Goal: Task Accomplishment & Management: Use online tool/utility

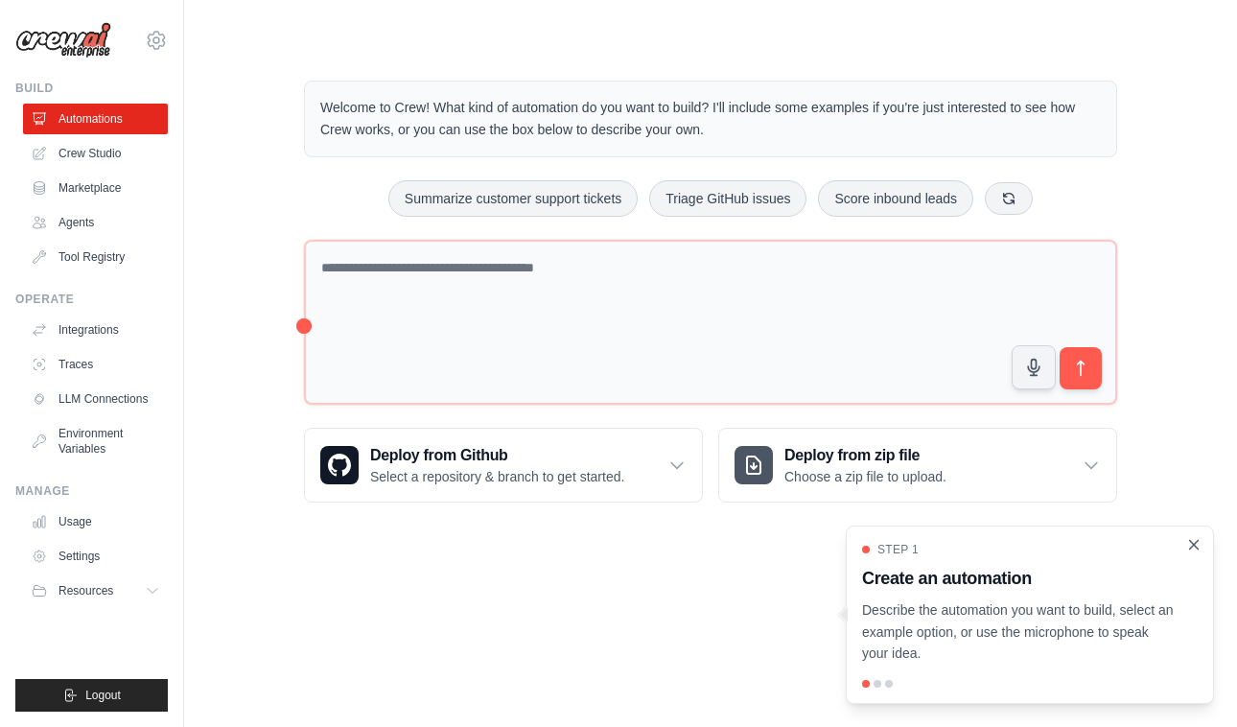
click at [1202, 544] on icon "Close walkthrough" at bounding box center [1193, 544] width 17 height 17
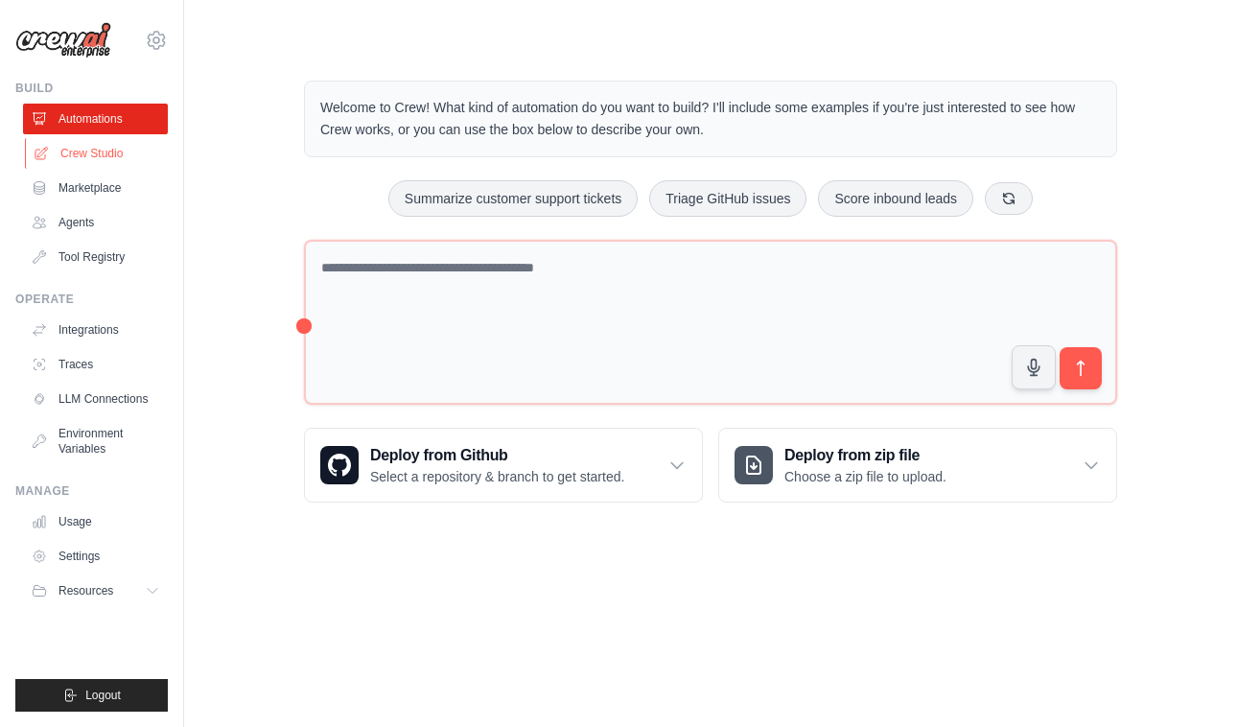
click at [106, 150] on link "Crew Studio" at bounding box center [97, 153] width 145 height 31
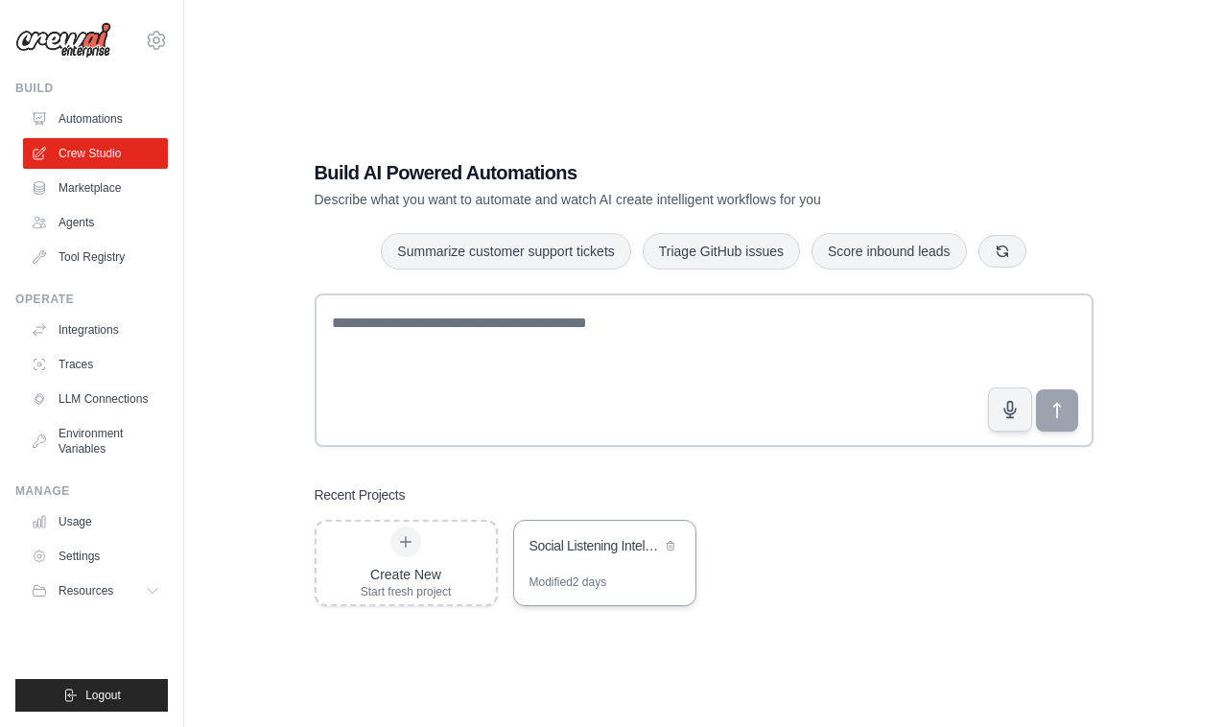
click at [595, 556] on div "Social Listening Intelligence Platform" at bounding box center [594, 547] width 131 height 23
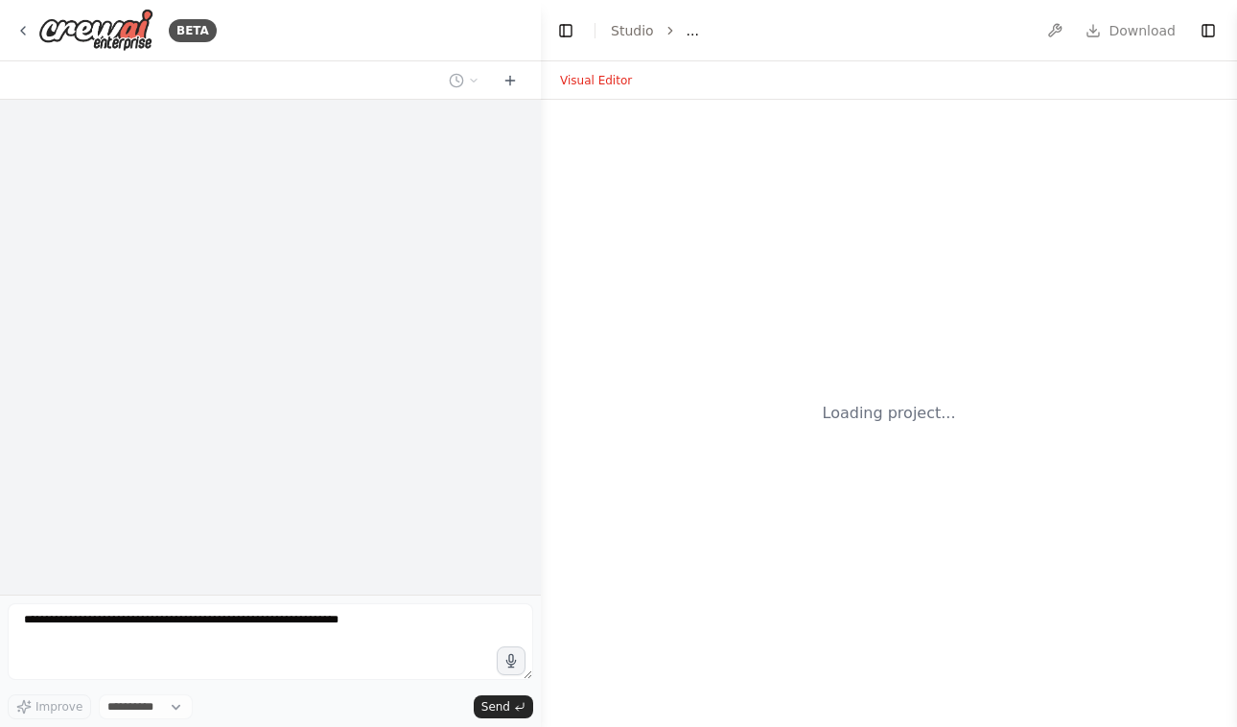
select select "****"
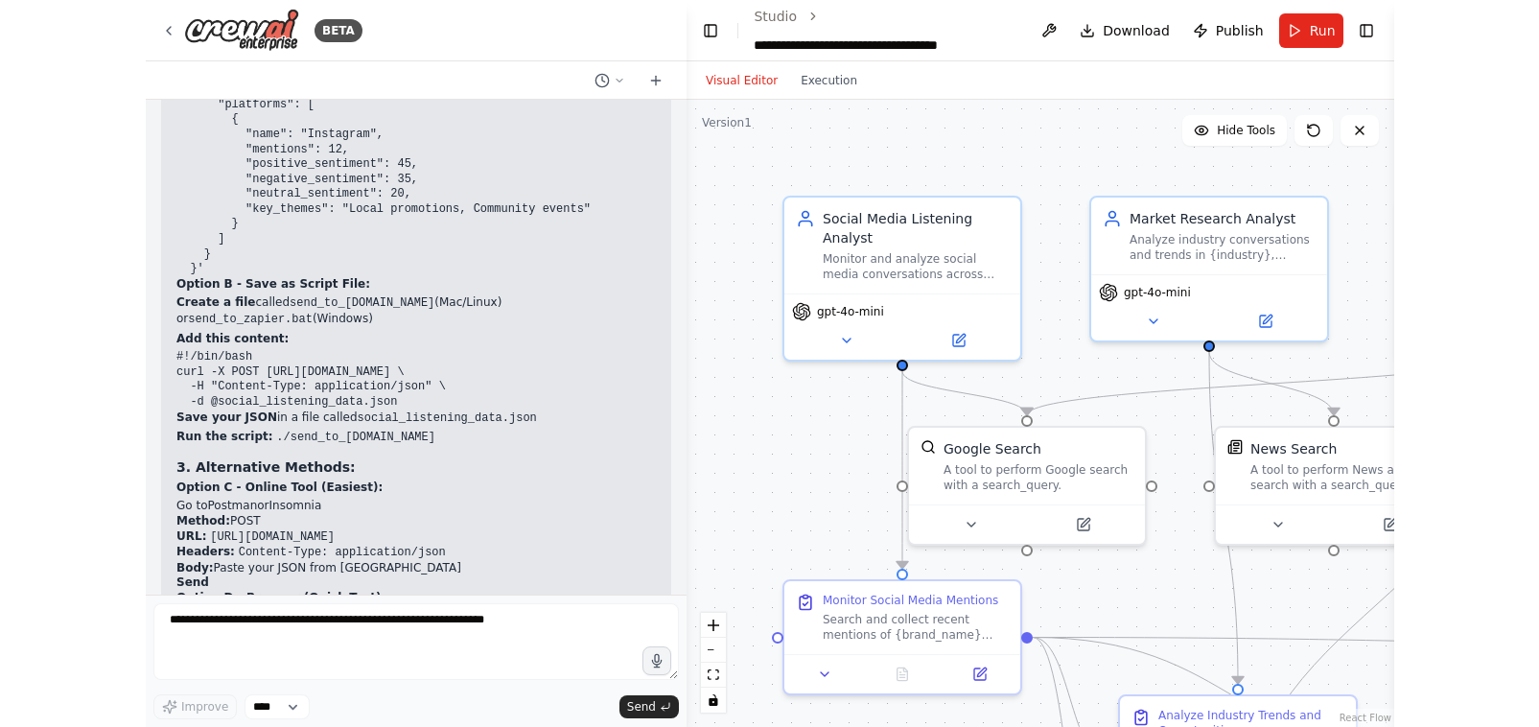
scroll to position [21474, 0]
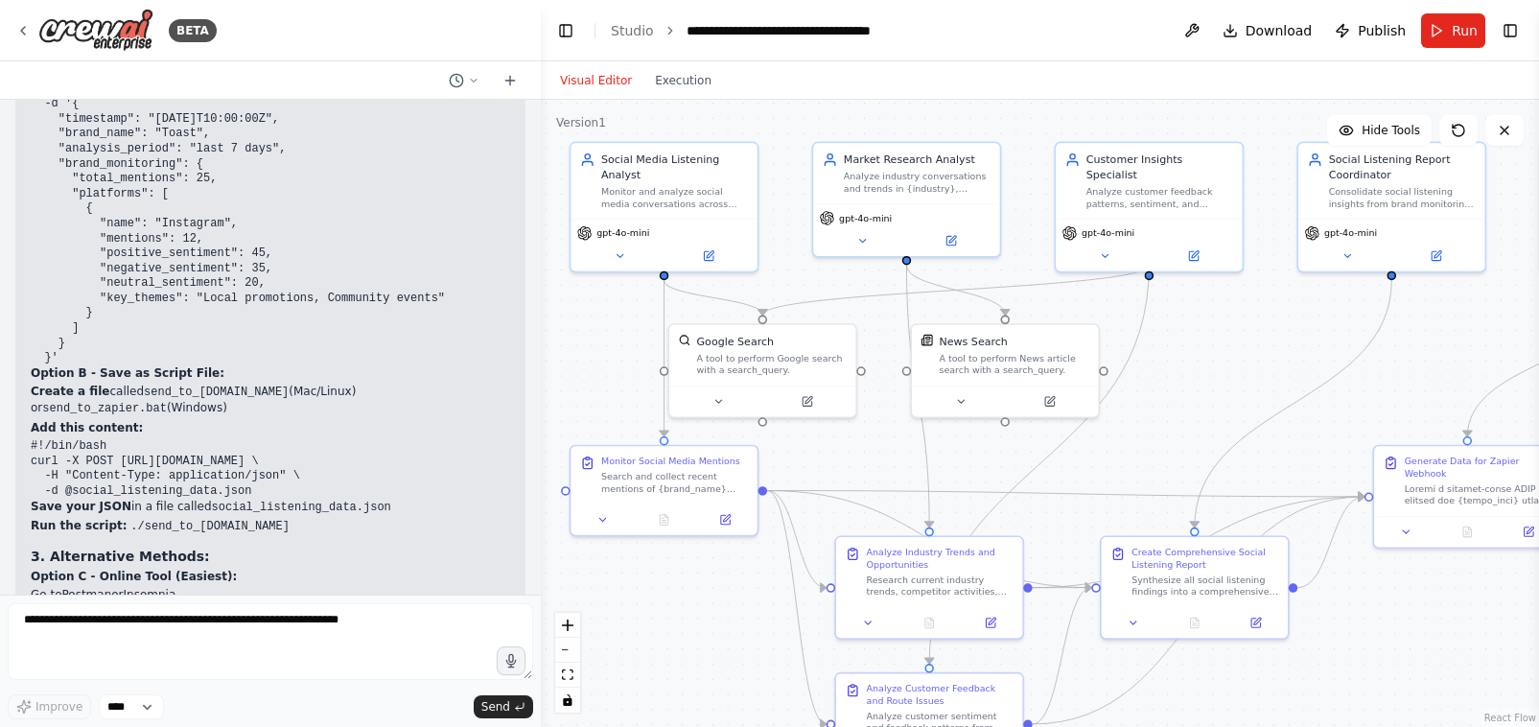
drag, startPoint x: 1262, startPoint y: 361, endPoint x: 1029, endPoint y: 264, distance: 252.4
click at [1029, 264] on div ".deletable-edge-delete-btn { width: 20px; height: 20px; border: 0px solid #ffff…" at bounding box center [1040, 413] width 998 height 627
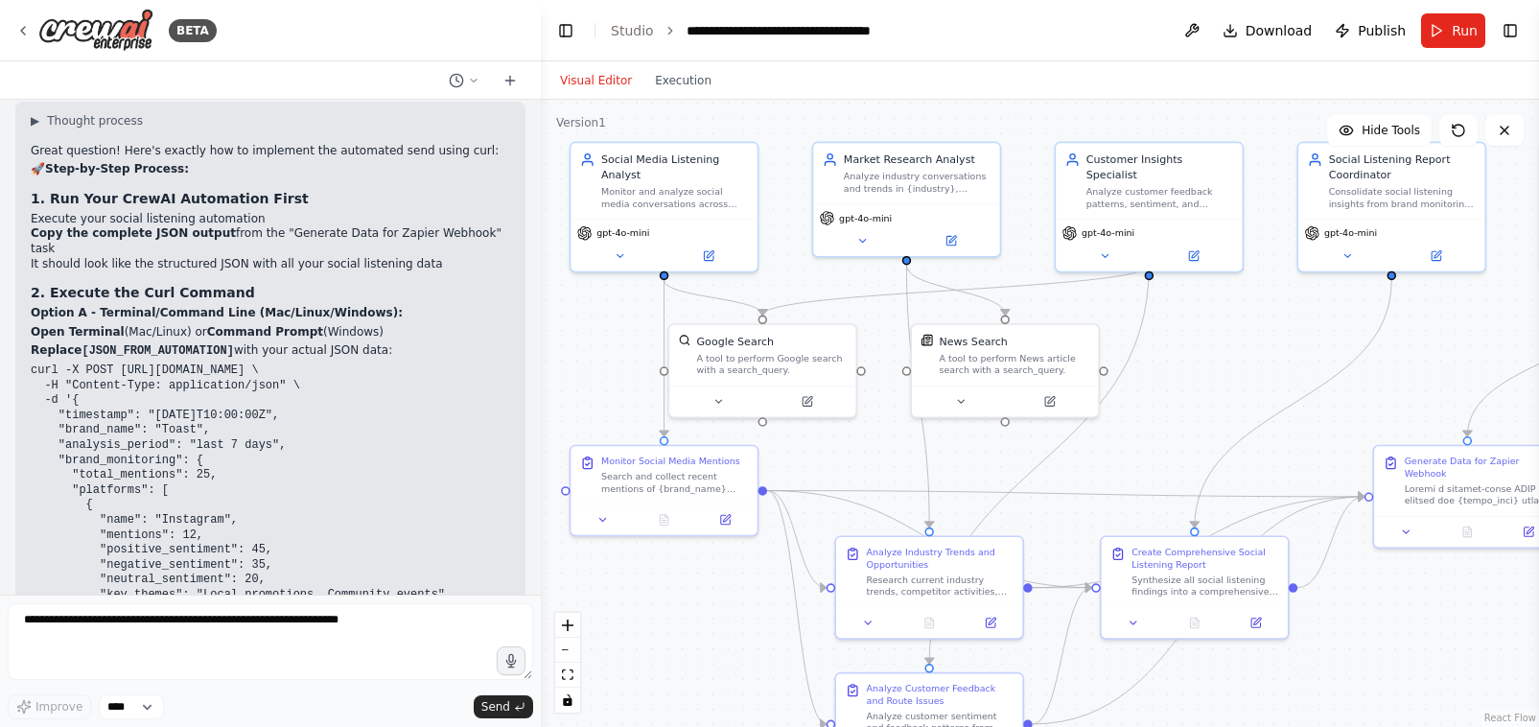
scroll to position [20971, 0]
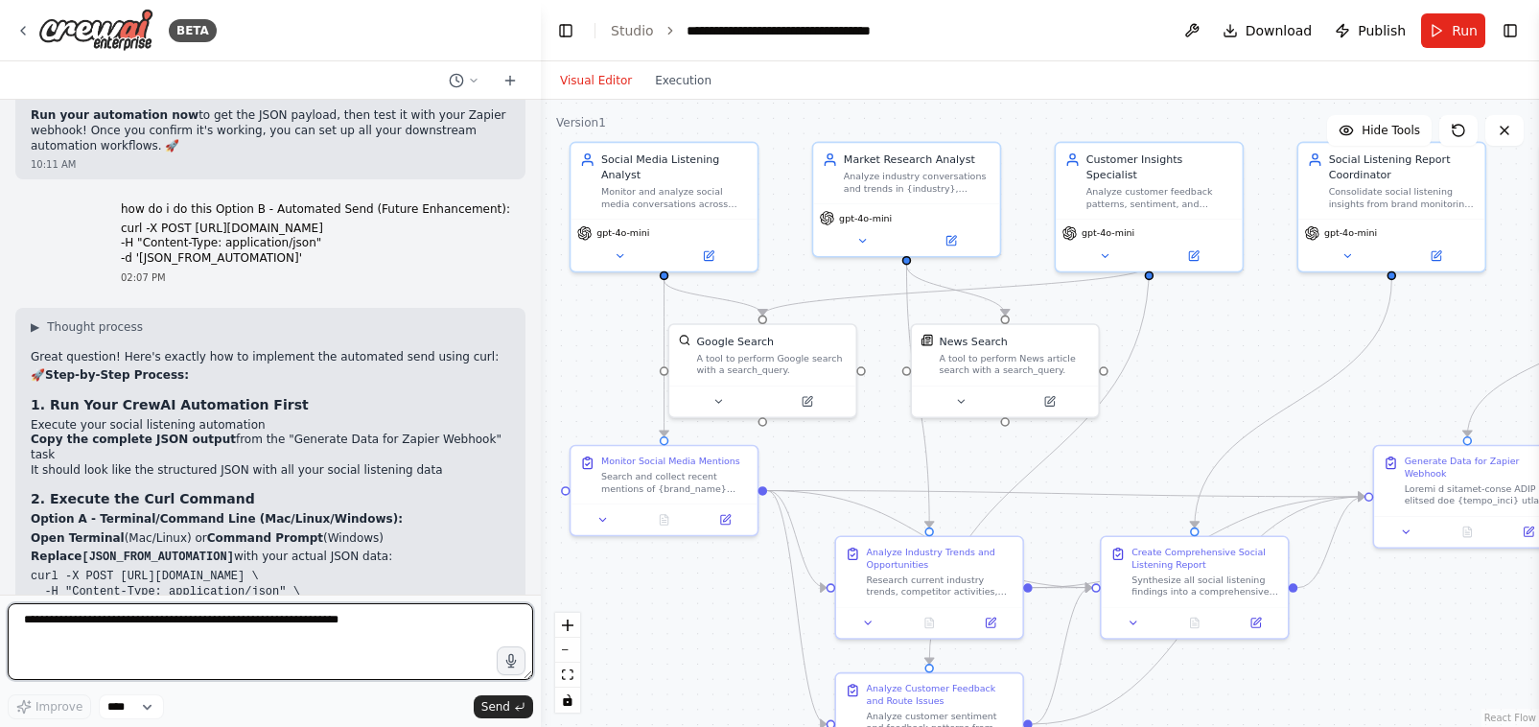
click at [228, 617] on textarea at bounding box center [271, 641] width 526 height 77
click at [102, 626] on textarea "**********" at bounding box center [271, 641] width 526 height 77
drag, startPoint x: 265, startPoint y: 632, endPoint x: 260, endPoint y: 623, distance: 9.9
click at [264, 631] on textarea "**********" at bounding box center [271, 641] width 526 height 77
type textarea "**********"
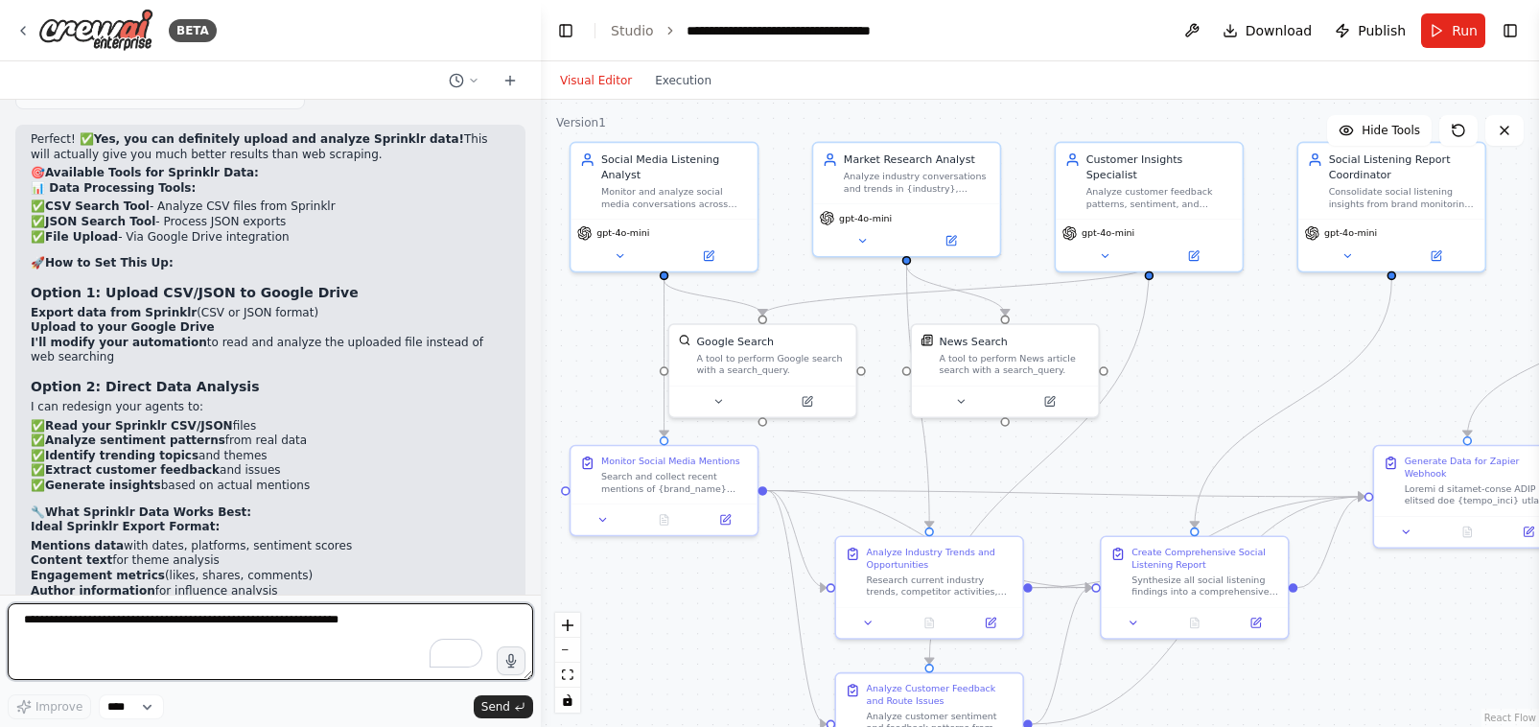
scroll to position [22793, 0]
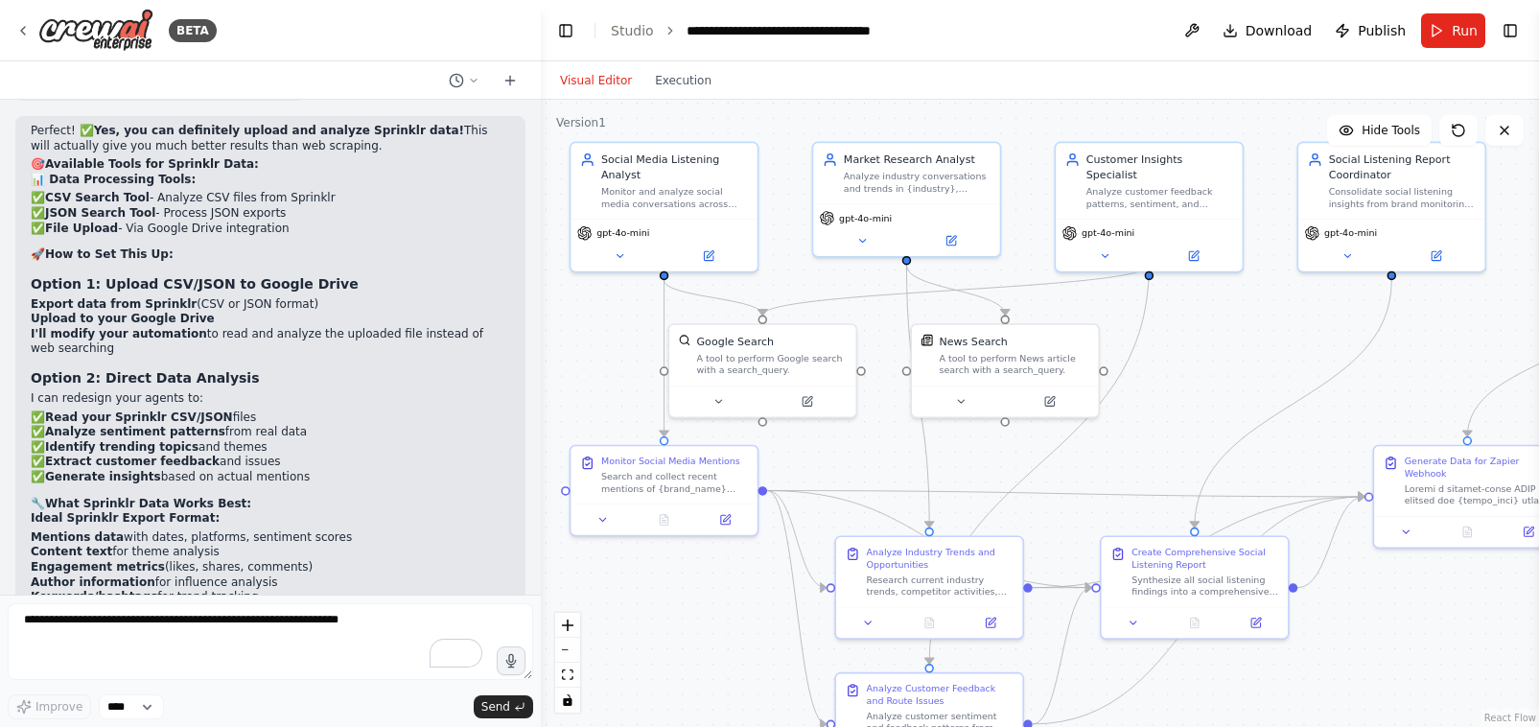
drag, startPoint x: 112, startPoint y: 506, endPoint x: 522, endPoint y: 505, distance: 409.5
click at [522, 505] on div "Hello! I'm the CrewAI assistant. What kind of automation do you want to build? …" at bounding box center [270, 347] width 541 height 495
copy p "B) Create a hybrid approach (Sprinklr data + web research for additional contex…"
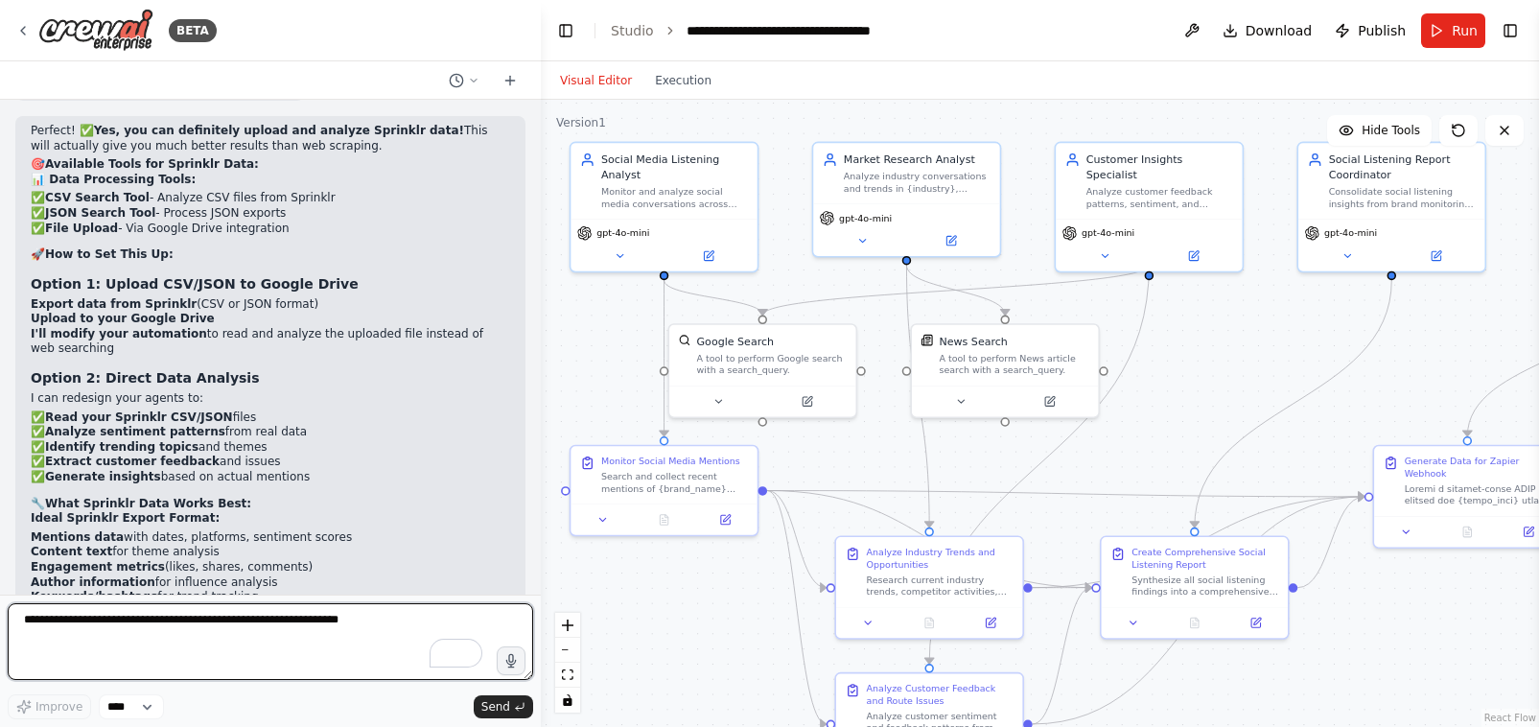
click at [163, 641] on textarea "To enrich screen reader interactions, please activate Accessibility in Grammarl…" at bounding box center [271, 641] width 526 height 77
paste textarea "**********"
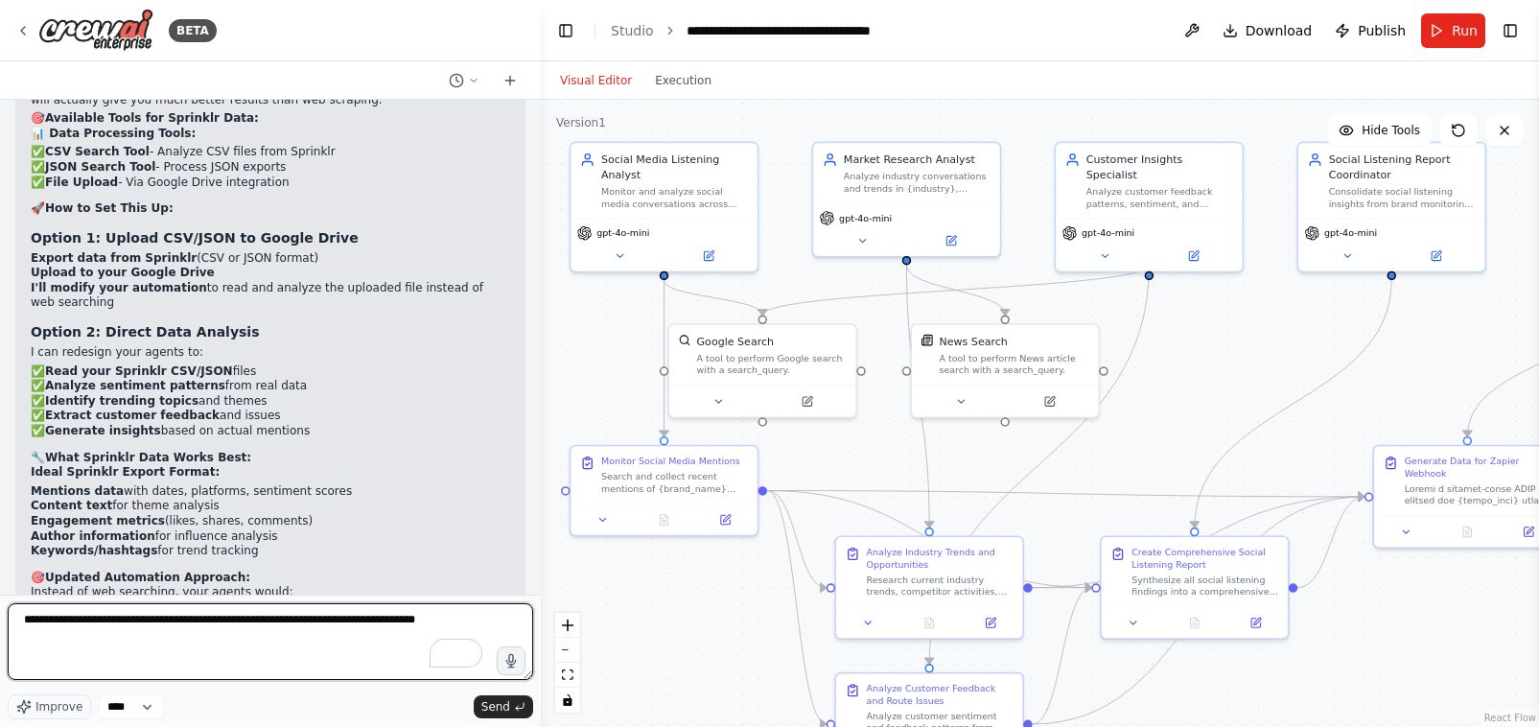
scroll to position [22862, 0]
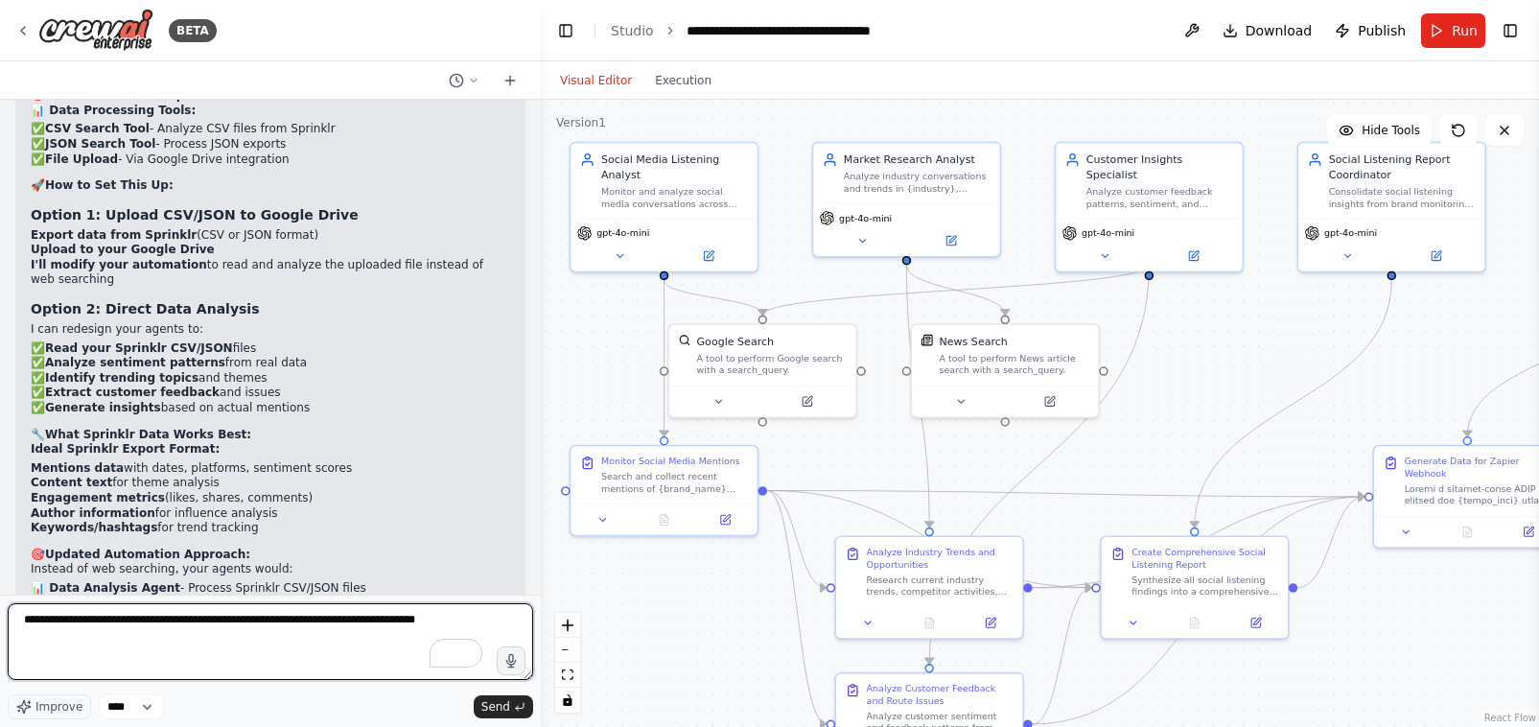
click at [475, 624] on textarea "**********" at bounding box center [271, 641] width 526 height 77
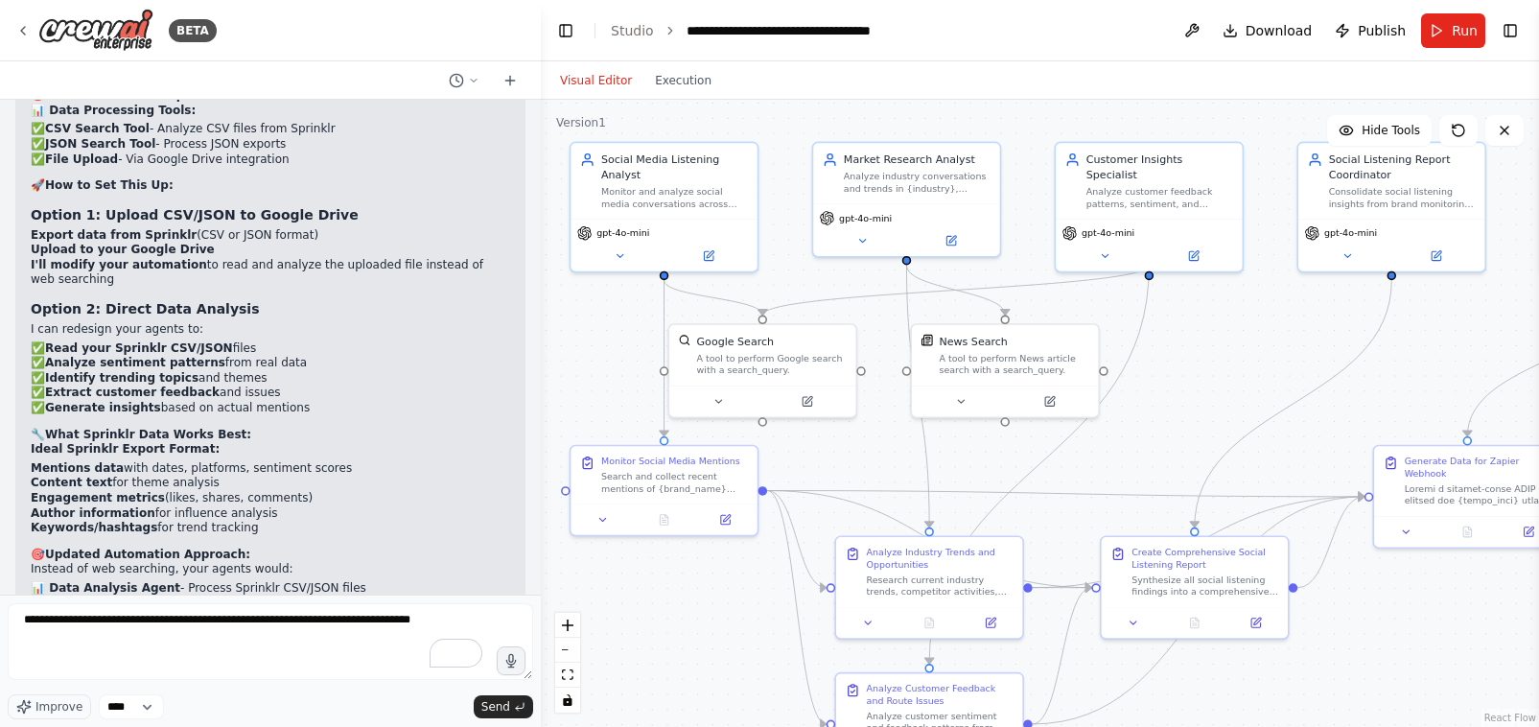
drag, startPoint x: 31, startPoint y: 479, endPoint x: 383, endPoint y: 506, distance: 353.0
click at [383, 506] on div "Perfect! ✅ Yes, you can definitely upload and analyze Sprinklr data! This will …" at bounding box center [270, 447] width 479 height 785
copy div "What format does your Sprinklr data come in? (CSV, JSON, Excel) And what specif…"
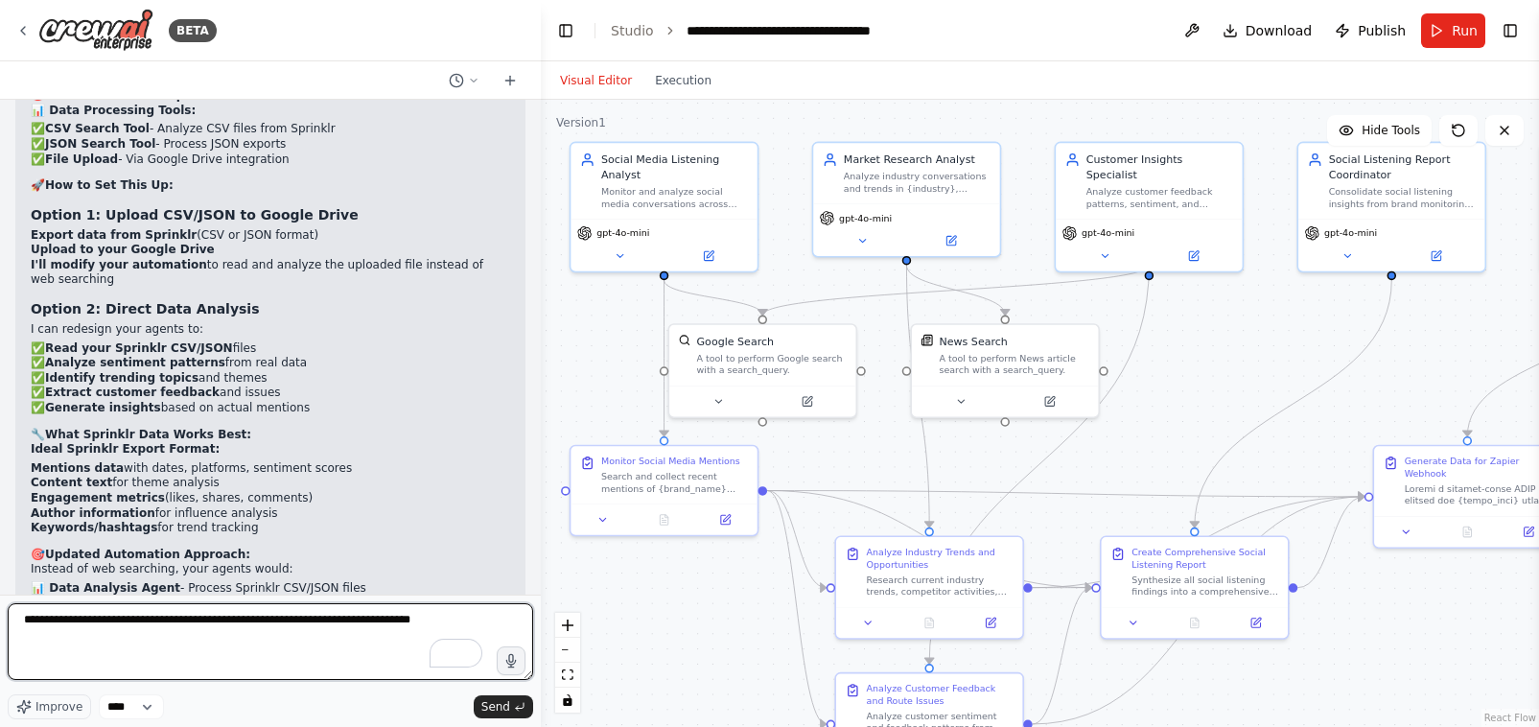
click at [100, 655] on textarea "**********" at bounding box center [271, 641] width 526 height 77
paste textarea "**********"
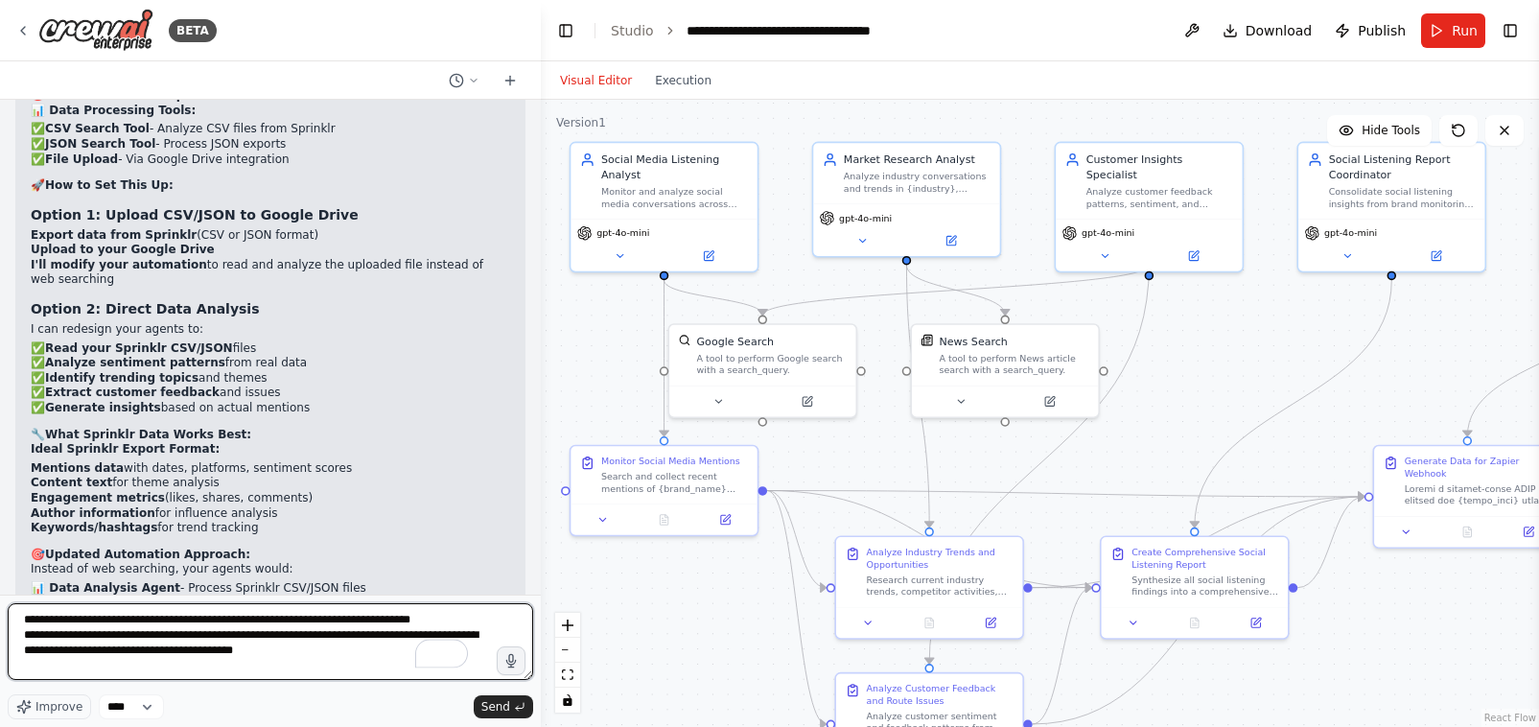
scroll to position [0, 0]
click at [47, 620] on textarea "**********" at bounding box center [271, 641] width 526 height 77
drag, startPoint x: 346, startPoint y: 648, endPoint x: 277, endPoint y: 648, distance: 69.0
click at [277, 648] on textarea "**********" at bounding box center [271, 641] width 526 height 77
click at [311, 647] on textarea "**********" at bounding box center [271, 641] width 526 height 77
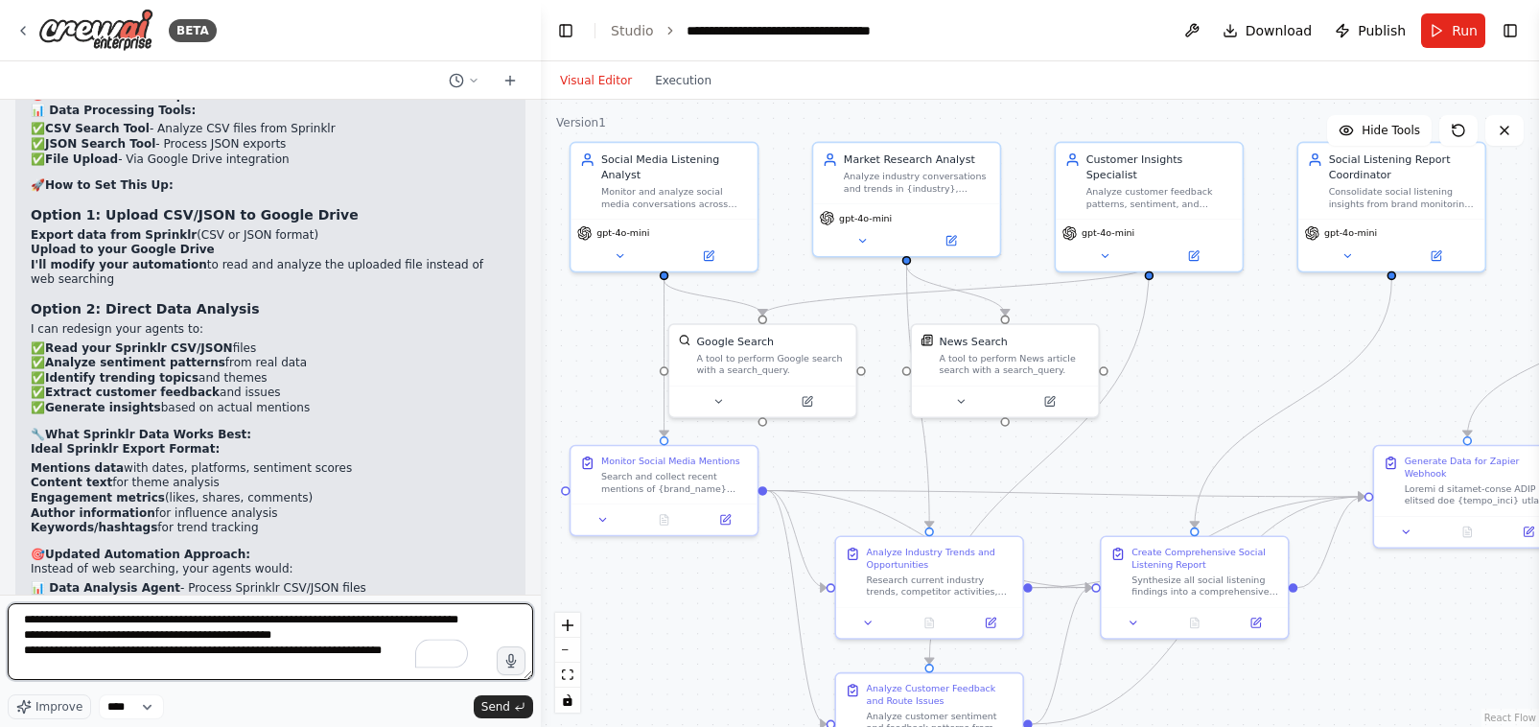
click at [319, 655] on textarea "**********" at bounding box center [271, 641] width 526 height 77
click at [281, 649] on textarea "**********" at bounding box center [271, 641] width 526 height 77
click at [429, 668] on textarea "**********" at bounding box center [271, 641] width 526 height 77
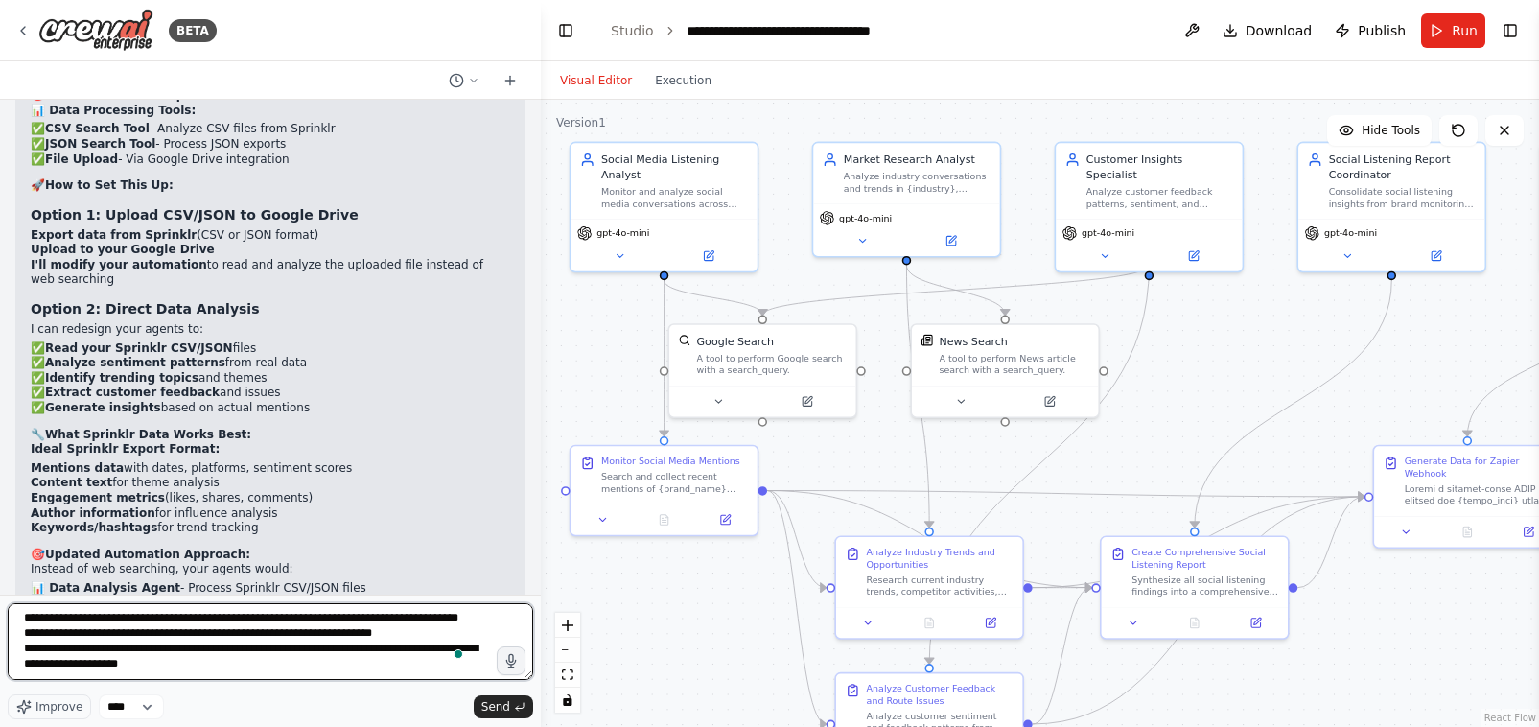
click at [77, 670] on textarea "**********" at bounding box center [271, 641] width 526 height 77
click at [296, 672] on textarea "**********" at bounding box center [271, 641] width 526 height 77
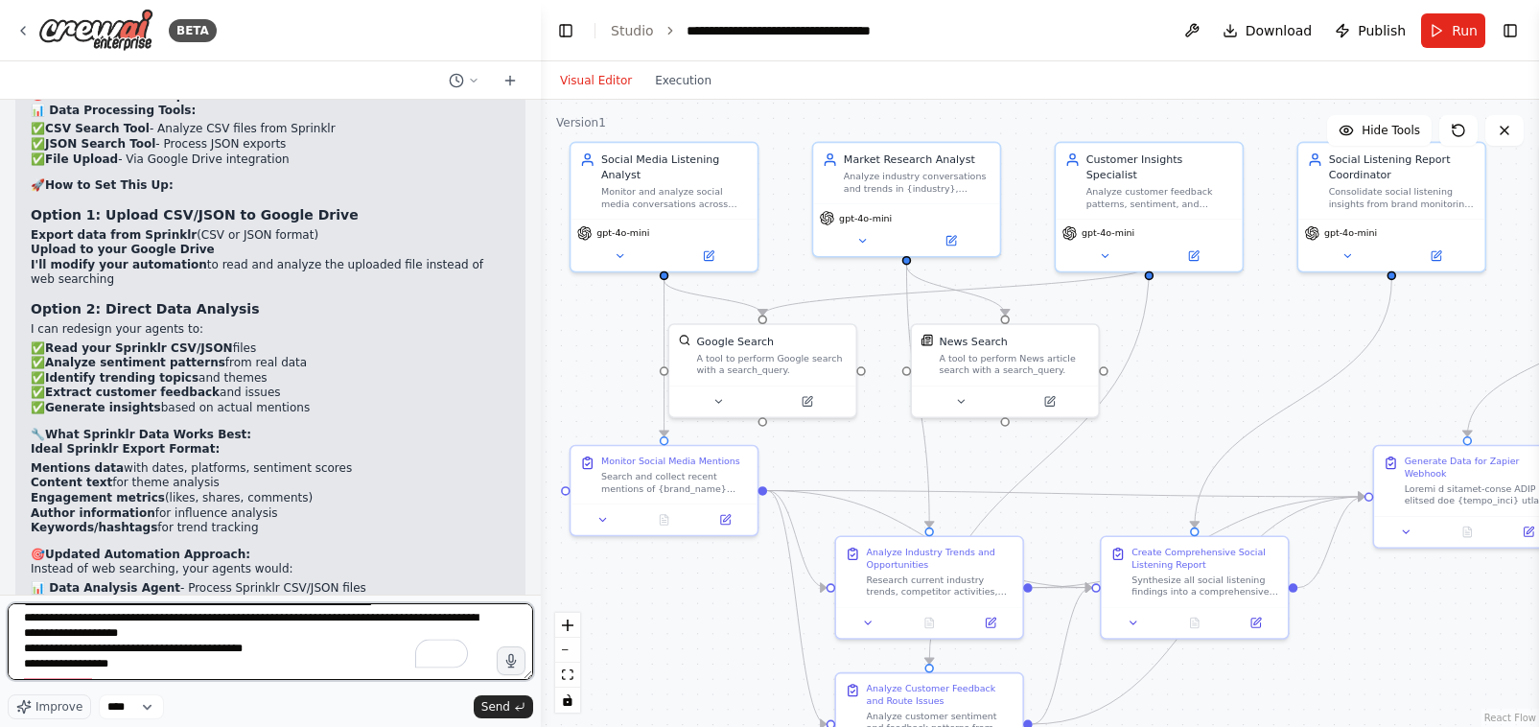
scroll to position [55, 0]
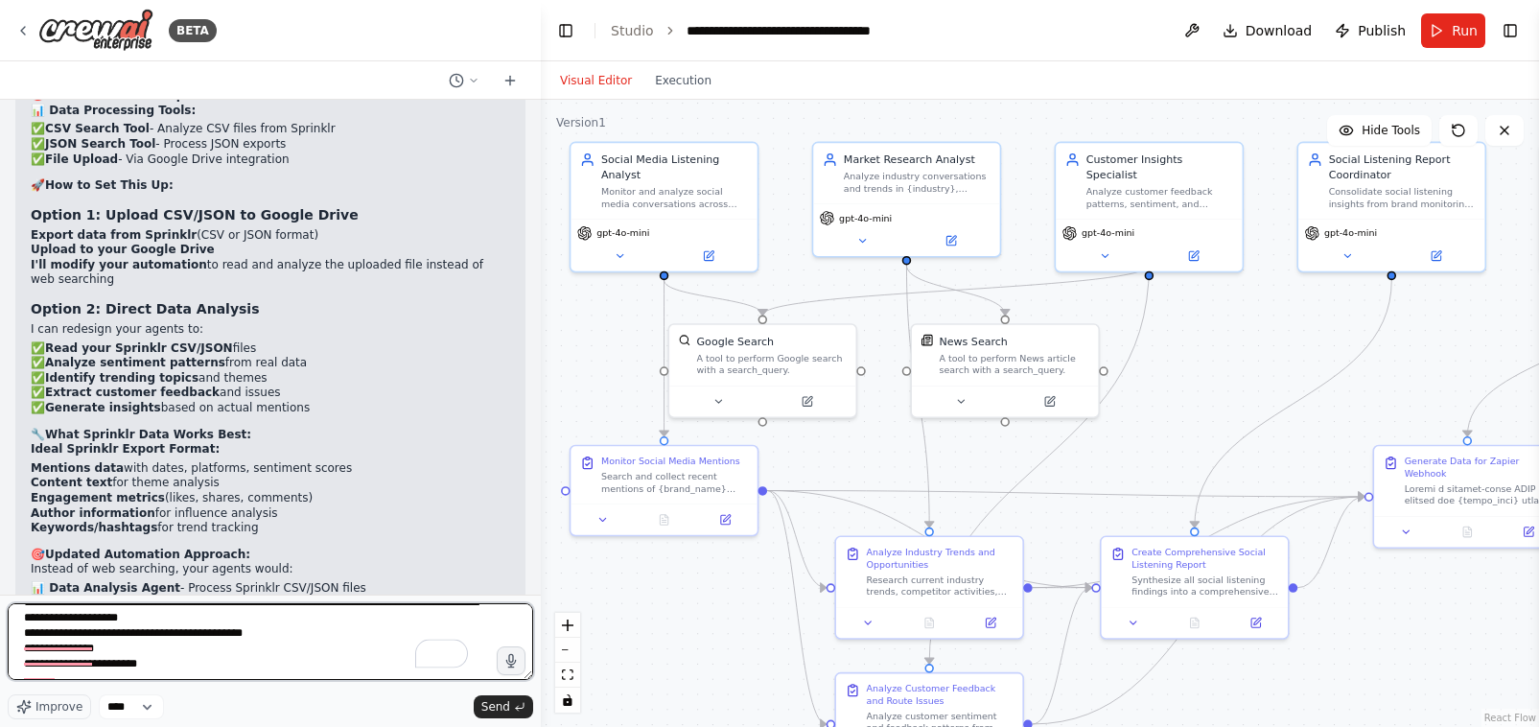
click at [135, 674] on textarea "**********" at bounding box center [271, 641] width 526 height 77
click at [134, 674] on textarea "**********" at bounding box center [271, 641] width 526 height 77
click at [255, 623] on textarea "**********" at bounding box center [271, 641] width 526 height 77
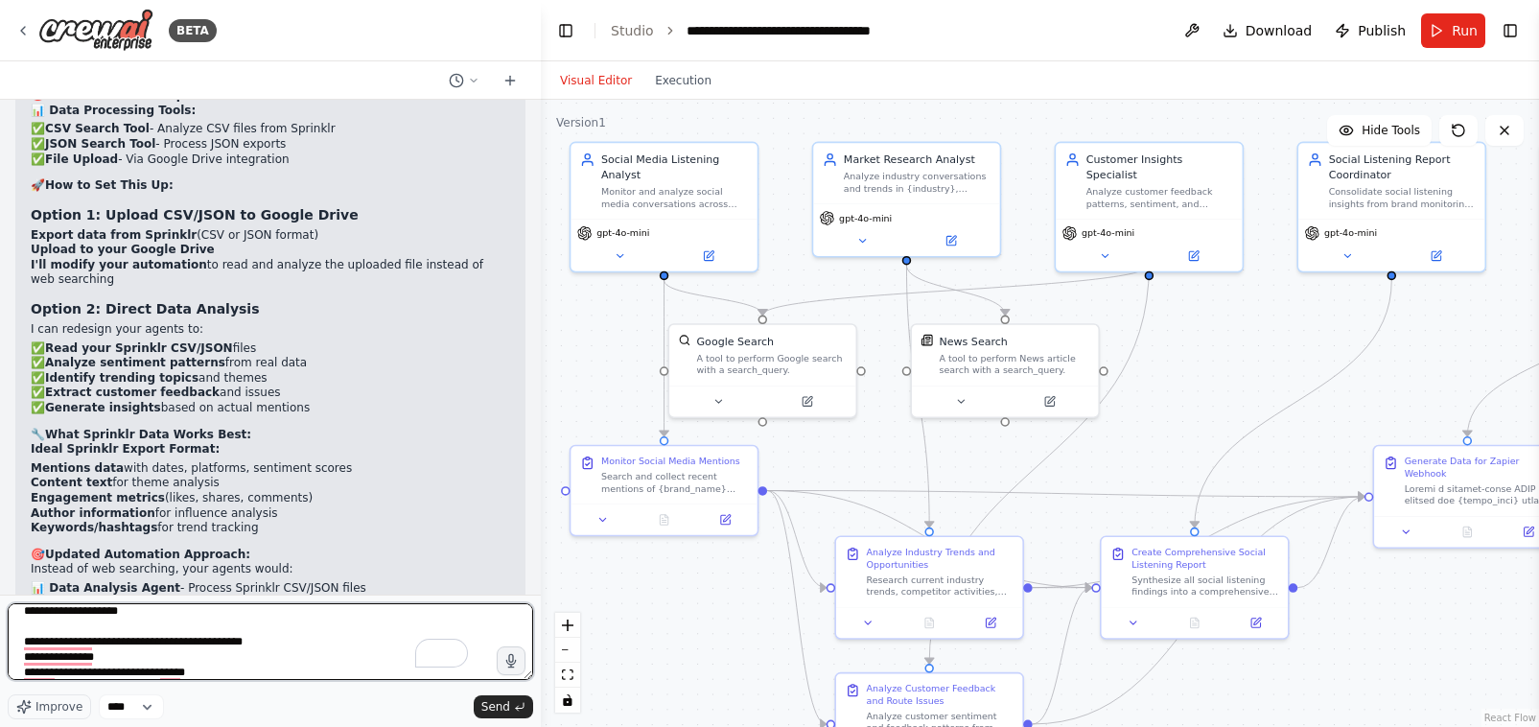
scroll to position [70, 0]
type textarea "**********"
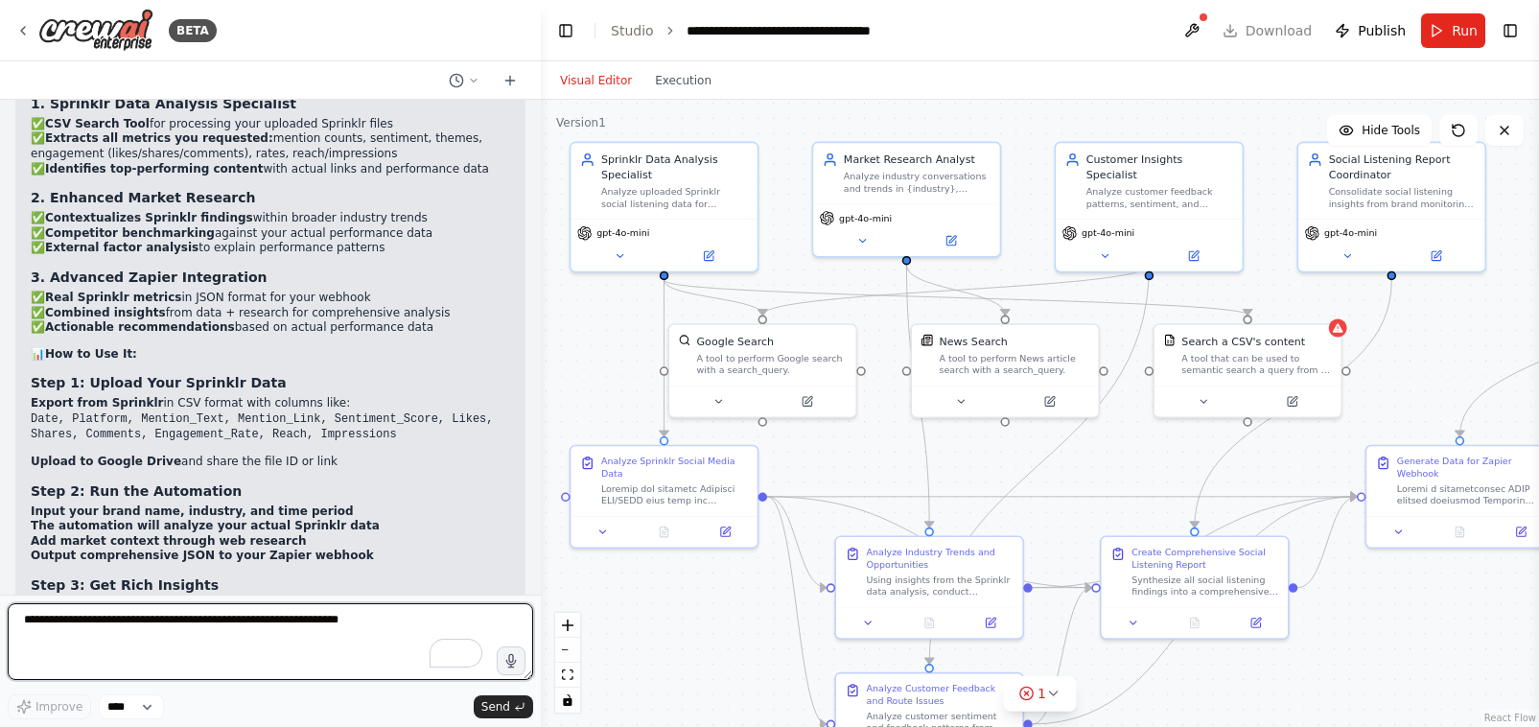
scroll to position [24327, 0]
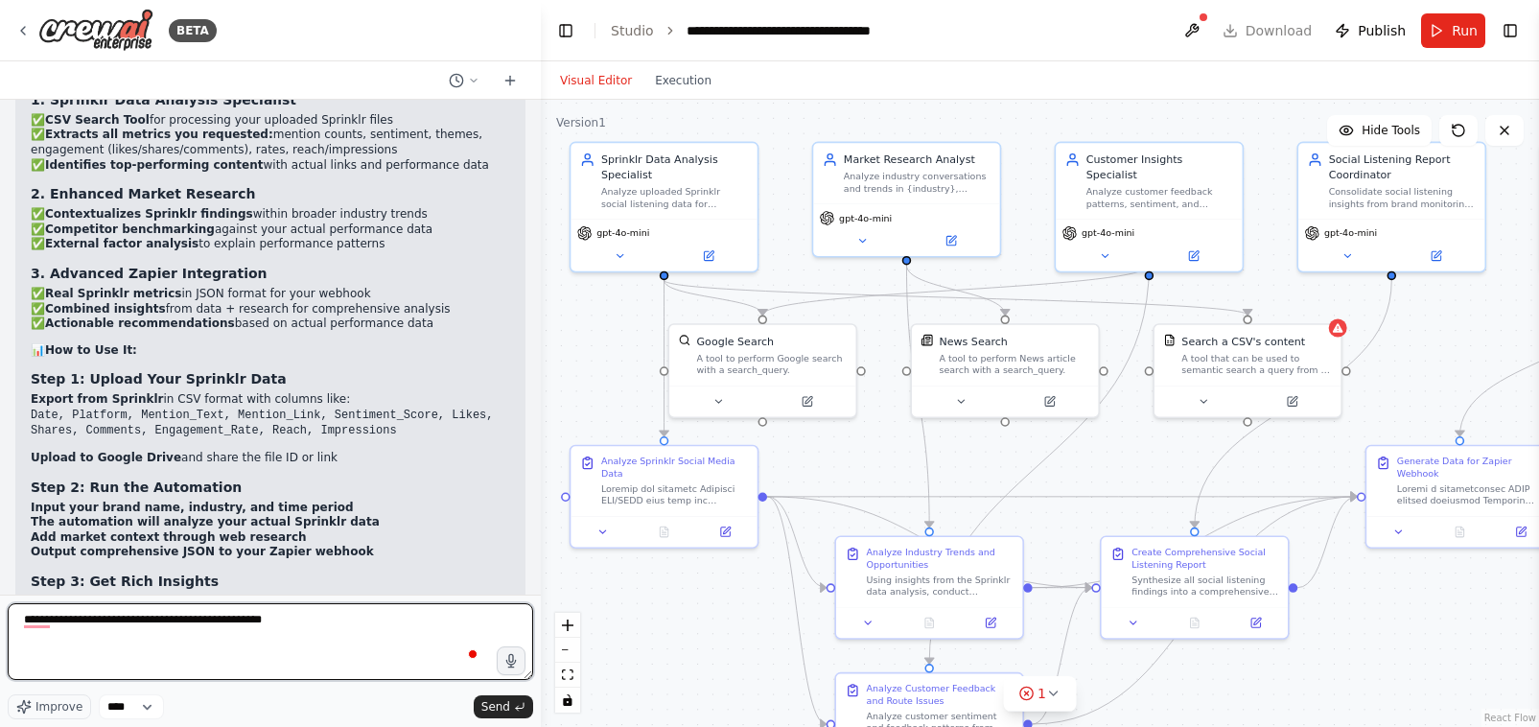
type textarea "**********"
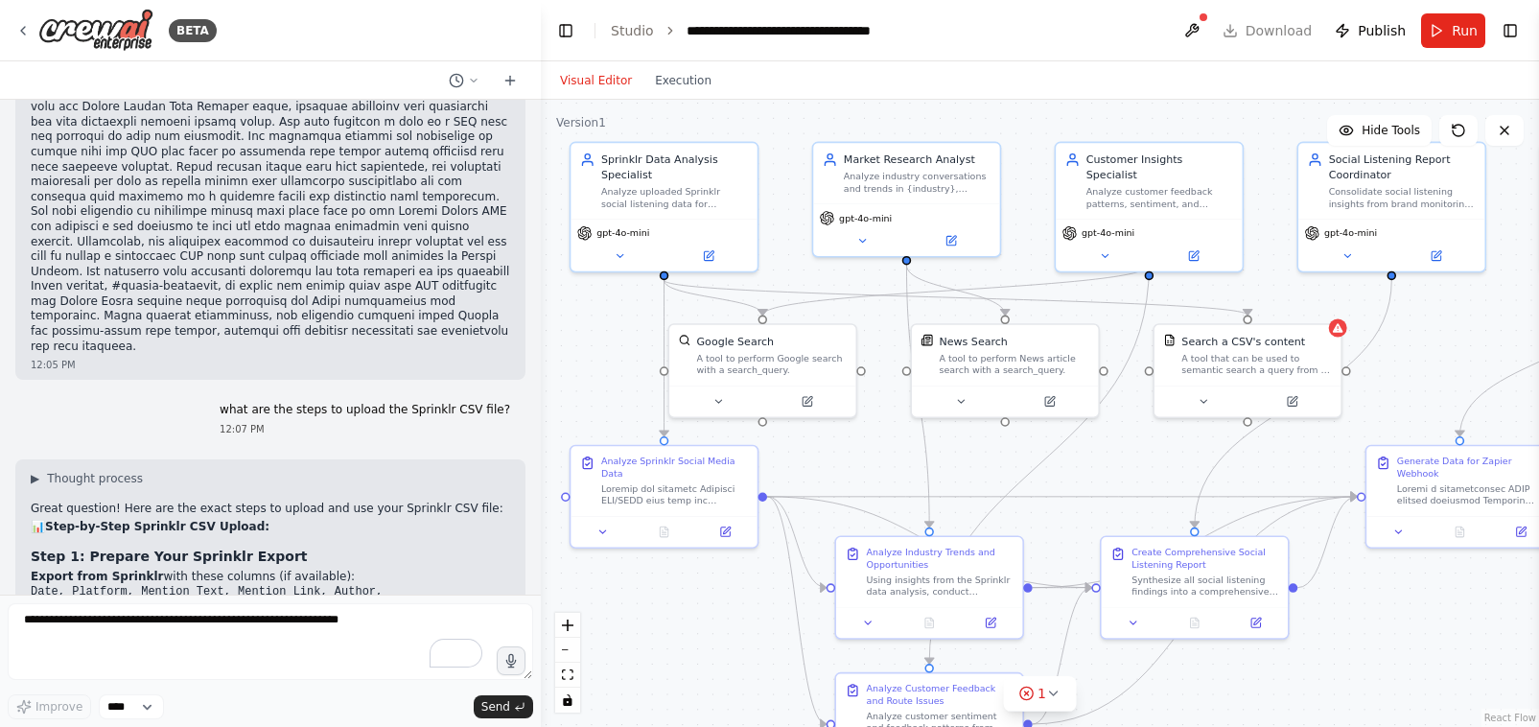
scroll to position [25491, 0]
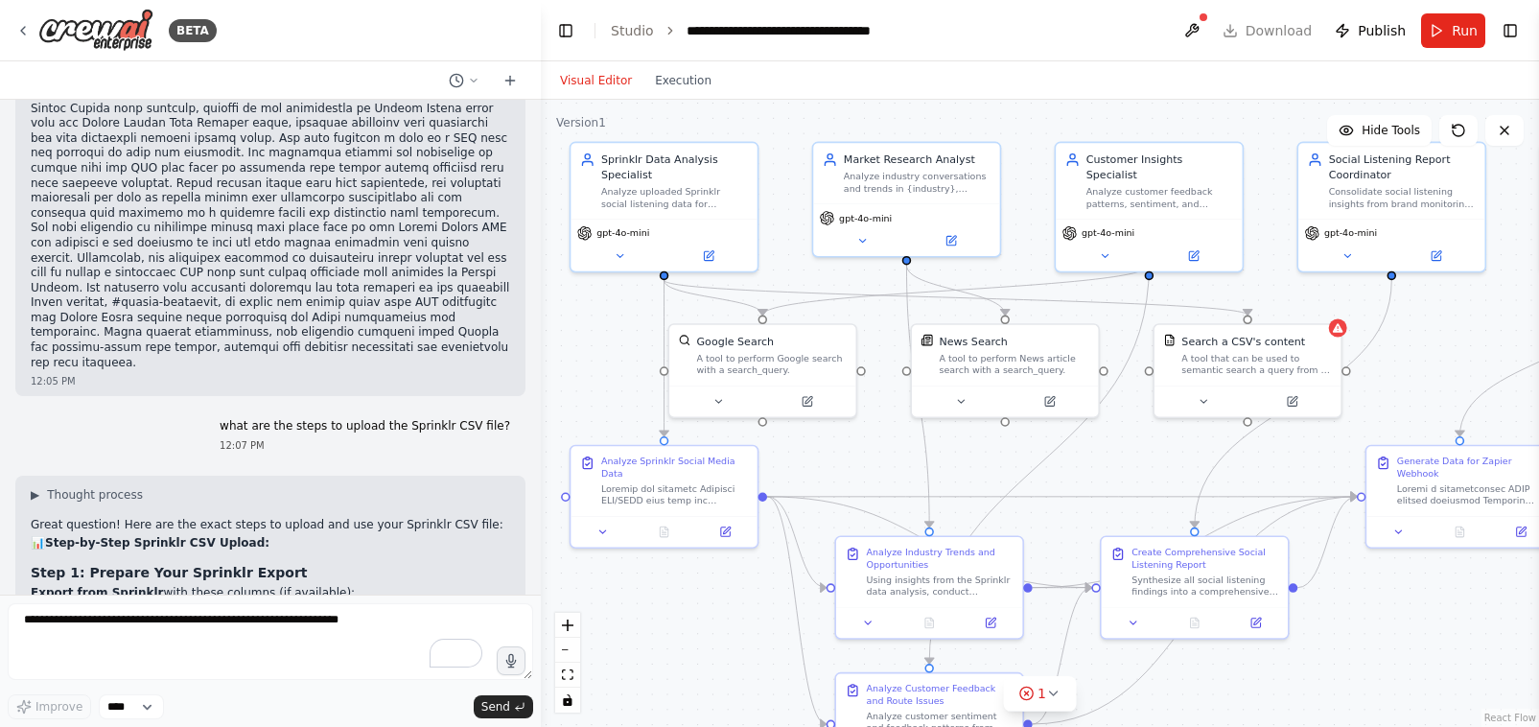
click at [90, 601] on code "Date, Platform, Mention_Text, Mention_Link, Author, Sentiment_Score, Likes, Sha…" at bounding box center [235, 622] width 408 height 43
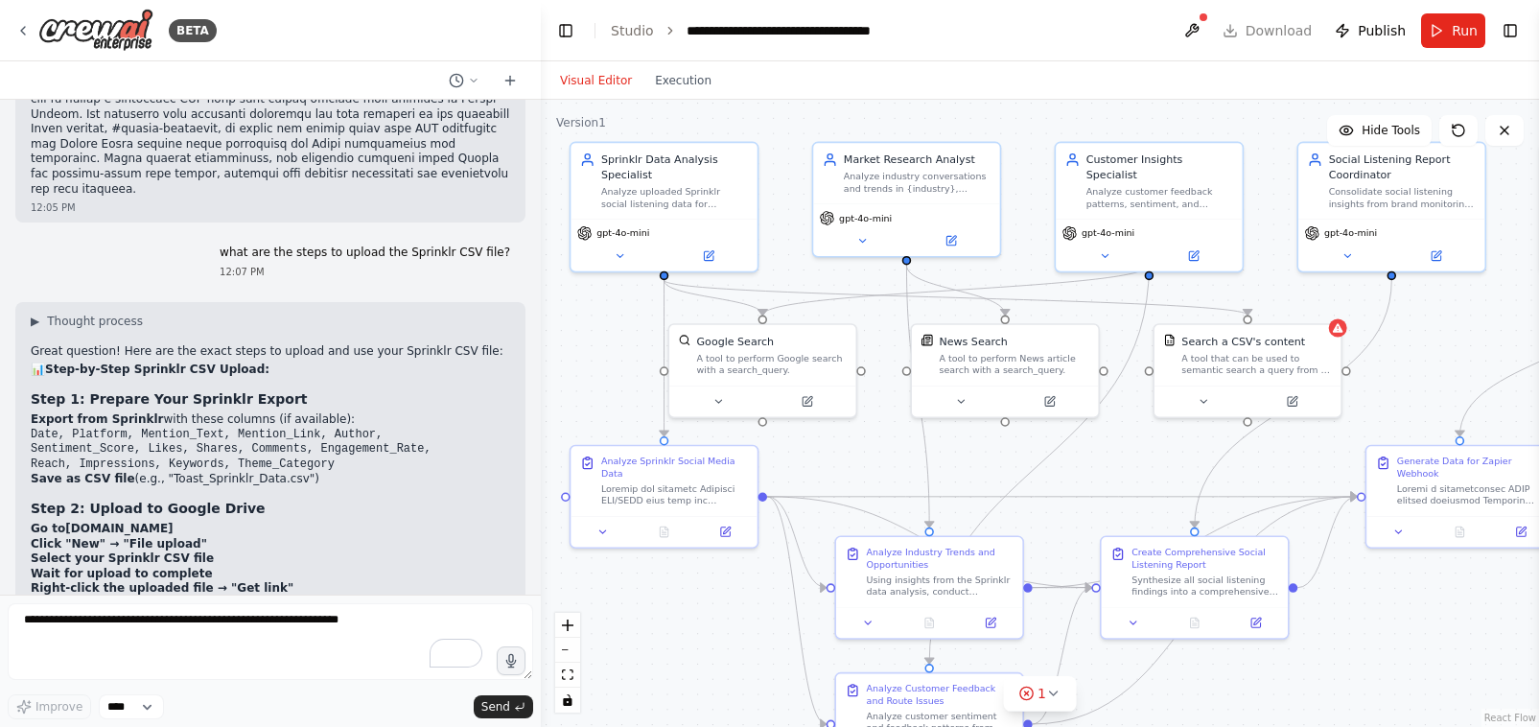
scroll to position [25685, 0]
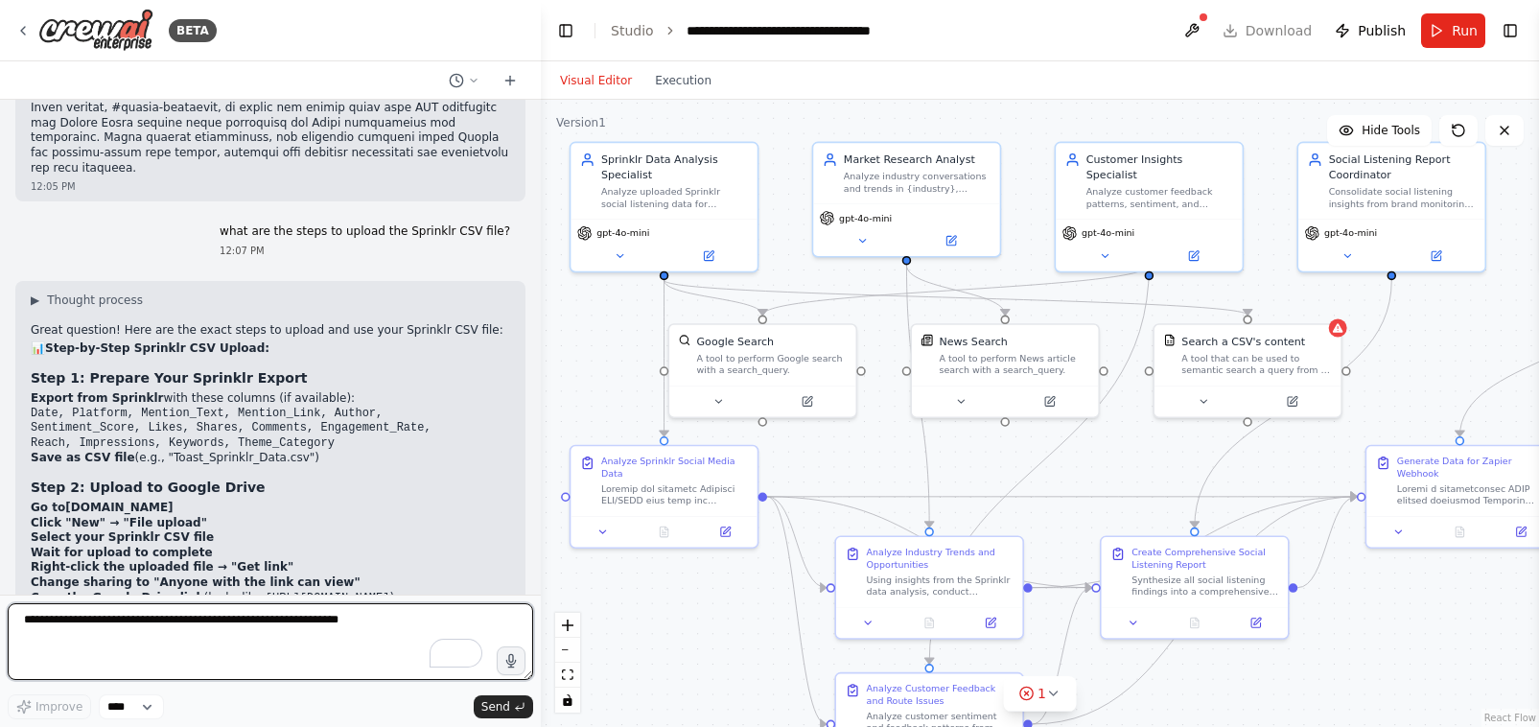
click at [64, 619] on textarea "To enrich screen reader interactions, please activate Accessibility in Grammarl…" at bounding box center [271, 641] width 526 height 77
paste textarea "**********"
type textarea "**********"
click at [85, 642] on textarea "**********" at bounding box center [271, 641] width 526 height 77
click at [84, 644] on textarea "**********" at bounding box center [271, 641] width 526 height 77
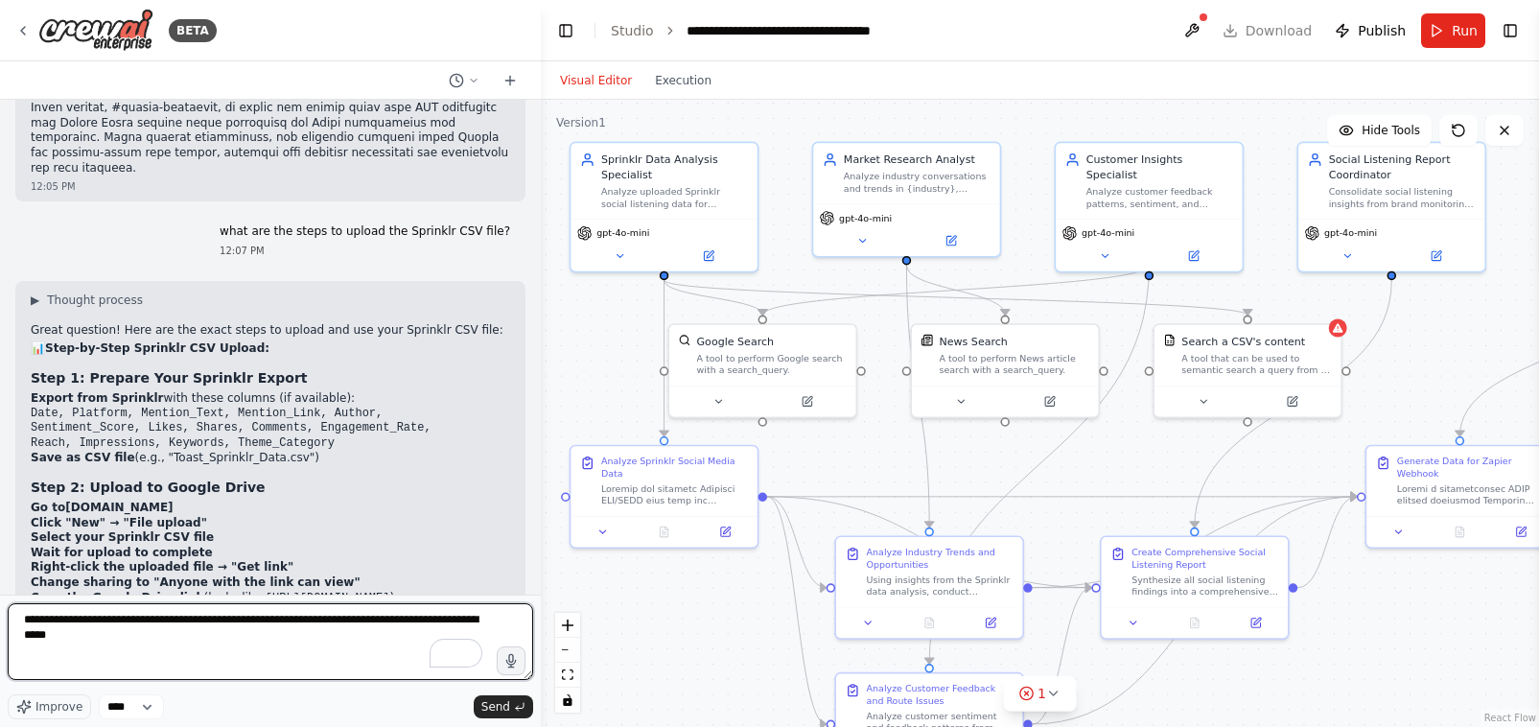
click at [84, 644] on textarea "**********" at bounding box center [271, 641] width 526 height 77
click at [85, 639] on textarea "**********" at bounding box center [271, 641] width 526 height 77
click at [85, 628] on textarea "**********" at bounding box center [271, 641] width 526 height 77
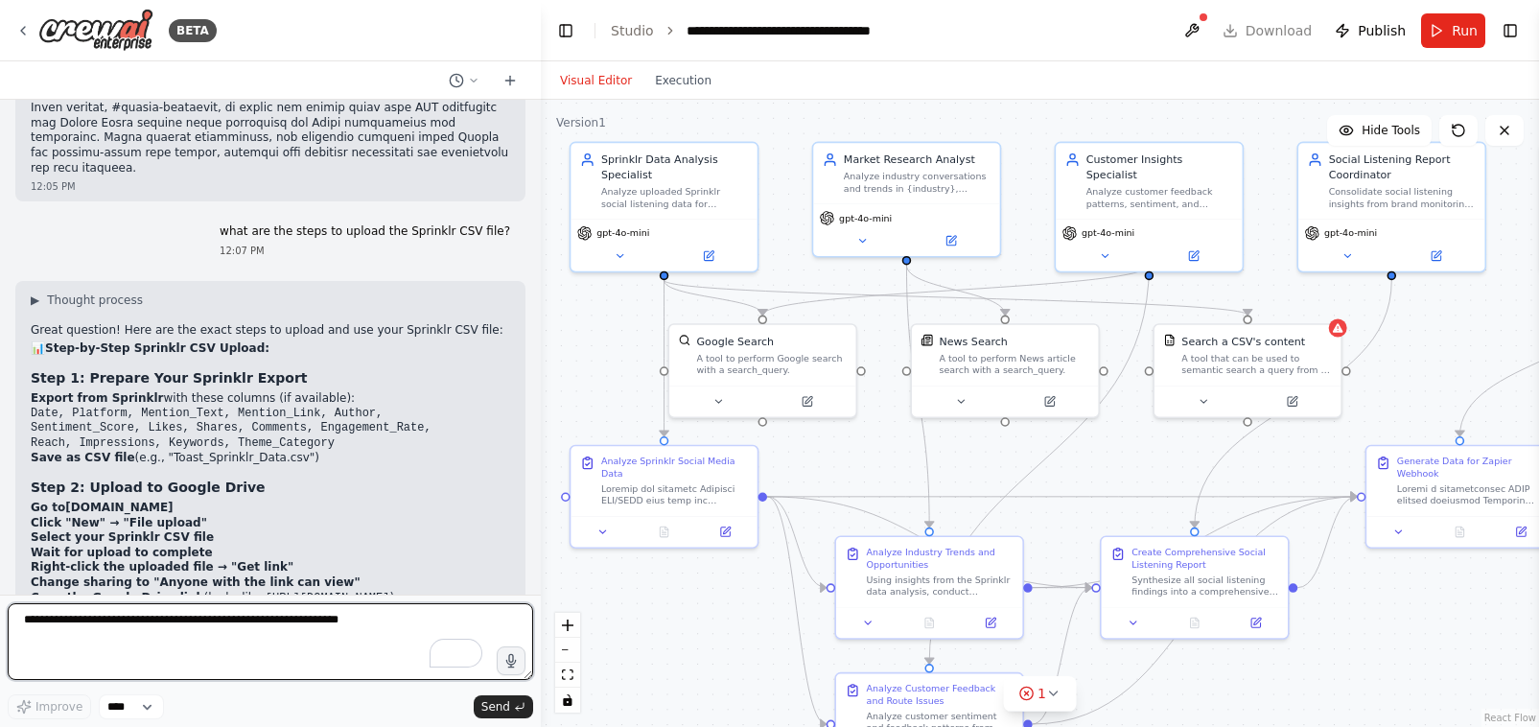
paste textarea "**********"
type textarea "**********"
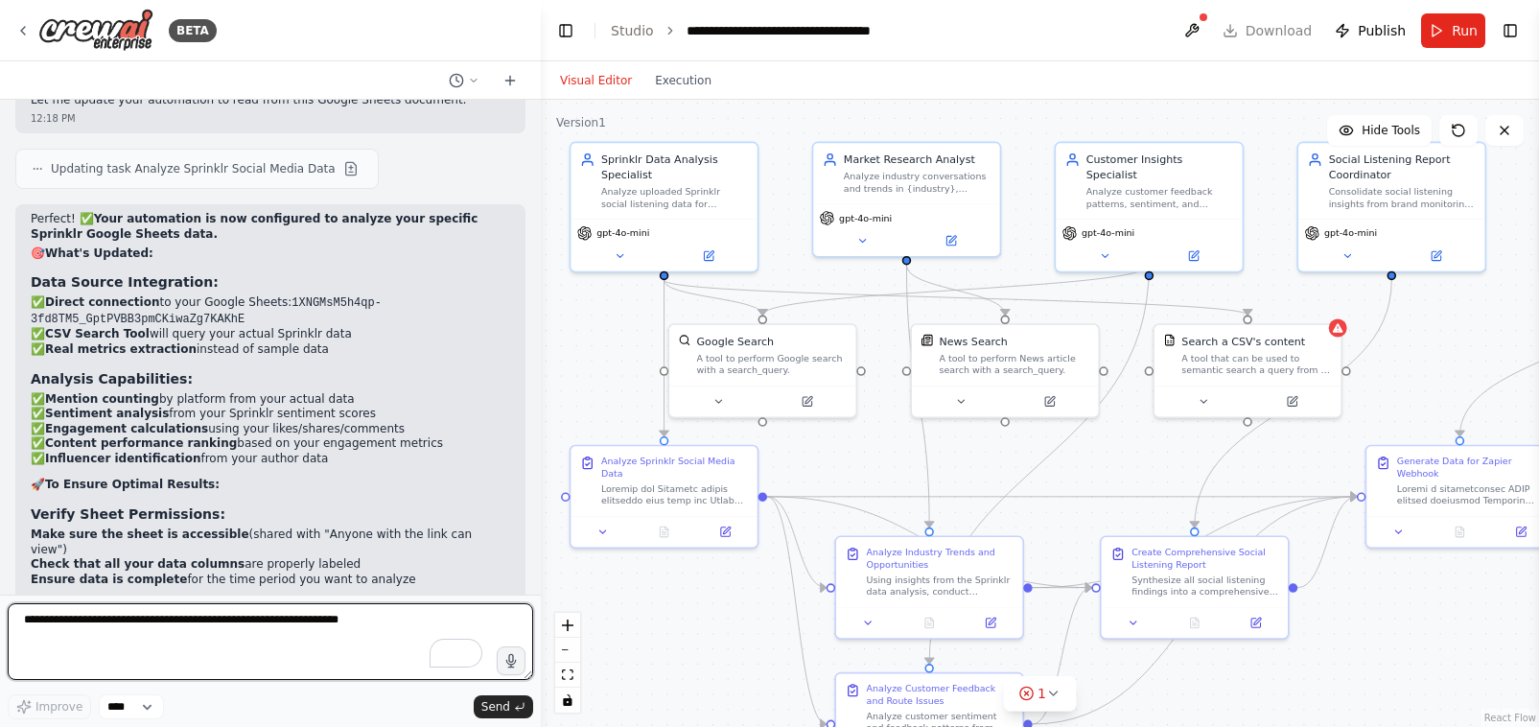
scroll to position [27061, 0]
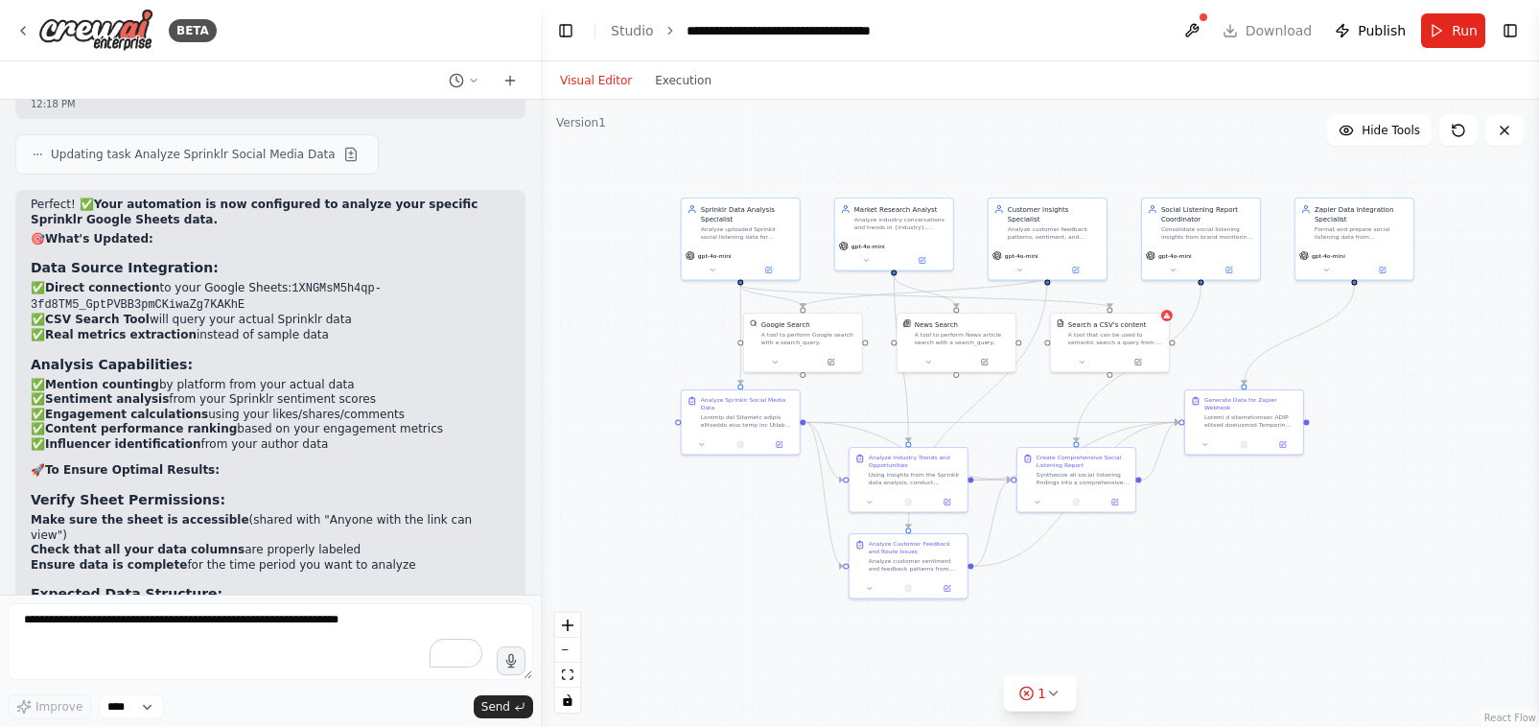
drag, startPoint x: 1301, startPoint y: 348, endPoint x: 1177, endPoint y: 335, distance: 125.4
click at [1177, 335] on div ".deletable-edge-delete-btn { width: 20px; height: 20px; border: 0px solid #ffff…" at bounding box center [1040, 413] width 998 height 627
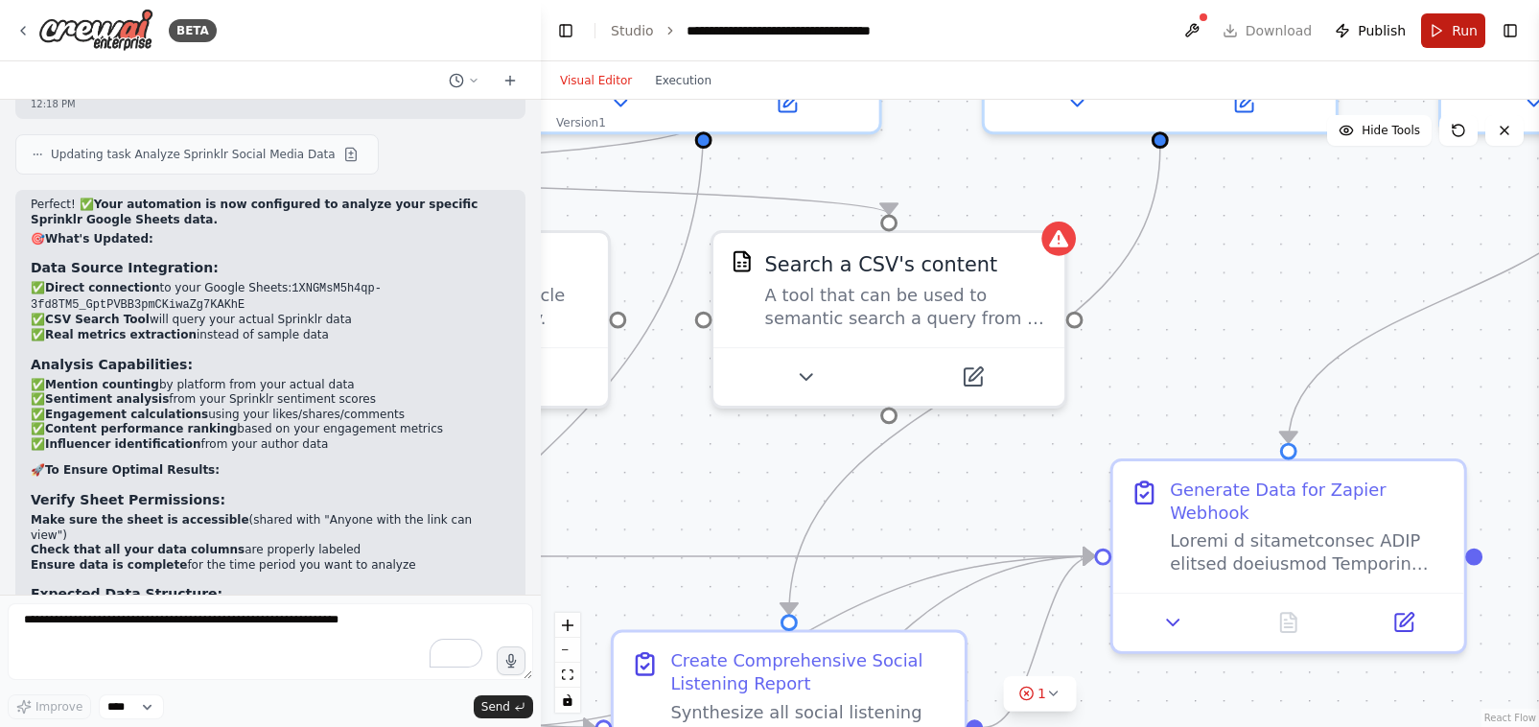
click at [1236, 35] on button "Run" at bounding box center [1453, 30] width 64 height 35
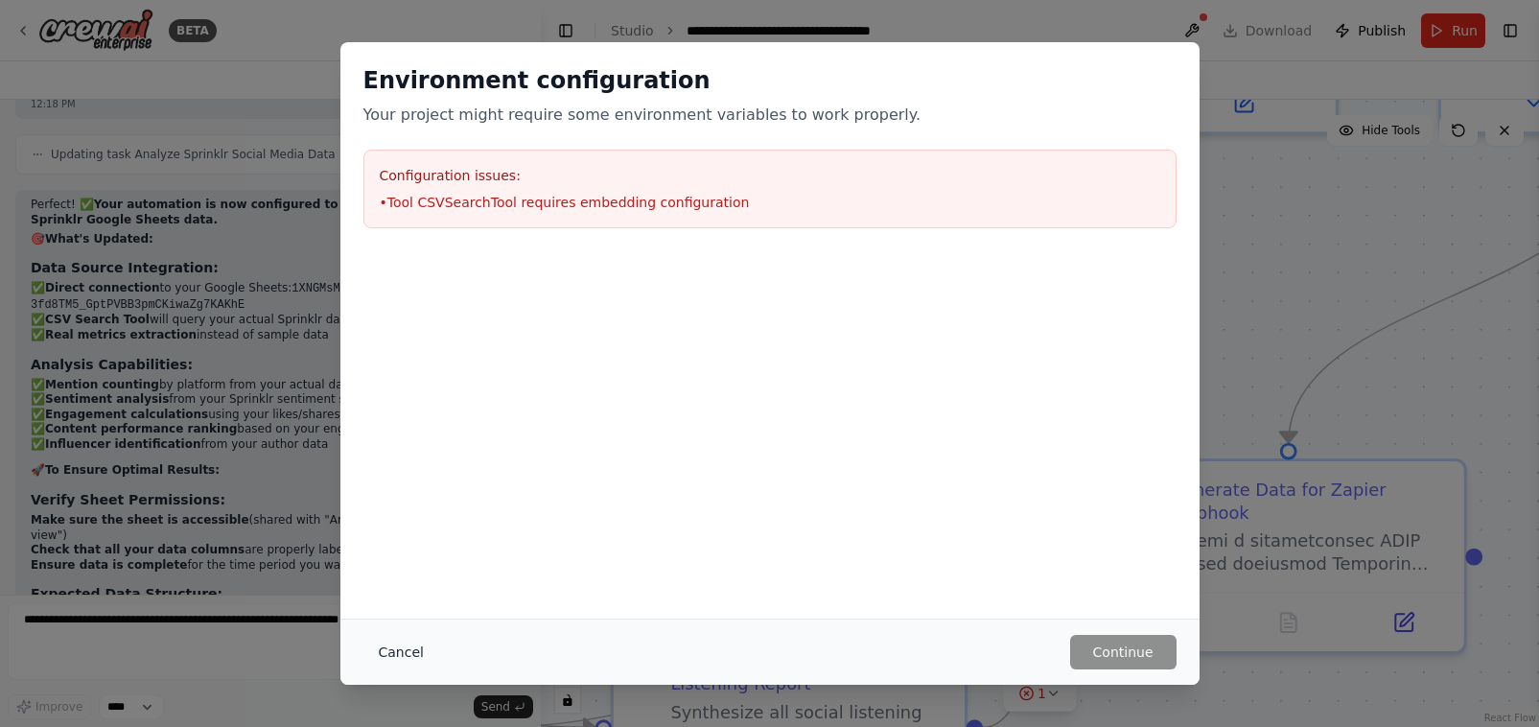
click at [424, 651] on button "Cancel" at bounding box center [401, 652] width 76 height 35
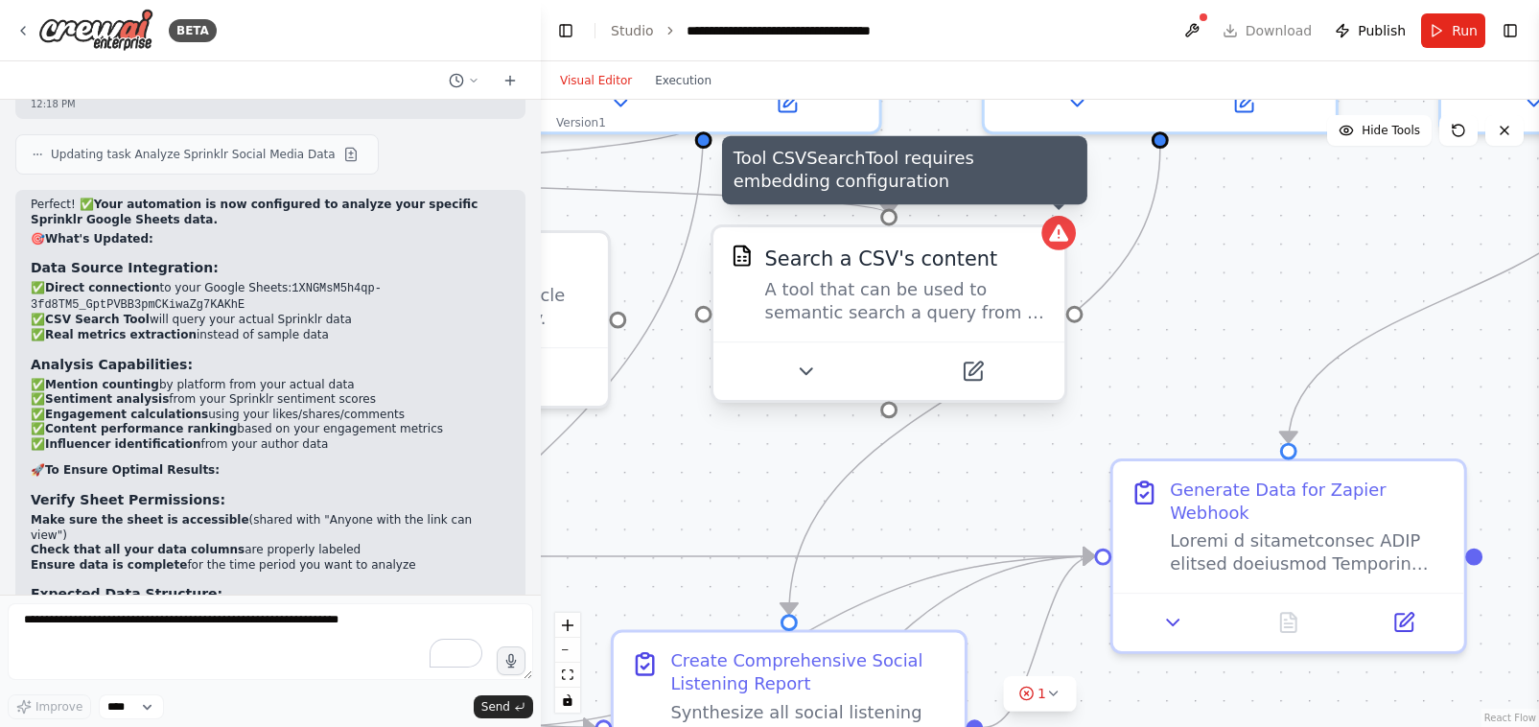
click at [1058, 236] on icon at bounding box center [1058, 232] width 19 height 17
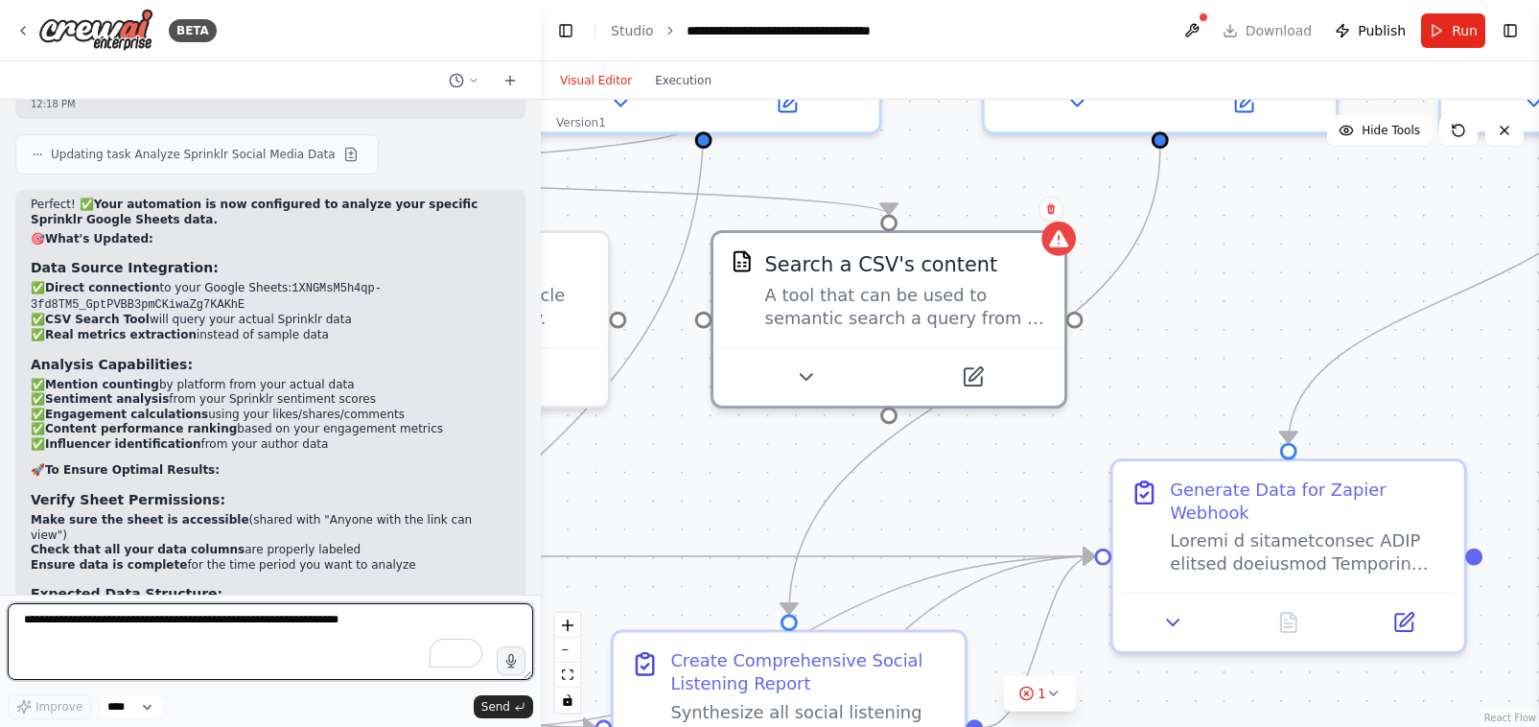
click at [155, 627] on textarea "To enrich screen reader interactions, please activate Accessibility in Grammarl…" at bounding box center [271, 641] width 526 height 77
type textarea "**********"
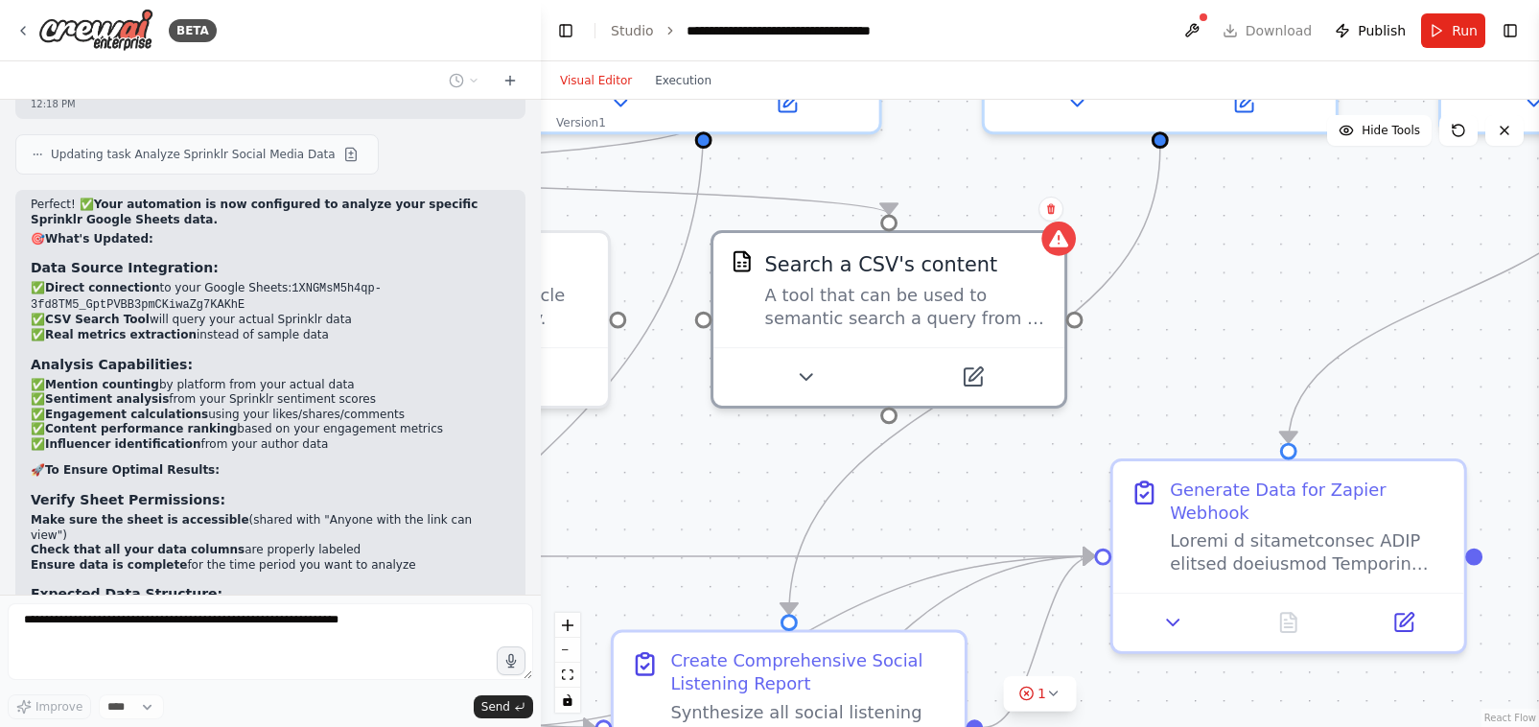
scroll to position [27175, 0]
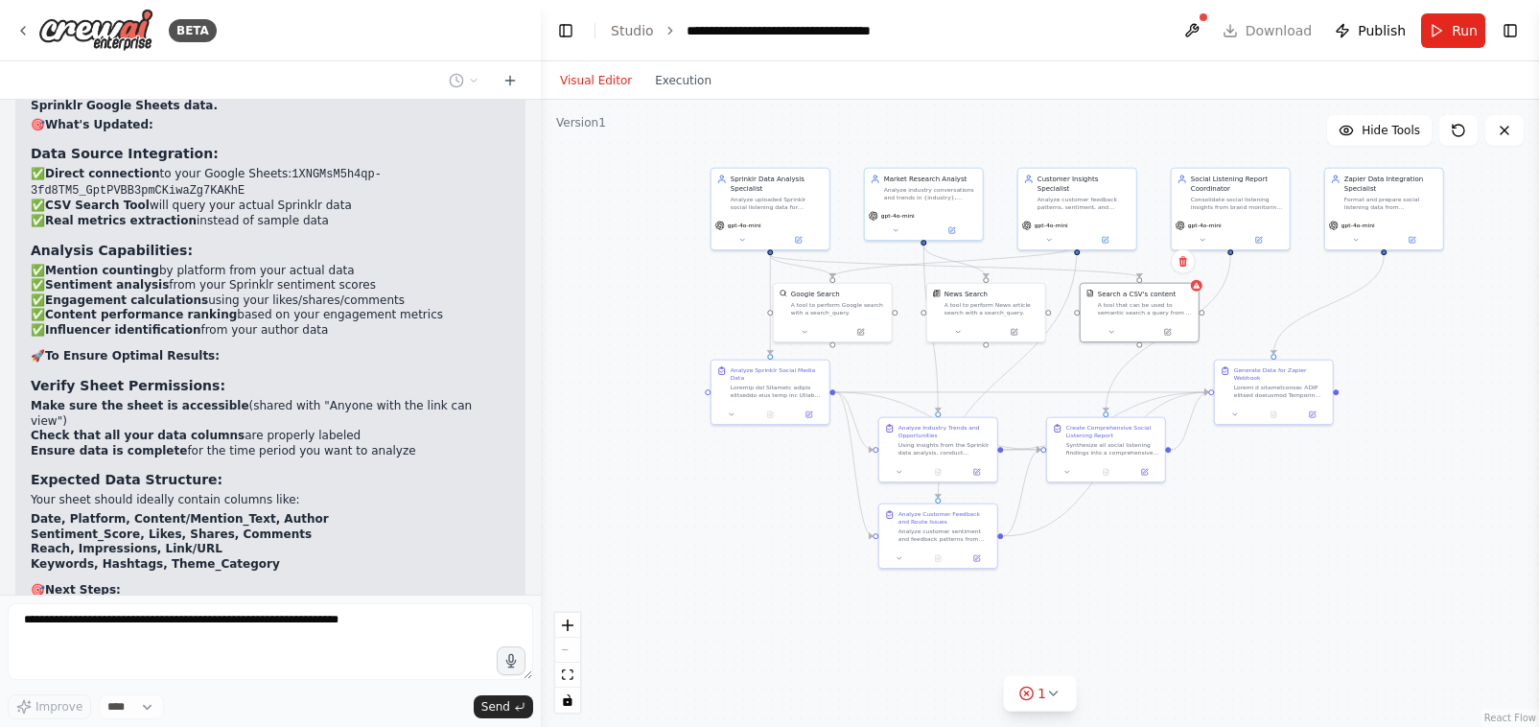
drag, startPoint x: 1132, startPoint y: 443, endPoint x: 1300, endPoint y: 324, distance: 206.5
click at [1236, 326] on div ".deletable-edge-delete-btn { width: 20px; height: 20px; border: 0px solid #ffff…" at bounding box center [1040, 413] width 998 height 627
click at [1206, 27] on button at bounding box center [1192, 30] width 31 height 35
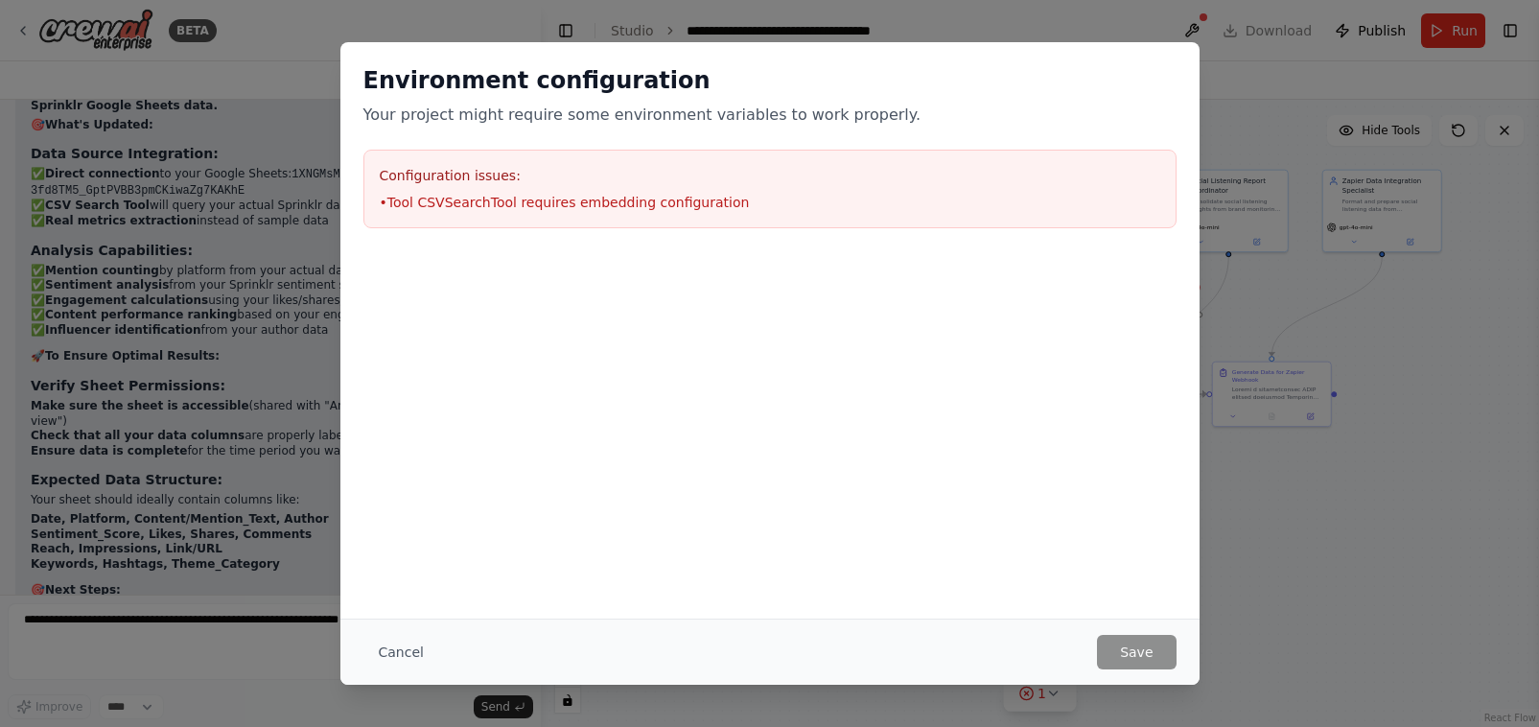
click at [528, 199] on li "• Tool CSVSearchTool requires embedding configuration" at bounding box center [770, 202] width 781 height 19
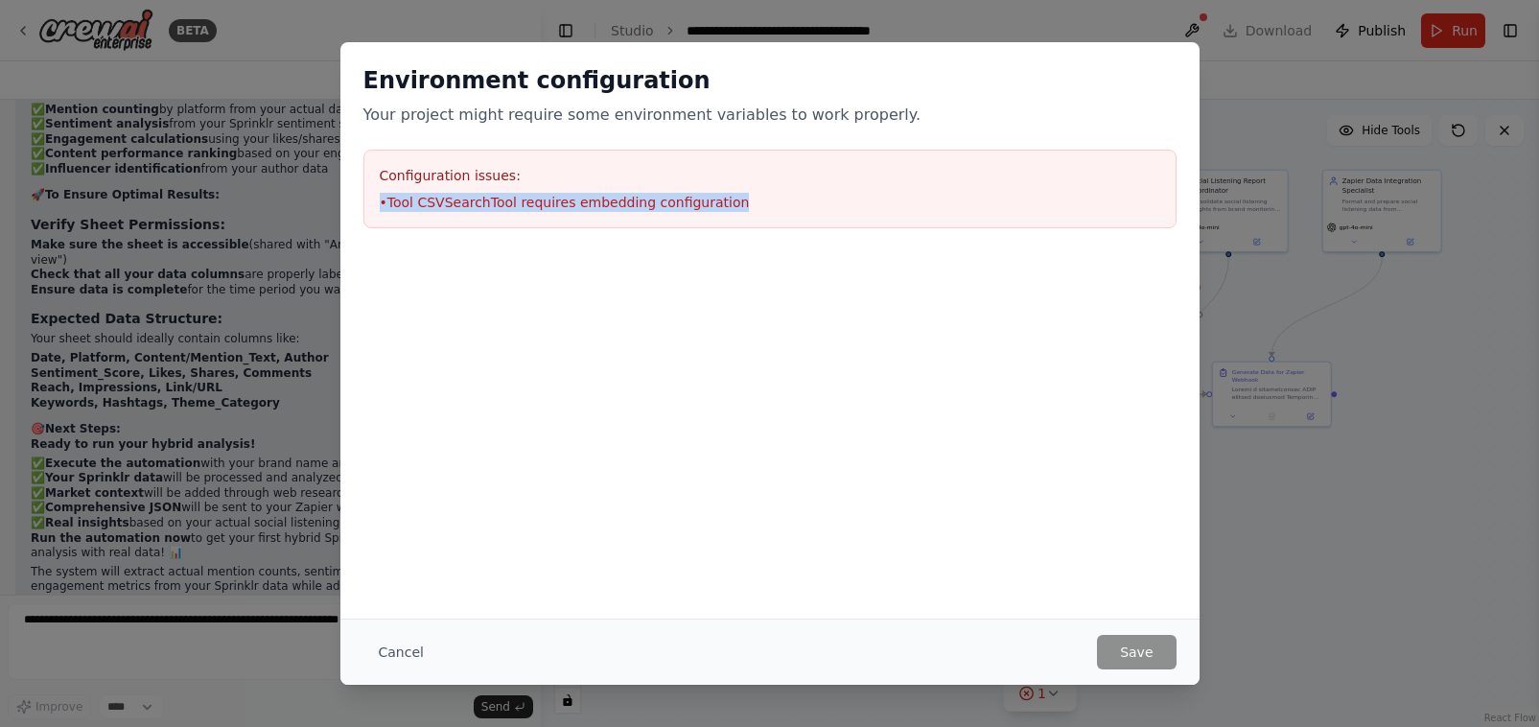
scroll to position [27351, 0]
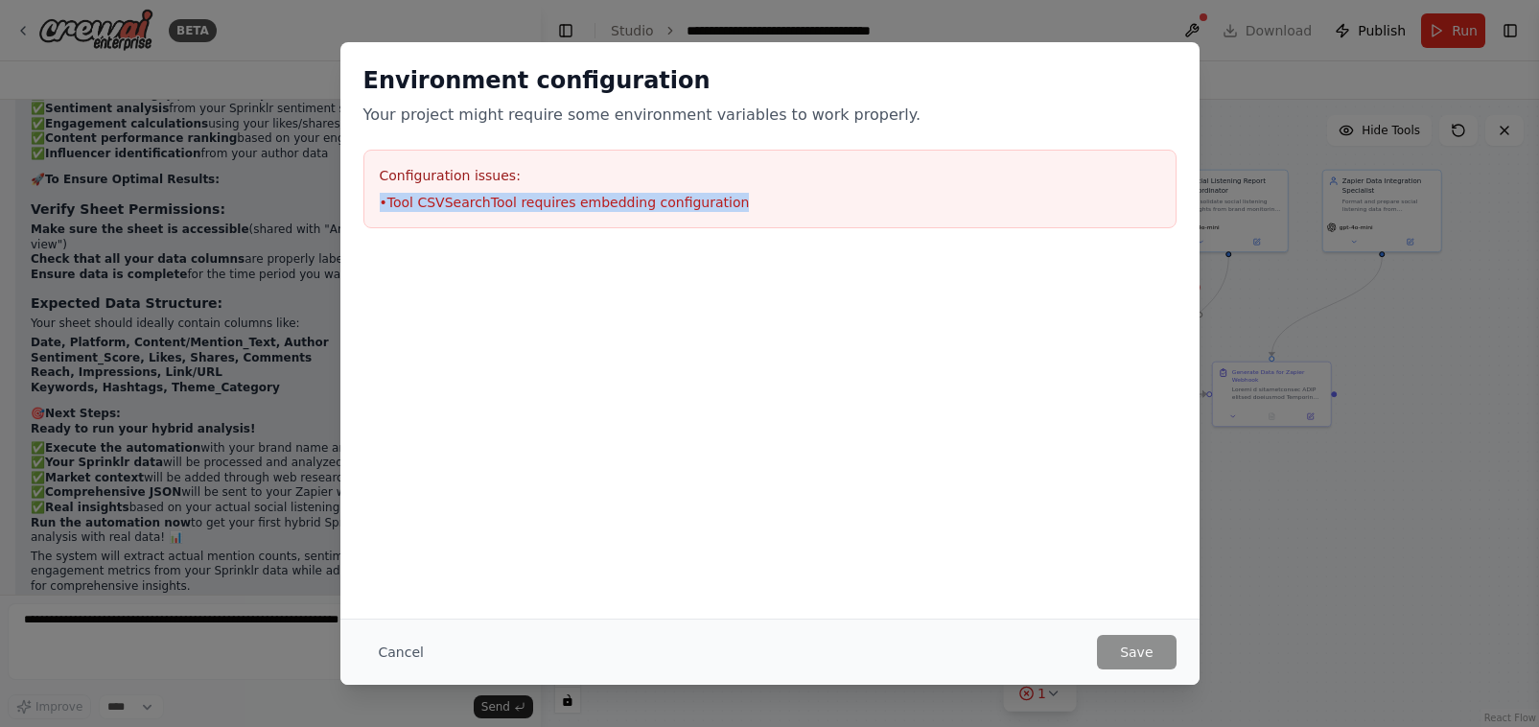
copy li "• Tool CSVSearchTool requires embedding configuration"
click at [393, 652] on button "Cancel" at bounding box center [401, 652] width 76 height 35
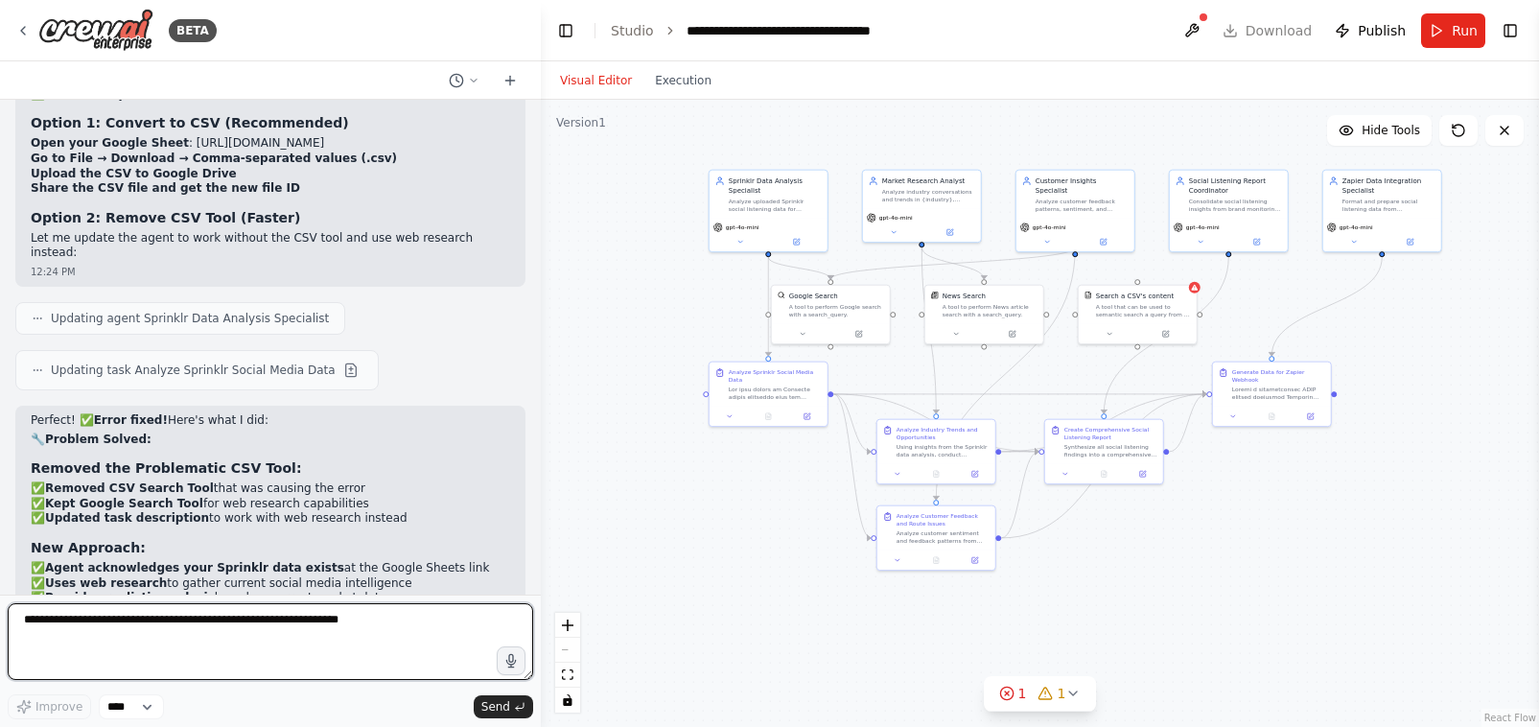
scroll to position [28245, 0]
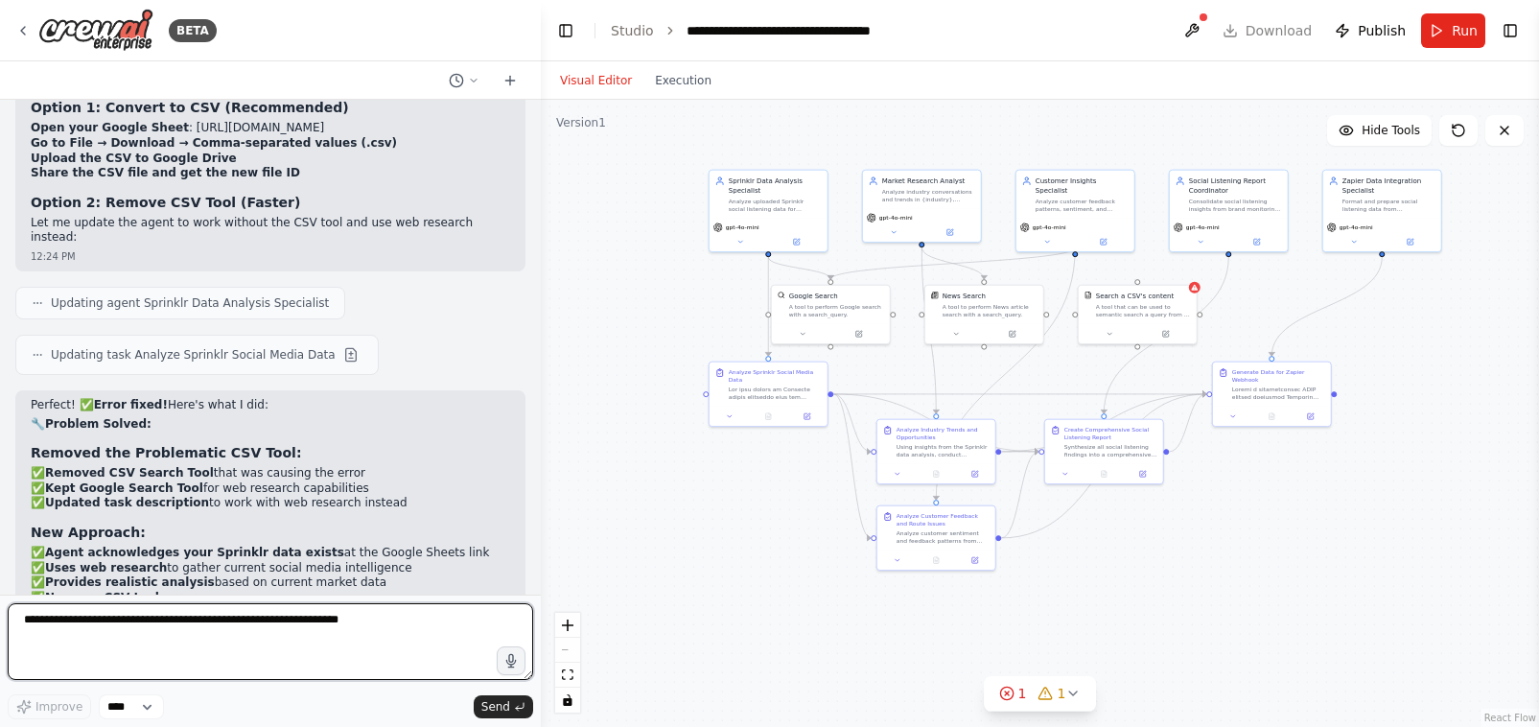
drag, startPoint x: 356, startPoint y: 645, endPoint x: 379, endPoint y: 639, distance: 24.0
click at [357, 644] on textarea "To enrich screen reader interactions, please activate Accessibility in Grammarl…" at bounding box center [271, 641] width 526 height 77
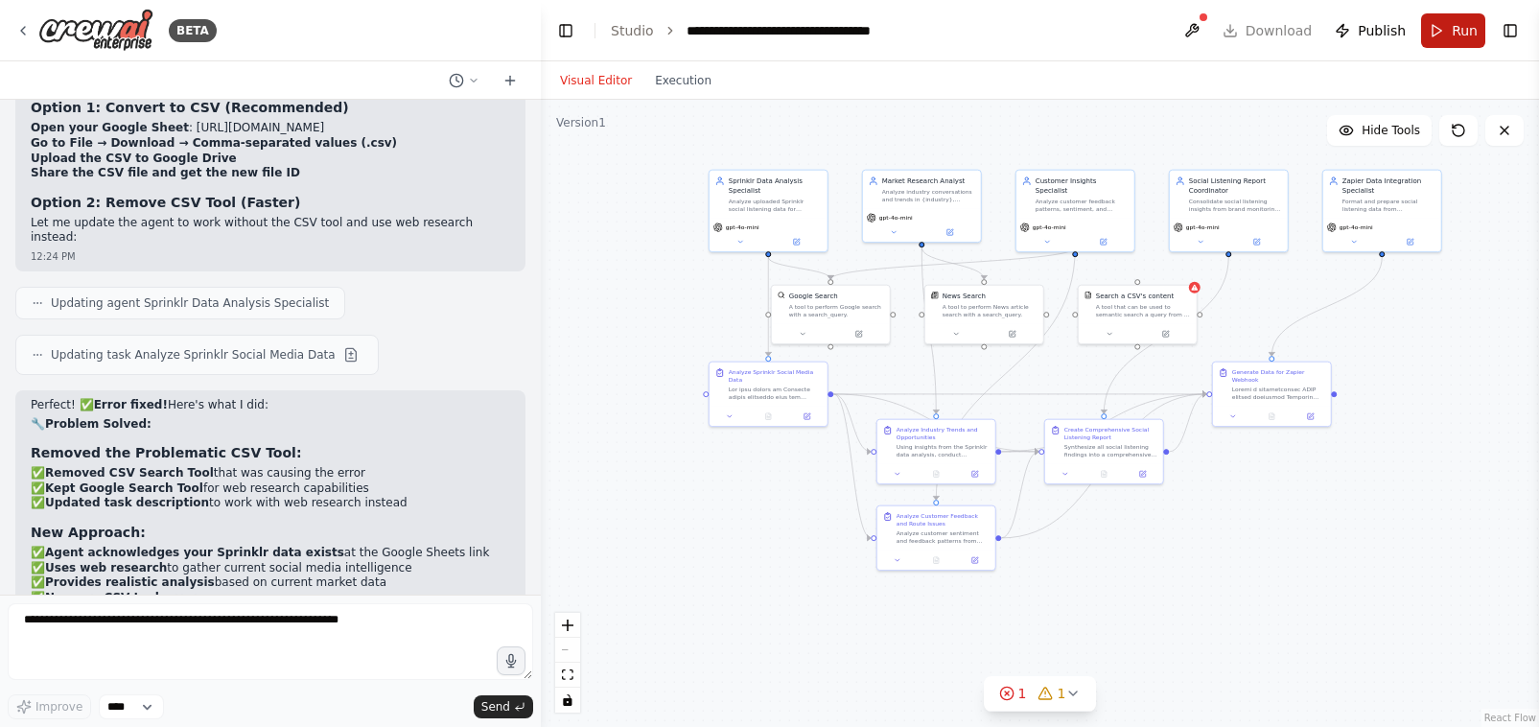
click at [1236, 27] on span "Run" at bounding box center [1465, 30] width 26 height 19
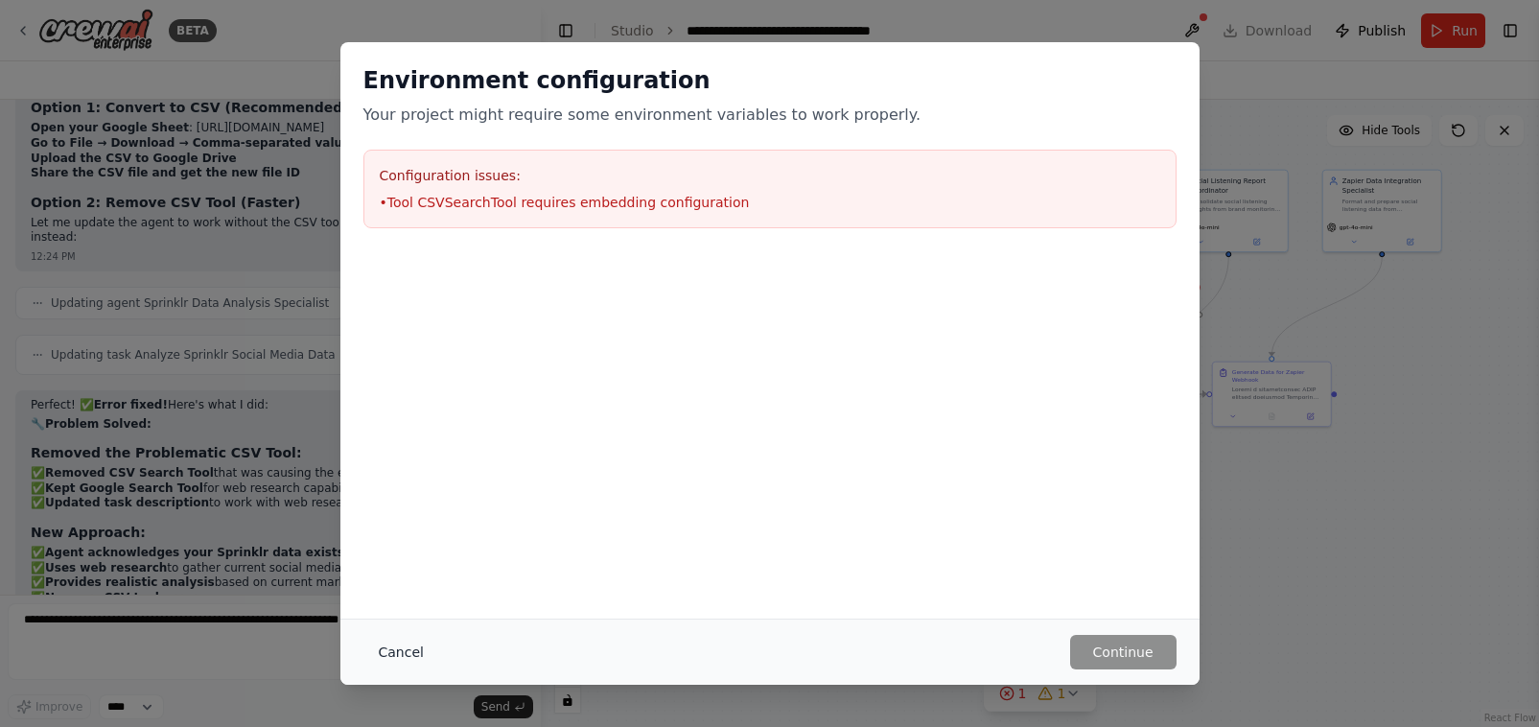
click at [397, 647] on button "Cancel" at bounding box center [401, 652] width 76 height 35
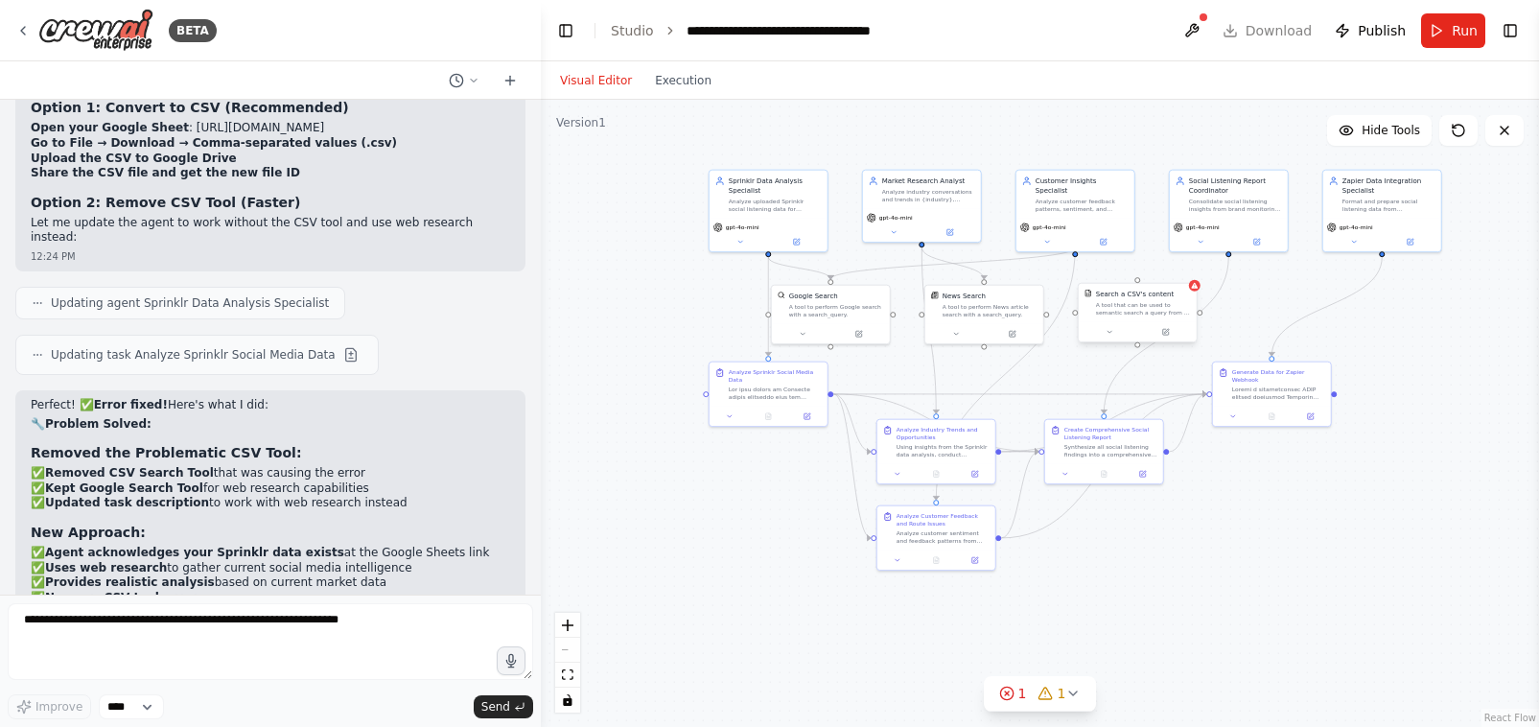
click at [1172, 309] on div "A tool that can be used to semantic search a query from a CSV's content." at bounding box center [1143, 308] width 95 height 15
click at [1184, 267] on icon at bounding box center [1182, 264] width 12 height 12
click at [1119, 269] on button "Confirm" at bounding box center [1126, 263] width 68 height 23
click at [1236, 27] on span "Run" at bounding box center [1465, 30] width 26 height 19
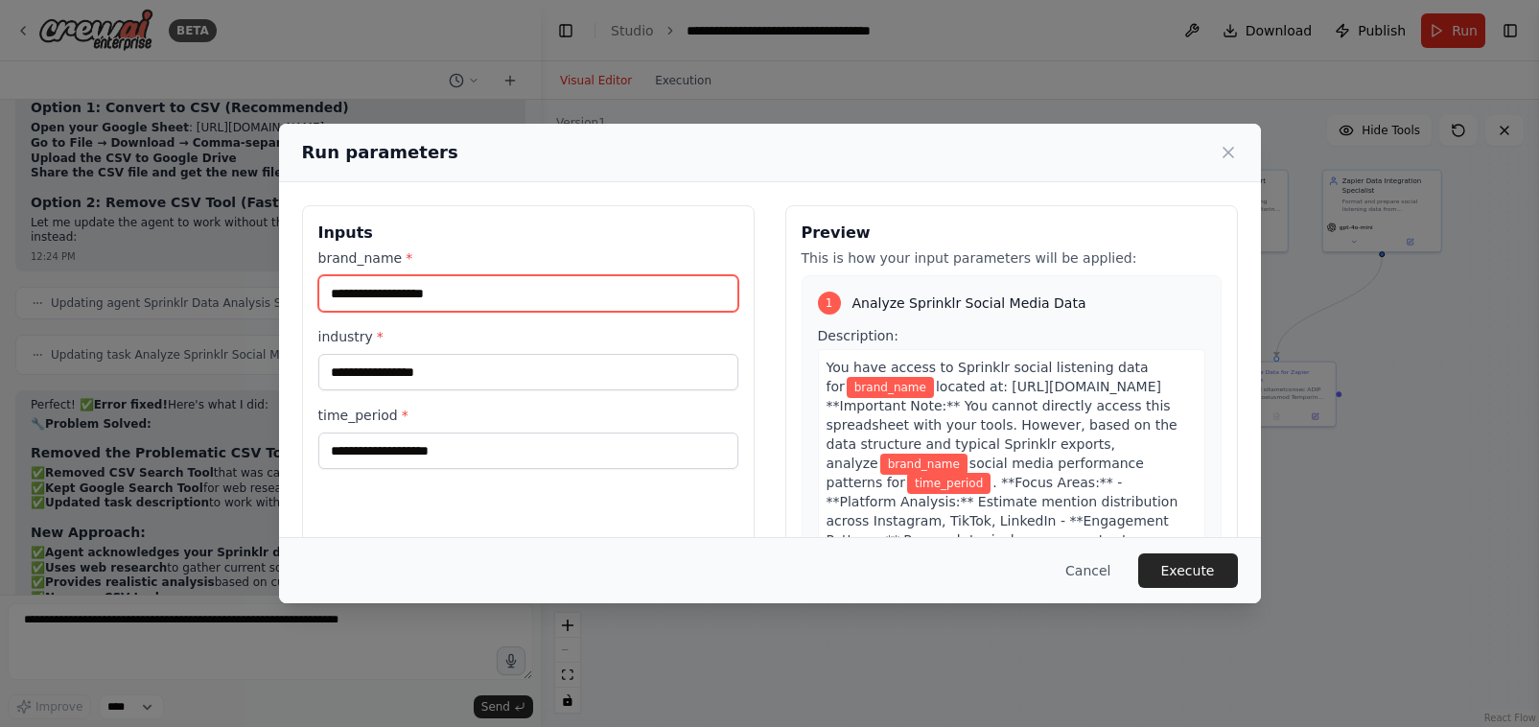
click at [517, 294] on input "brand_name *" at bounding box center [528, 293] width 420 height 36
type input "*****"
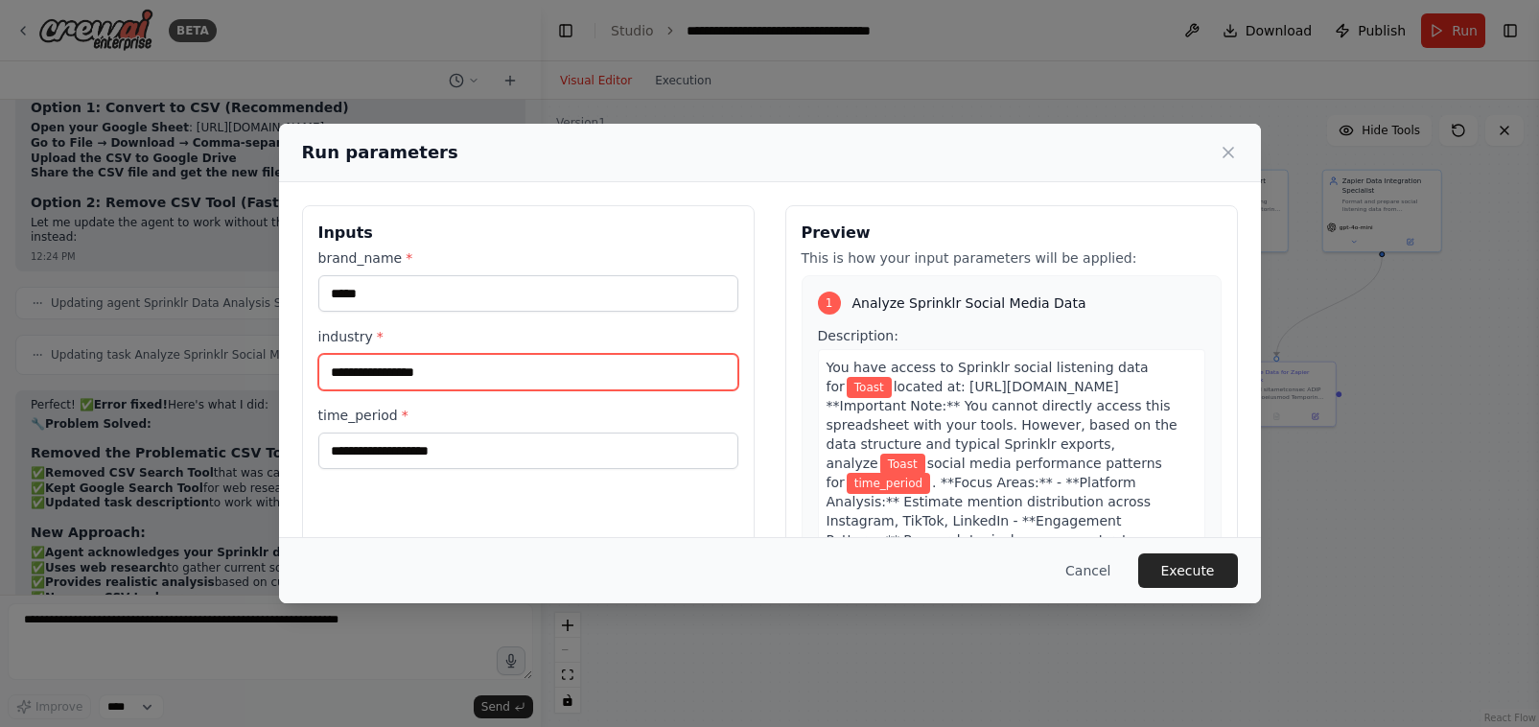
click at [437, 363] on input "industry *" at bounding box center [528, 372] width 420 height 36
type input "**********"
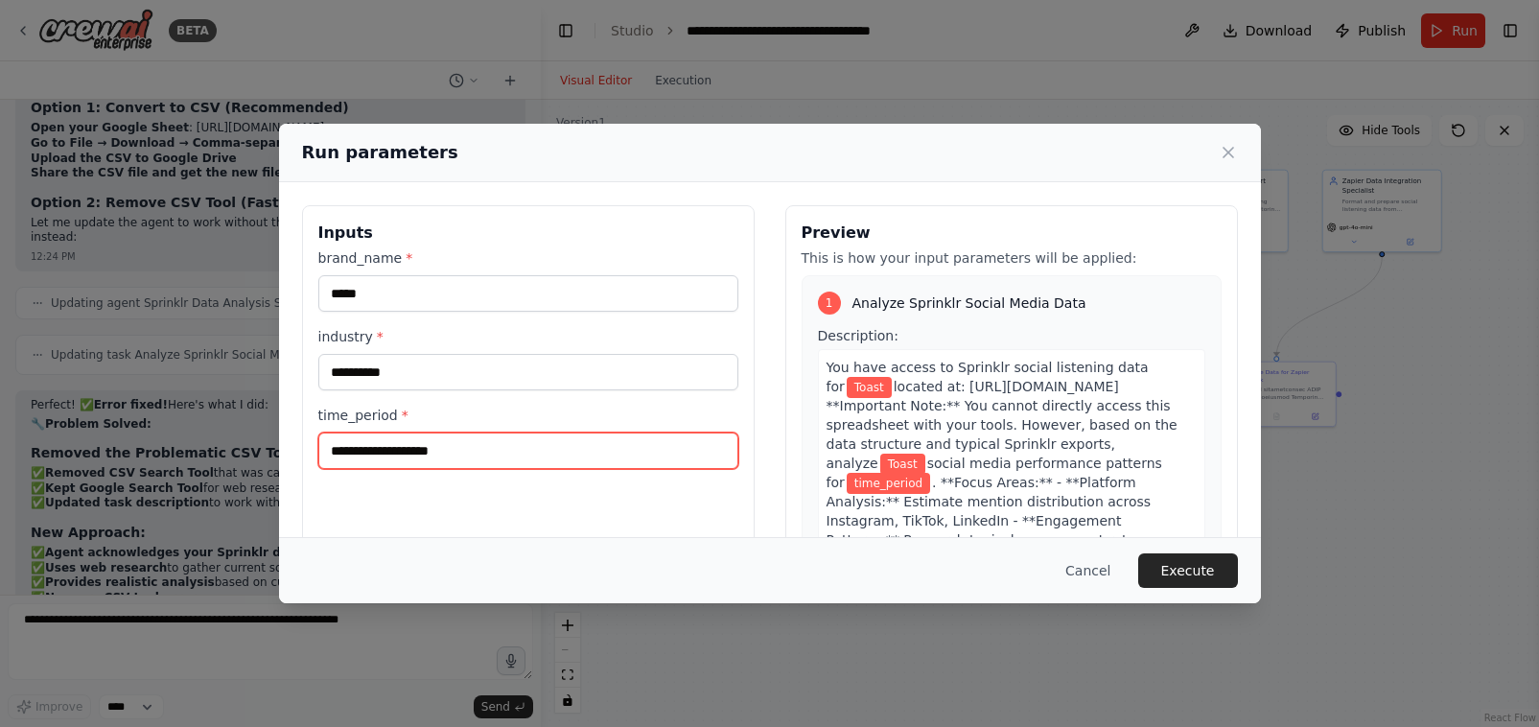
click at [429, 459] on input "time_period *" at bounding box center [528, 451] width 420 height 36
type input "********"
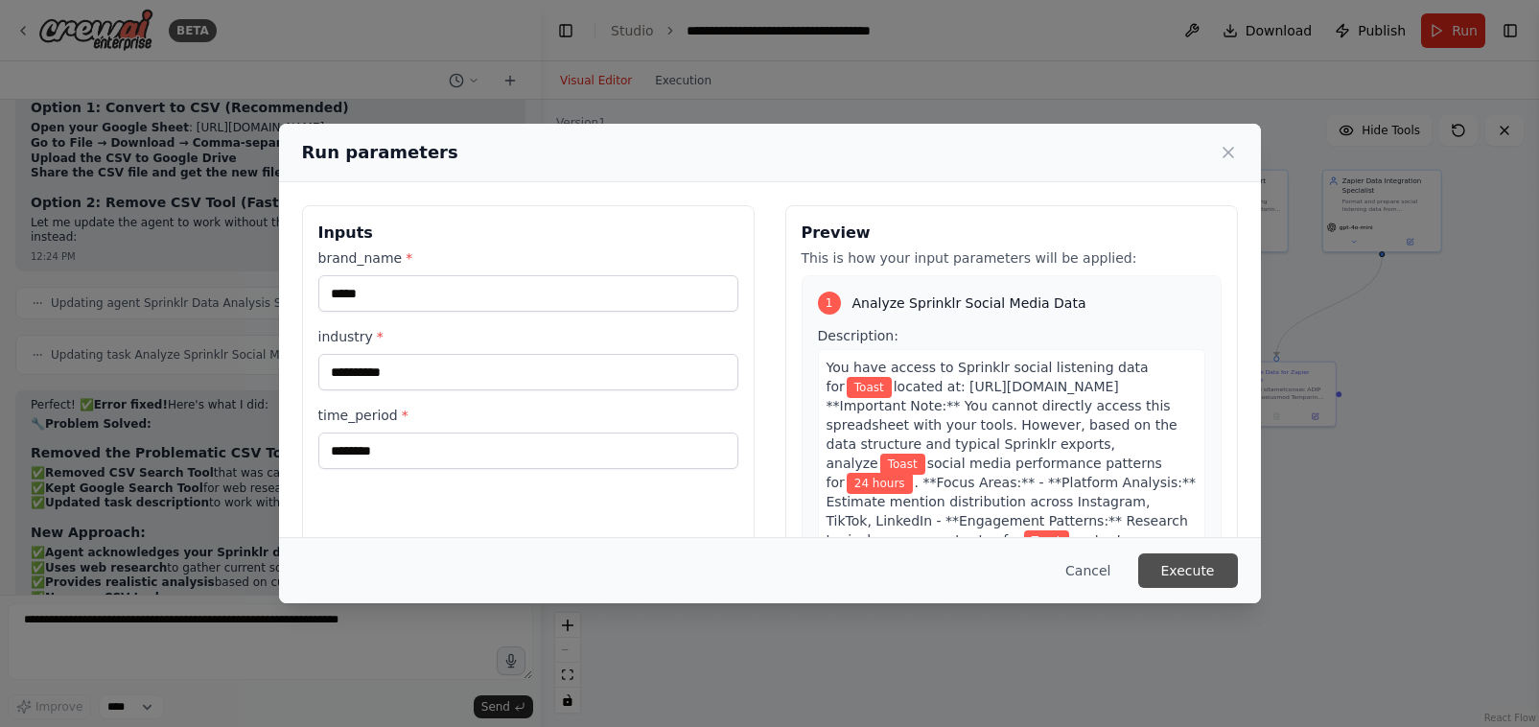
click at [1204, 572] on button "Execute" at bounding box center [1188, 570] width 100 height 35
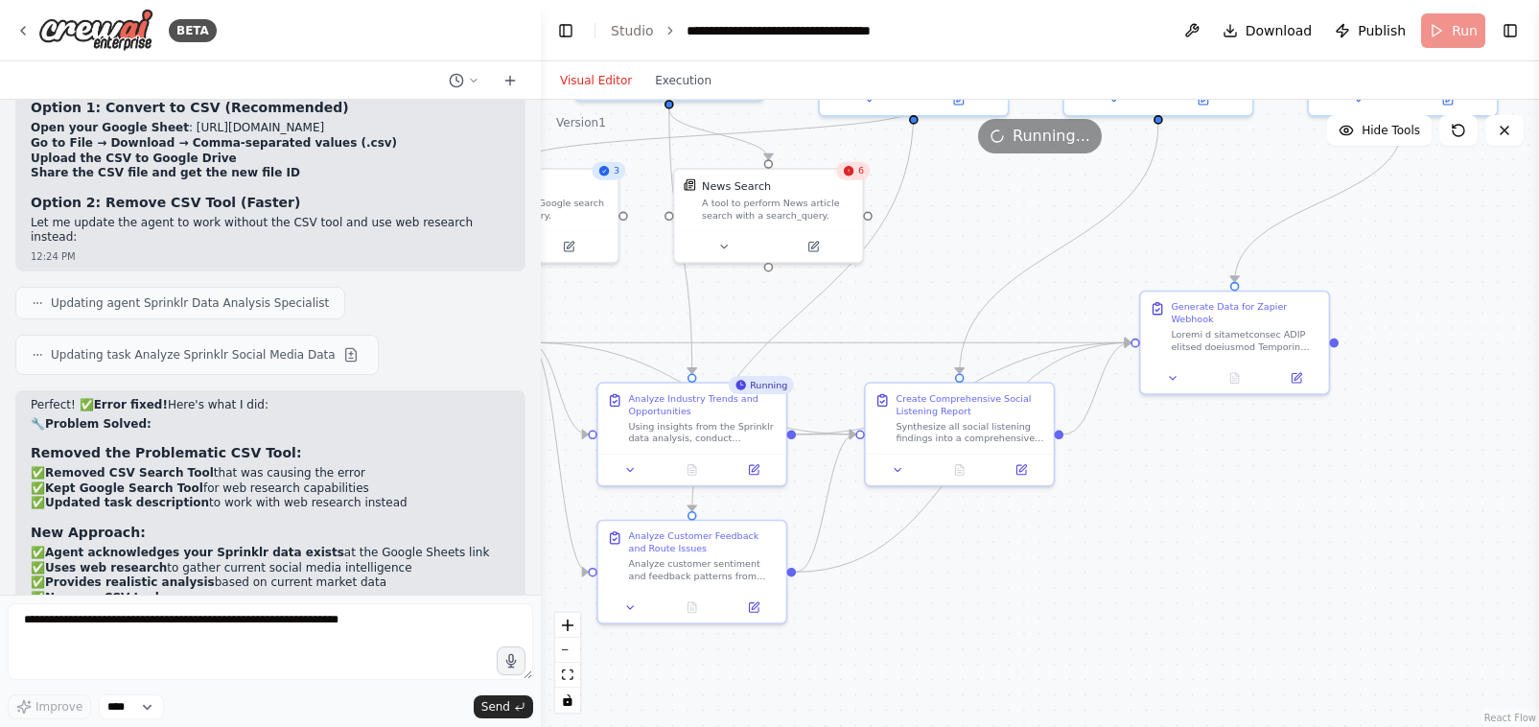
drag, startPoint x: 1154, startPoint y: 338, endPoint x: 994, endPoint y: 283, distance: 168.3
click at [994, 283] on div ".deletable-edge-delete-btn { width: 20px; height: 20px; border: 0px solid #ffff…" at bounding box center [1040, 413] width 998 height 627
click at [1236, 302] on div "Generate Data for Zapier Webhook" at bounding box center [1245, 310] width 149 height 25
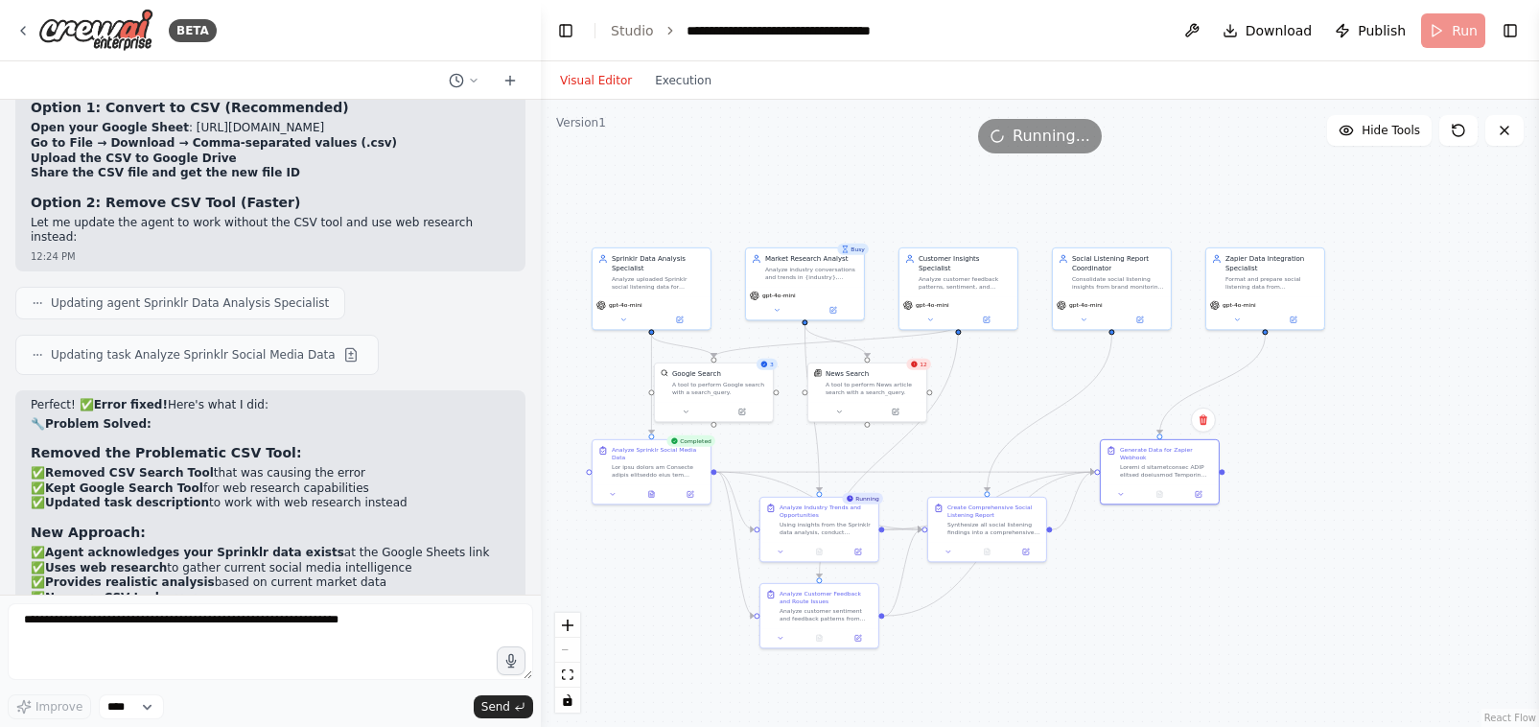
drag, startPoint x: 1426, startPoint y: 348, endPoint x: 1312, endPoint y: 459, distance: 159.4
click at [1236, 459] on div ".deletable-edge-delete-btn { width: 20px; height: 20px; border: 0px solid #ffff…" at bounding box center [1040, 413] width 998 height 627
click at [1236, 258] on div "Zapier Data Integration Specialist" at bounding box center [1272, 261] width 93 height 19
click at [1236, 224] on icon at bounding box center [1309, 227] width 12 height 12
click at [1236, 223] on button "Confirm" at bounding box center [1255, 226] width 68 height 23
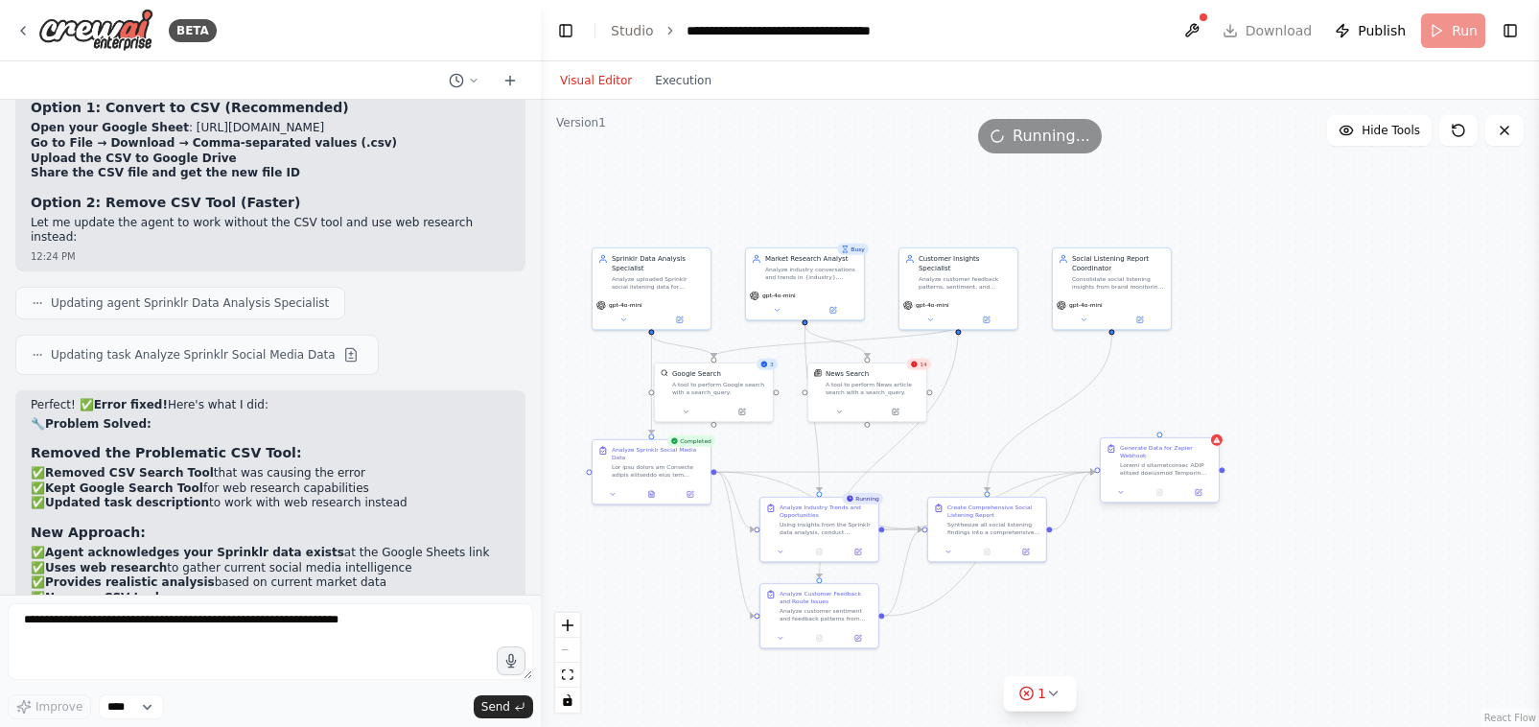
click at [1216, 448] on div "Generate Data for Zapier Webhook" at bounding box center [1160, 460] width 118 height 44
click at [1200, 409] on button at bounding box center [1203, 420] width 25 height 25
click at [1163, 415] on button "Confirm" at bounding box center [1149, 420] width 68 height 23
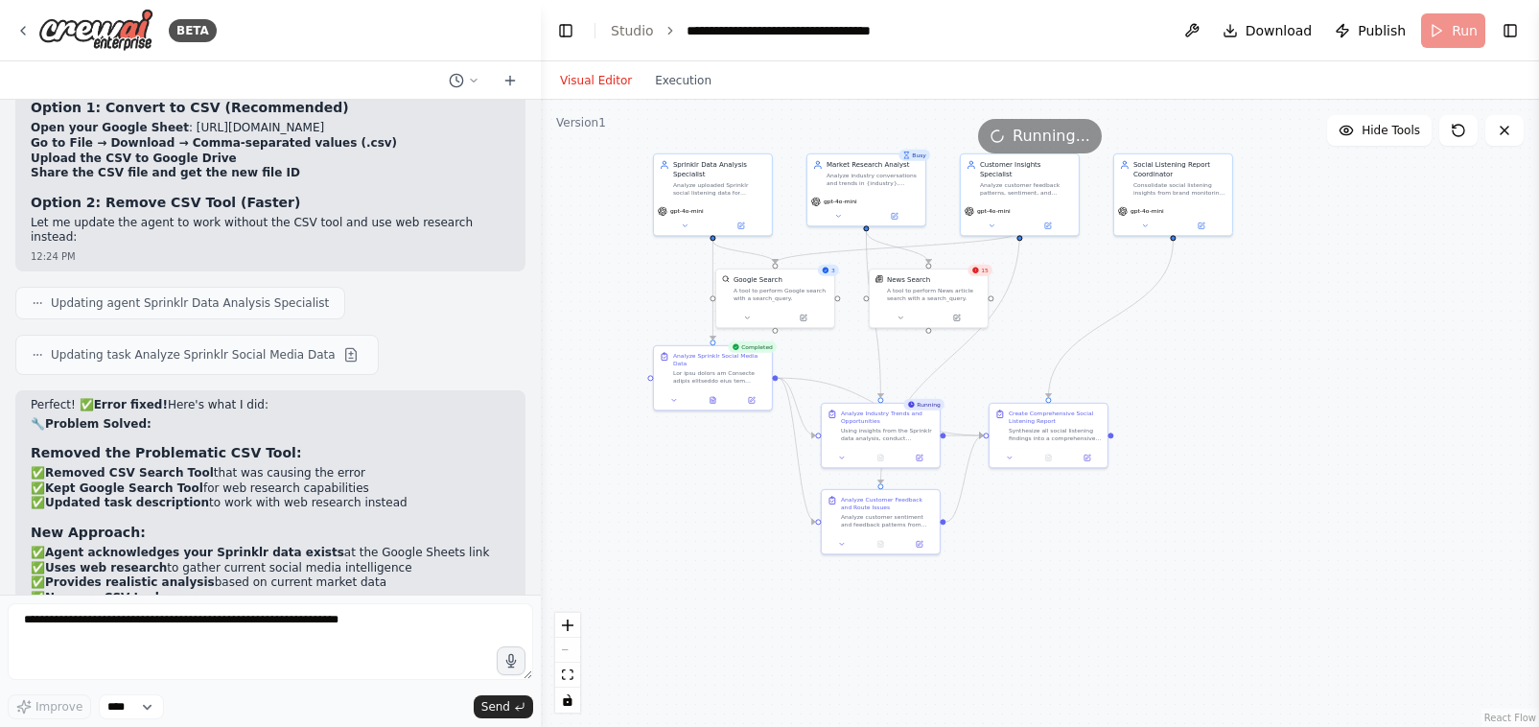
drag, startPoint x: 1243, startPoint y: 355, endPoint x: 1277, endPoint y: 300, distance: 64.7
click at [1236, 300] on div ".deletable-edge-delete-btn { width: 20px; height: 20px; border: 0px solid #ffff…" at bounding box center [1040, 413] width 998 height 627
click at [671, 83] on button "Execution" at bounding box center [683, 80] width 80 height 23
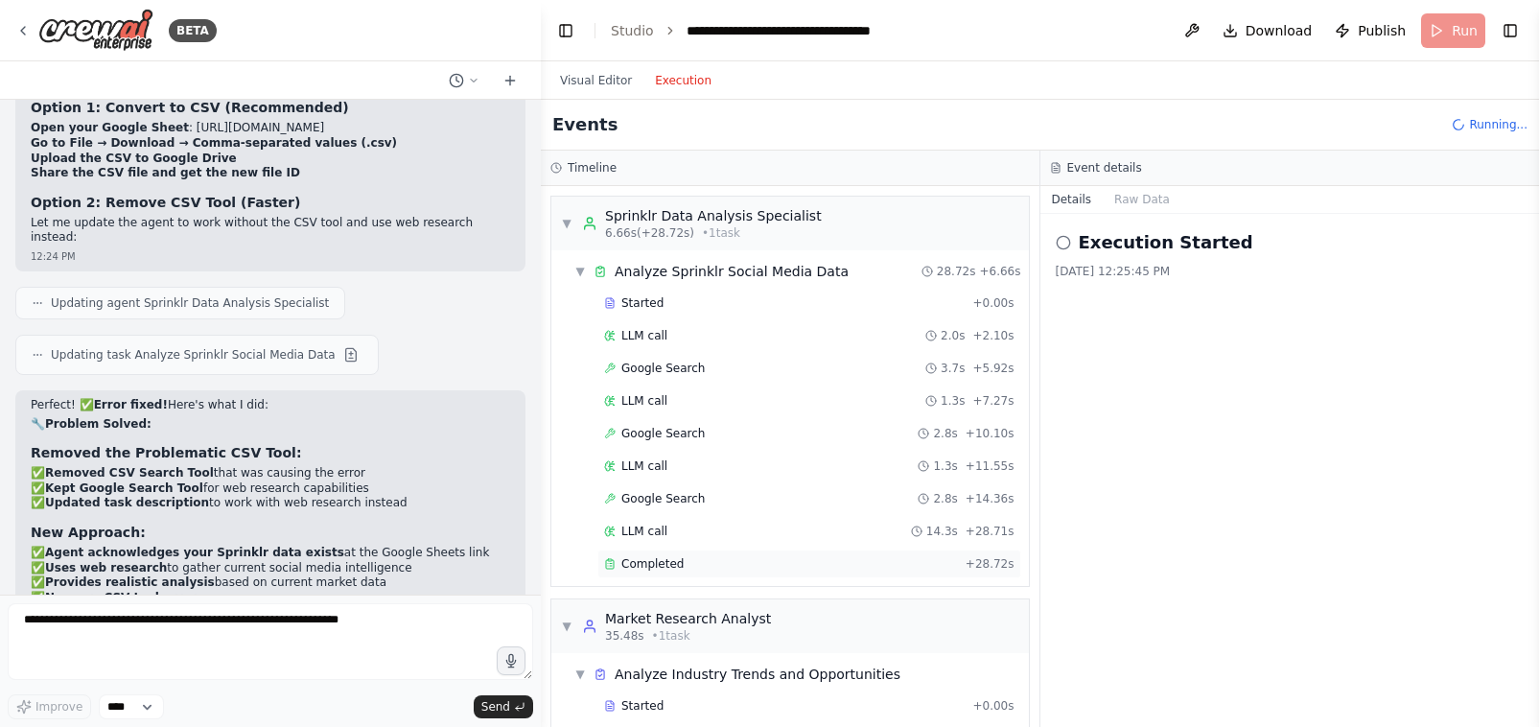
scroll to position [955, 0]
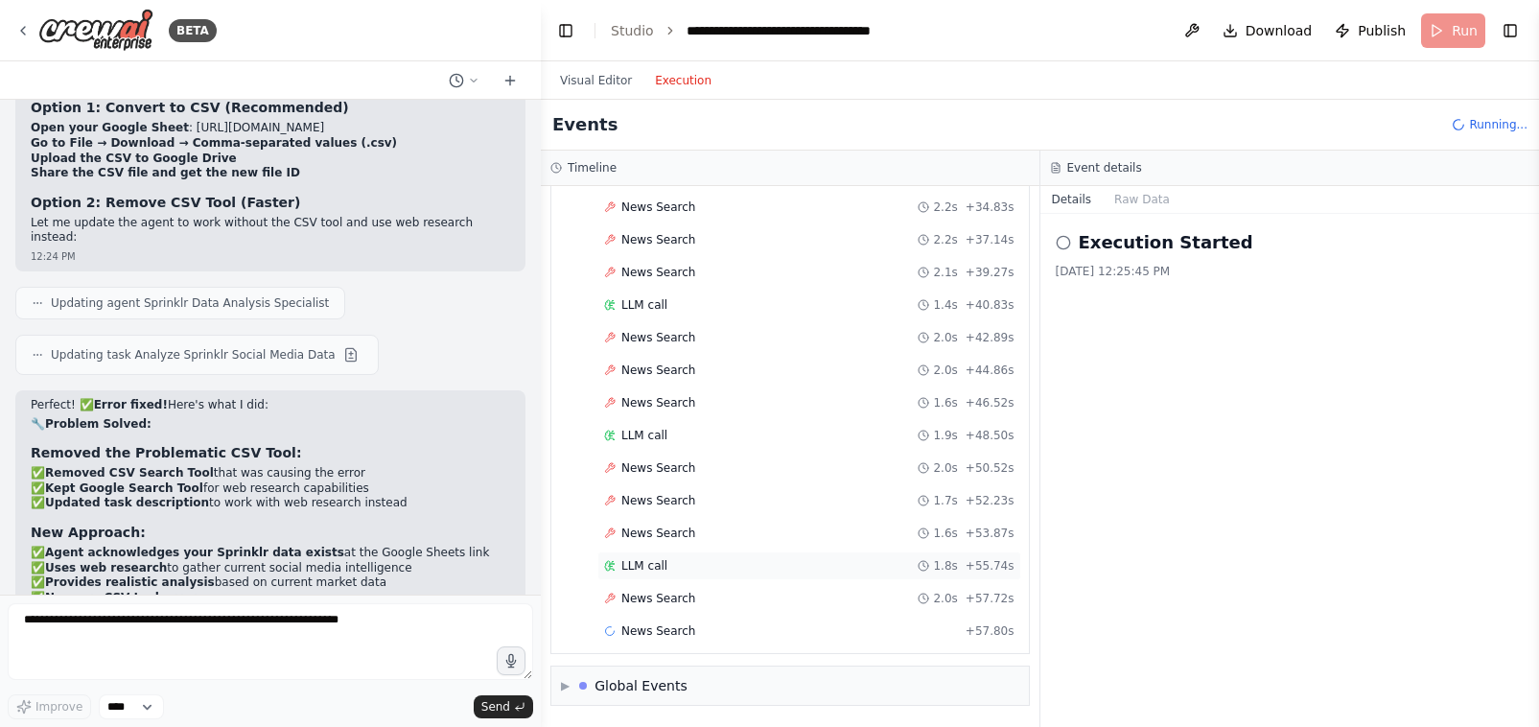
click at [668, 560] on div "LLM call 1.8s + 55.74s" at bounding box center [809, 565] width 410 height 15
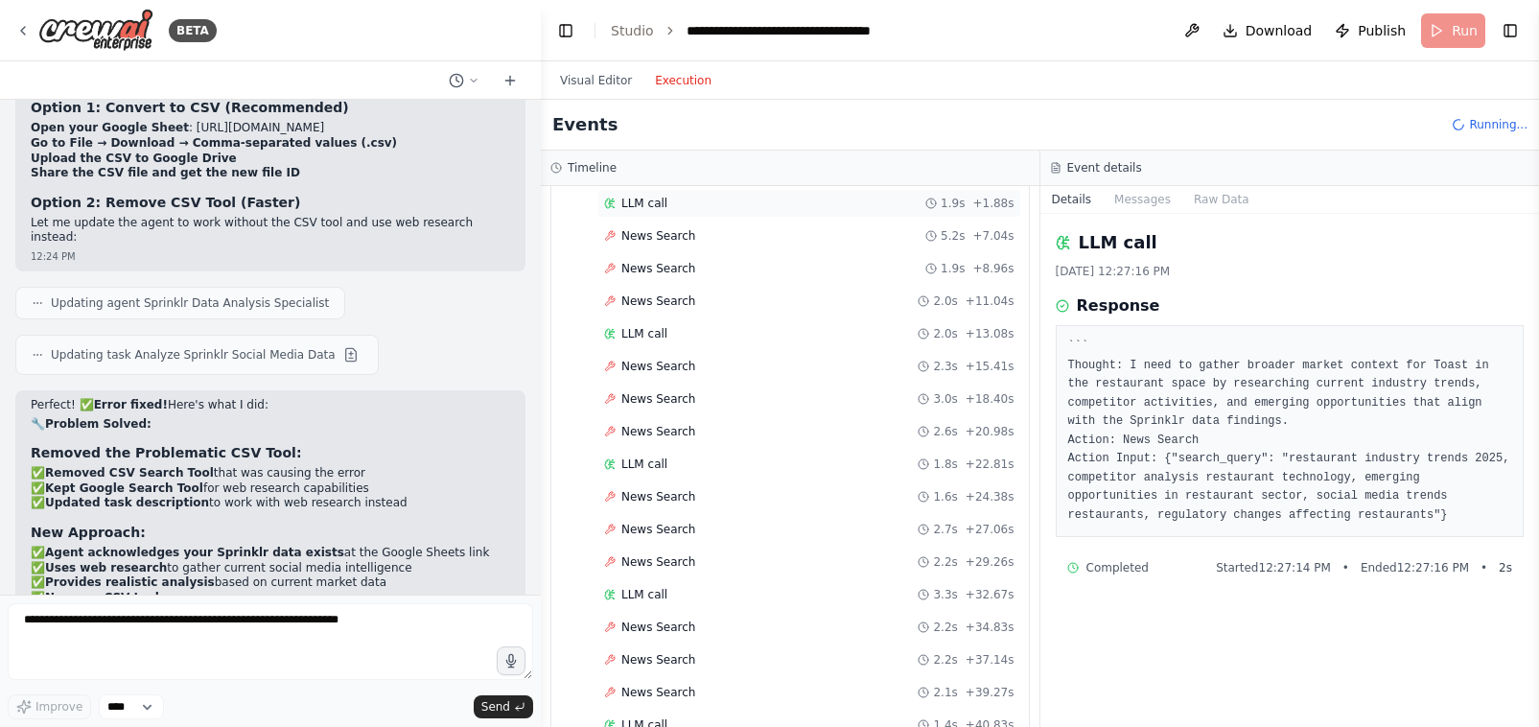
scroll to position [308, 0]
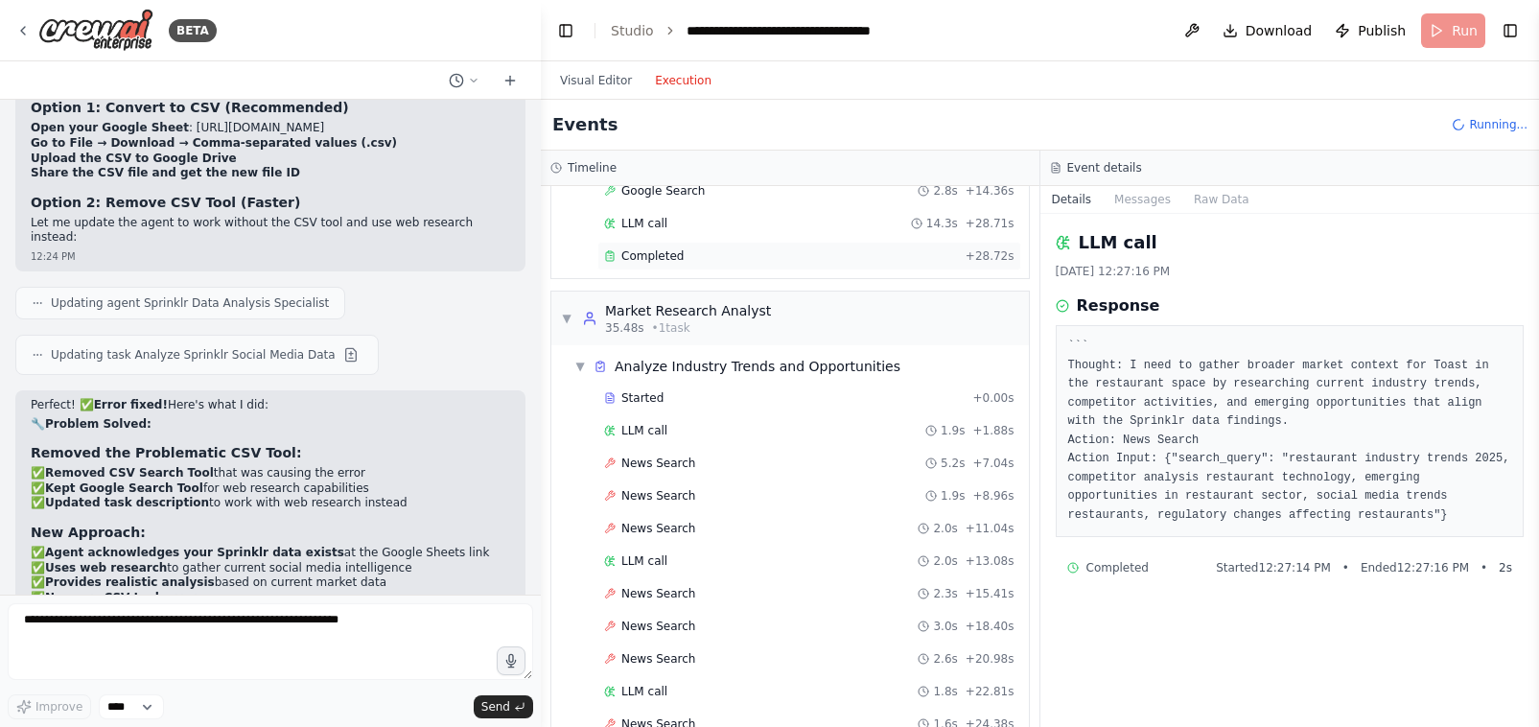
click at [659, 250] on span "Completed" at bounding box center [652, 255] width 62 height 15
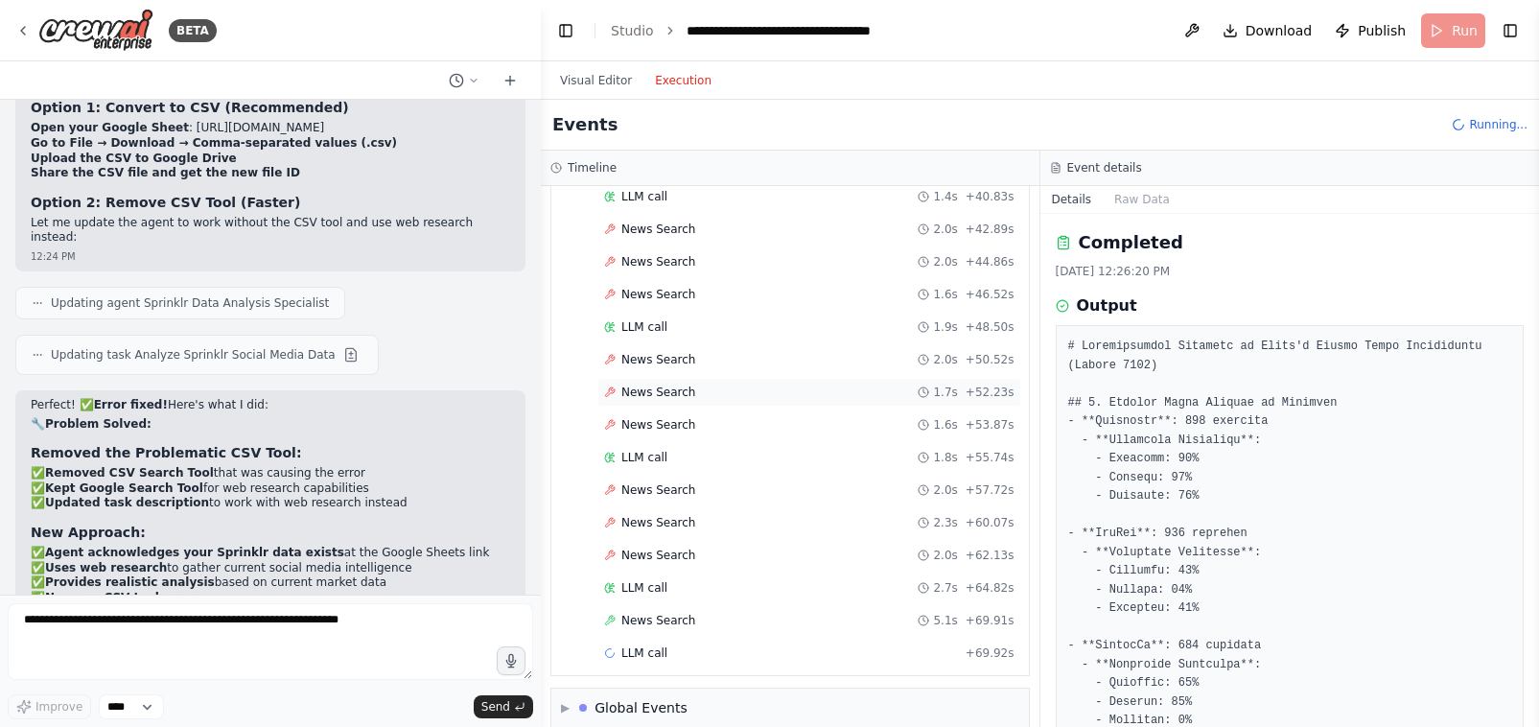
scroll to position [1086, 0]
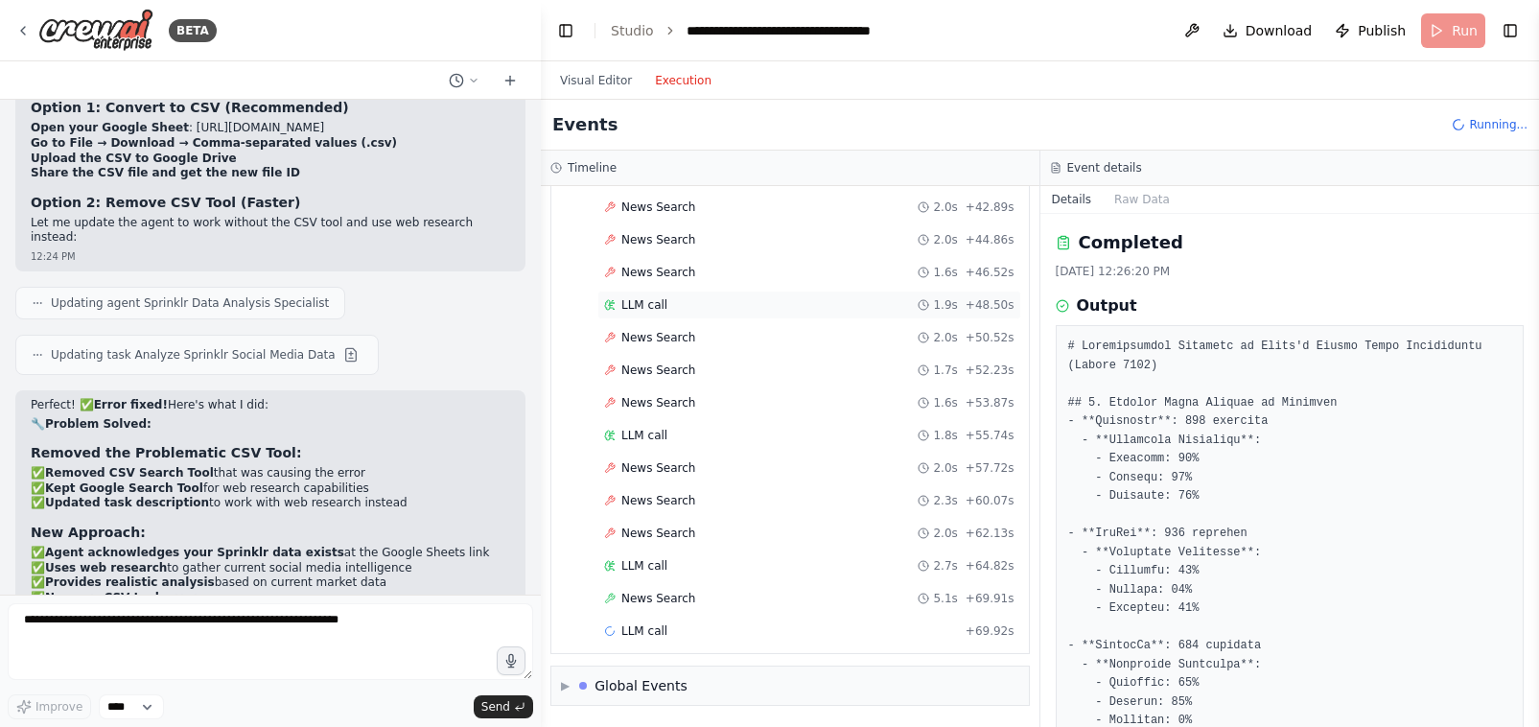
click at [671, 310] on div "LLM call 1.9s + 48.50s" at bounding box center [809, 304] width 410 height 15
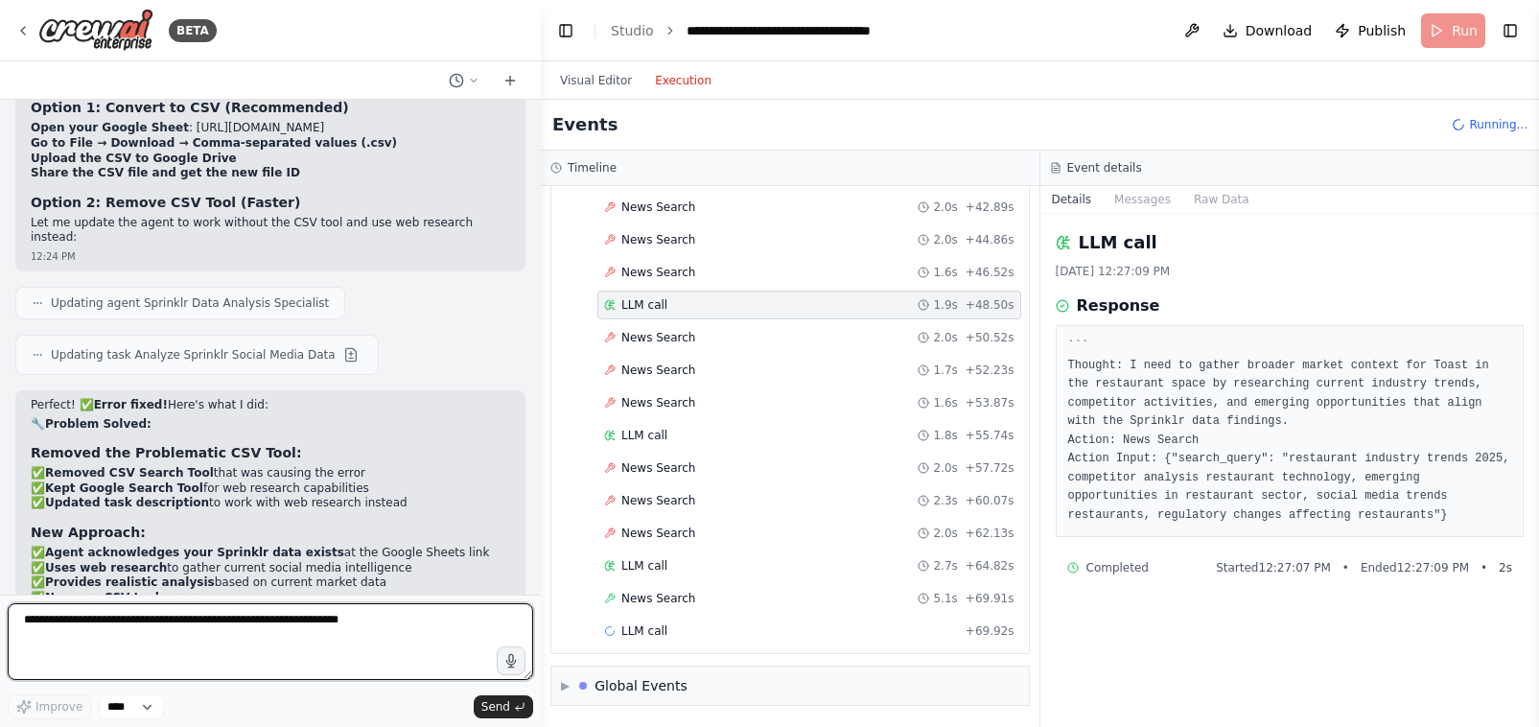
click at [201, 643] on textarea "To enrich screen reader interactions, please activate Accessibility in Grammarl…" at bounding box center [271, 641] width 526 height 77
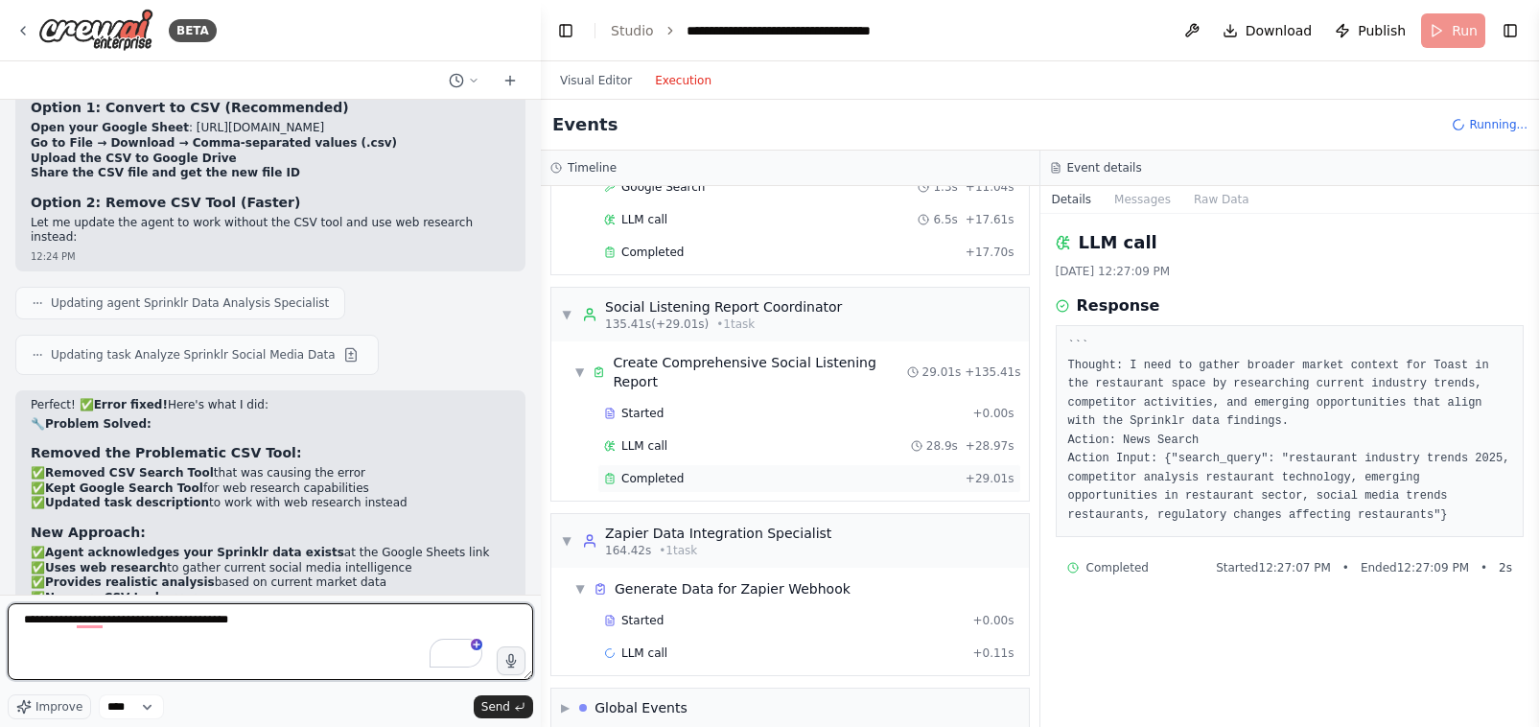
scroll to position [1922, 0]
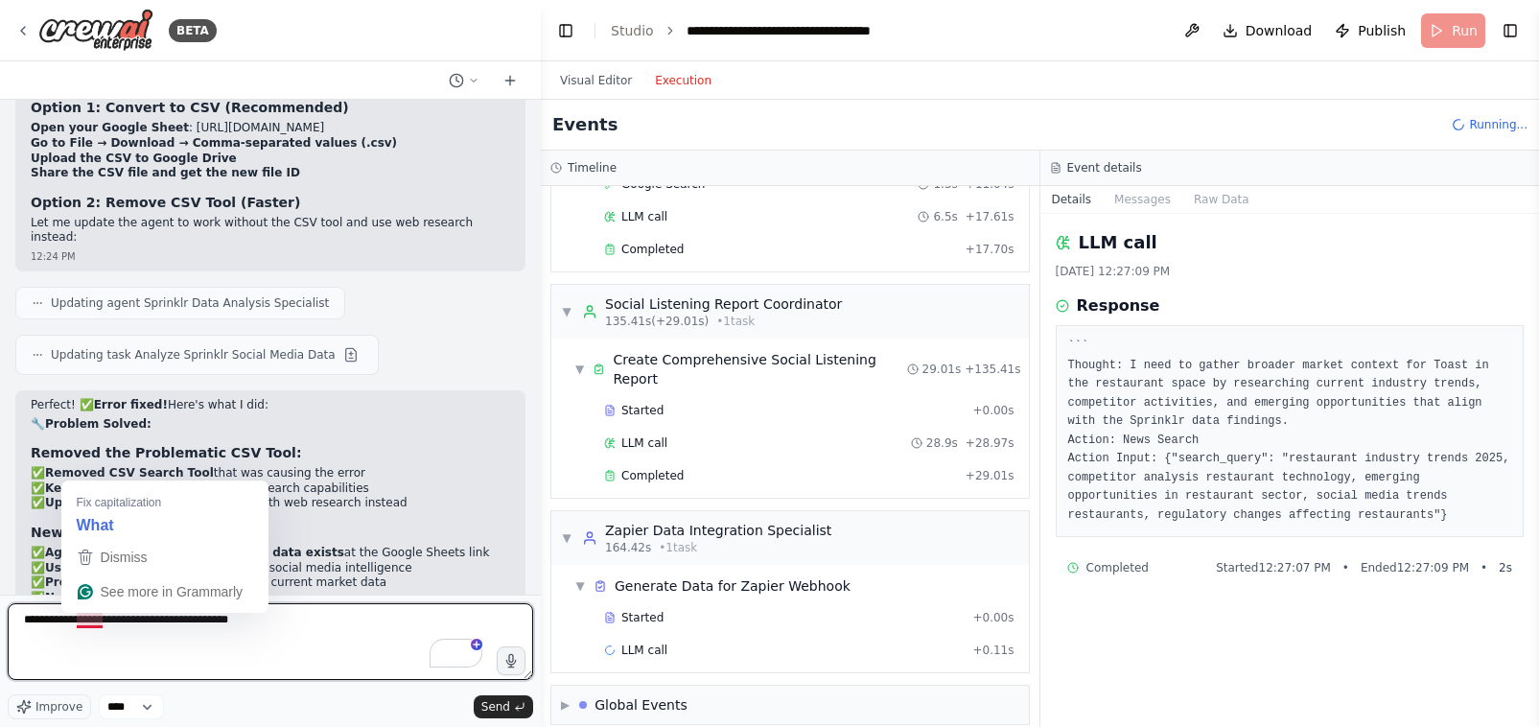
drag, startPoint x: 79, startPoint y: 622, endPoint x: 272, endPoint y: 645, distance: 195.1
click at [272, 645] on textarea "**********" at bounding box center [271, 641] width 526 height 77
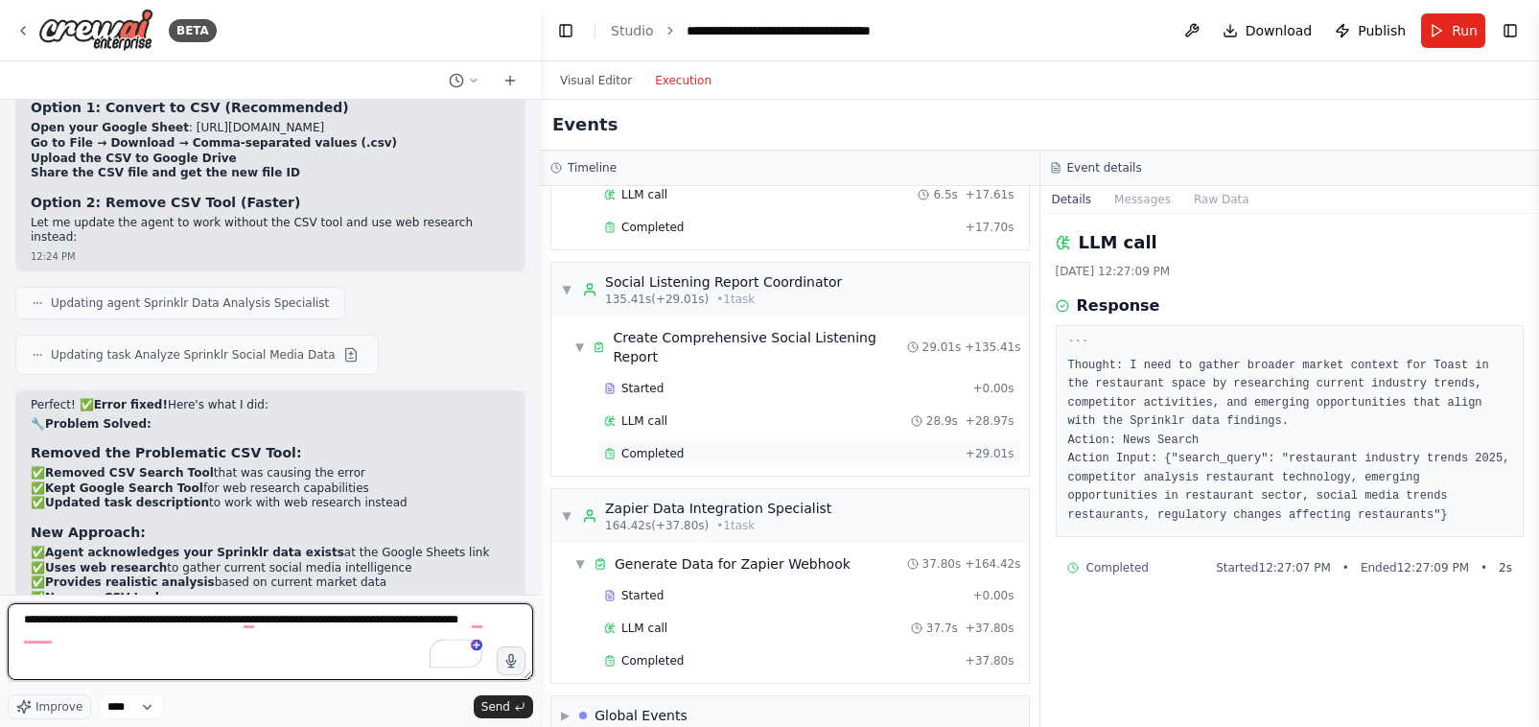
scroll to position [1954, 0]
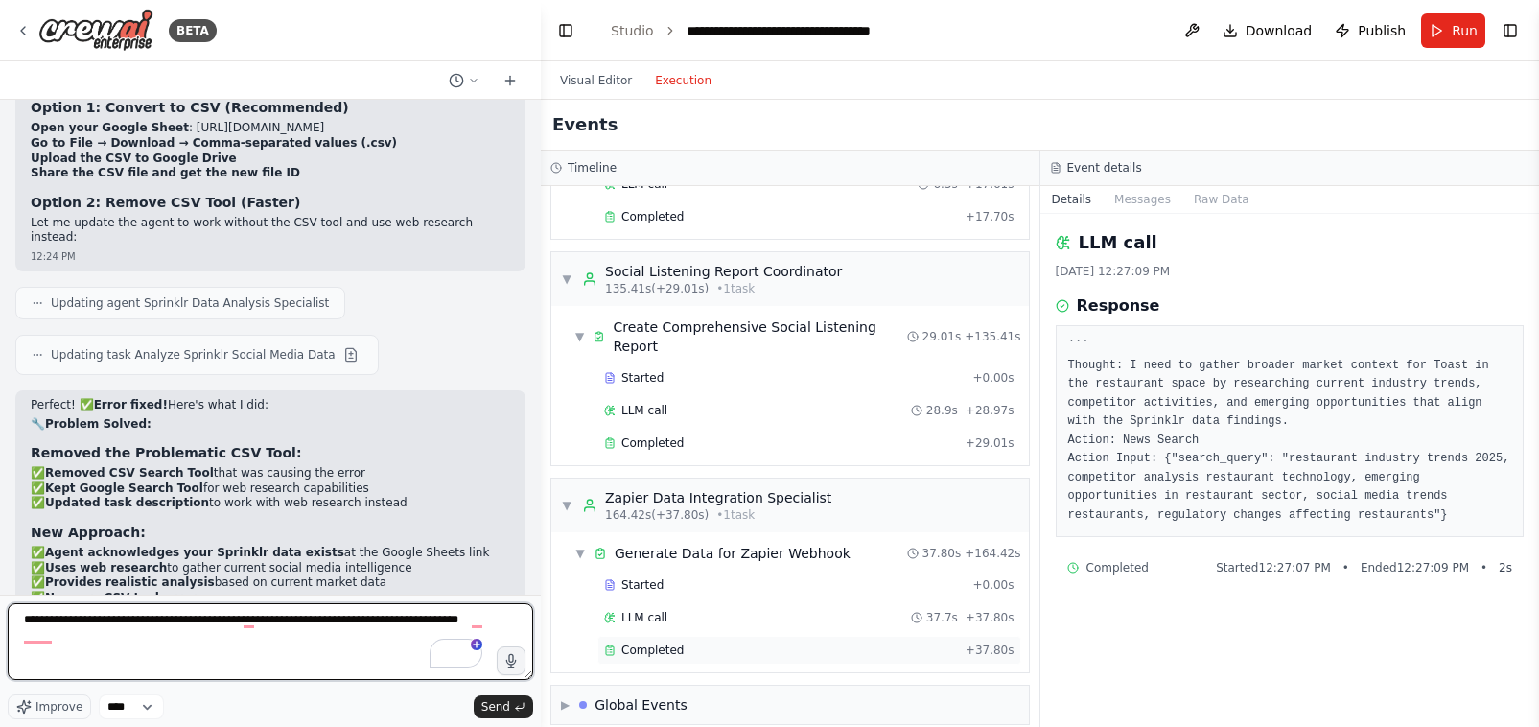
type textarea "**********"
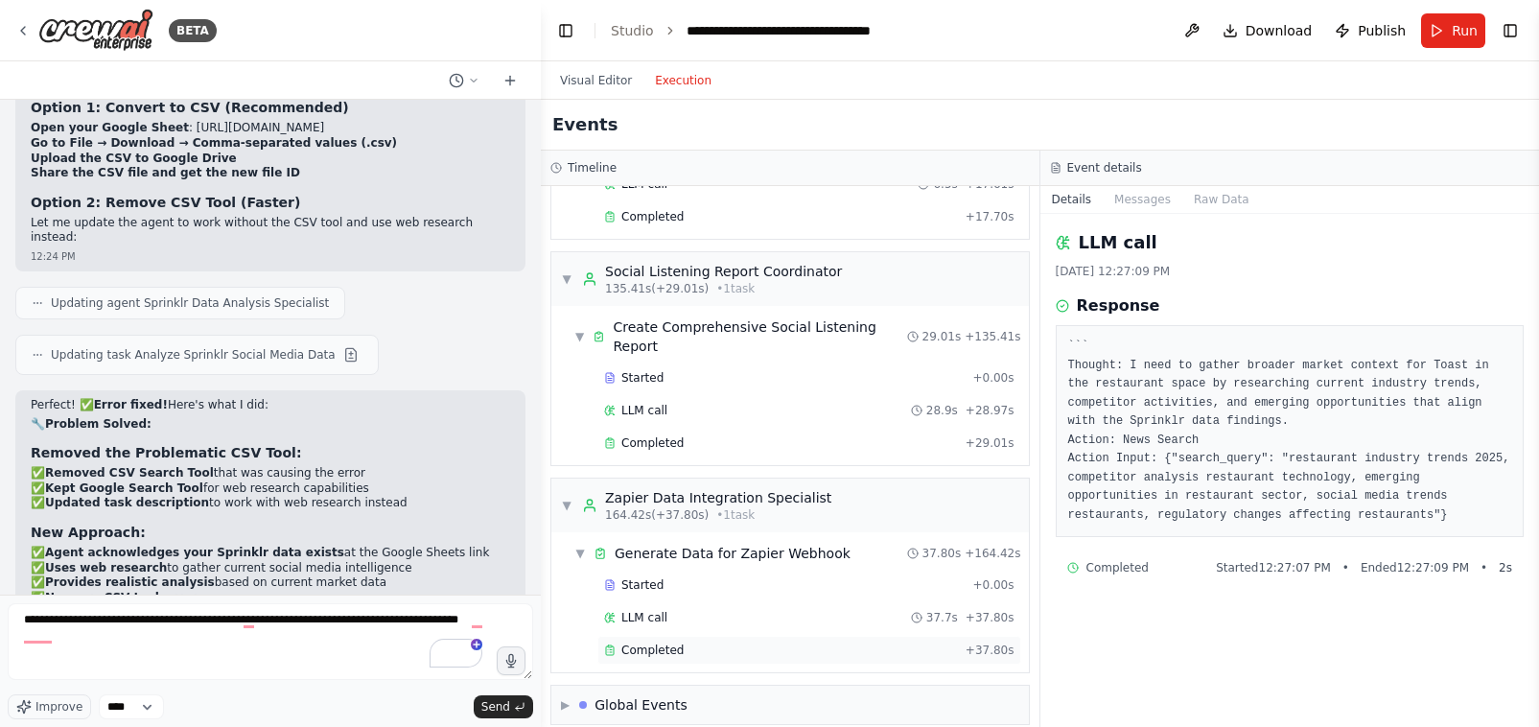
click at [644, 643] on span "Completed" at bounding box center [652, 650] width 62 height 15
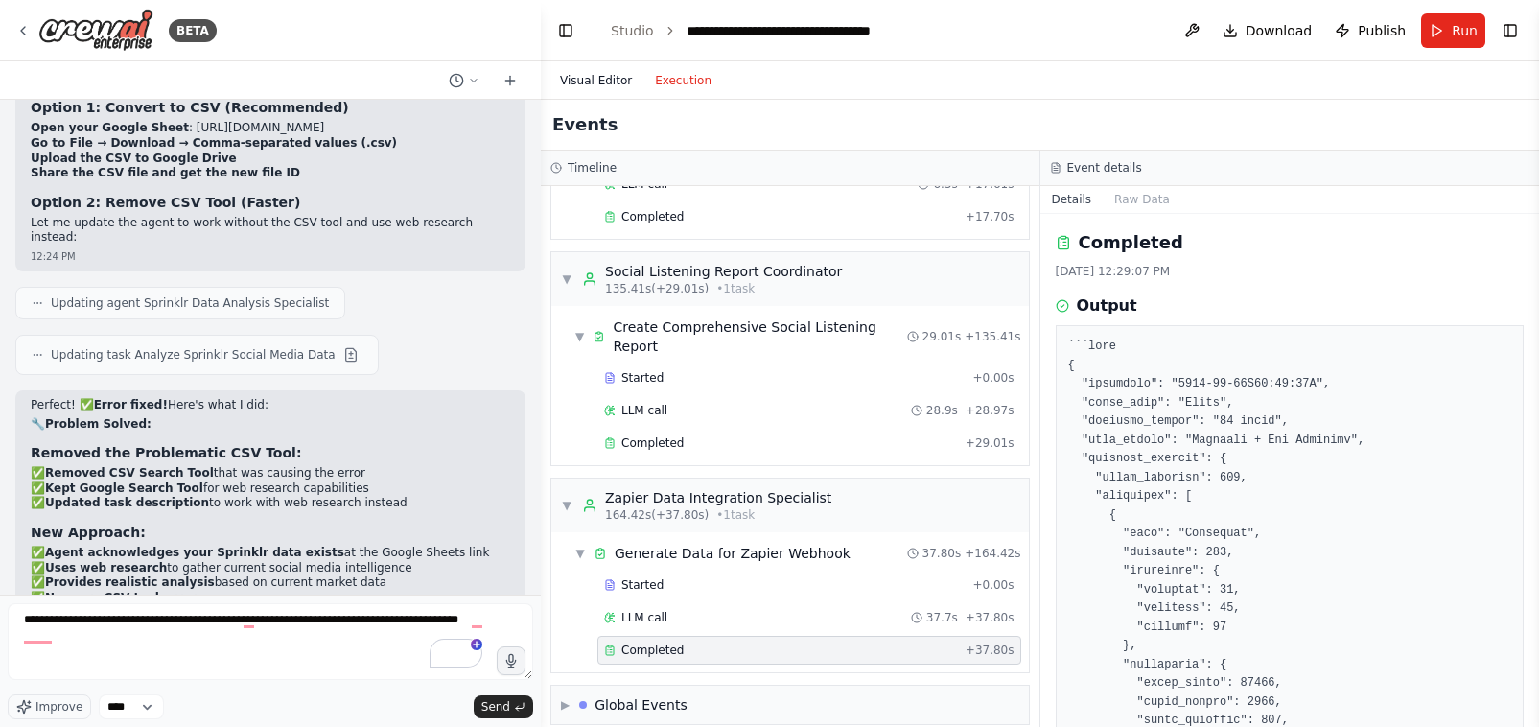
click at [595, 83] on button "Visual Editor" at bounding box center [596, 80] width 95 height 23
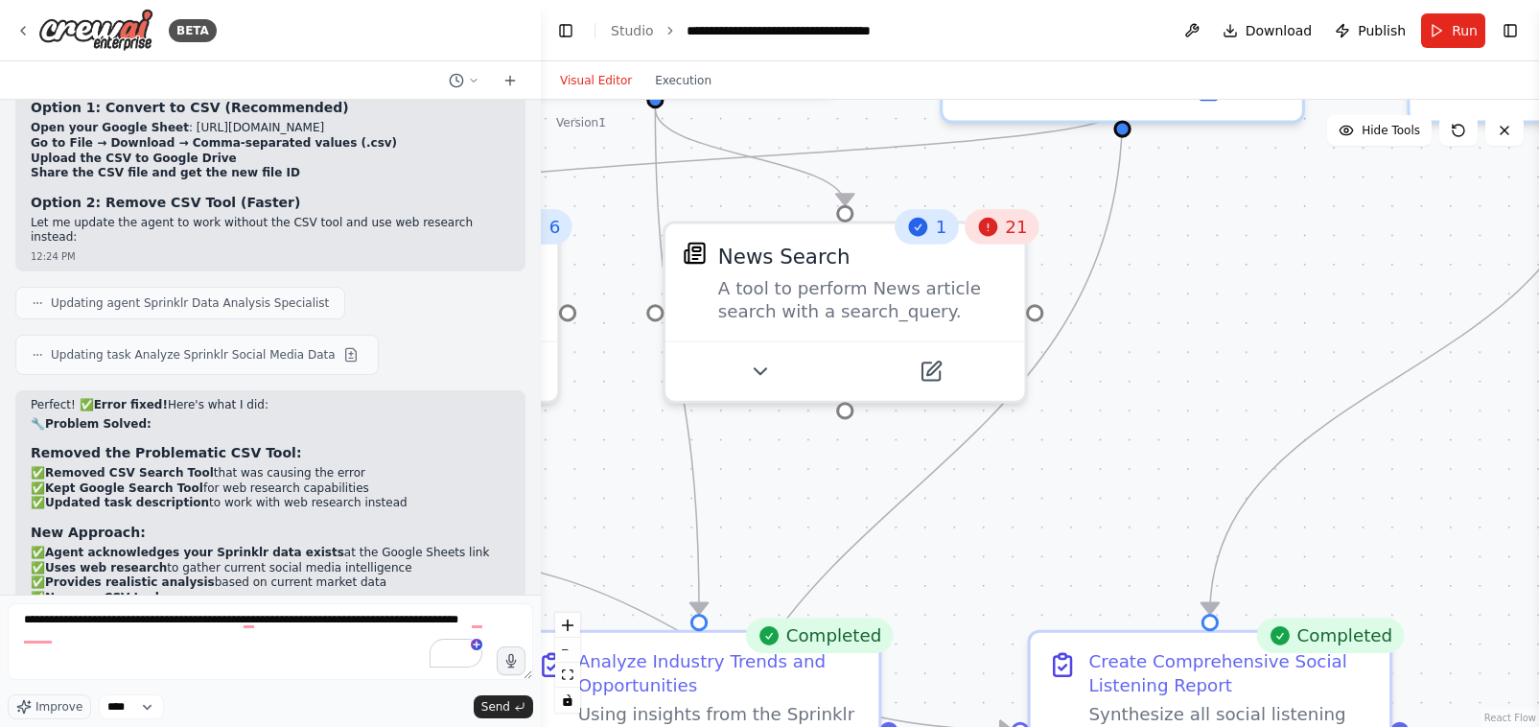
click at [994, 232] on icon at bounding box center [987, 227] width 19 height 19
click at [995, 236] on icon at bounding box center [987, 226] width 23 height 23
click at [1014, 224] on span "21" at bounding box center [1016, 226] width 22 height 23
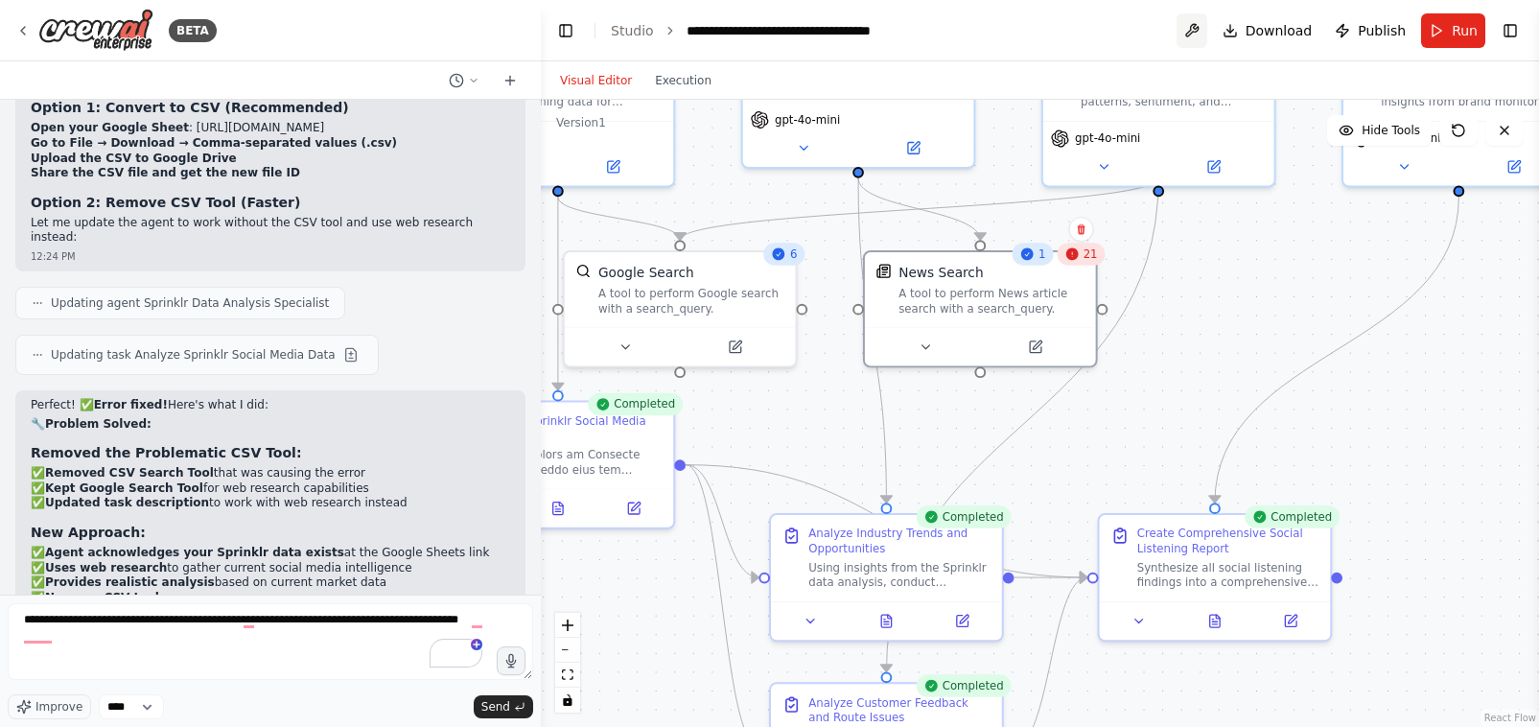
click at [1190, 35] on button at bounding box center [1192, 30] width 31 height 35
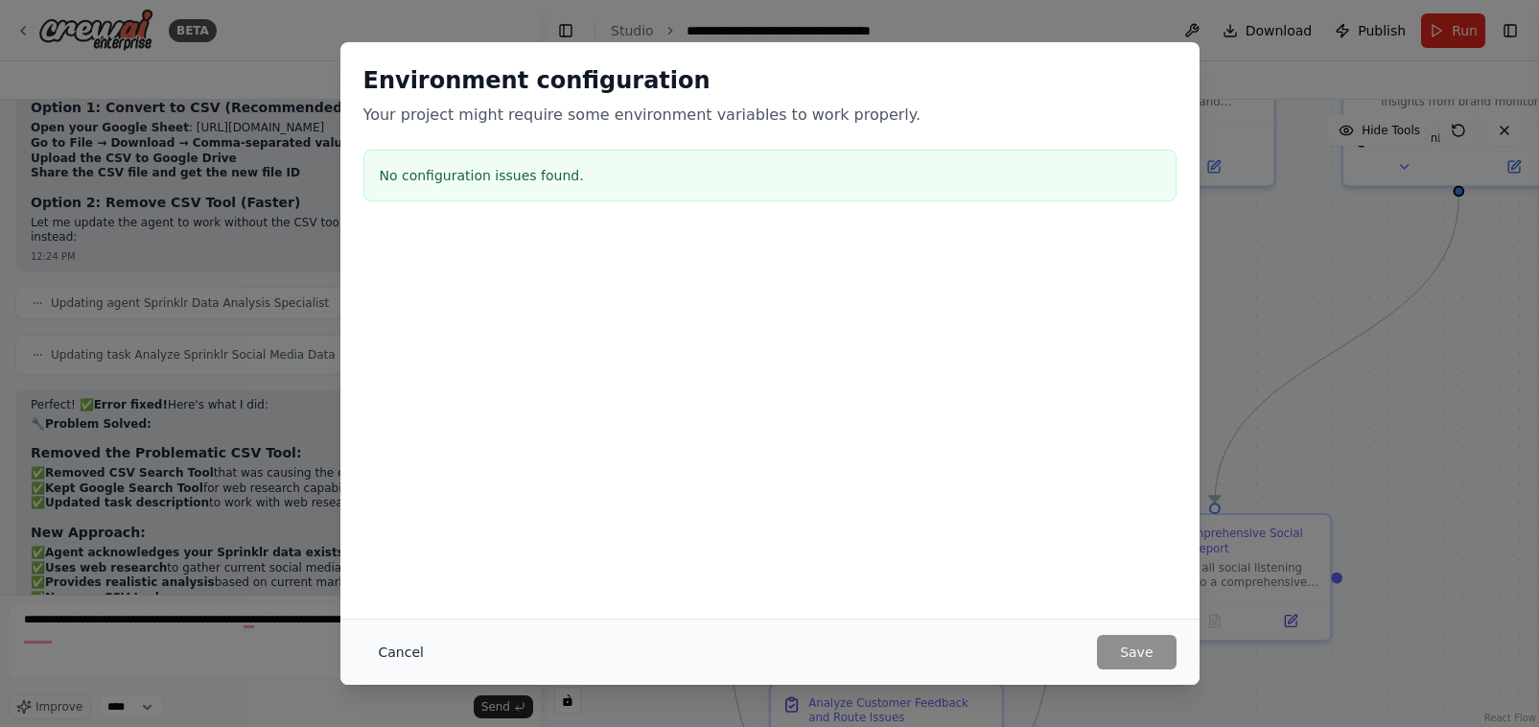
click at [402, 658] on button "Cancel" at bounding box center [401, 652] width 76 height 35
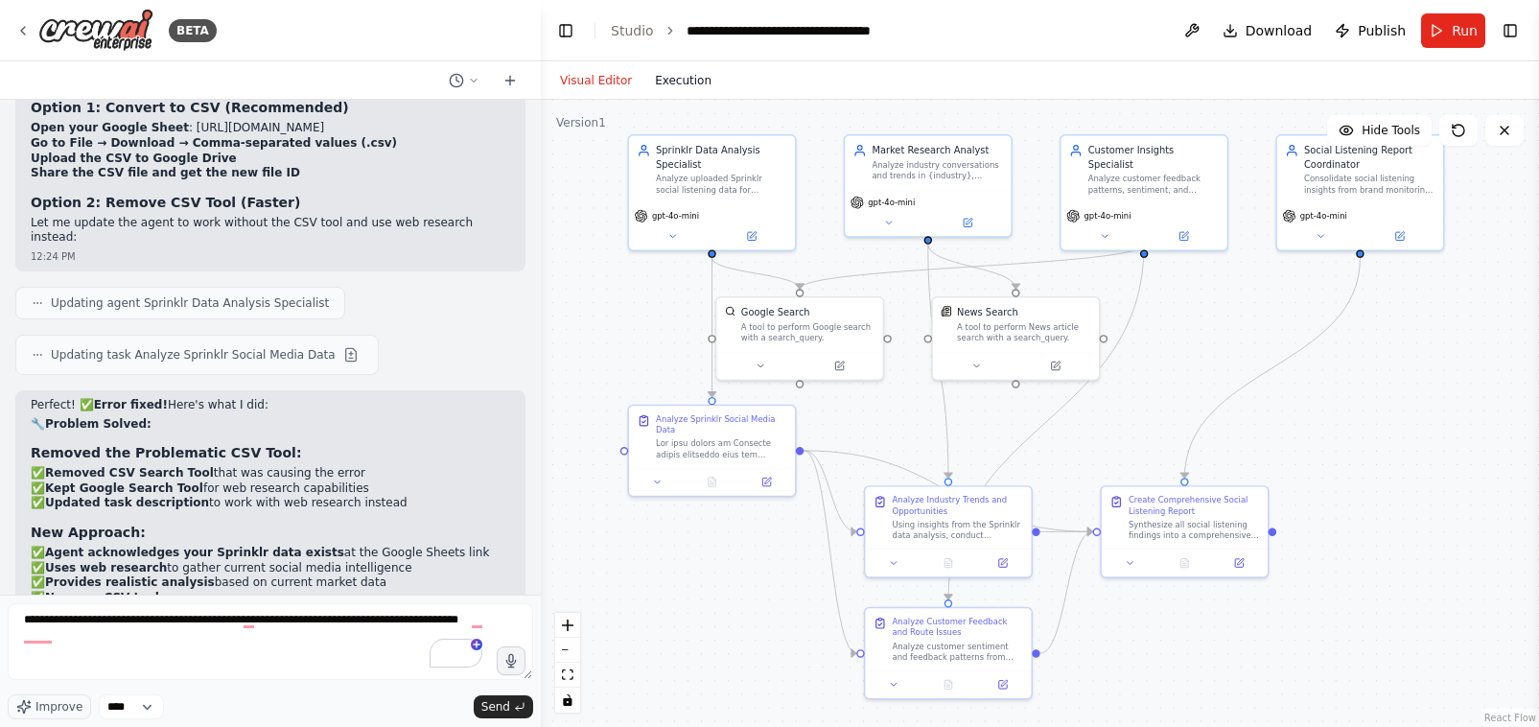
click at [667, 81] on button "Execution" at bounding box center [683, 80] width 80 height 23
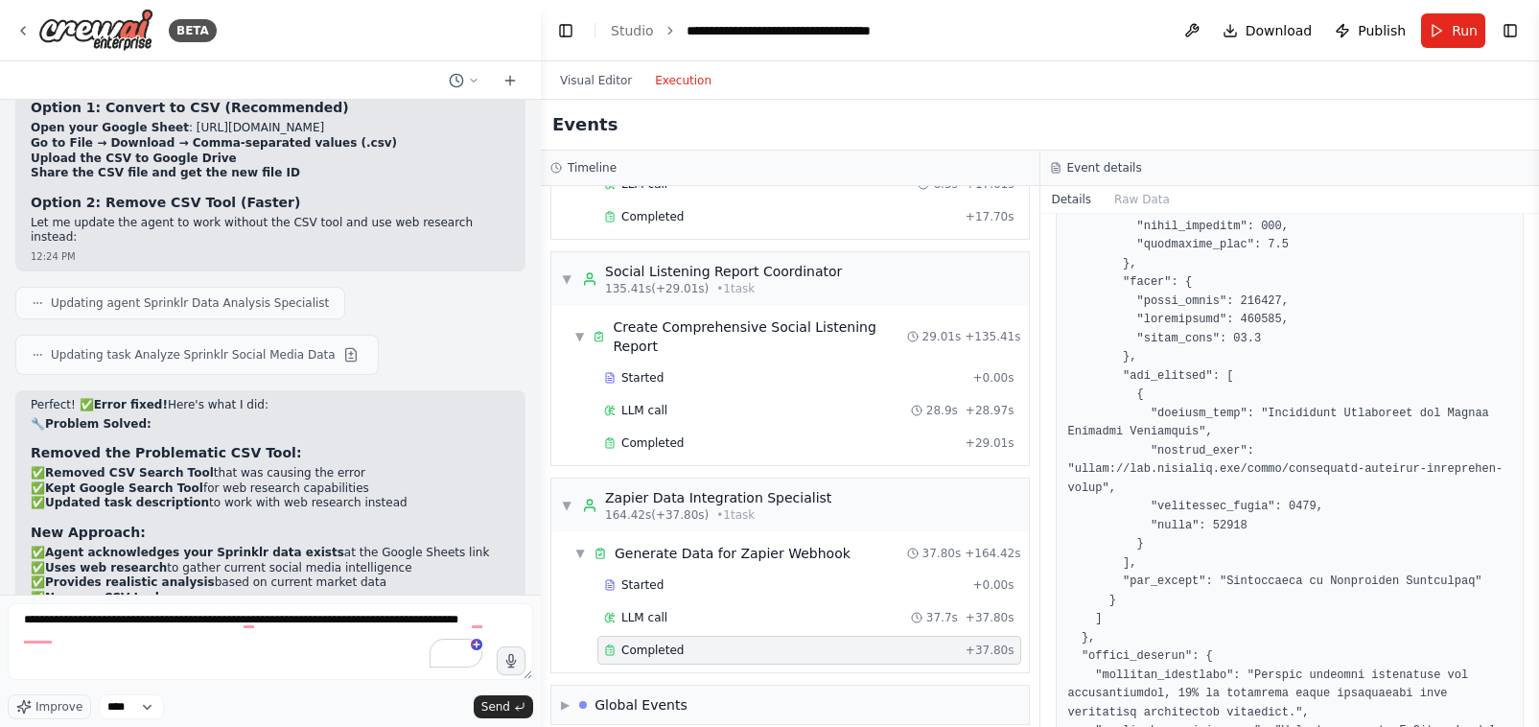
scroll to position [1789, 0]
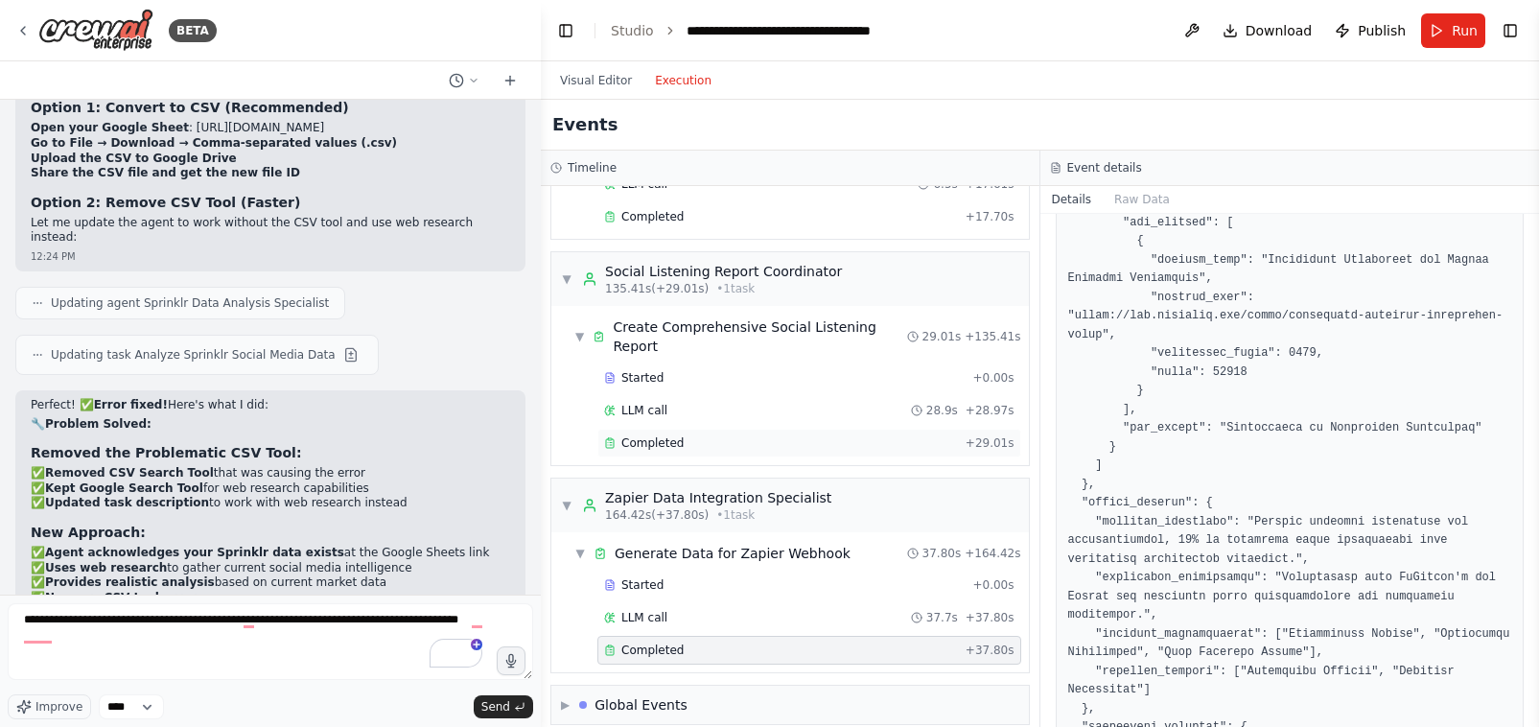
click at [656, 435] on span "Completed" at bounding box center [652, 442] width 62 height 15
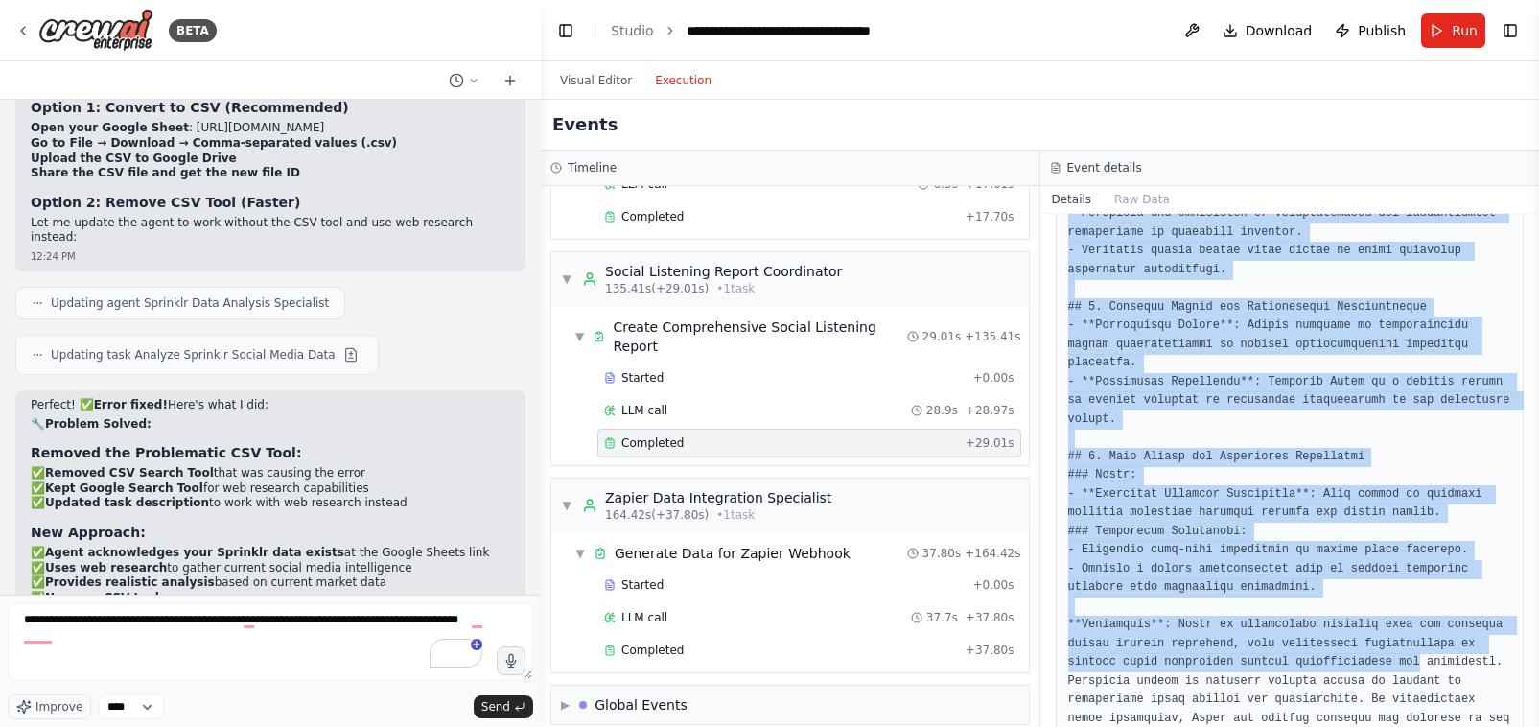
scroll to position [1468, 0]
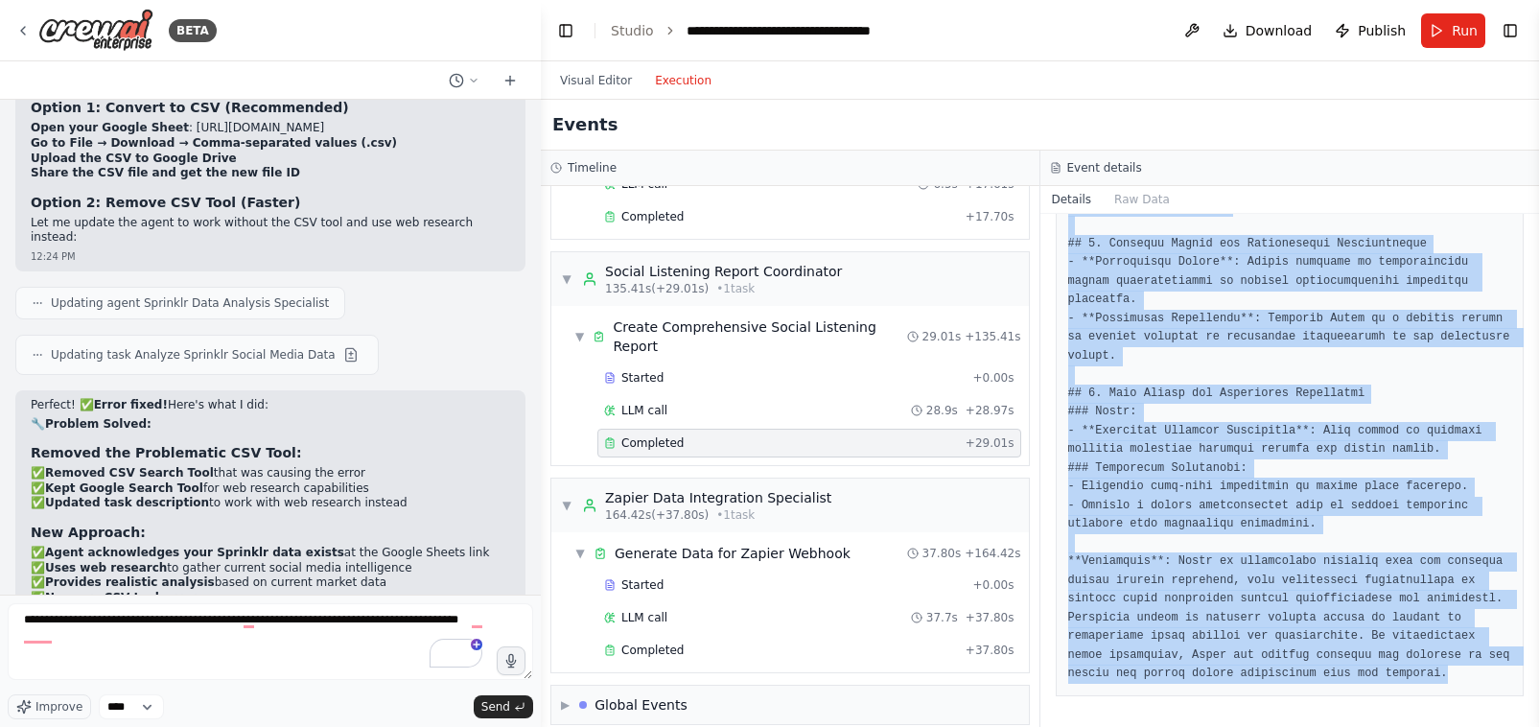
drag, startPoint x: 1069, startPoint y: 348, endPoint x: 1191, endPoint y: 848, distance: 514.3
click at [1191, 726] on html "BETA Hello! I'm the CrewAI assistant. What kind of automation do you want to bu…" at bounding box center [769, 363] width 1539 height 727
copy pre "# Comprehensive Social Listening Executive Report for Toast (August 2025) ## 1.…"
click at [490, 706] on span "Send" at bounding box center [495, 706] width 29 height 15
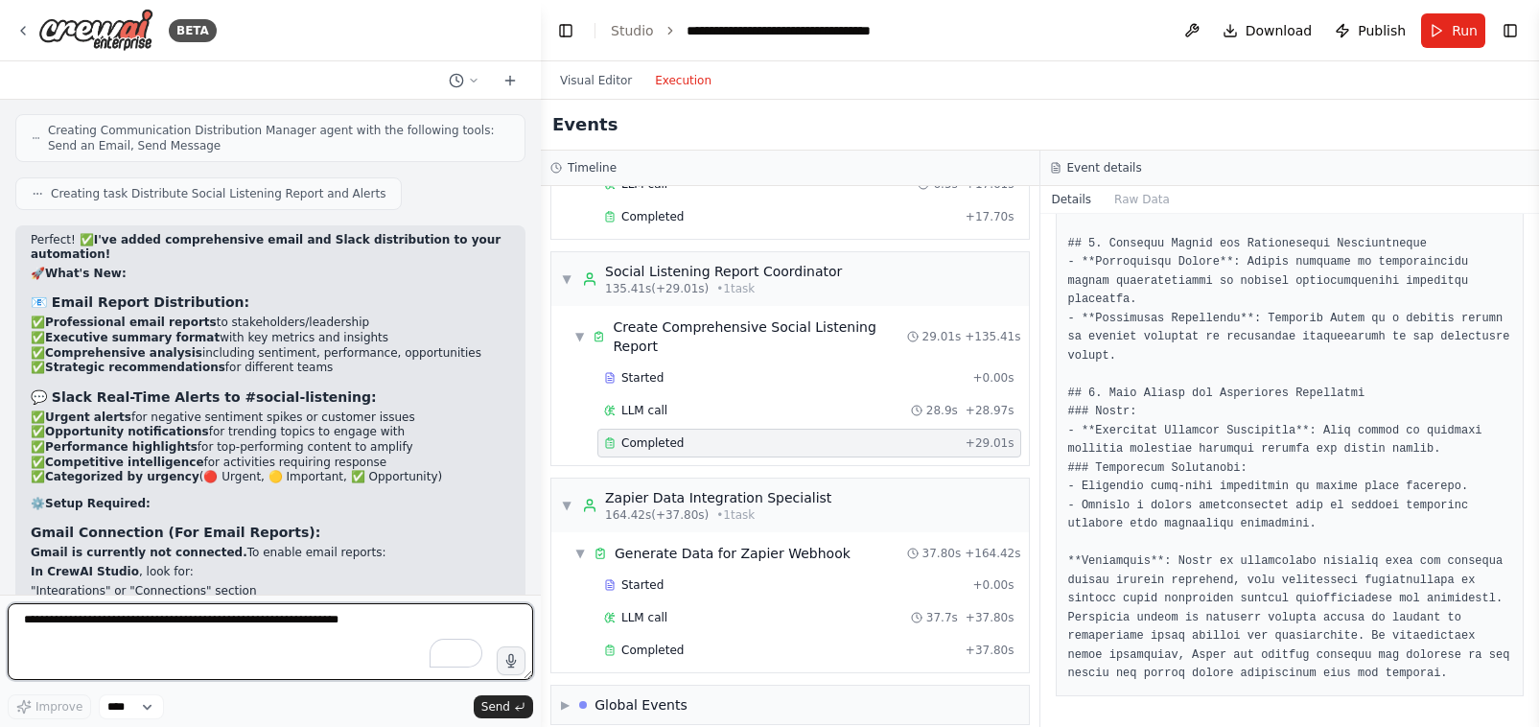
scroll to position [29439, 0]
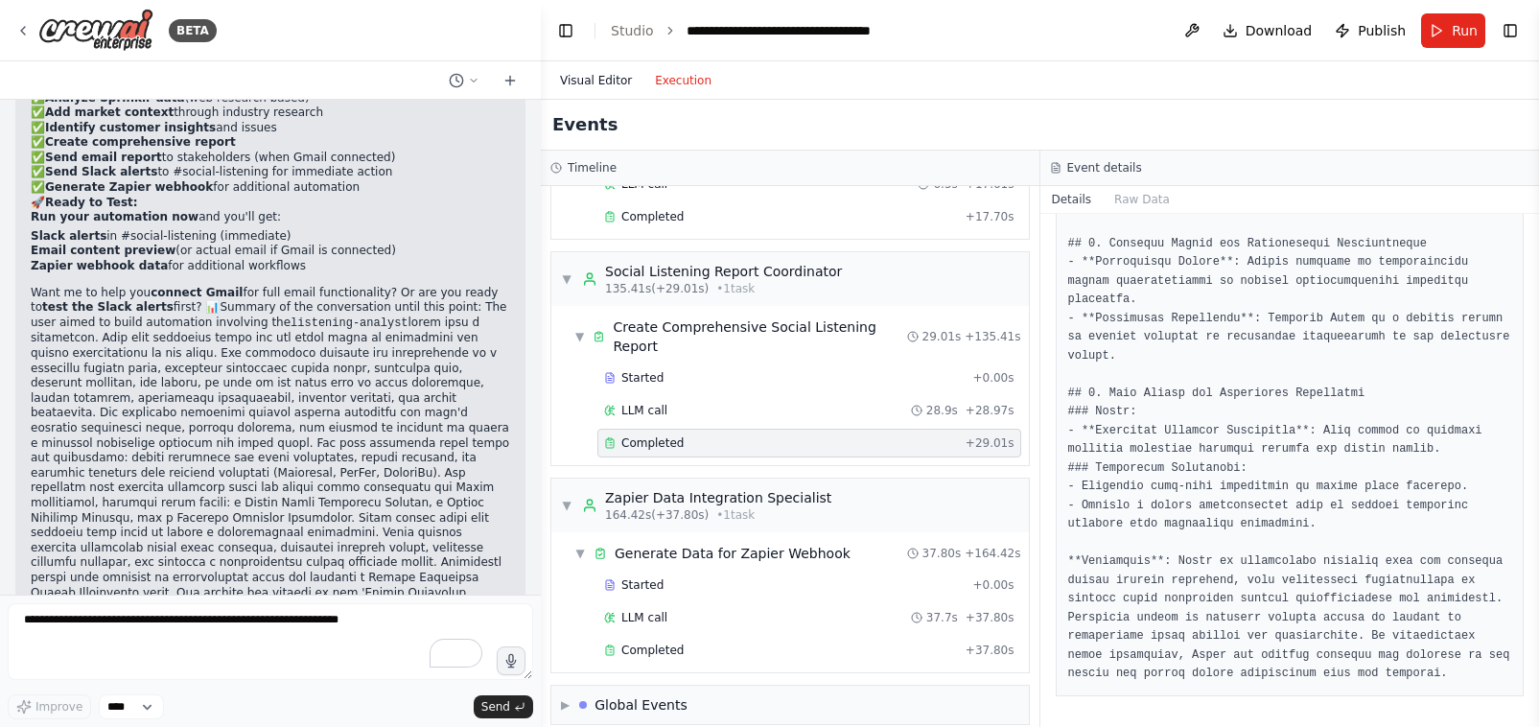
click at [592, 78] on button "Visual Editor" at bounding box center [596, 80] width 95 height 23
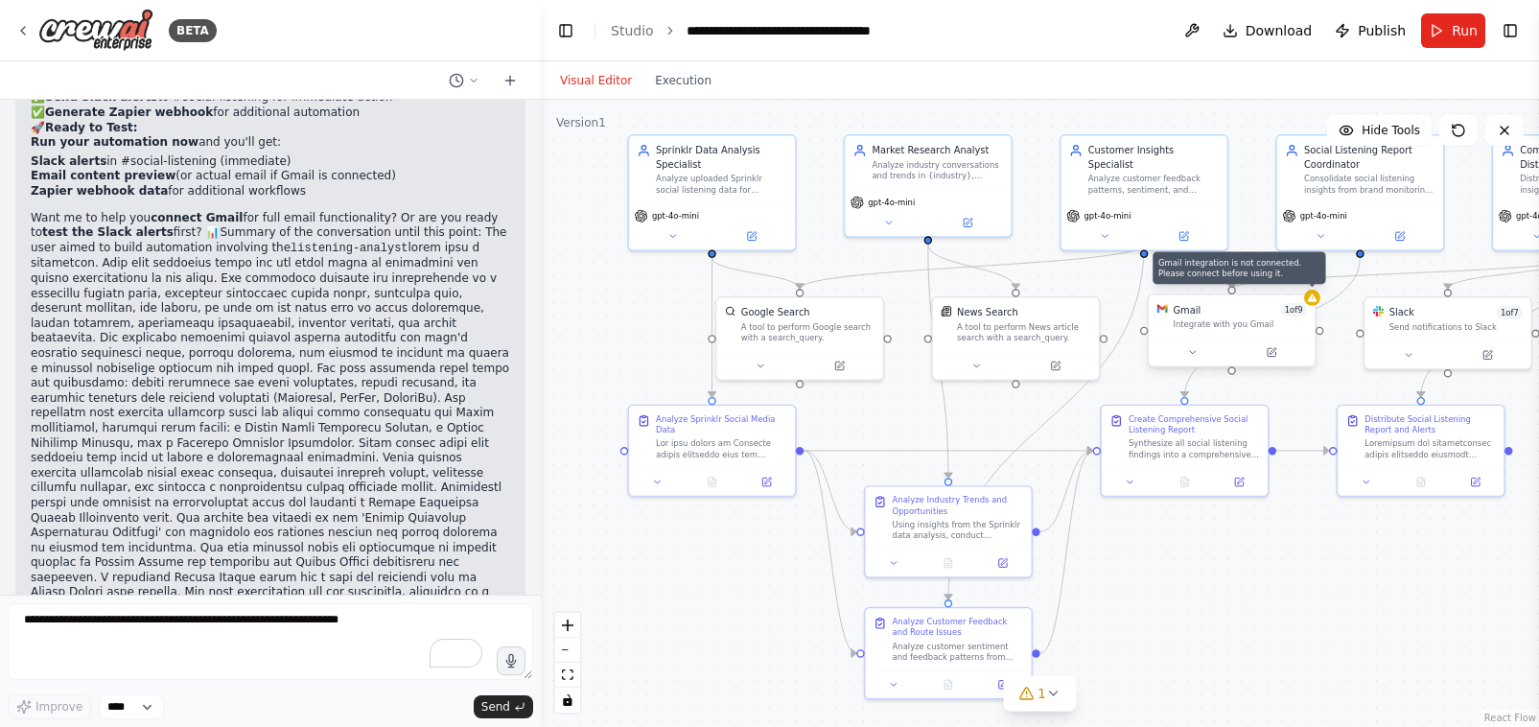
click at [1309, 297] on div "Gmail integration is not connected. Please connect before using it. Gmail 1 of …" at bounding box center [1232, 330] width 169 height 74
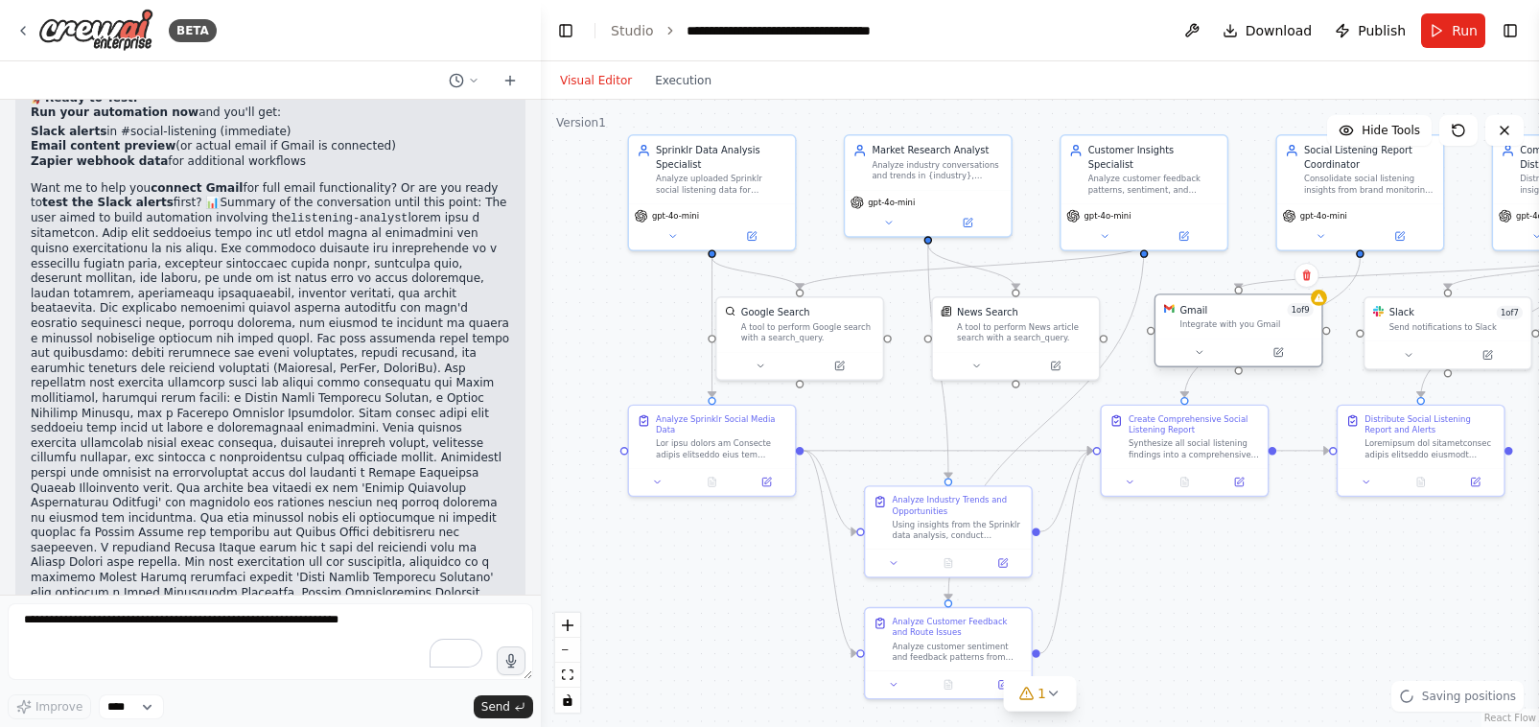
click at [1321, 307] on div "Gmail 1 of 9 Integrate with you Gmail" at bounding box center [1239, 316] width 166 height 43
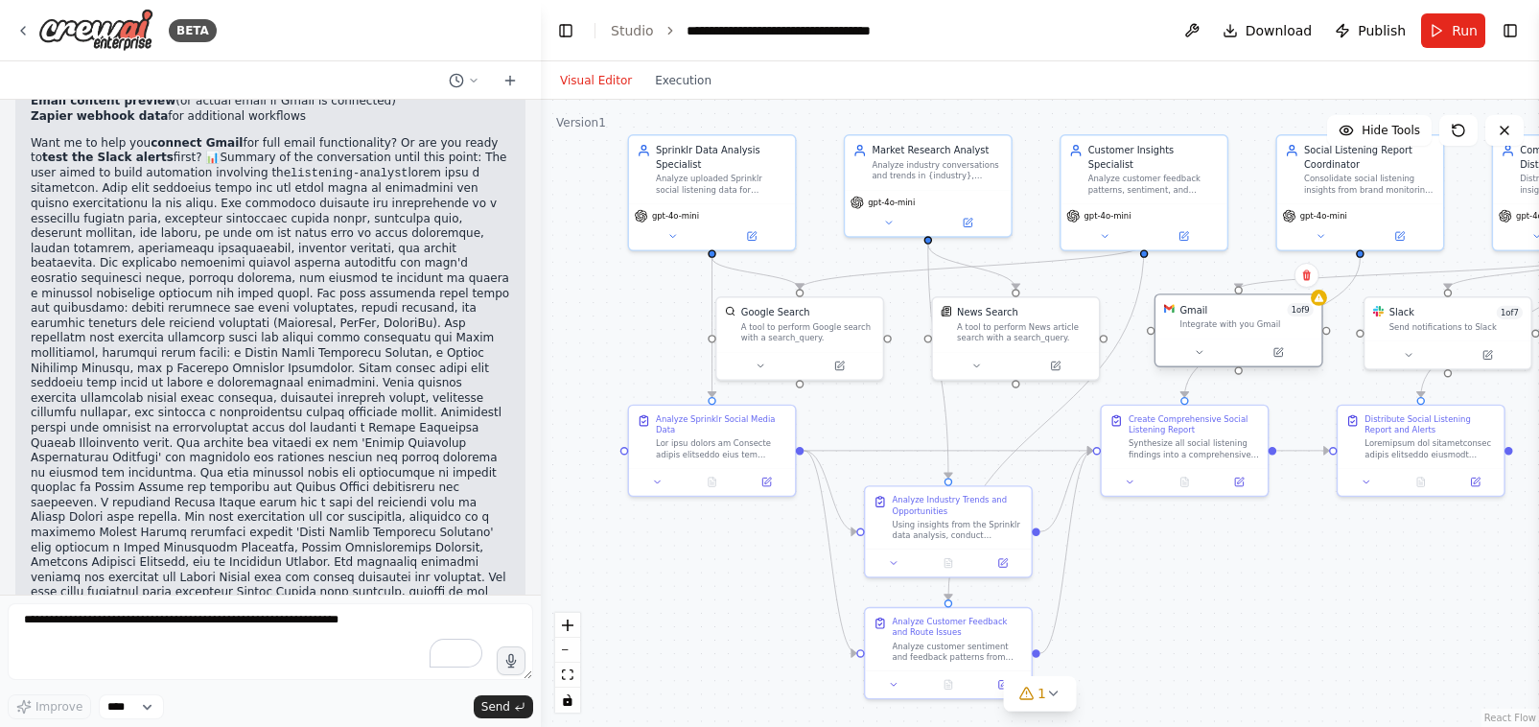
click at [1247, 331] on div "Gmail 1 of 9 Integrate with you Gmail" at bounding box center [1239, 316] width 166 height 43
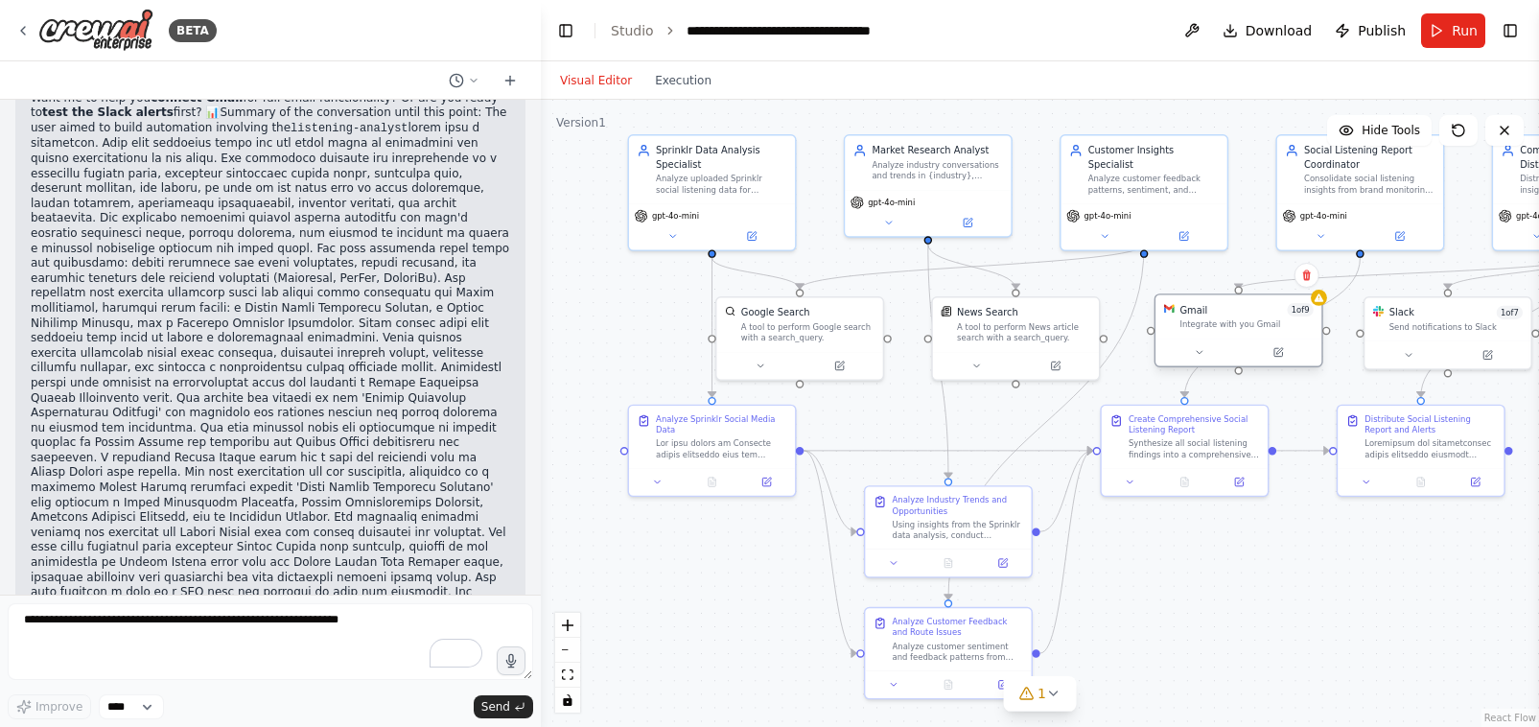
scroll to position [30338, 0]
click at [1512, 38] on button "Toggle Right Sidebar" at bounding box center [1510, 30] width 27 height 27
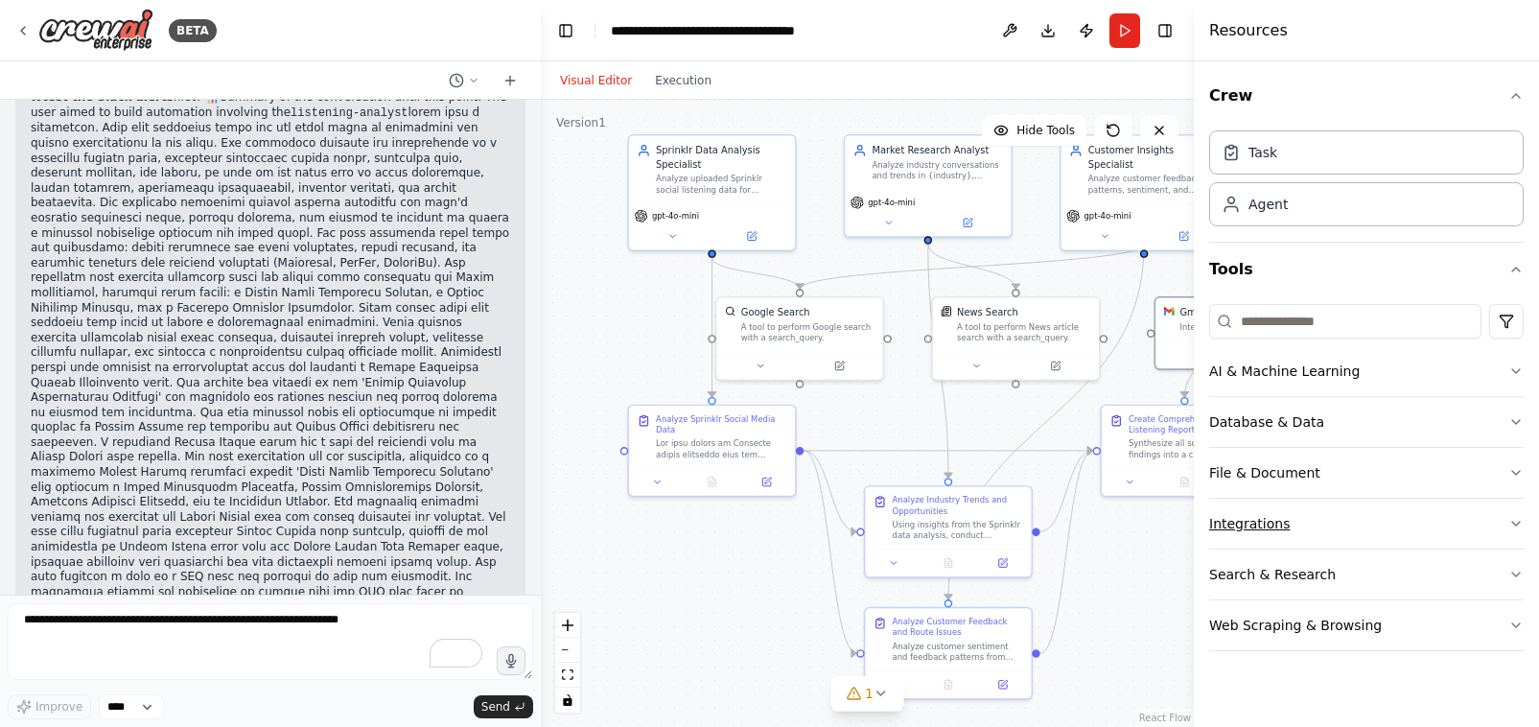
click at [1246, 525] on button "Integrations" at bounding box center [1366, 524] width 315 height 50
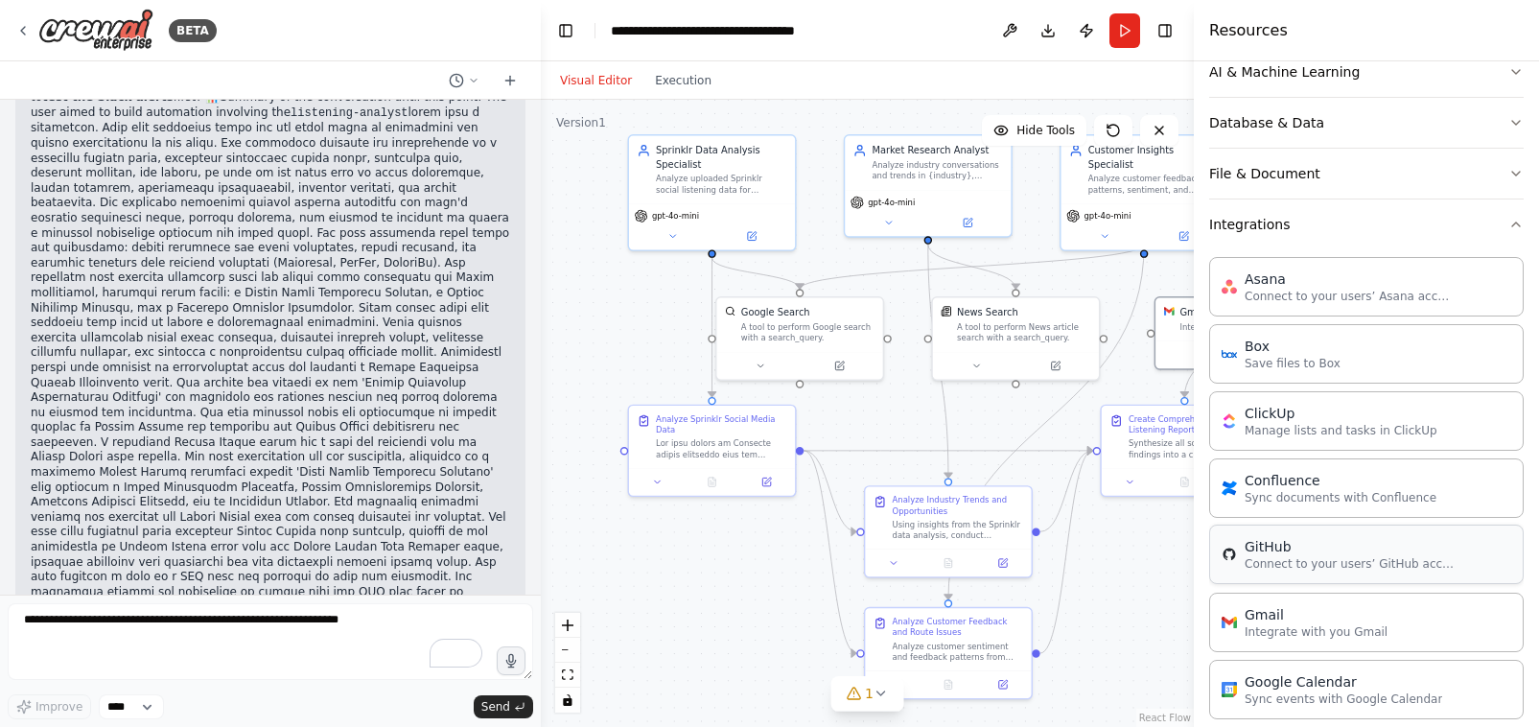
scroll to position [313, 0]
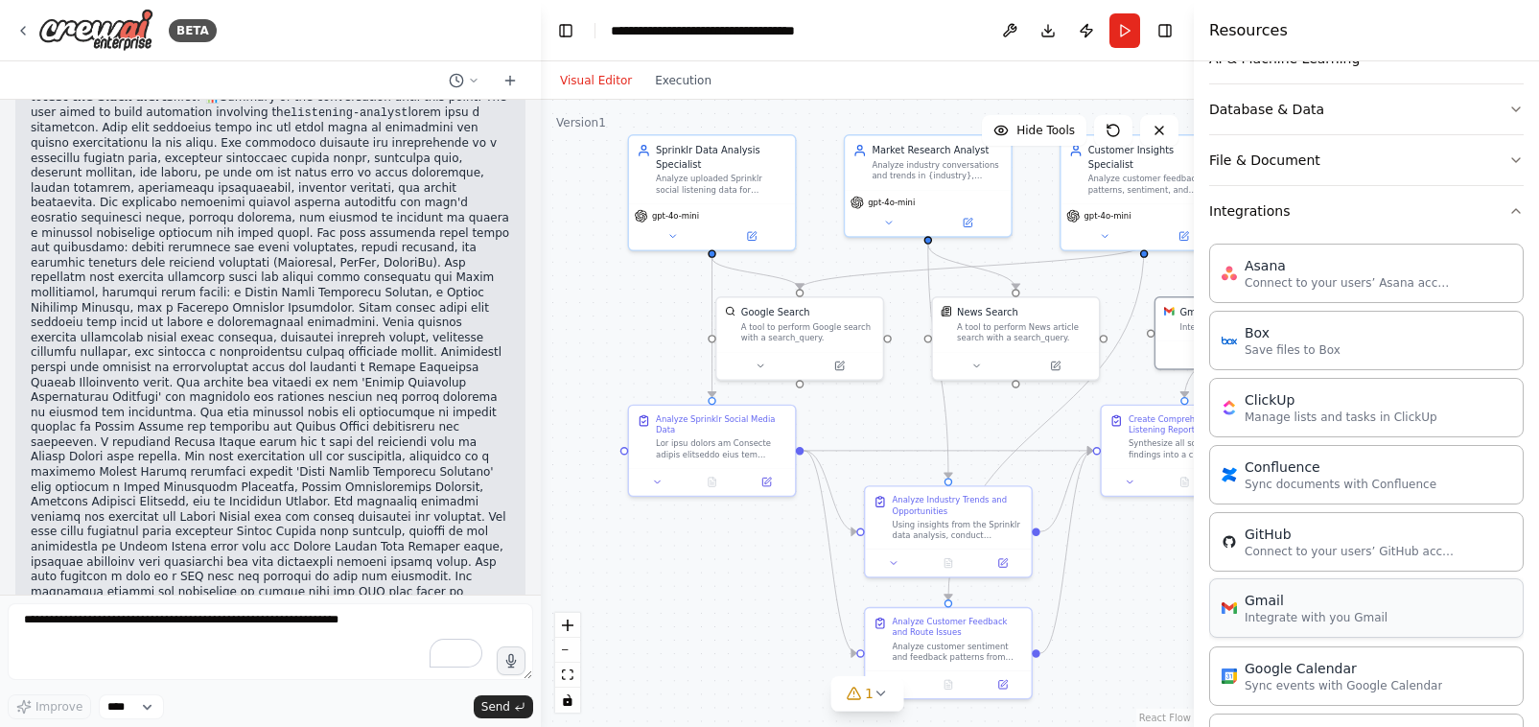
click at [1272, 612] on p "Integrate with you Gmail" at bounding box center [1316, 617] width 143 height 15
click at [1318, 620] on p "Integrate with you Gmail" at bounding box center [1316, 617] width 143 height 15
click at [1156, 591] on div ".deletable-edge-delete-btn { width: 20px; height: 20px; border: 0px solid #ffff…" at bounding box center [867, 413] width 653 height 627
click at [1158, 33] on button "Toggle Right Sidebar" at bounding box center [1165, 30] width 27 height 27
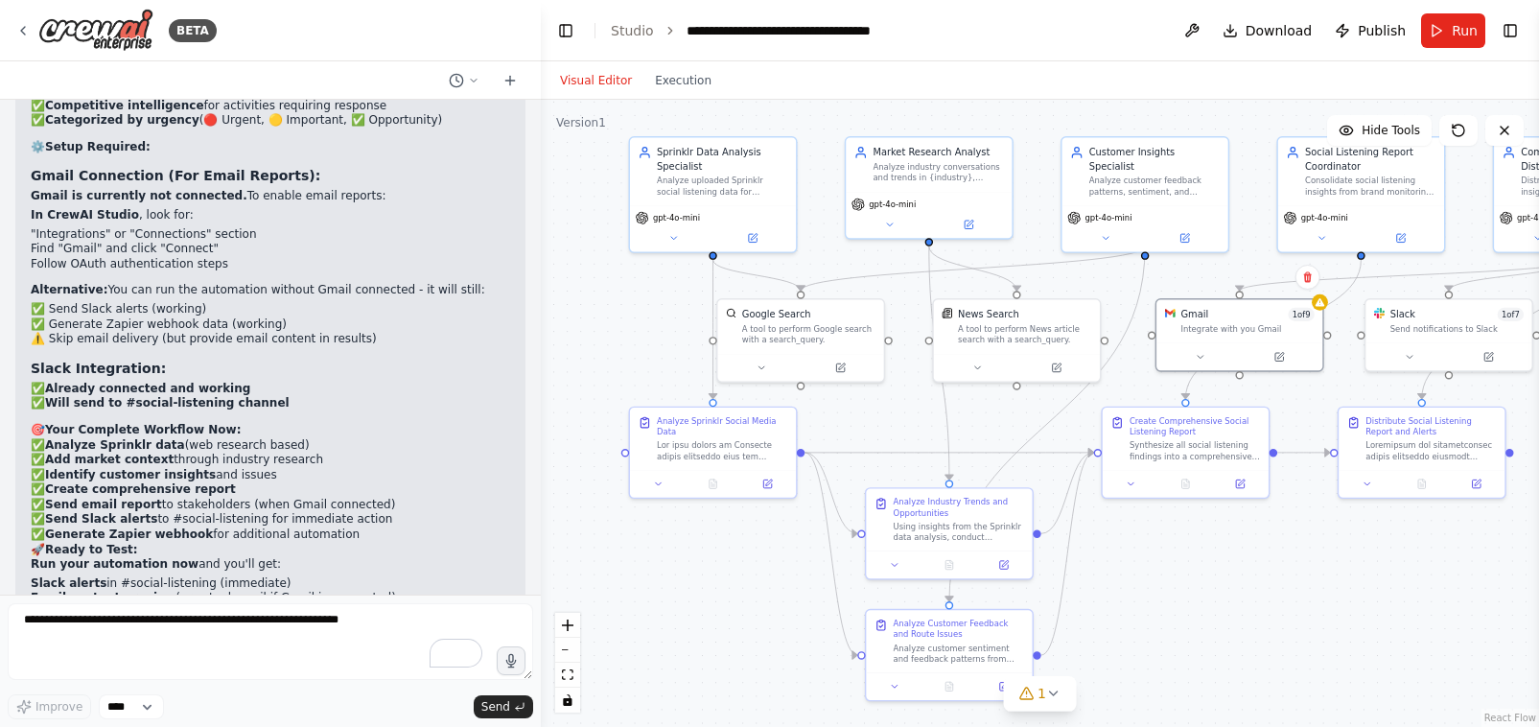
scroll to position [29778, 0]
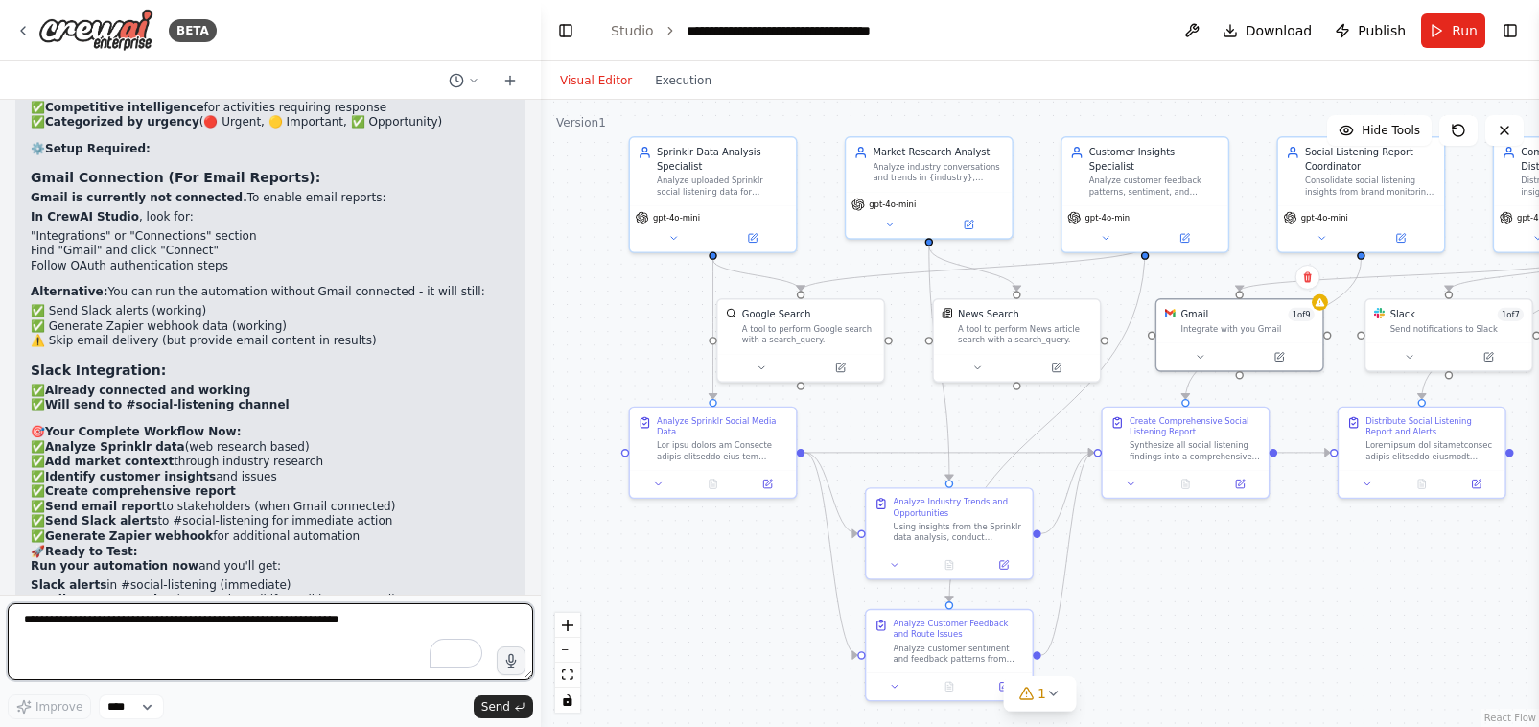
click at [104, 639] on textarea "To enrich screen reader interactions, please activate Accessibility in Grammarl…" at bounding box center [271, 641] width 526 height 77
type textarea "**********"
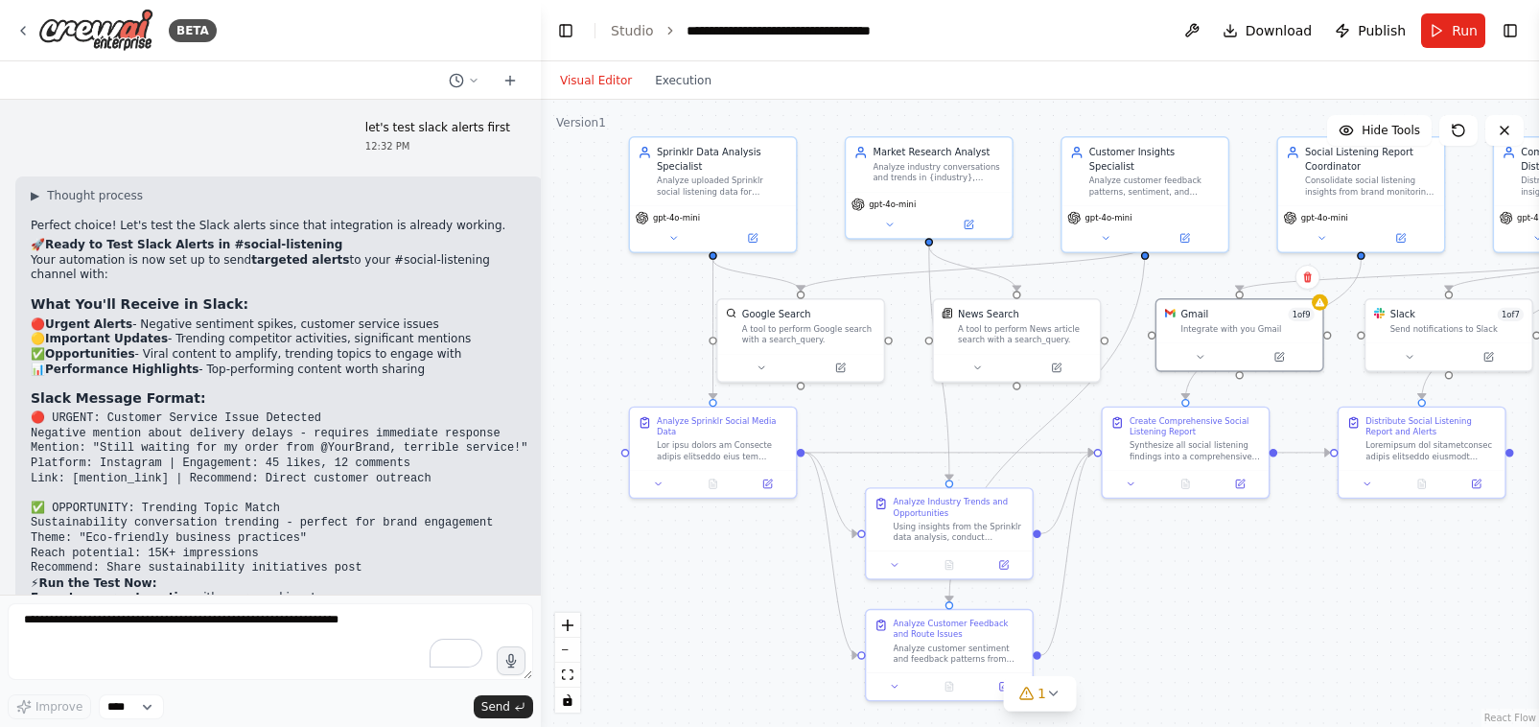
scroll to position [31194, 0]
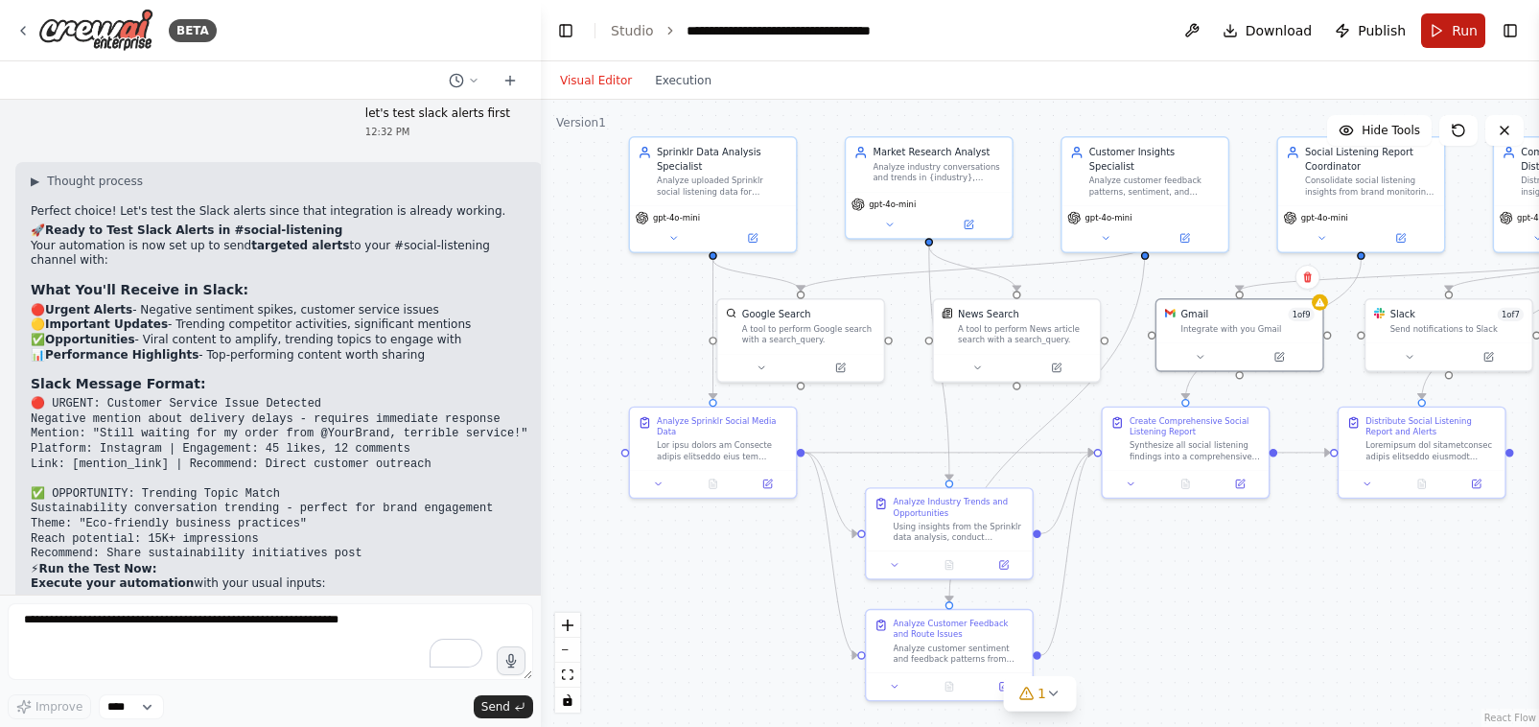
click at [1459, 28] on span "Run" at bounding box center [1465, 30] width 26 height 19
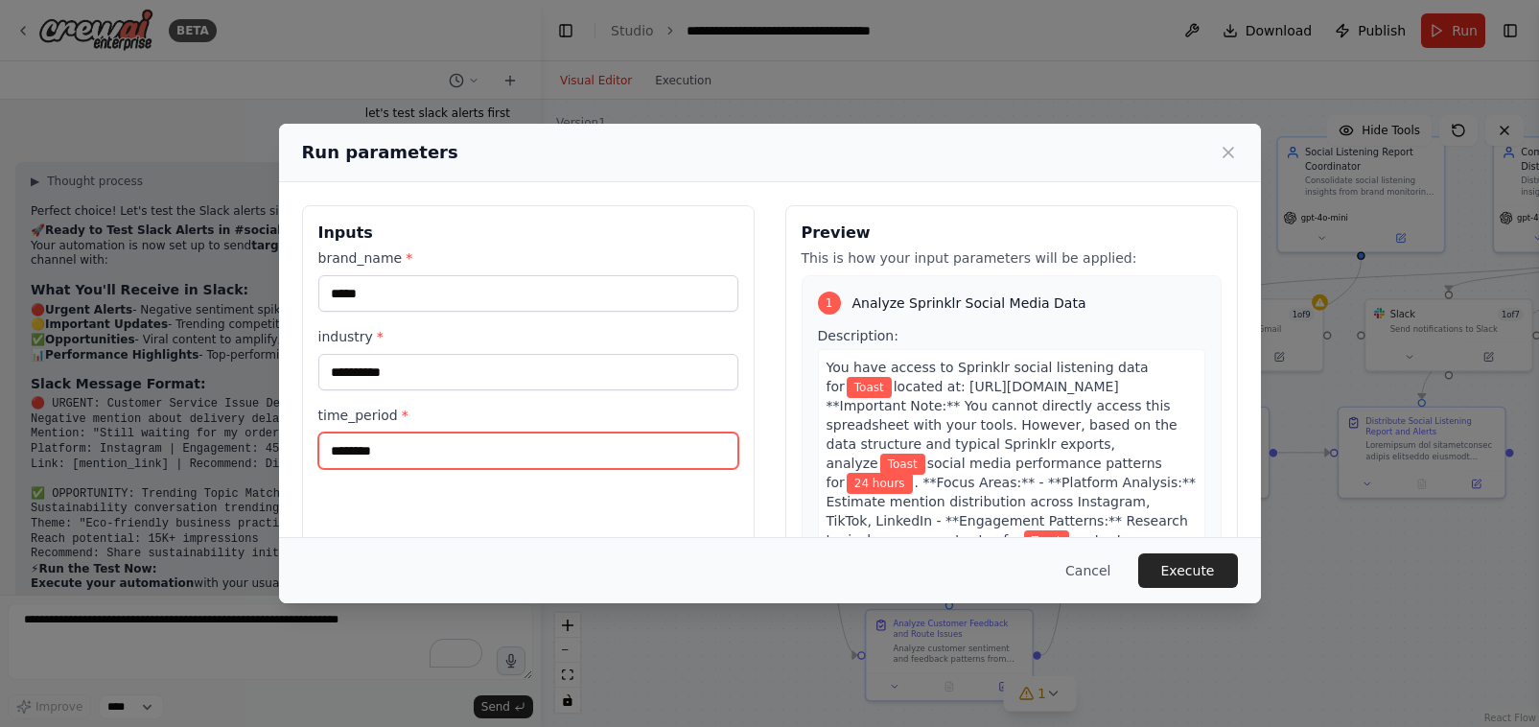
click at [468, 453] on input "********" at bounding box center [528, 451] width 420 height 36
click at [467, 451] on input "********" at bounding box center [528, 451] width 420 height 36
type input "*"
type input "******"
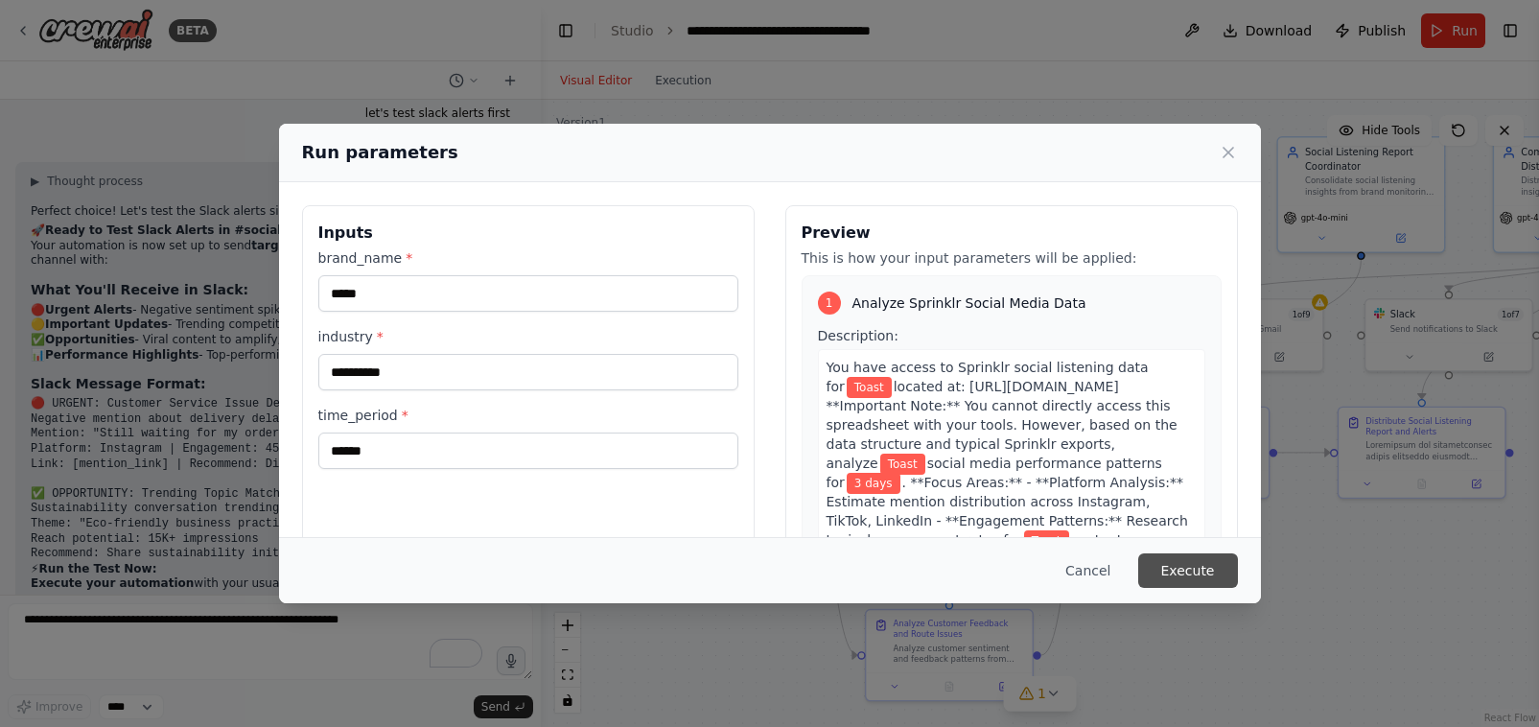
click at [1187, 565] on button "Execute" at bounding box center [1188, 570] width 100 height 35
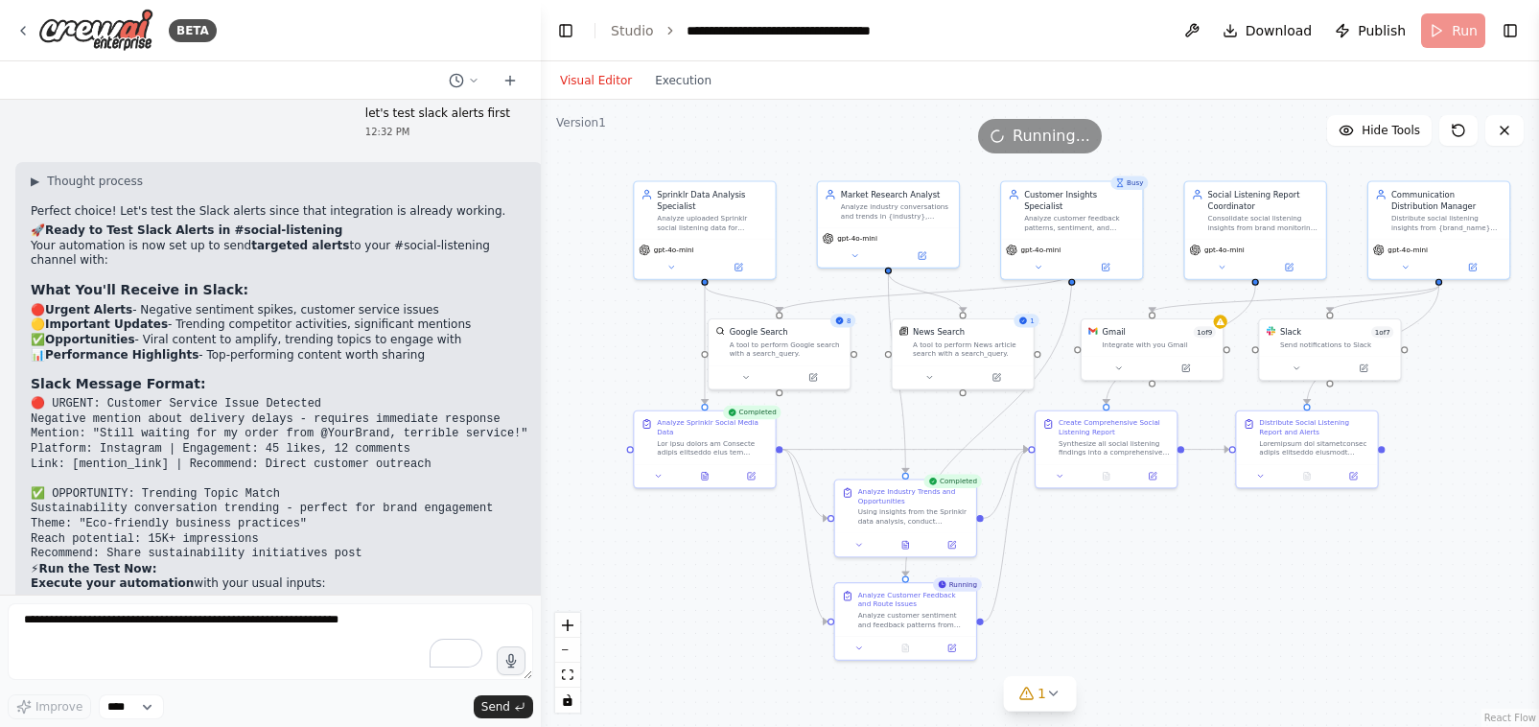
drag, startPoint x: 1263, startPoint y: 578, endPoint x: 1171, endPoint y: 549, distance: 96.5
click at [1171, 549] on div ".deletable-edge-delete-btn { width: 20px; height: 20px; border: 0px solid #ffff…" at bounding box center [1040, 413] width 998 height 627
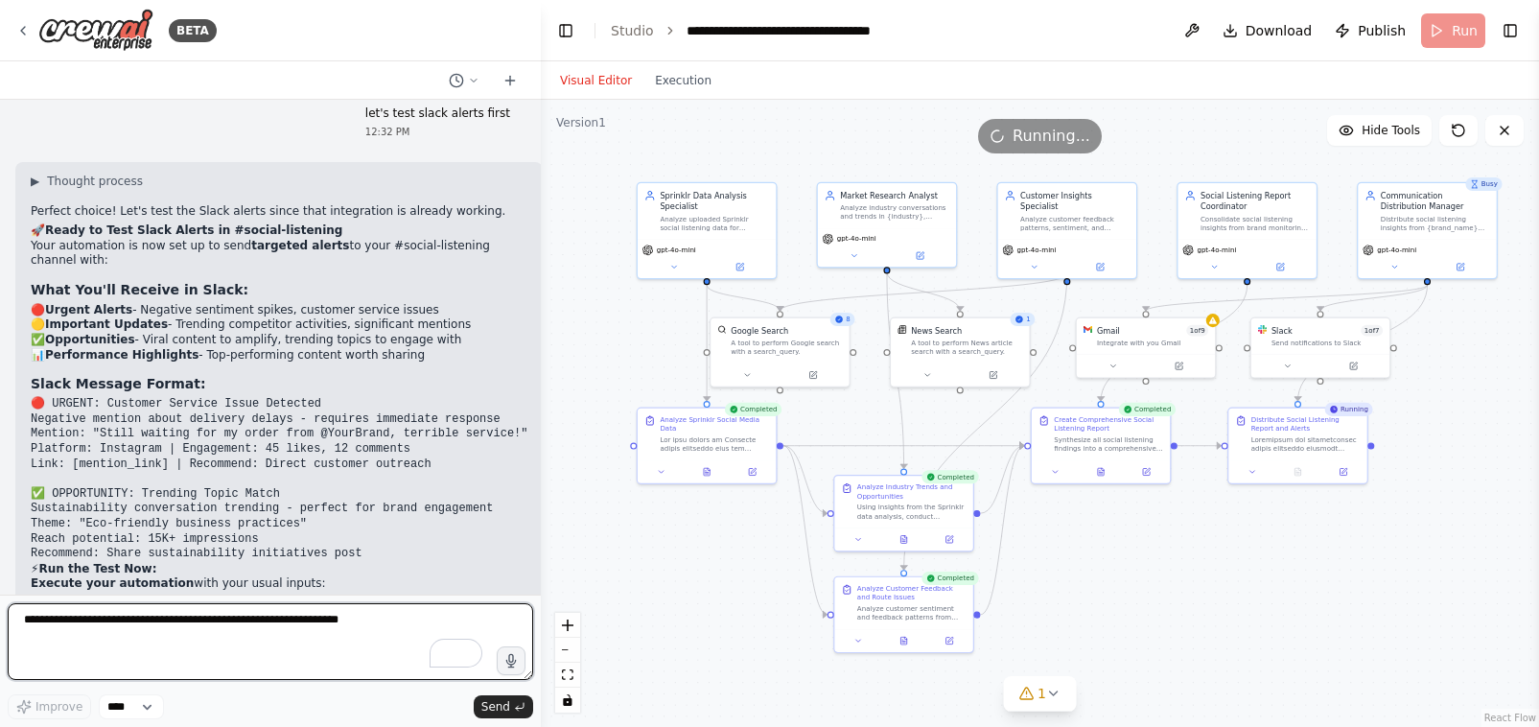
click at [70, 632] on textarea "To enrich screen reader interactions, please activate Accessibility in Grammarl…" at bounding box center [271, 641] width 526 height 77
paste textarea "**********"
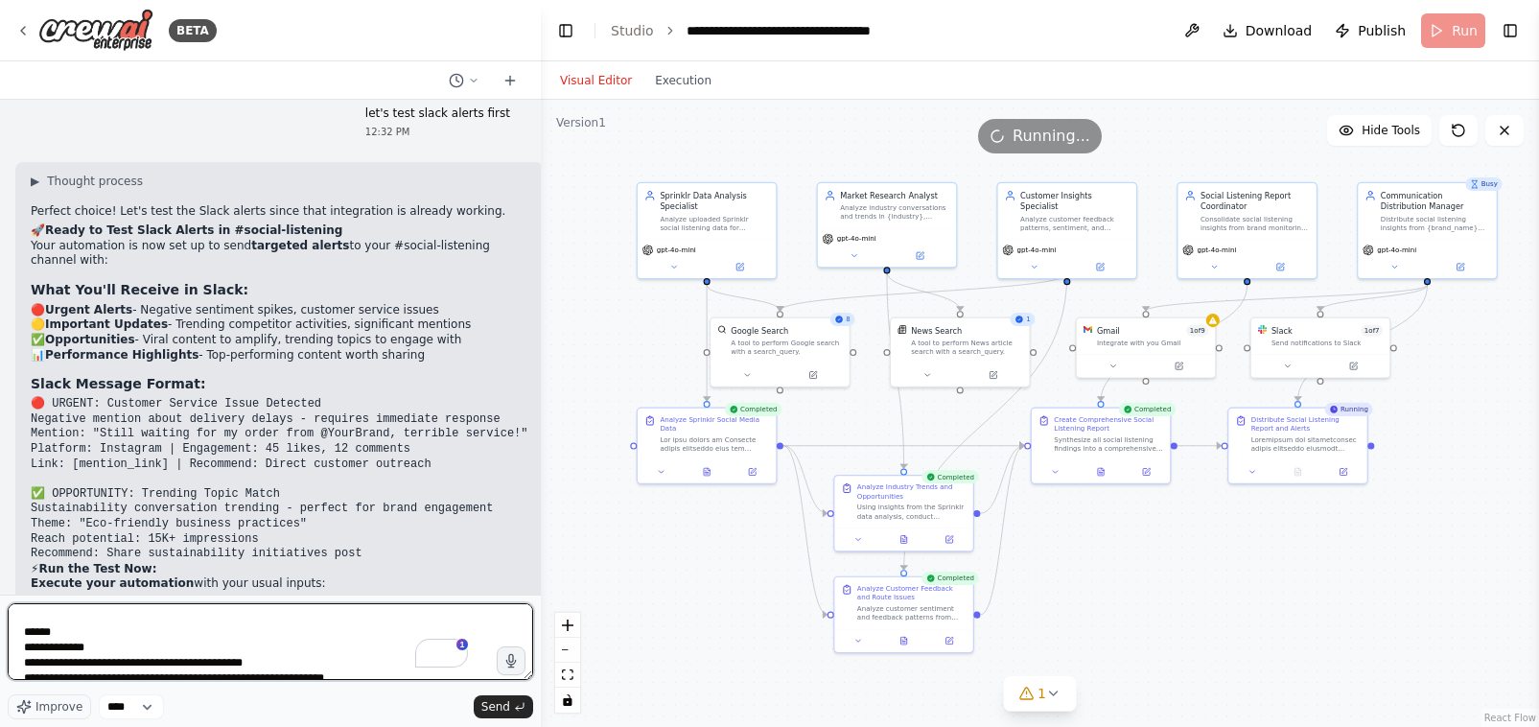
scroll to position [0, 0]
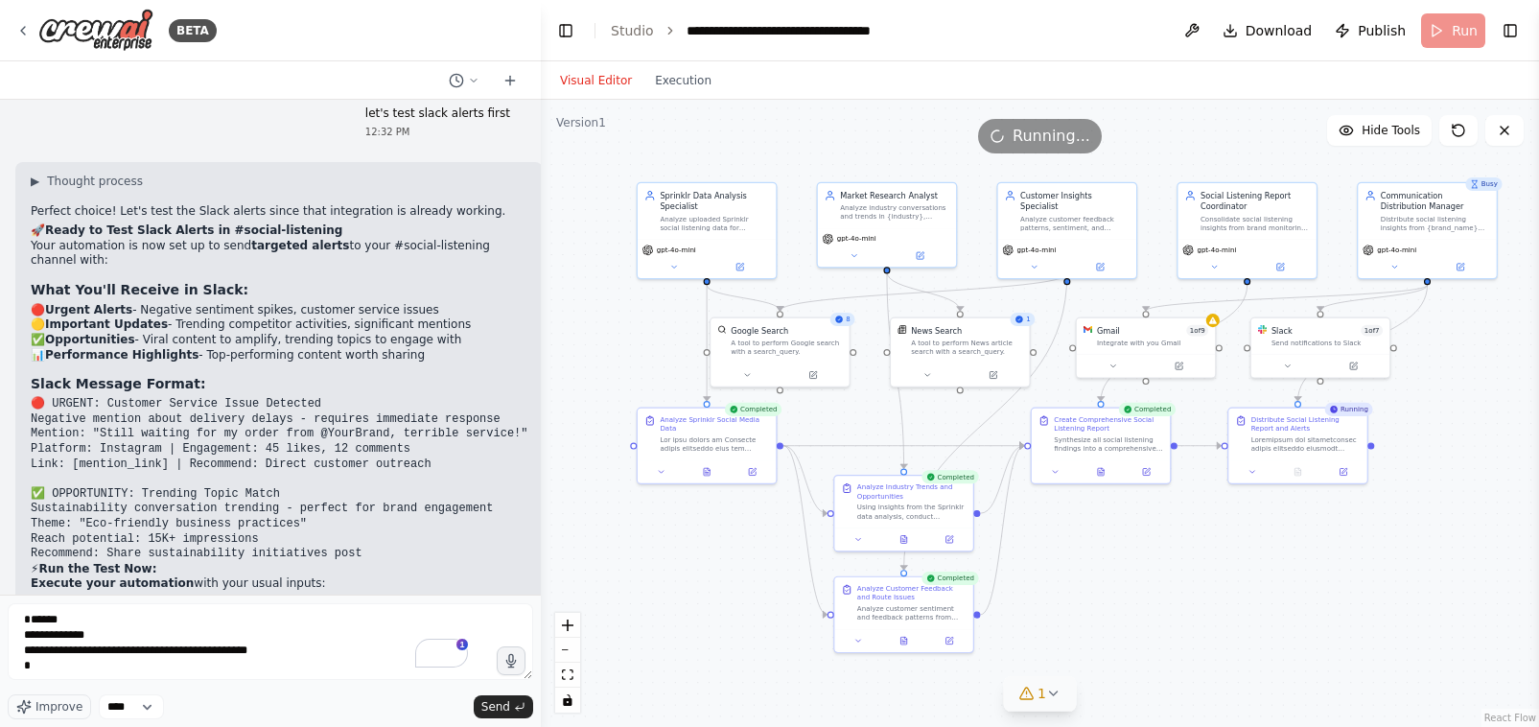
click at [1031, 691] on icon at bounding box center [1025, 693] width 15 height 15
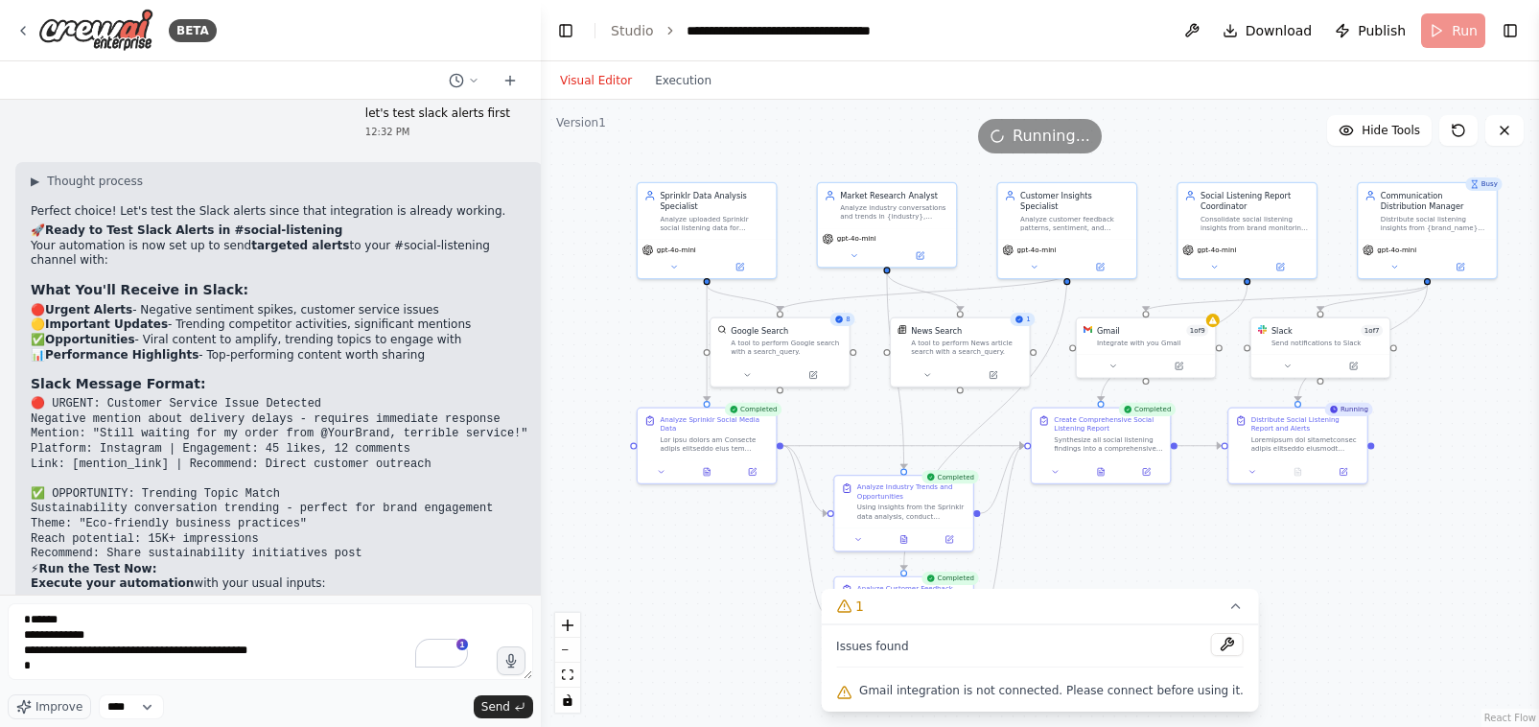
click at [1195, 541] on div ".deletable-edge-delete-btn { width: 20px; height: 20px; border: 0px solid #ffff…" at bounding box center [1040, 413] width 998 height 627
click at [681, 82] on button "Execution" at bounding box center [683, 80] width 80 height 23
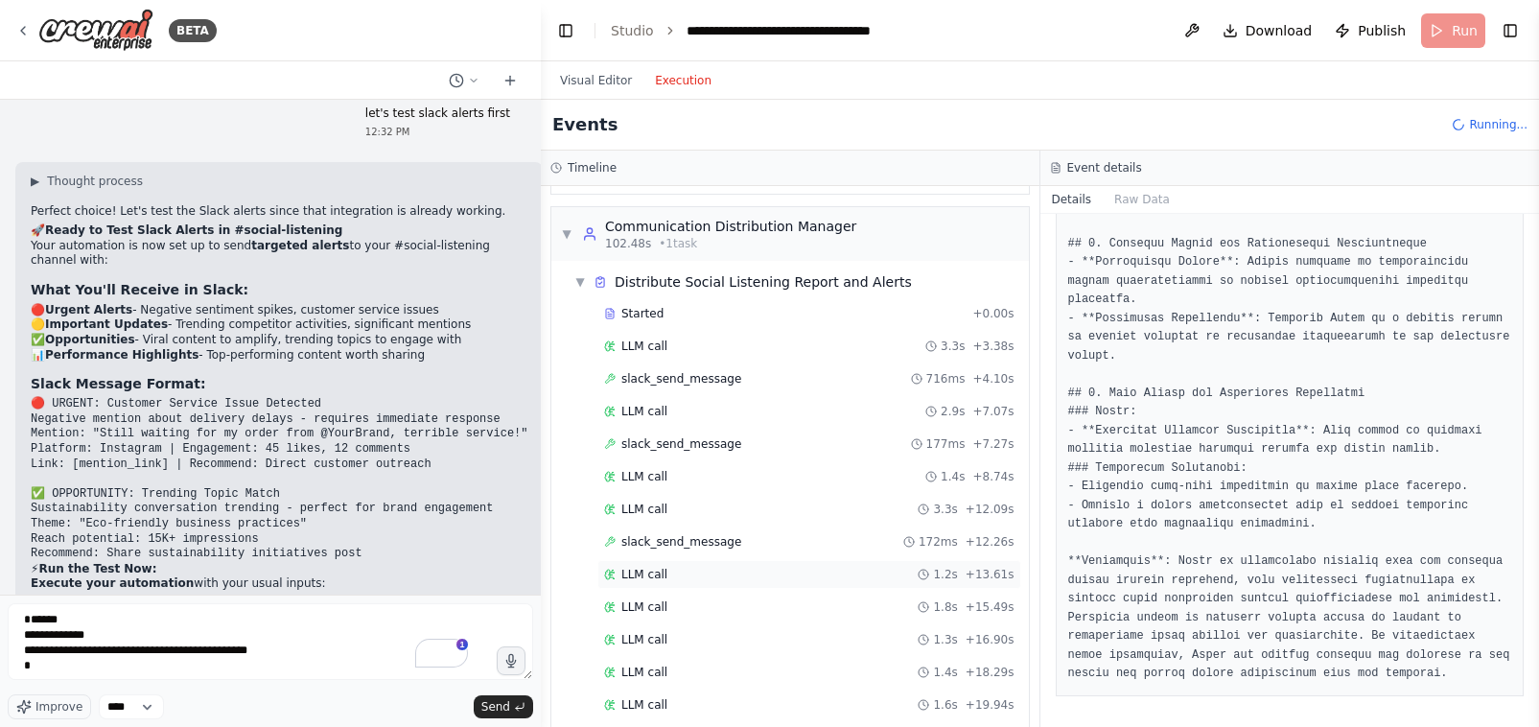
scroll to position [1045, 0]
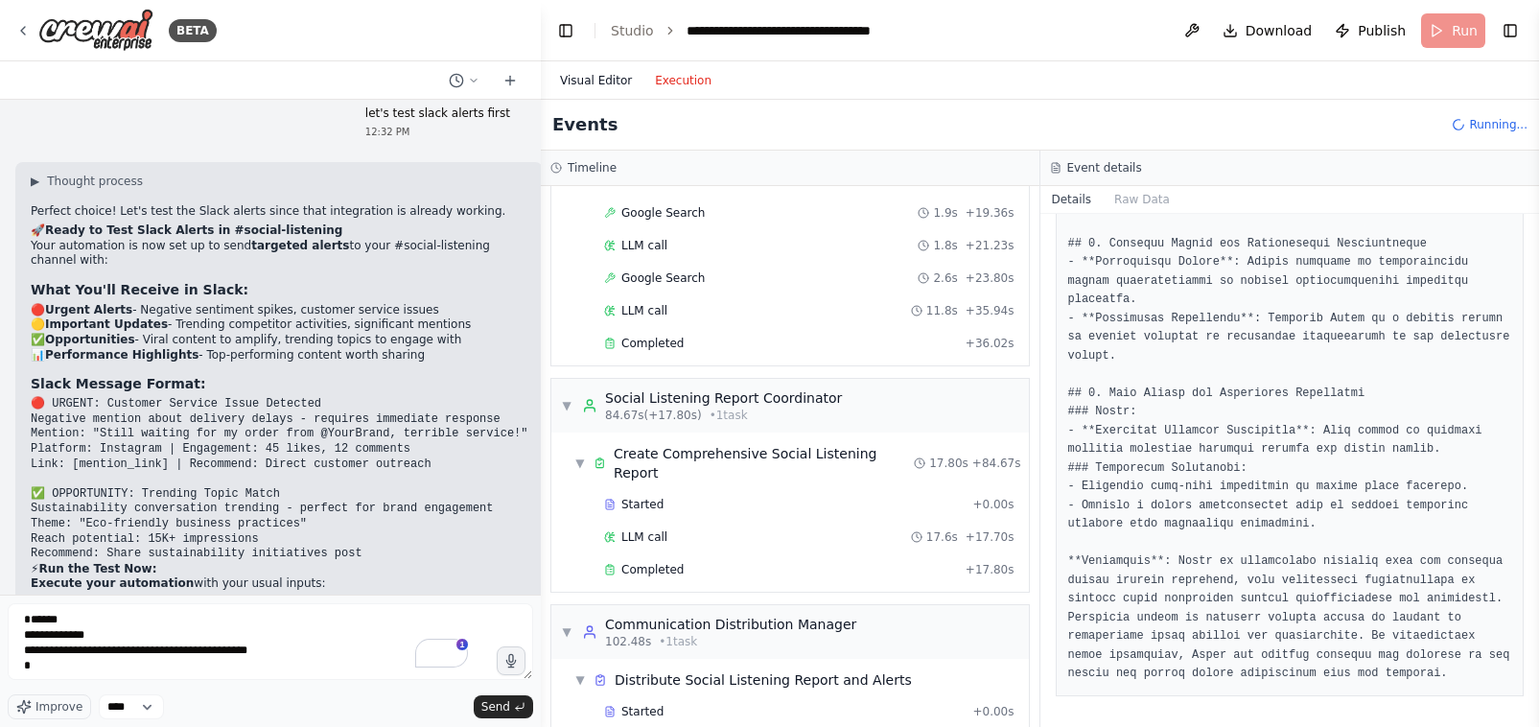
click at [588, 79] on button "Visual Editor" at bounding box center [596, 80] width 95 height 23
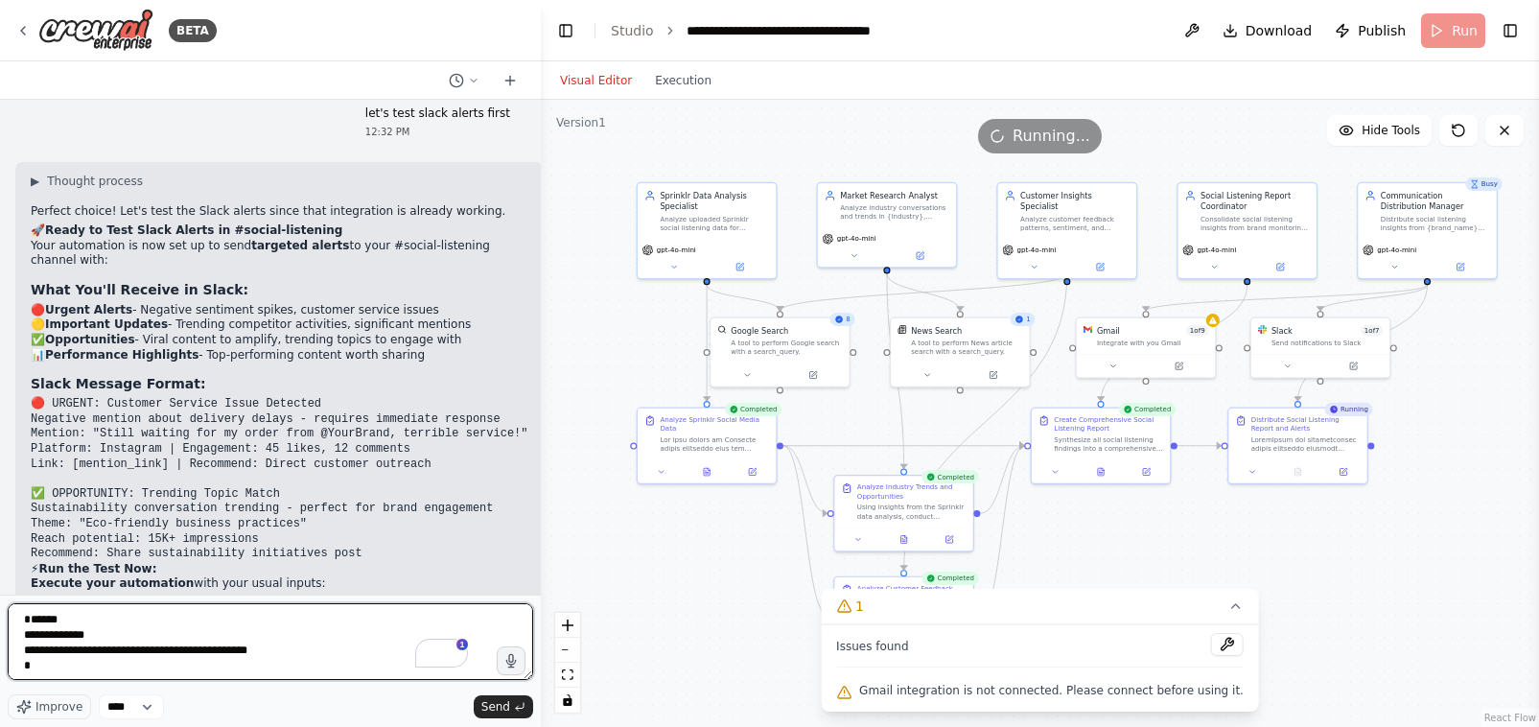
click at [322, 655] on textarea "**********" at bounding box center [271, 641] width 526 height 77
click at [18, 637] on textarea "**********" at bounding box center [271, 641] width 526 height 77
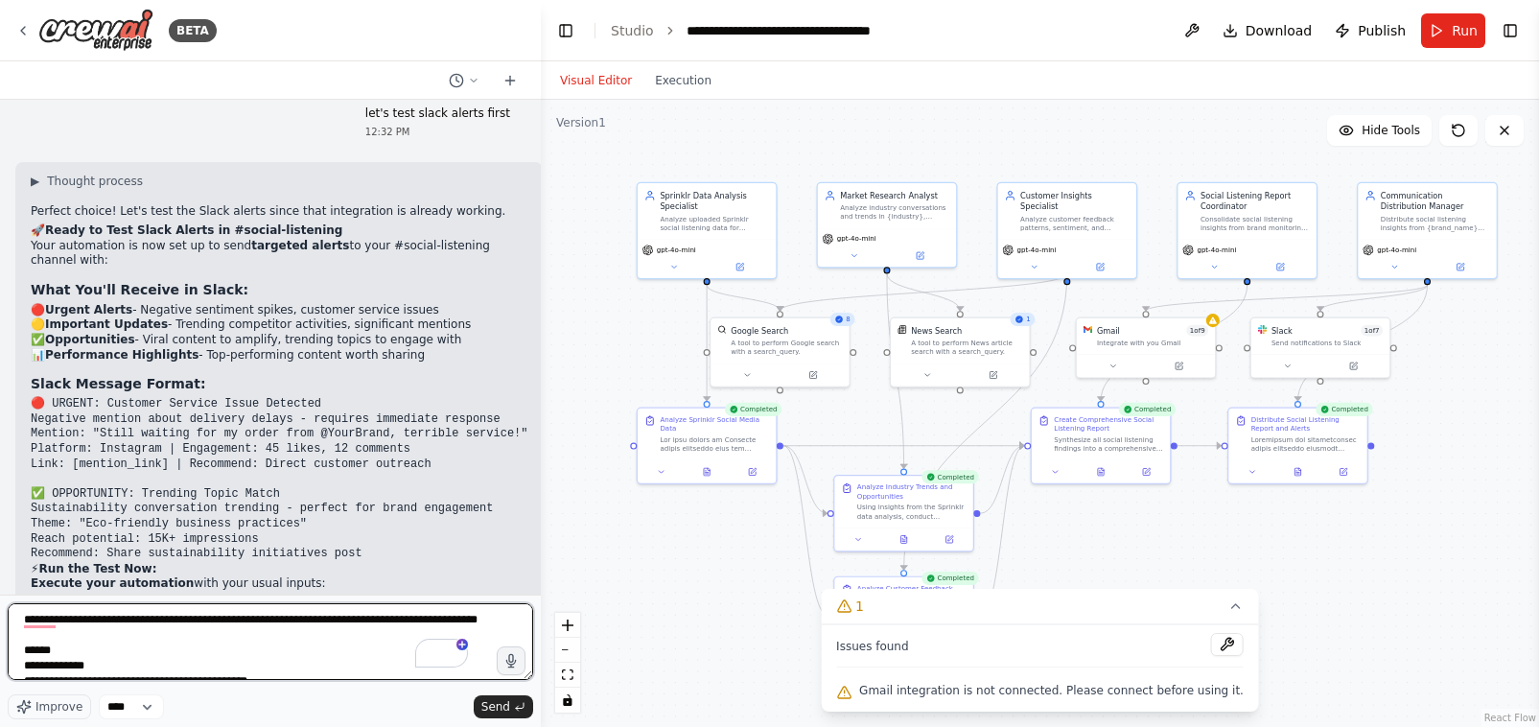
type textarea "**********"
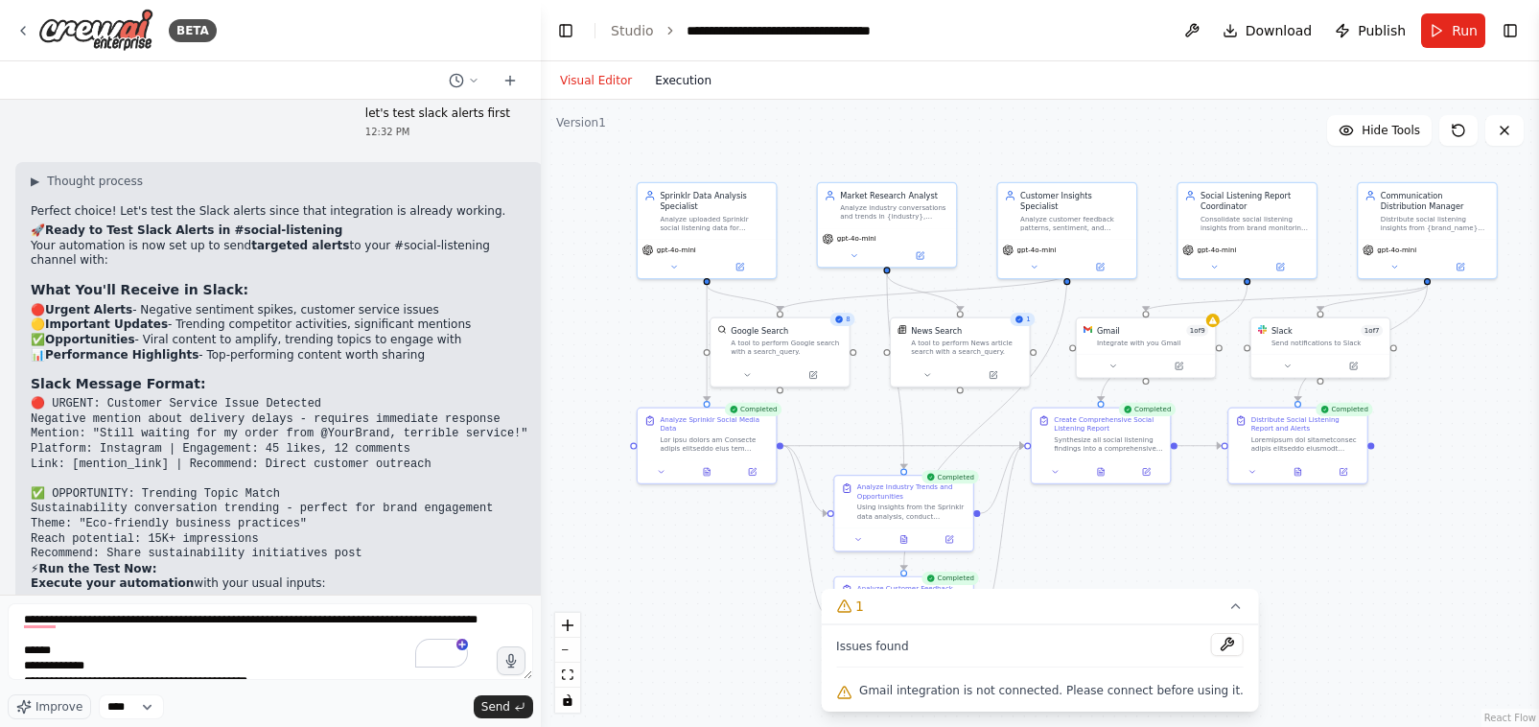
click at [686, 83] on button "Execution" at bounding box center [683, 80] width 80 height 23
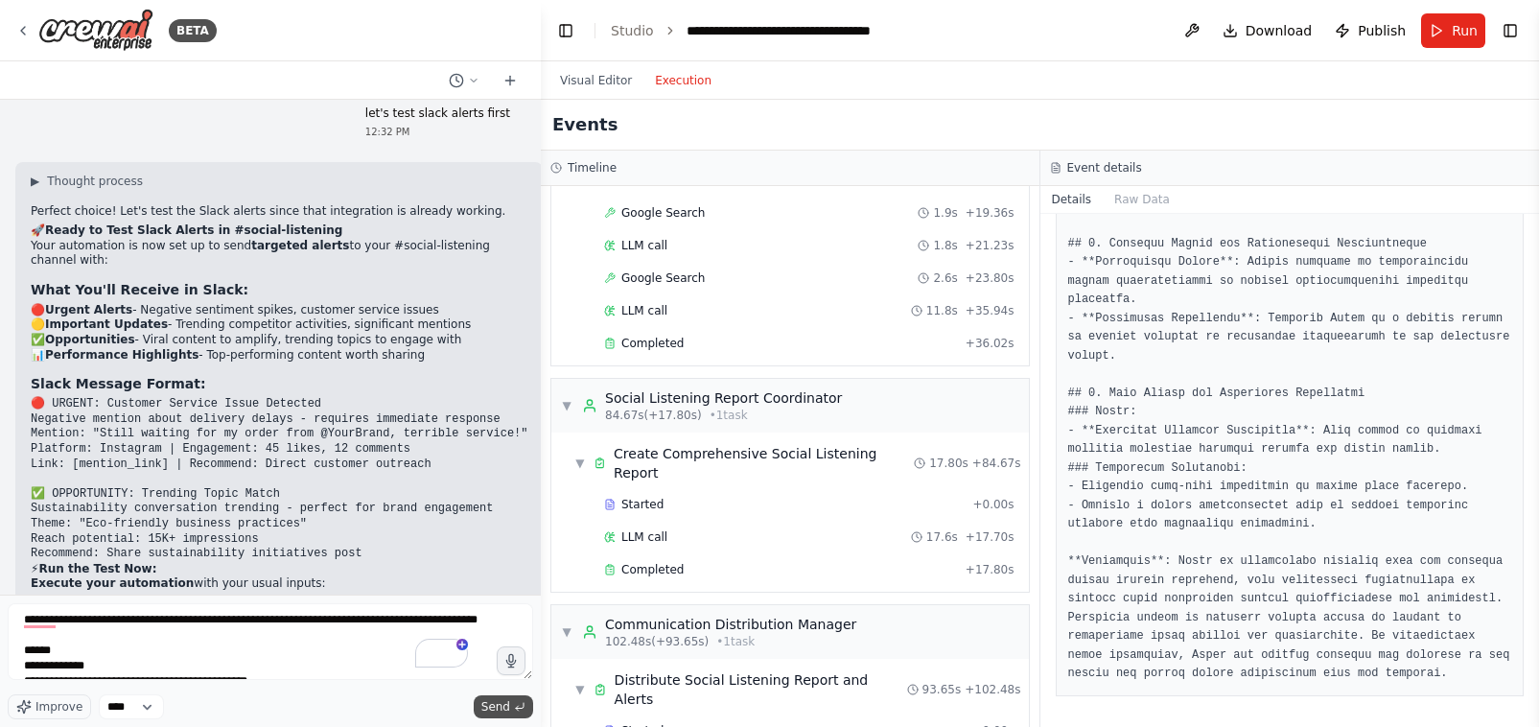
click at [488, 704] on span "Send" at bounding box center [495, 706] width 29 height 15
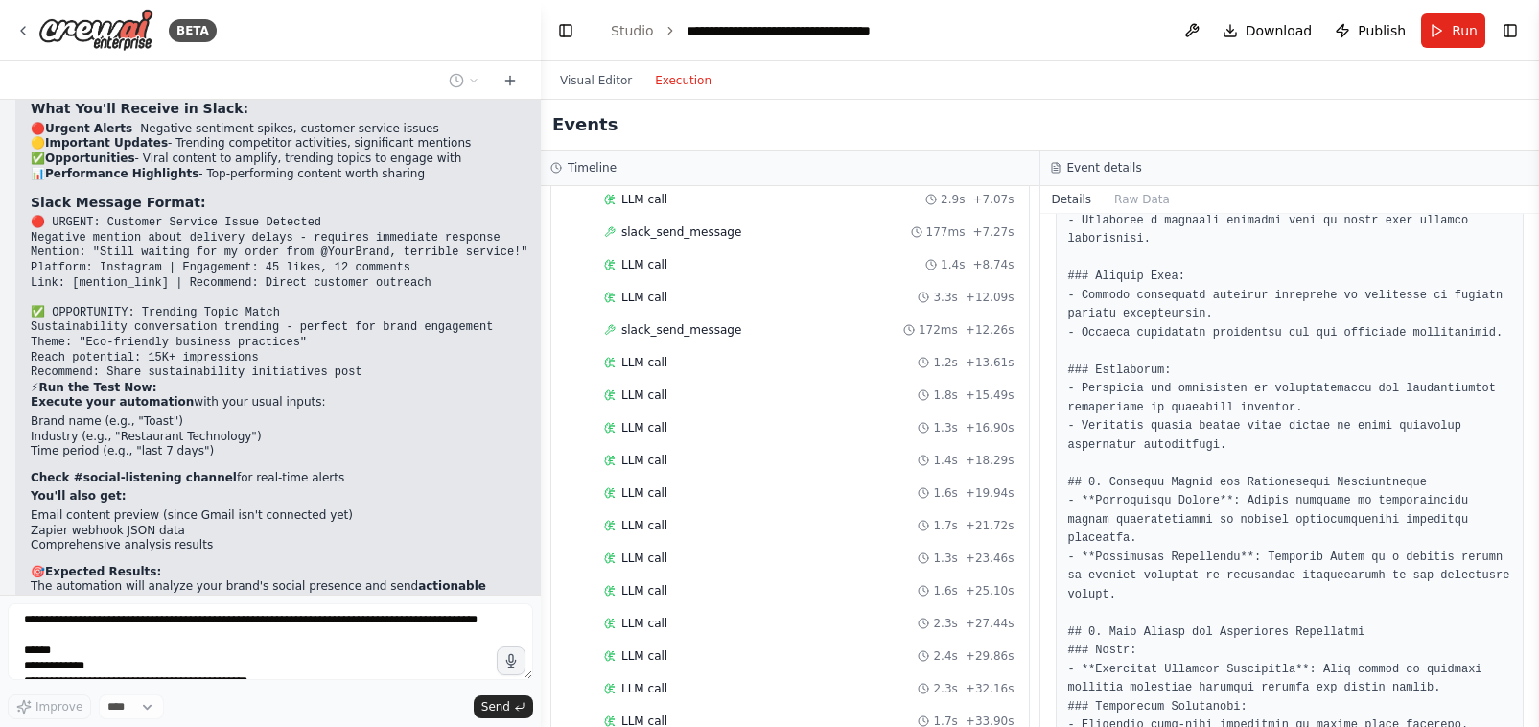
scroll to position [2085, 0]
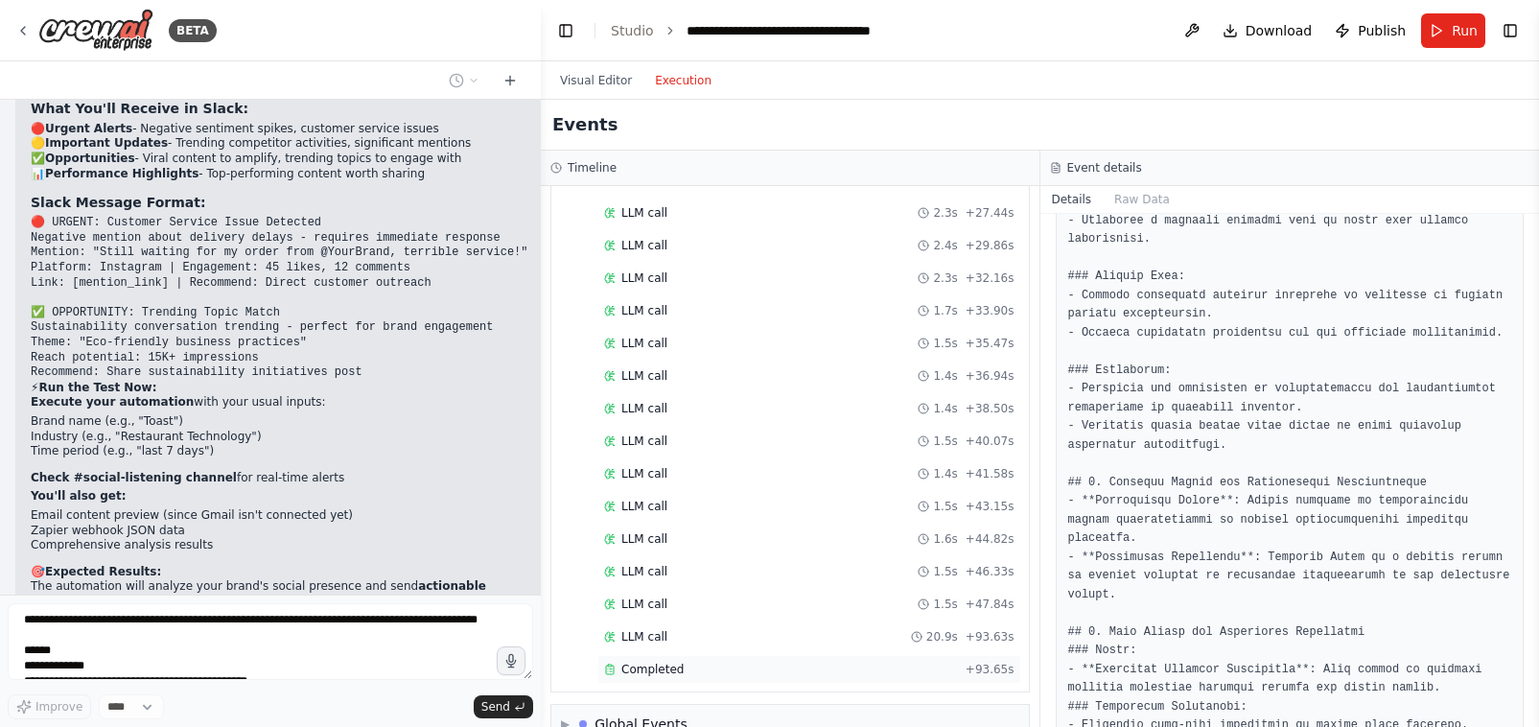
click at [659, 662] on span "Completed" at bounding box center [652, 669] width 62 height 15
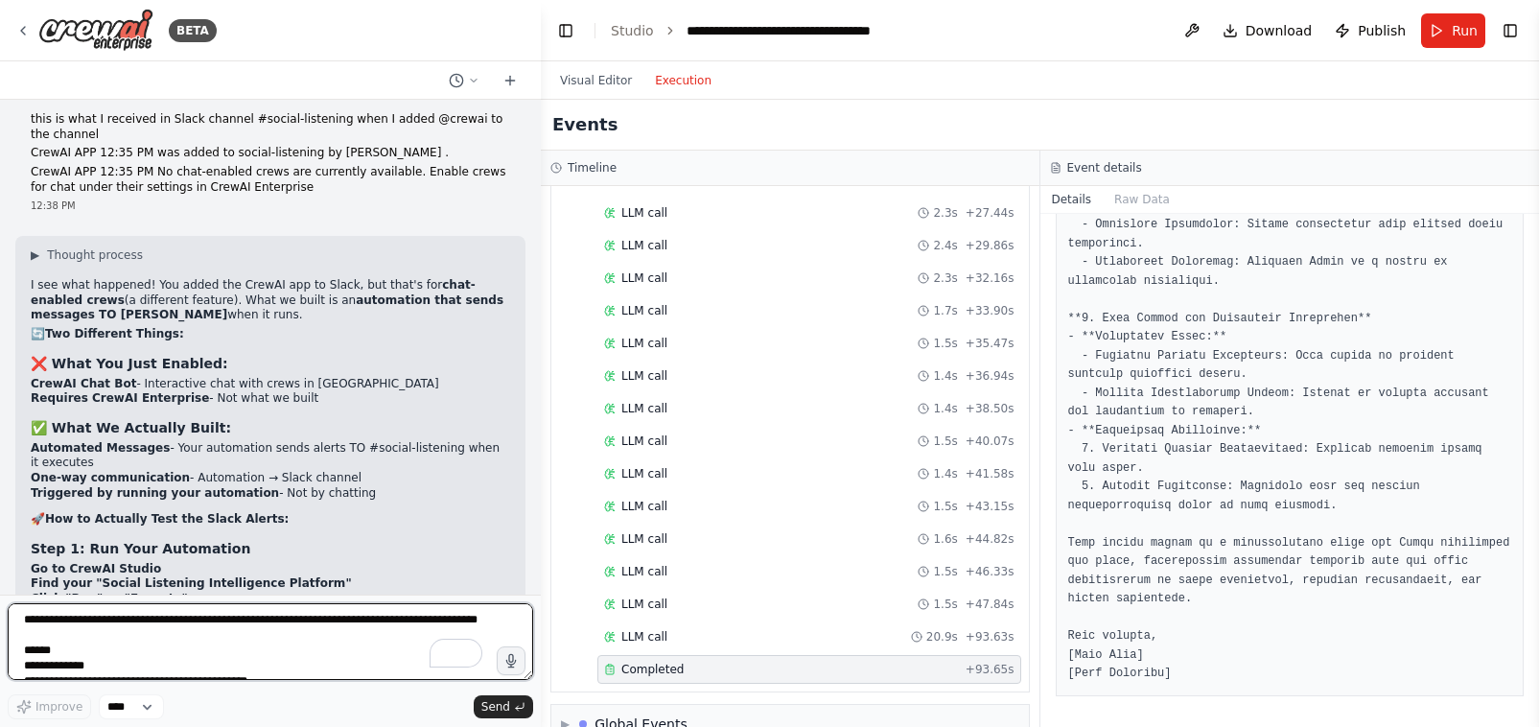
scroll to position [32075, 0]
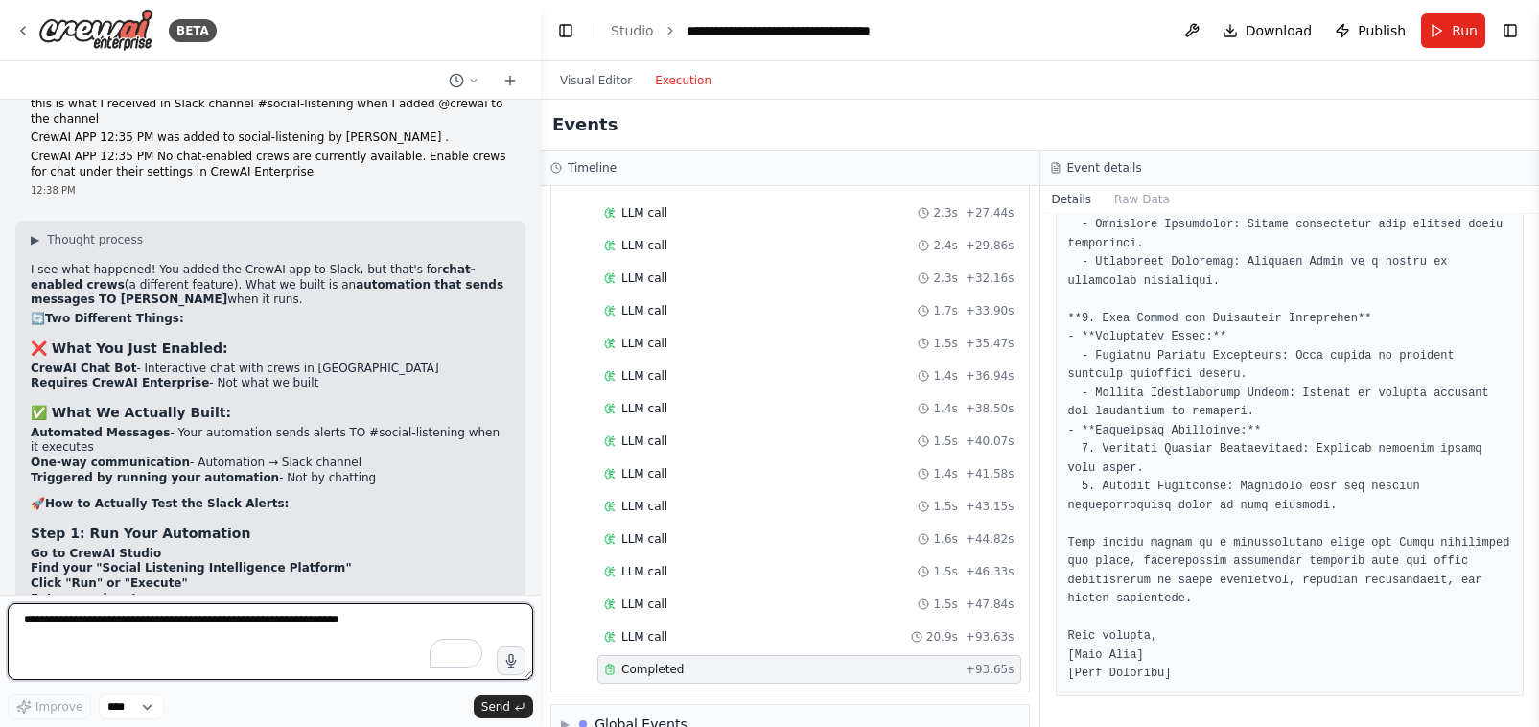
paste textarea "**********"
click at [19, 623] on textarea "**********" at bounding box center [271, 641] width 526 height 77
type textarea "**********"
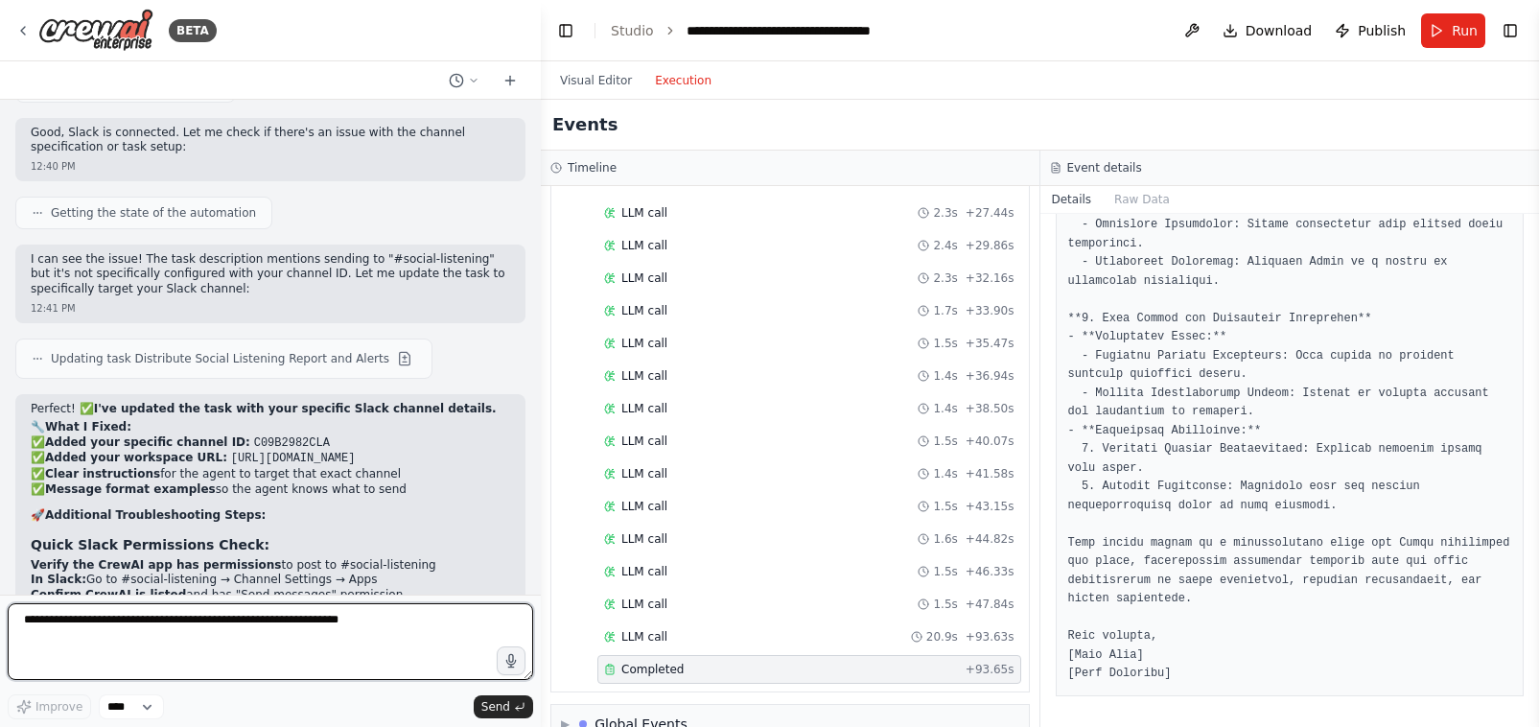
scroll to position [33184, 0]
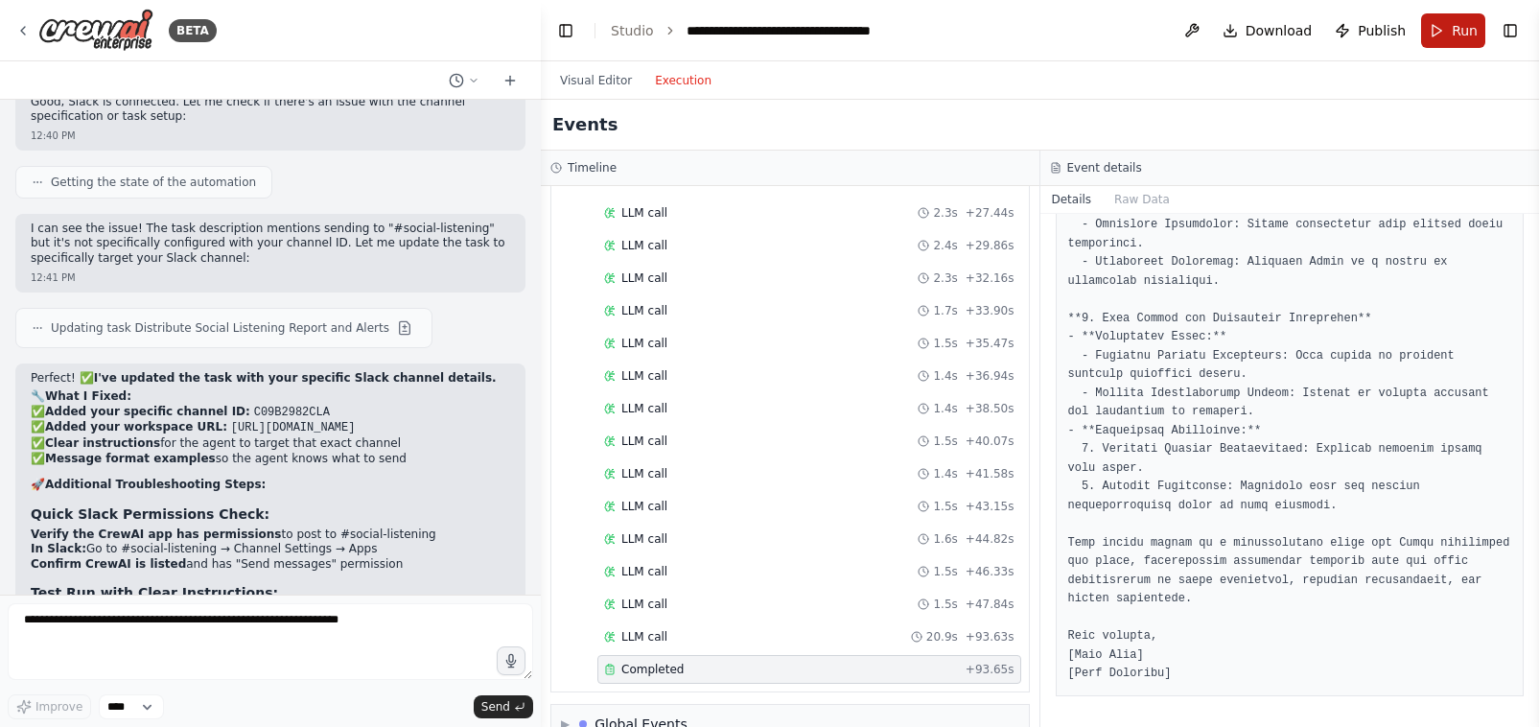
click at [1445, 33] on button "Run" at bounding box center [1453, 30] width 64 height 35
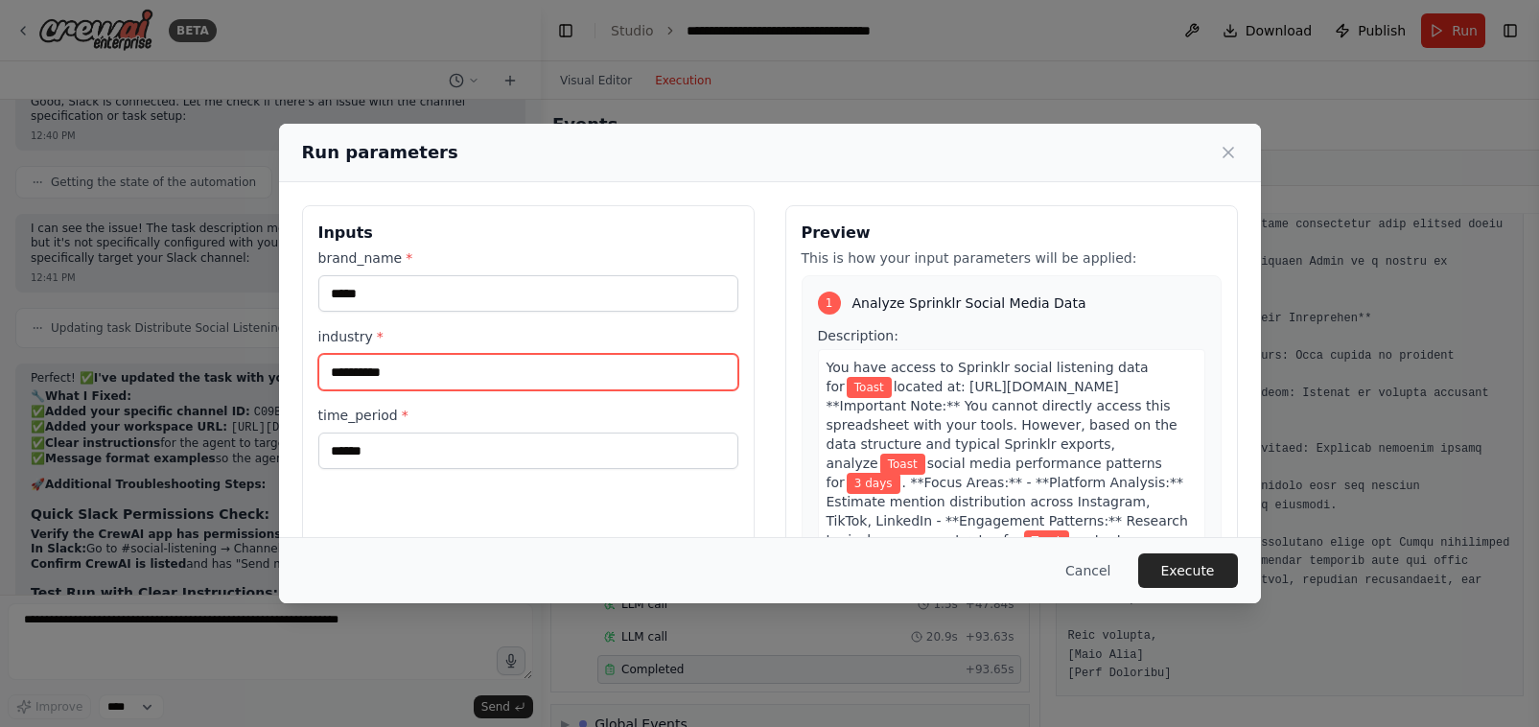
click at [385, 374] on input "**********" at bounding box center [528, 372] width 420 height 36
click at [384, 371] on input "**********" at bounding box center [528, 372] width 420 height 36
type input "**********"
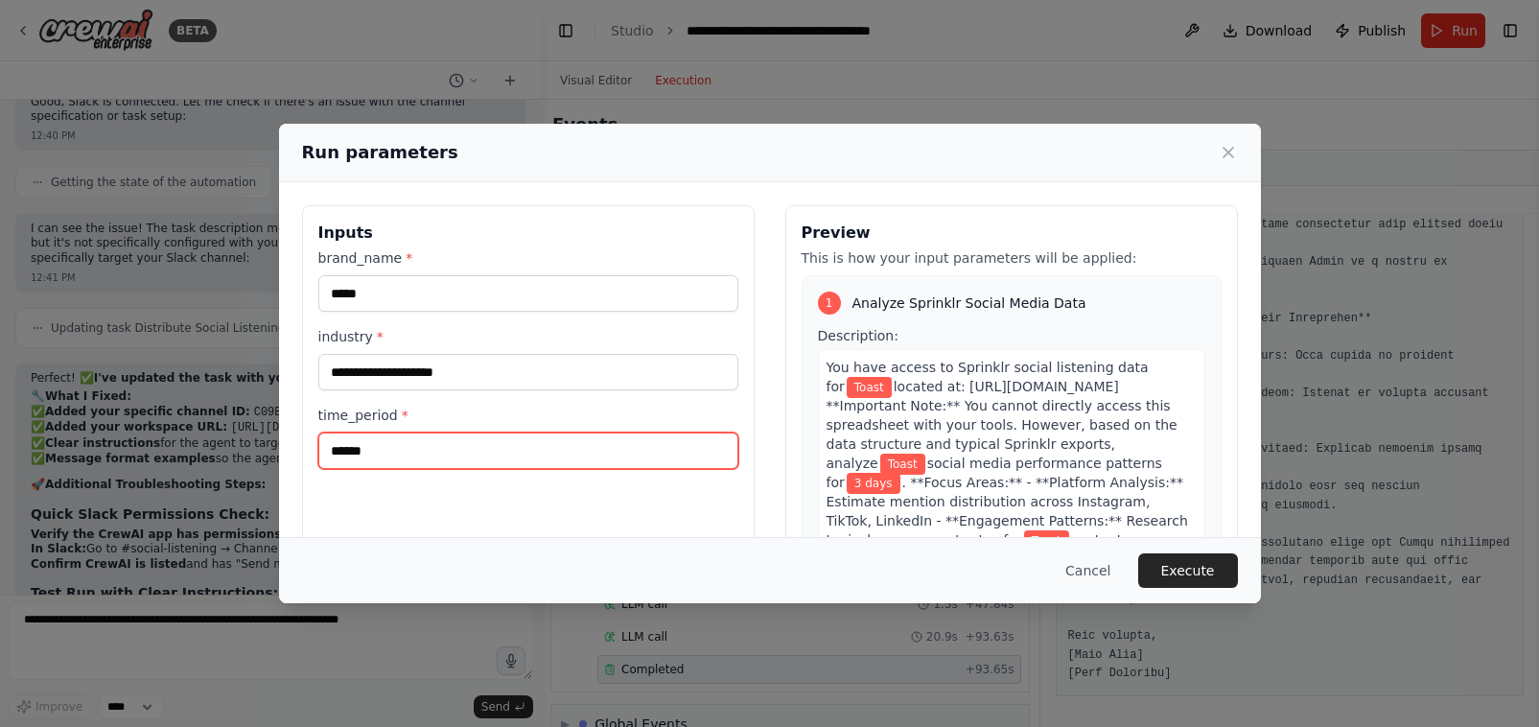
click at [357, 442] on input "******" at bounding box center [528, 451] width 420 height 36
click at [356, 442] on input "******" at bounding box center [528, 451] width 420 height 36
click at [355, 443] on input "******" at bounding box center [528, 451] width 420 height 36
type input "**********"
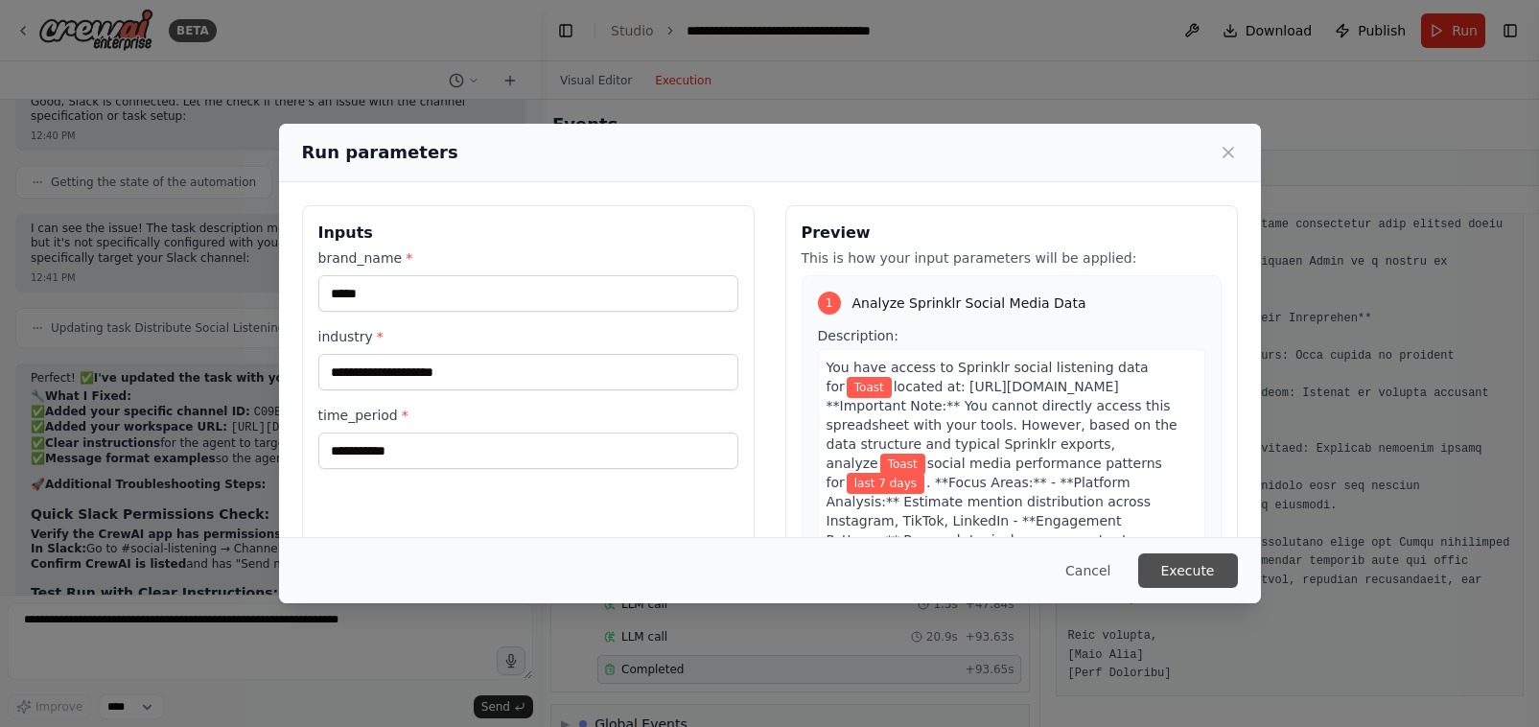
click at [1208, 570] on button "Execute" at bounding box center [1188, 570] width 100 height 35
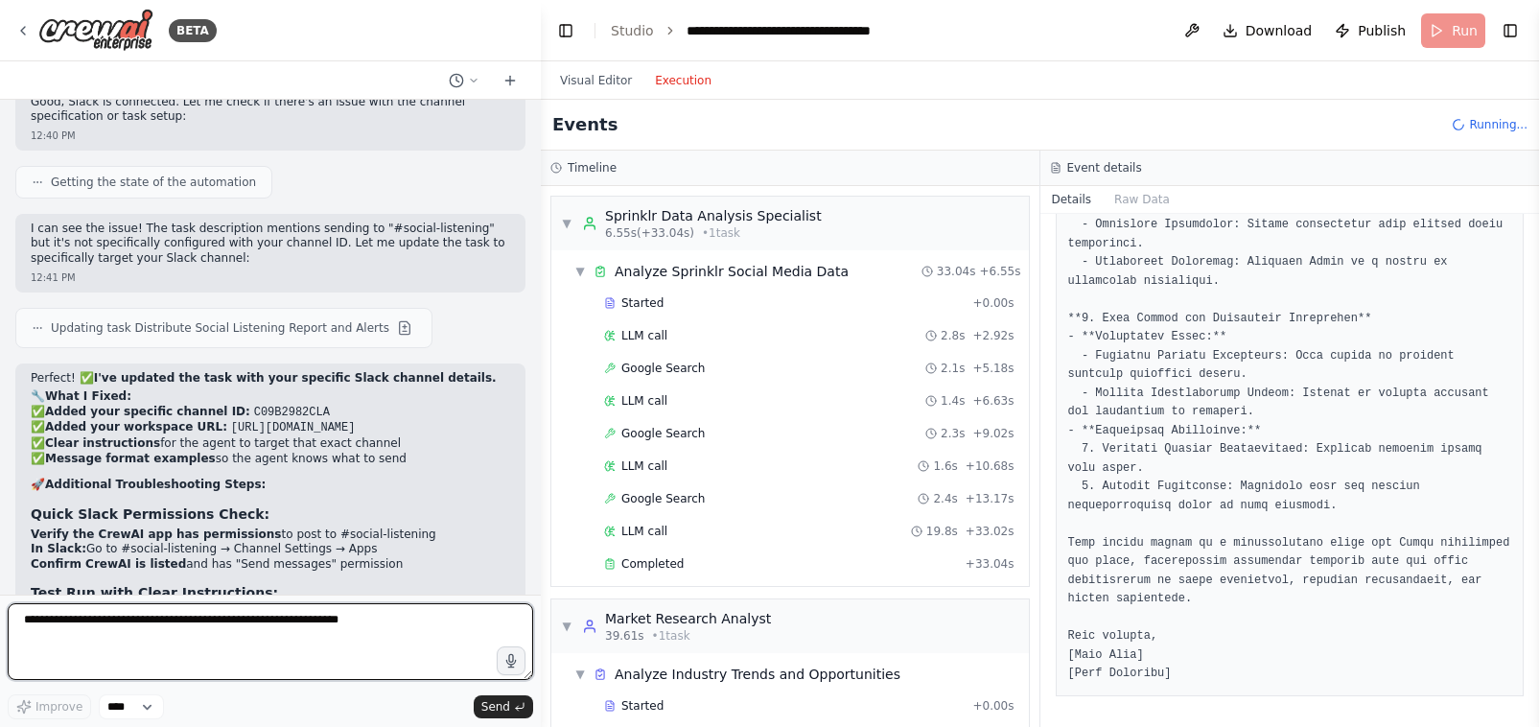
click at [160, 628] on textarea "To enrich screen reader interactions, please activate Accessibility in Grammarl…" at bounding box center [271, 641] width 526 height 77
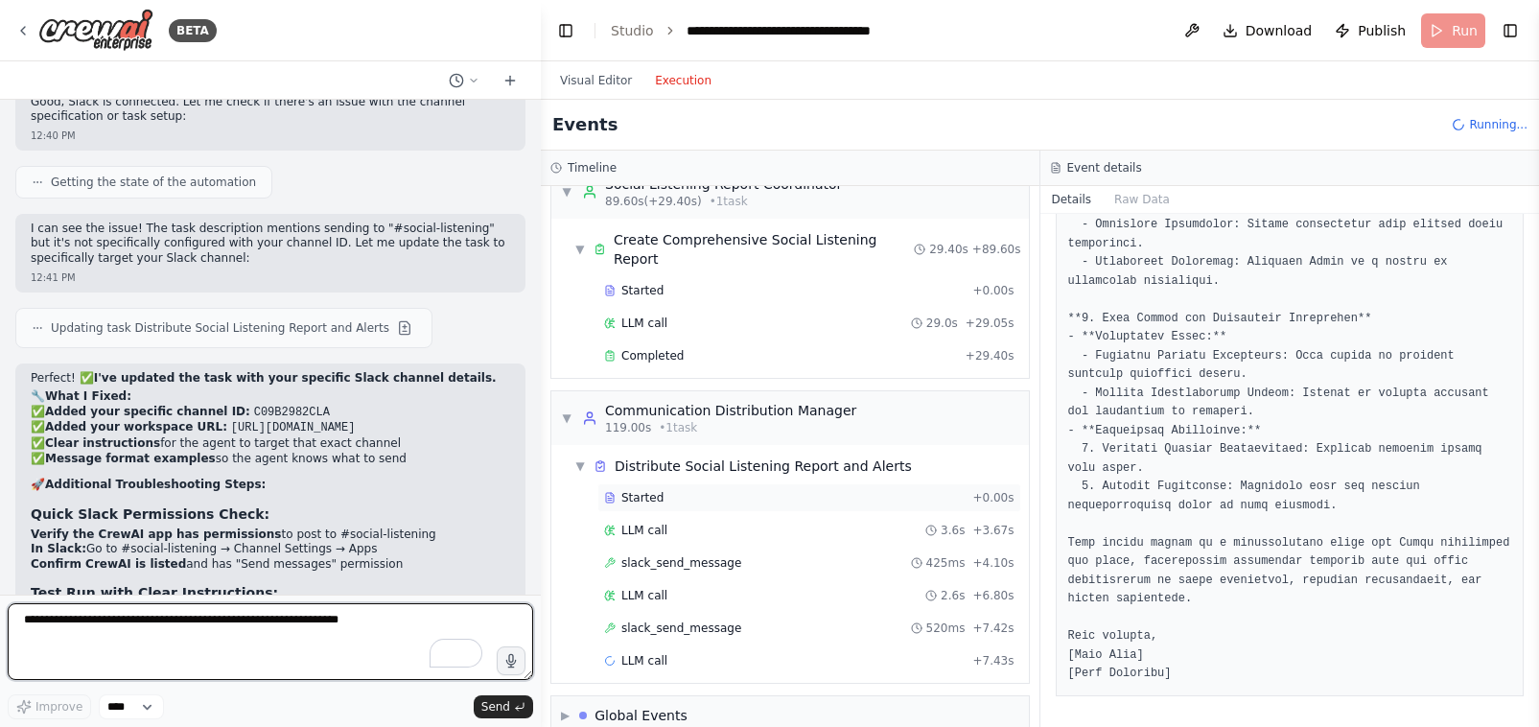
scroll to position [1224, 0]
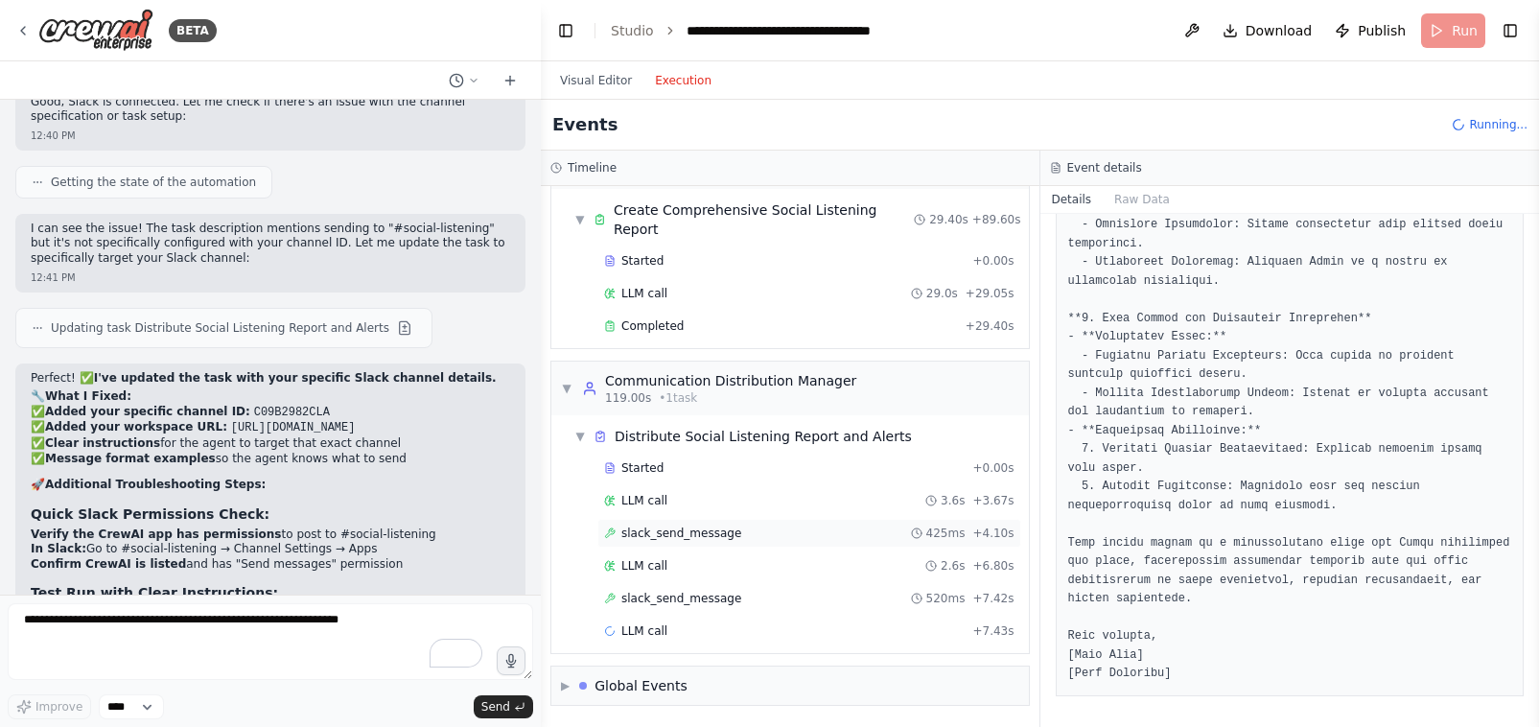
click at [690, 533] on span "slack_send_message" at bounding box center [681, 533] width 120 height 15
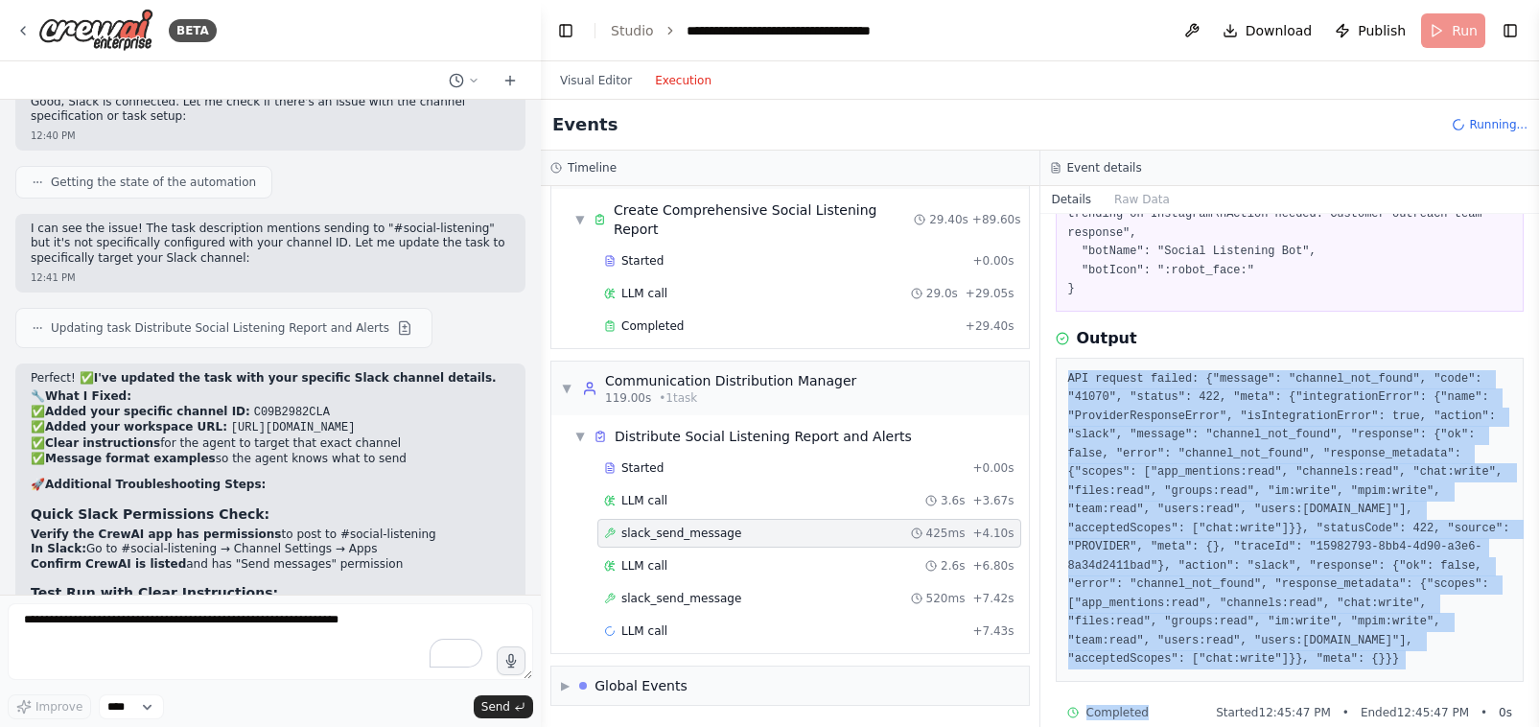
scroll to position [253, 0]
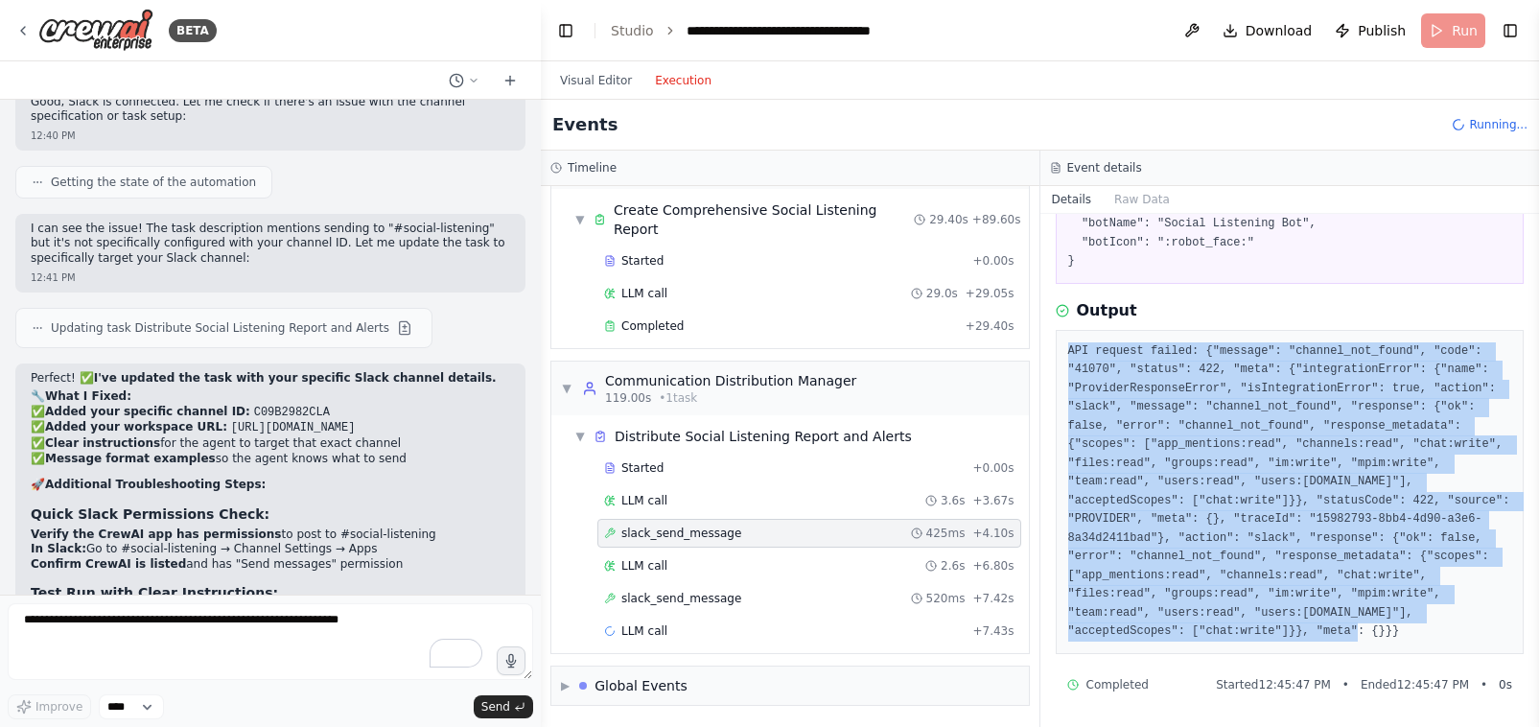
drag, startPoint x: 1069, startPoint y: 585, endPoint x: 1124, endPoint y: 646, distance: 82.2
click at [1124, 646] on div "API request failed: {"message": "channel_not_found", "code": "41070", "status":…" at bounding box center [1290, 492] width 469 height 324
copy pre "API request failed: {"message": "channel_not_found", "code": "41070", "status":…"
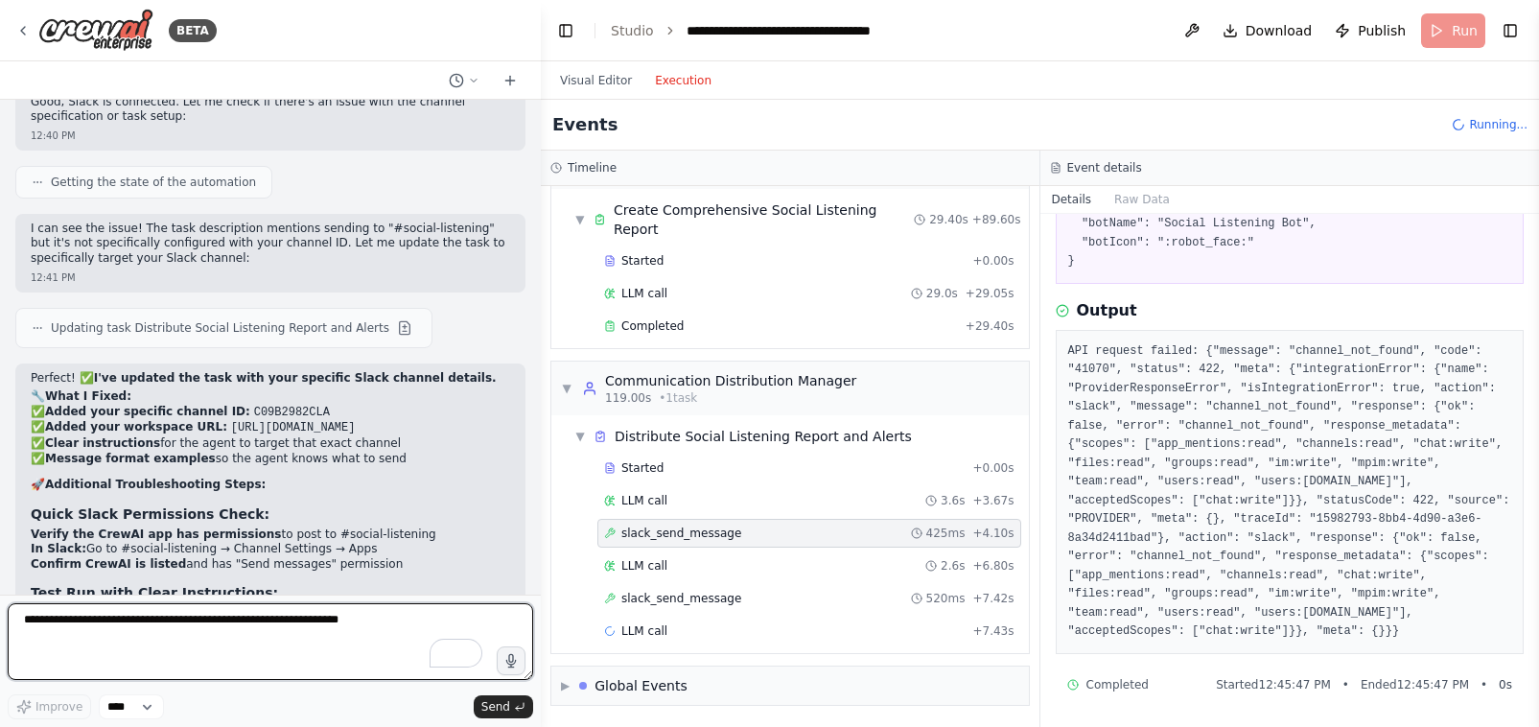
click at [74, 629] on textarea "To enrich screen reader interactions, please activate Accessibility in Grammarl…" at bounding box center [271, 641] width 526 height 77
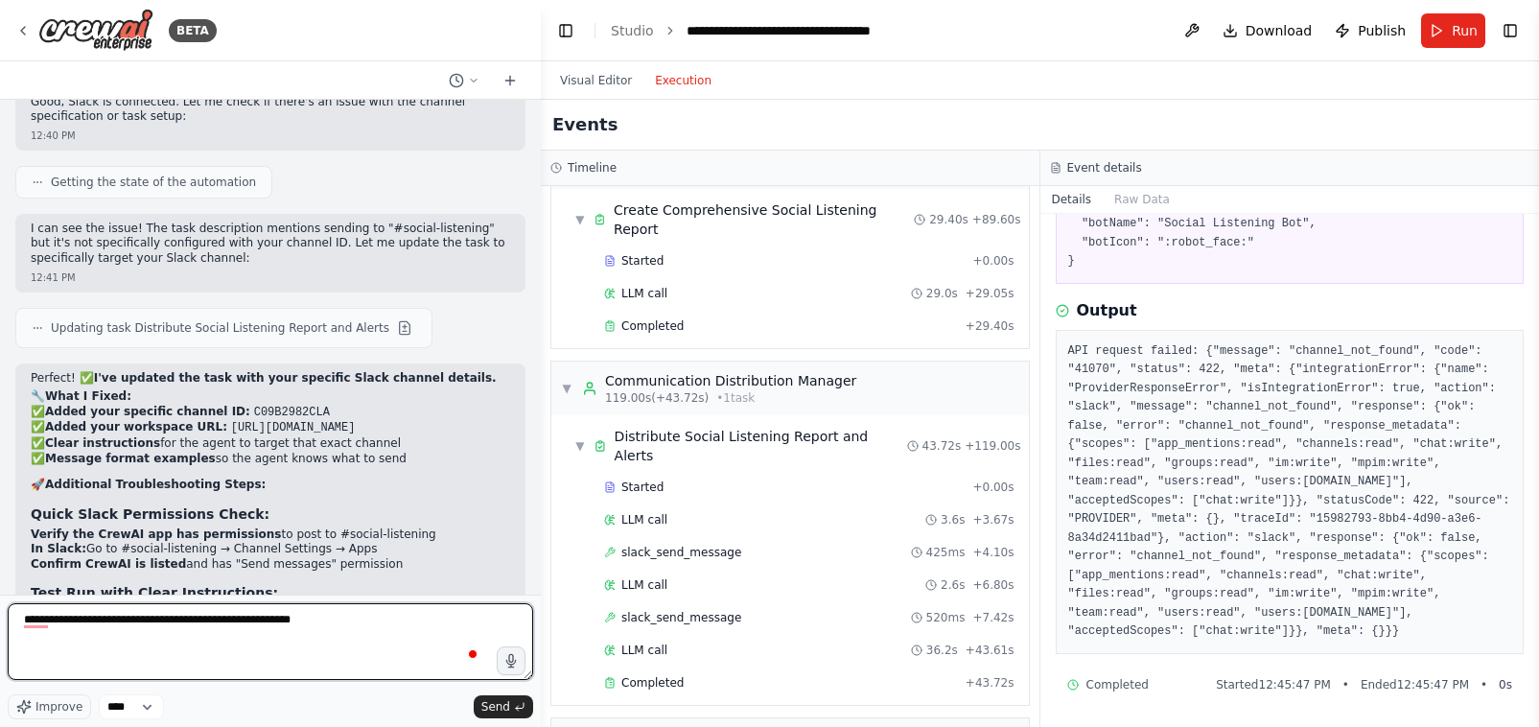
paste textarea "**********"
type textarea "**********"
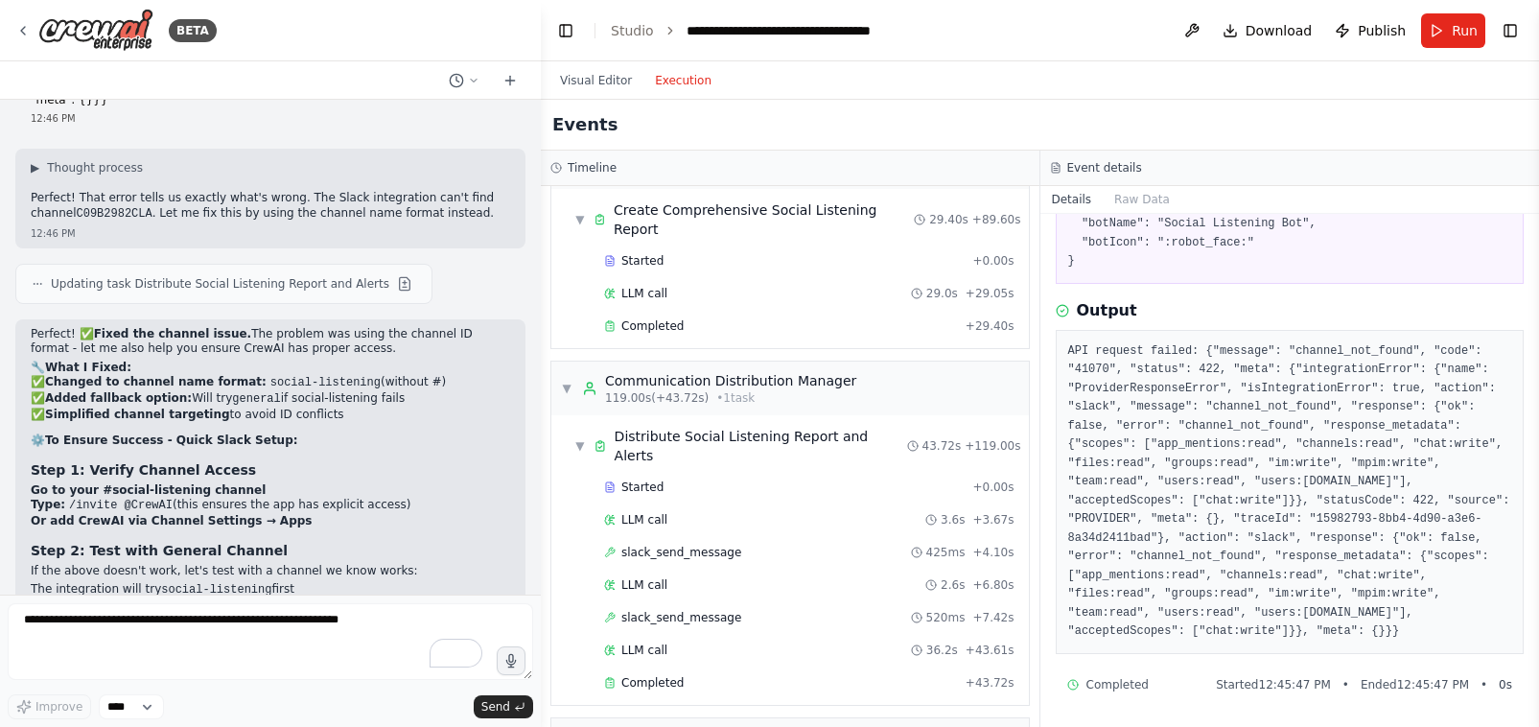
scroll to position [34247, 0]
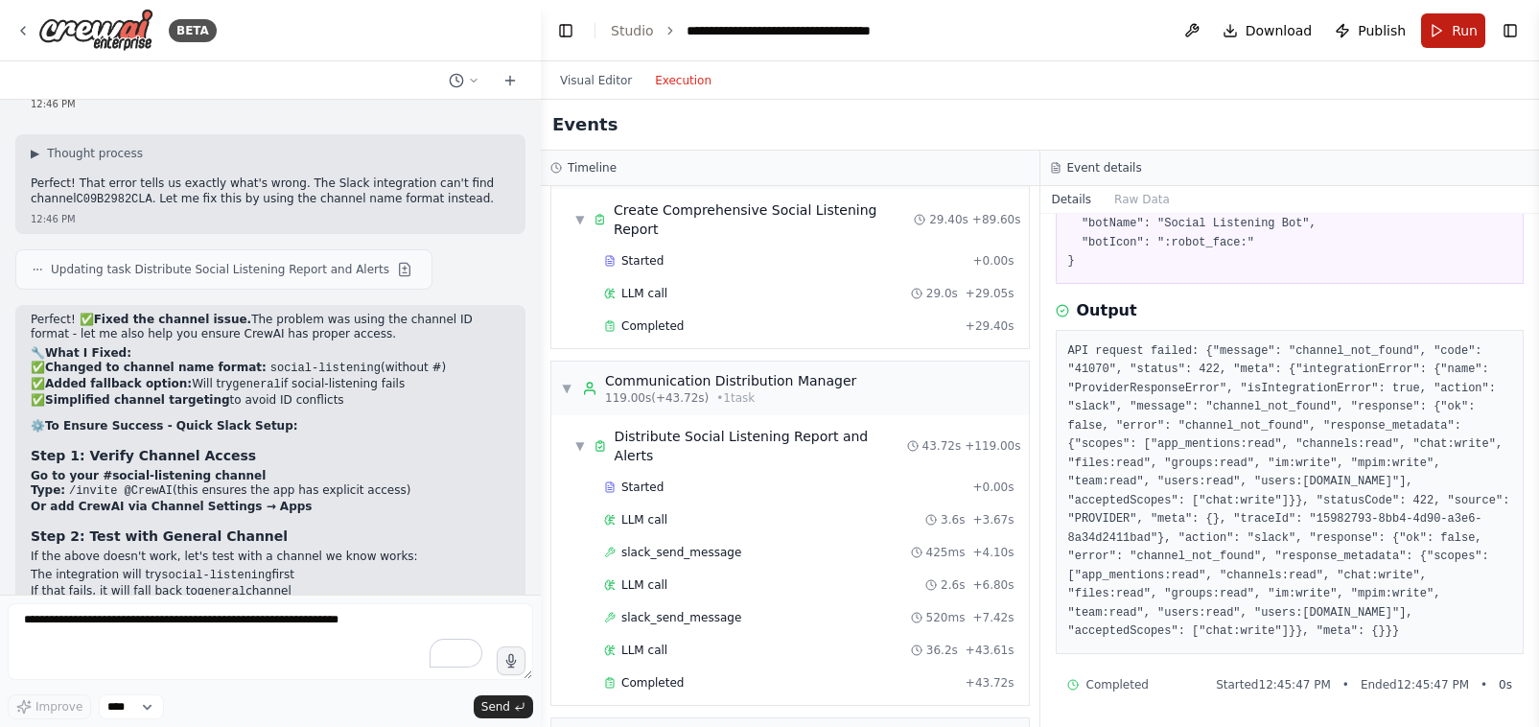
click at [1454, 29] on span "Run" at bounding box center [1465, 30] width 26 height 19
click at [1454, 29] on header "**********" at bounding box center [1040, 30] width 998 height 61
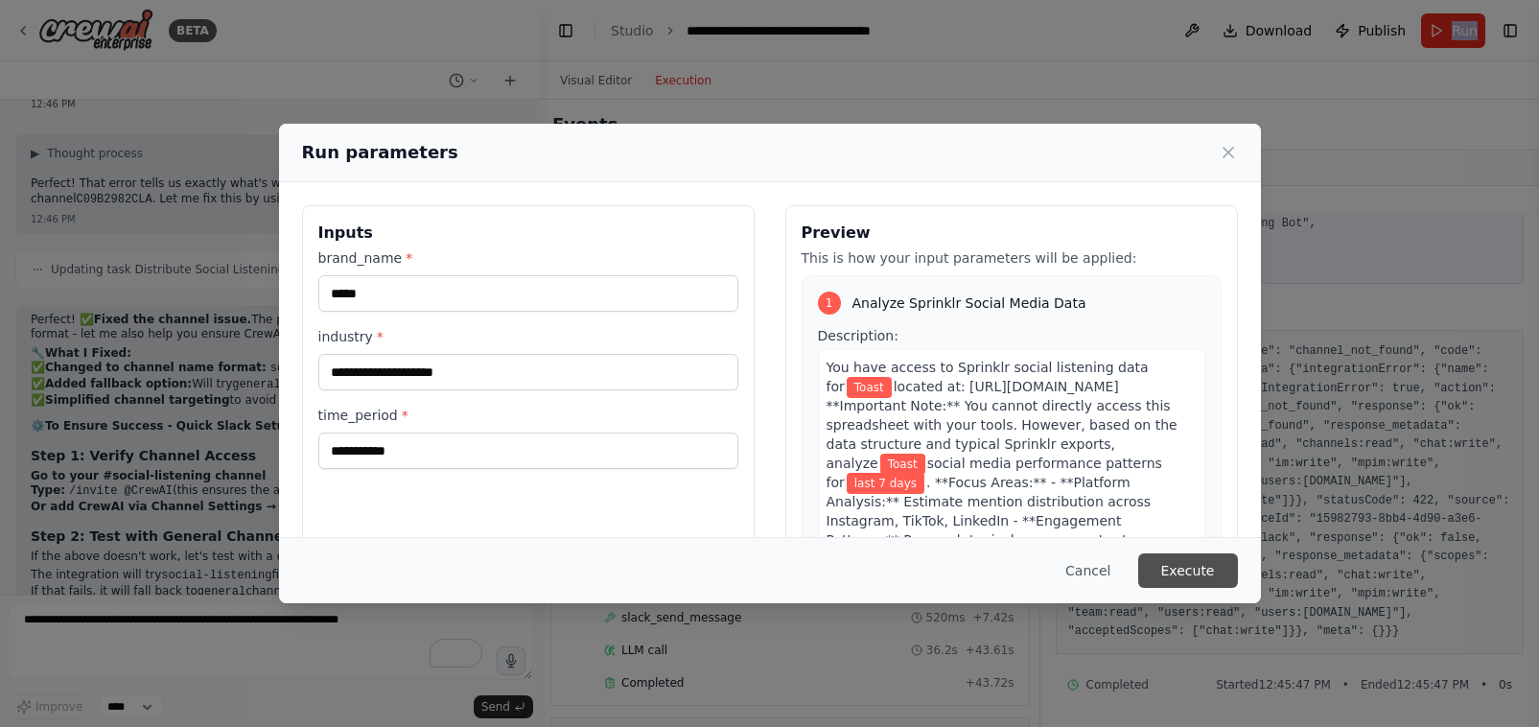
click at [1175, 569] on button "Execute" at bounding box center [1188, 570] width 100 height 35
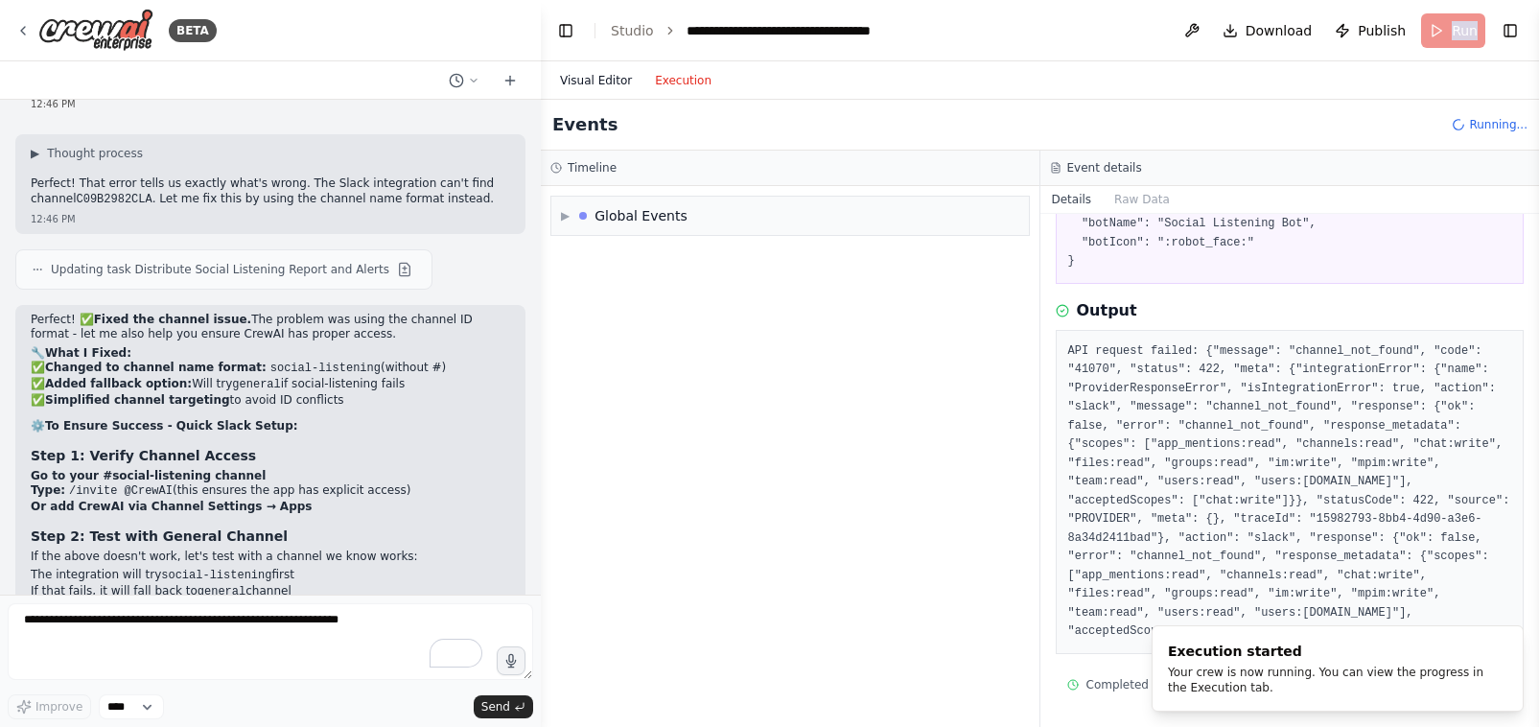
click at [598, 79] on button "Visual Editor" at bounding box center [596, 80] width 95 height 23
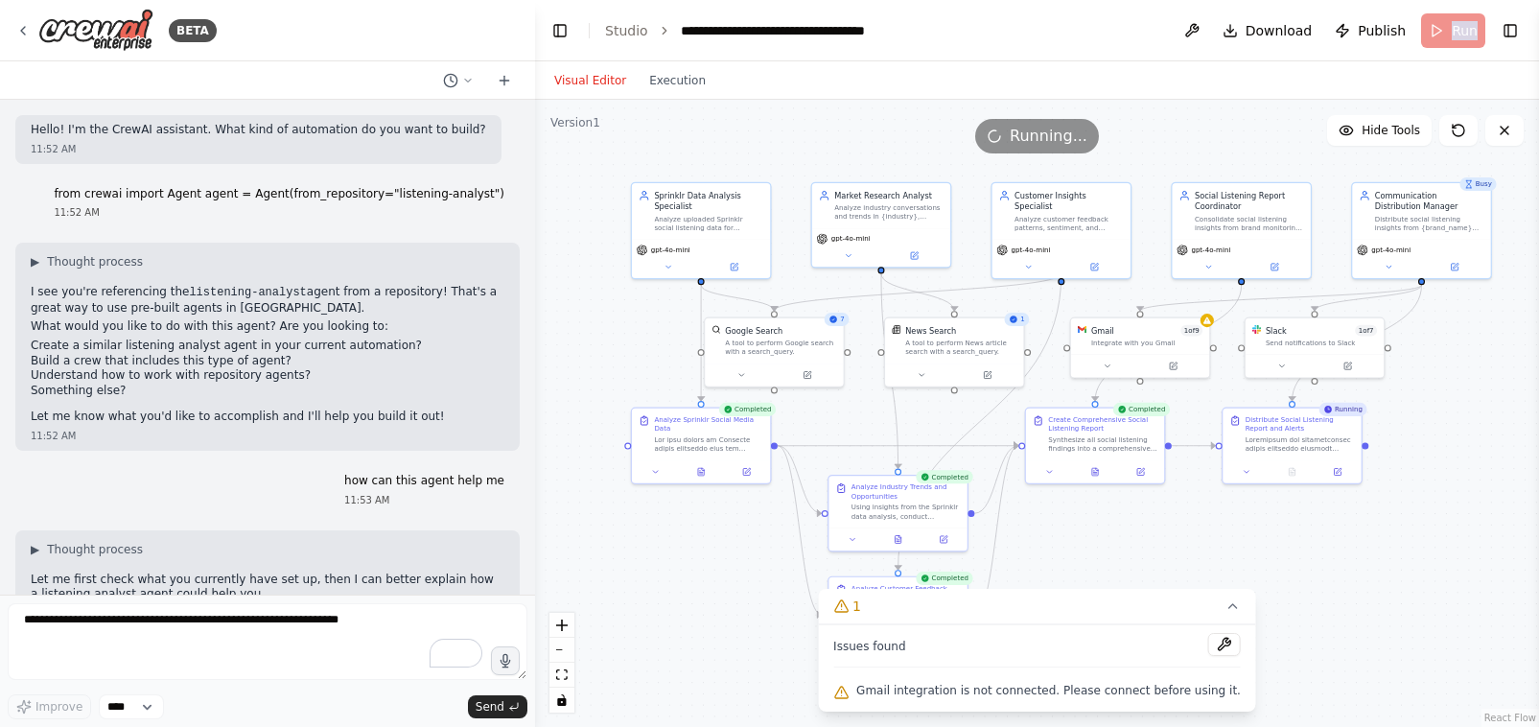
drag, startPoint x: 532, startPoint y: 155, endPoint x: 535, endPoint y: 82, distance: 72.9
click at [535, 82] on div "BETA Hello! I'm the CrewAI assistant. What kind of automation do you want to bu…" at bounding box center [769, 363] width 1539 height 727
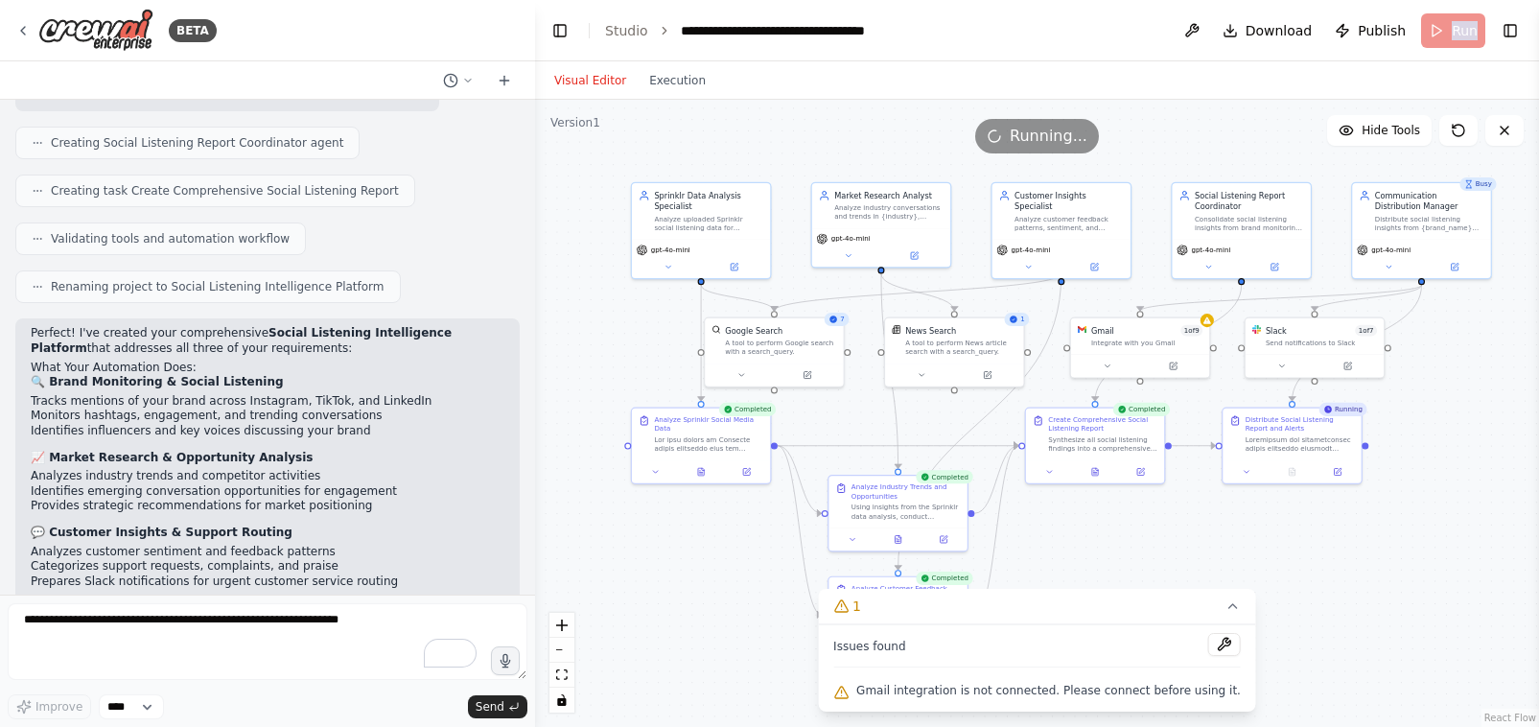
scroll to position [2166, 0]
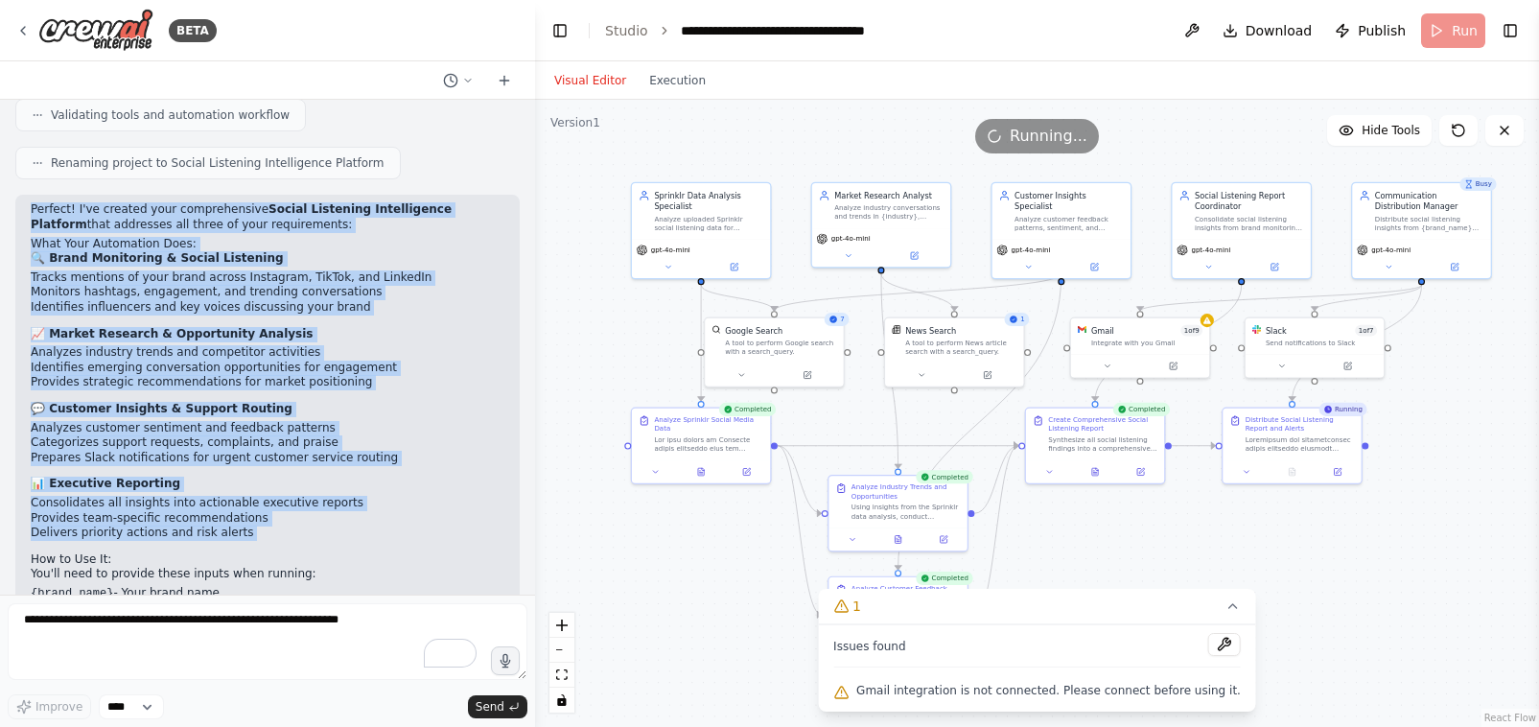
drag, startPoint x: 32, startPoint y: 196, endPoint x: 303, endPoint y: 526, distance: 427.9
click at [303, 526] on div "Perfect! I've created your comprehensive Social Listening Intelligence Platform…" at bounding box center [268, 477] width 474 height 550
copy div "Perfect! I've created your comprehensive Social Listening Intelligence Platform…"
click at [179, 207] on p "Perfect! I've created your comprehensive Social Listening Intelligence Platform…" at bounding box center [268, 217] width 474 height 30
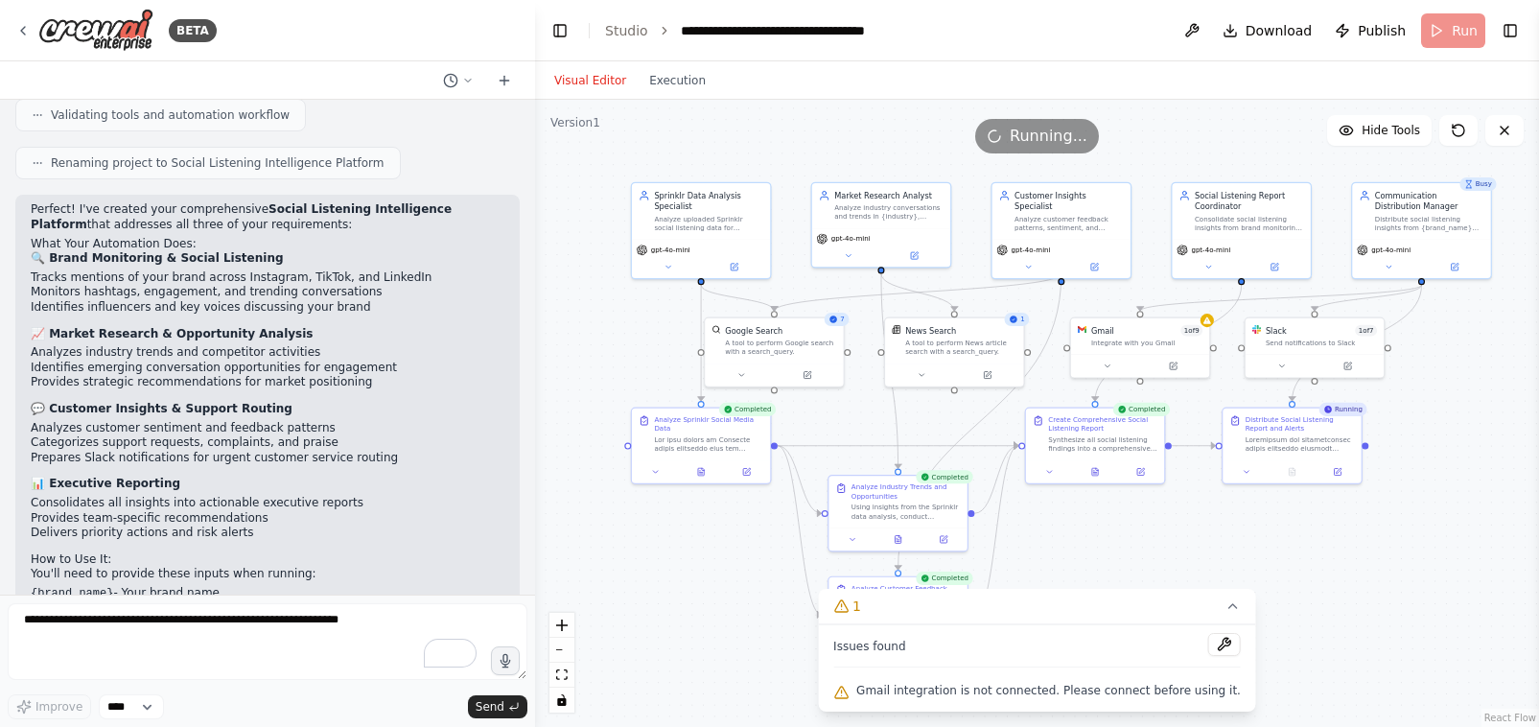
drag, startPoint x: 98, startPoint y: 196, endPoint x: 256, endPoint y: 209, distance: 158.8
click at [256, 209] on p "Perfect! I've created your comprehensive Social Listening Intelligence Platform…" at bounding box center [268, 217] width 474 height 30
click at [312, 208] on p "Perfect! I've created your comprehensive Social Listening Intelligence Platform…" at bounding box center [268, 217] width 474 height 30
drag, startPoint x: 289, startPoint y: 212, endPoint x: 98, endPoint y: 201, distance: 191.1
click at [98, 202] on p "Perfect! I've created your comprehensive Social Listening Intelligence Platform…" at bounding box center [268, 217] width 474 height 30
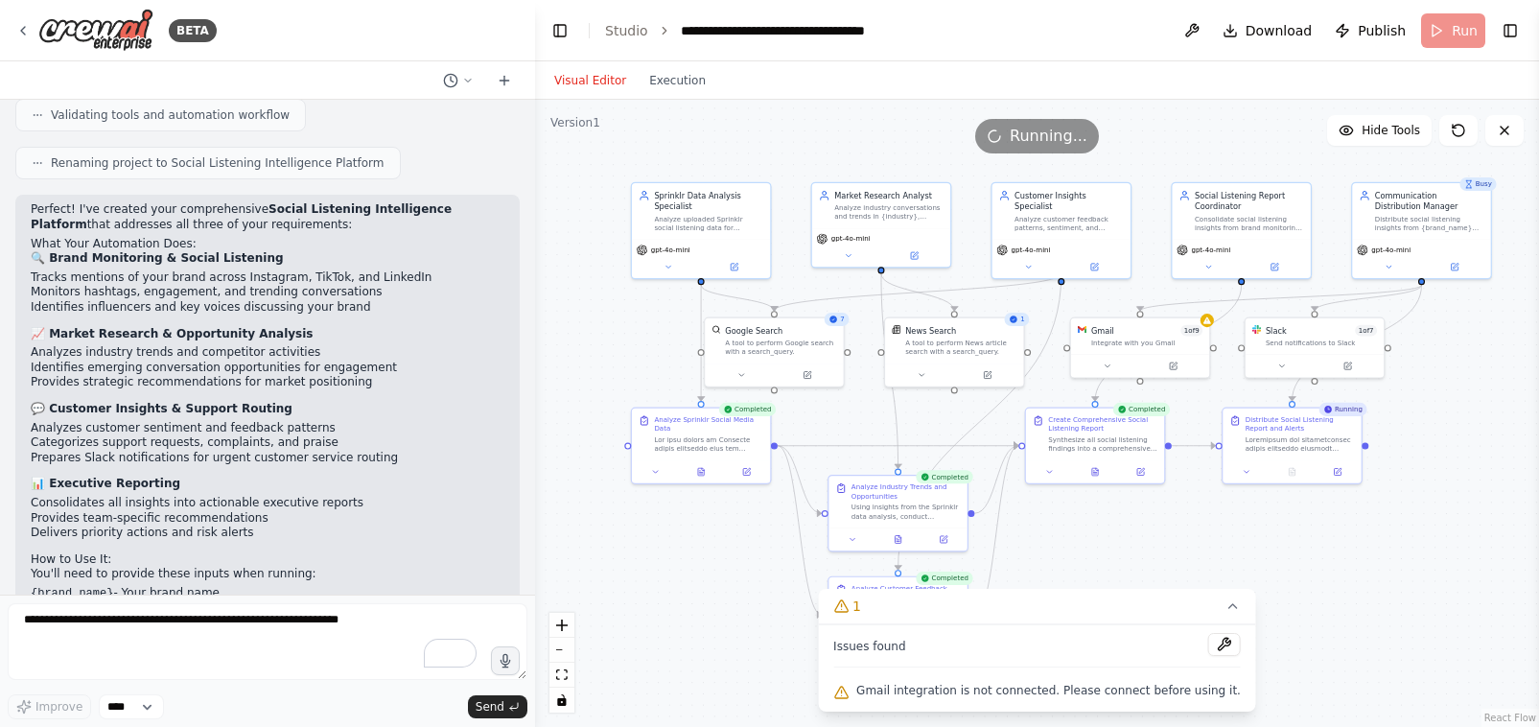
copy p "created your comprehensive Social Listening Intelligence Platform that addresse…"
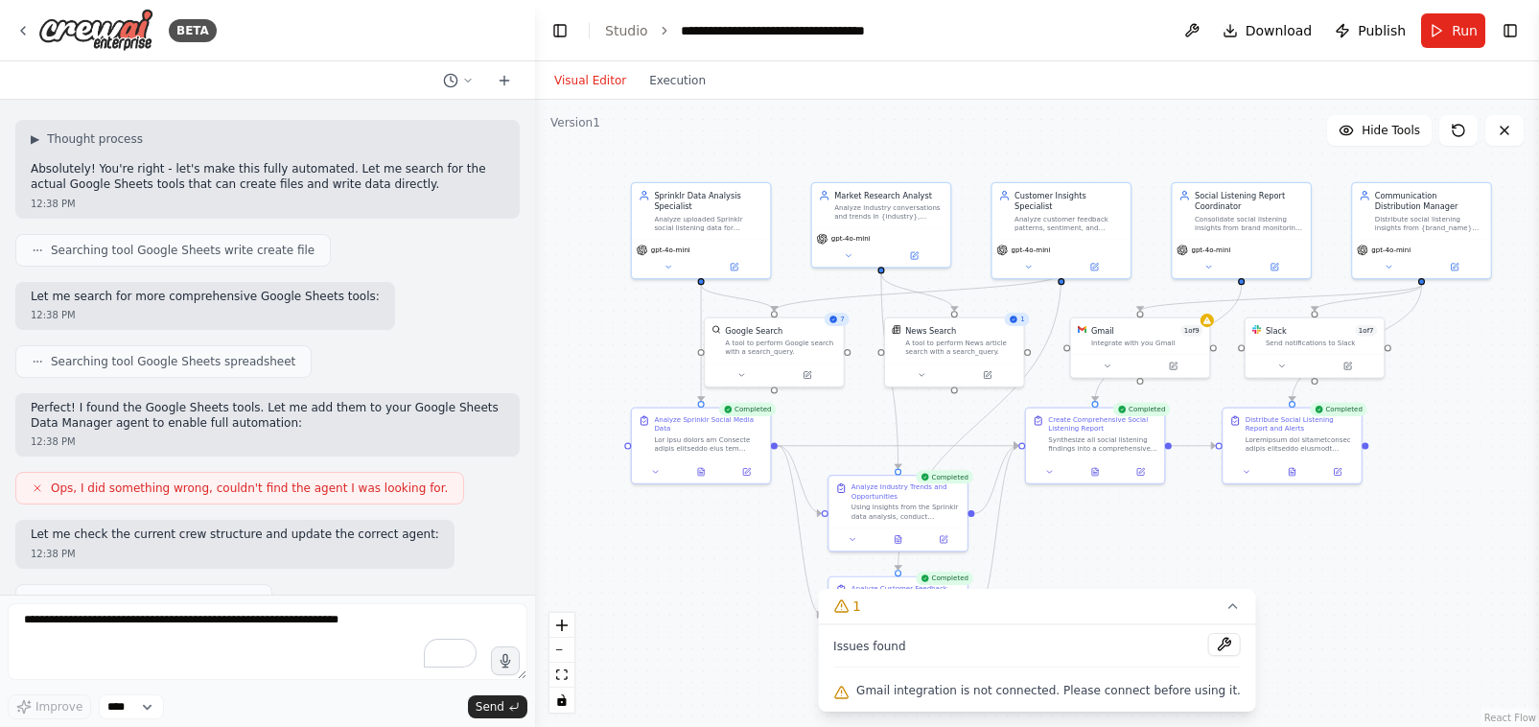
scroll to position [9039, 0]
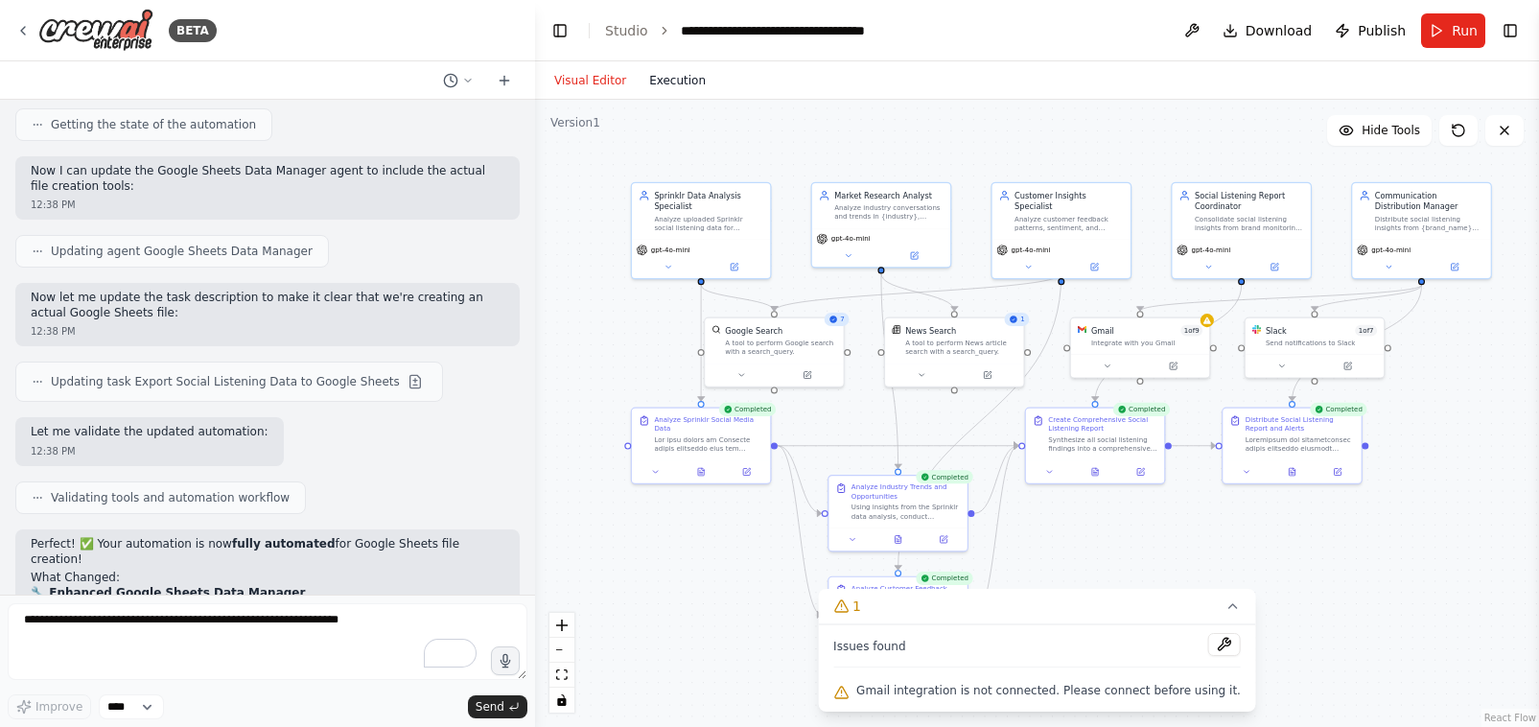
click at [679, 80] on button "Execution" at bounding box center [678, 80] width 80 height 23
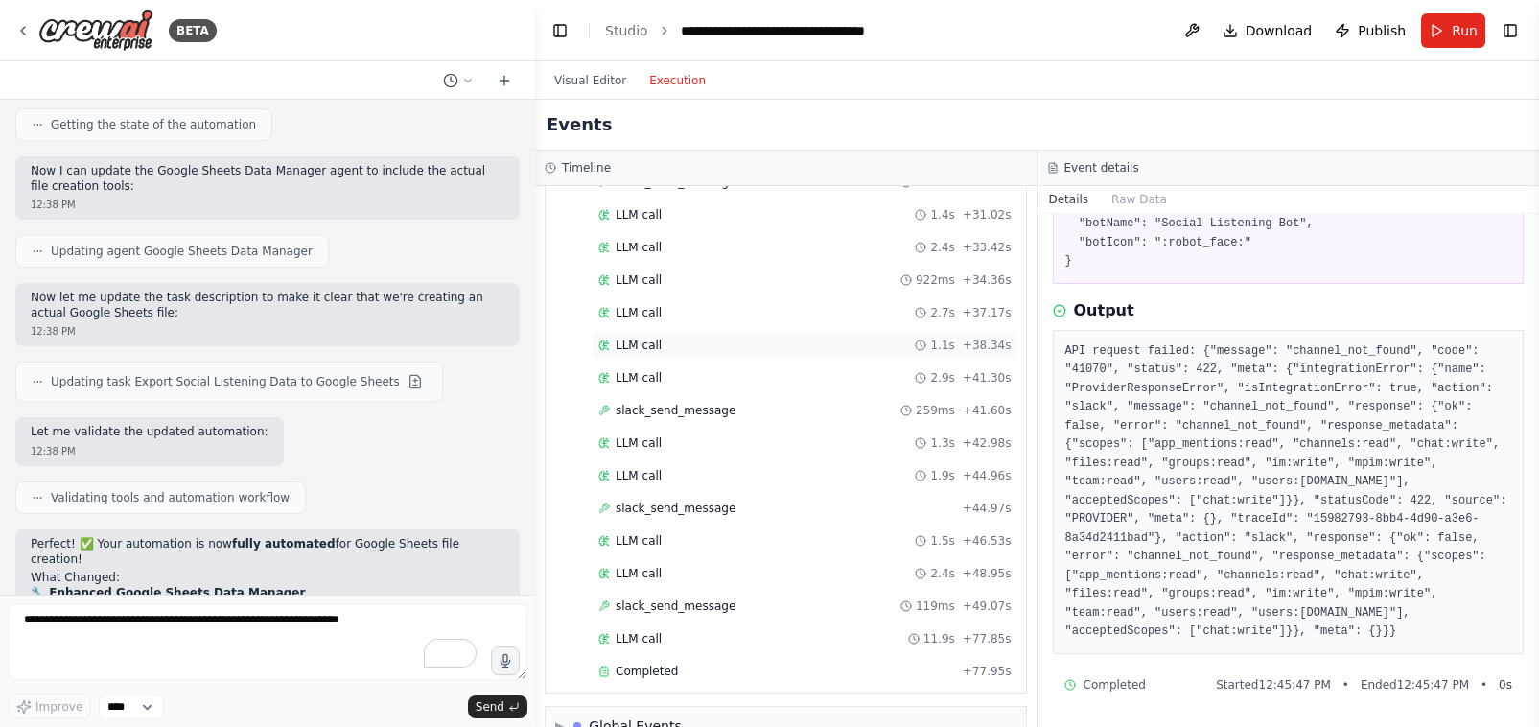
scroll to position [2294, 0]
click at [674, 596] on span "slack_send_message" at bounding box center [676, 603] width 120 height 15
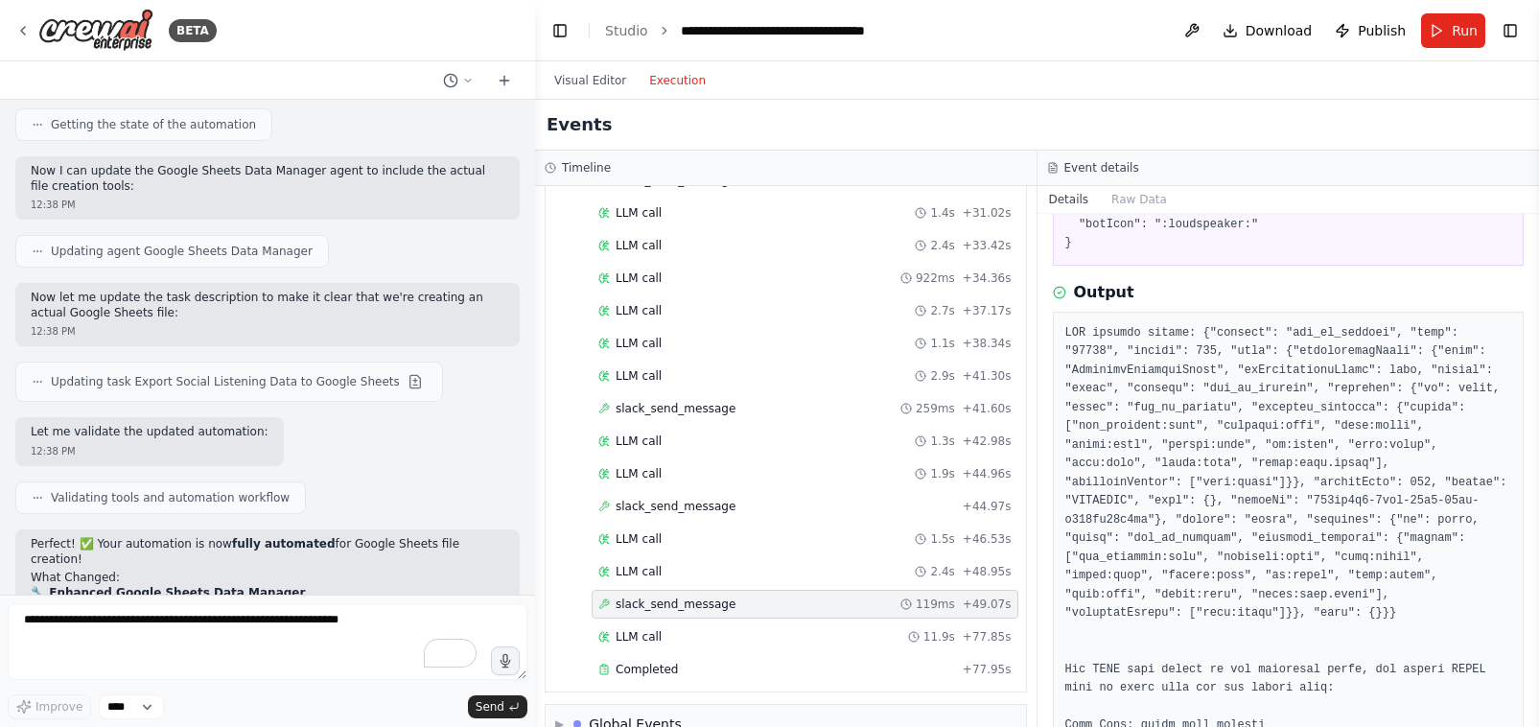
click at [699, 596] on span "slack_send_message" at bounding box center [676, 603] width 120 height 15
click at [666, 401] on span "slack_send_message" at bounding box center [676, 408] width 120 height 15
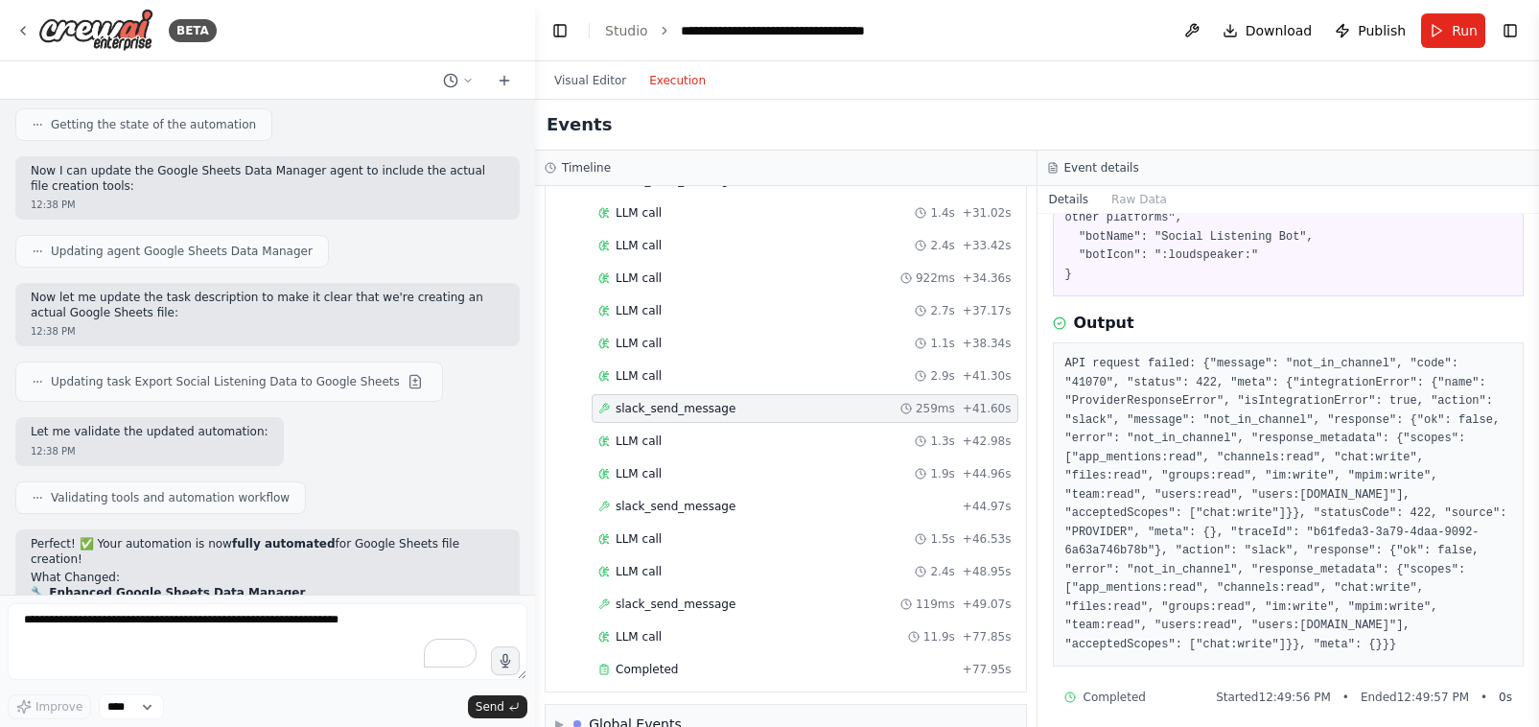
scroll to position [291, 0]
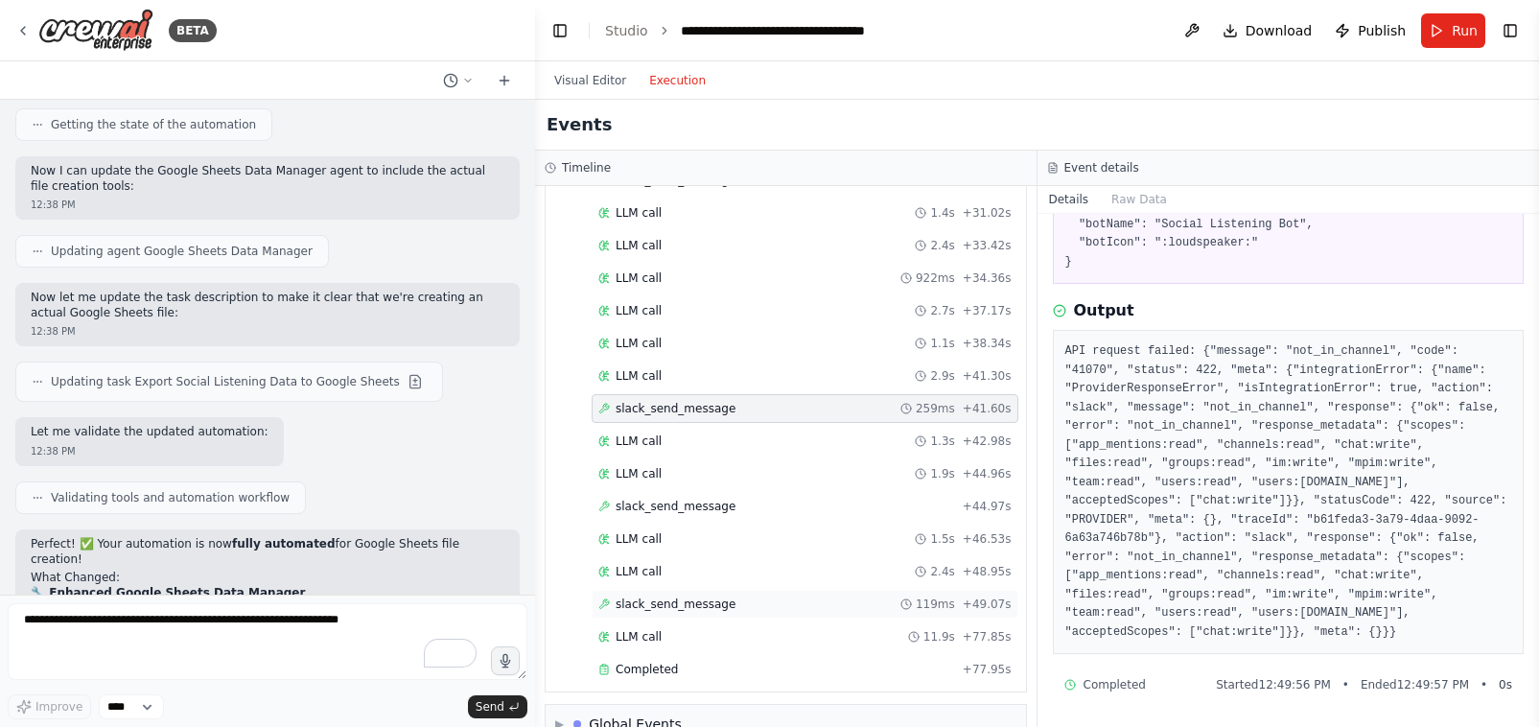
click at [666, 596] on span "slack_send_message" at bounding box center [676, 603] width 120 height 15
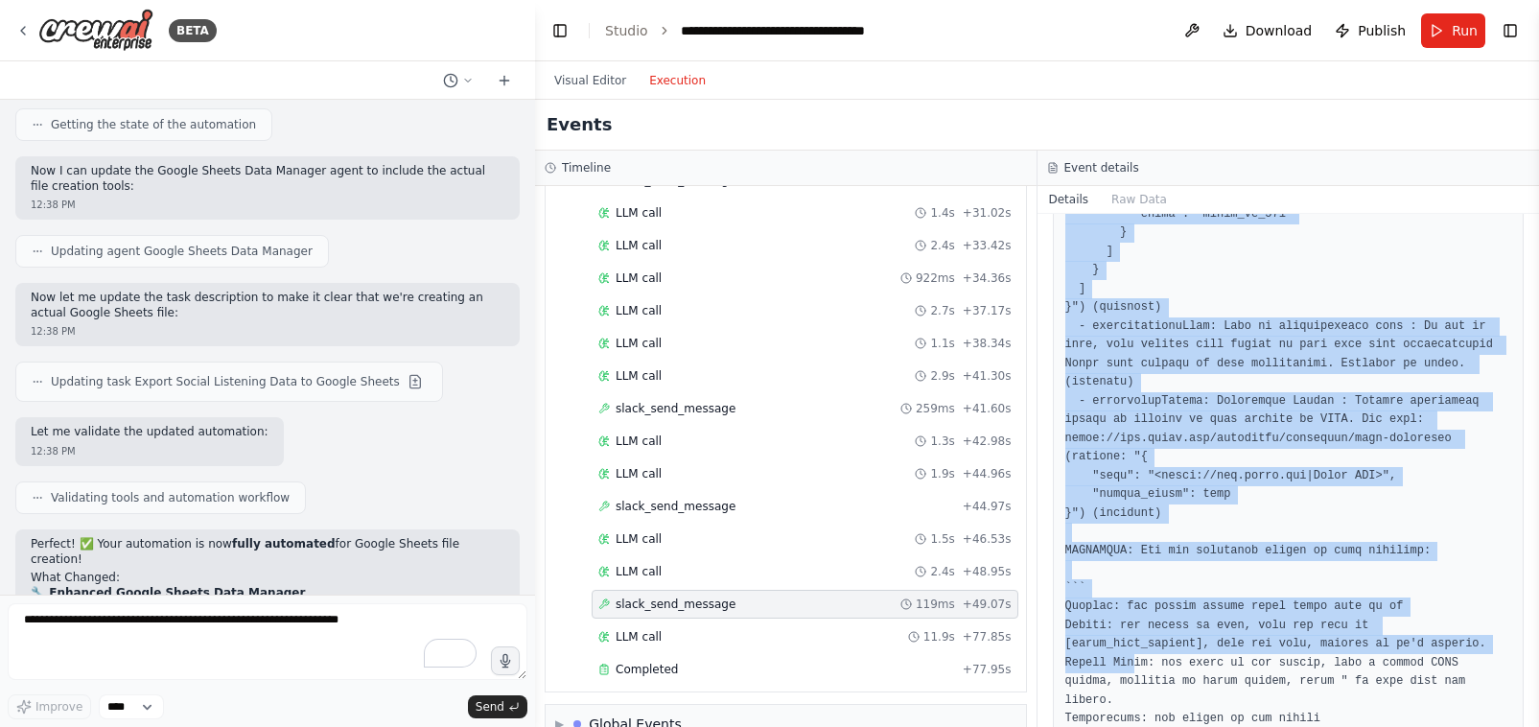
scroll to position [2161, 0]
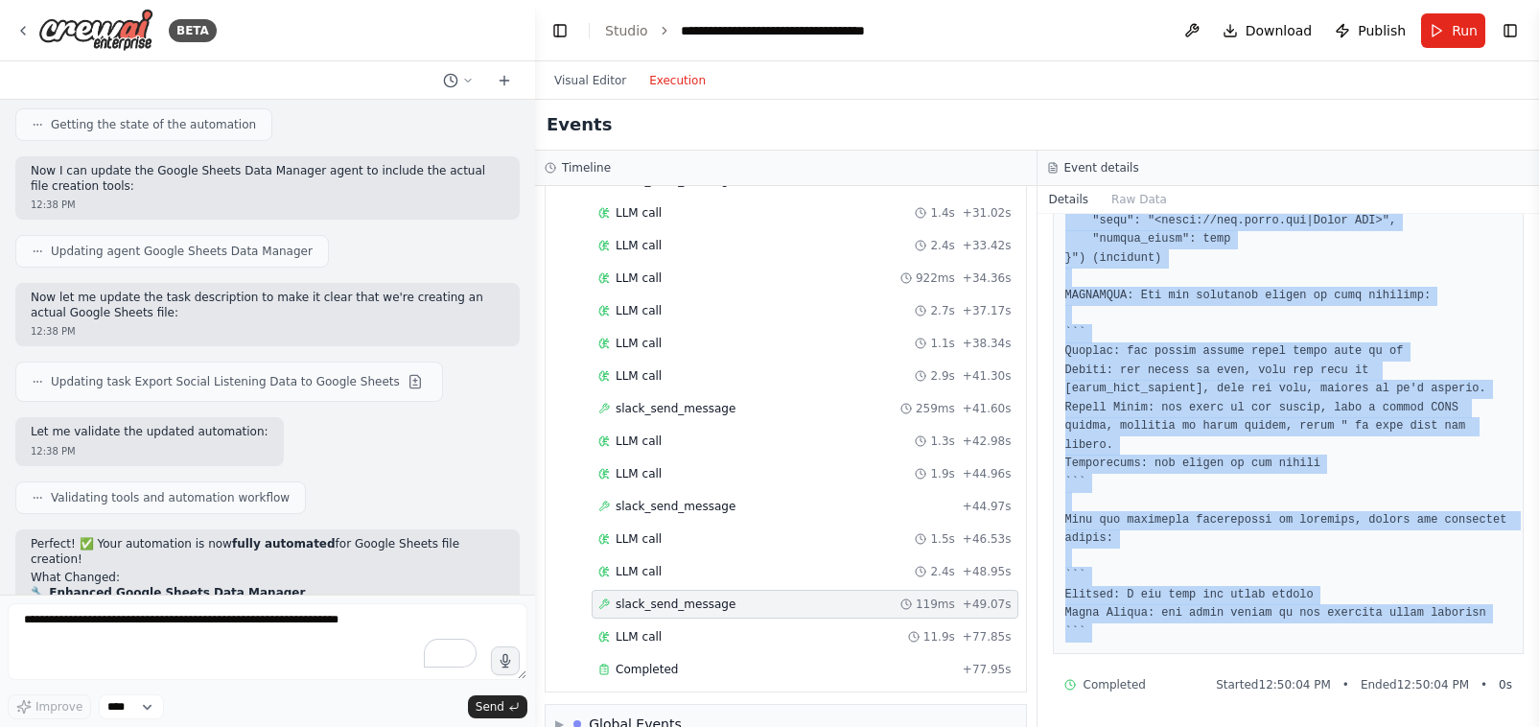
drag, startPoint x: 1059, startPoint y: 481, endPoint x: 1127, endPoint y: 674, distance: 204.4
click at [1127, 674] on div "slack_send_message 8/22/2025, 12:50:04 PM Input { "channel": "general", "messag…" at bounding box center [1289, 470] width 503 height 513
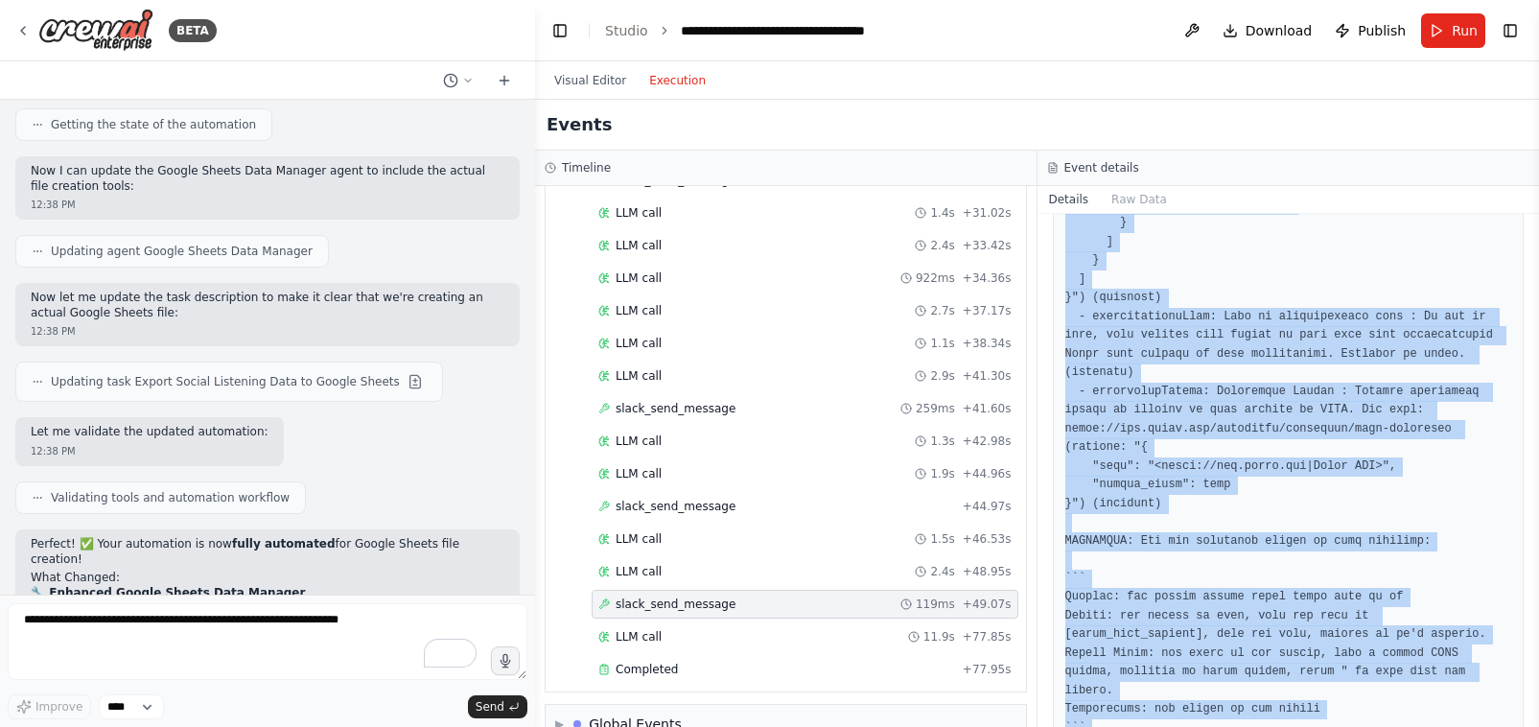
scroll to position [1855, 0]
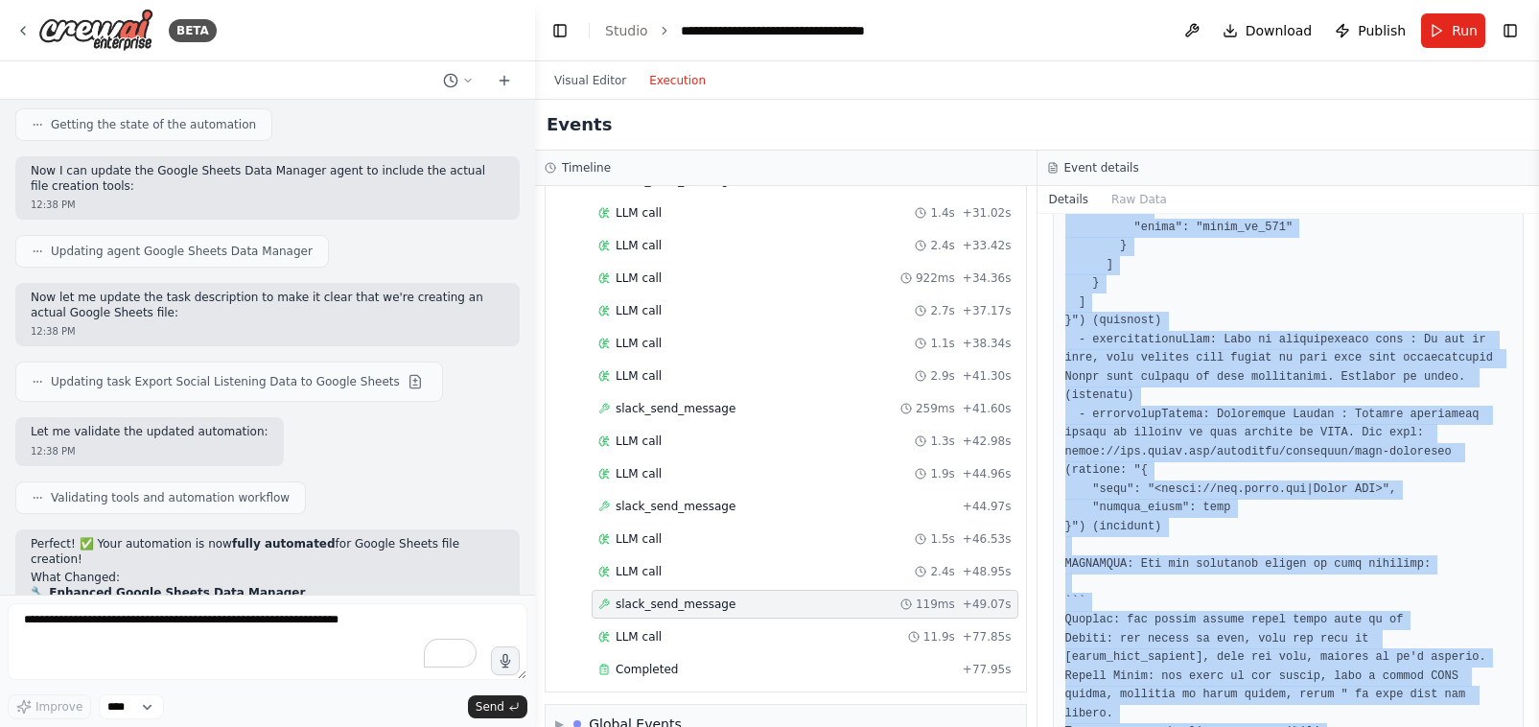
copy div "You ONLY have access to the following tools, and should NEVER make up tools tha…"
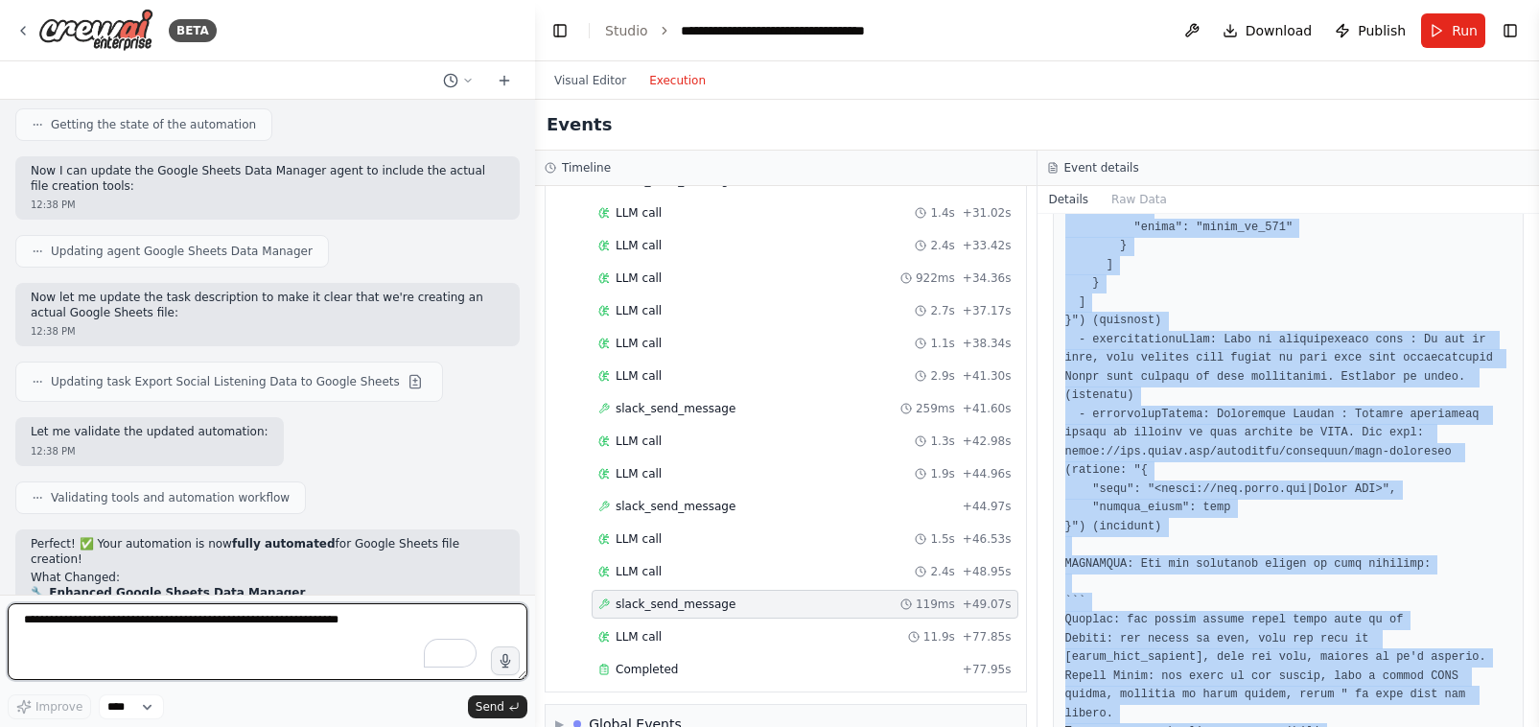
click at [188, 647] on textarea "To enrich screen reader interactions, please activate Accessibility in Grammarl…" at bounding box center [268, 641] width 520 height 77
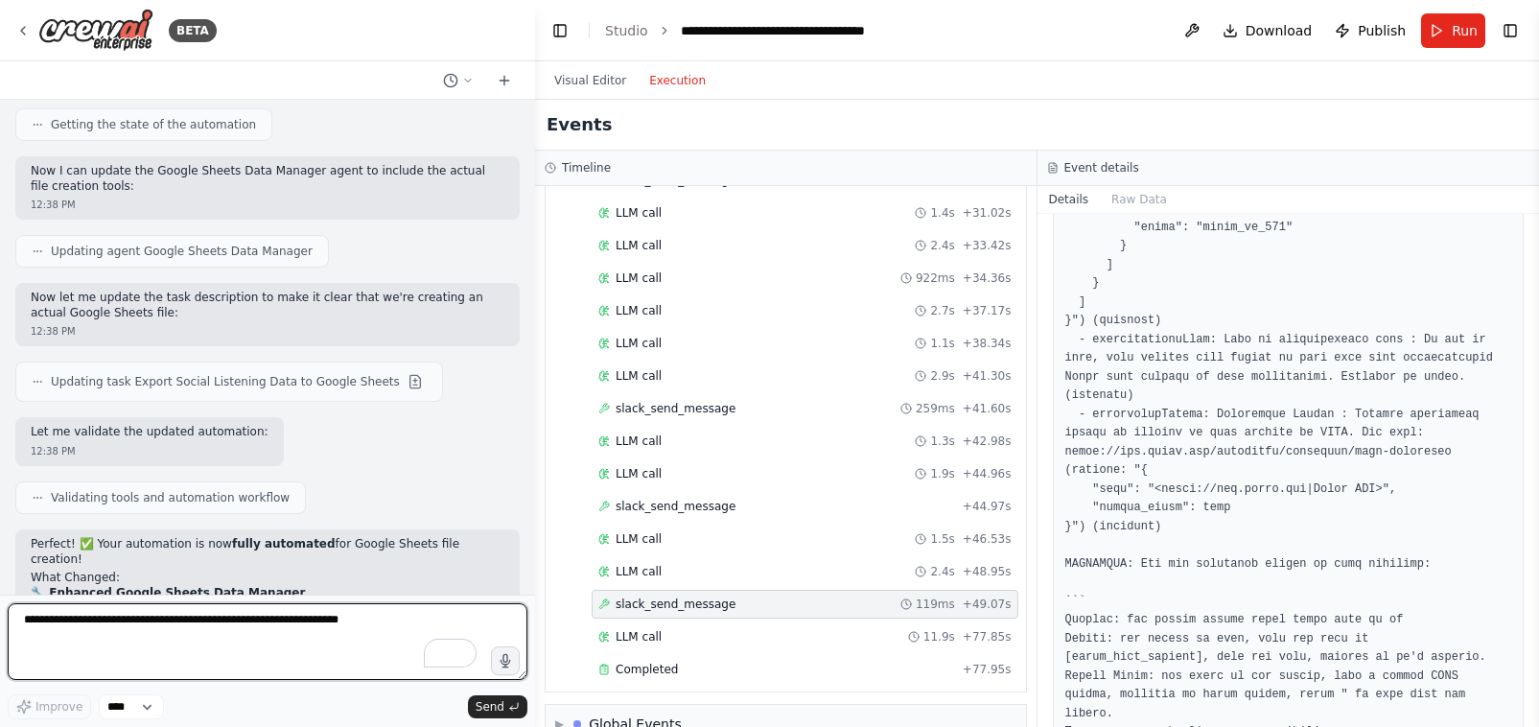
paste textarea "**********"
type textarea "**********"
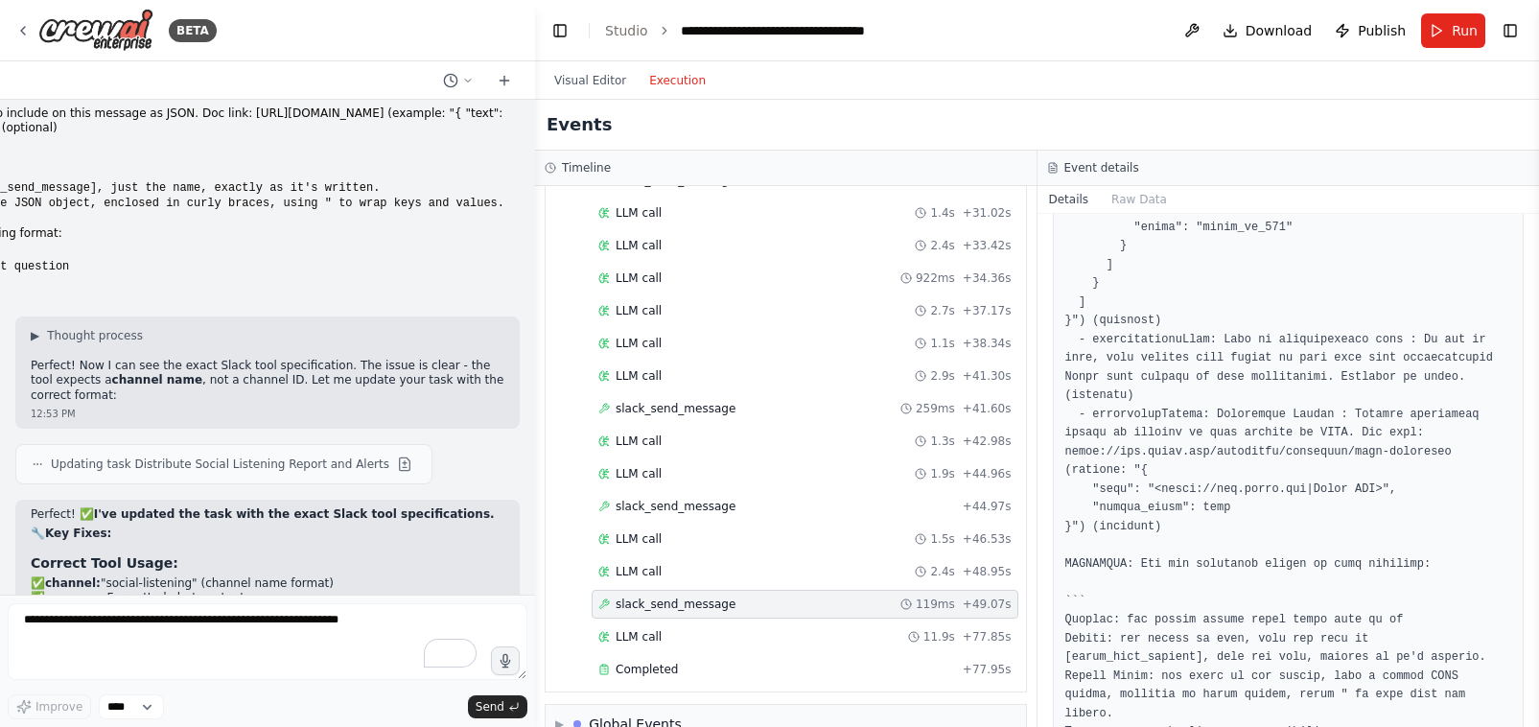
scroll to position [35564, 0]
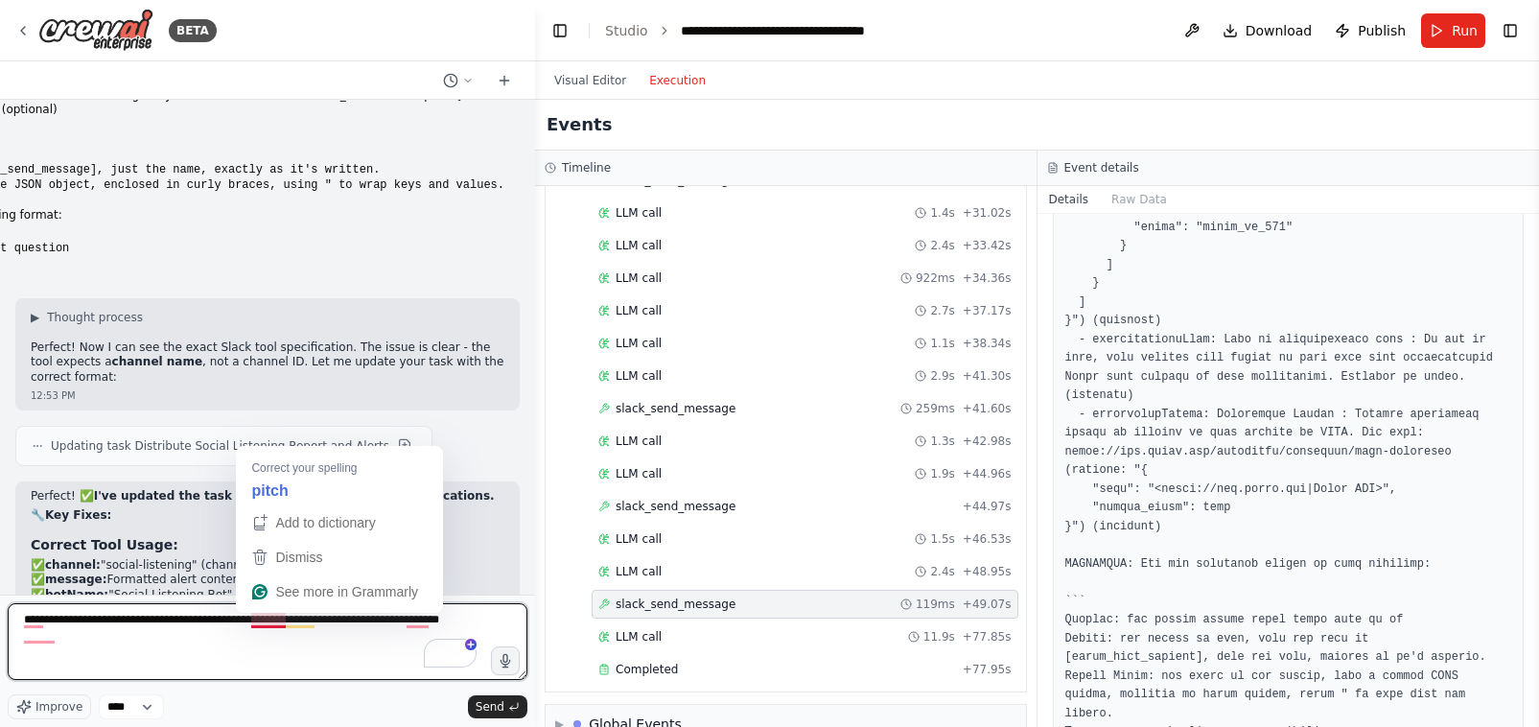
type textarea "**********"
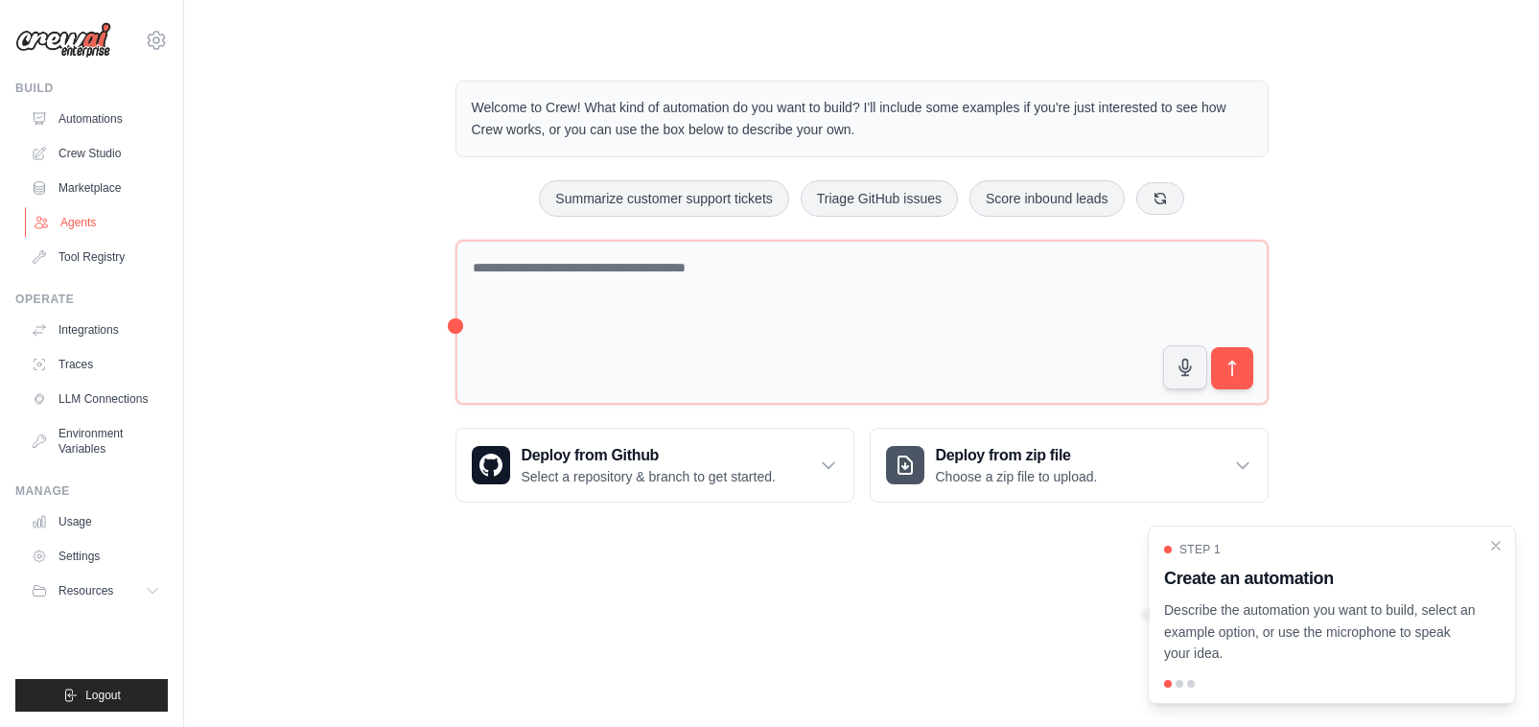
click at [73, 226] on link "Agents" at bounding box center [97, 222] width 145 height 31
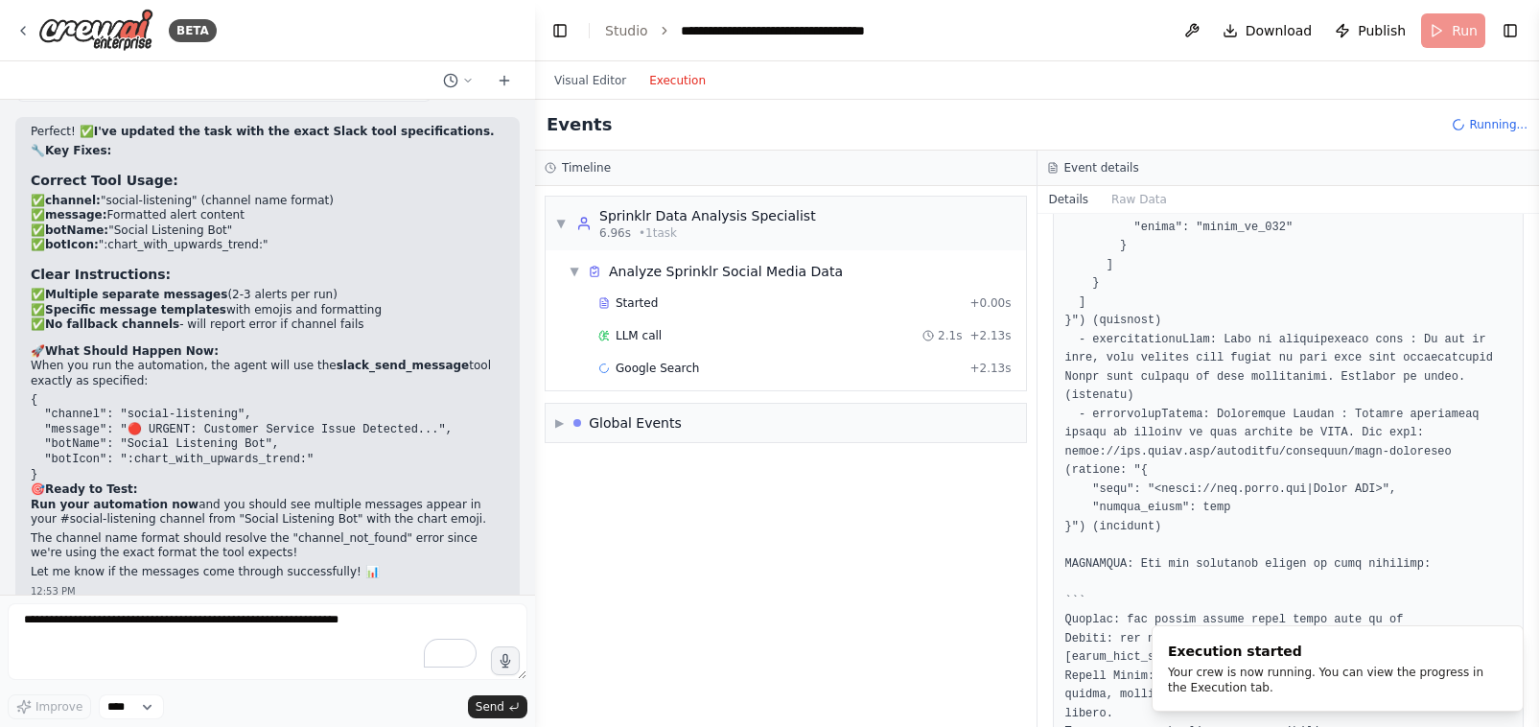
scroll to position [35944, 0]
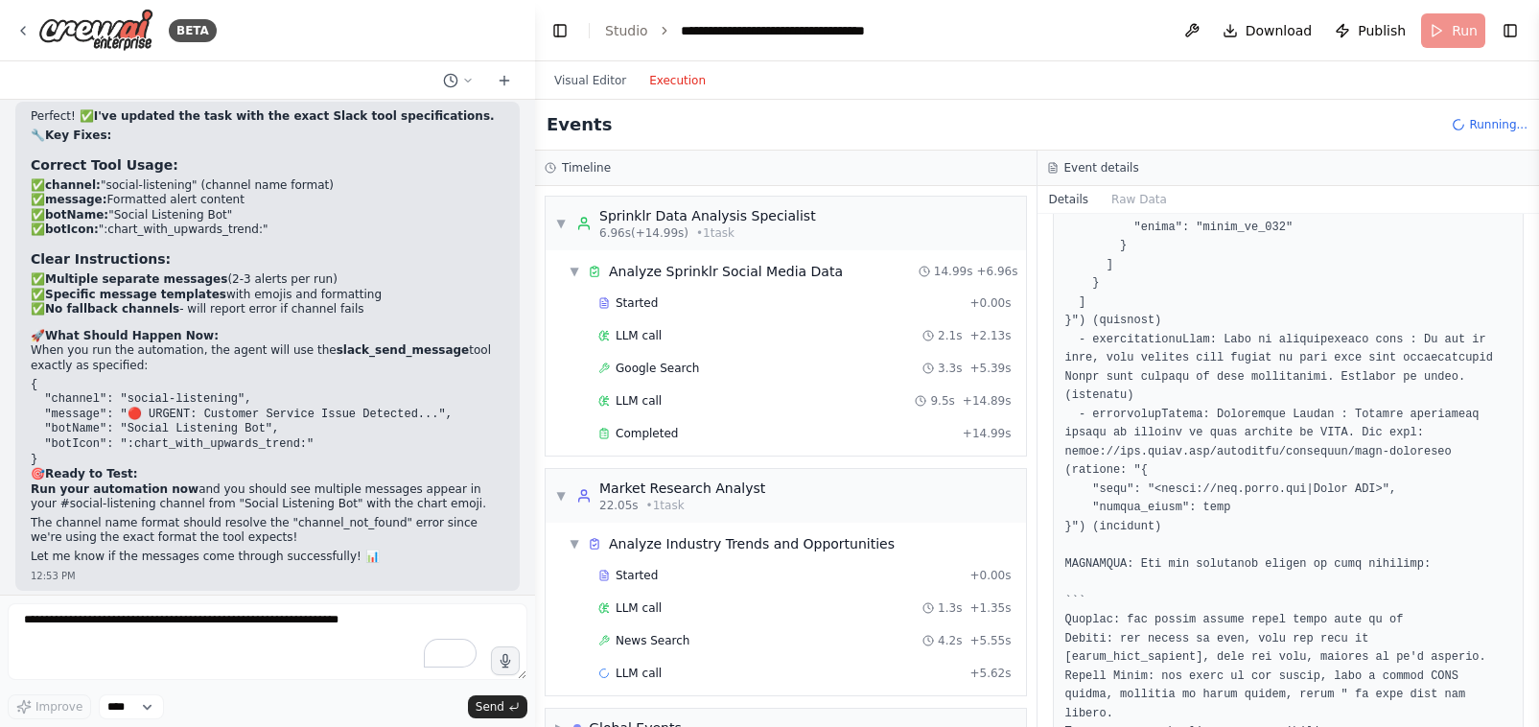
drag, startPoint x: 482, startPoint y: 418, endPoint x: 26, endPoint y: 365, distance: 459.5
copy strong ""We built an automated Social Listening Intelligence Platform that transforms y…"
drag, startPoint x: 40, startPoint y: 453, endPoint x: 235, endPoint y: 507, distance: 202.2
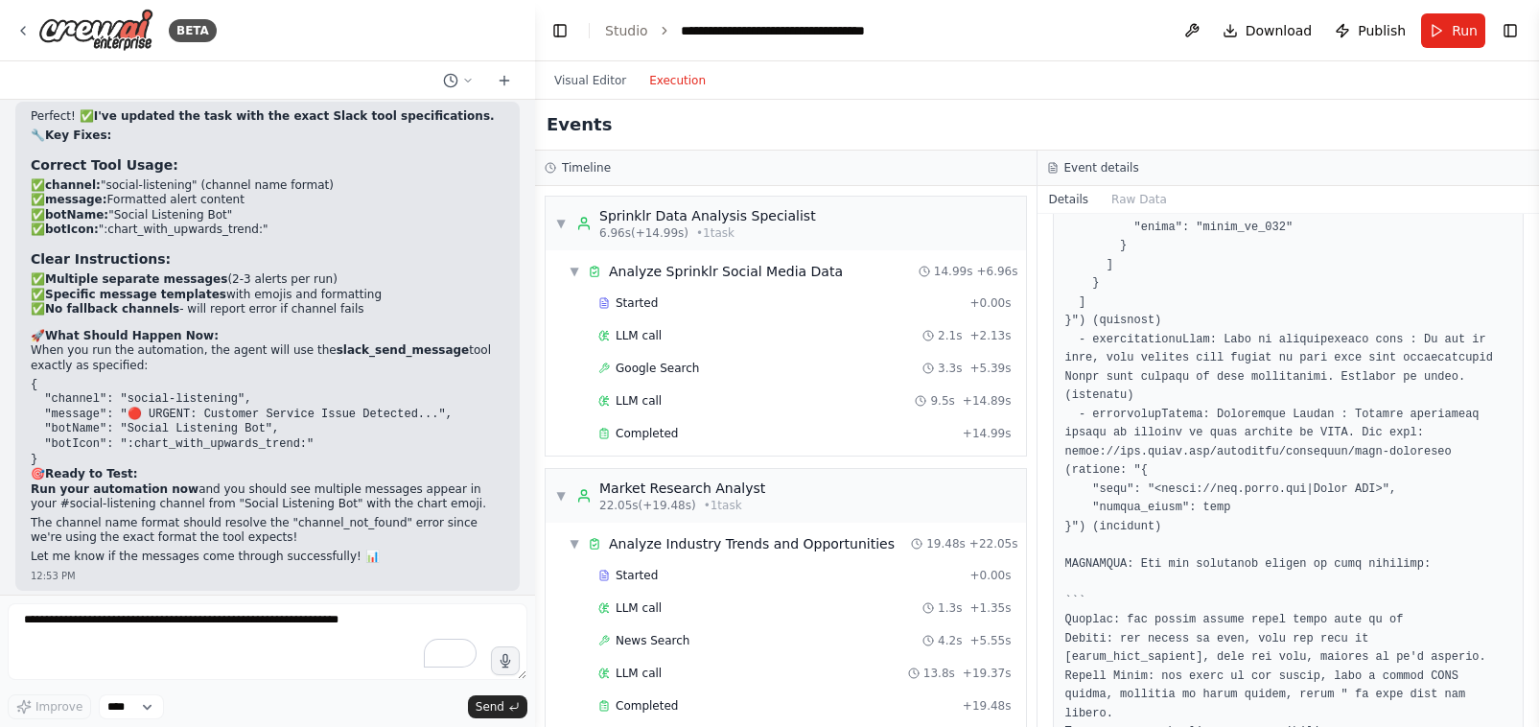
drag, startPoint x: 266, startPoint y: 509, endPoint x: 37, endPoint y: 454, distance: 234.9
copy strong "Your Social Listening Intelligence Platform automatically analyzes social media…"
drag, startPoint x: 364, startPoint y: 452, endPoint x: 371, endPoint y: 510, distance: 58.9
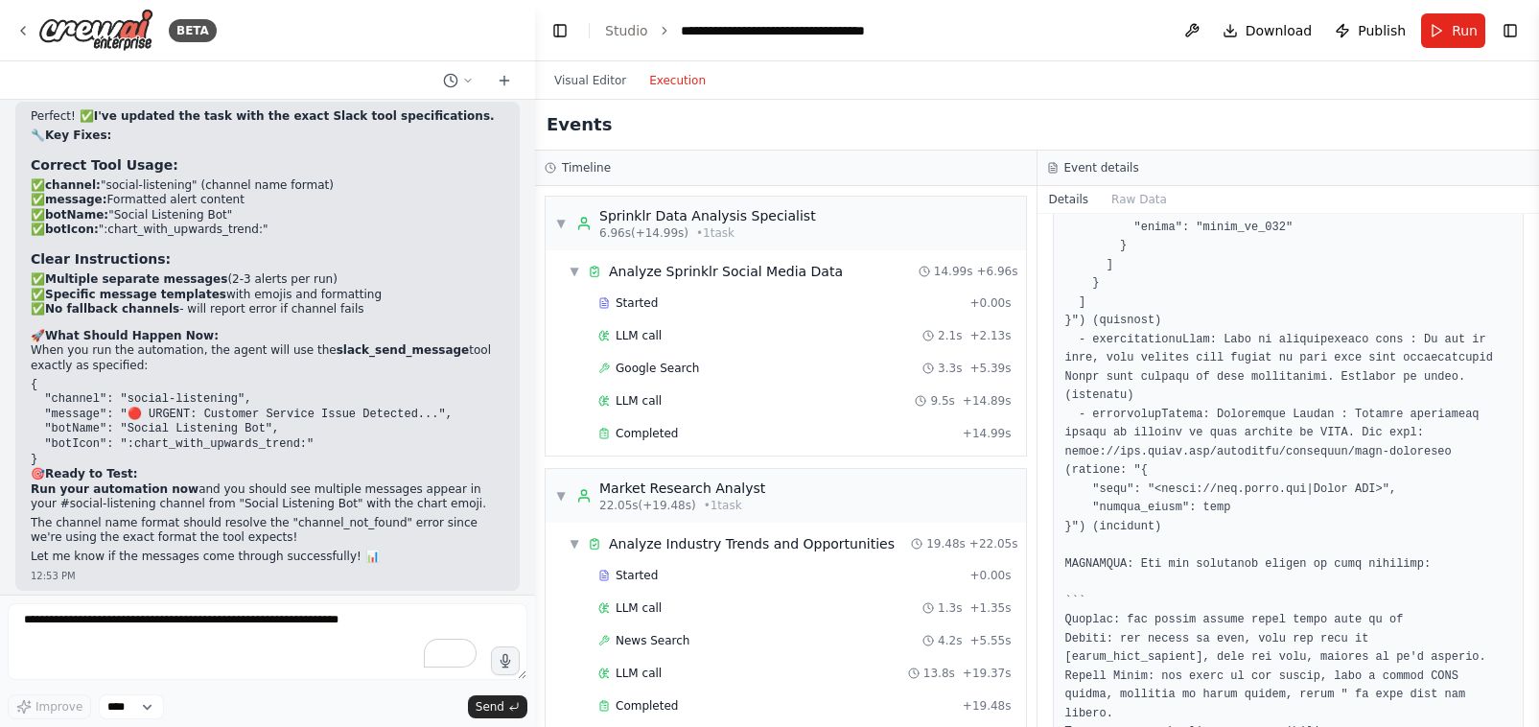
copy strong "analyzes social media performance, identifies customer issues and market opport…"
click at [651, 438] on span "Completed" at bounding box center [647, 433] width 62 height 15
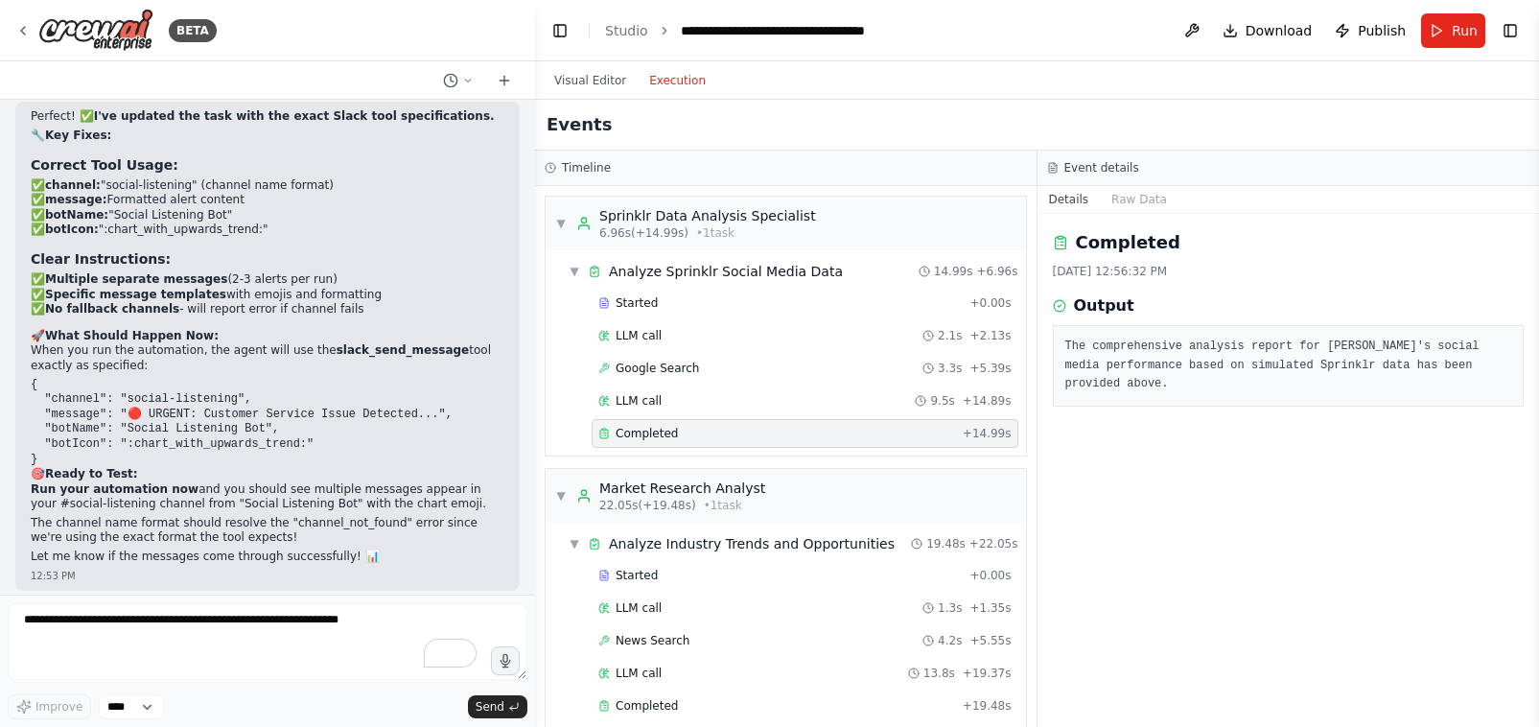
click at [645, 433] on span "Completed" at bounding box center [647, 433] width 62 height 15
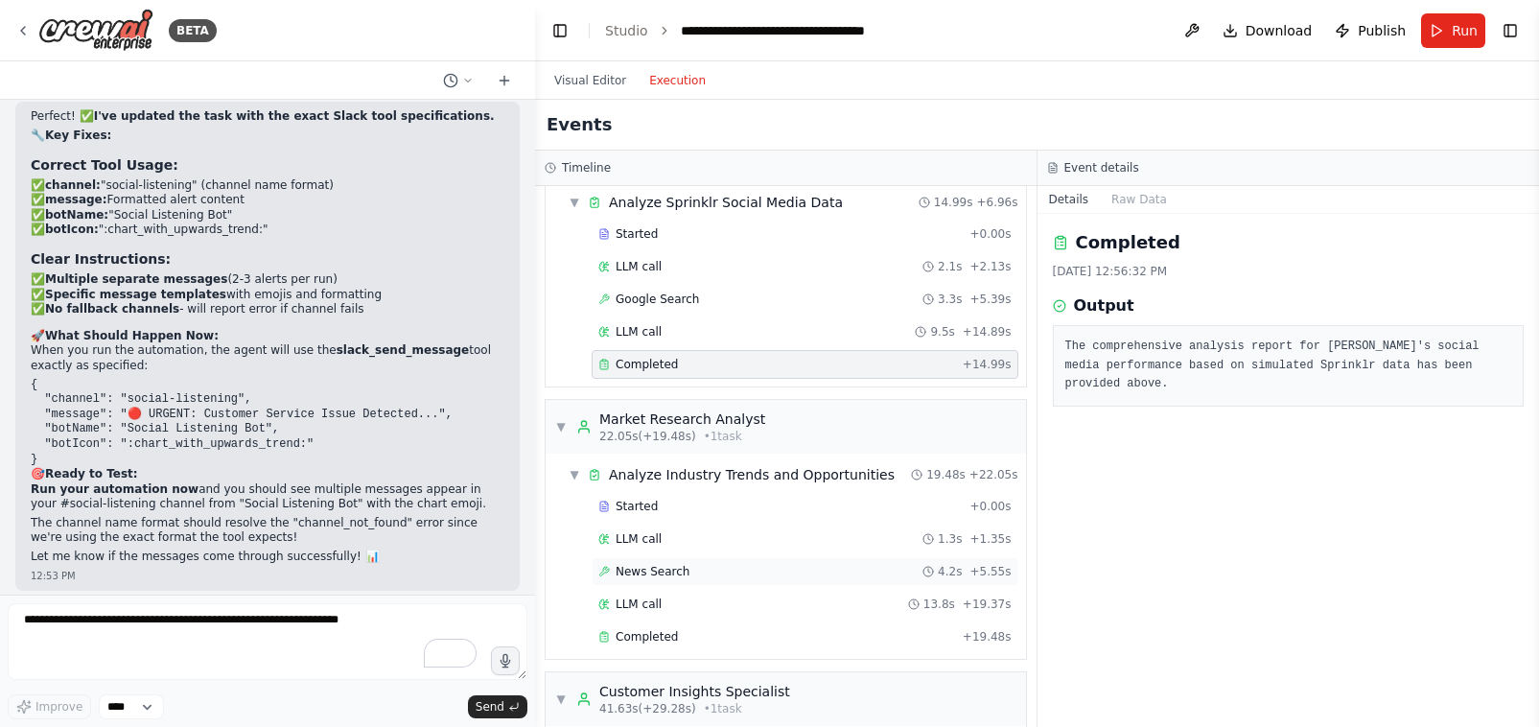
scroll to position [161, 0]
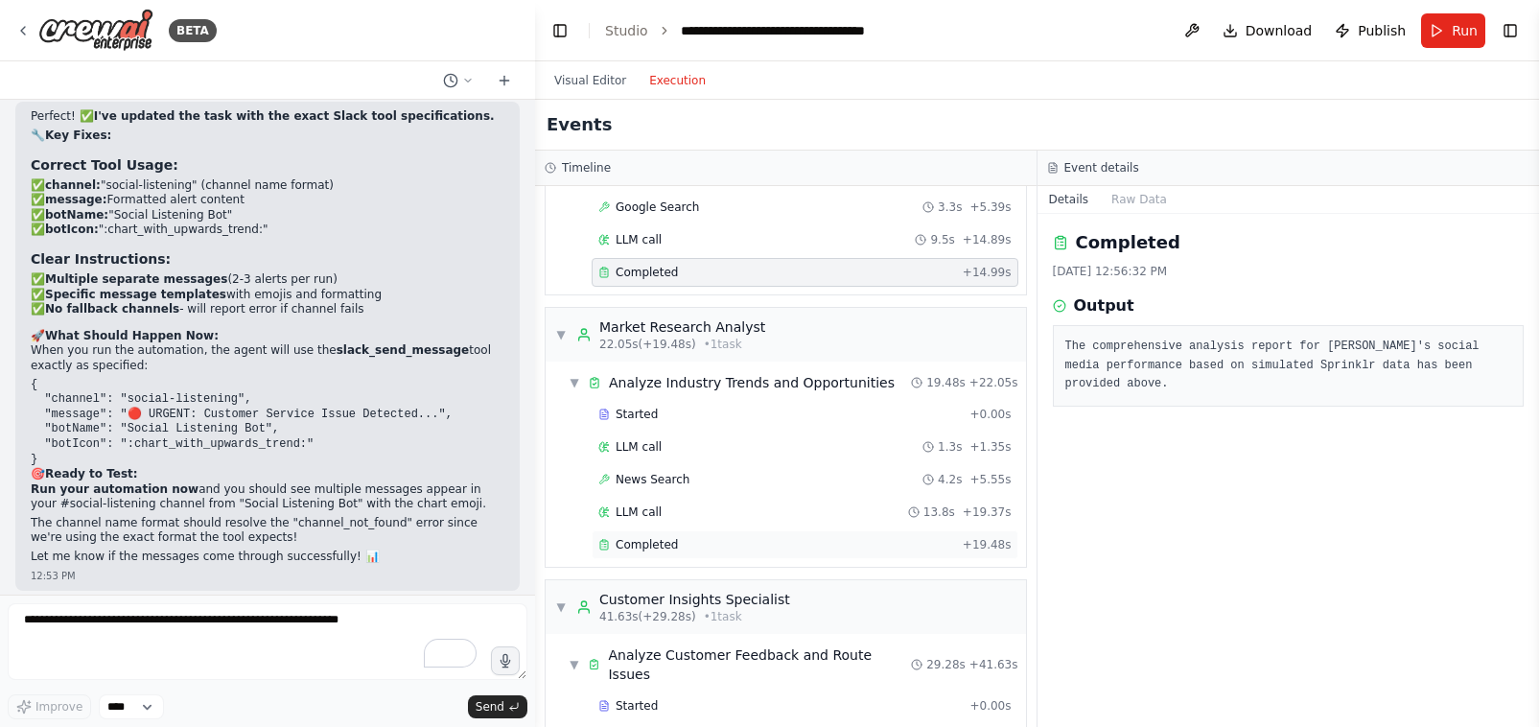
click at [656, 551] on span "Completed" at bounding box center [647, 544] width 62 height 15
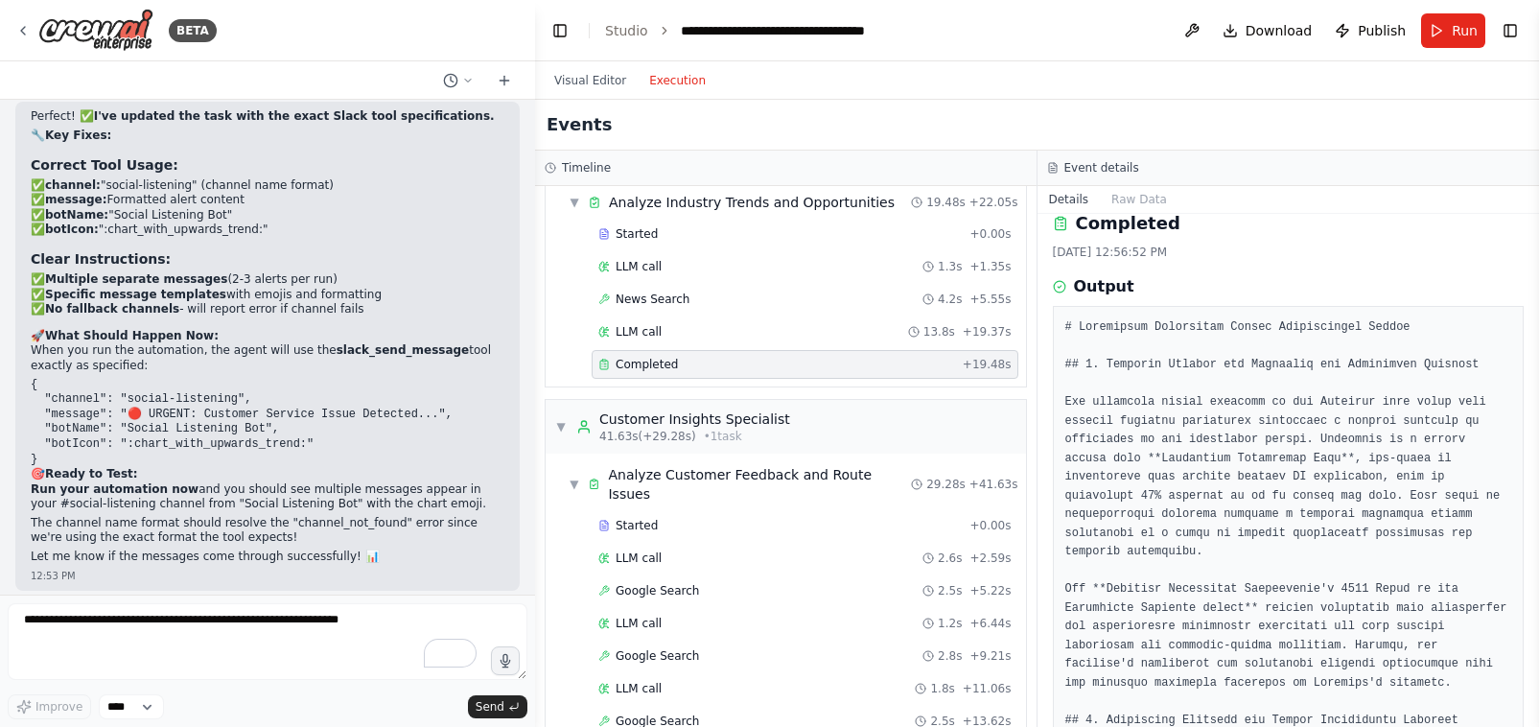
scroll to position [1414, 0]
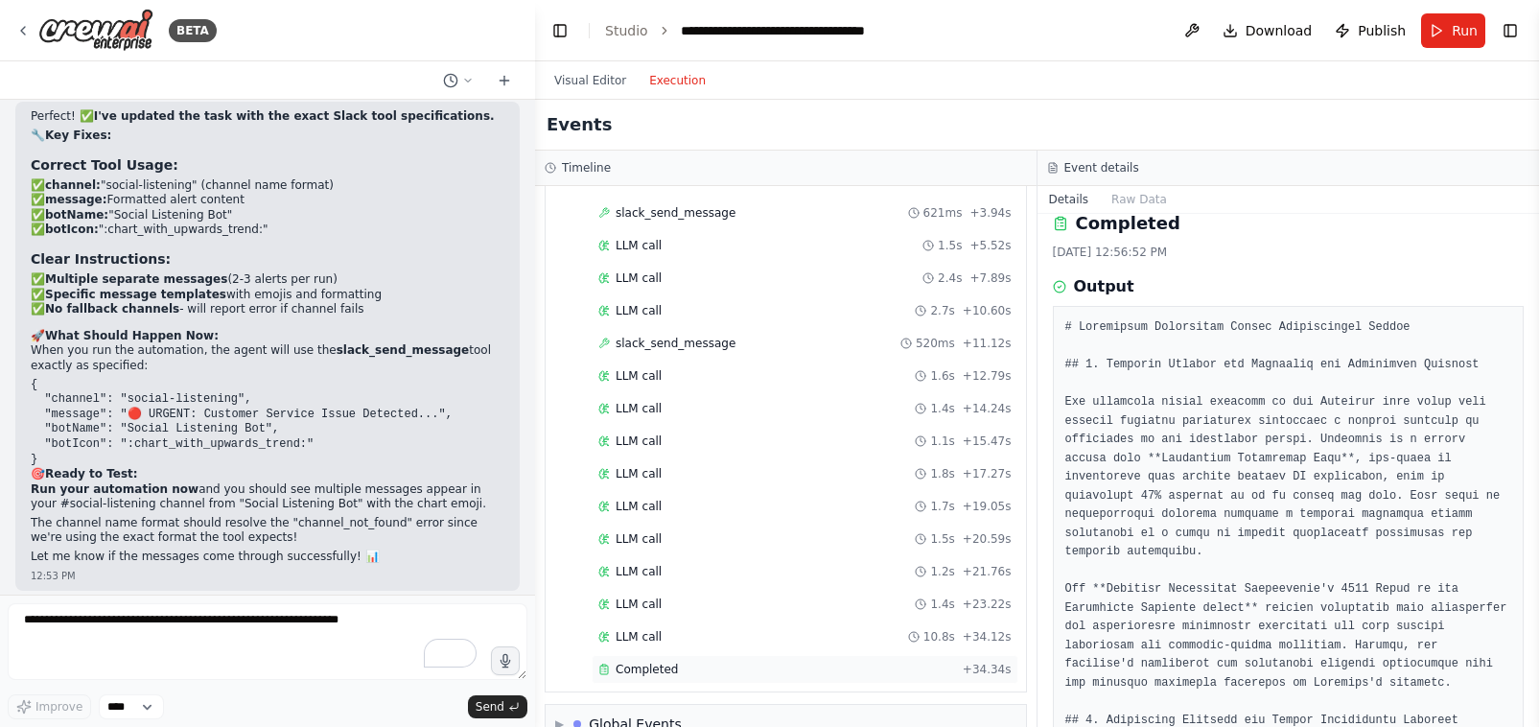
click at [661, 662] on span "Completed" at bounding box center [647, 669] width 62 height 15
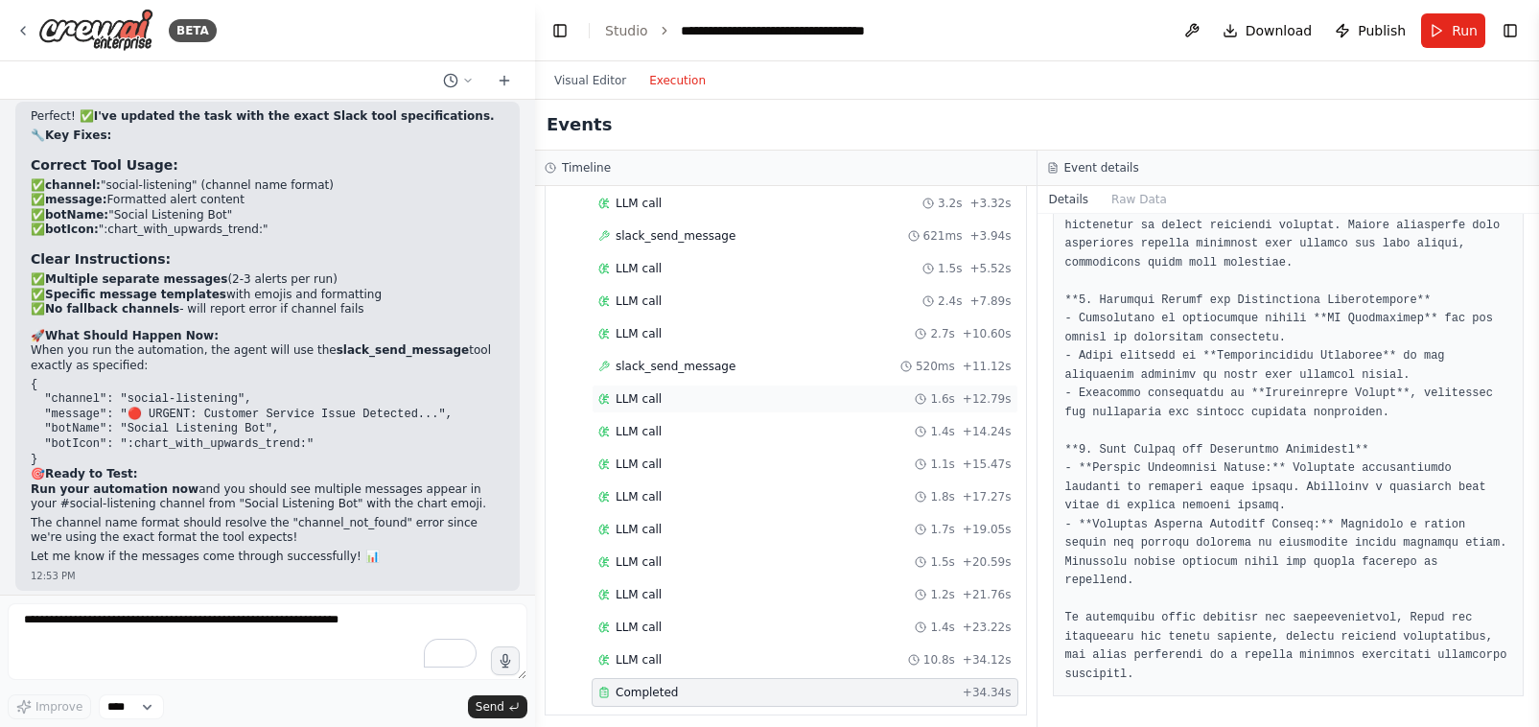
scroll to position [1380, 0]
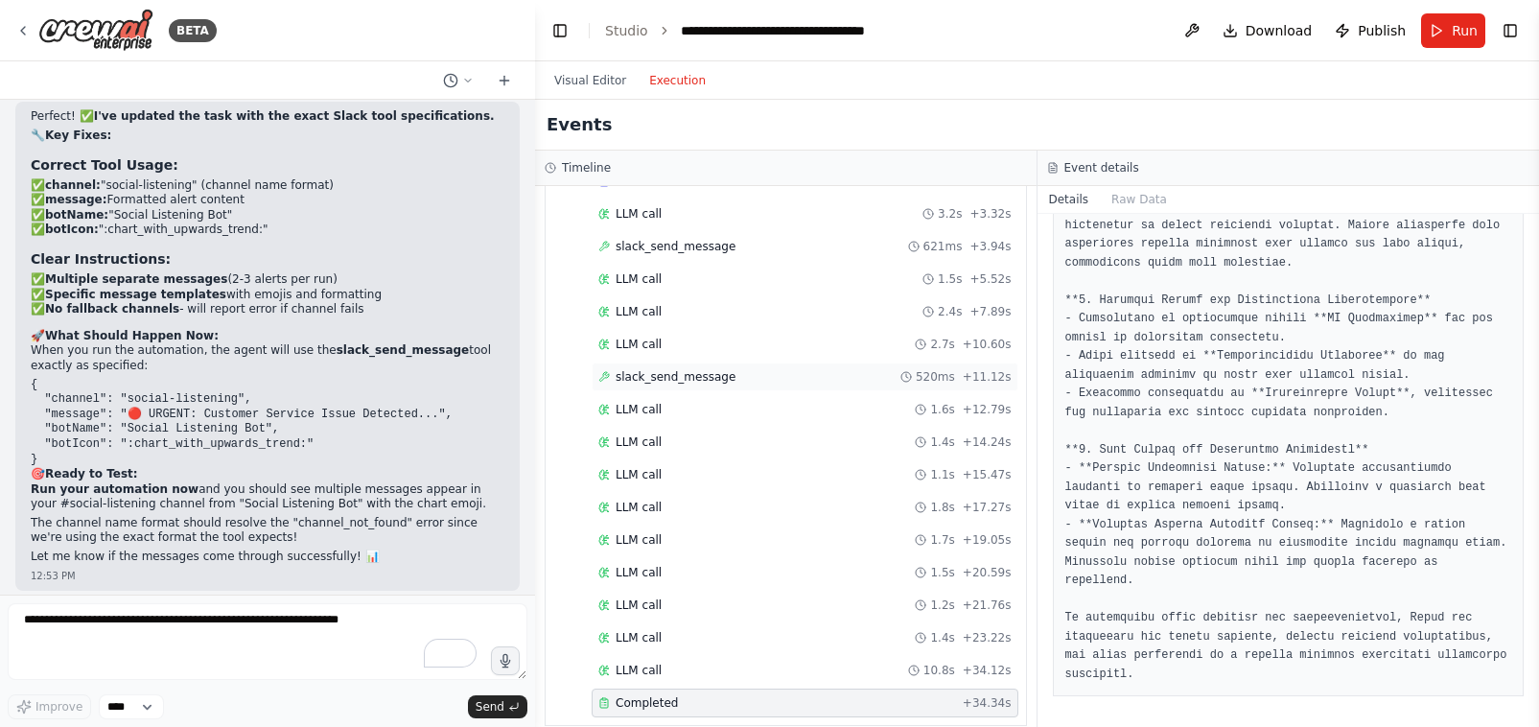
click at [679, 369] on span "slack_send_message" at bounding box center [676, 376] width 120 height 15
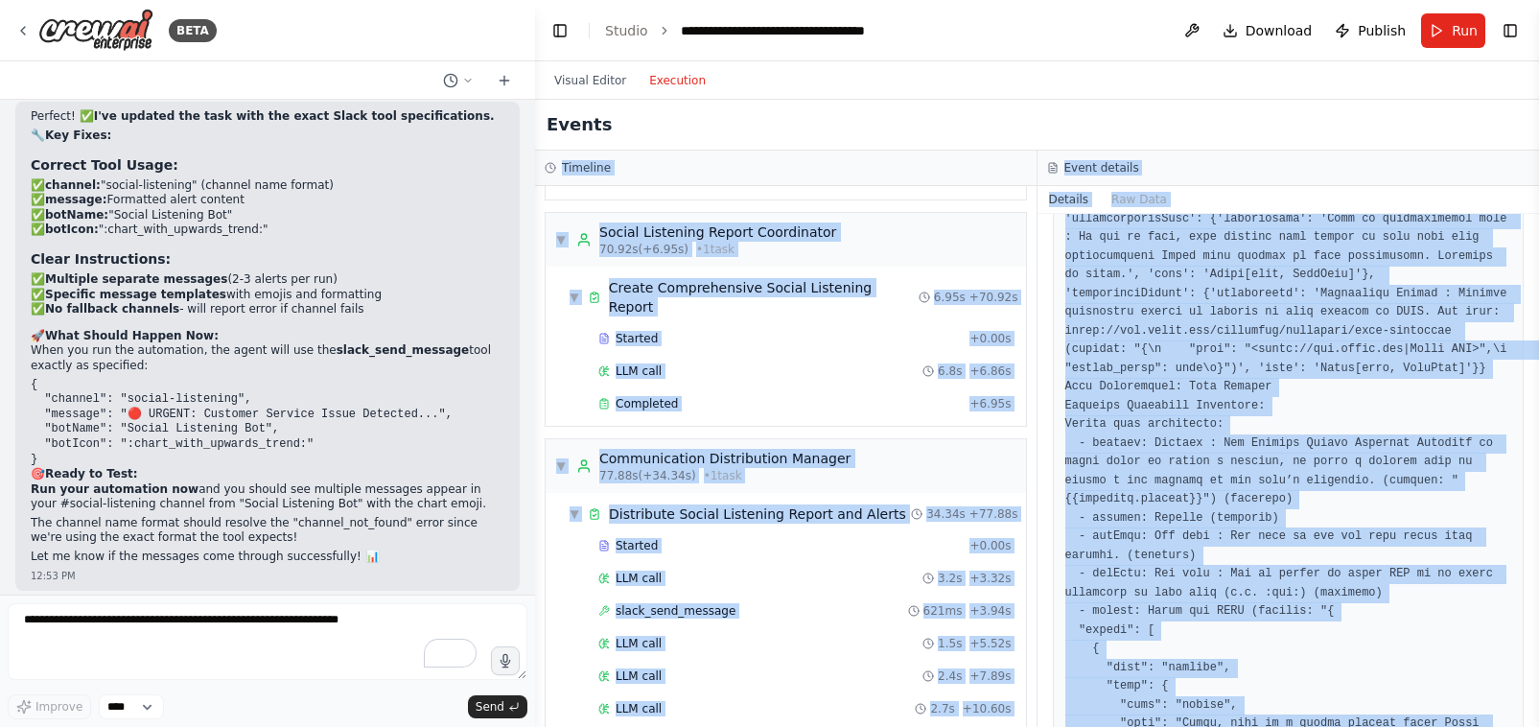
scroll to position [0, 0]
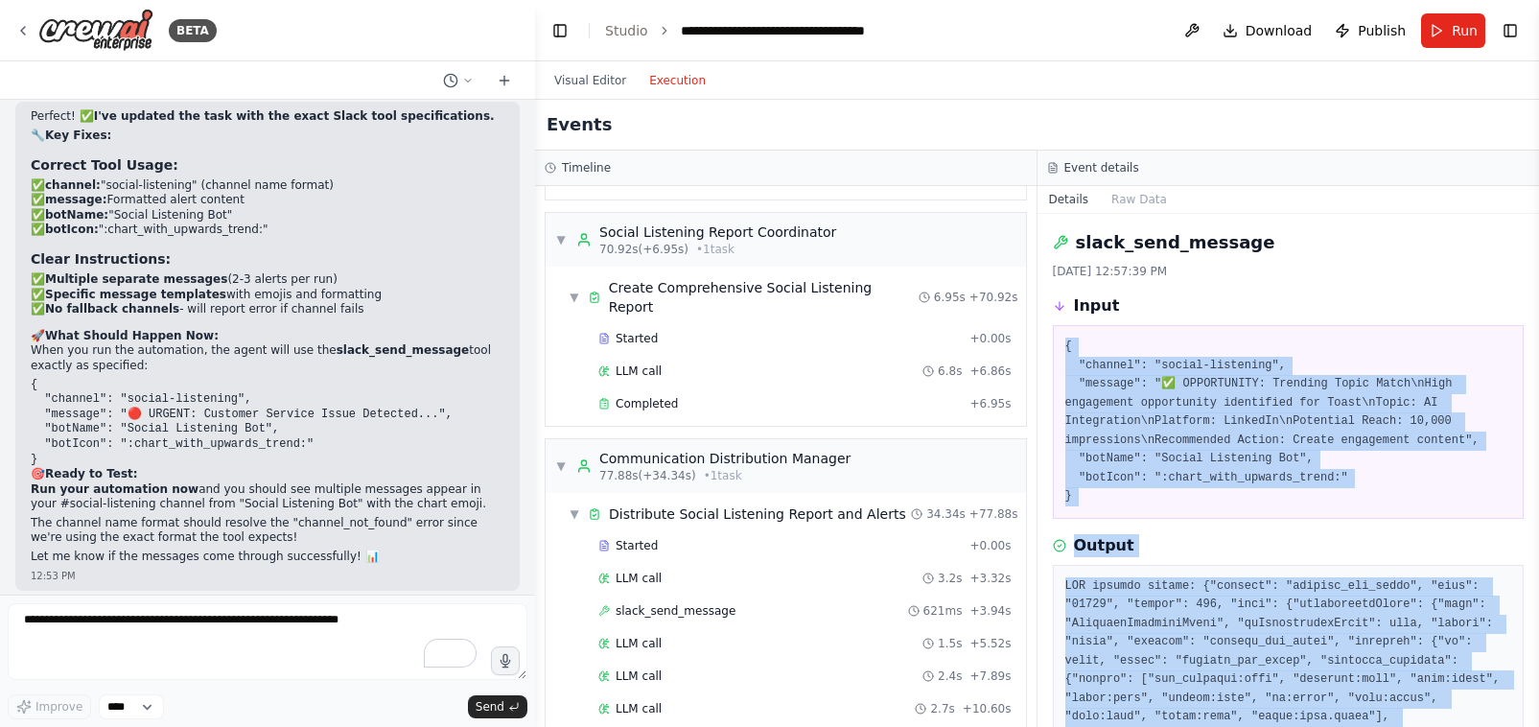
drag, startPoint x: 1424, startPoint y: 639, endPoint x: 1055, endPoint y: 337, distance: 477.0
click at [1055, 337] on div "slack_send_message 8/22/2025, 12:57:39 PM Input { "channel": "social-listening"…" at bounding box center [1289, 470] width 503 height 513
copy div "{ "channel": "social-listening", "message": "✅ OPPORTUNITY: Trending Topic Matc…"
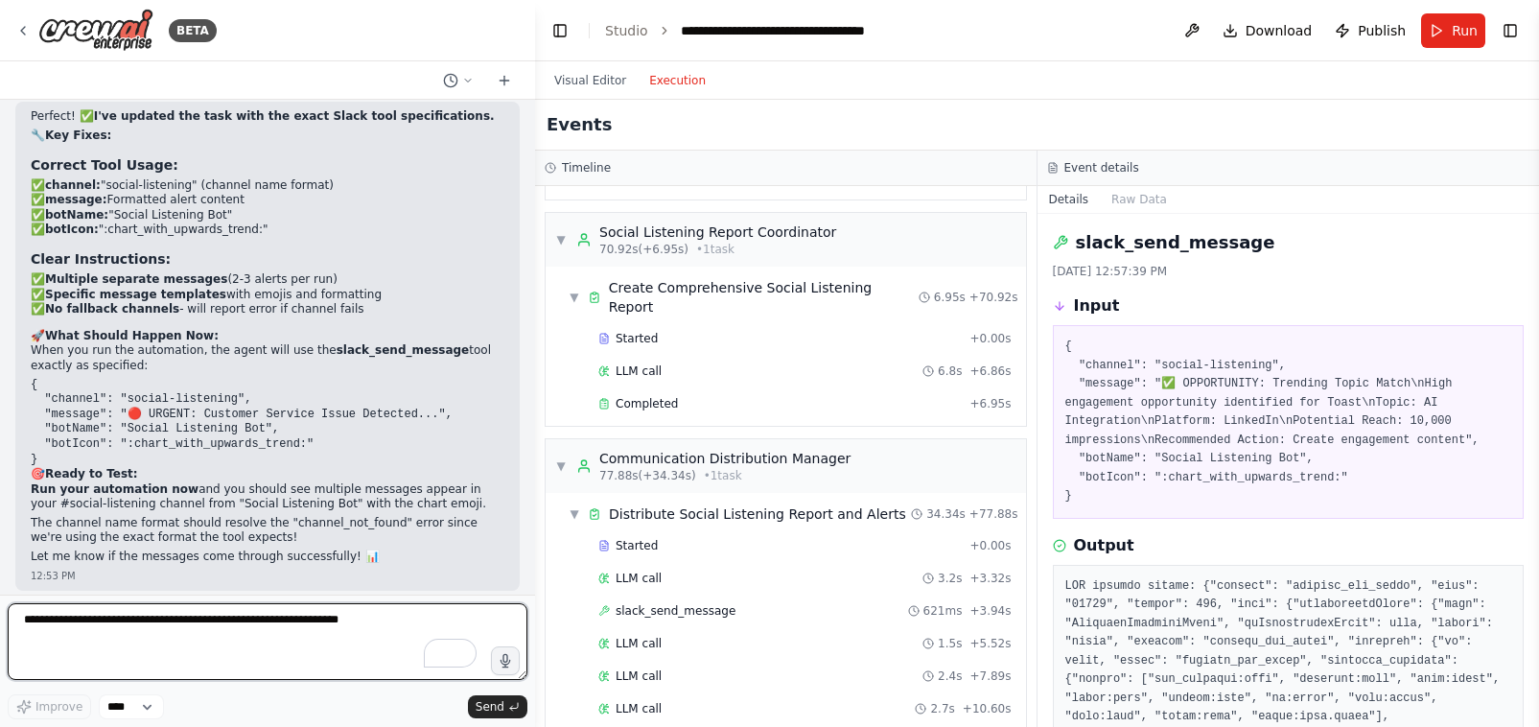
click at [130, 638] on textarea "To enrich screen reader interactions, please activate Accessibility in Grammarl…" at bounding box center [268, 641] width 520 height 77
paste textarea "**********"
type textarea "**********"
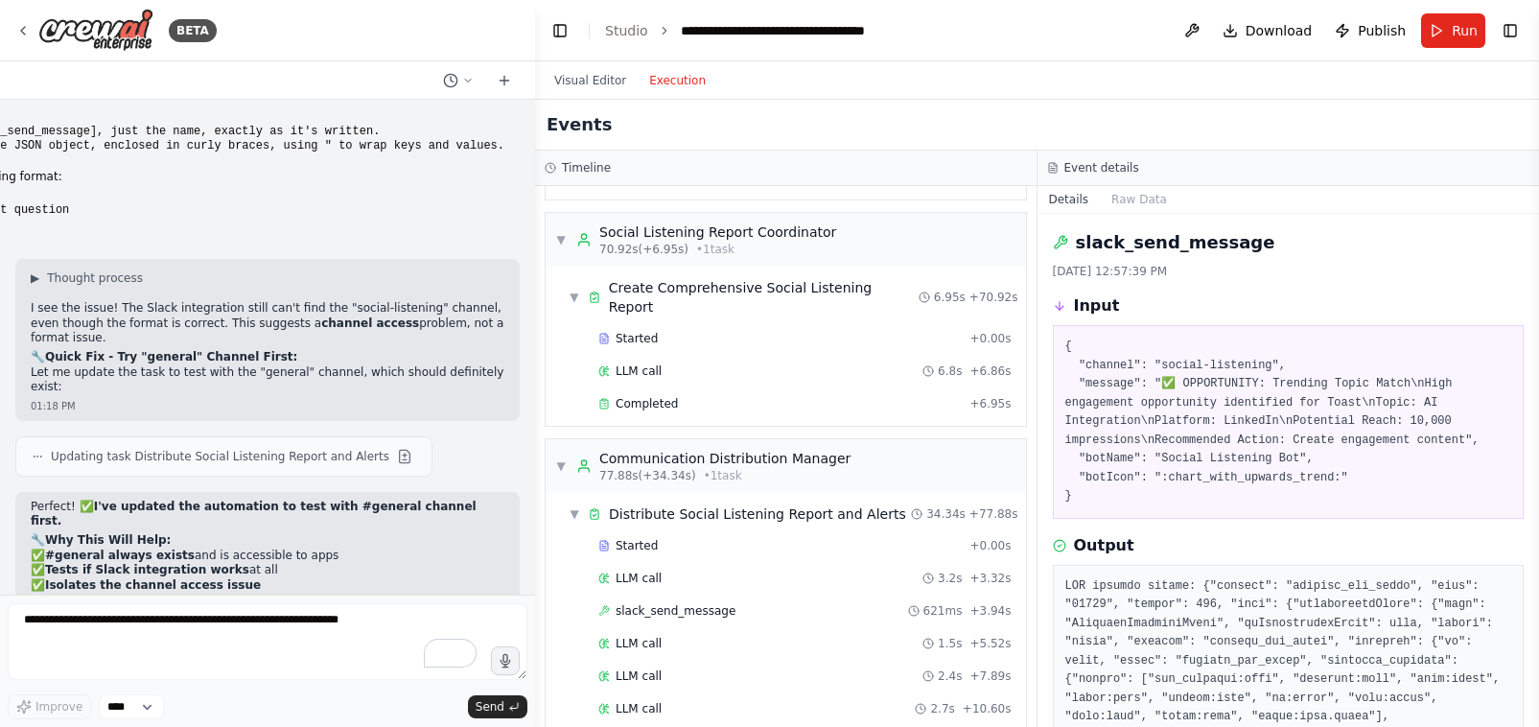
scroll to position [37422, 0]
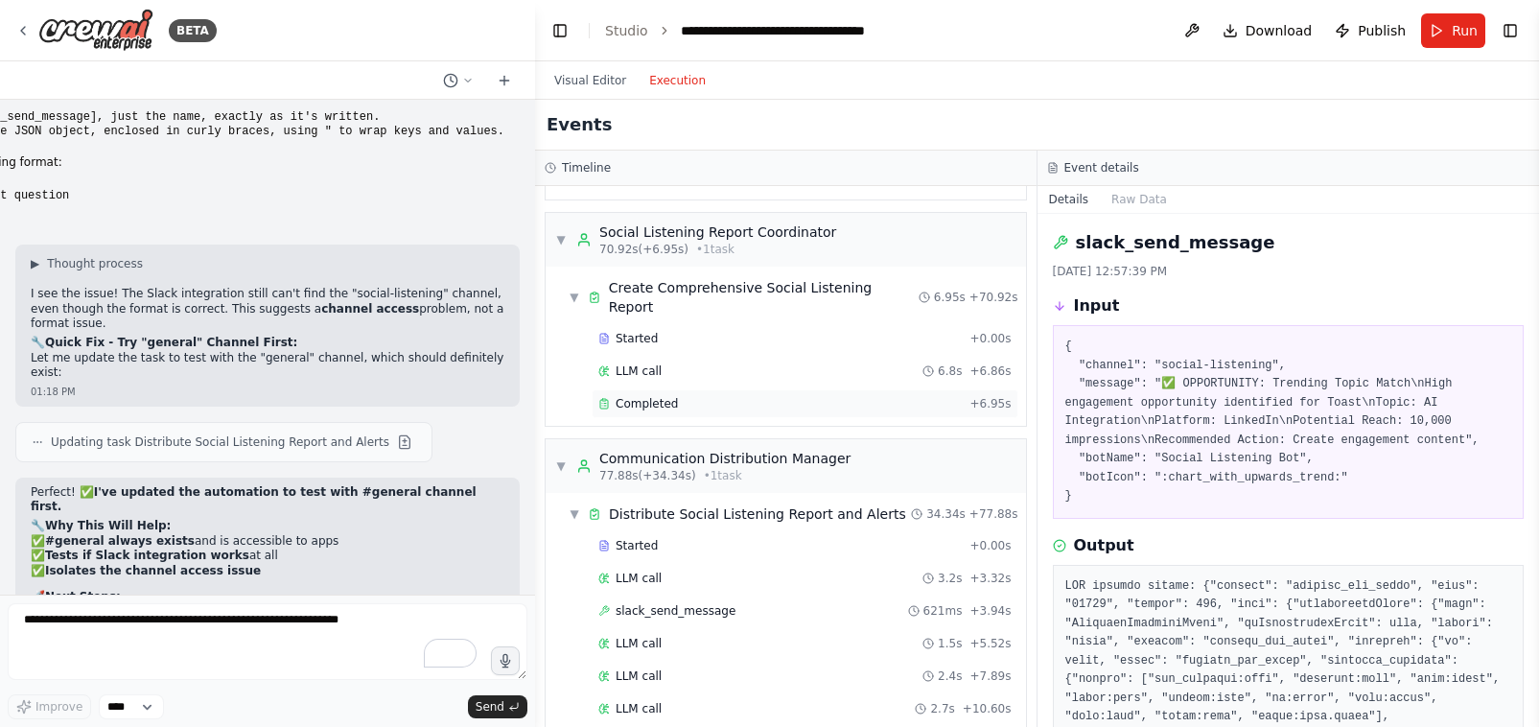
click at [671, 389] on div "Completed + 6.95s" at bounding box center [805, 403] width 427 height 29
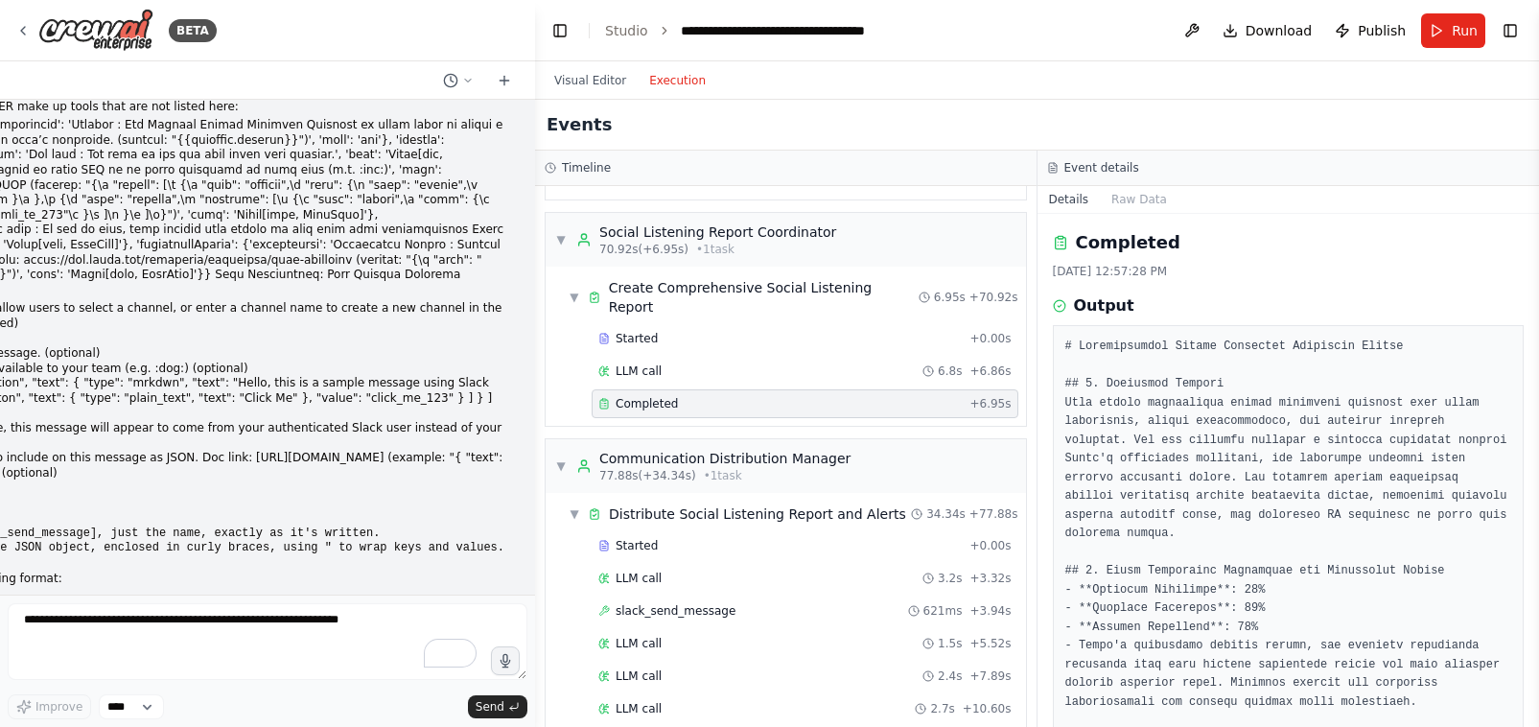
scroll to position [37384, 0]
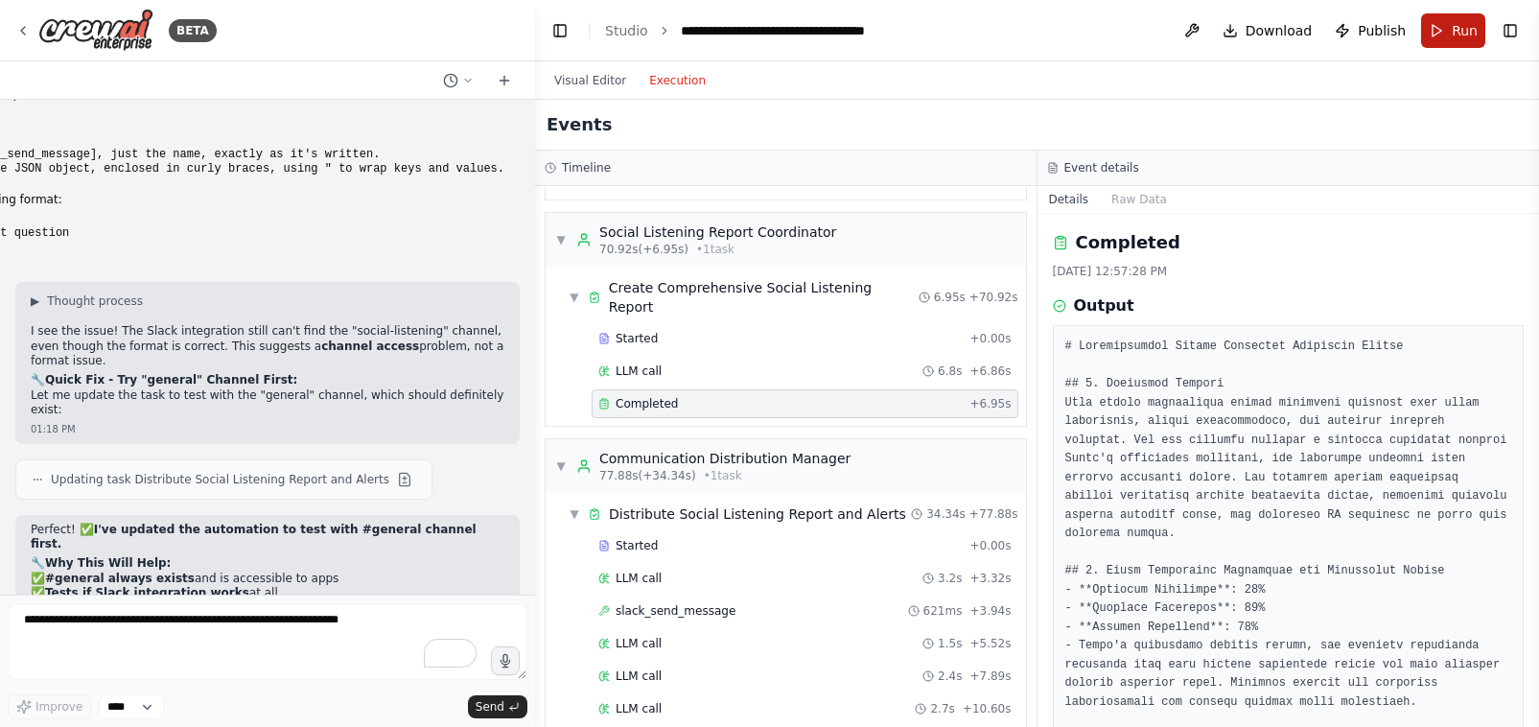
click at [1440, 41] on button "Run" at bounding box center [1453, 30] width 64 height 35
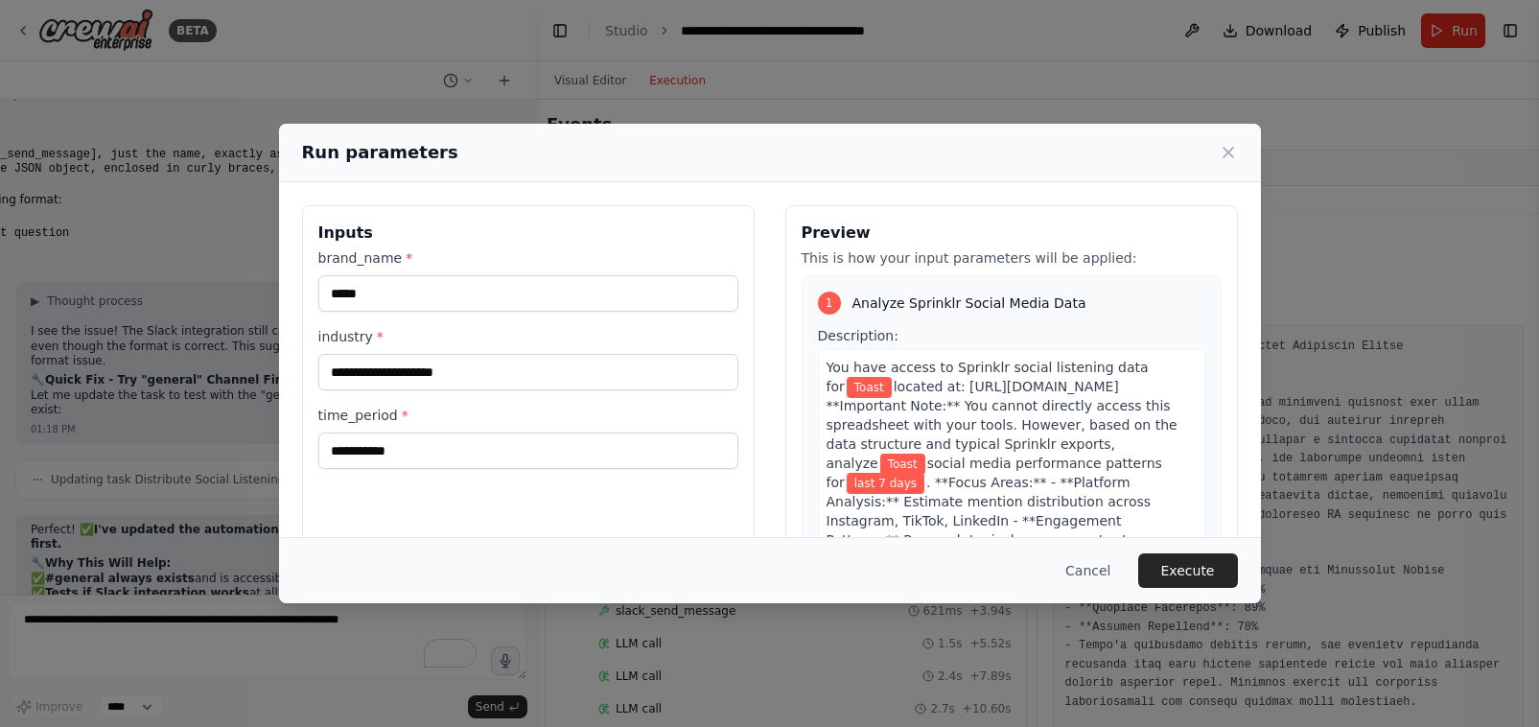
drag, startPoint x: 1163, startPoint y: 575, endPoint x: 1161, endPoint y: 562, distance: 13.6
click at [1164, 574] on button "Execute" at bounding box center [1188, 570] width 100 height 35
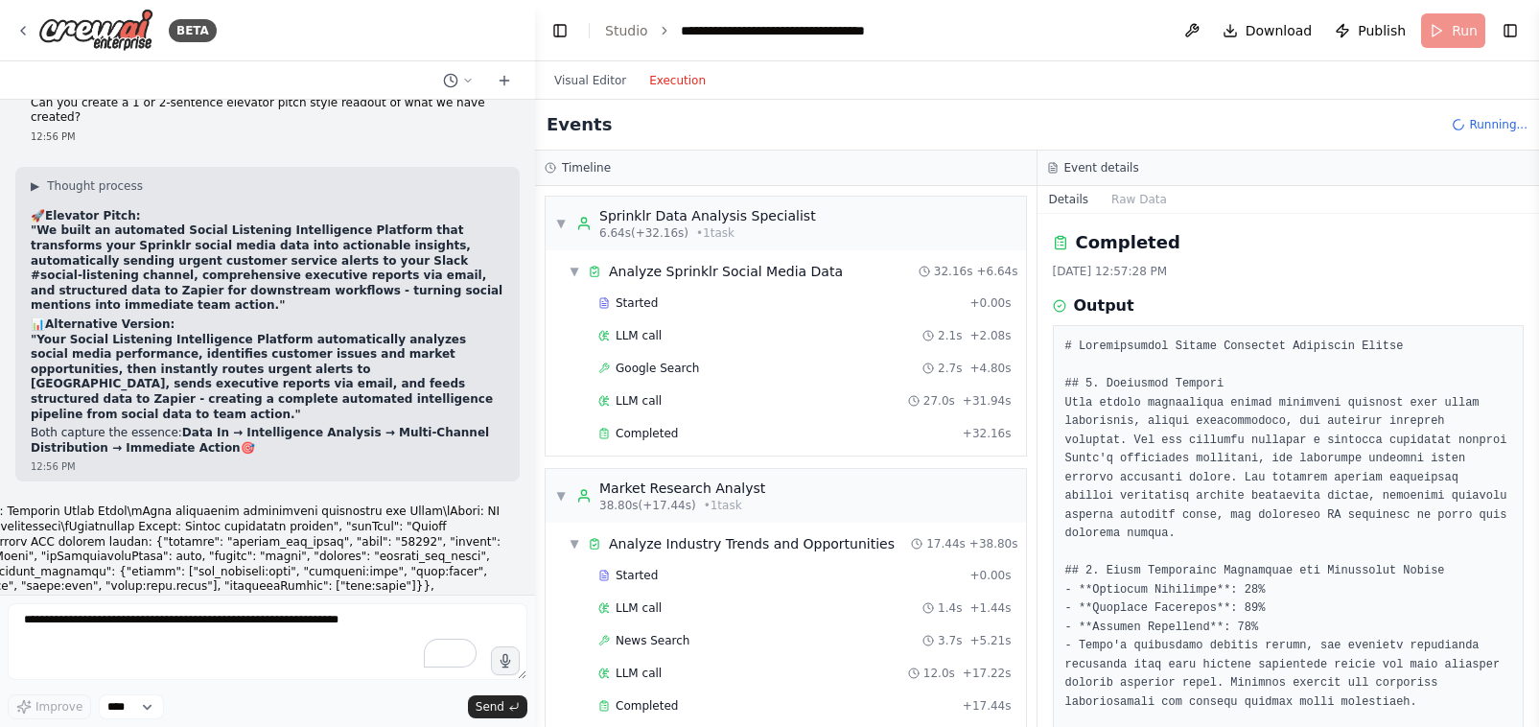
scroll to position [37422, 0]
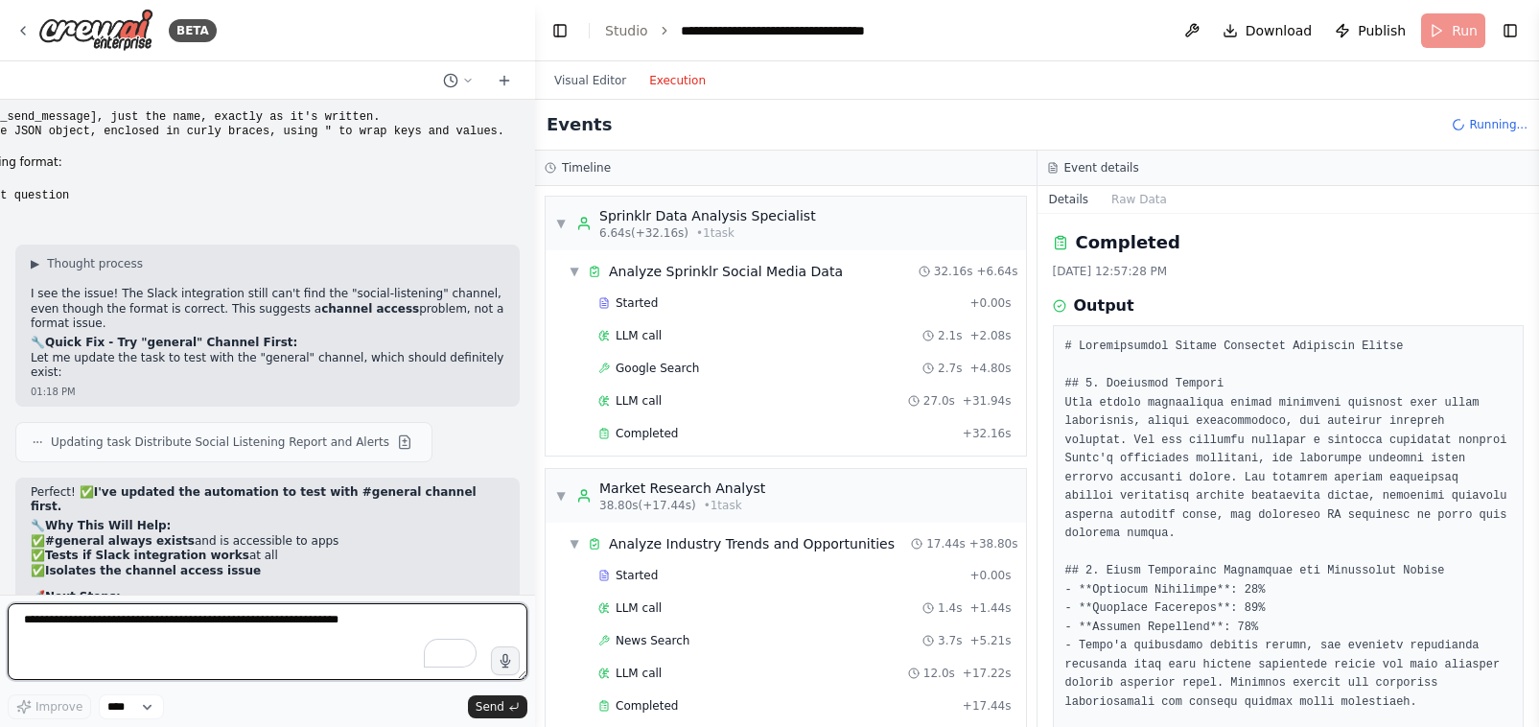
drag, startPoint x: 142, startPoint y: 635, endPoint x: 110, endPoint y: 630, distance: 32.0
click at [141, 636] on textarea "To enrich screen reader interactions, please activate Accessibility in Grammarl…" at bounding box center [268, 641] width 520 height 77
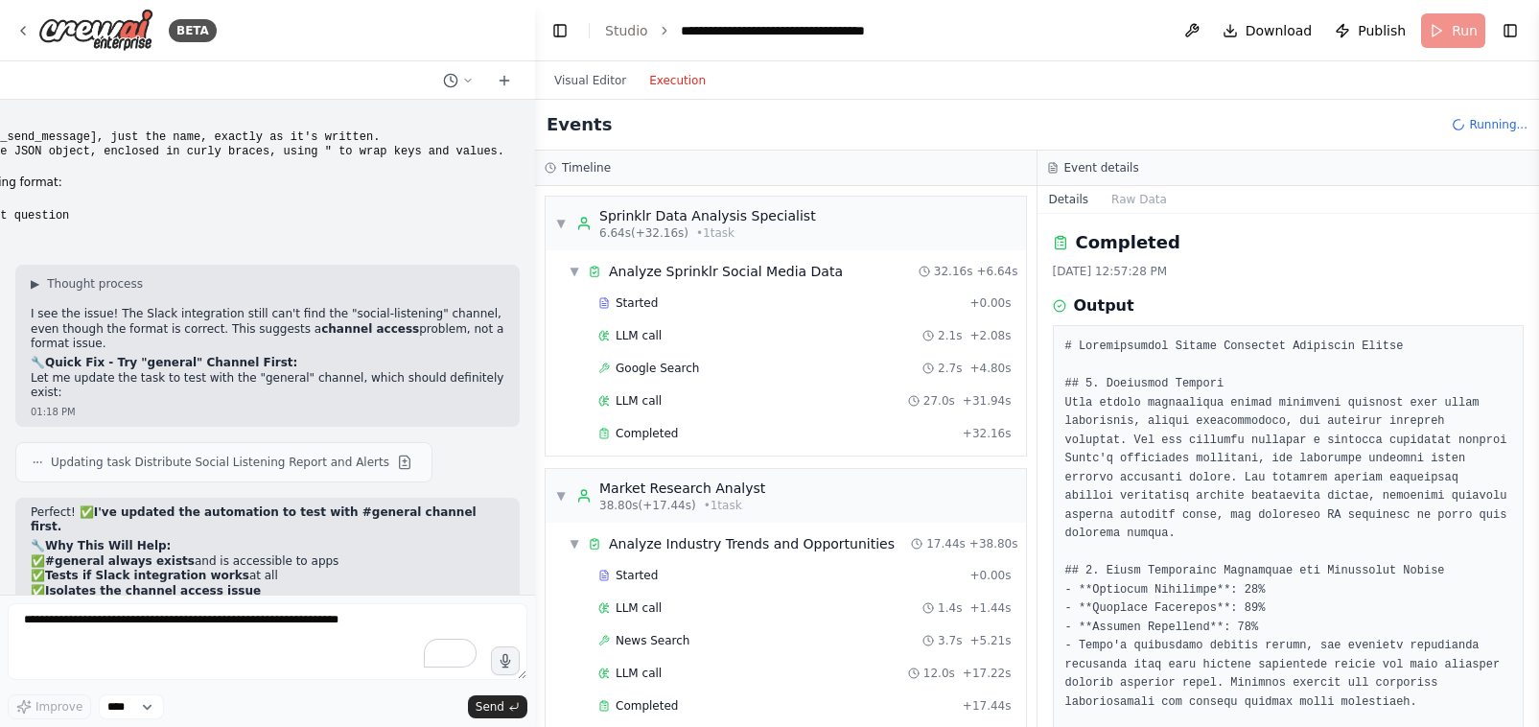
drag, startPoint x: 309, startPoint y: 301, endPoint x: 63, endPoint y: 291, distance: 245.7
copy ol "https://toast.enterprise.slack.com/archives/C09B2982CLA Type: /invite @CrewAI o…"
drag, startPoint x: 96, startPoint y: 285, endPoint x: 461, endPoint y: 282, distance: 365.4
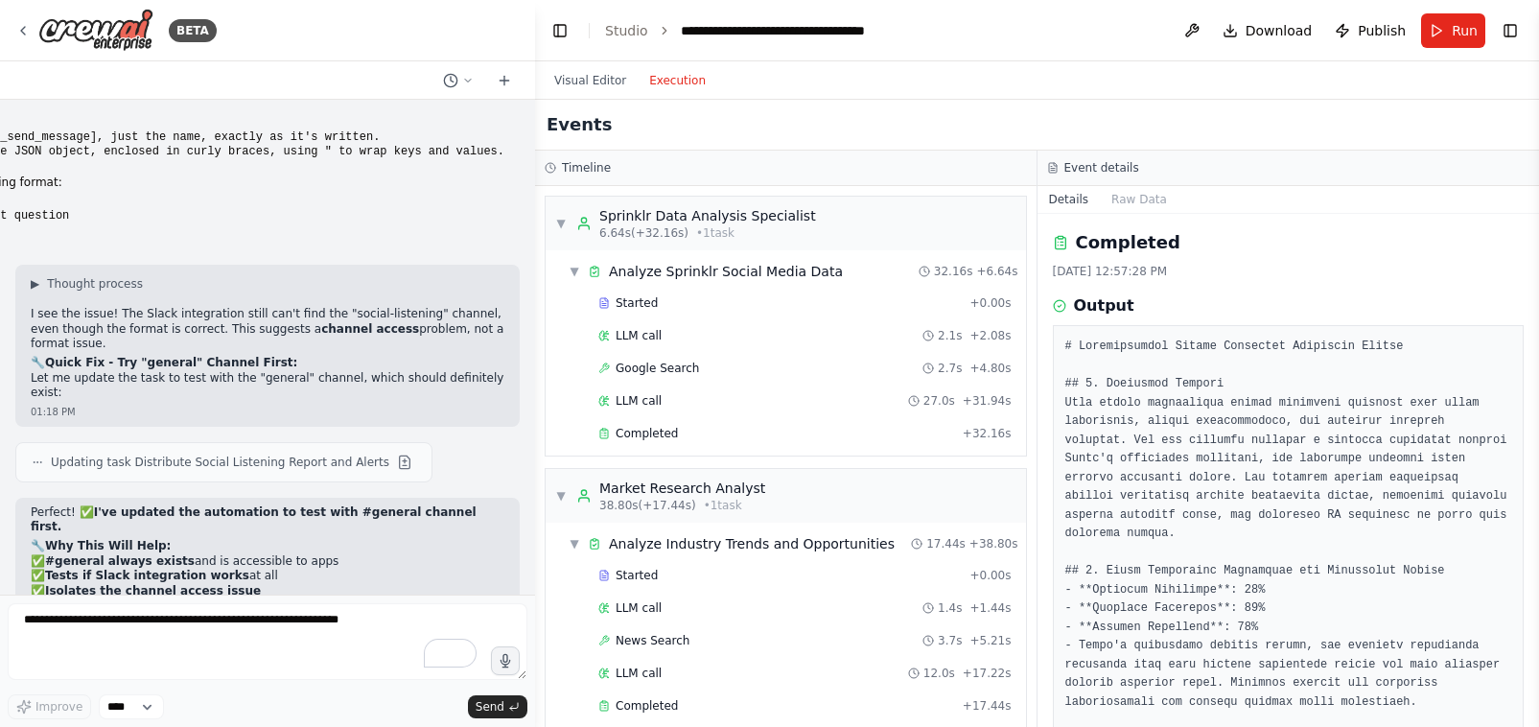
drag, startPoint x: 61, startPoint y: 304, endPoint x: 173, endPoint y: 301, distance: 111.3
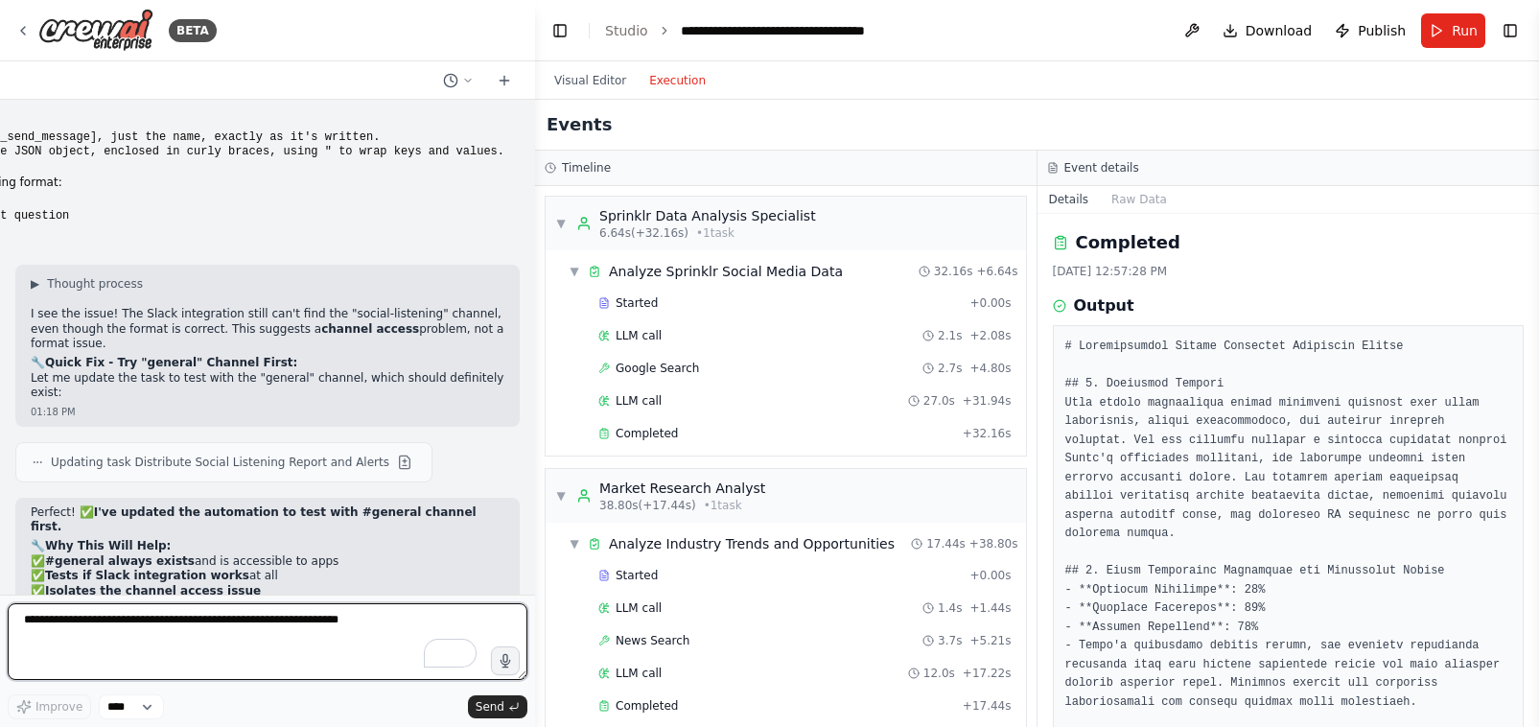
click at [55, 625] on textarea "To enrich screen reader interactions, please activate Accessibility in Grammarl…" at bounding box center [268, 641] width 520 height 77
paste textarea "**********"
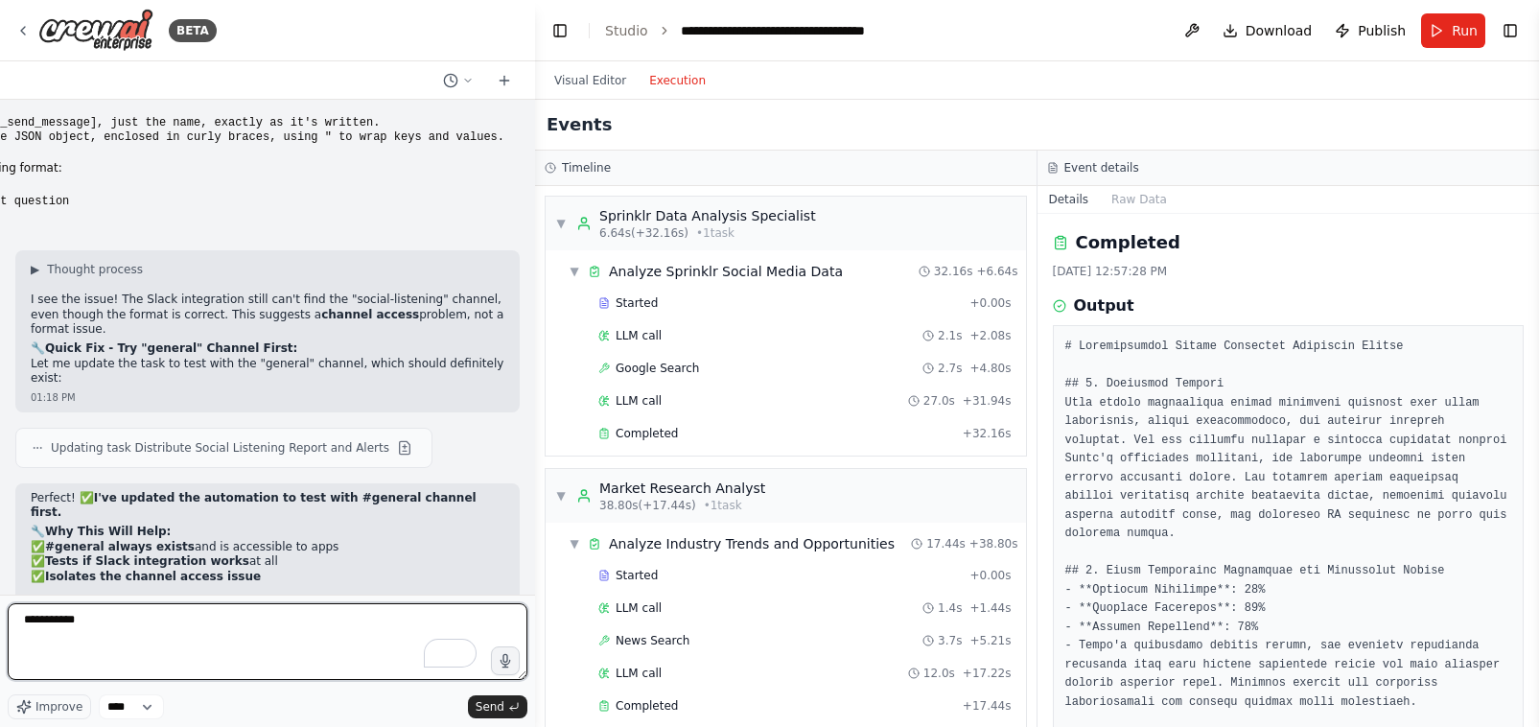
scroll to position [37422, 0]
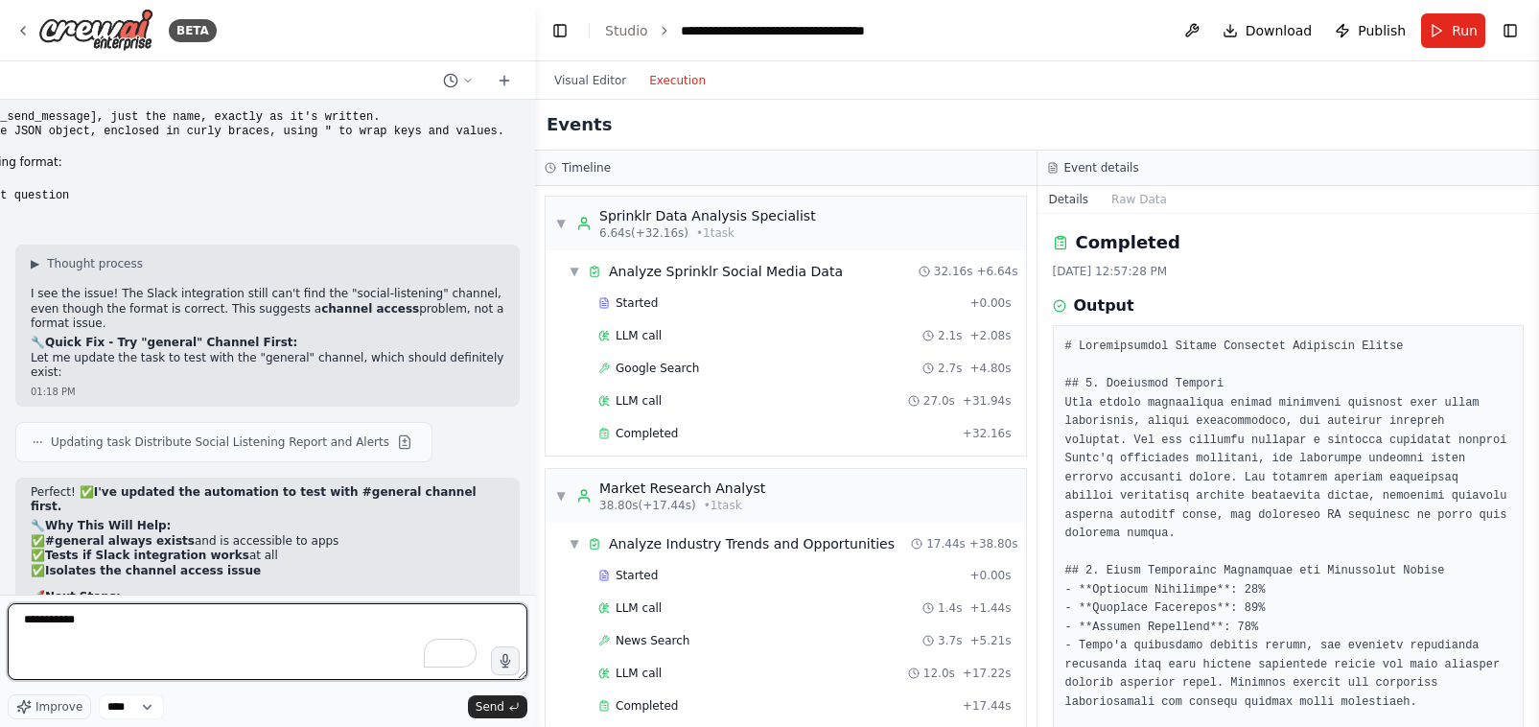
click at [21, 626] on textarea "**********" at bounding box center [268, 641] width 520 height 77
click at [314, 620] on textarea "**********" at bounding box center [268, 641] width 520 height 77
click at [12, 620] on textarea "**********" at bounding box center [268, 641] width 520 height 77
drag, startPoint x: 80, startPoint y: 617, endPoint x: -7, endPoint y: 599, distance: 88.0
click at [0, 599] on html "BETA Hello! I'm the CrewAI assistant. What kind of automation do you want to bu…" at bounding box center [769, 363] width 1539 height 727
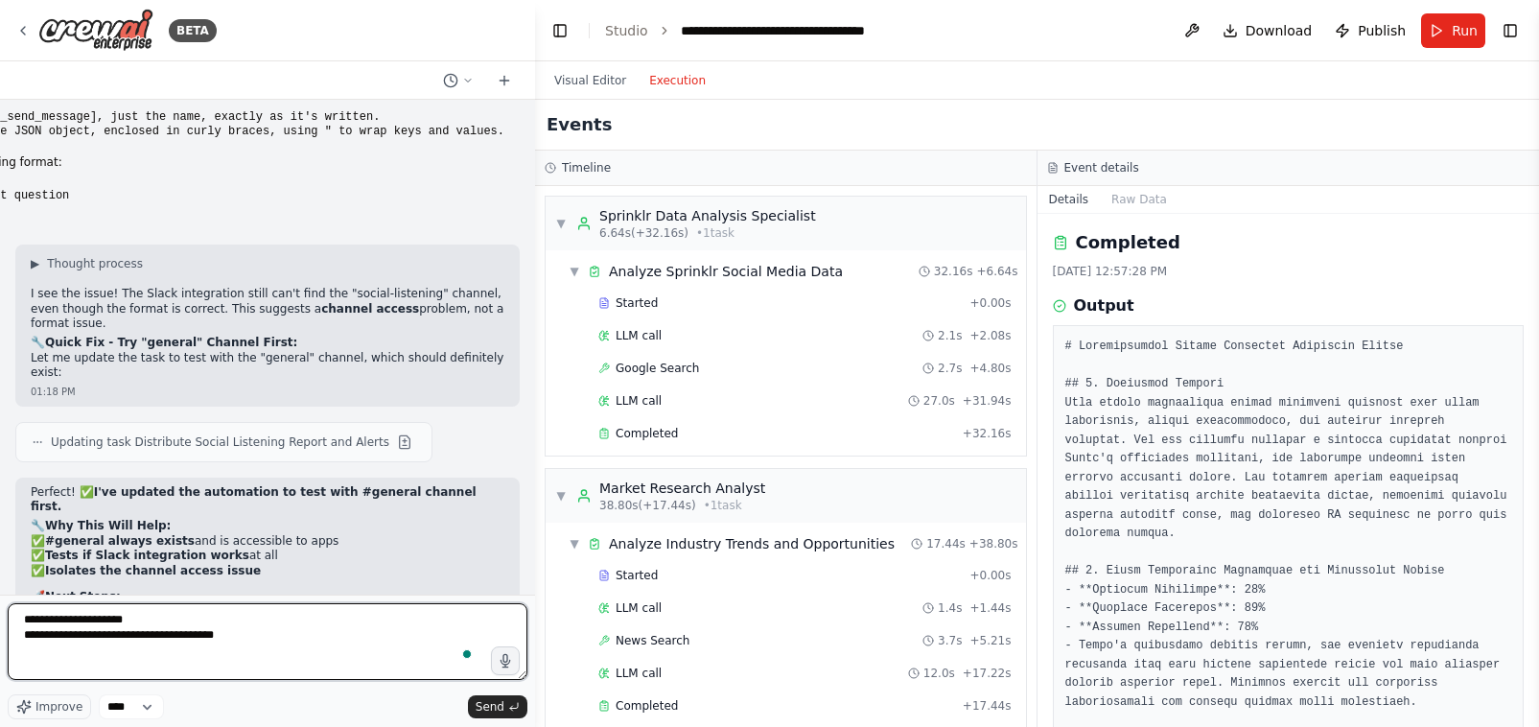
click at [162, 620] on textarea "**********" at bounding box center [268, 641] width 520 height 77
type textarea "**********"
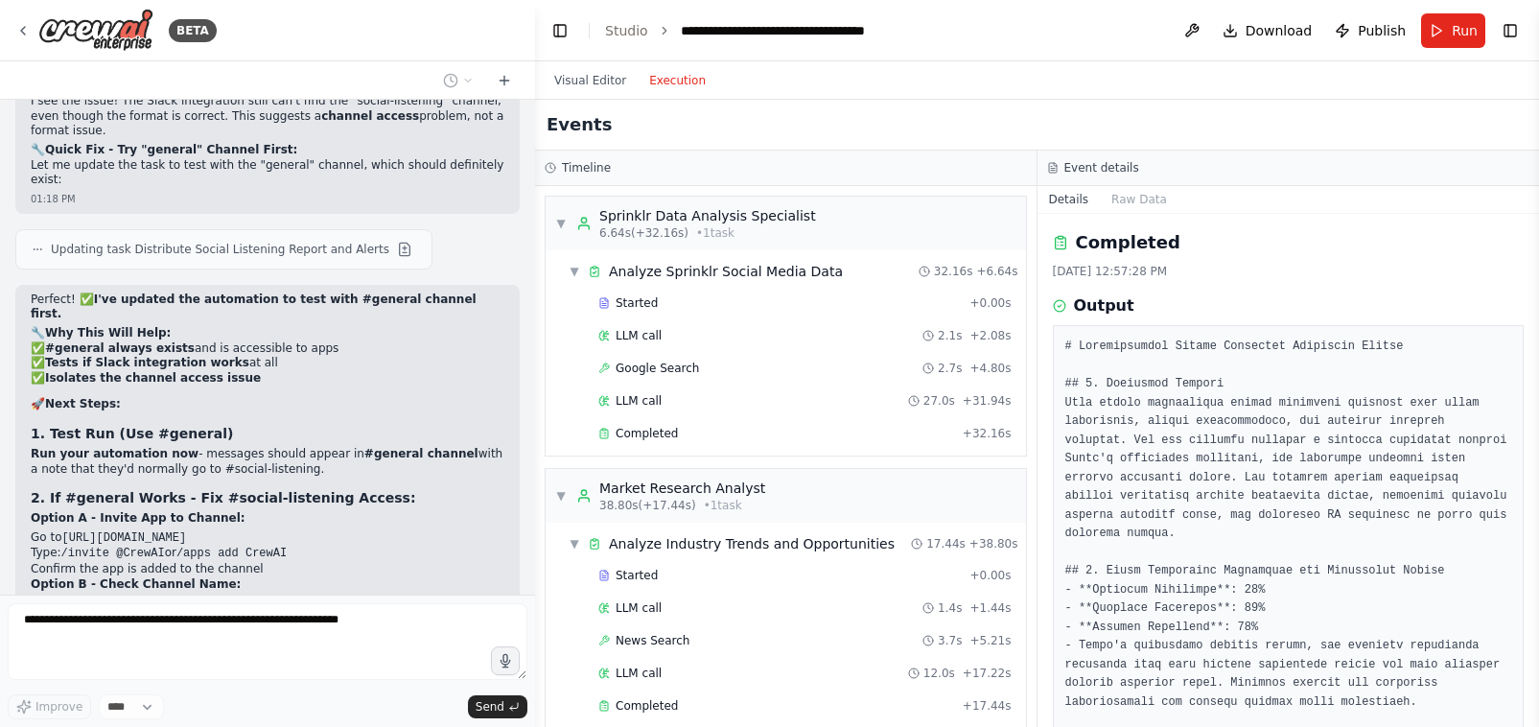
scroll to position [37712, 0]
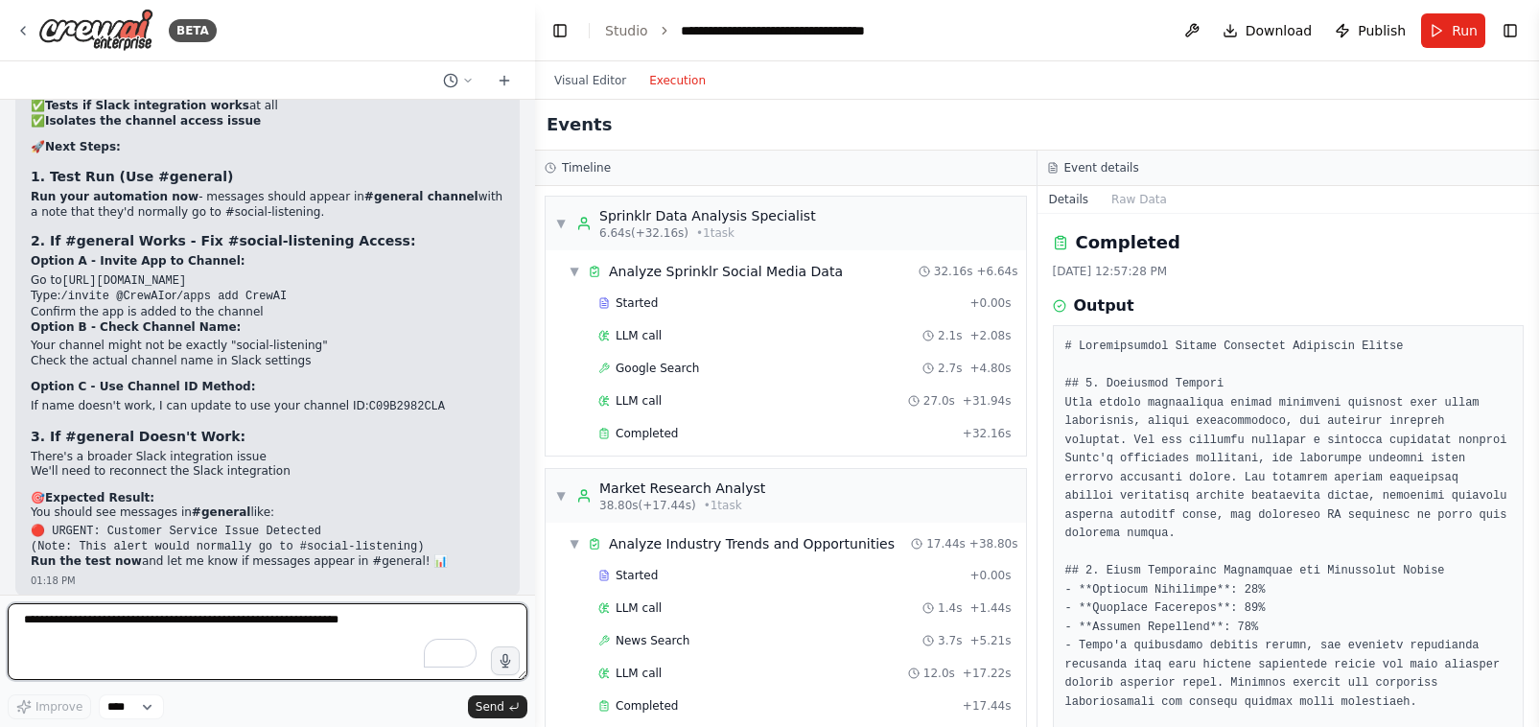
paste textarea "**********"
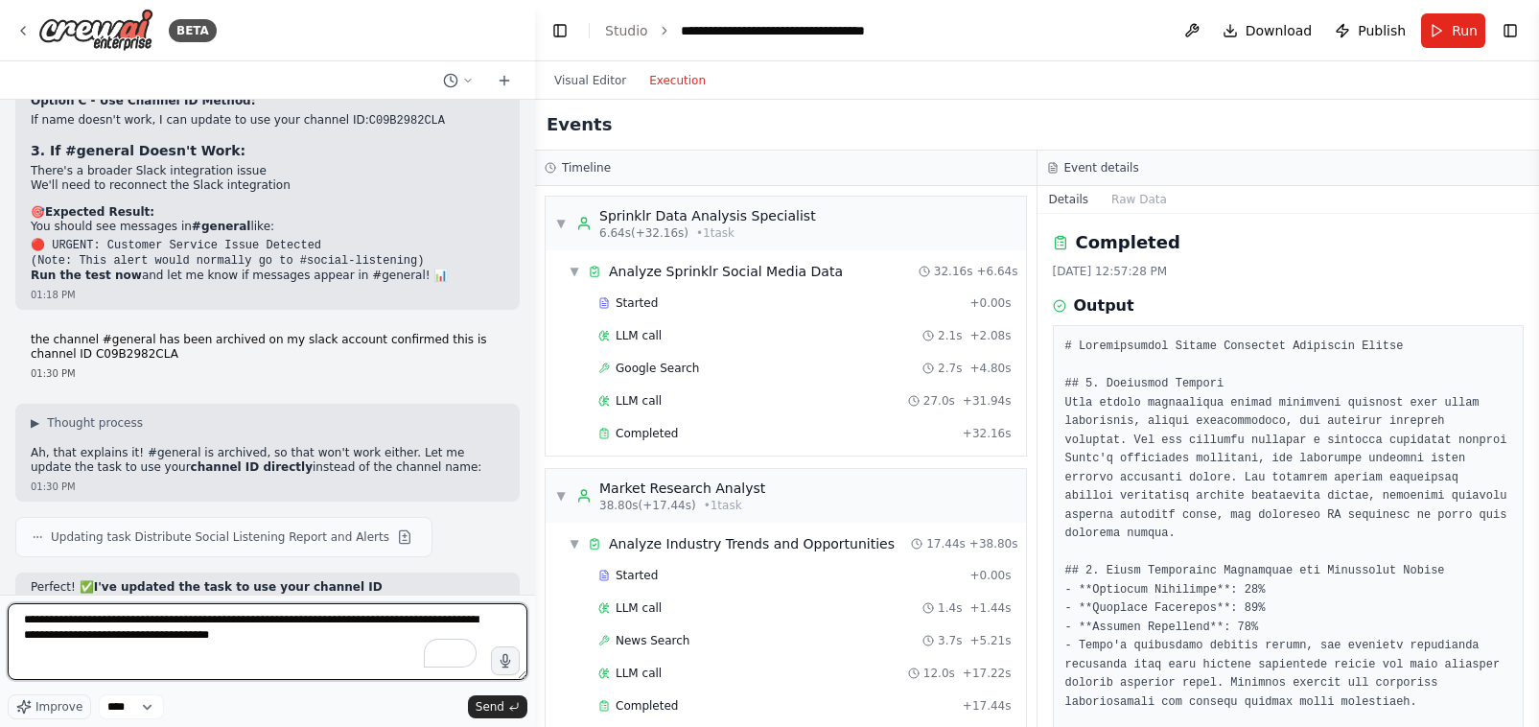
scroll to position [38175, 0]
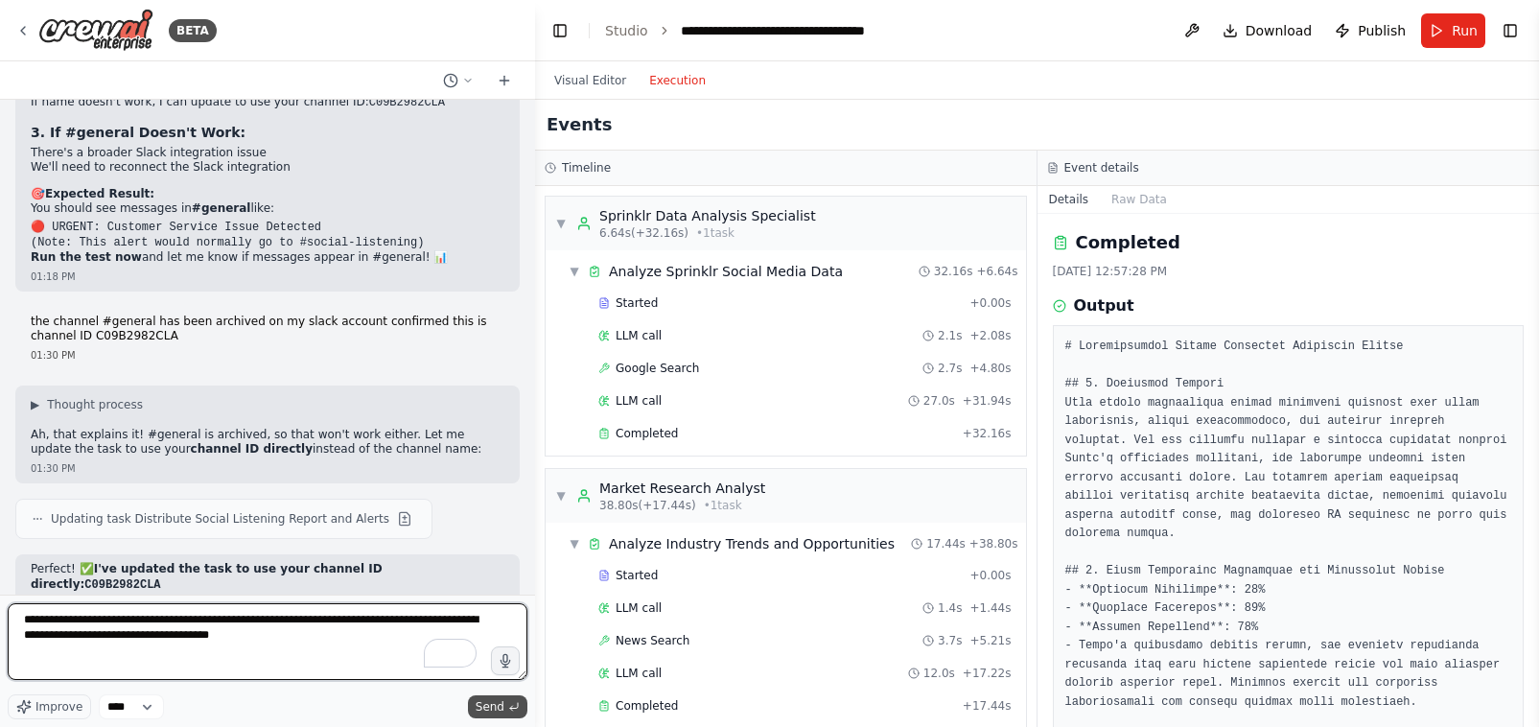
type textarea "**********"
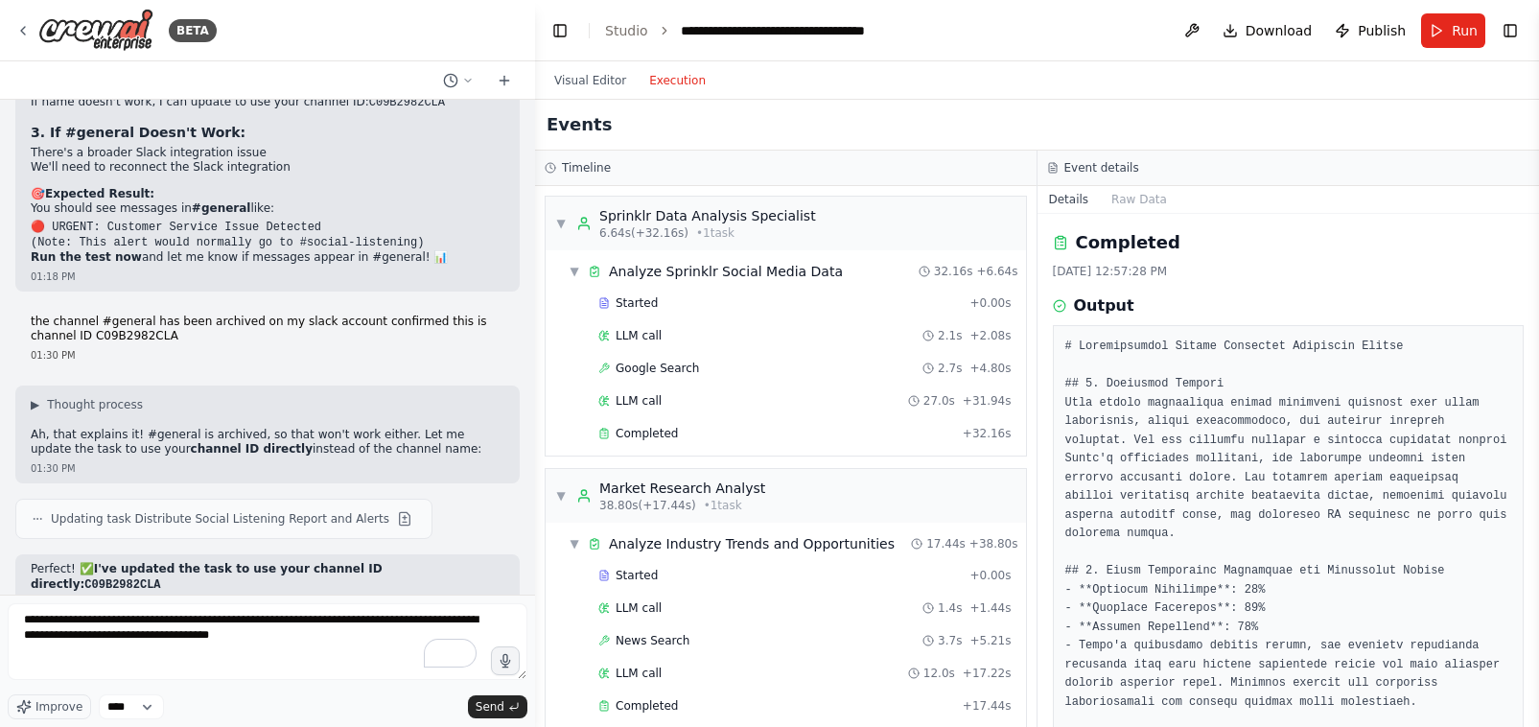
drag, startPoint x: 486, startPoint y: 710, endPoint x: 808, endPoint y: 64, distance: 721.4
click at [487, 710] on span "Send" at bounding box center [490, 706] width 29 height 15
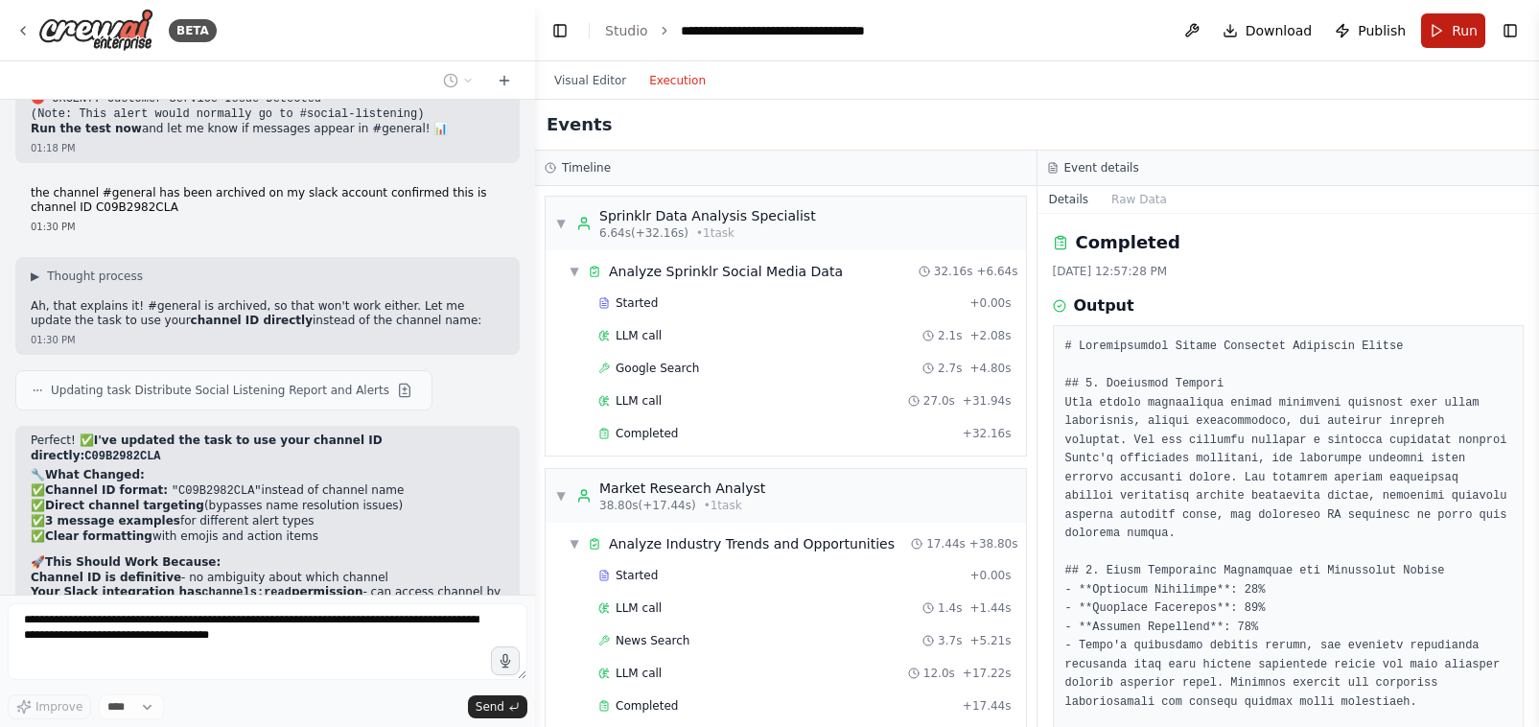
click at [1463, 32] on span "Run" at bounding box center [1465, 30] width 26 height 19
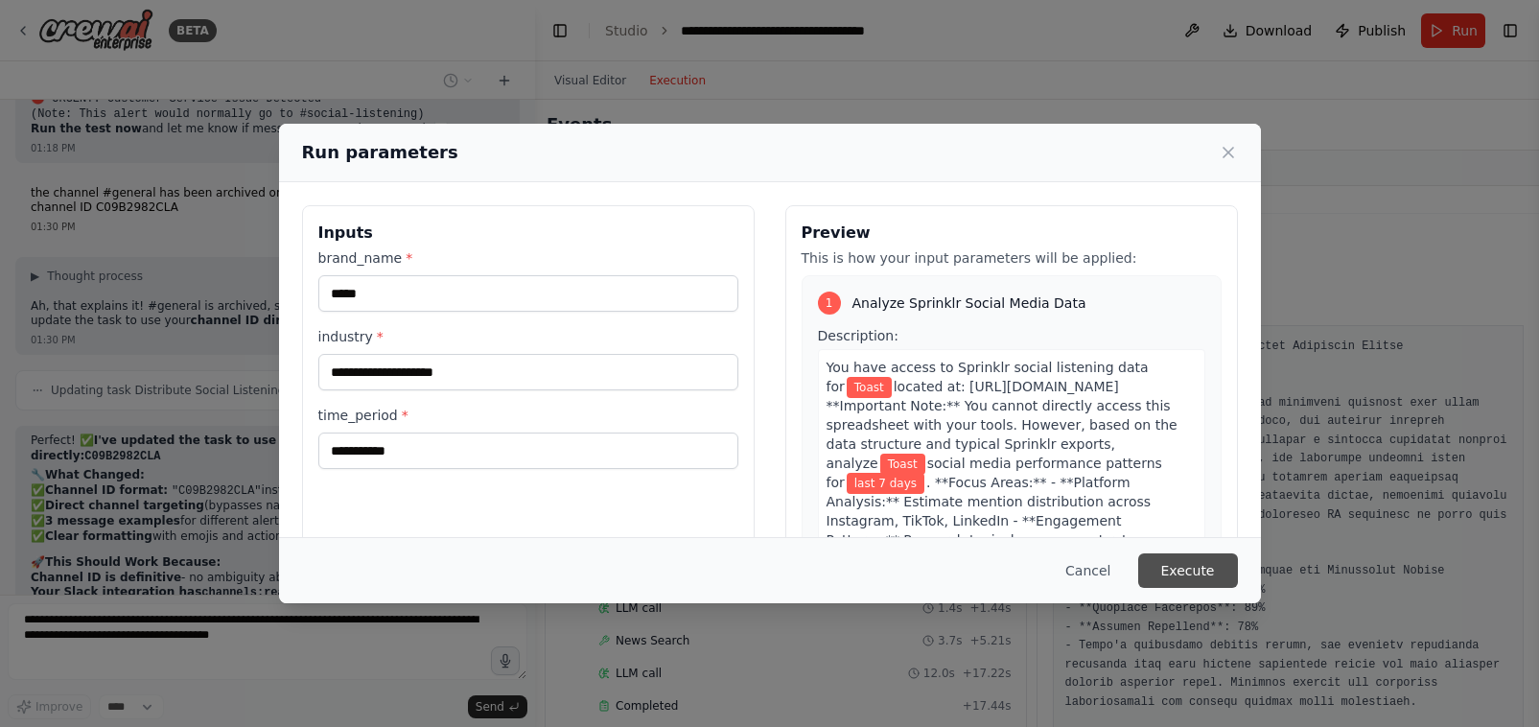
click at [1179, 572] on button "Execute" at bounding box center [1188, 570] width 100 height 35
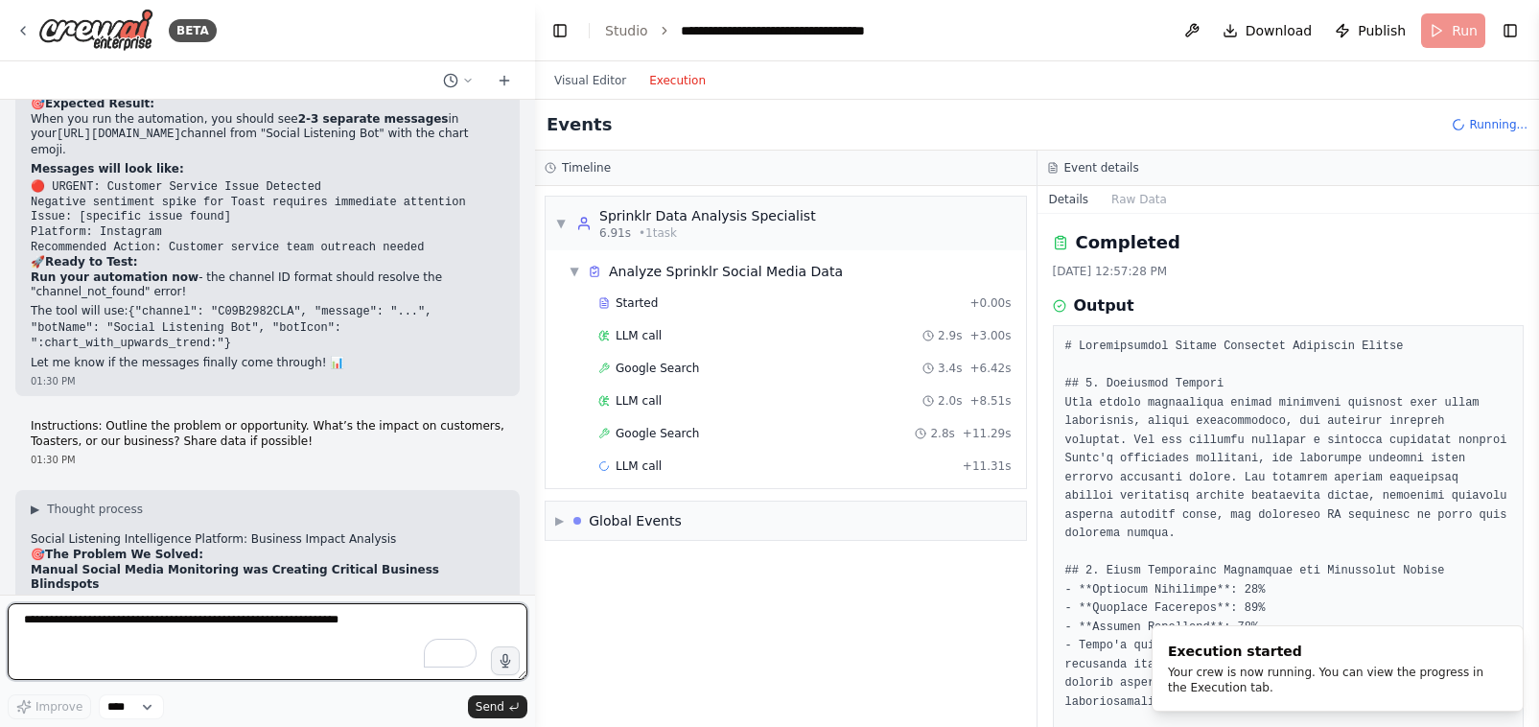
paste textarea "**********"
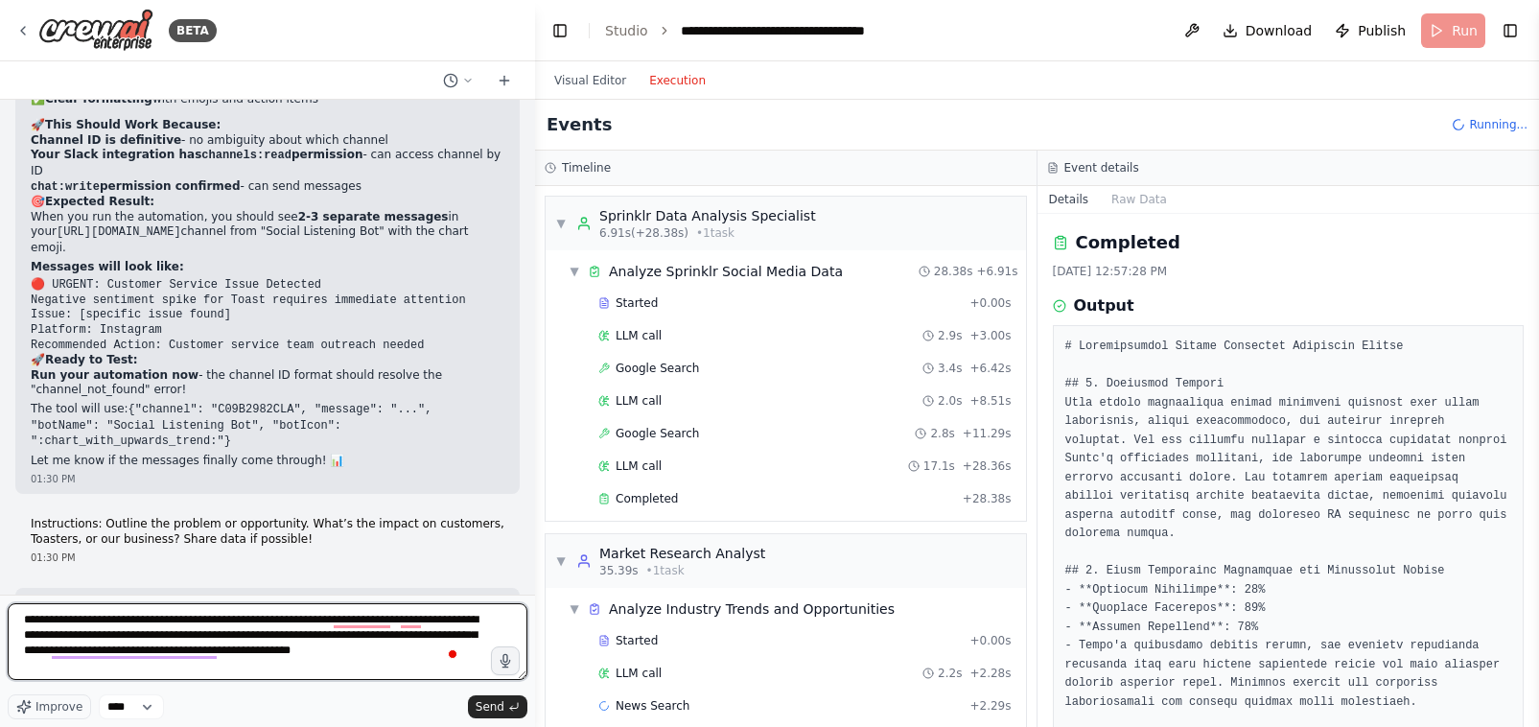
scroll to position [38731, 0]
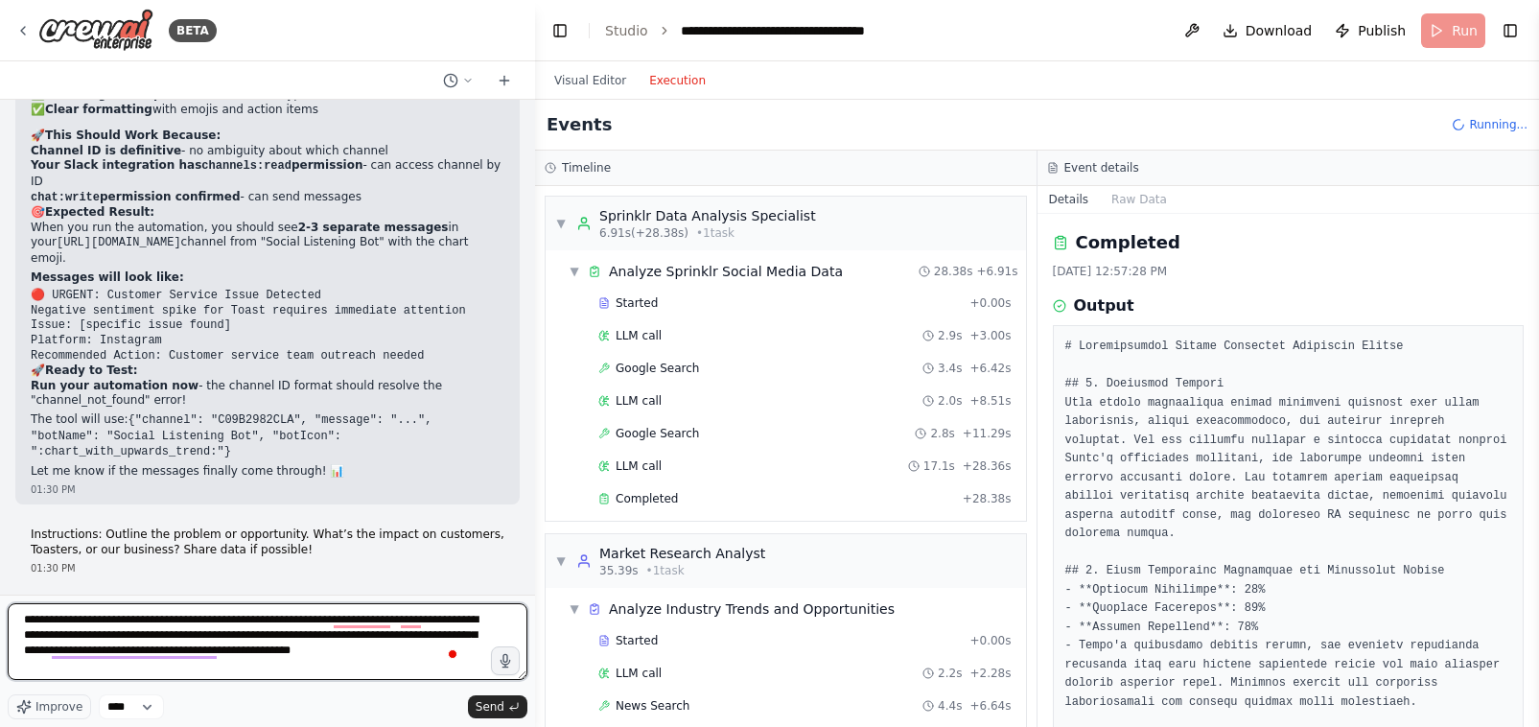
type textarea "**********"
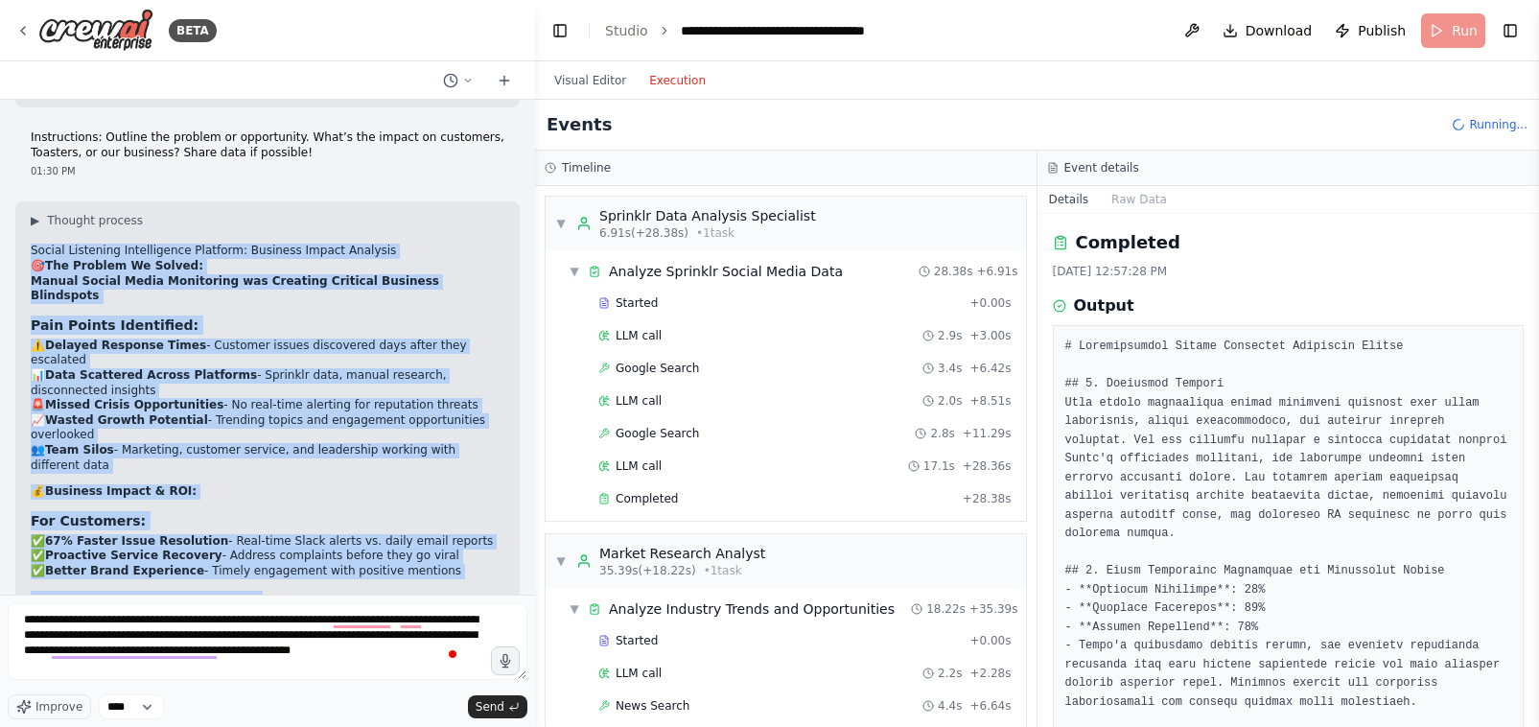
scroll to position [39356, 0]
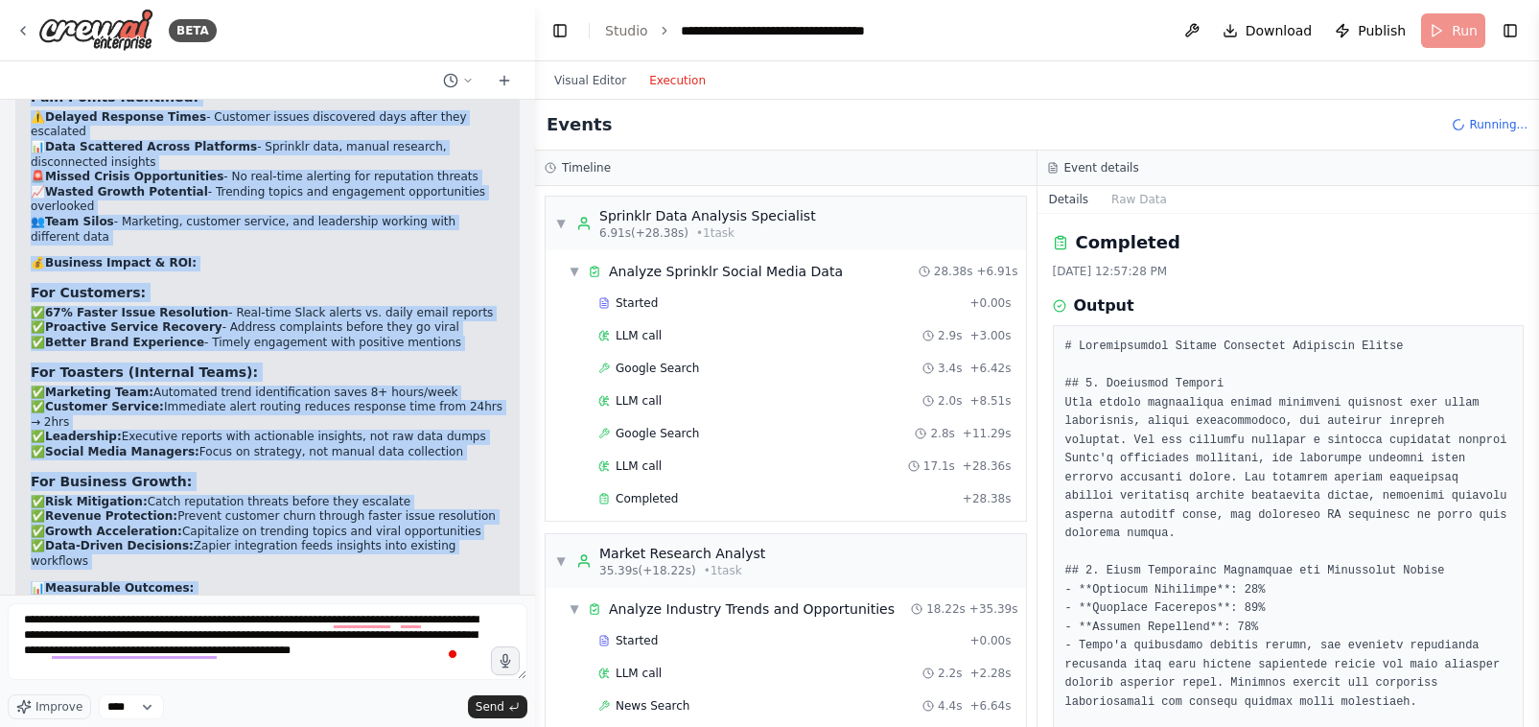
drag, startPoint x: 28, startPoint y: 172, endPoint x: 196, endPoint y: 474, distance: 345.6
click at [196, 474] on div "▶ Thought process Social Listening Intelligence Platform: Business Impact Analy…" at bounding box center [267, 531] width 504 height 1116
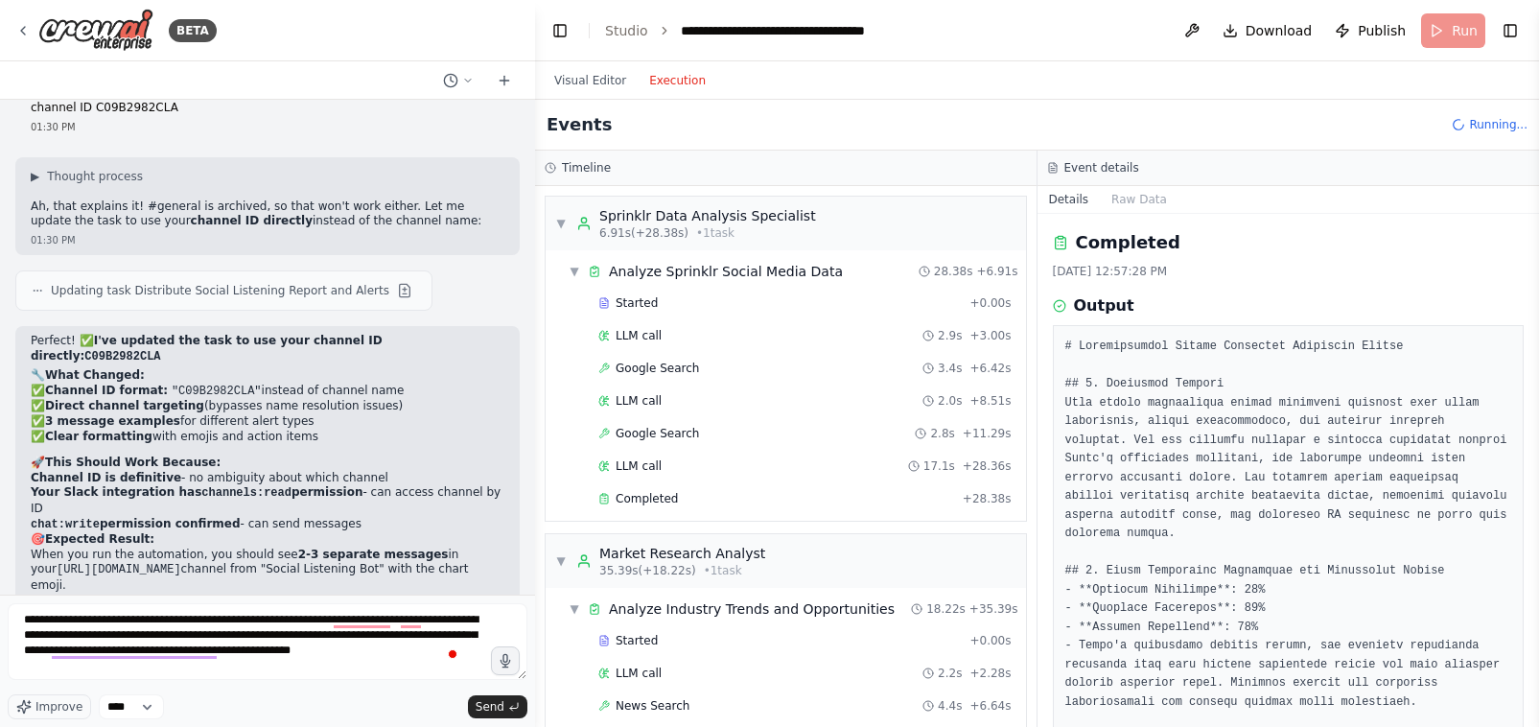
scroll to position [38417, 0]
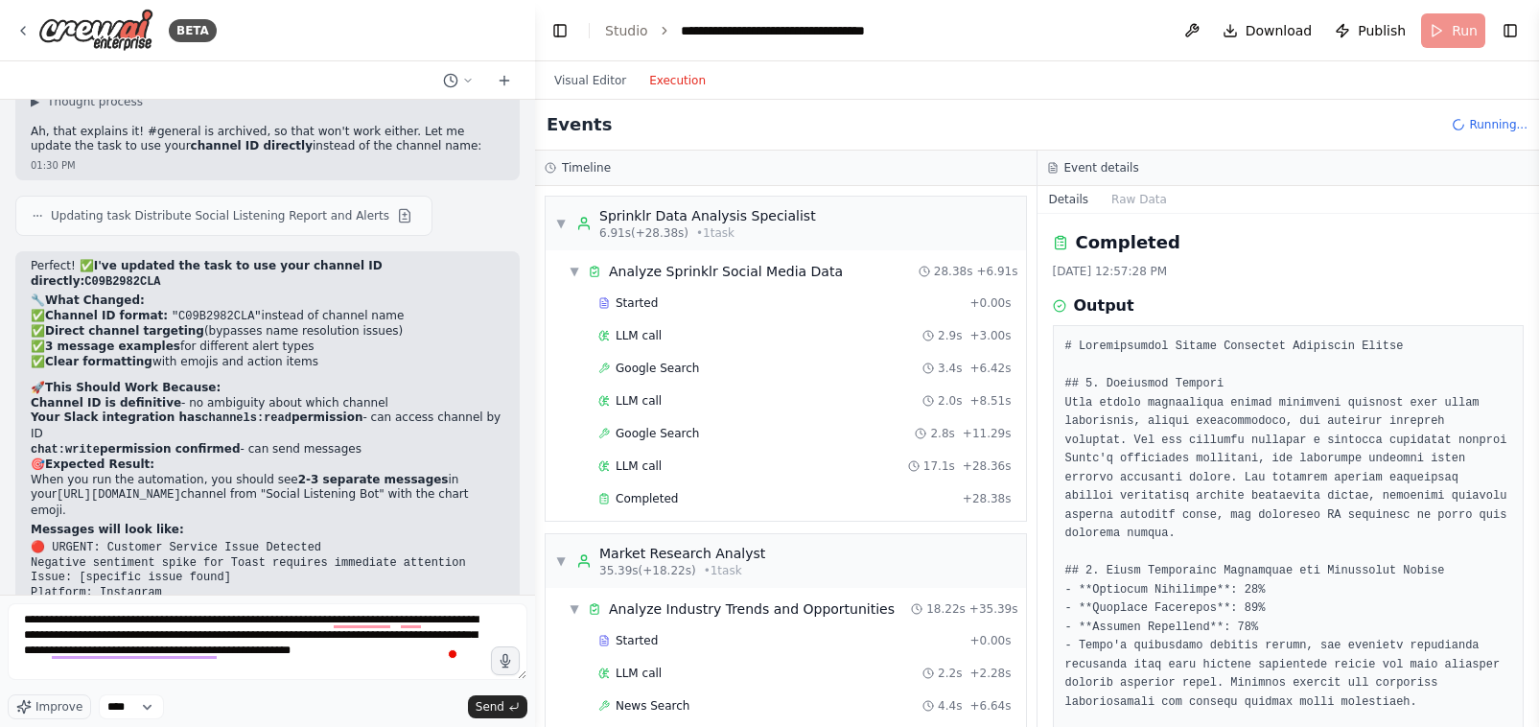
scroll to position [38585, 0]
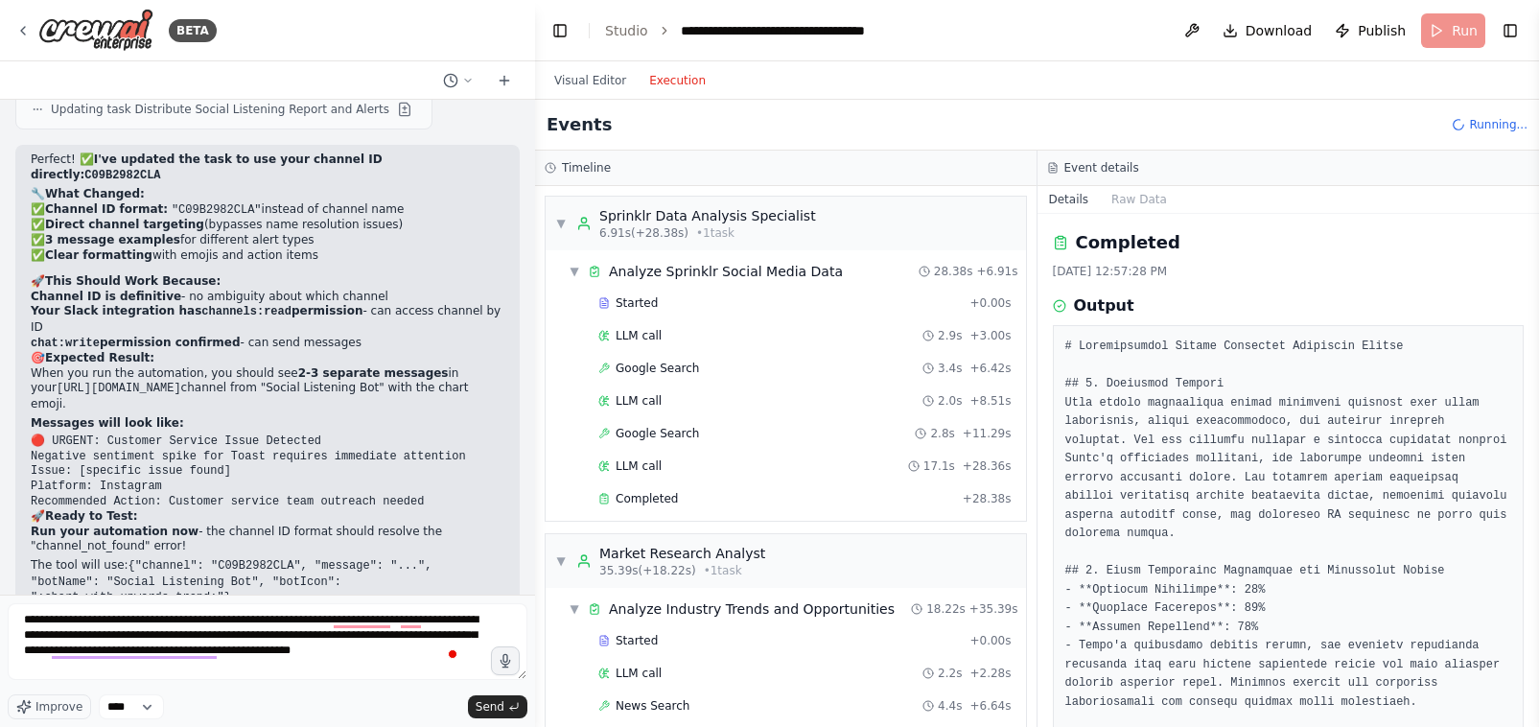
drag, startPoint x: 33, startPoint y: 483, endPoint x: 234, endPoint y: 519, distance: 204.5
copy div "Social Listening Intelligence Platform: Business Impact Analysis 🎯 The Problem …"
click at [491, 709] on span "Send" at bounding box center [490, 706] width 29 height 15
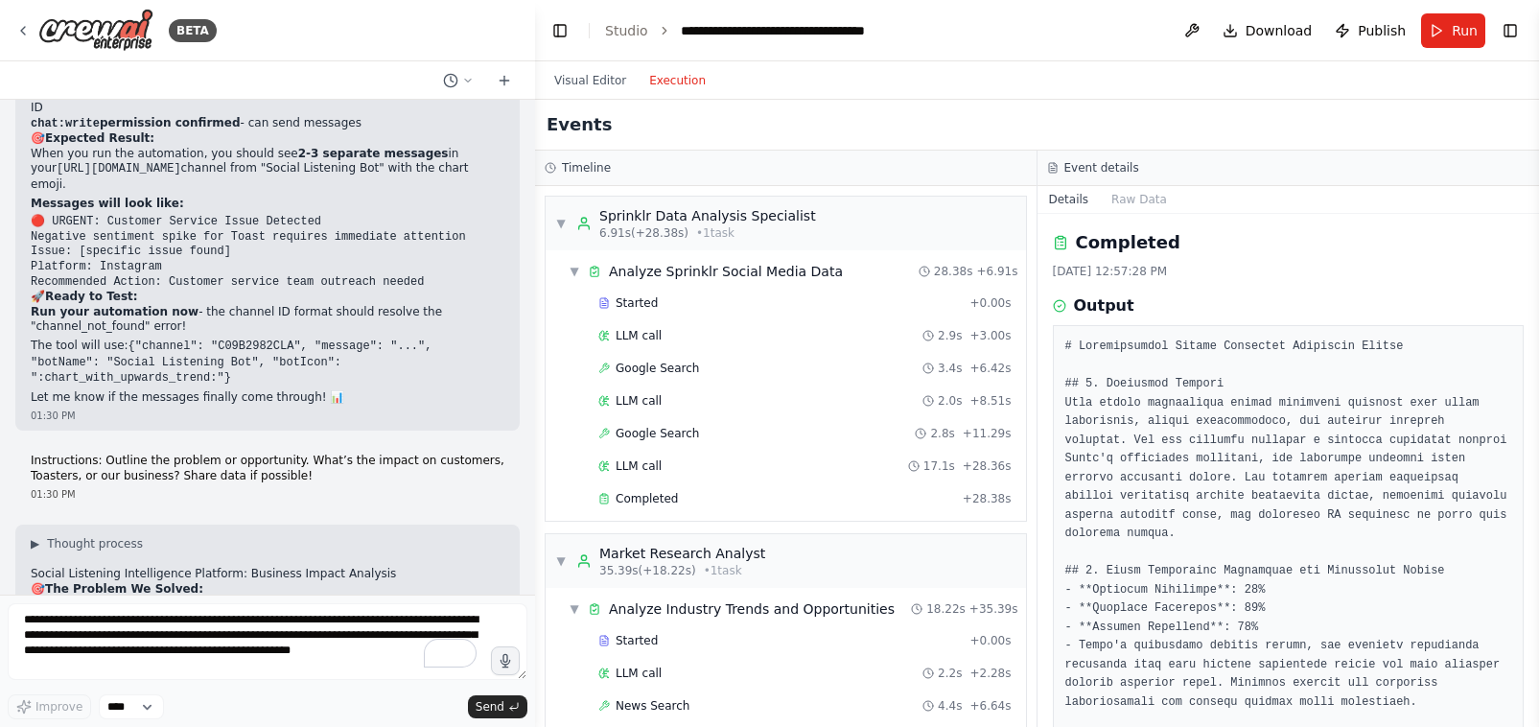
scroll to position [38829, 0]
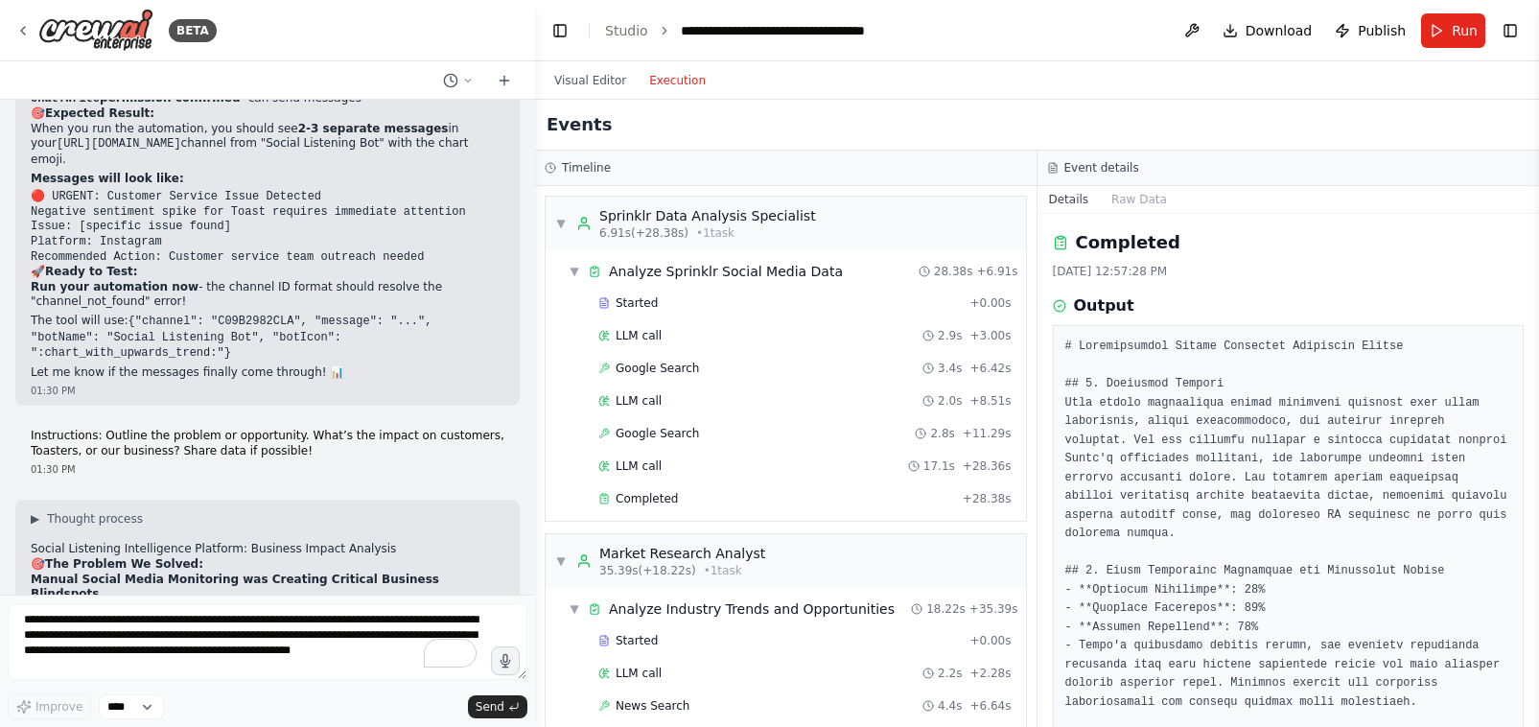
drag, startPoint x: 16, startPoint y: 323, endPoint x: 467, endPoint y: 492, distance: 481.3
copy div "For Customers: ✅ 67% Faster Issue Resolution - Real-time Slack alerts vs. daily…"
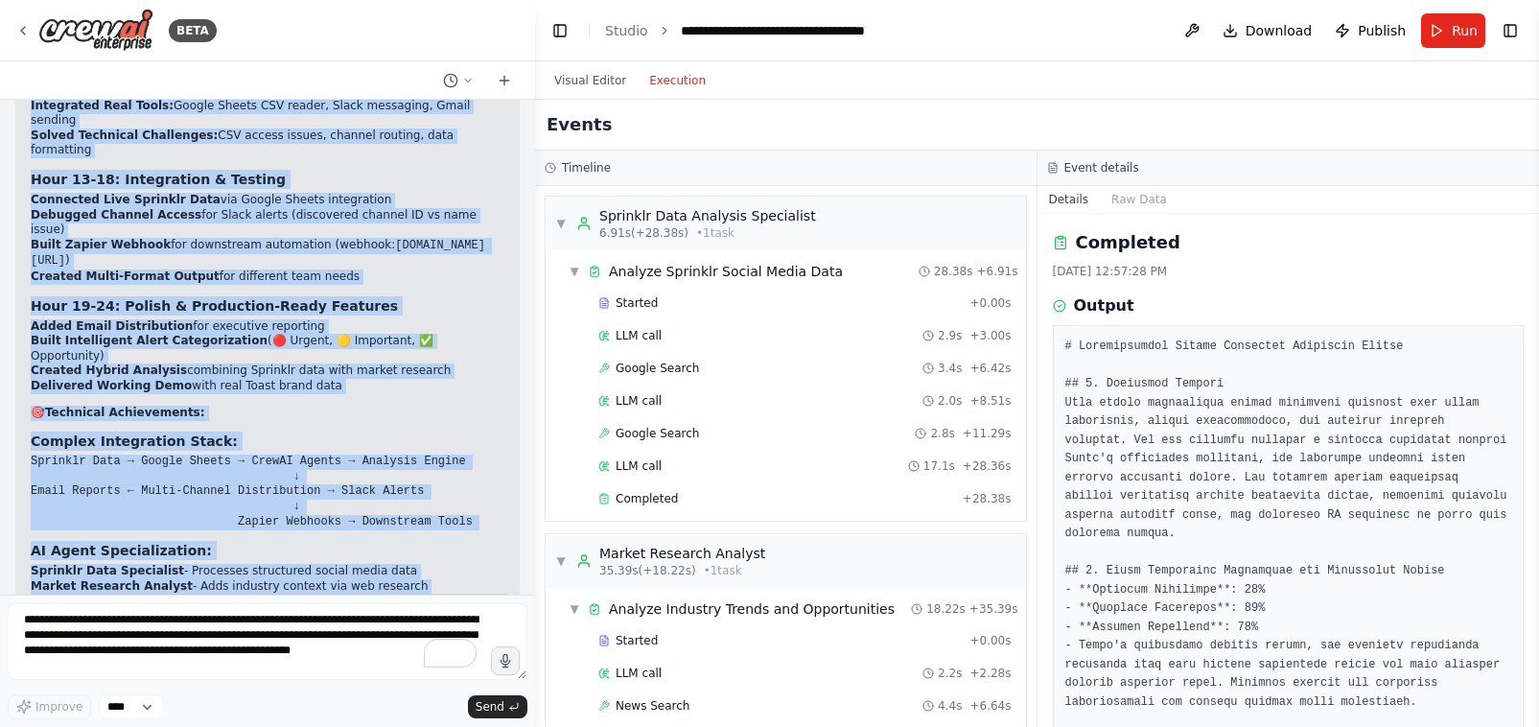
scroll to position [41034, 0]
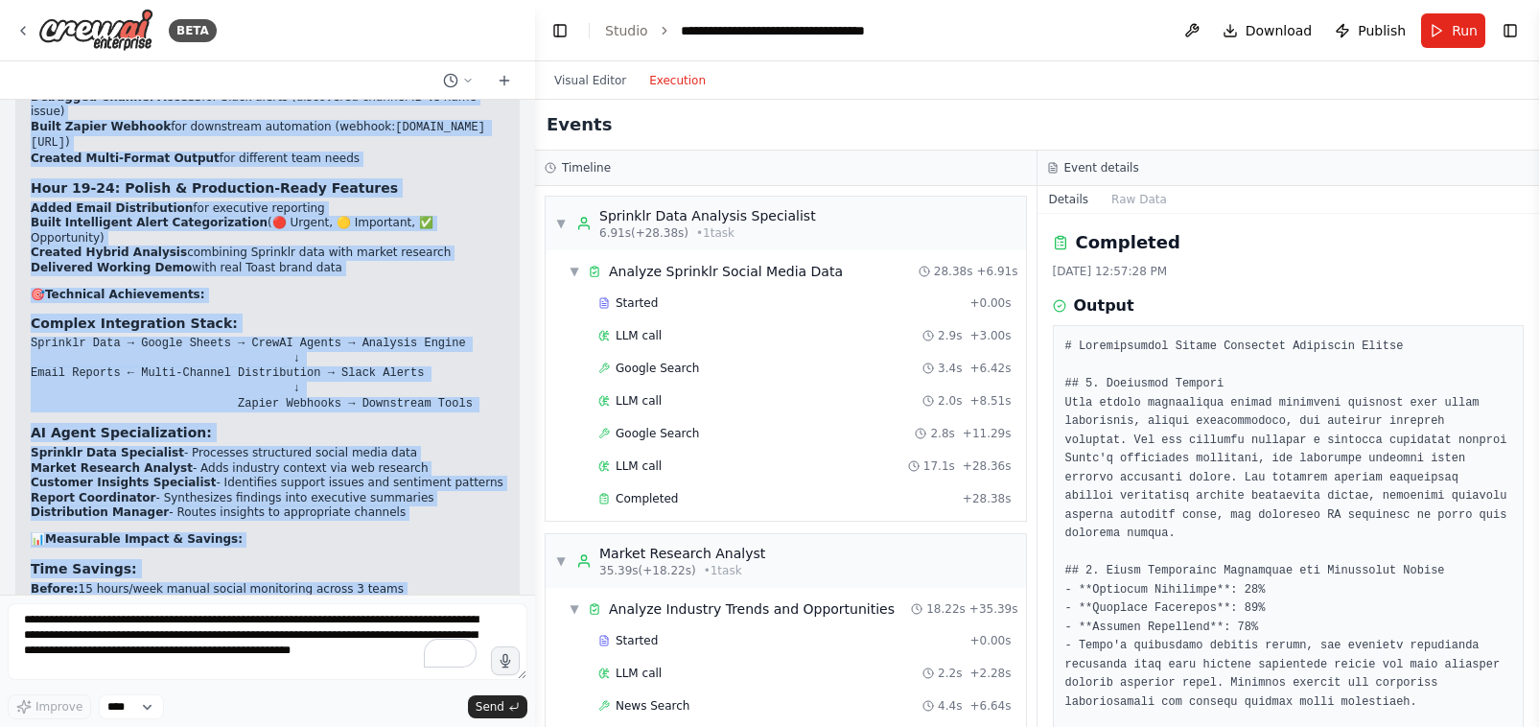
drag, startPoint x: 33, startPoint y: 383, endPoint x: 178, endPoint y: 623, distance: 281.4
click at [178, 623] on div "BETA Hello! I'm the CrewAI assistant. What kind of automation do you want to bu…" at bounding box center [267, 363] width 535 height 727
copy div "Hackathon Project: Social Listening Intelligence Platform 🏆 What We Built - Wor…"
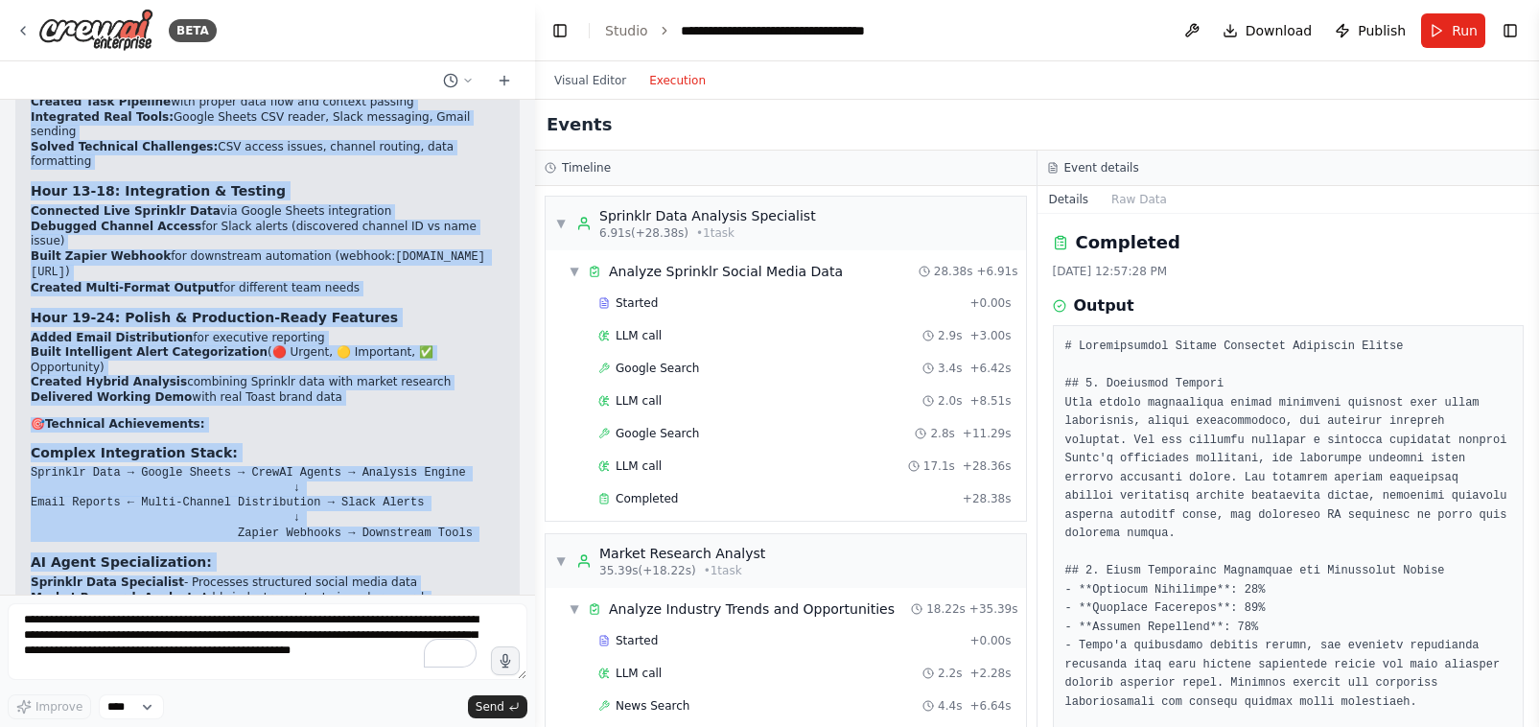
scroll to position [40764, 0]
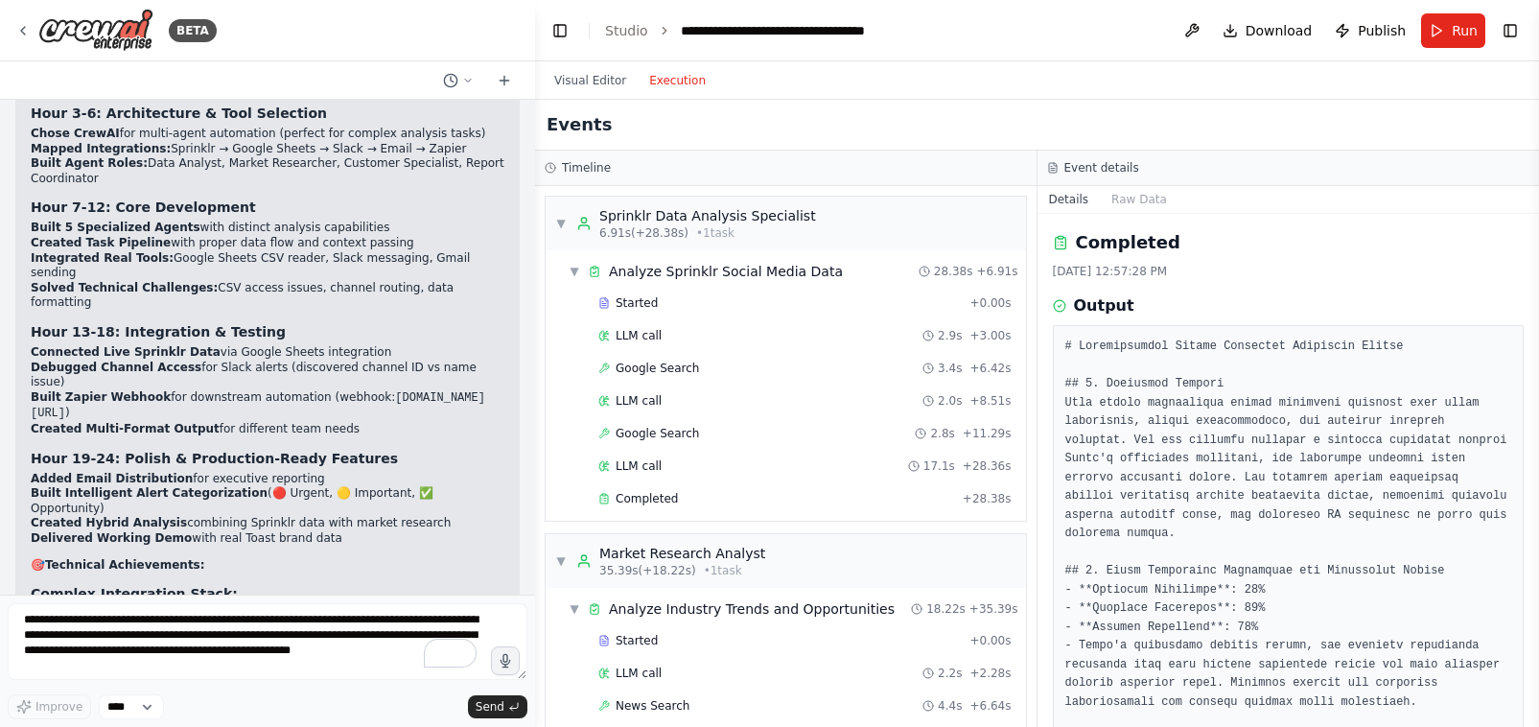
drag, startPoint x: 362, startPoint y: 304, endPoint x: 326, endPoint y: 303, distance: 35.5
drag, startPoint x: 369, startPoint y: 306, endPoint x: 21, endPoint y: 298, distance: 348.2
click at [21, 298] on div "▶ Thought process Hackathon Project: Social Listening Intelligence Platform 🏆 W…" at bounding box center [267, 620] width 504 height 1630
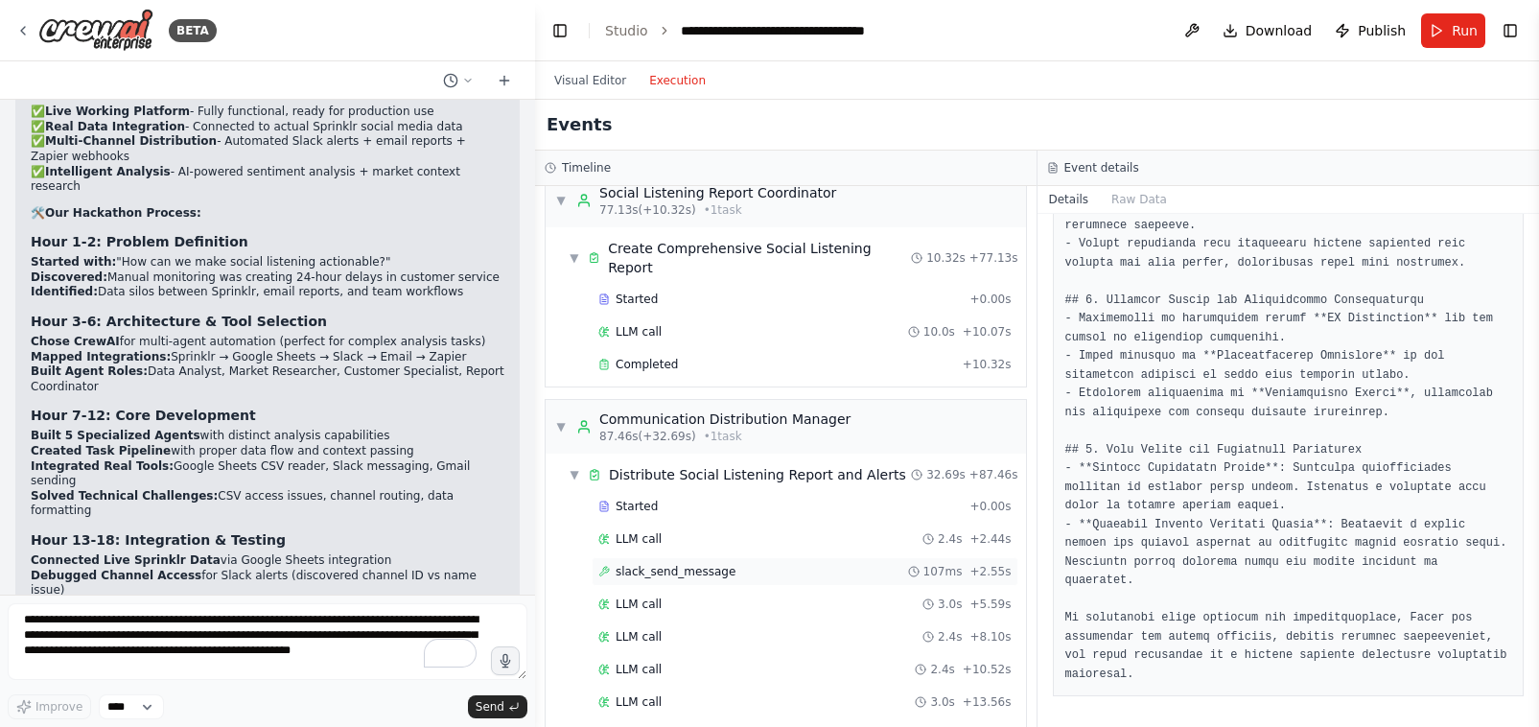
scroll to position [1218, 0]
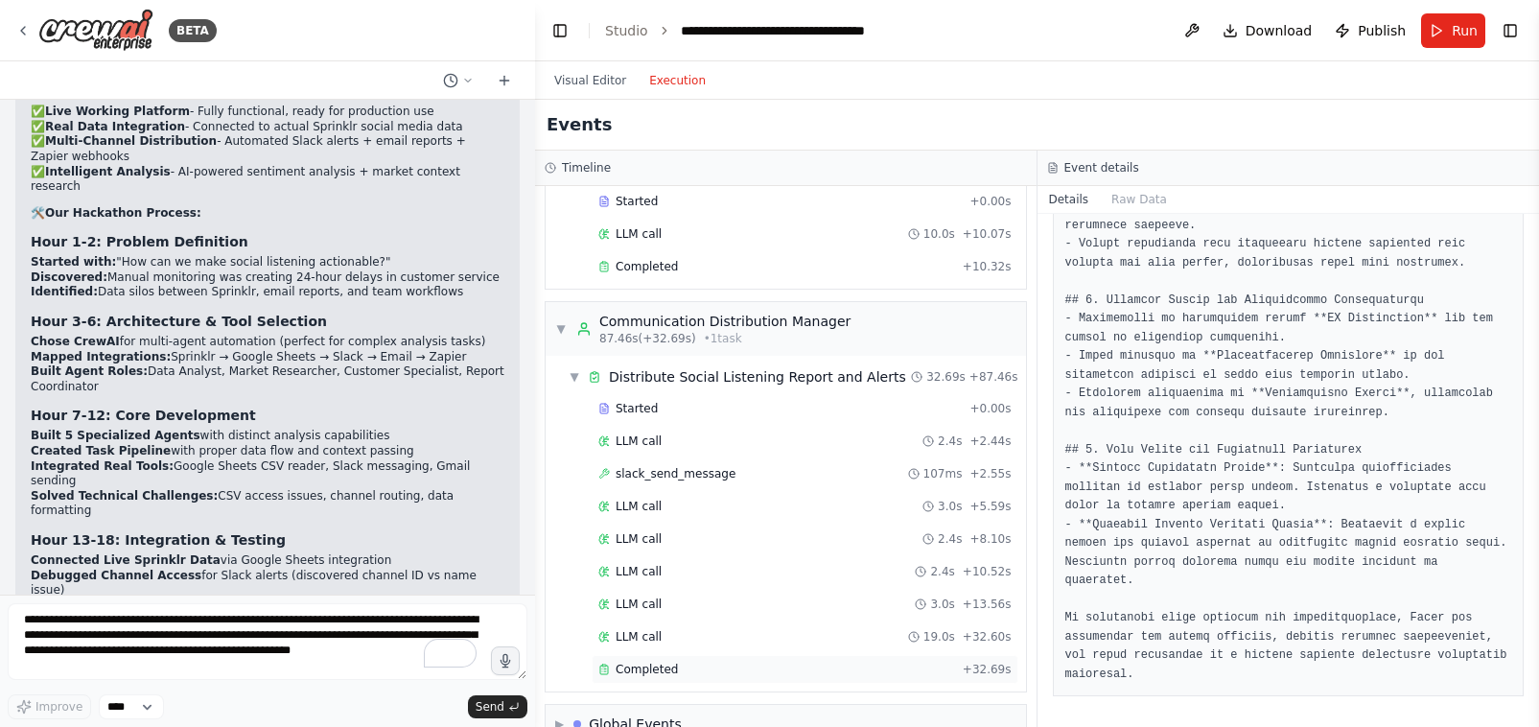
click at [629, 662] on span "Completed" at bounding box center [647, 669] width 62 height 15
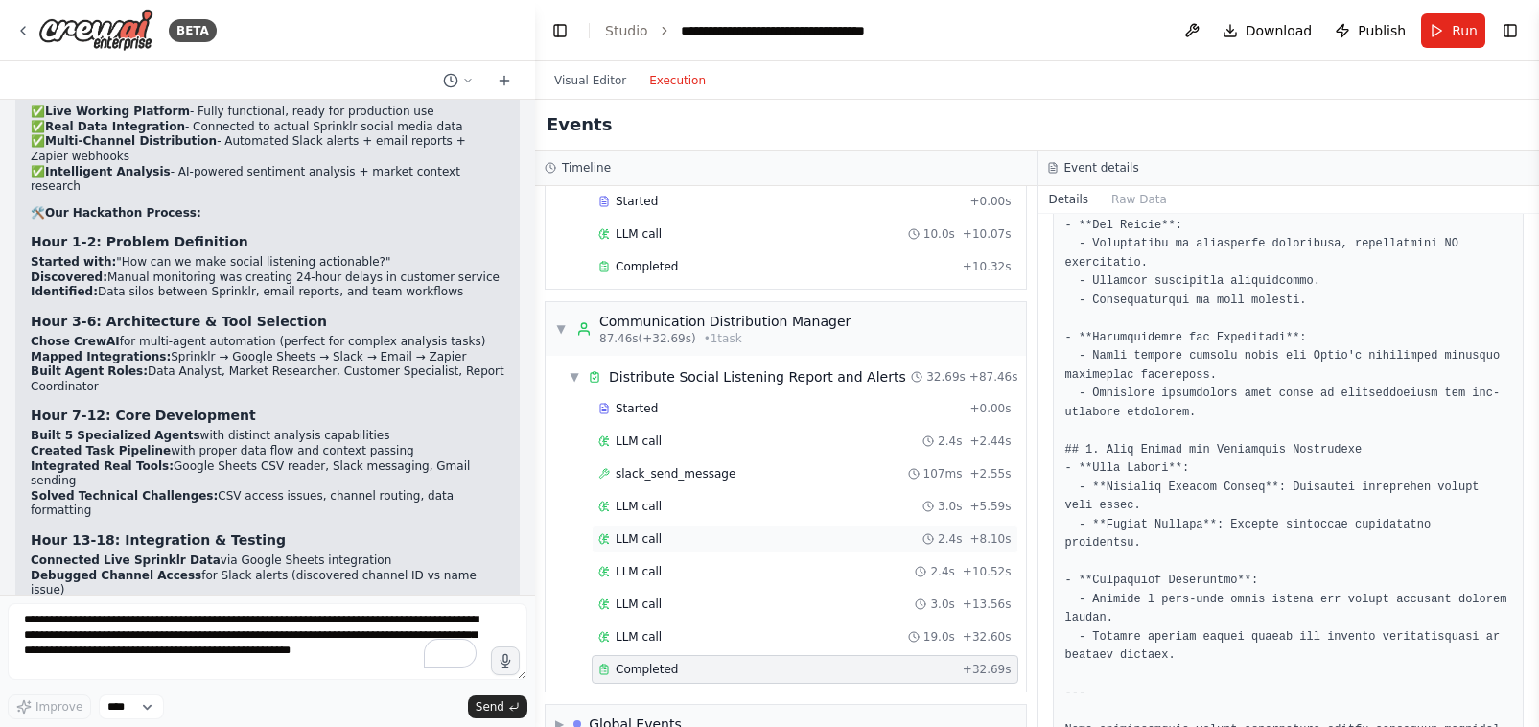
scroll to position [1955, 0]
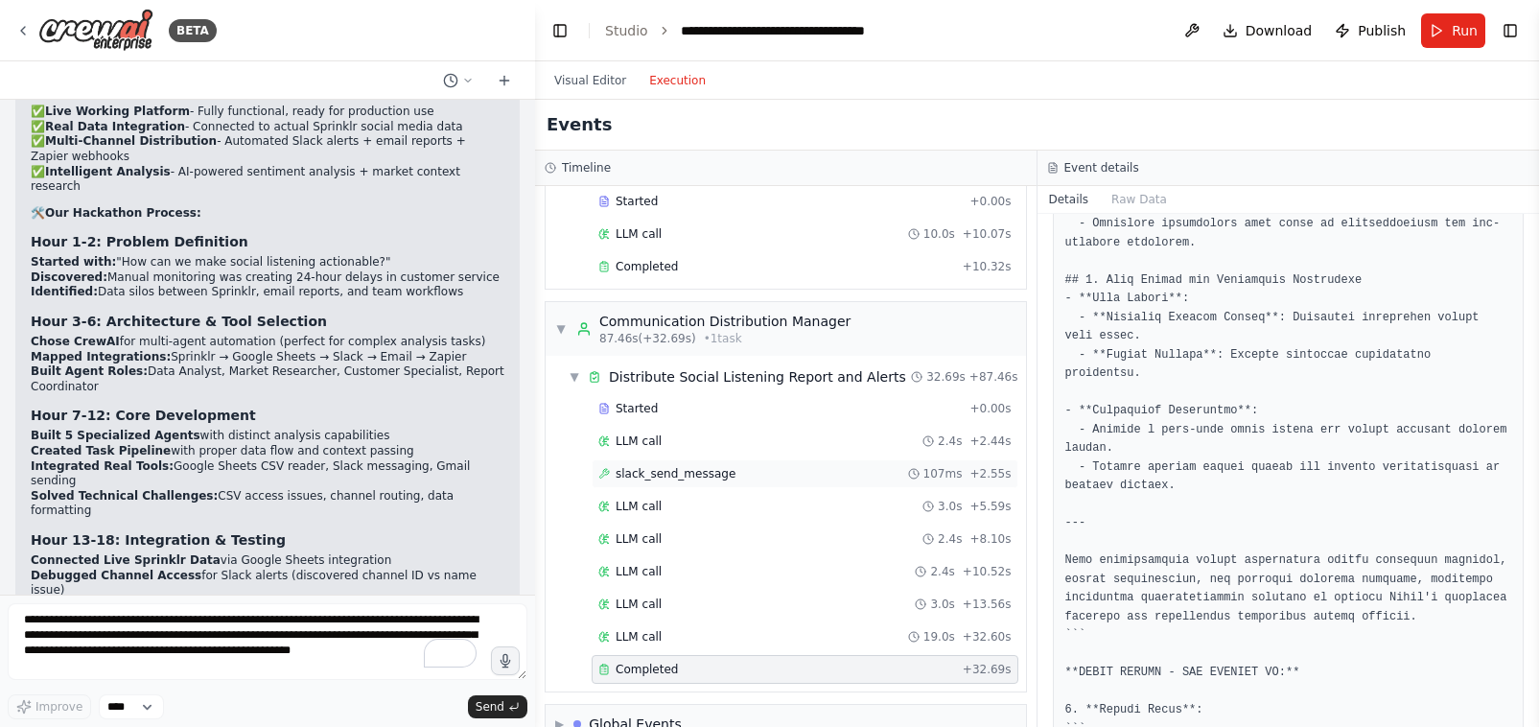
click at [759, 466] on div "slack_send_message 107ms + 2.55s" at bounding box center [804, 473] width 413 height 15
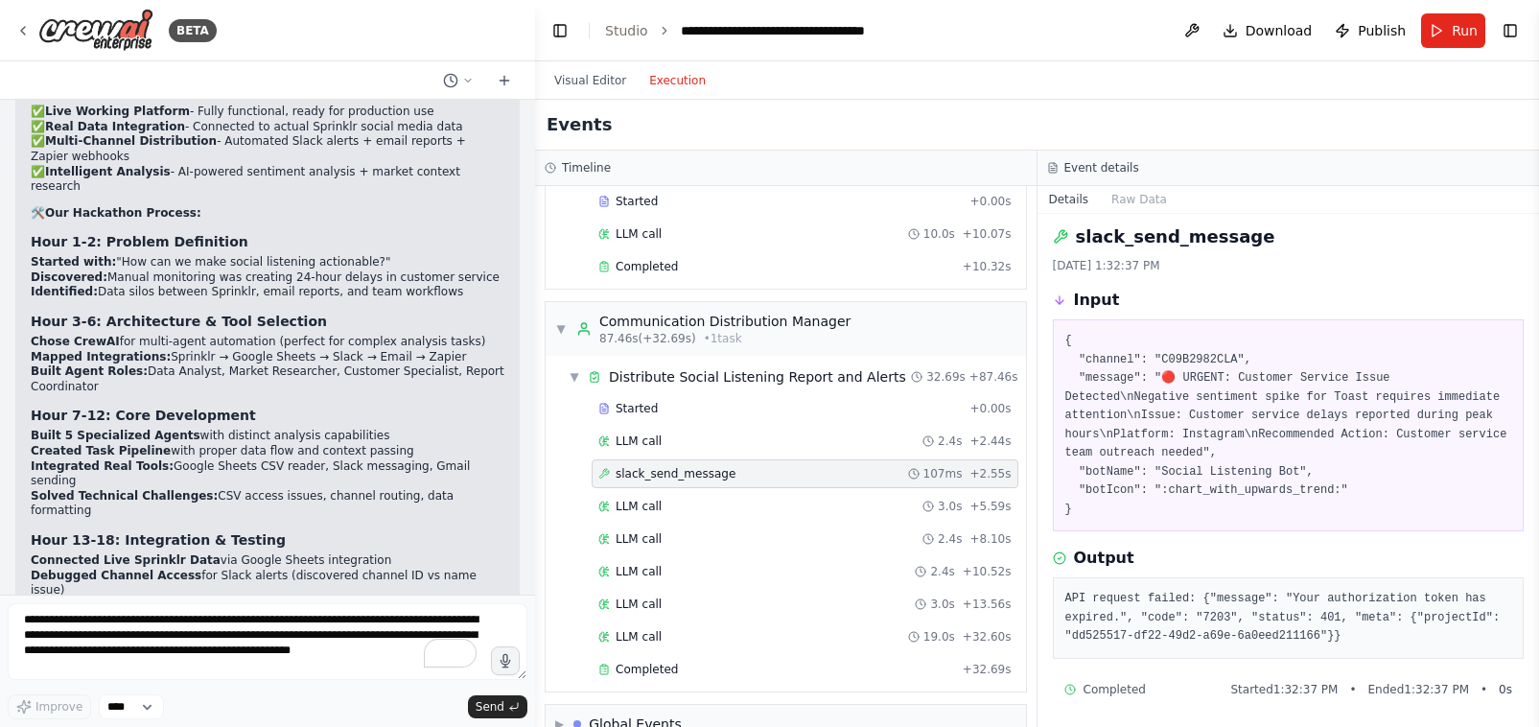
scroll to position [11, 0]
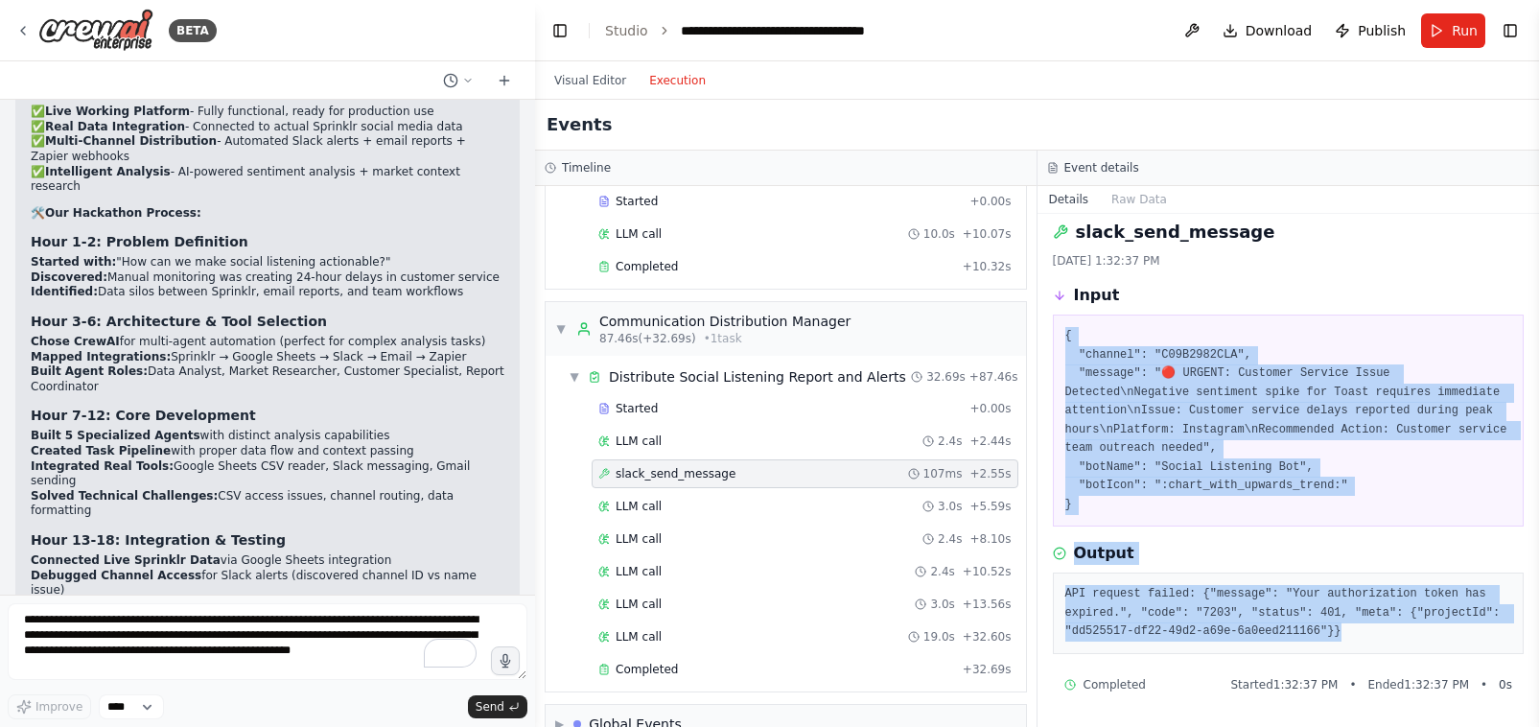
drag, startPoint x: 1458, startPoint y: 634, endPoint x: 1046, endPoint y: 330, distance: 511.5
click at [1046, 330] on div "slack_send_message 8/22/2025, 1:32:37 PM Input { "channel": "C09B2982CLA", "mes…" at bounding box center [1289, 470] width 503 height 513
copy div "{ "channel": "C09B2982CLA", "message": "🔴 URGENT: Customer Service Issue Detect…"
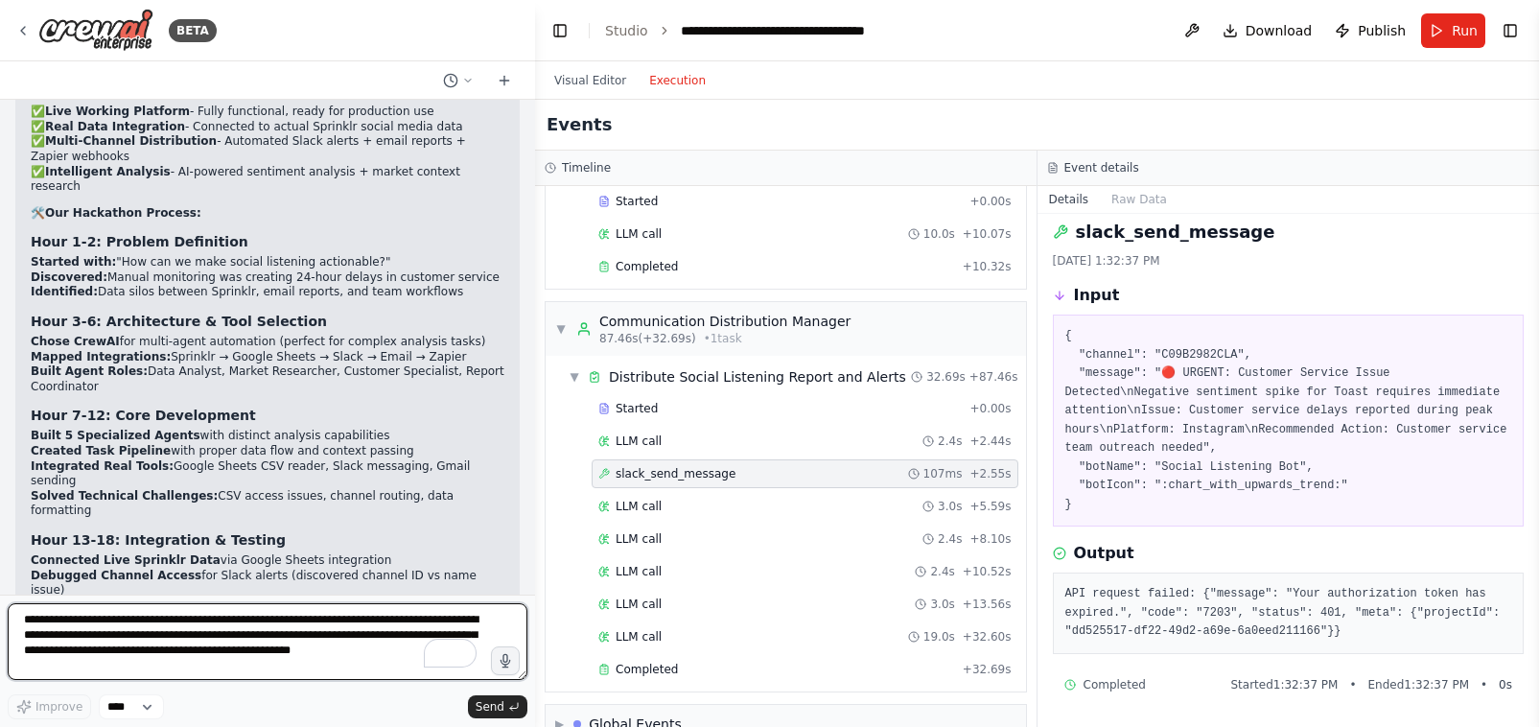
click at [166, 649] on textarea "**********" at bounding box center [268, 641] width 520 height 77
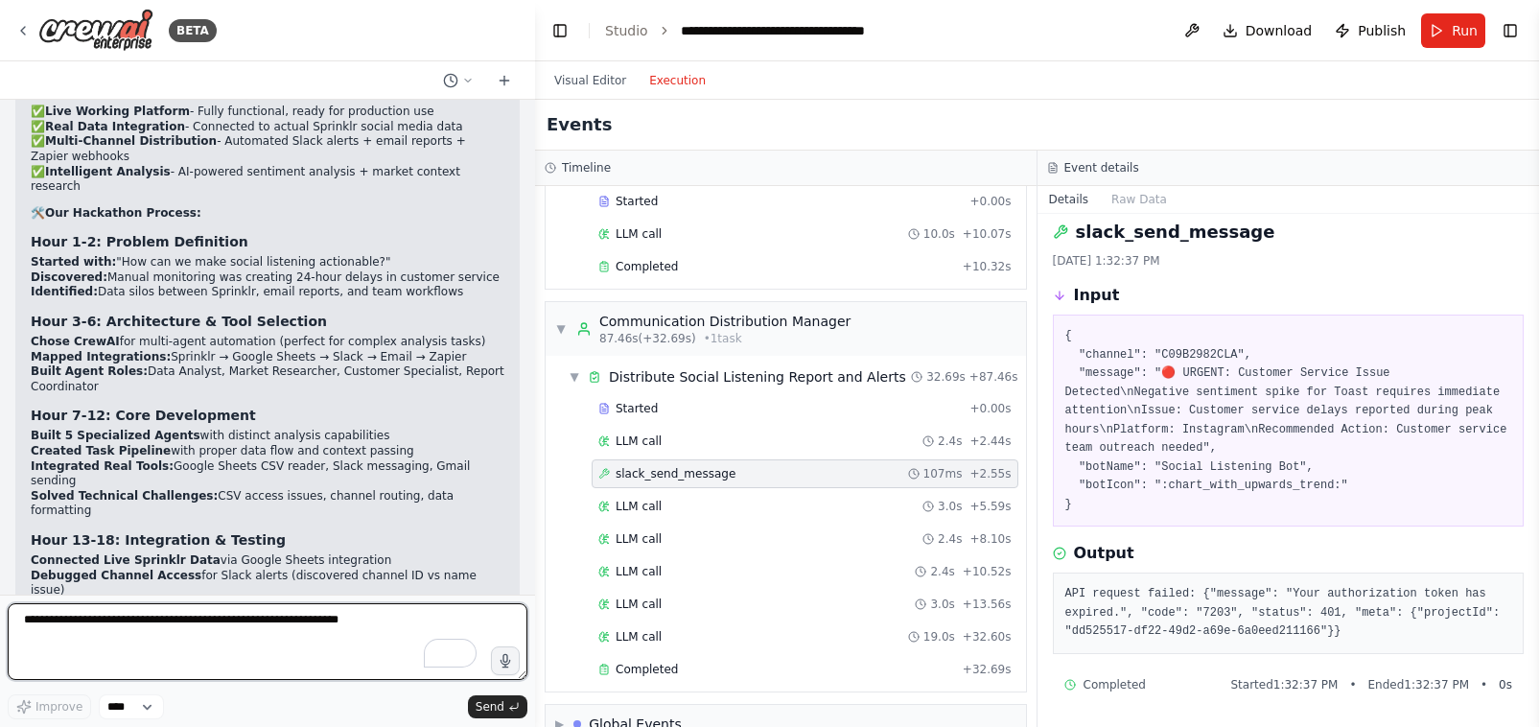
paste textarea "**********"
type textarea "**********"
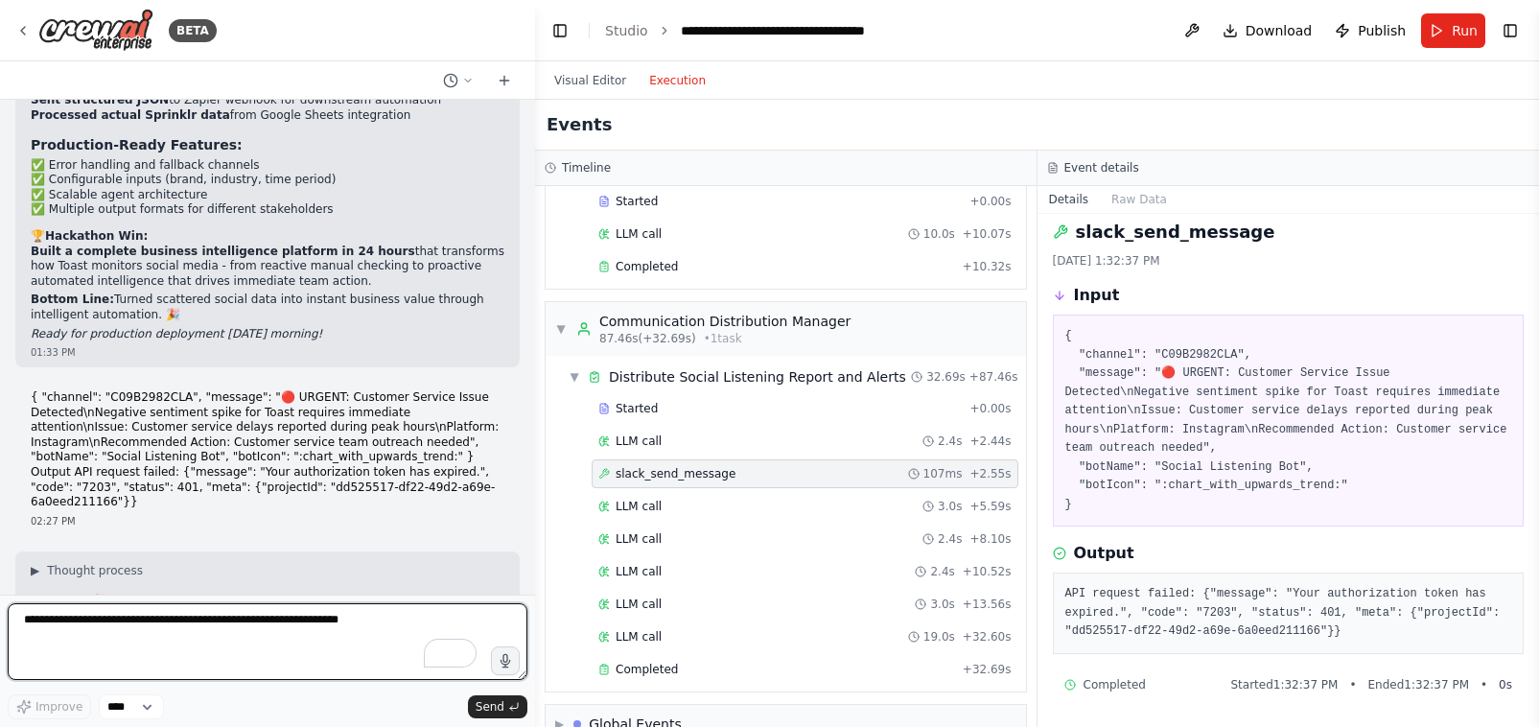
scroll to position [41847, 0]
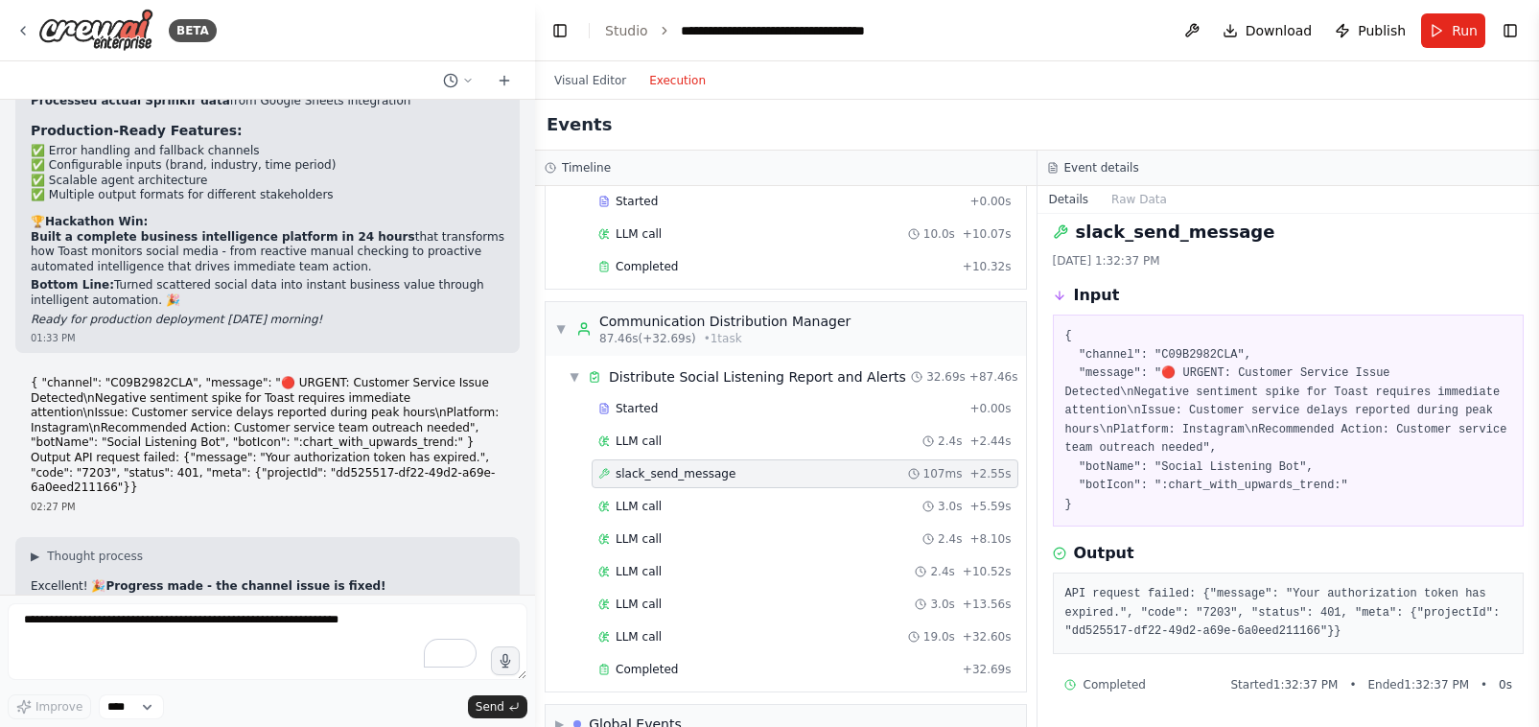
scroll to position [41847, 0]
click at [29, 27] on icon at bounding box center [22, 30] width 15 height 15
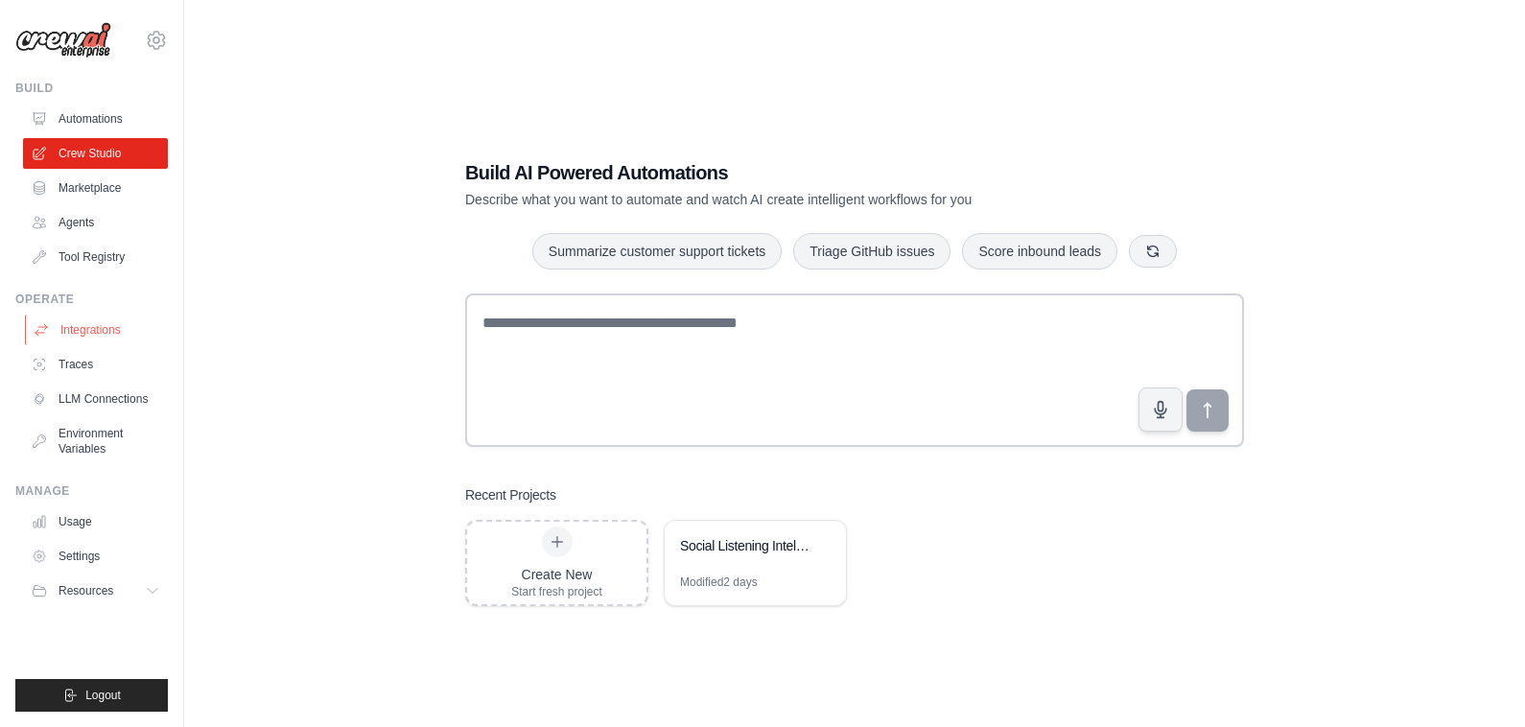
click at [68, 328] on link "Integrations" at bounding box center [97, 330] width 145 height 31
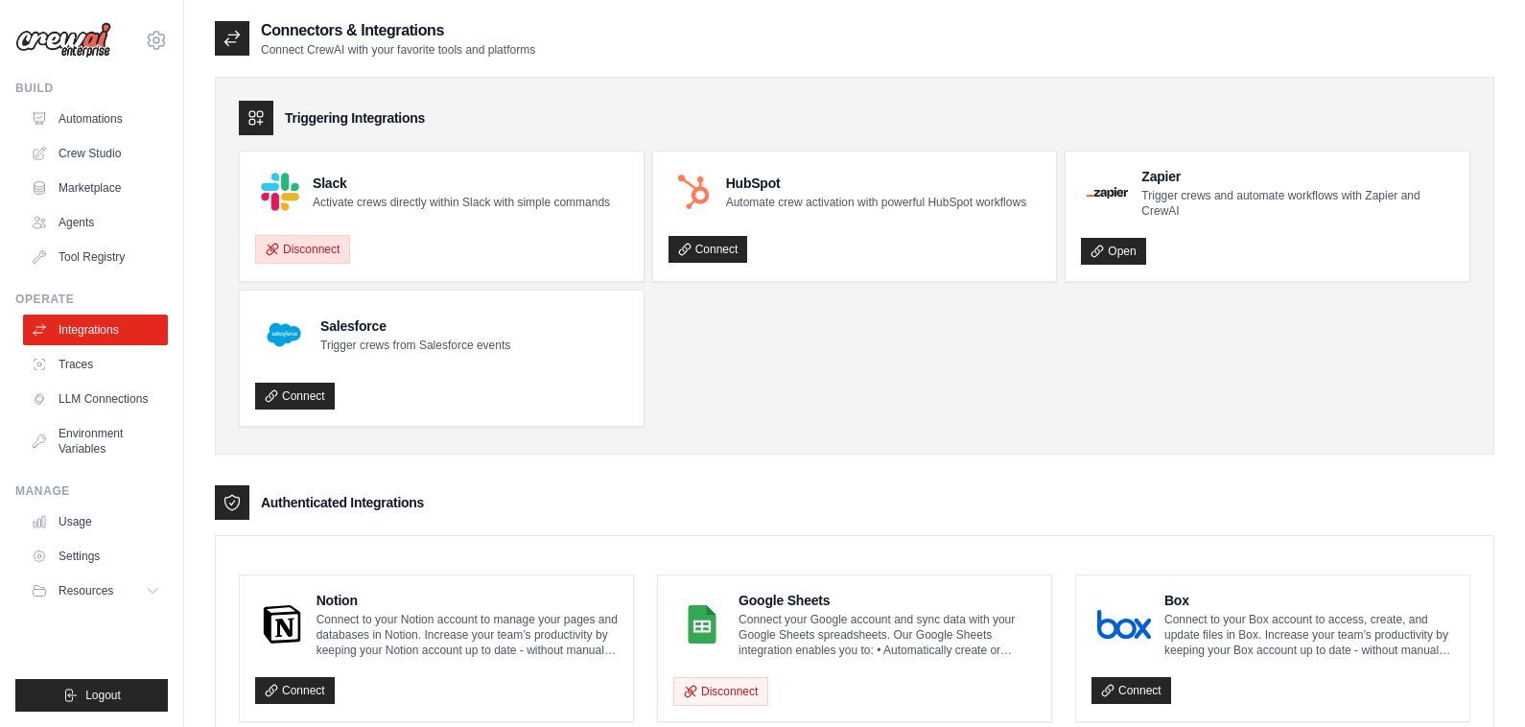
click at [286, 254] on button "Disconnect" at bounding box center [302, 249] width 95 height 29
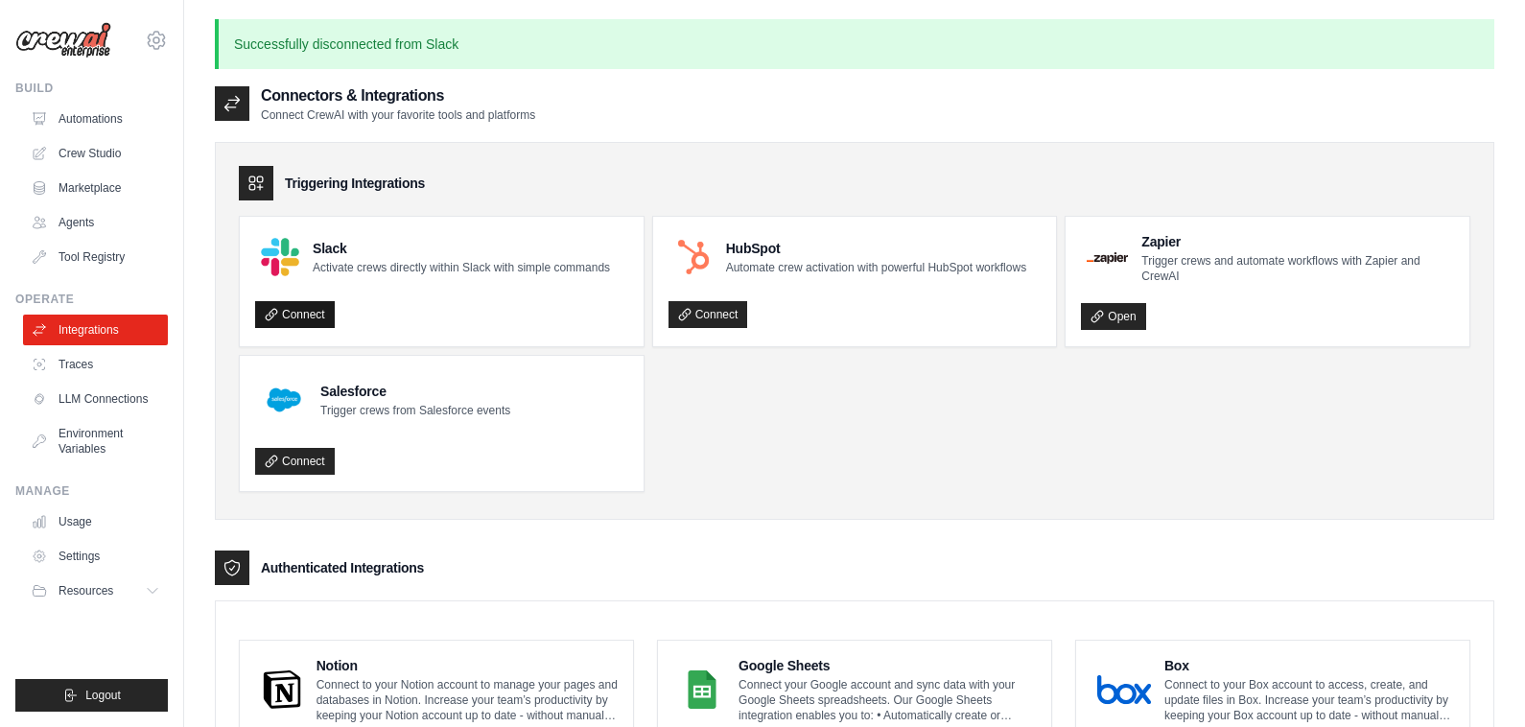
click at [308, 307] on link "Connect" at bounding box center [295, 314] width 80 height 27
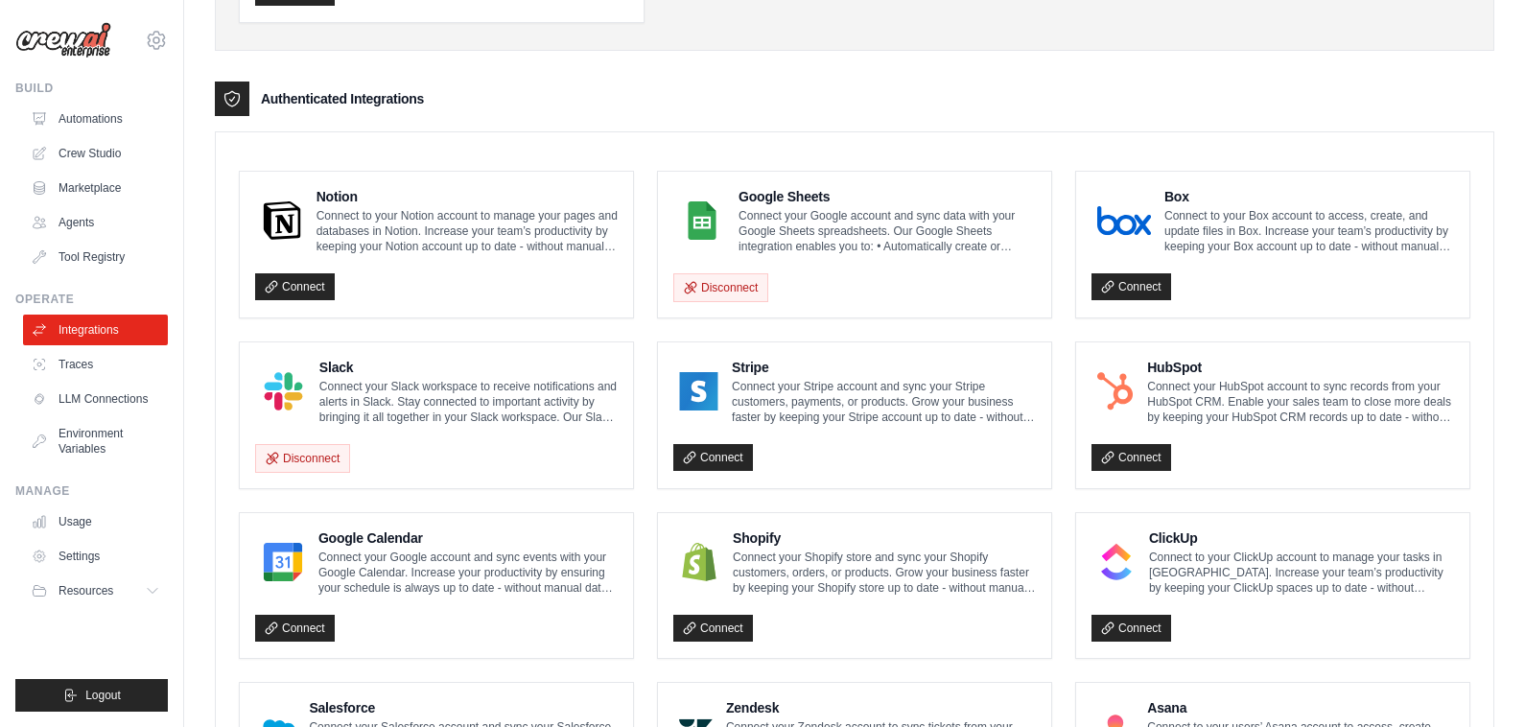
scroll to position [478, 0]
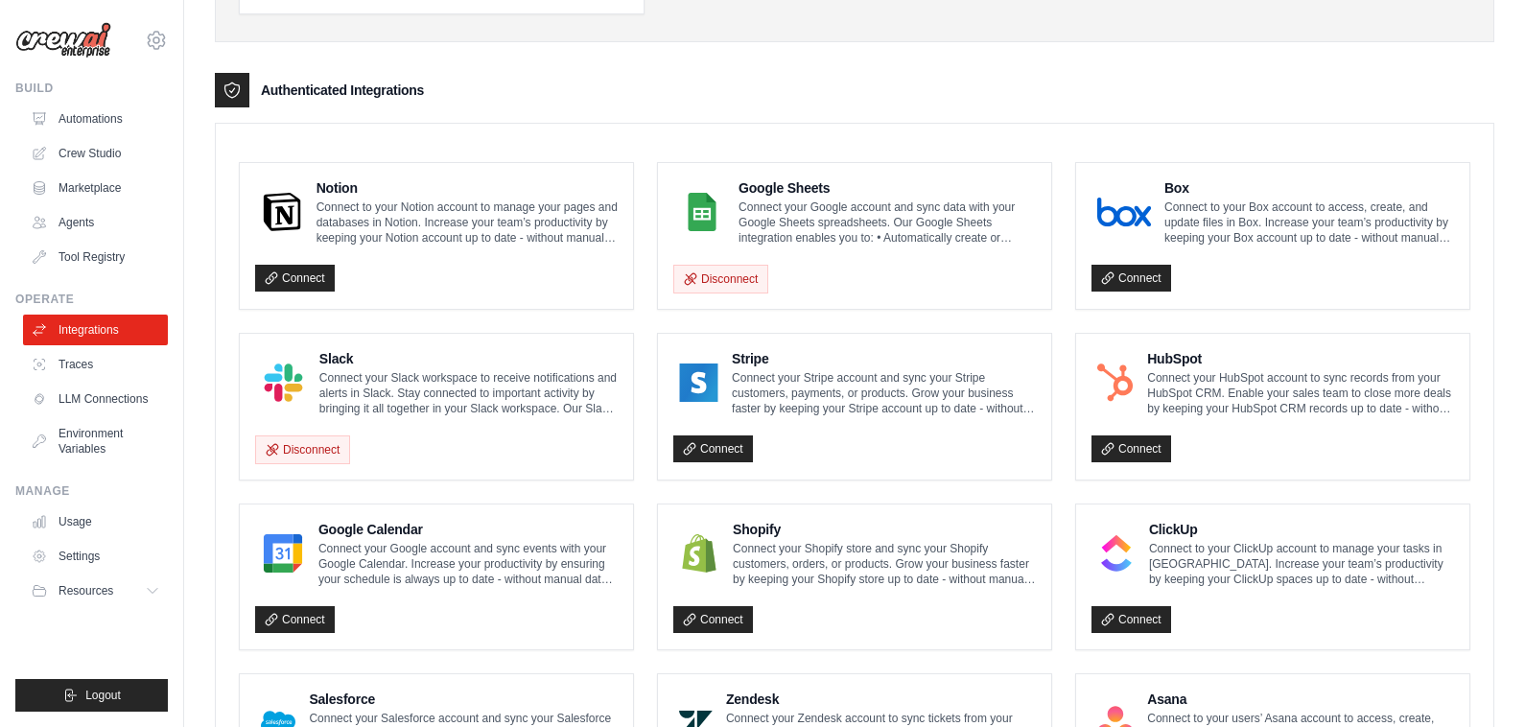
click at [471, 433] on div "Disconnect" at bounding box center [436, 444] width 362 height 40
click at [457, 387] on p "Connect your Slack workspace to receive notifications and alerts in Slack. Stay…" at bounding box center [468, 393] width 298 height 46
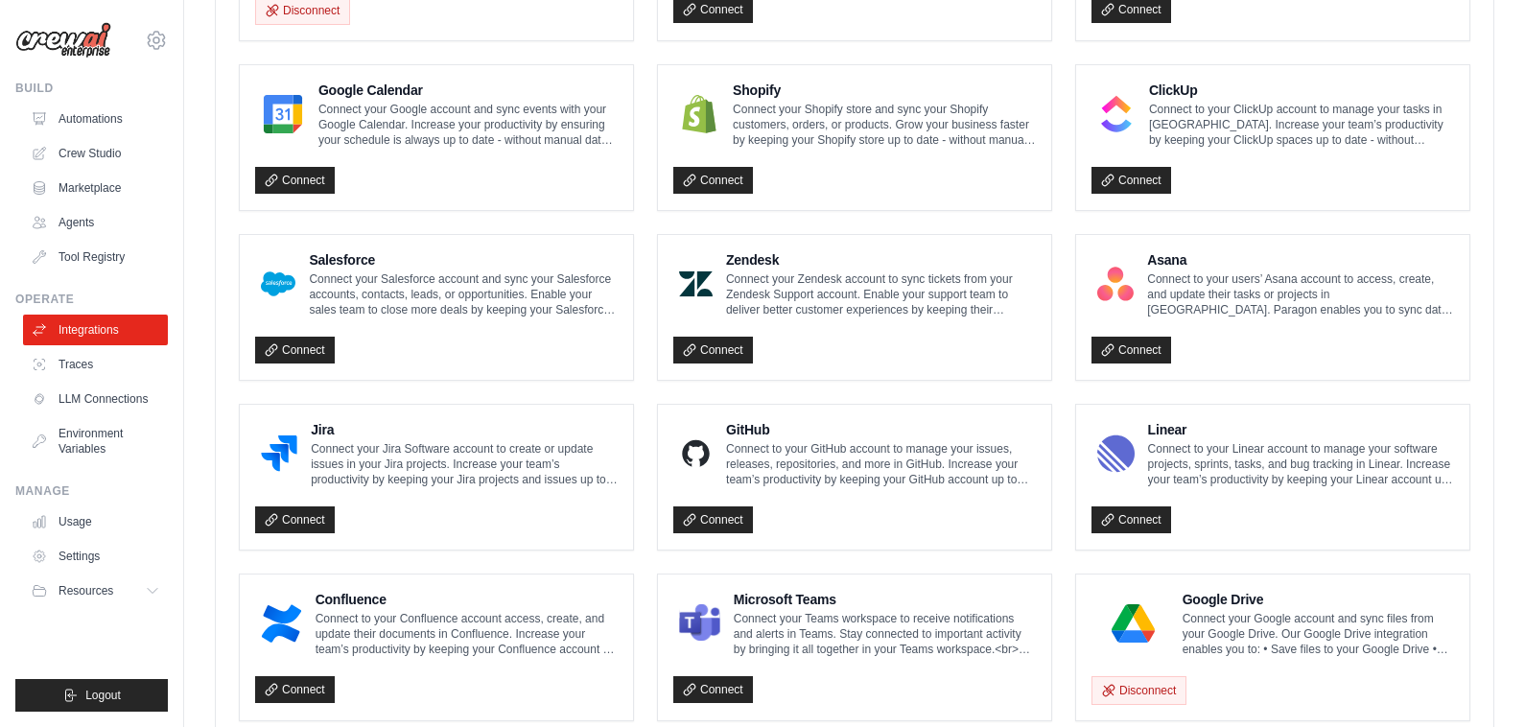
scroll to position [941, 0]
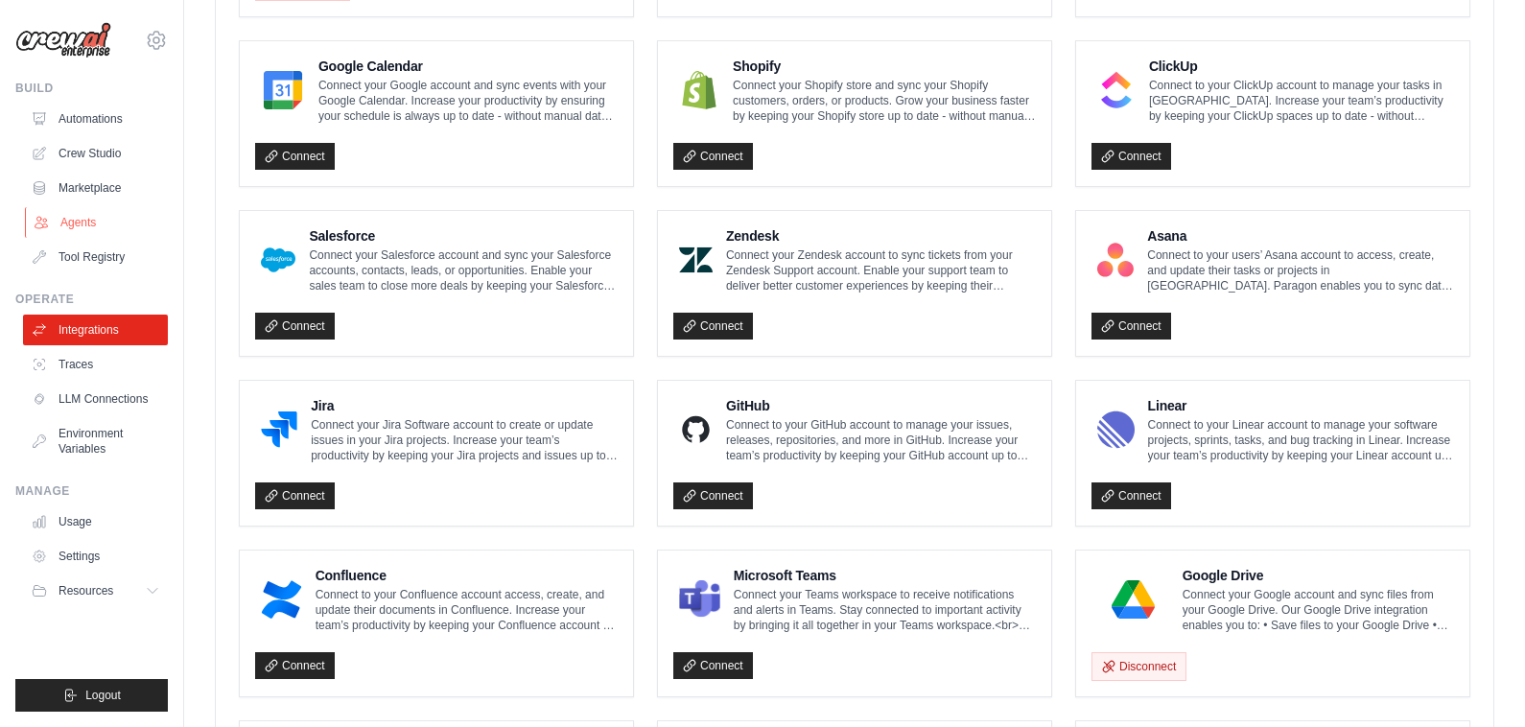
click at [99, 220] on link "Agents" at bounding box center [97, 222] width 145 height 31
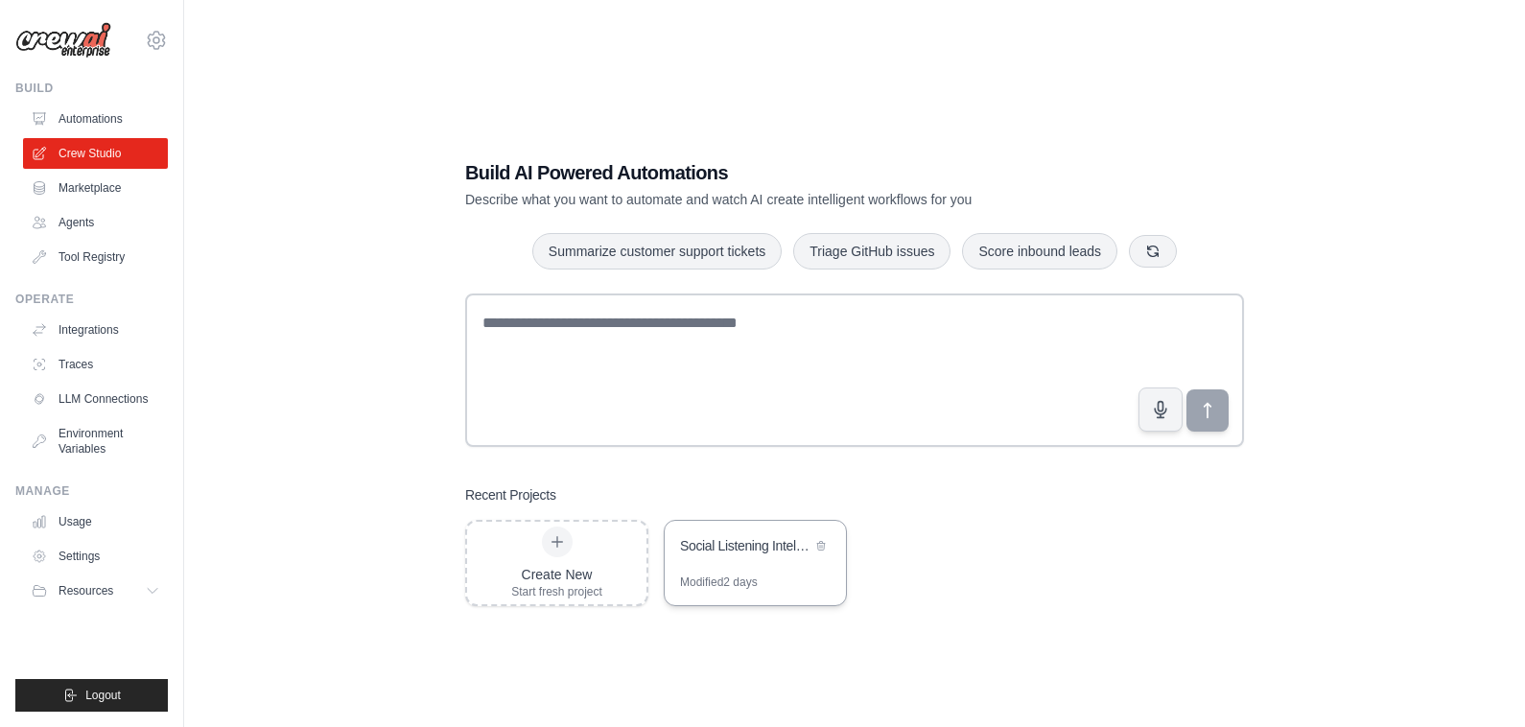
click at [767, 564] on div "Social Listening Intelligence Platform" at bounding box center [755, 548] width 181 height 54
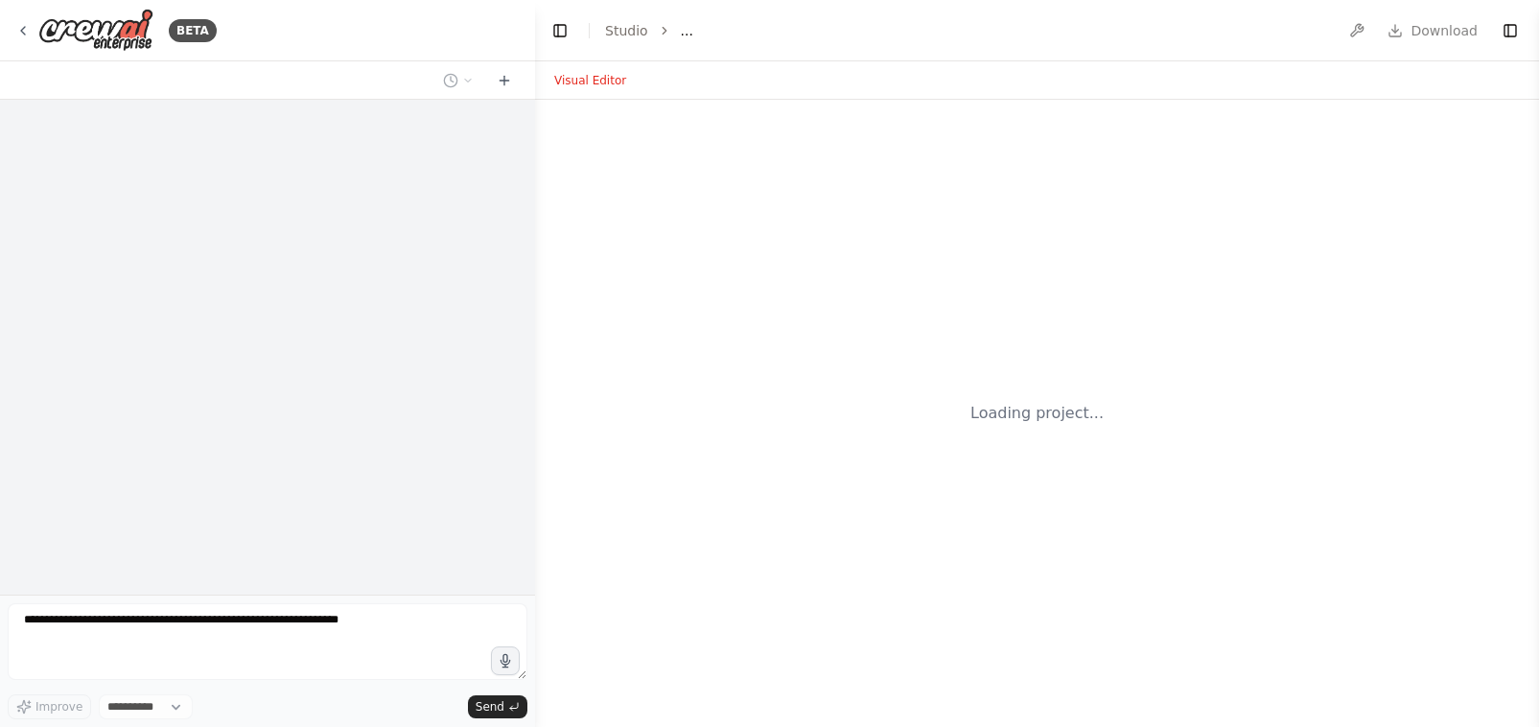
select select "****"
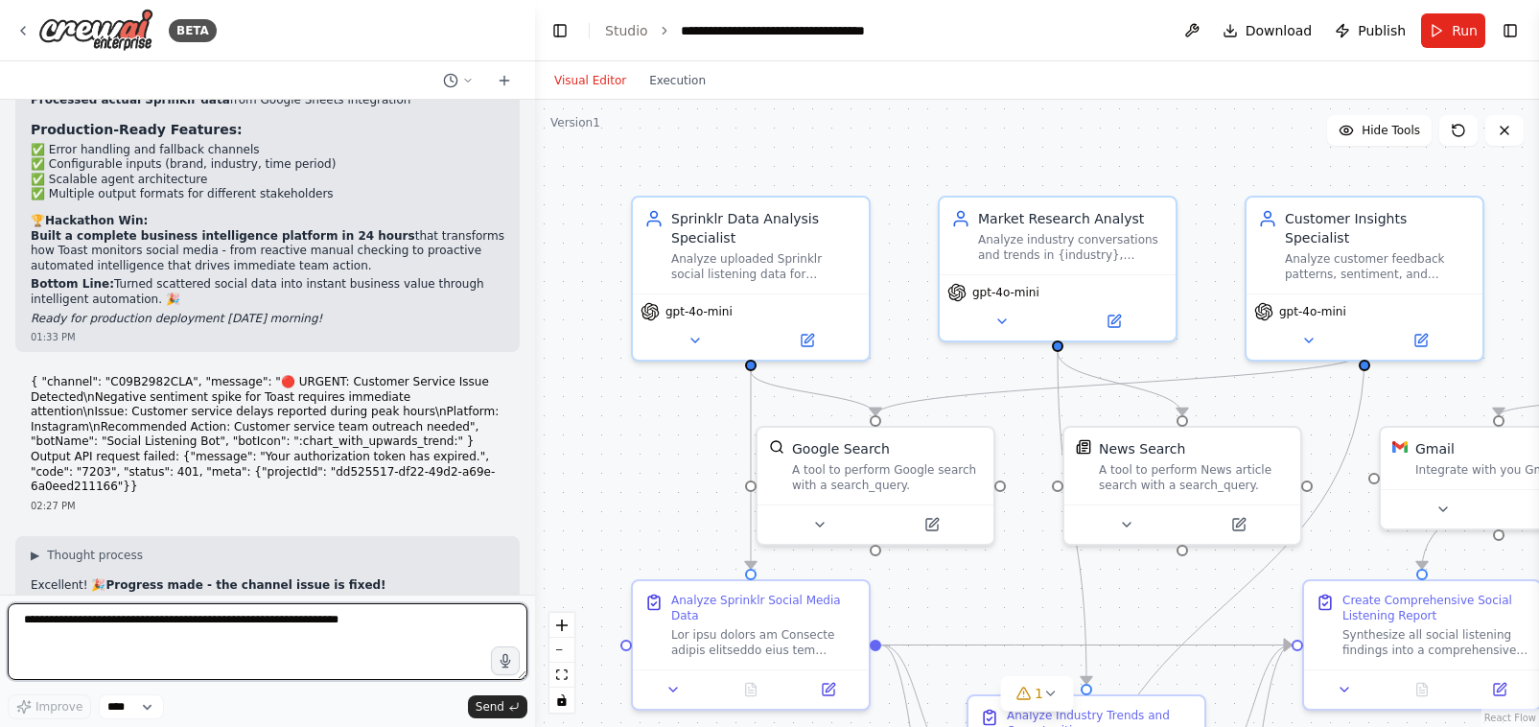
click at [64, 630] on textarea at bounding box center [268, 641] width 520 height 77
type textarea "**********"
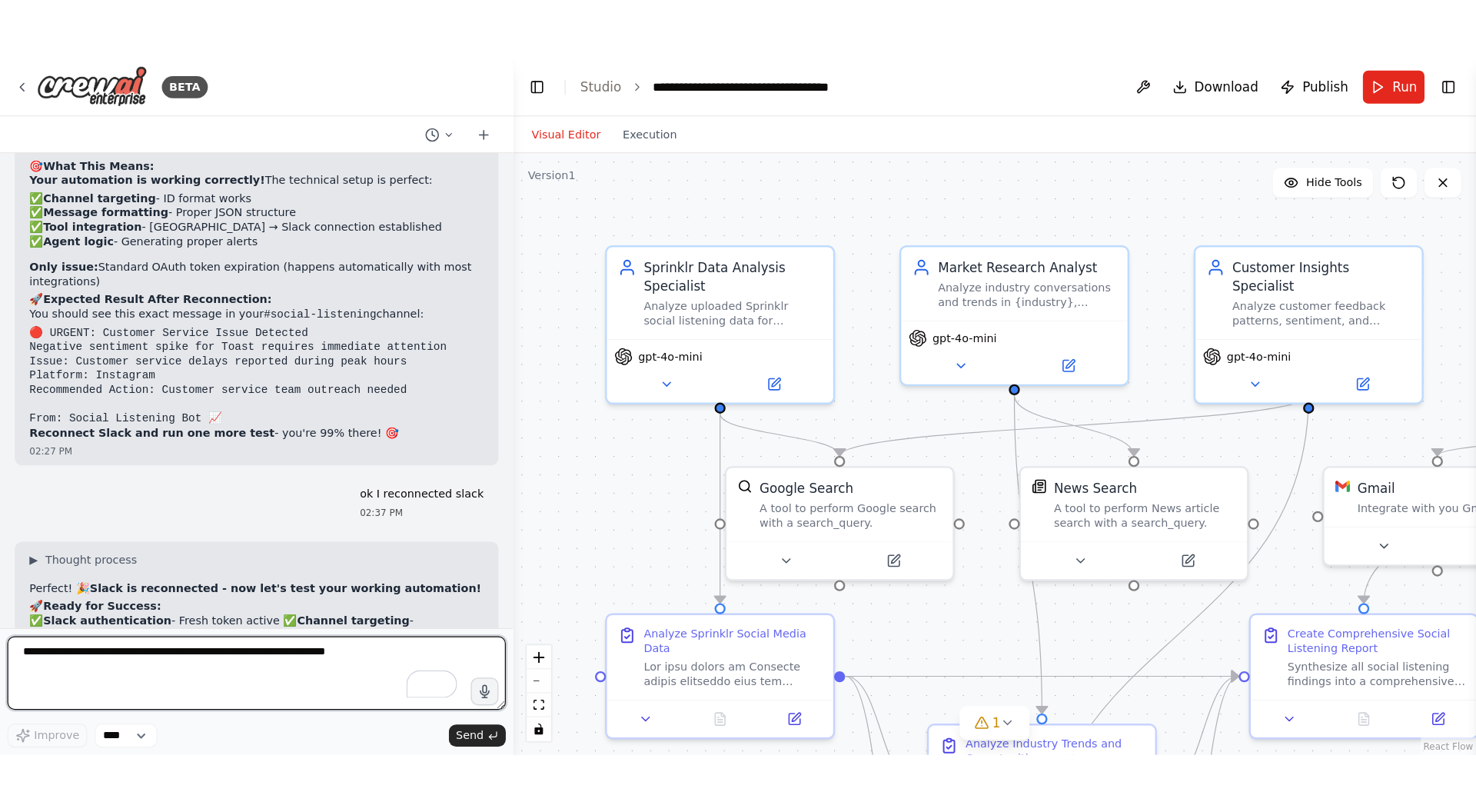
scroll to position [34163, 0]
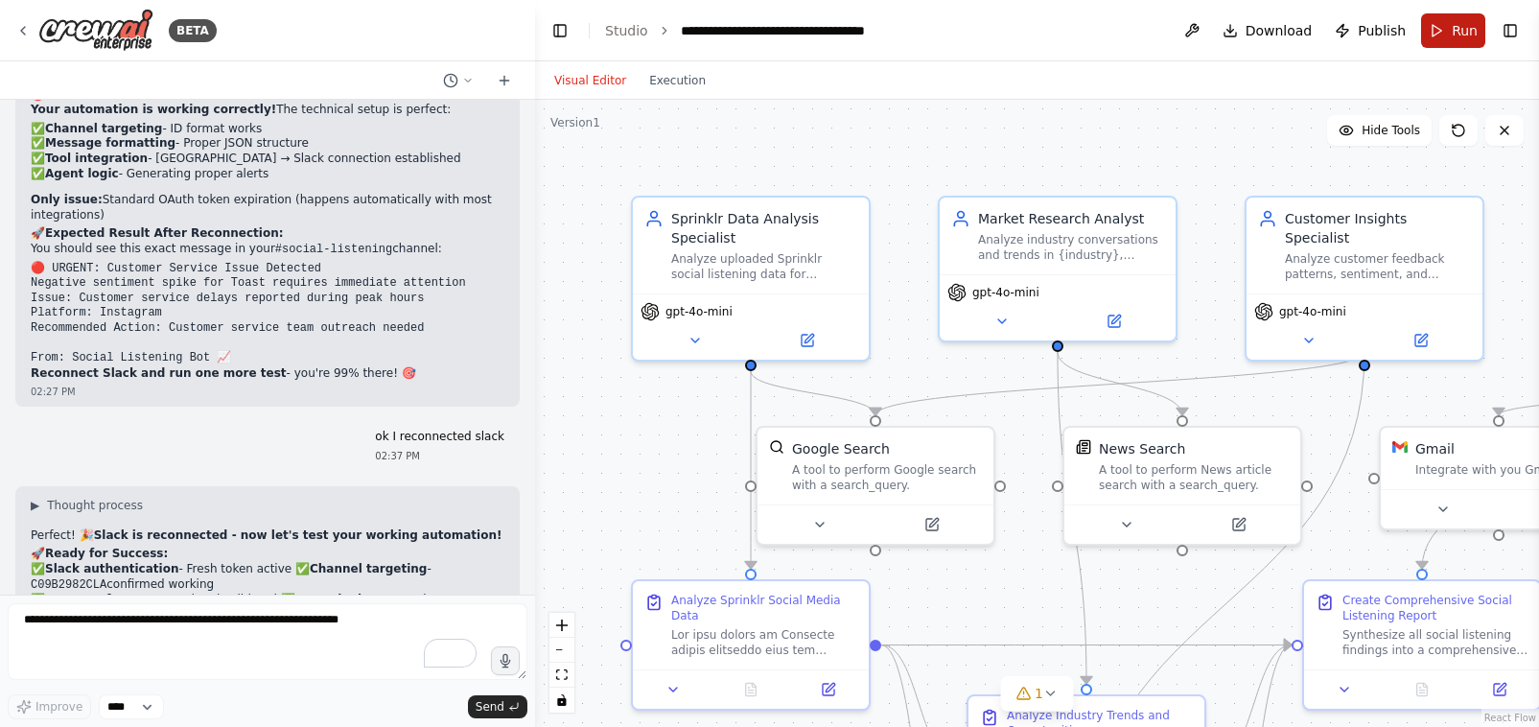
click at [1448, 36] on button "Run" at bounding box center [1453, 30] width 64 height 35
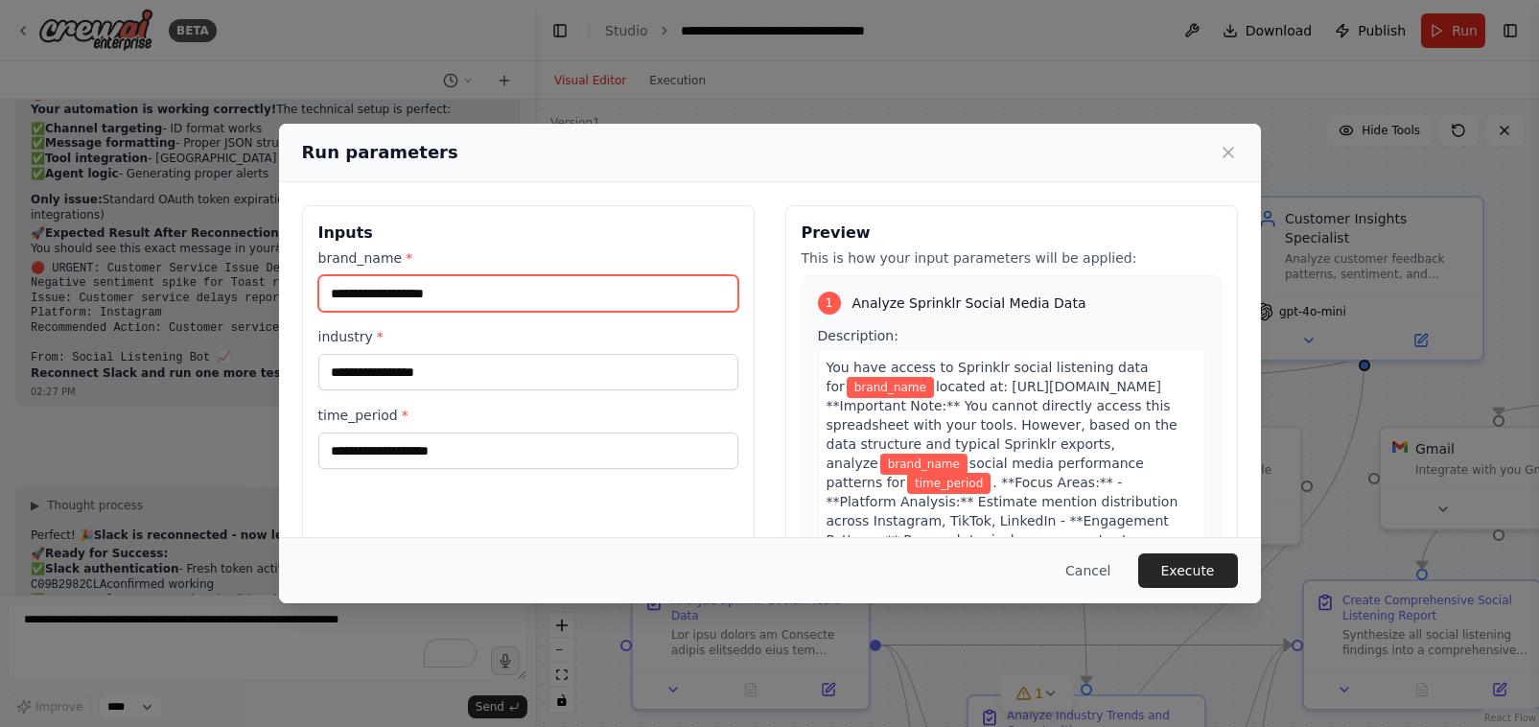
click at [386, 293] on input "brand_name *" at bounding box center [528, 293] width 420 height 36
type input "*****"
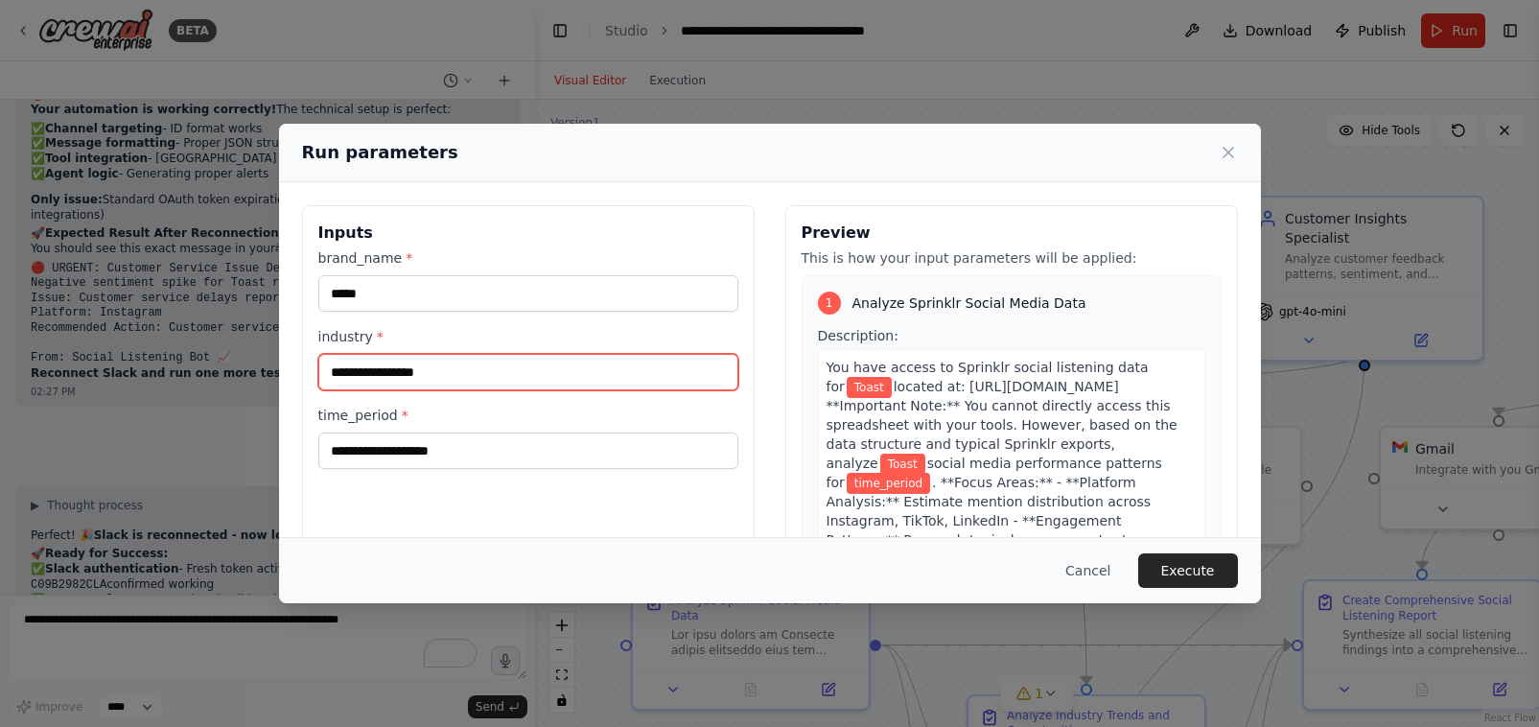
click at [362, 381] on input "industry *" at bounding box center [528, 372] width 420 height 36
type input "**********"
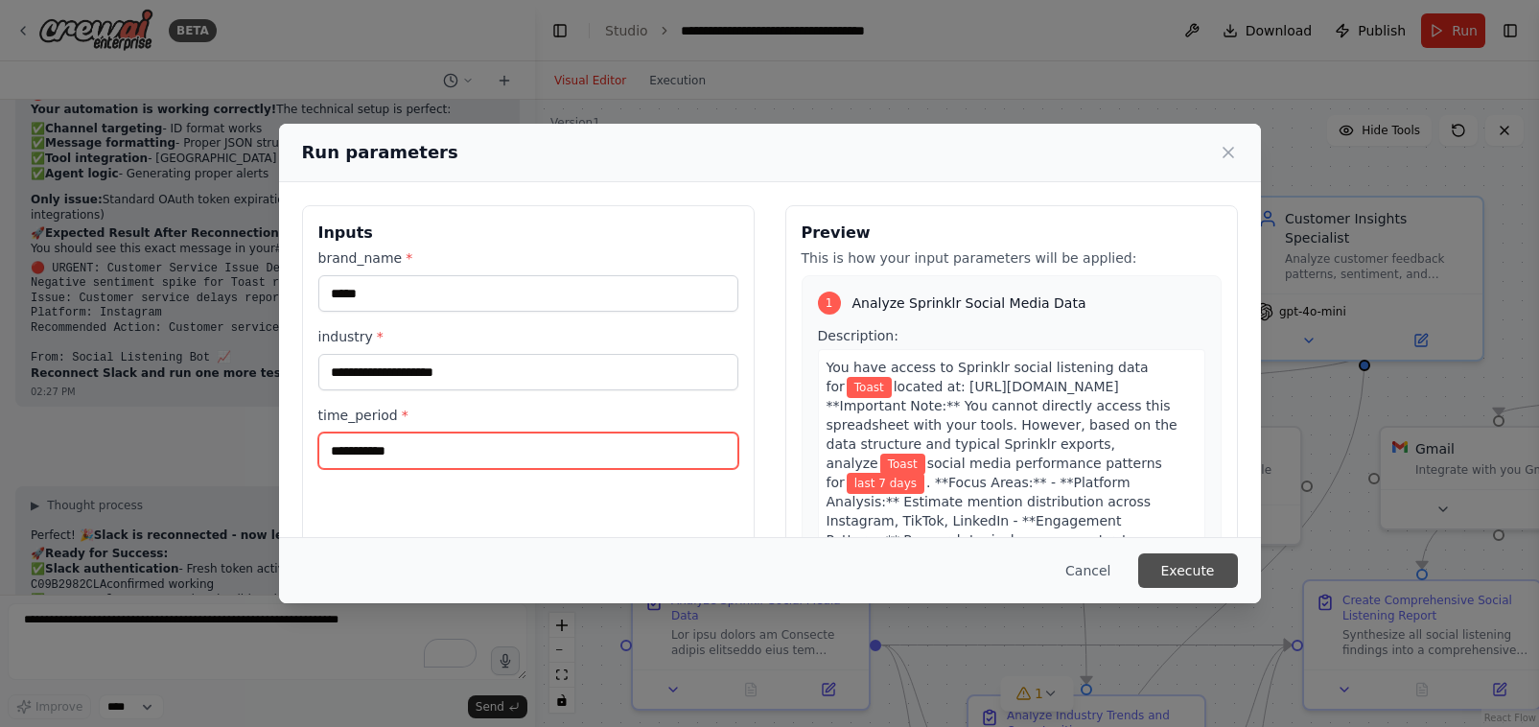
type input "**********"
click at [1200, 584] on button "Execute" at bounding box center [1188, 570] width 100 height 35
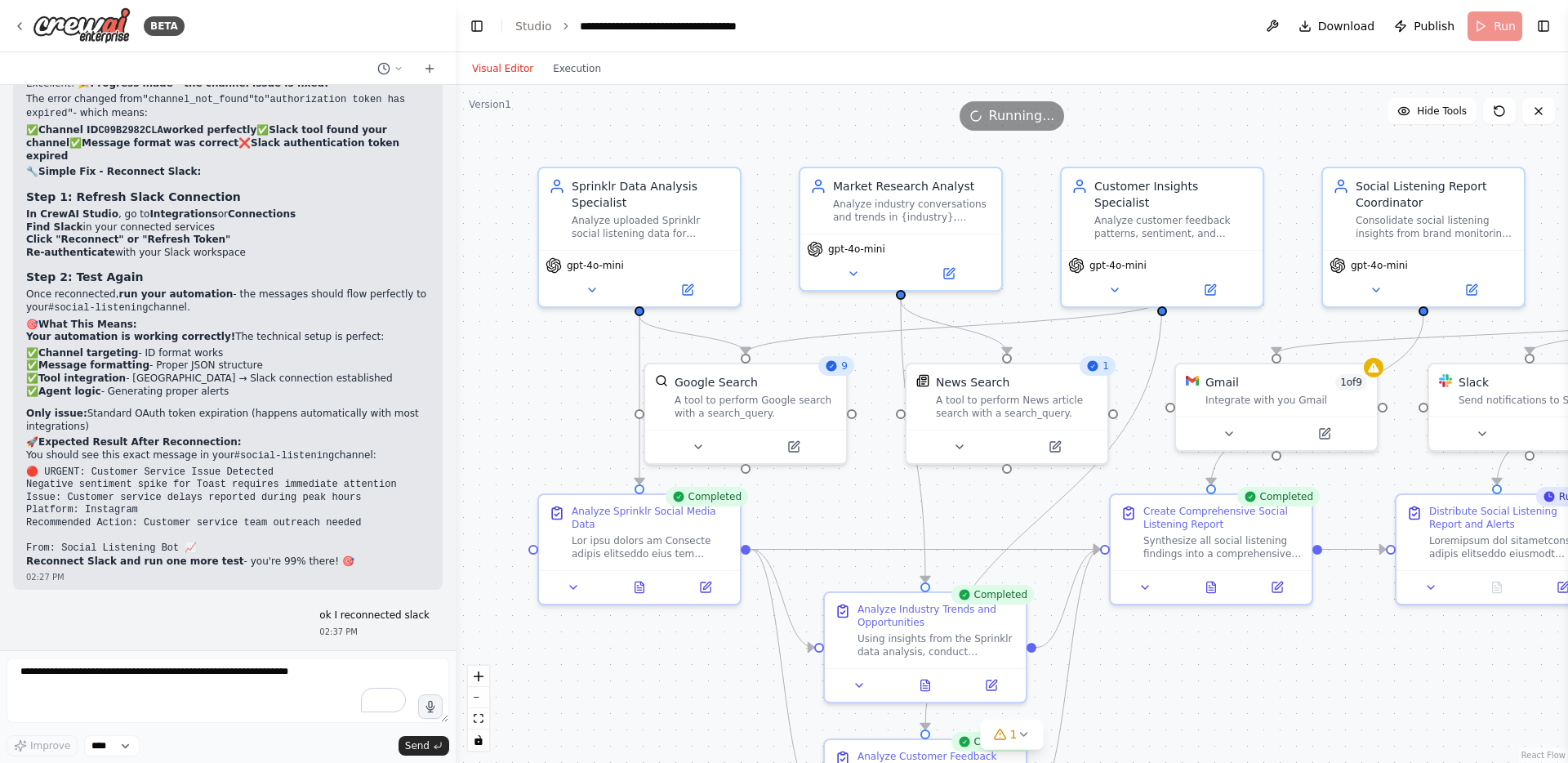
scroll to position [36150, 0]
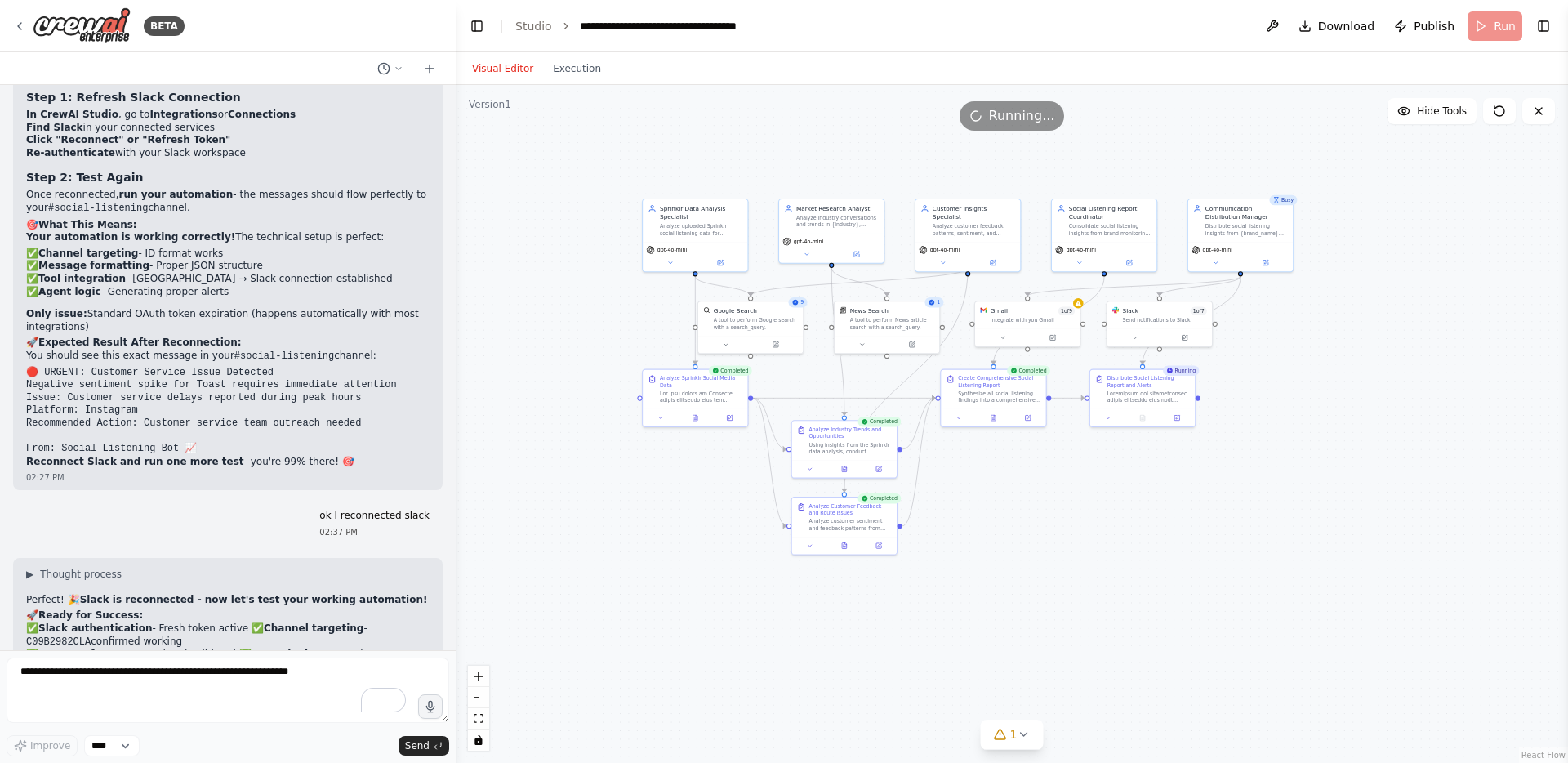
drag, startPoint x: 1283, startPoint y: 610, endPoint x: 1103, endPoint y: 485, distance: 219.1
click at [1103, 485] on div ".deletable-edge-delete-btn { width: 20px; height: 20px; border: 0px solid #ffff…" at bounding box center [1012, 424] width 1112 height 678
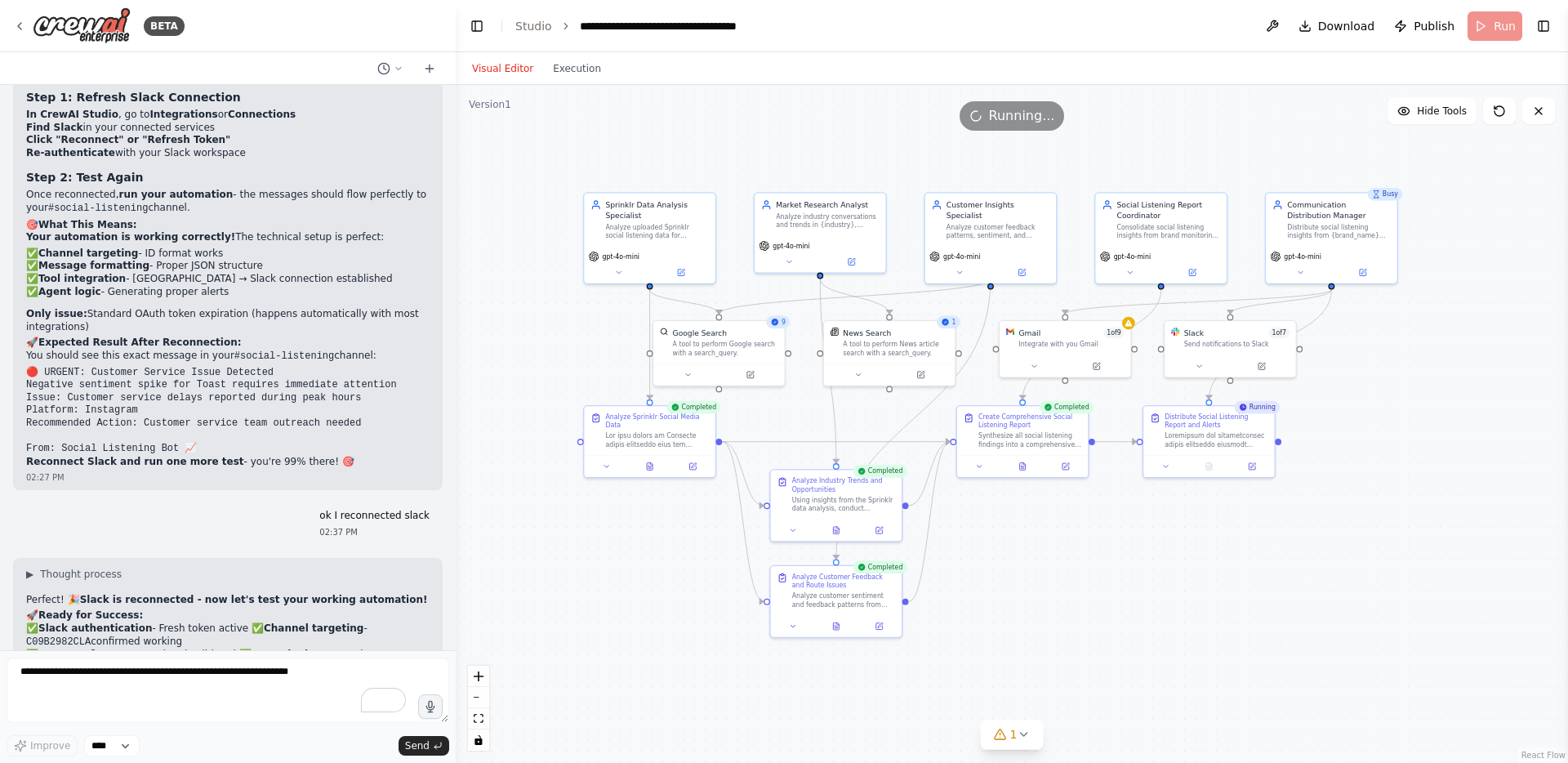
drag, startPoint x: 1229, startPoint y: 480, endPoint x: 1324, endPoint y: 537, distance: 110.8
click at [1310, 542] on div ".deletable-edge-delete-btn { width: 20px; height: 20px; border: 0px solid #ffff…" at bounding box center [1012, 424] width 1112 height 678
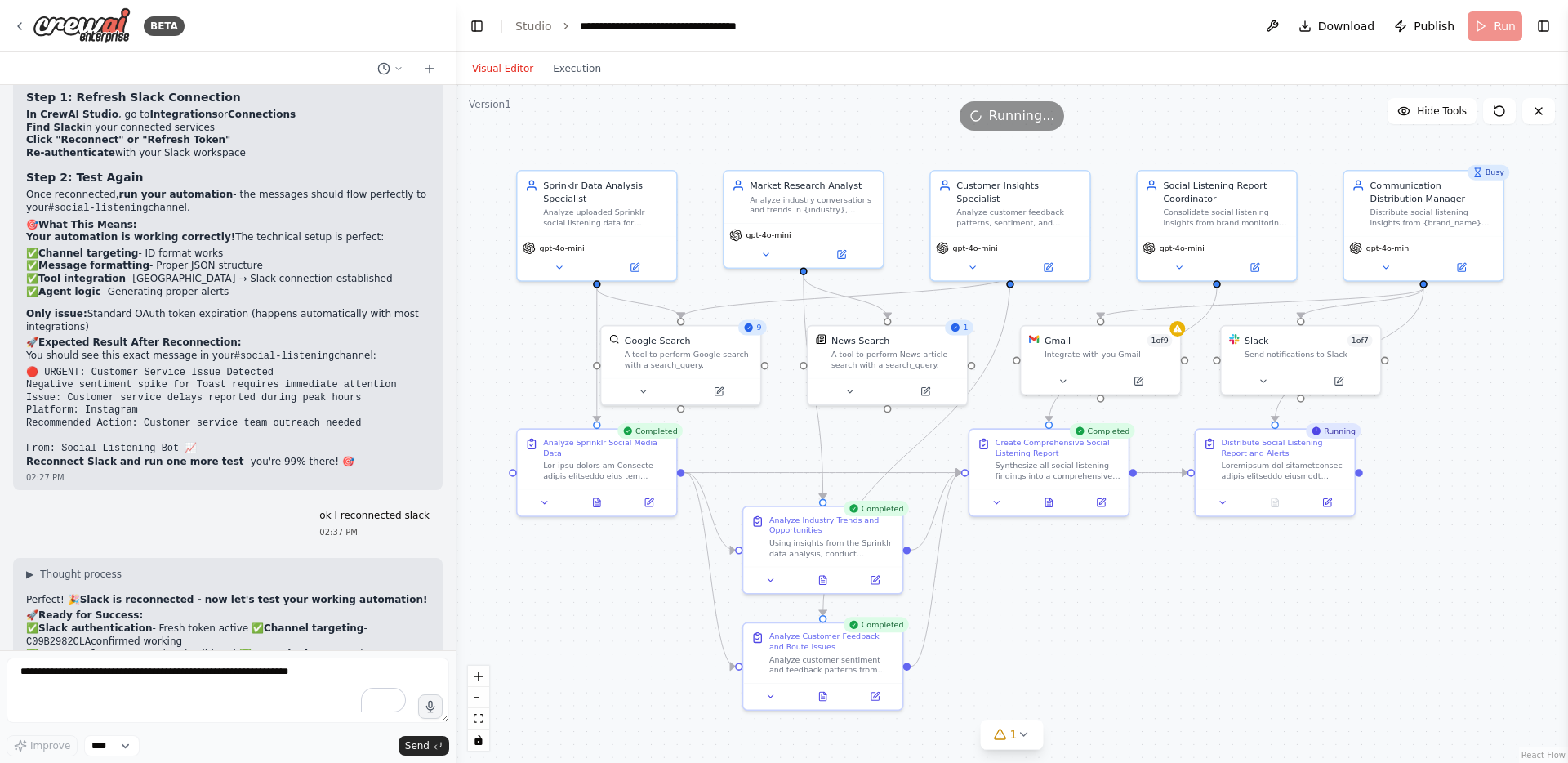
drag, startPoint x: 1354, startPoint y: 540, endPoint x: 1419, endPoint y: 593, distance: 83.9
click at [1310, 593] on div ".deletable-edge-delete-btn { width: 20px; height: 20px; border: 0px solid #ffff…" at bounding box center [1012, 424] width 1112 height 678
click at [579, 67] on button "Execution" at bounding box center [577, 68] width 68 height 20
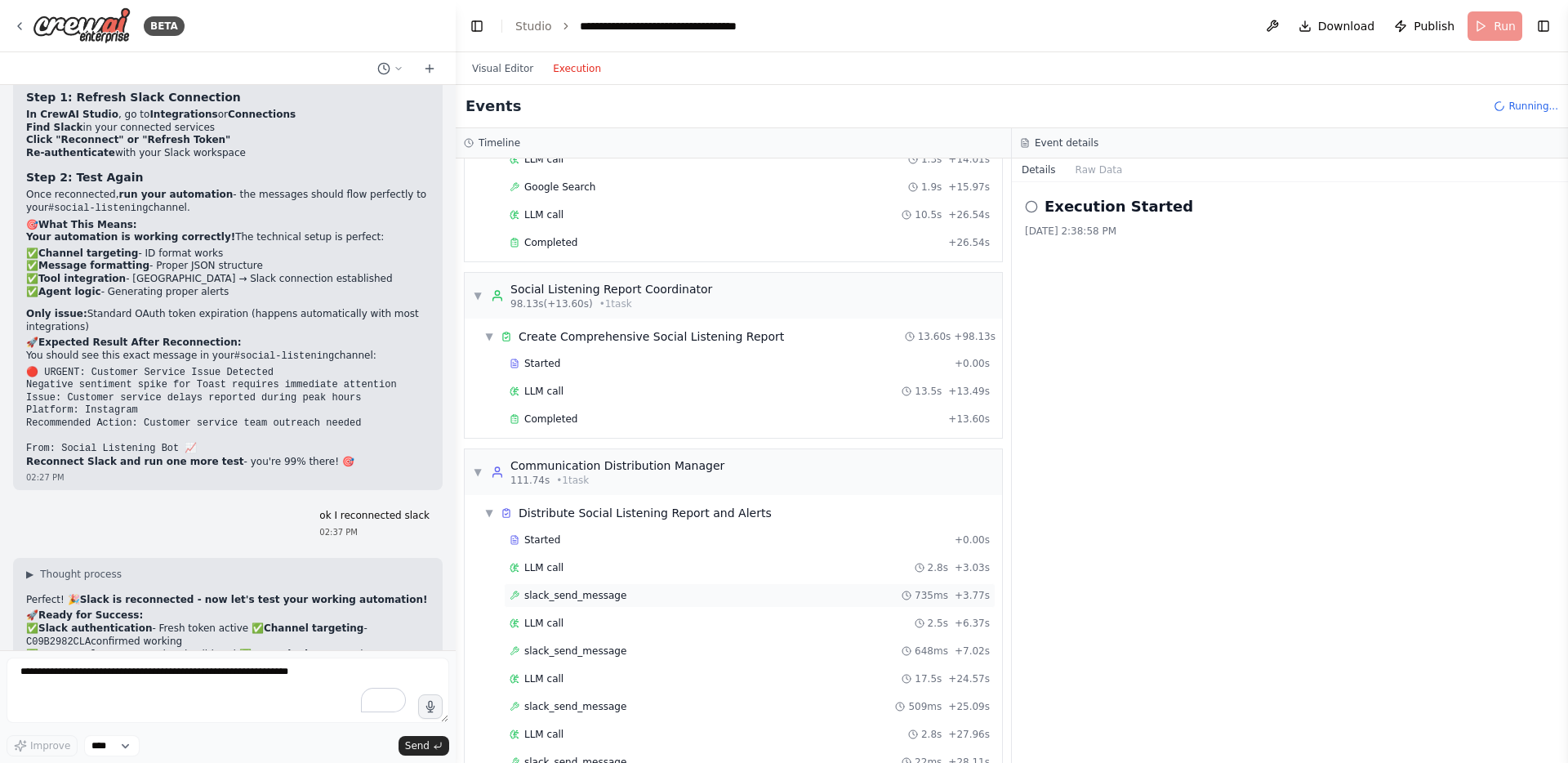
scroll to position [1087, 0]
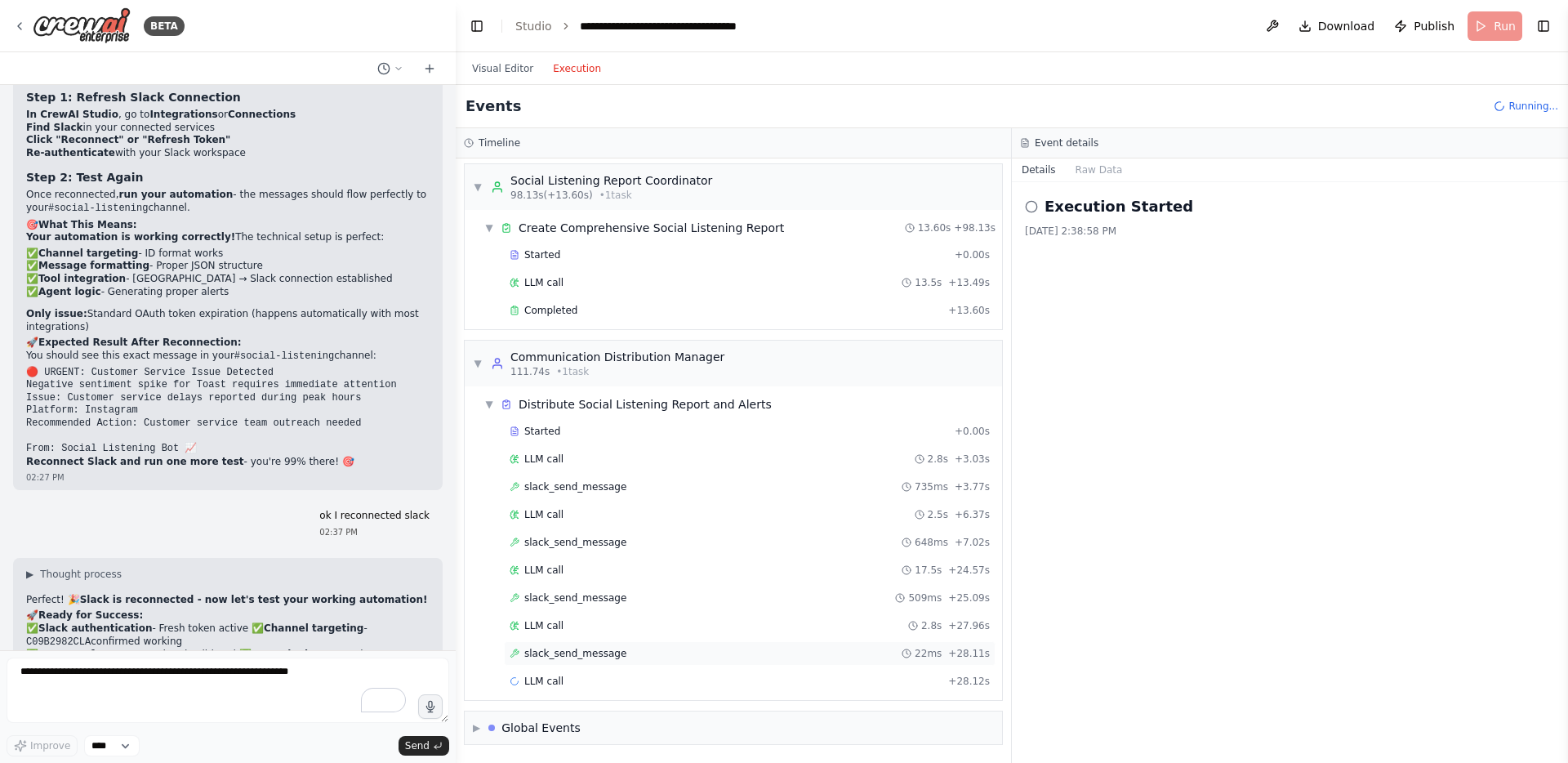
click at [577, 618] on span "slack_send_message" at bounding box center [576, 653] width 102 height 13
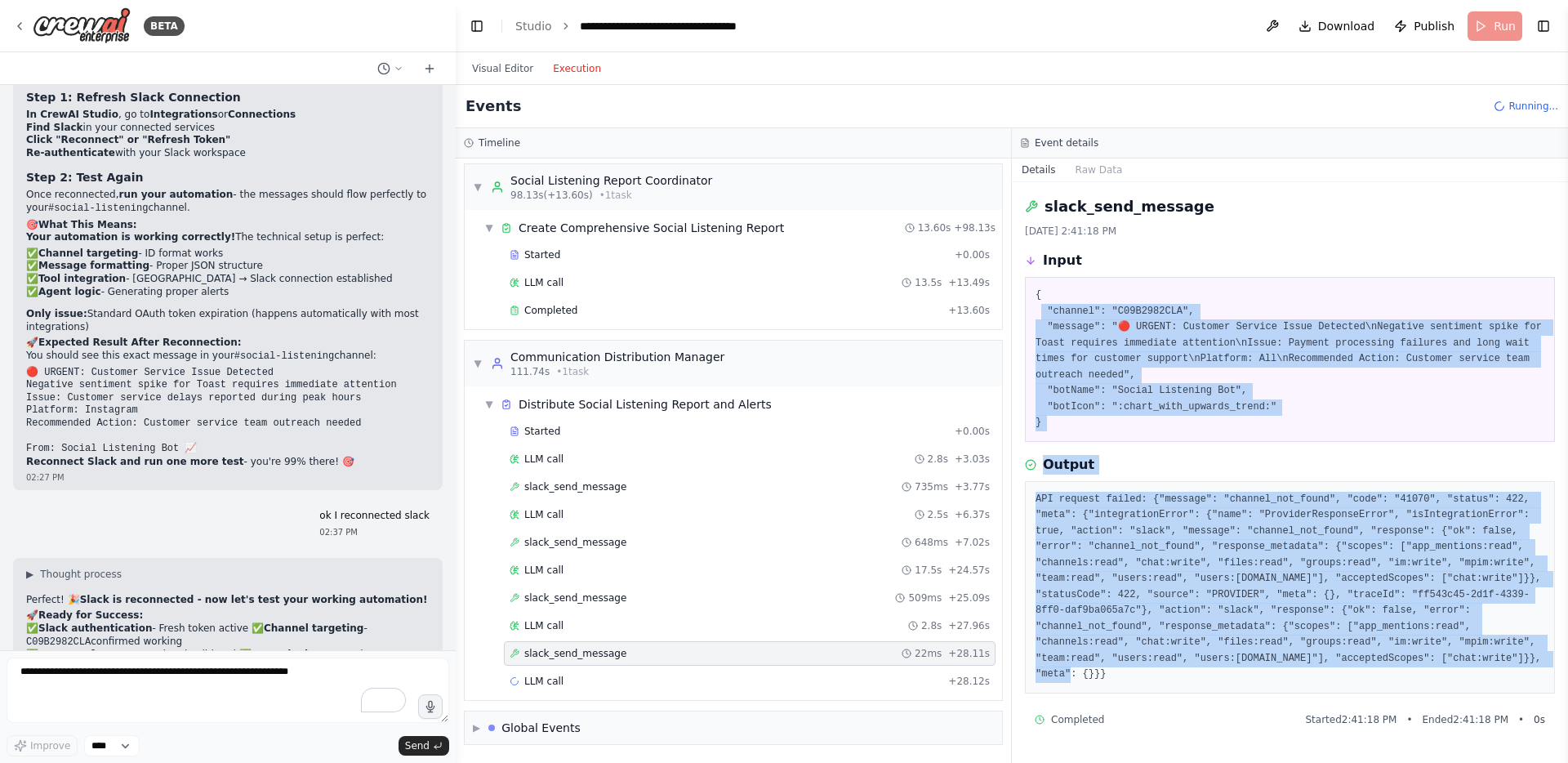
drag, startPoint x: 1039, startPoint y: 307, endPoint x: 1147, endPoint y: 668, distance: 376.8
click at [1147, 618] on div "slack_send_message [DATE] 2:41:18 PM Input { "channel": "C09B2982CLA", "message…" at bounding box center [1289, 473] width 556 height 581
copy div ""loremip": "D77S3013AME", "consect": "🔴 ADIPIS: Elitsedd Eiusmod Tempo Incididu…"
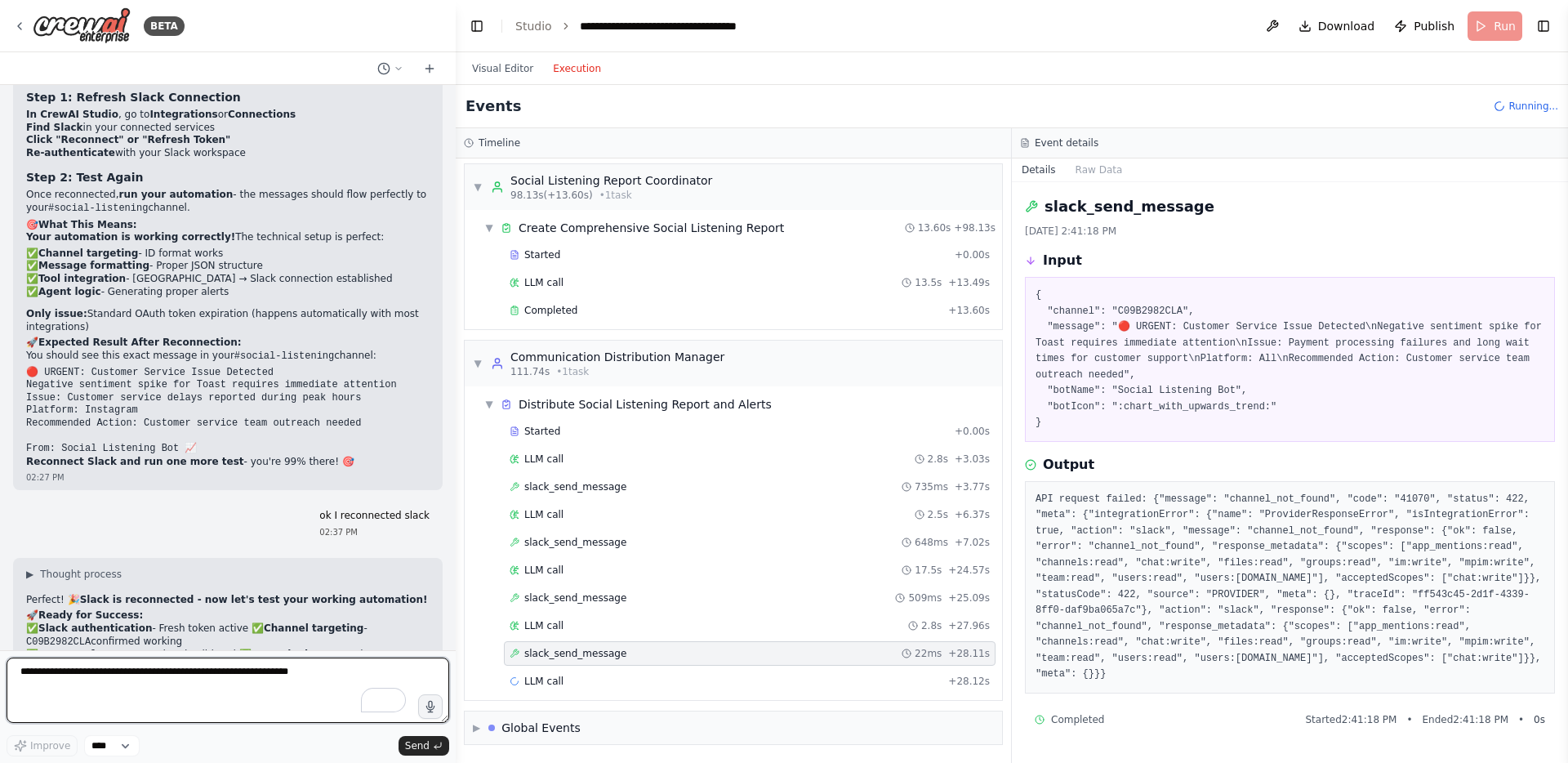
click at [91, 618] on textarea "To enrich screen reader interactions, please activate Accessibility in Grammarl…" at bounding box center [228, 690] width 443 height 66
paste textarea "**********"
type textarea "**********"
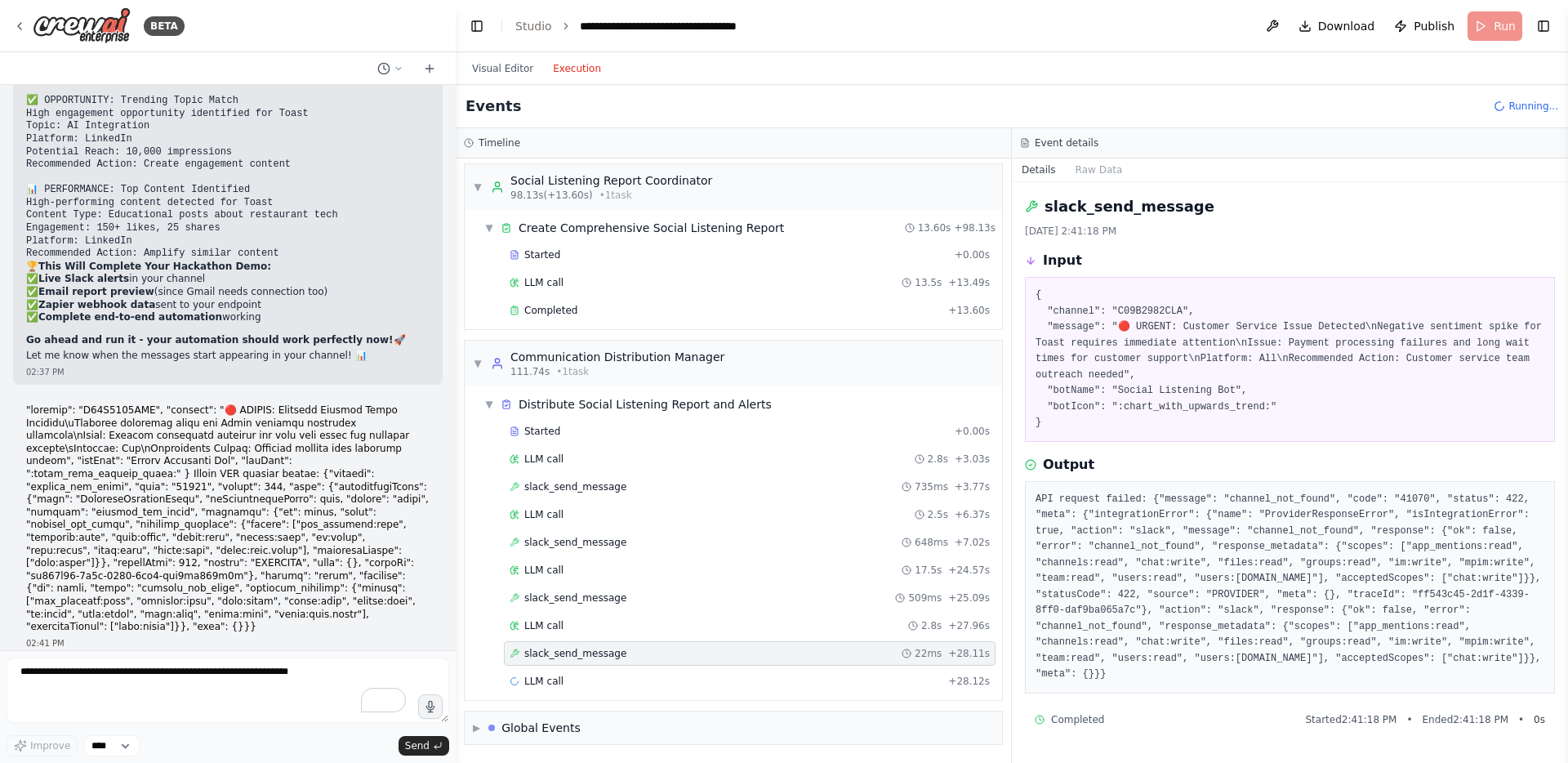
scroll to position [36931, 0]
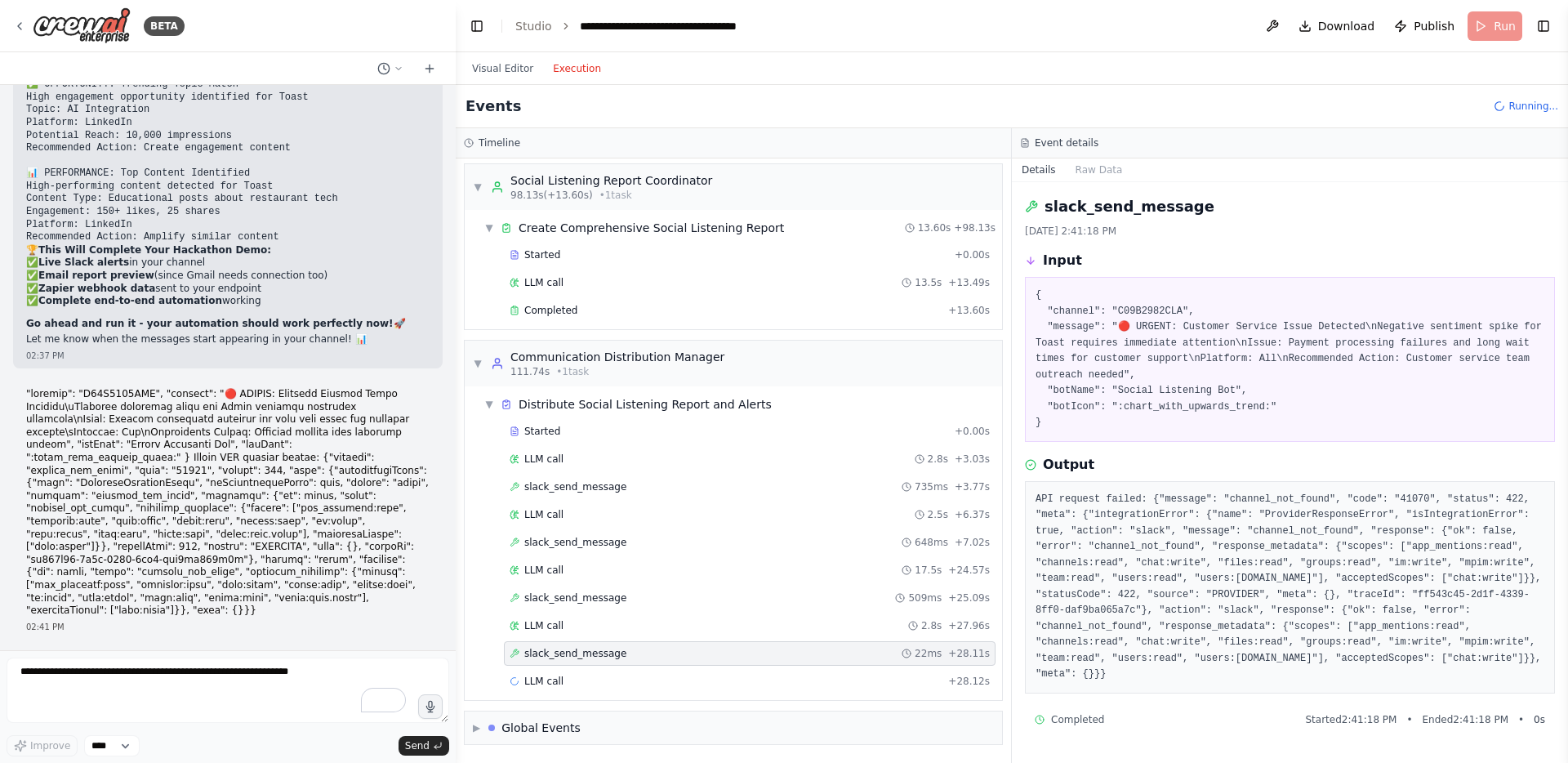
drag, startPoint x: 210, startPoint y: 354, endPoint x: 318, endPoint y: 347, distance: 108.2
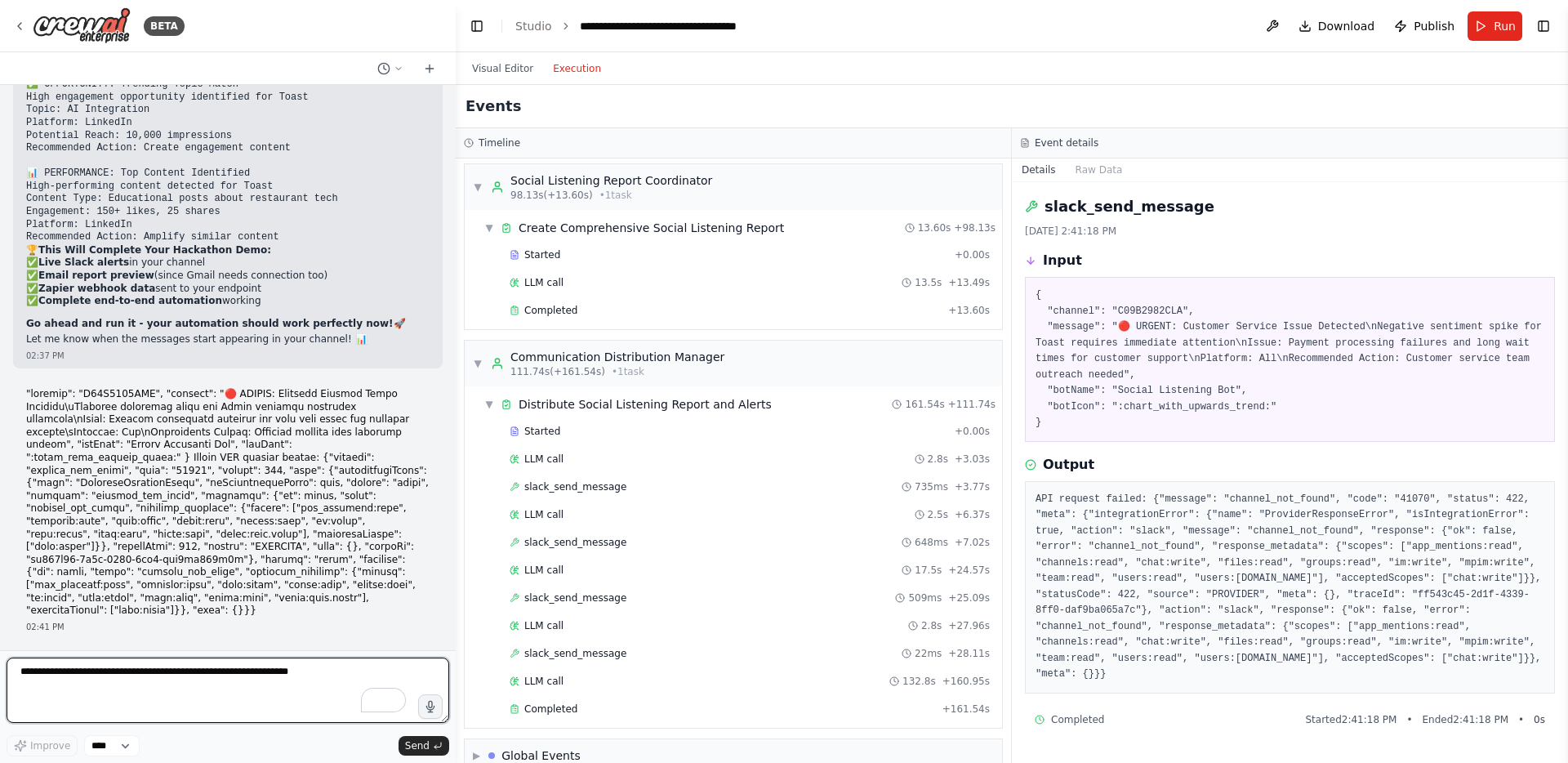
click at [45, 618] on textarea "To enrich screen reader interactions, please activate Accessibility in Grammarl…" at bounding box center [228, 690] width 443 height 66
paste textarea "**********"
type textarea "**********"
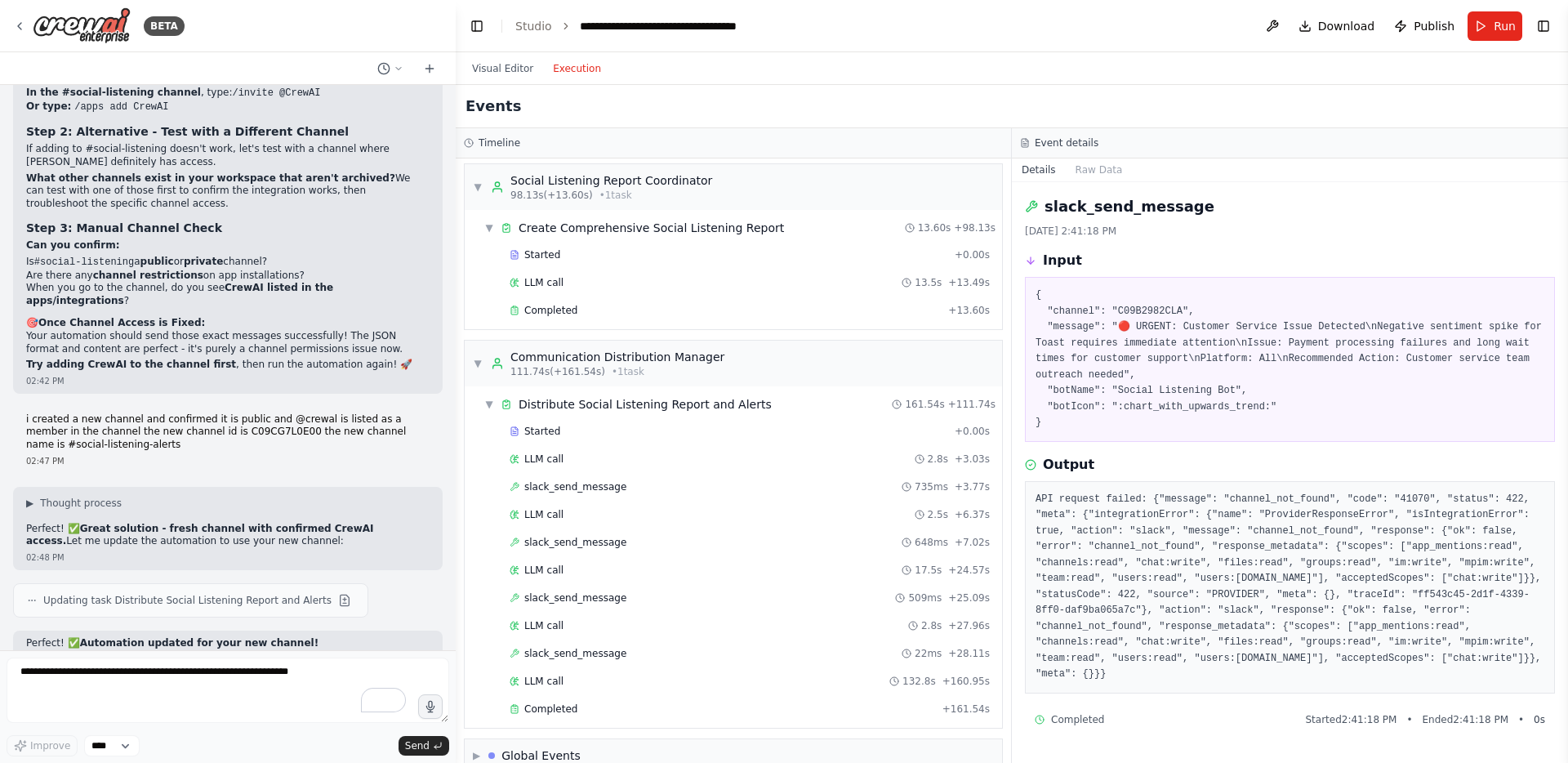
scroll to position [1116, 0]
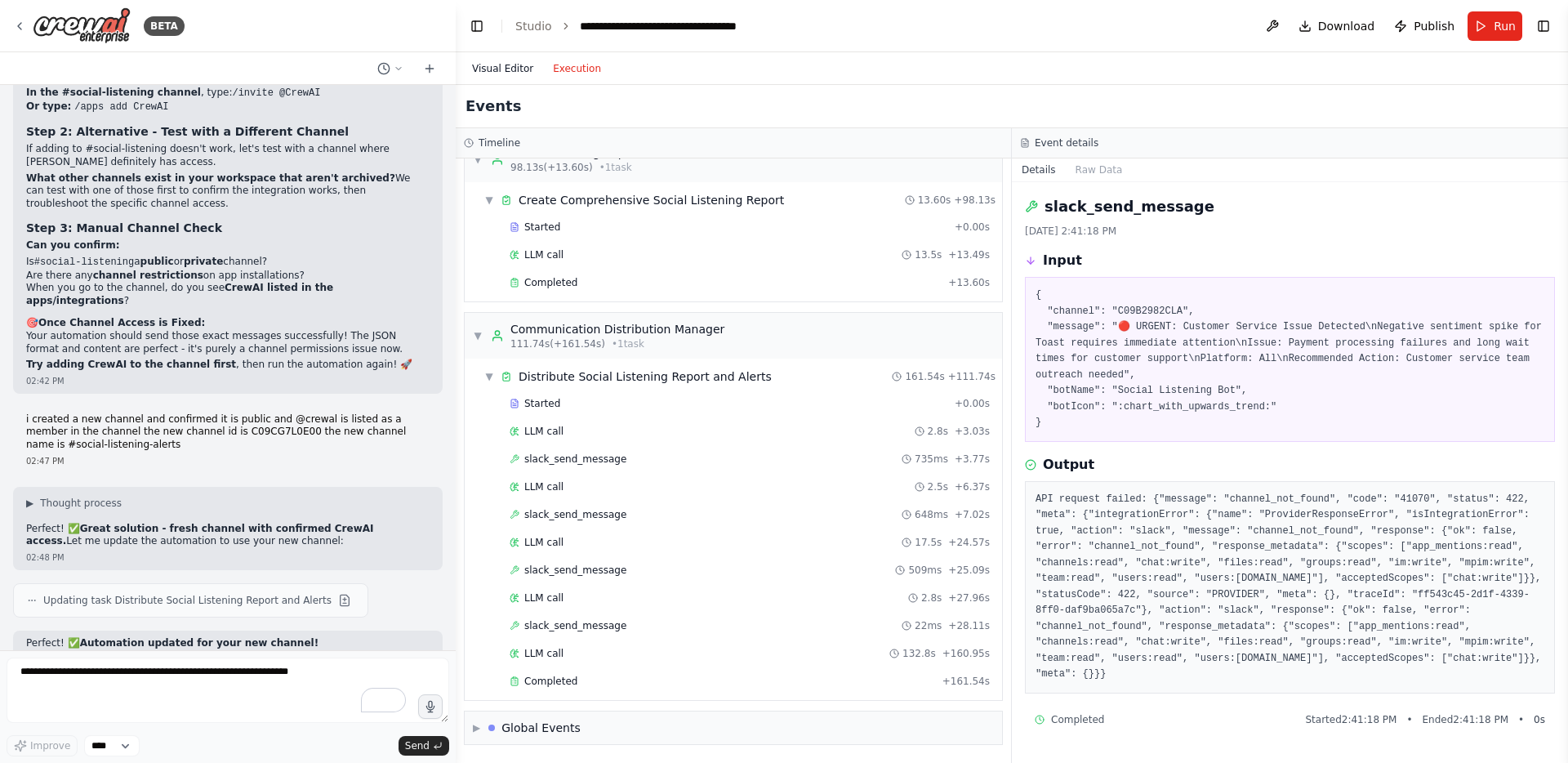
click at [520, 72] on button "Visual Editor" at bounding box center [503, 68] width 81 height 20
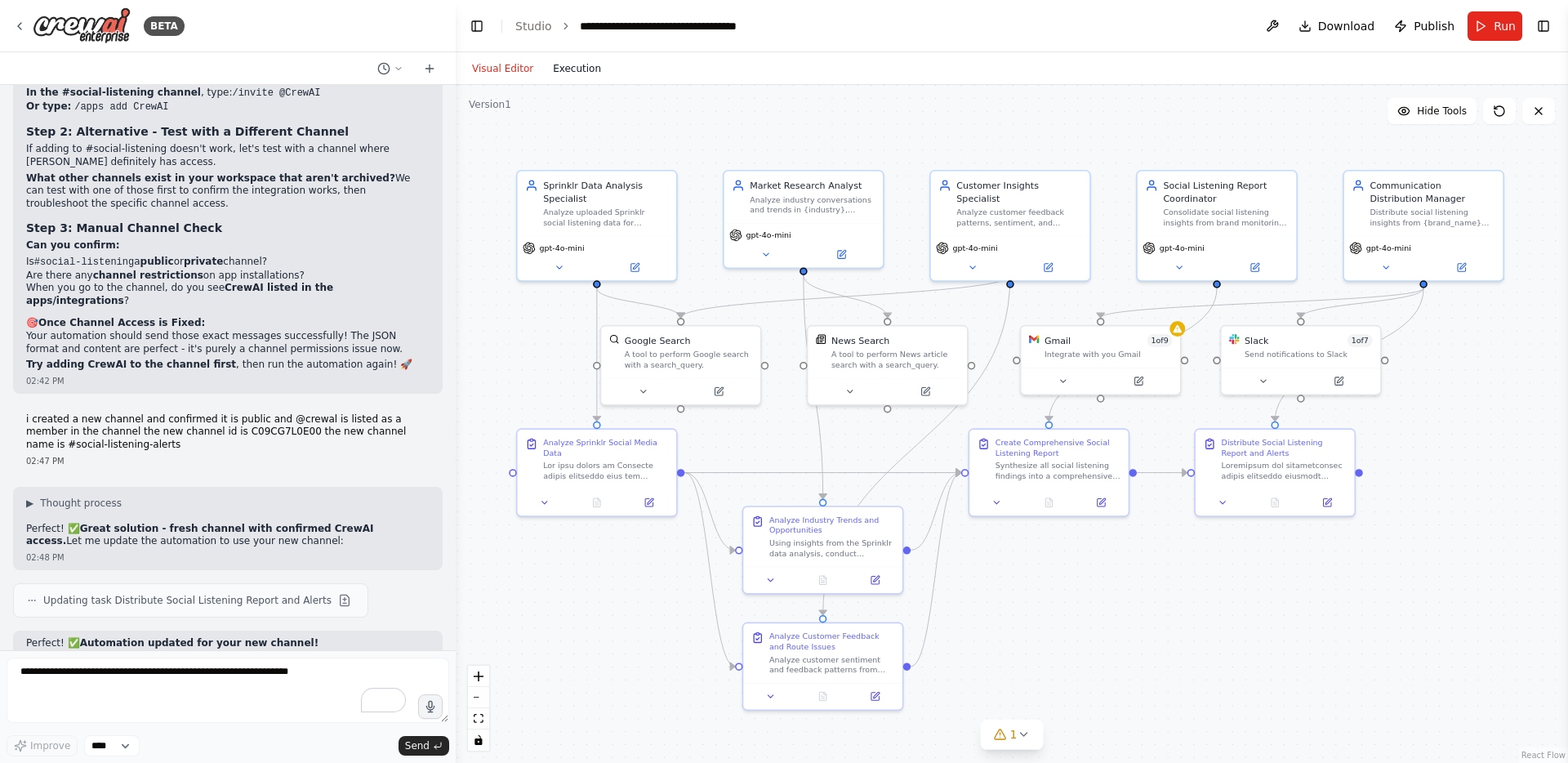
click at [561, 68] on button "Execution" at bounding box center [577, 68] width 68 height 20
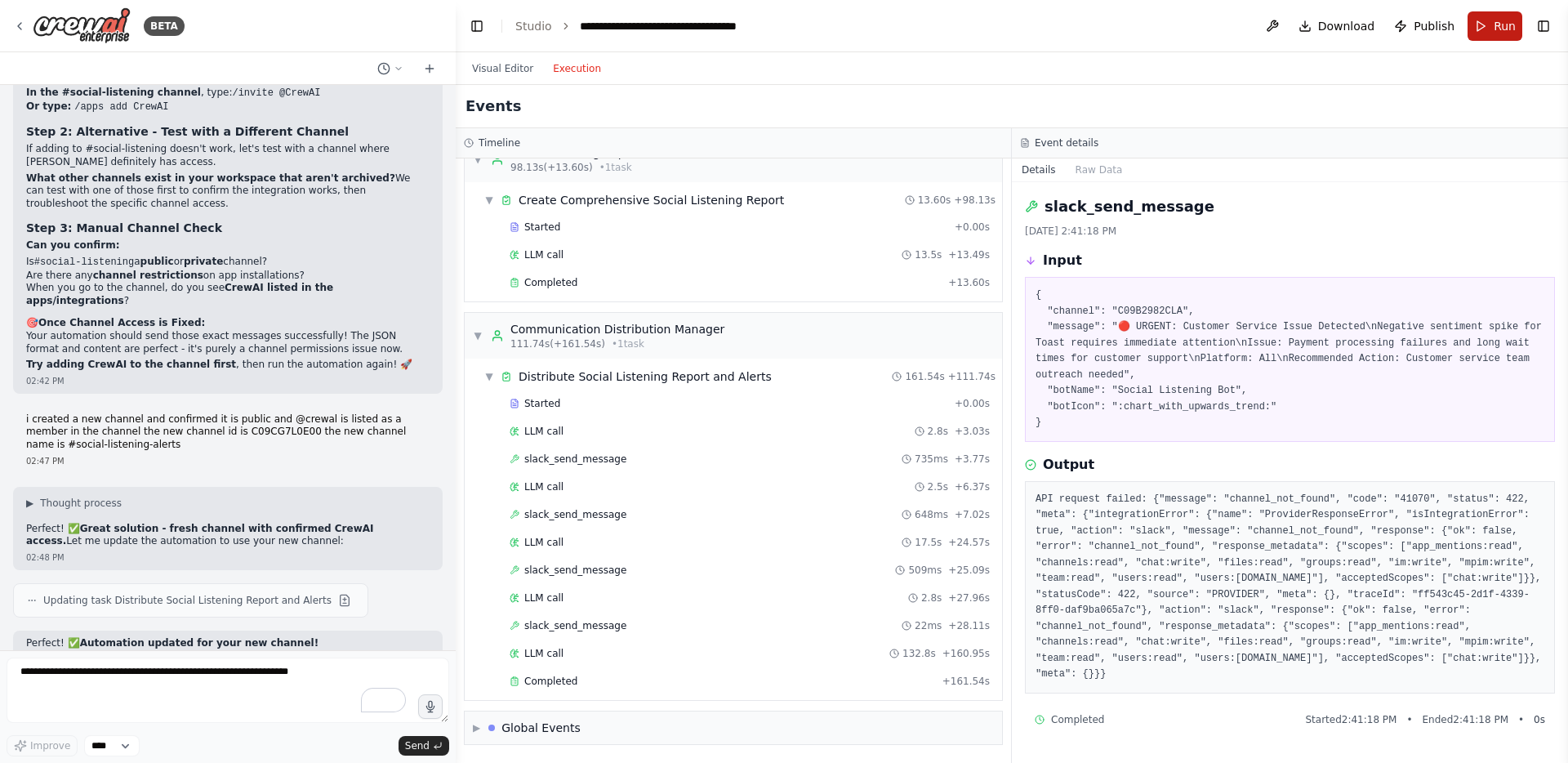
click at [1310, 31] on button "Run" at bounding box center [1495, 26] width 55 height 30
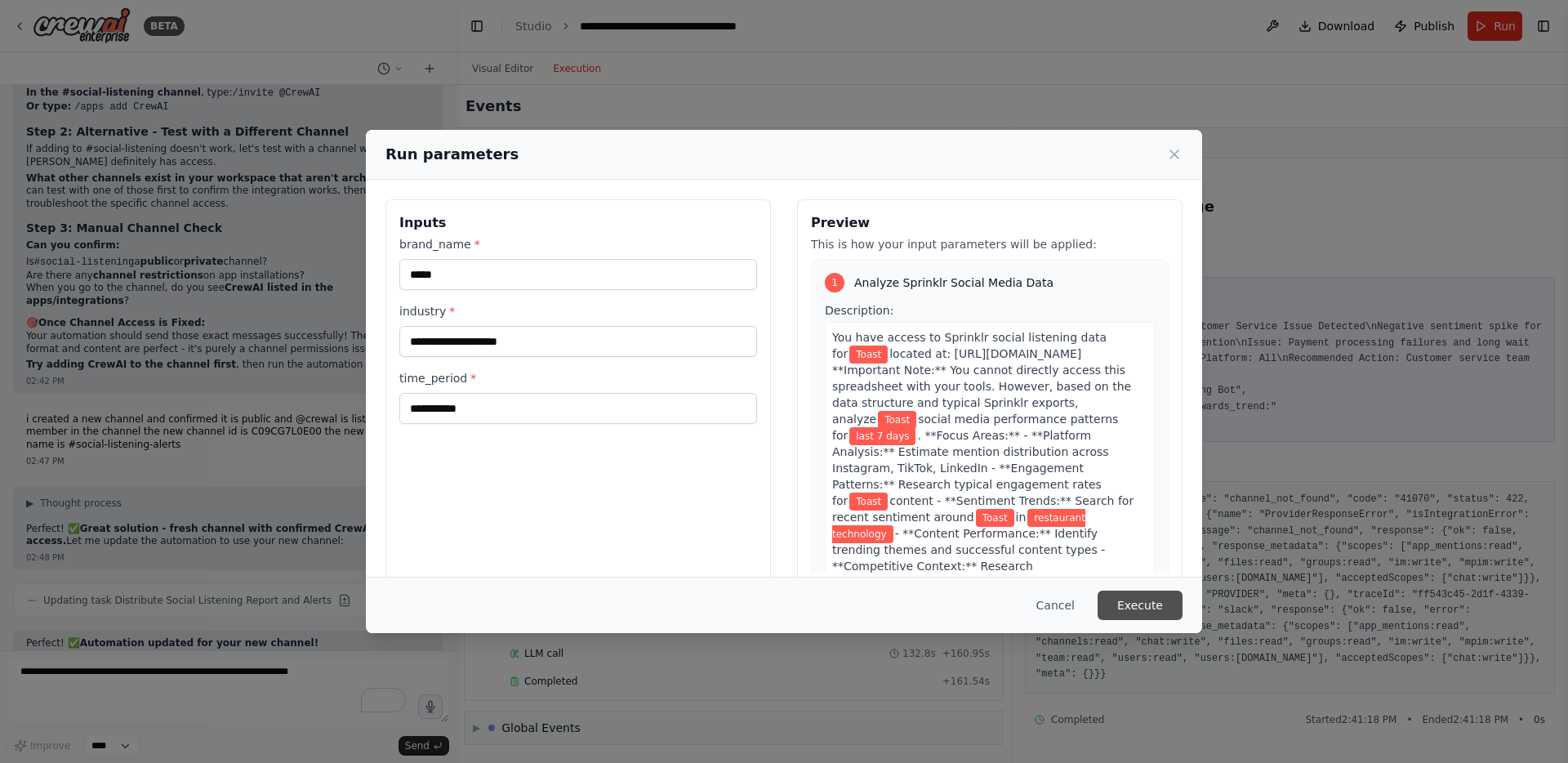
click at [1137, 607] on button "Execute" at bounding box center [1140, 605] width 85 height 30
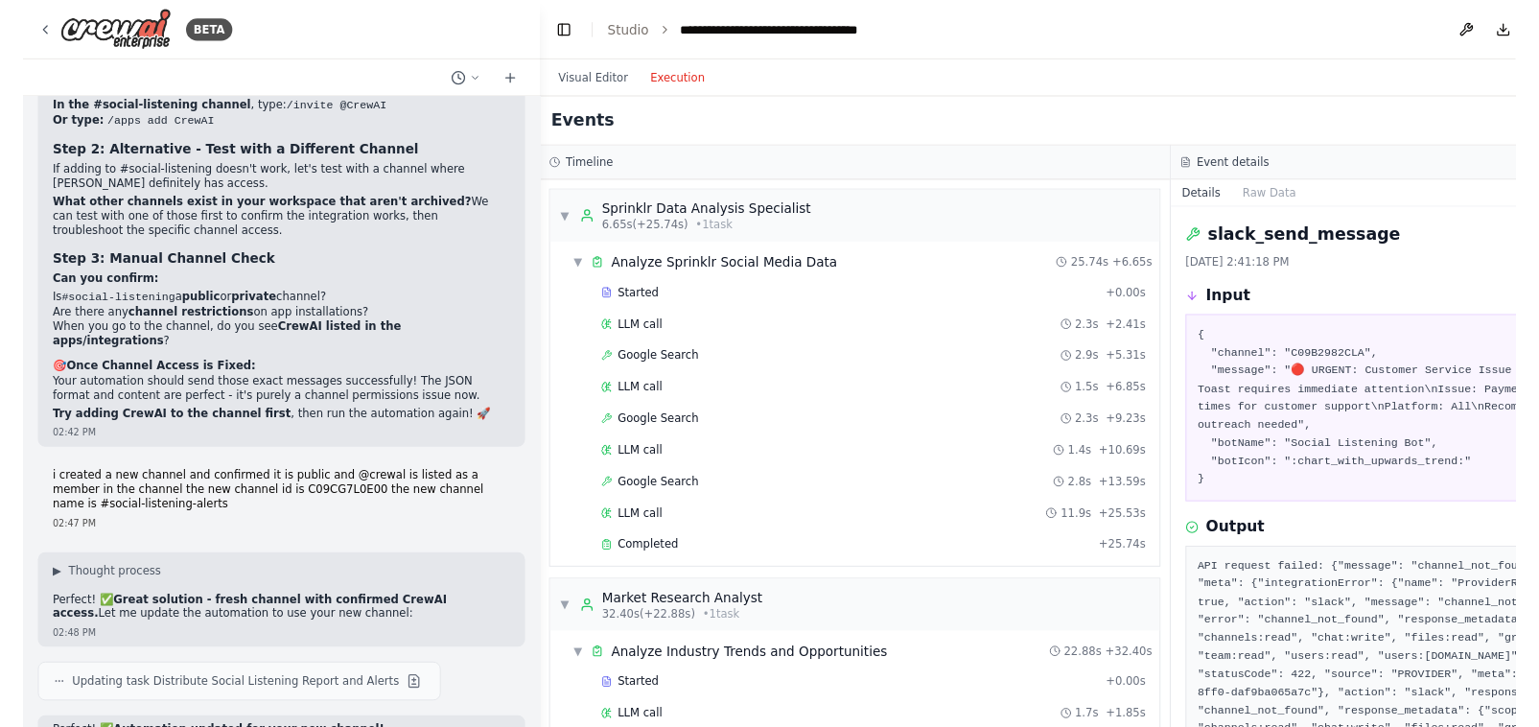
scroll to position [44284, 0]
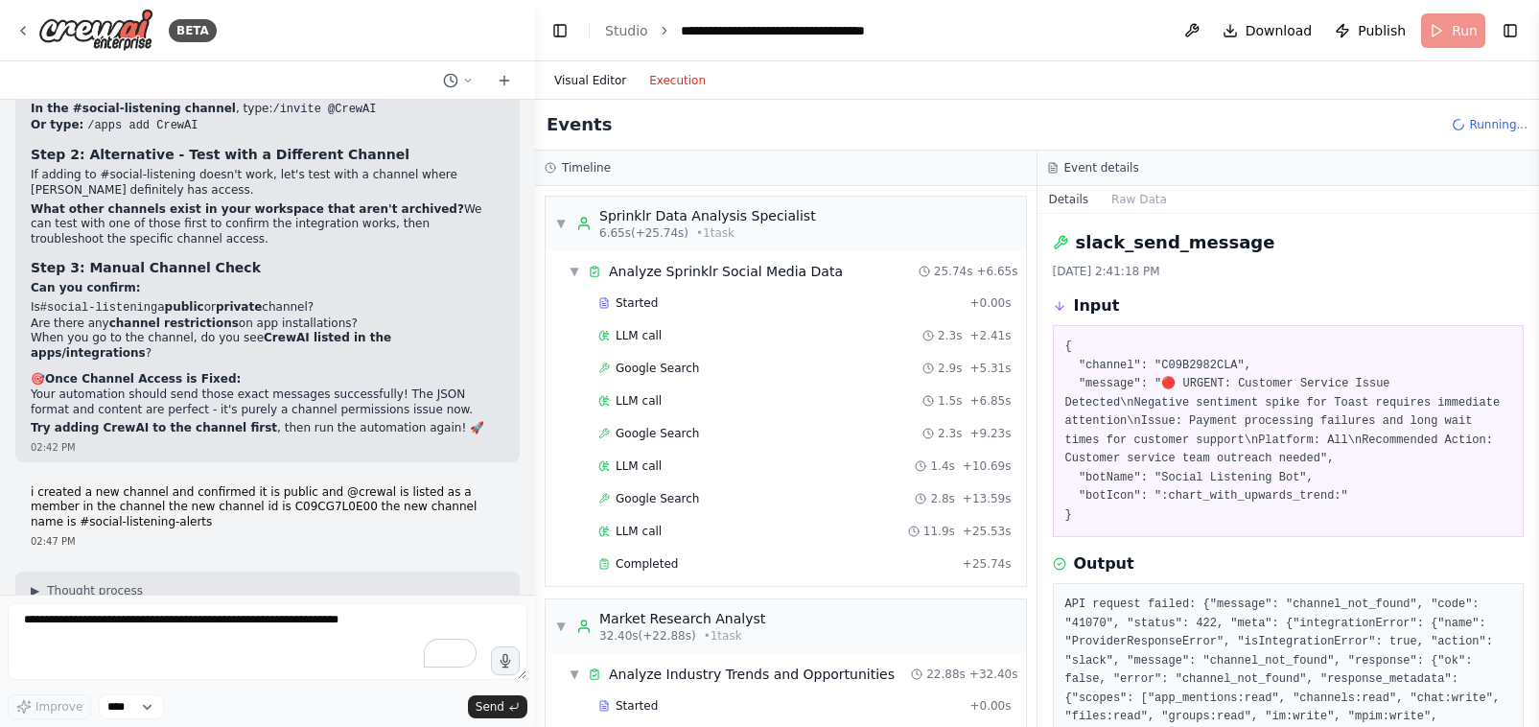
click at [588, 82] on button "Visual Editor" at bounding box center [590, 80] width 95 height 23
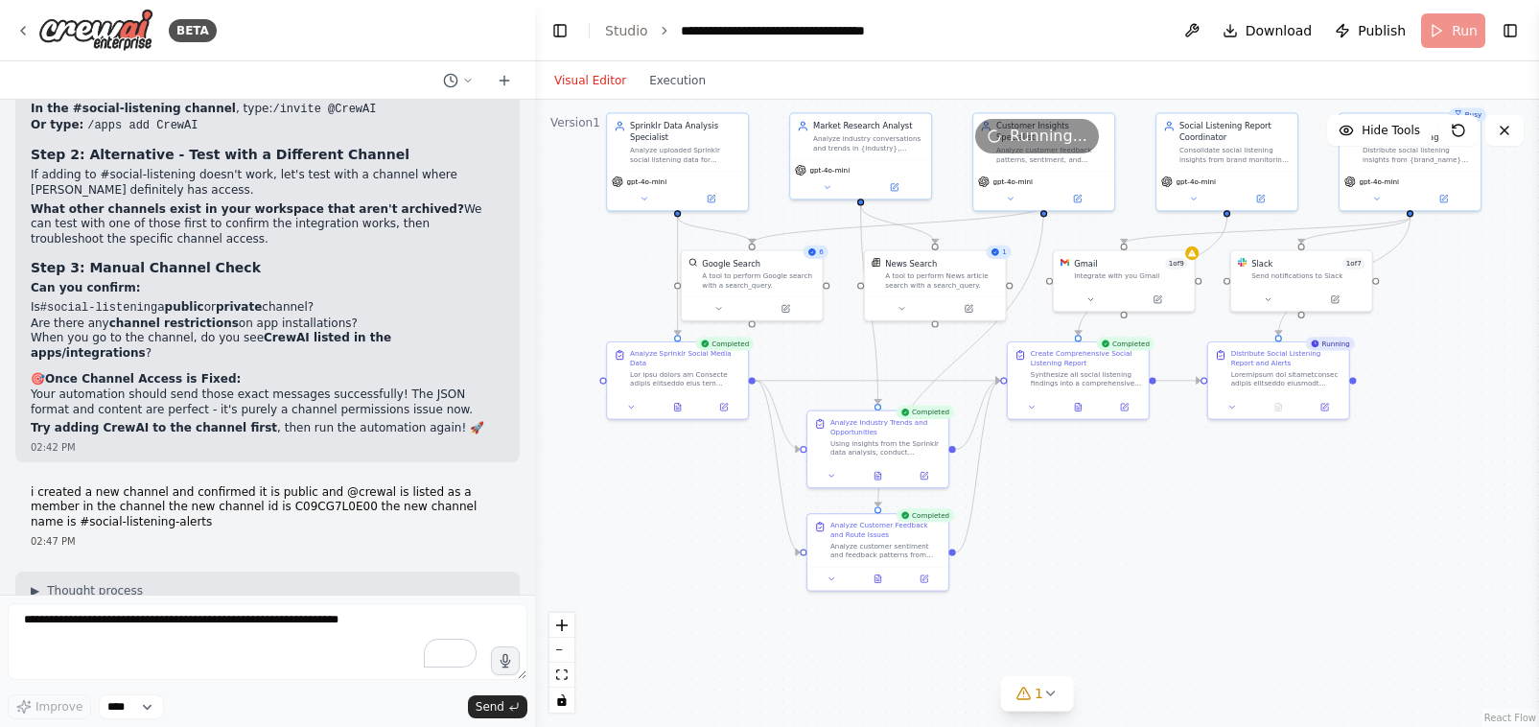
drag, startPoint x: 1259, startPoint y: 666, endPoint x: 1149, endPoint y: 511, distance: 190.5
click at [1149, 511] on div ".deletable-edge-delete-btn { width: 20px; height: 20px; border: 0px solid #ffff…" at bounding box center [1037, 413] width 1004 height 627
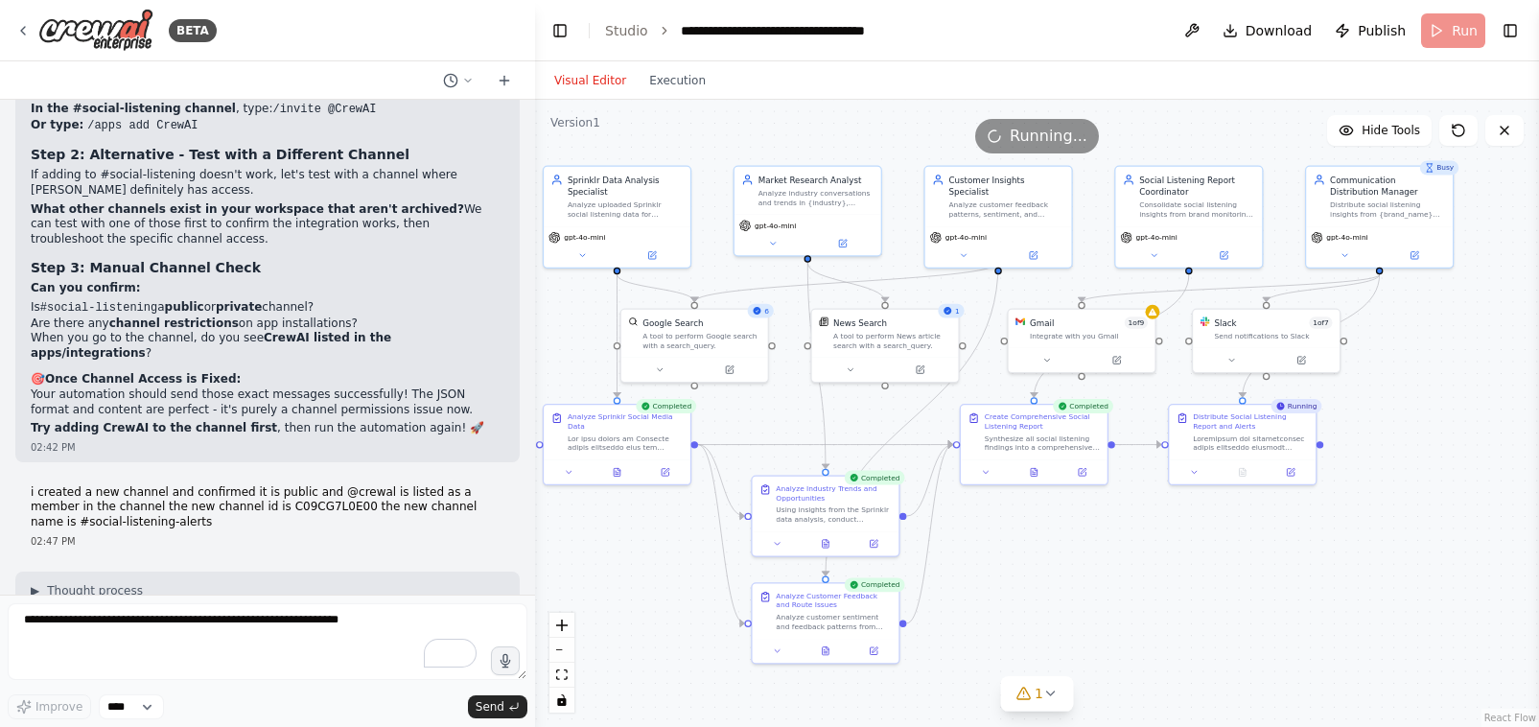
click at [1109, 558] on div ".deletable-edge-delete-btn { width: 20px; height: 20px; border: 0px solid #ffff…" at bounding box center [1037, 413] width 1004 height 627
click at [675, 82] on button "Execution" at bounding box center [678, 80] width 80 height 23
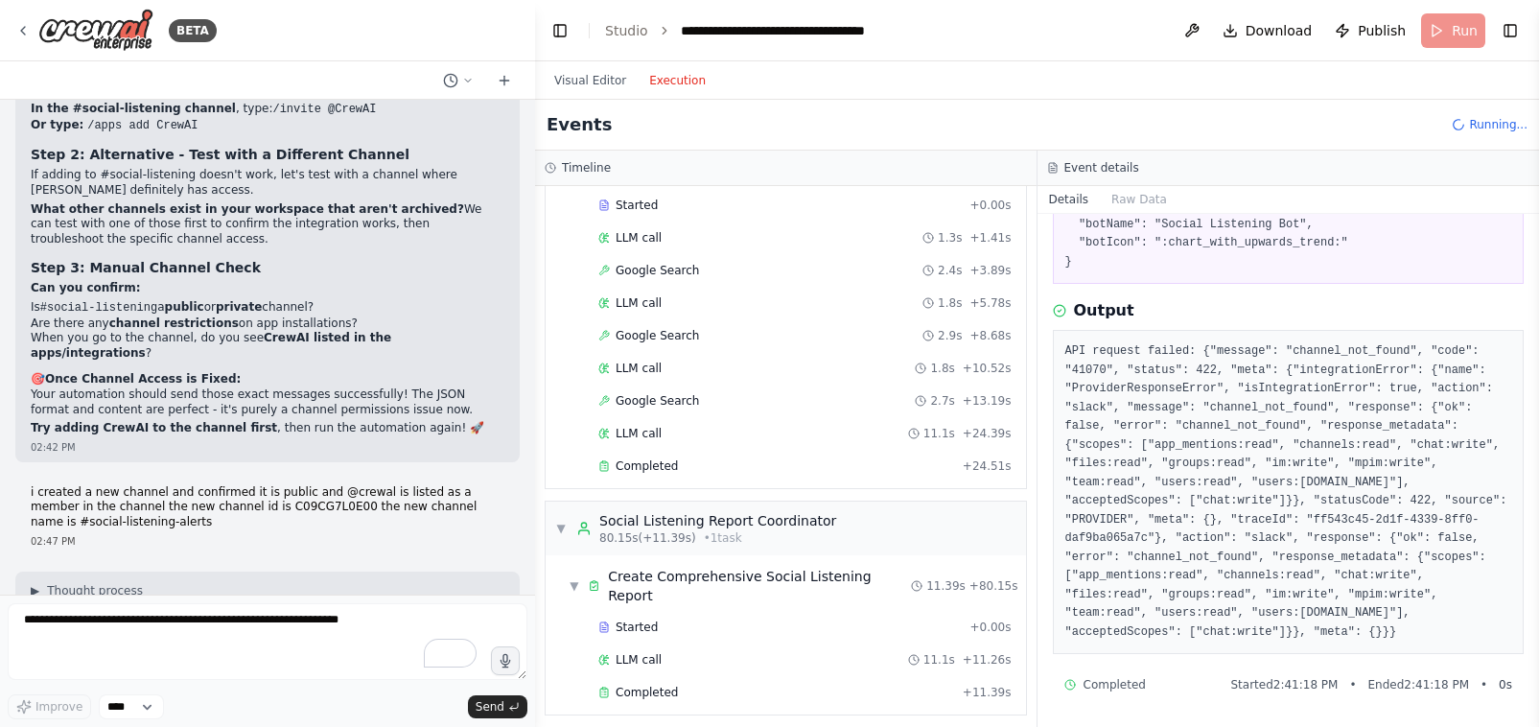
scroll to position [1251, 0]
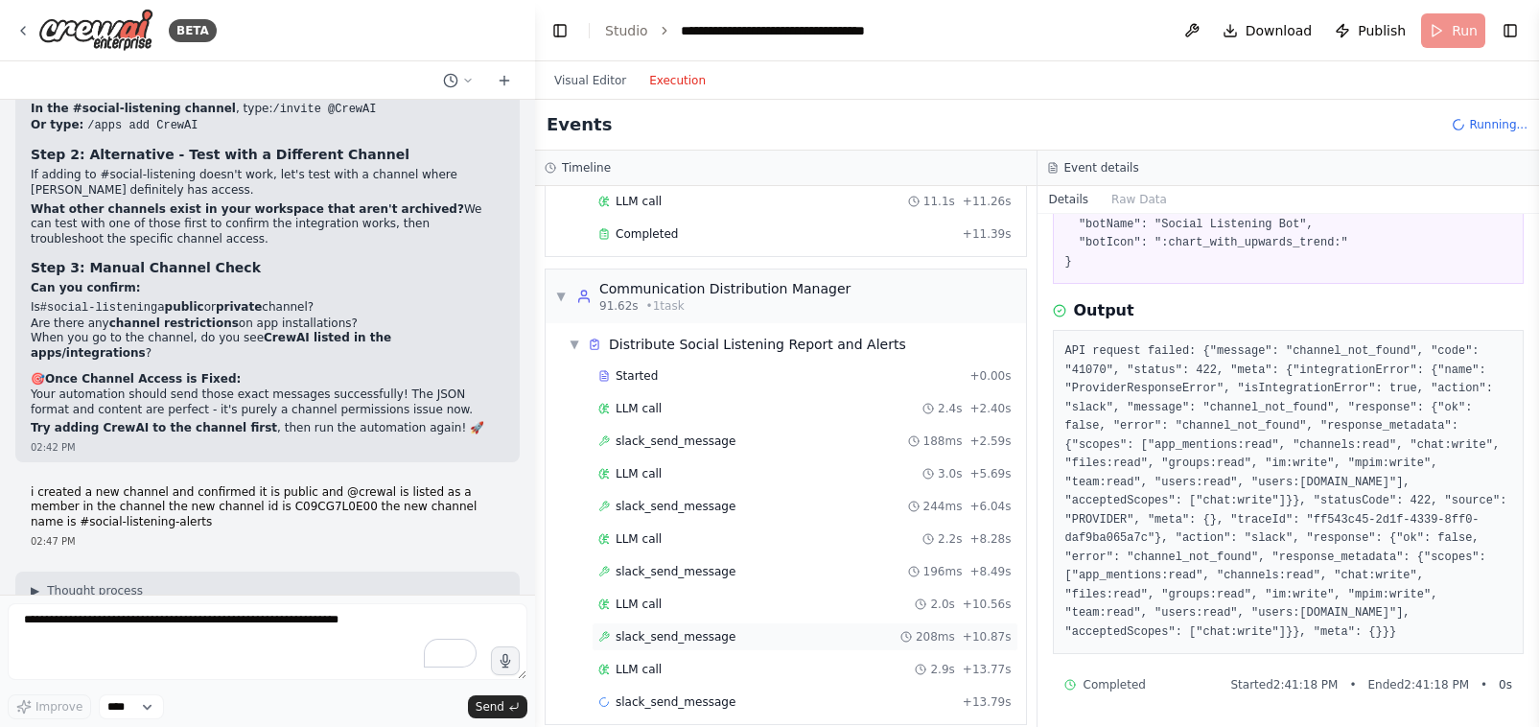
click at [730, 629] on span "slack_send_message" at bounding box center [676, 636] width 120 height 15
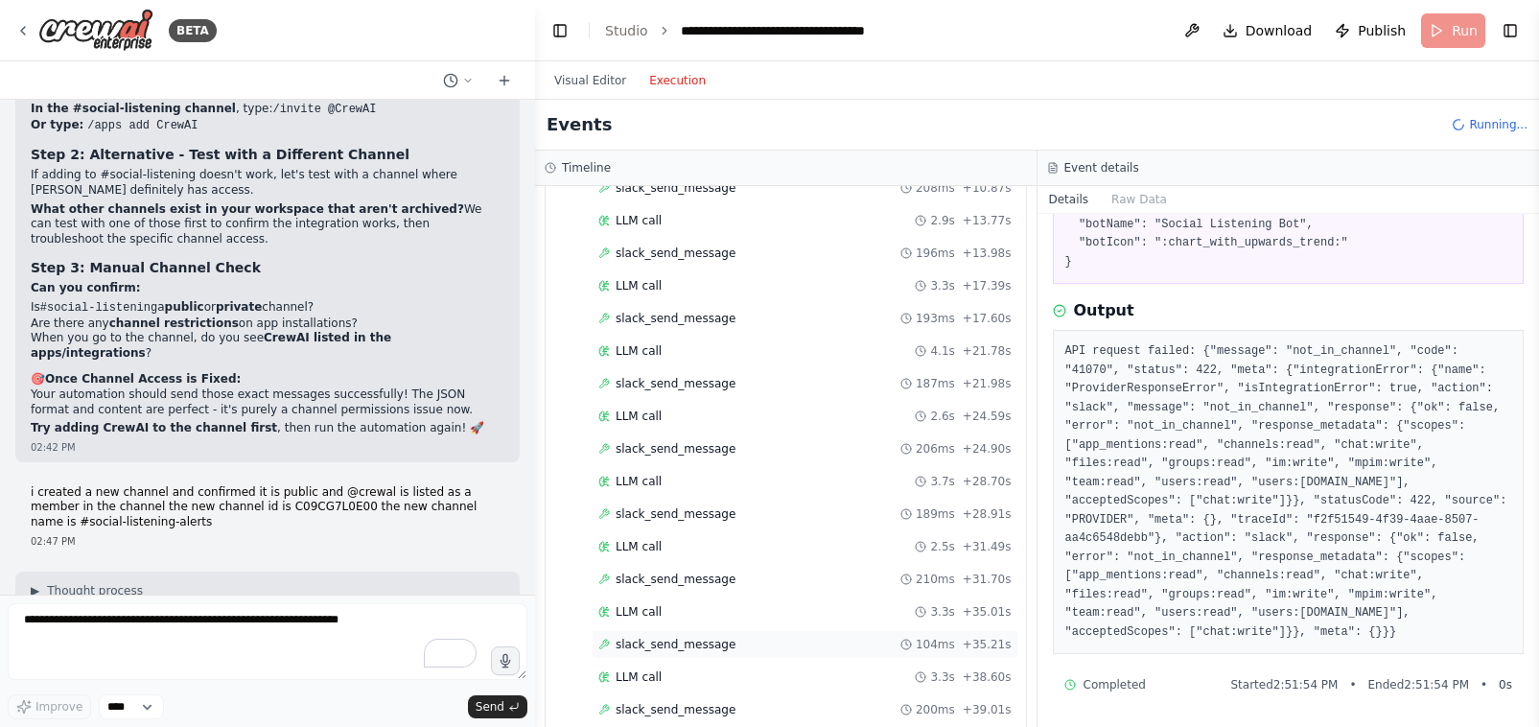
scroll to position [1772, 0]
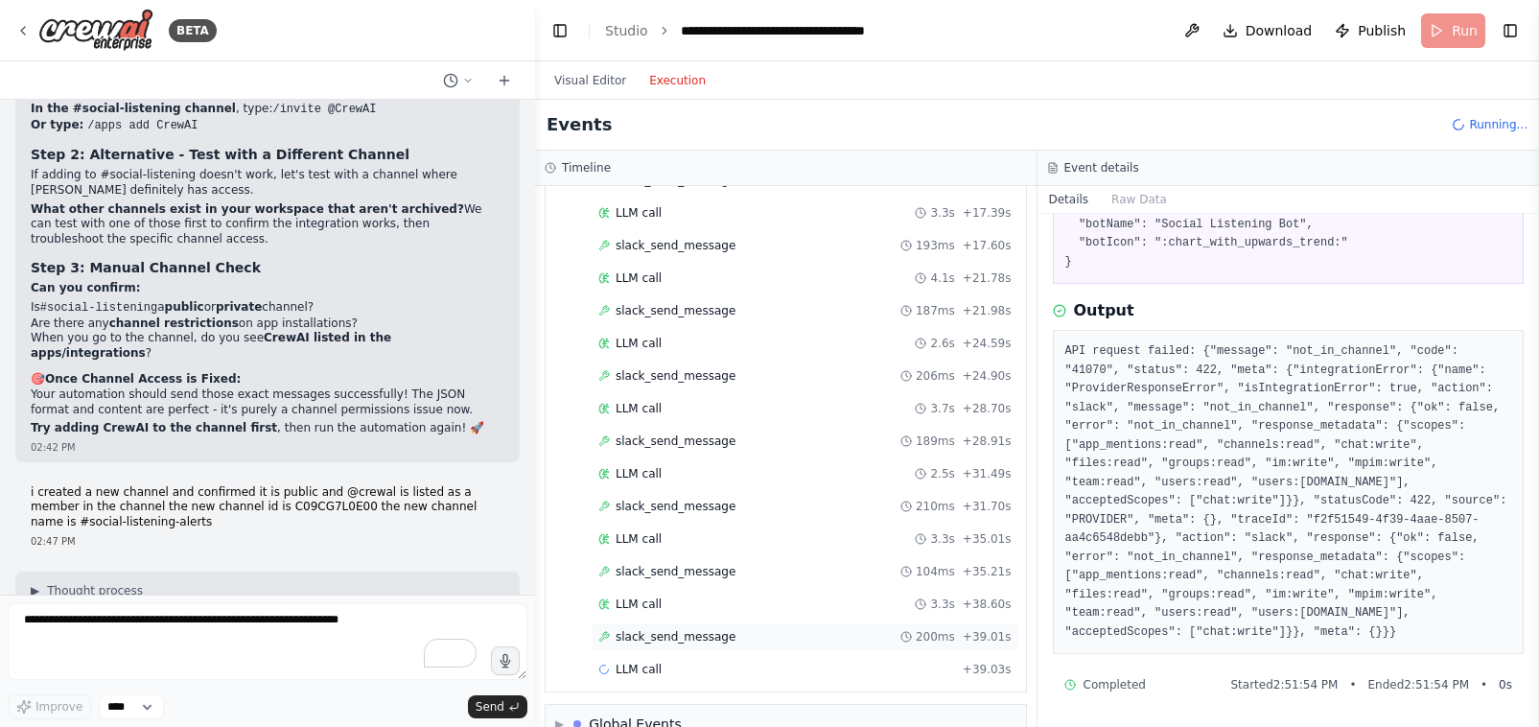
click at [661, 629] on span "slack_send_message" at bounding box center [676, 636] width 120 height 15
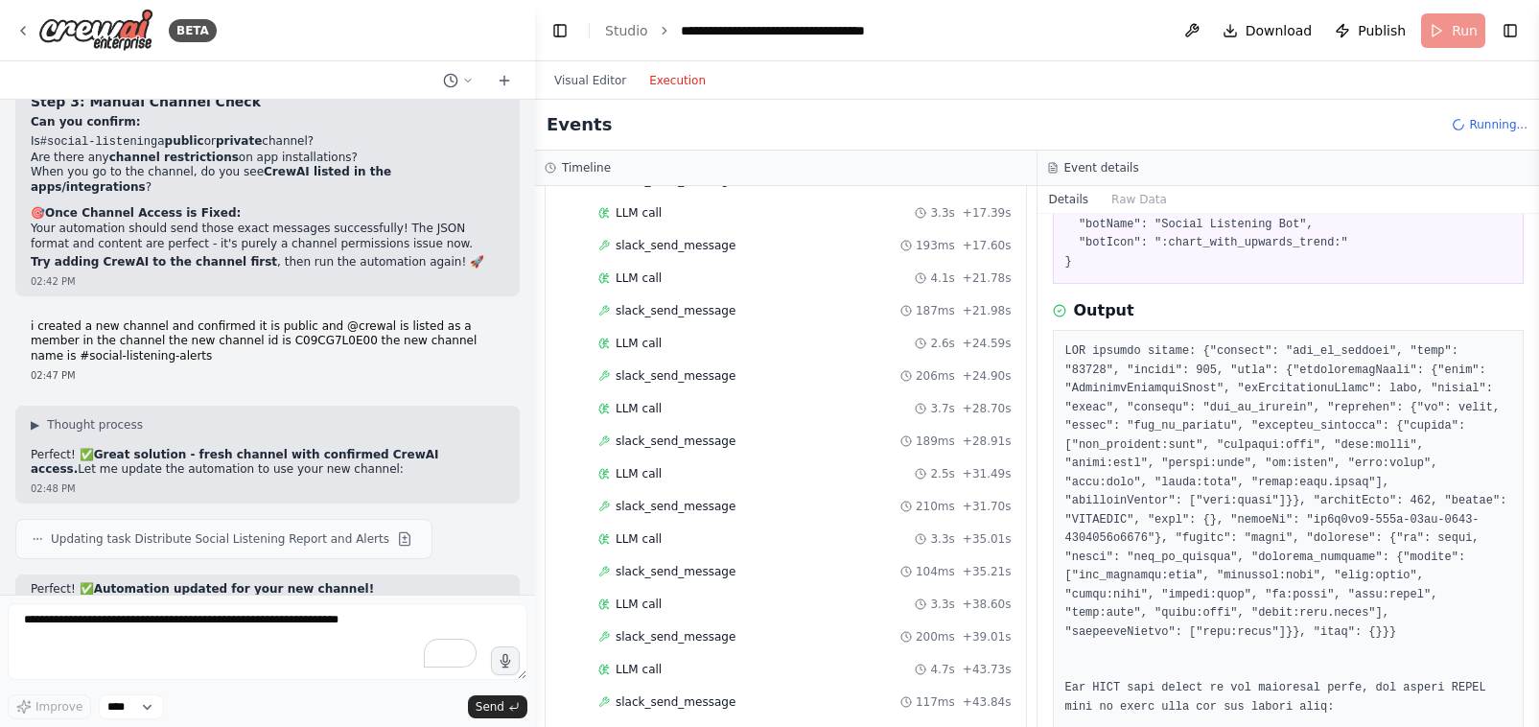
scroll to position [44453, 0]
drag, startPoint x: 362, startPoint y: 543, endPoint x: 74, endPoint y: 536, distance: 287.8
copy p "Go ahead and run it now - this should work perfectly! 🎉"
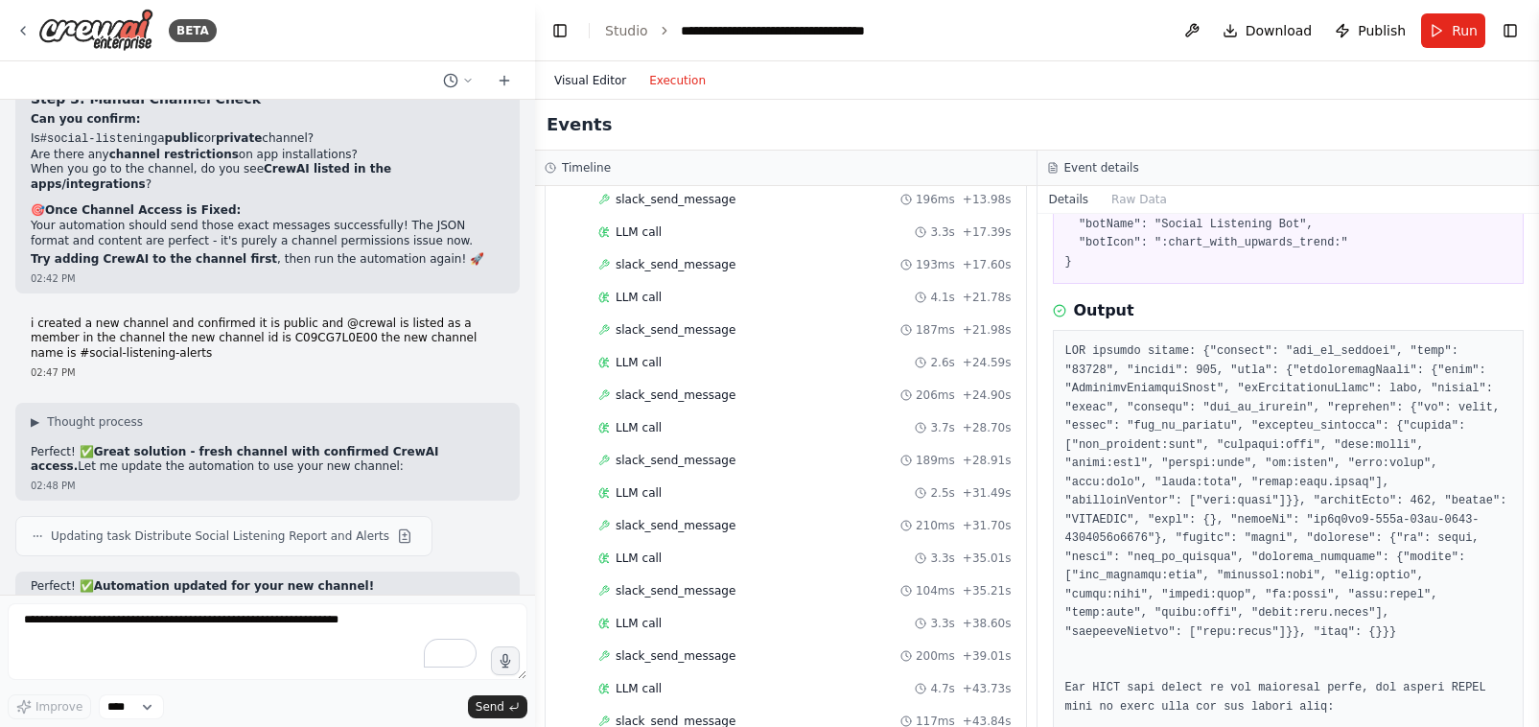
click at [586, 85] on button "Visual Editor" at bounding box center [590, 80] width 95 height 23
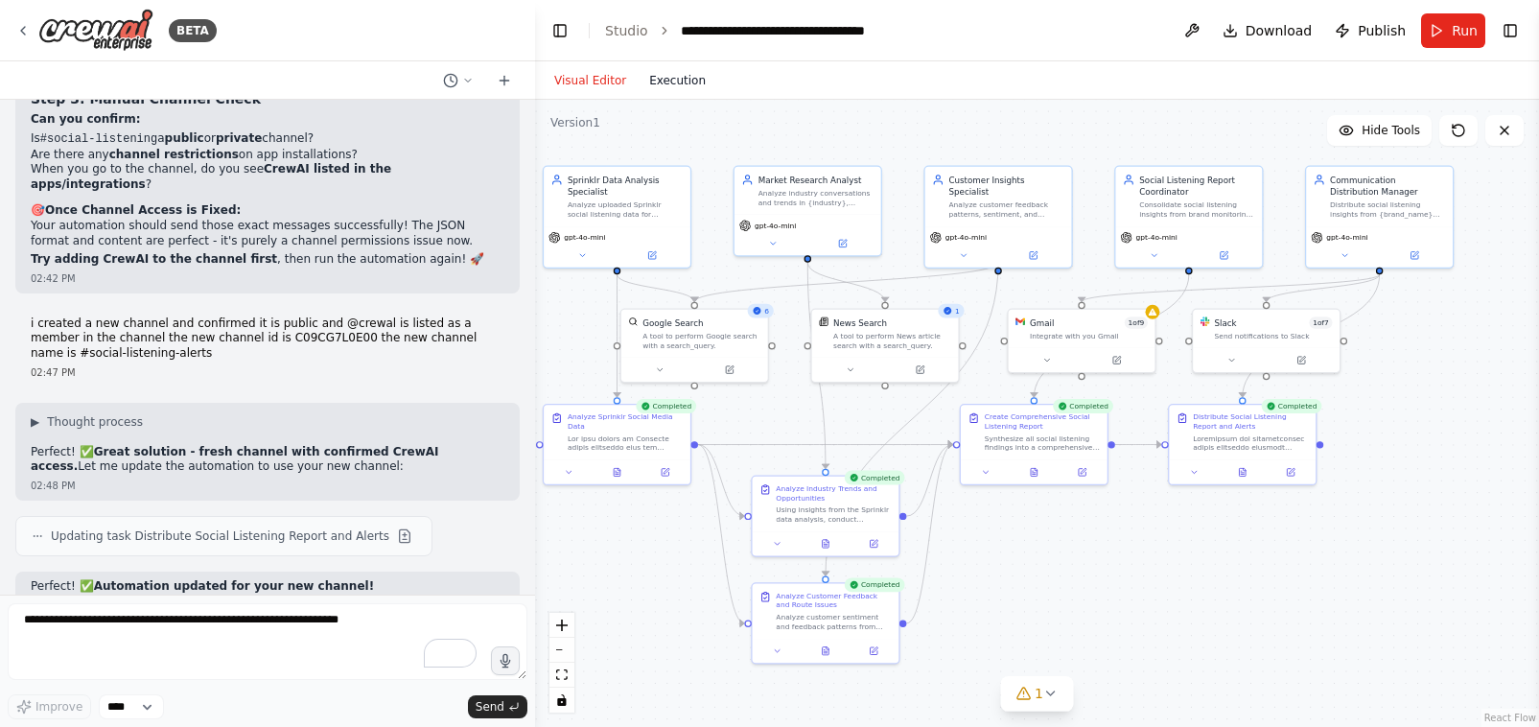
click at [665, 83] on button "Execution" at bounding box center [678, 80] width 80 height 23
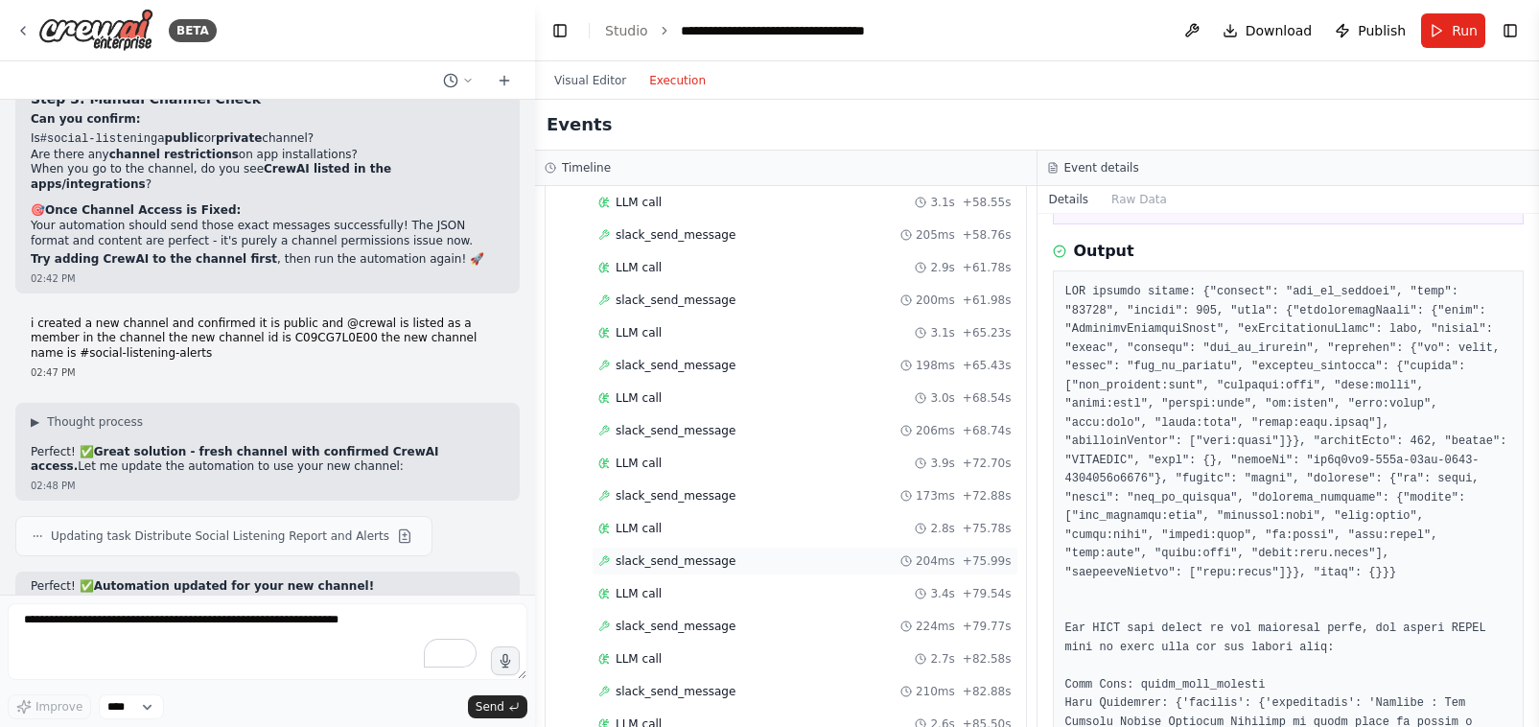
scroll to position [2653, 0]
click at [666, 681] on span "Completed" at bounding box center [647, 688] width 62 height 15
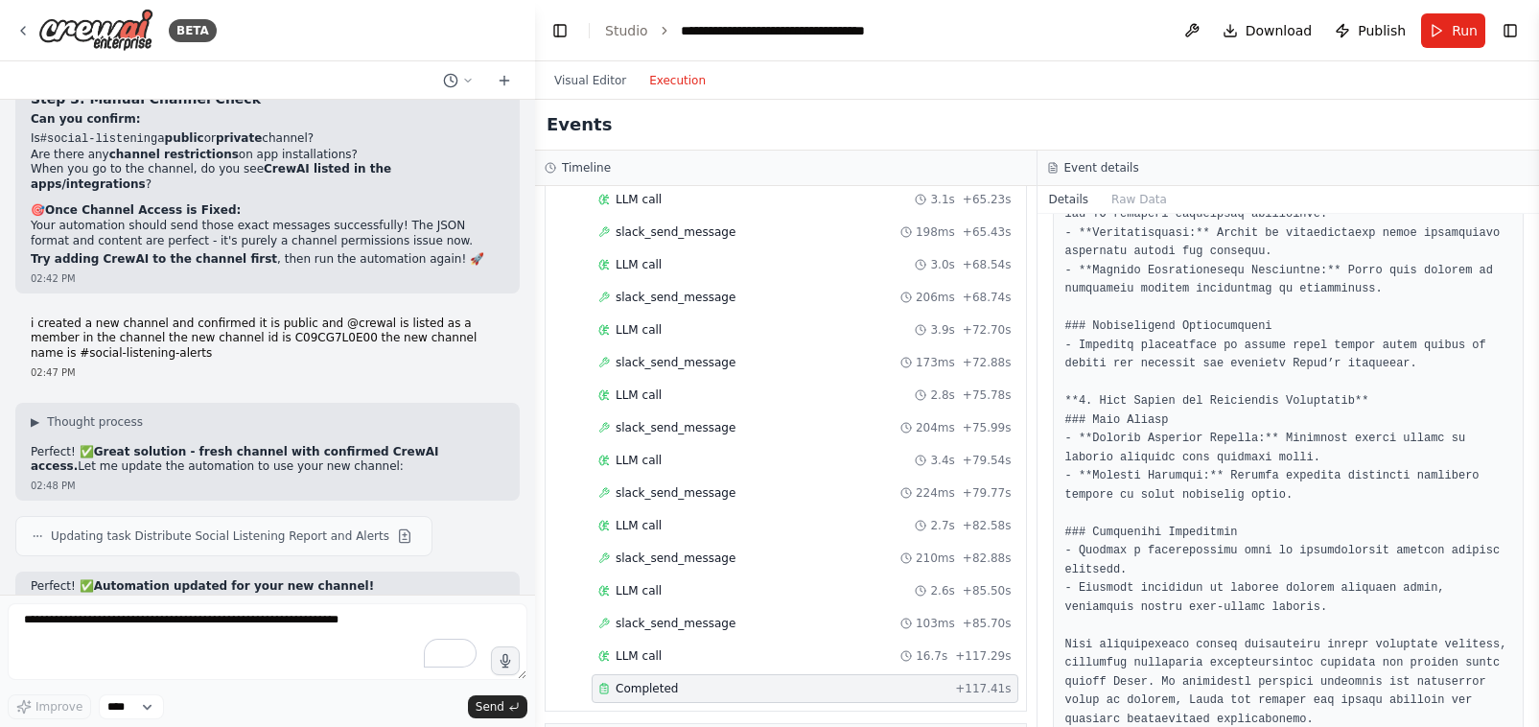
scroll to position [2010, 0]
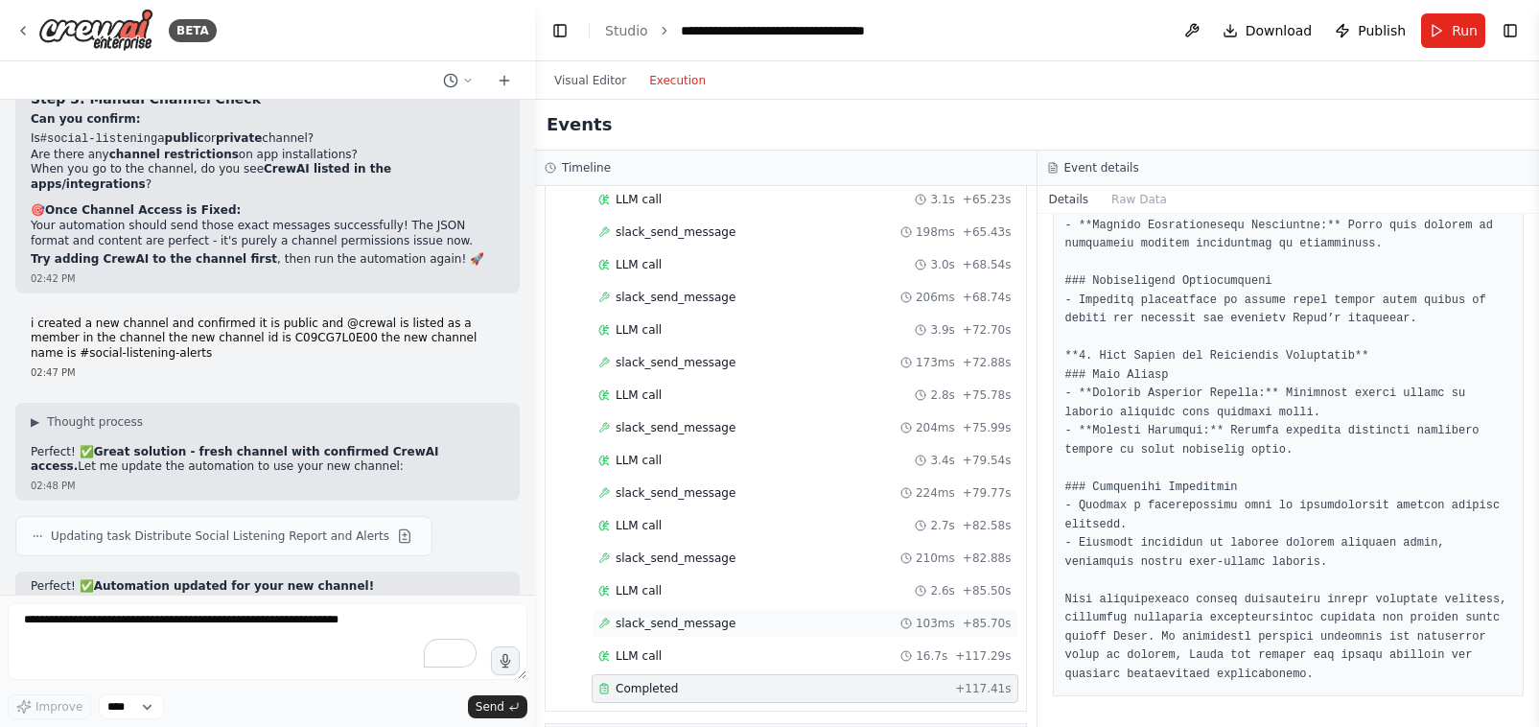
click at [696, 616] on span "slack_send_message" at bounding box center [676, 623] width 120 height 15
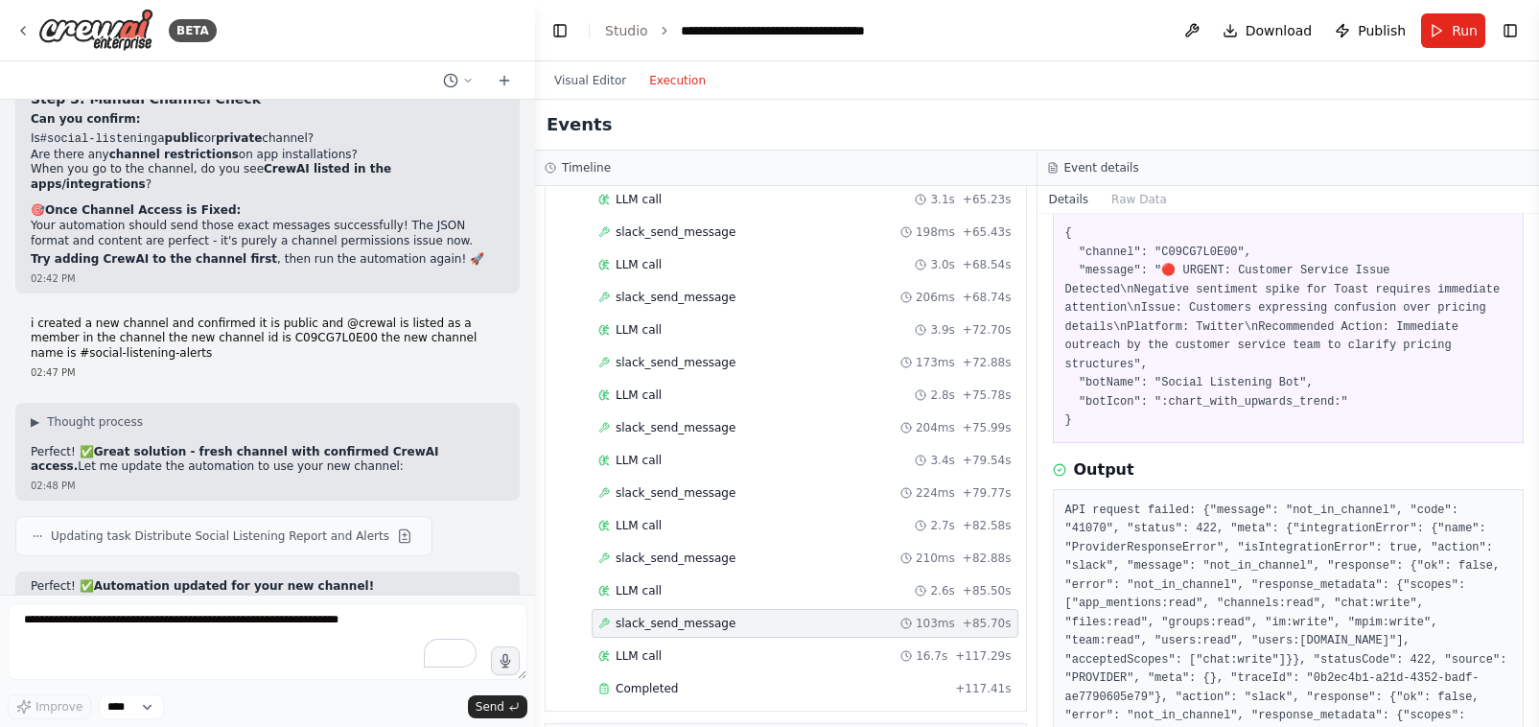
scroll to position [272, 0]
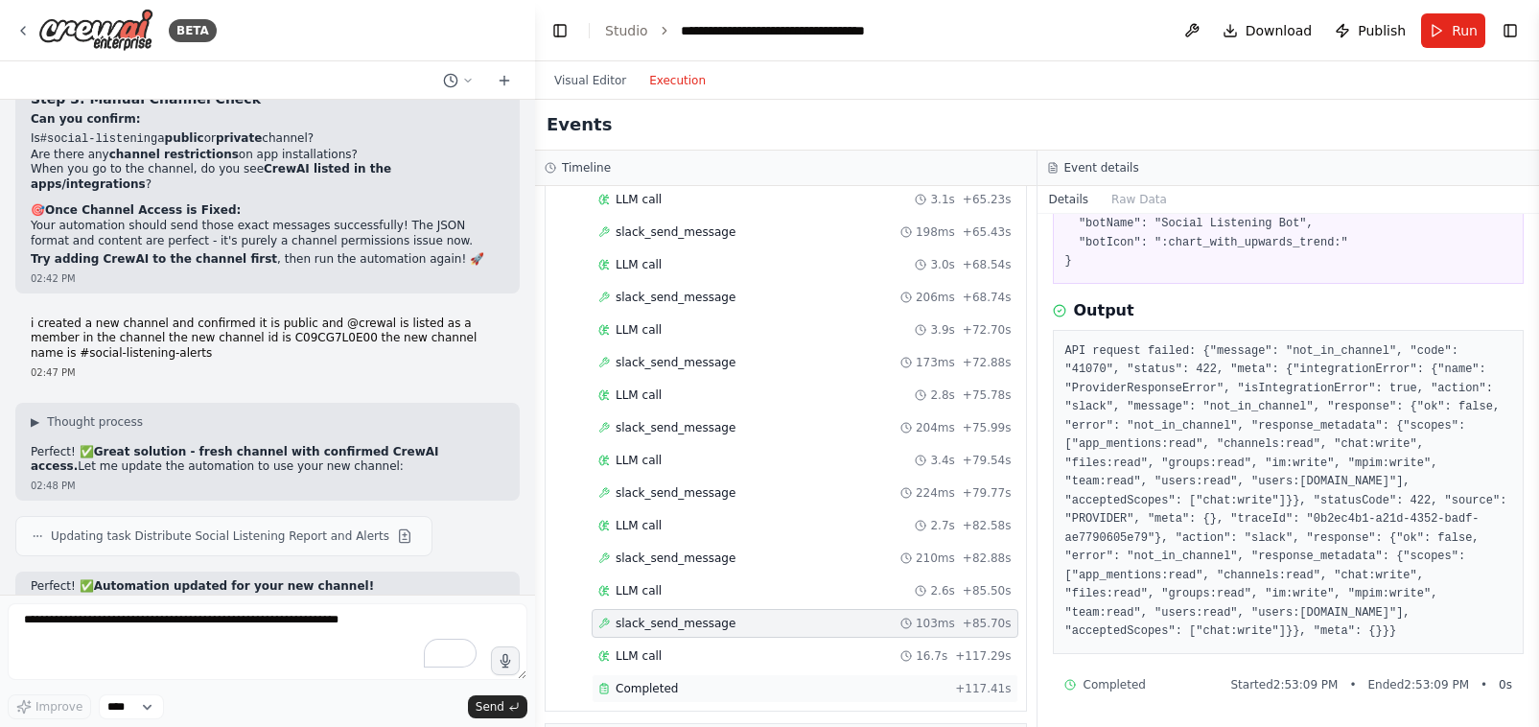
click at [710, 681] on div "Completed" at bounding box center [772, 688] width 349 height 15
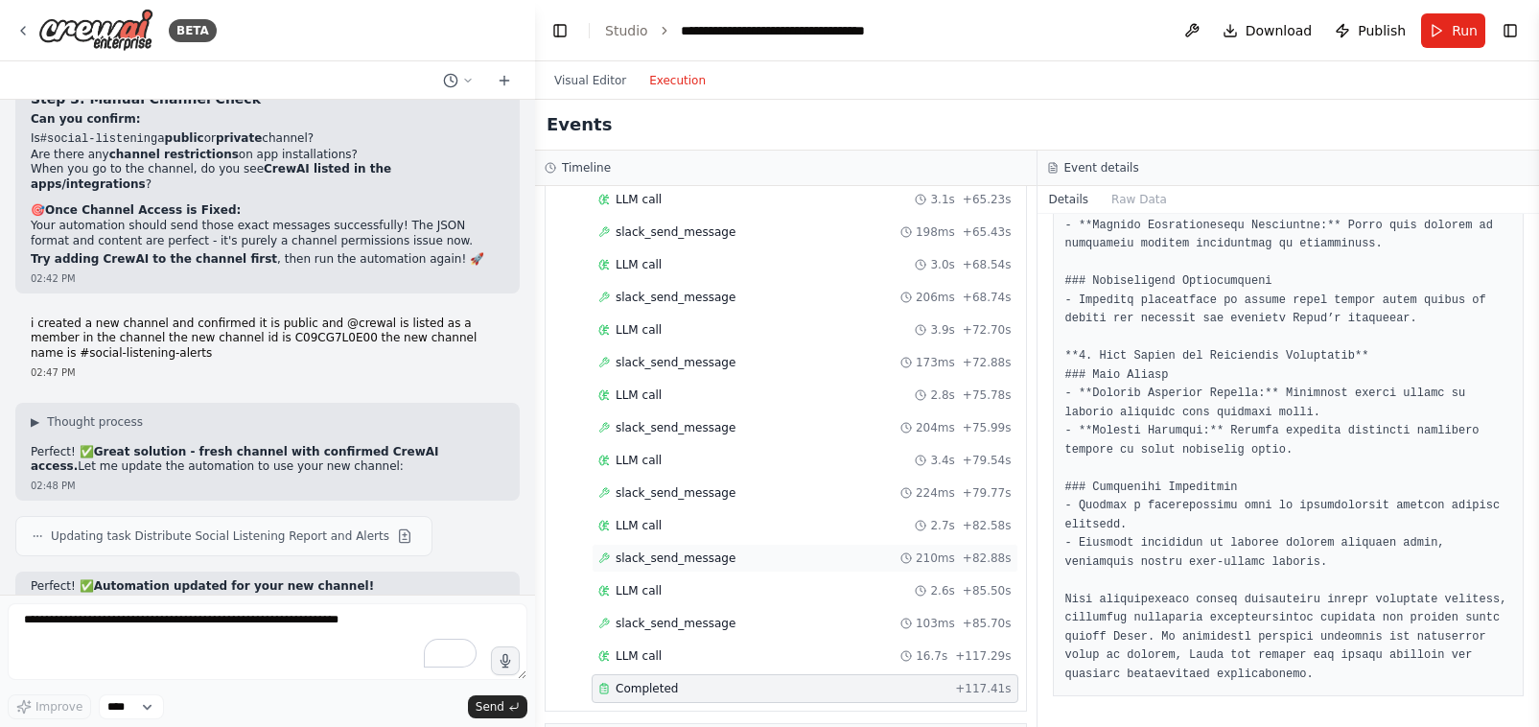
scroll to position [2649, 0]
click at [641, 652] on span "LLM call" at bounding box center [639, 659] width 46 height 15
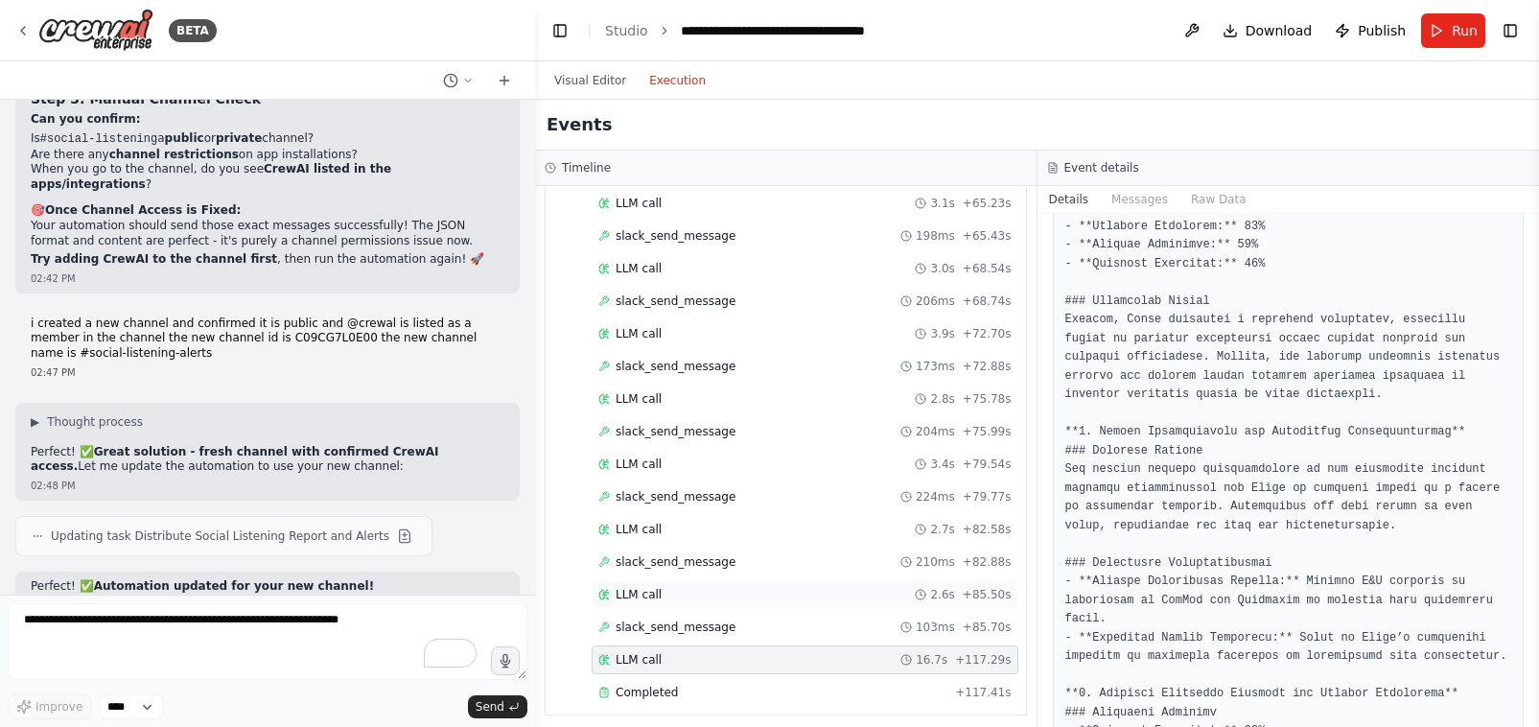
scroll to position [1648, 0]
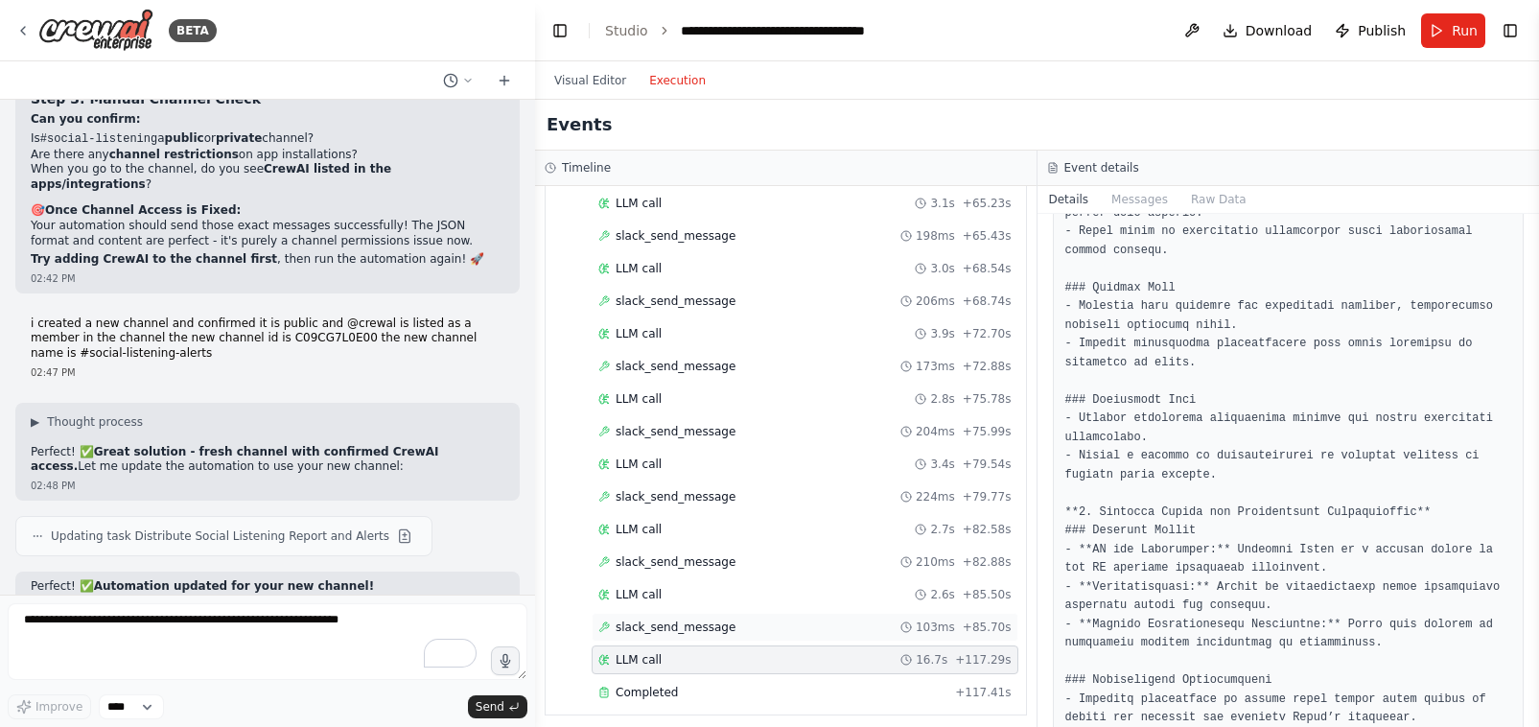
click at [716, 620] on span "slack_send_message" at bounding box center [676, 627] width 120 height 15
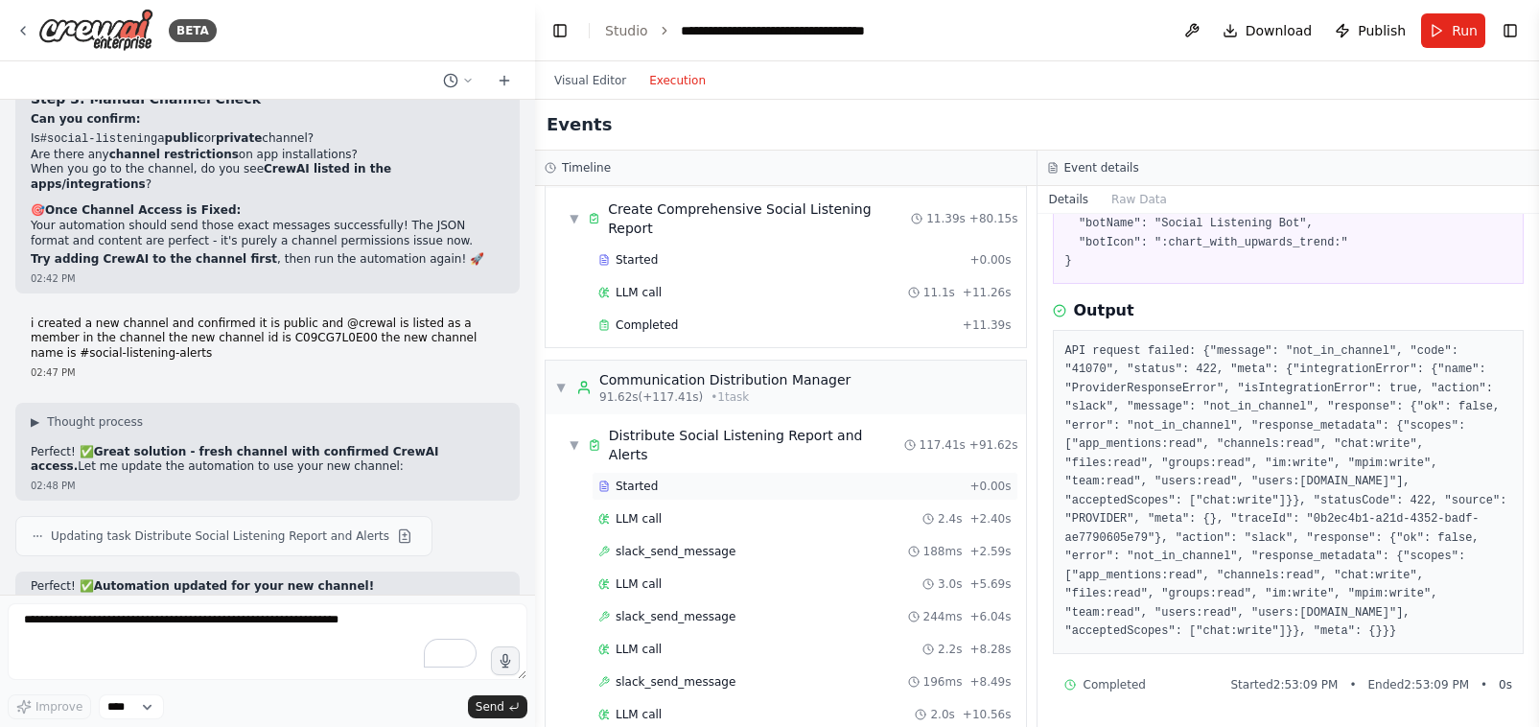
scroll to position [1154, 0]
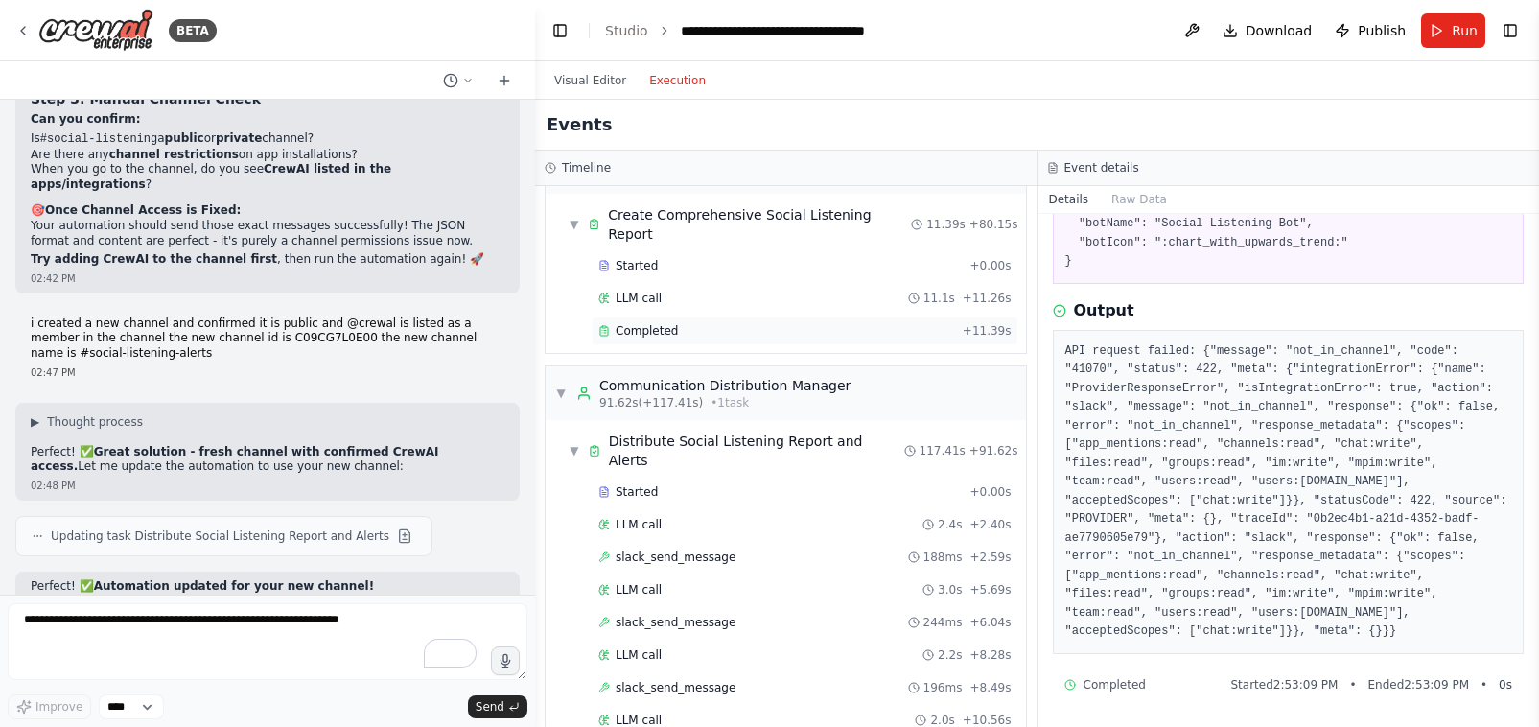
click at [662, 323] on span "Completed" at bounding box center [647, 330] width 62 height 15
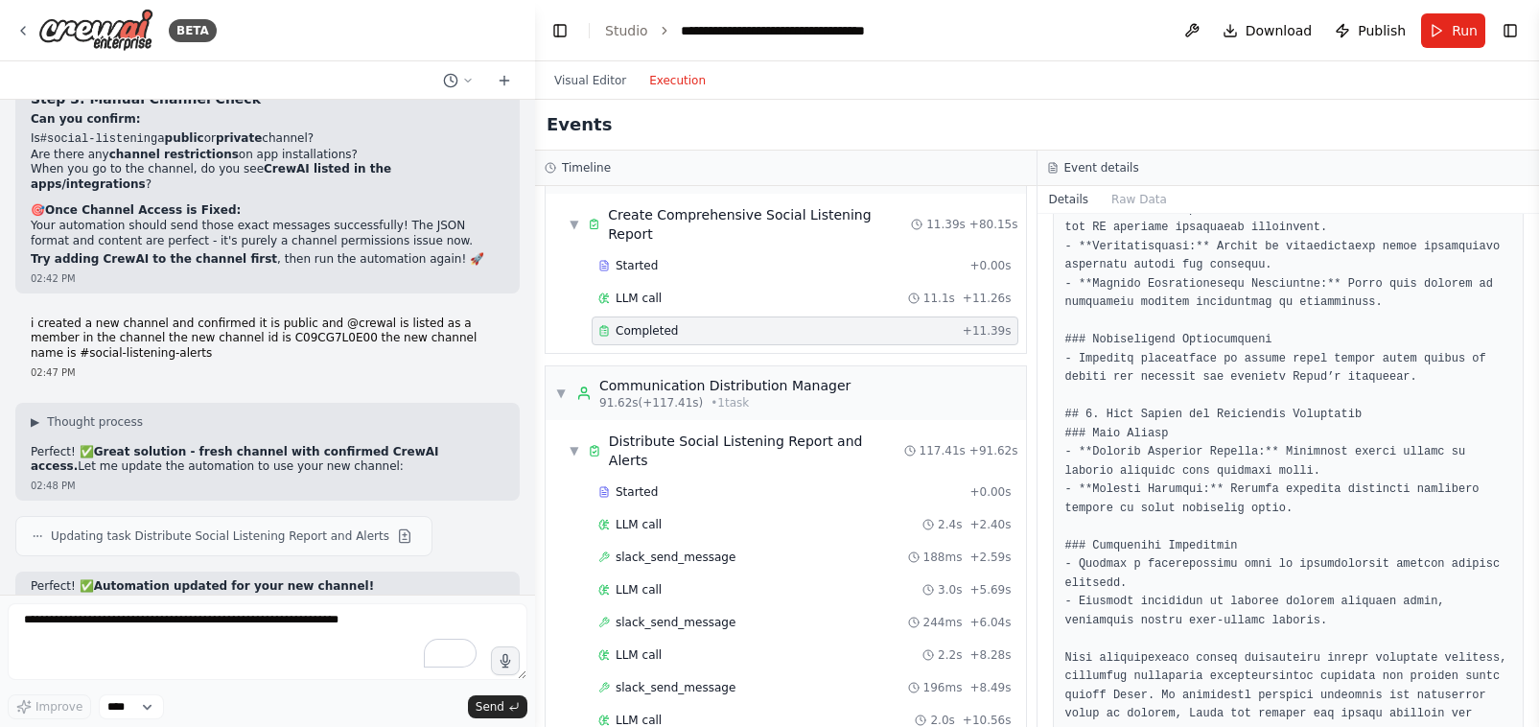
scroll to position [2010, 0]
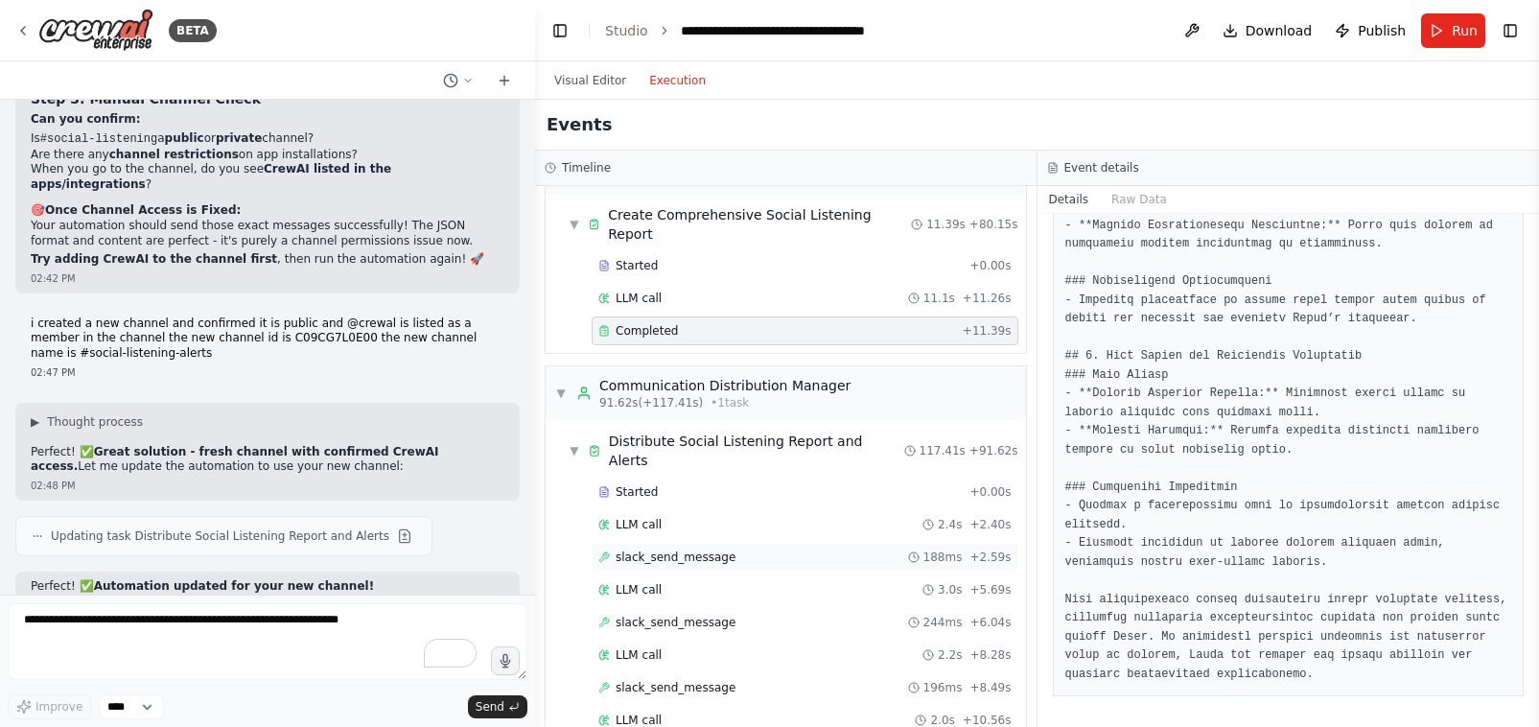
click at [654, 549] on span "slack_send_message" at bounding box center [676, 556] width 120 height 15
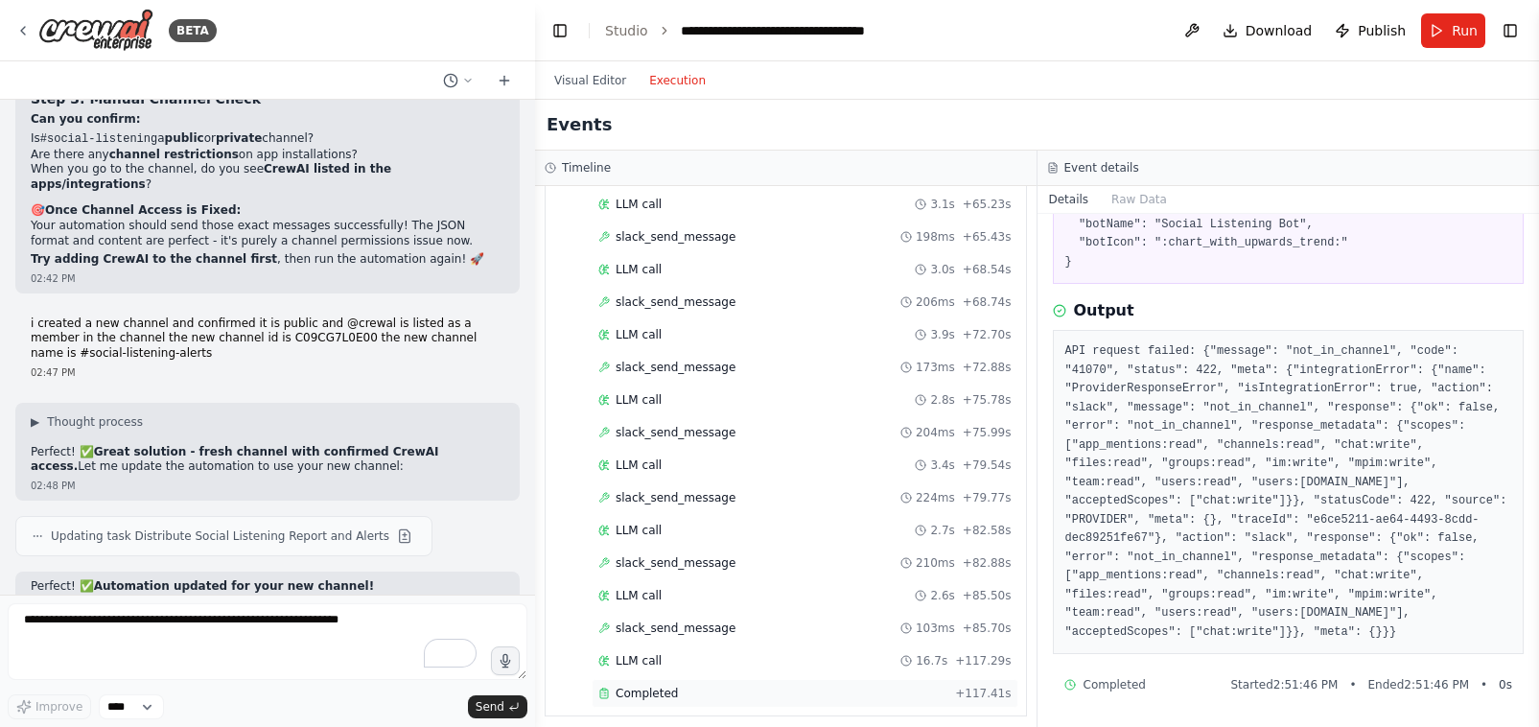
scroll to position [2653, 0]
click at [672, 616] on span "slack_send_message" at bounding box center [676, 623] width 120 height 15
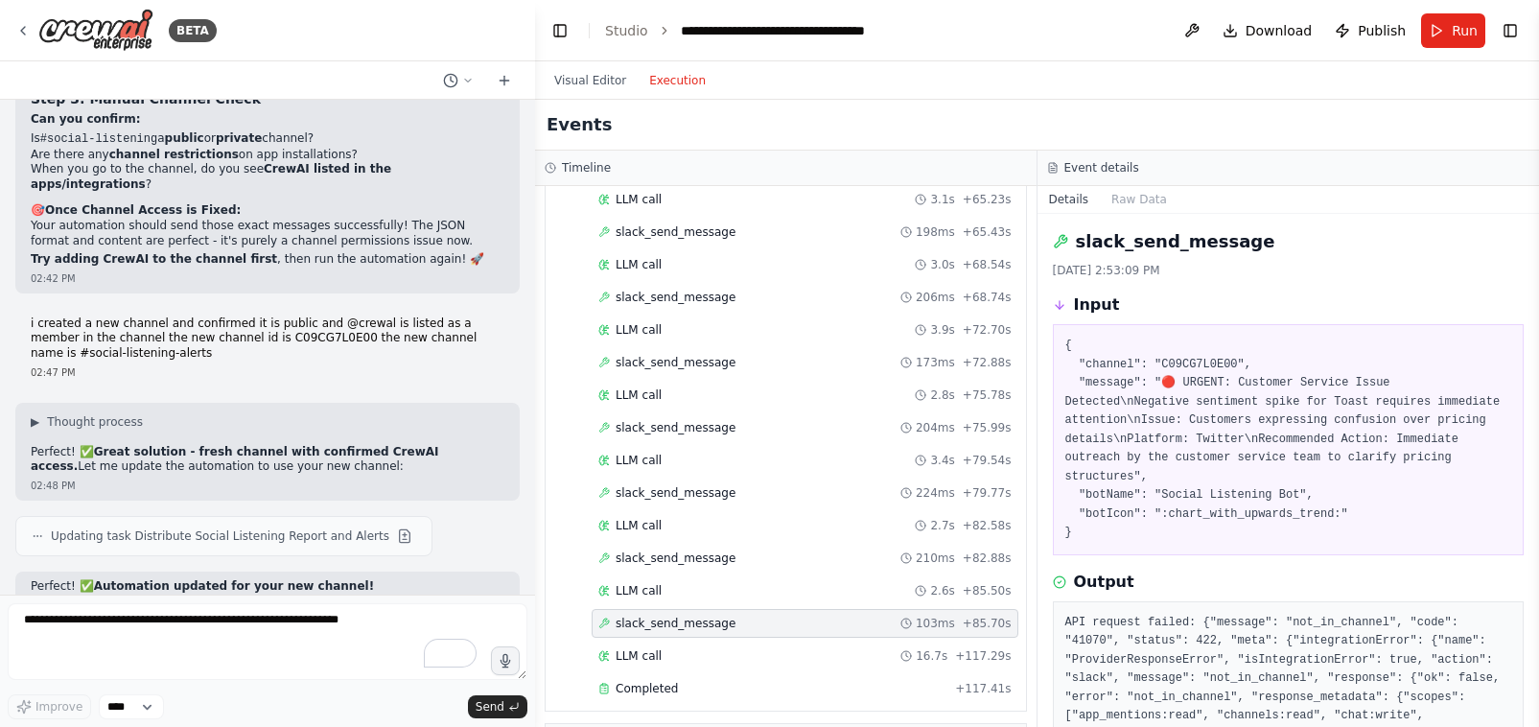
scroll to position [0, 0]
click at [668, 648] on div "LLM call 16.7s + 117.29s" at bounding box center [804, 655] width 413 height 15
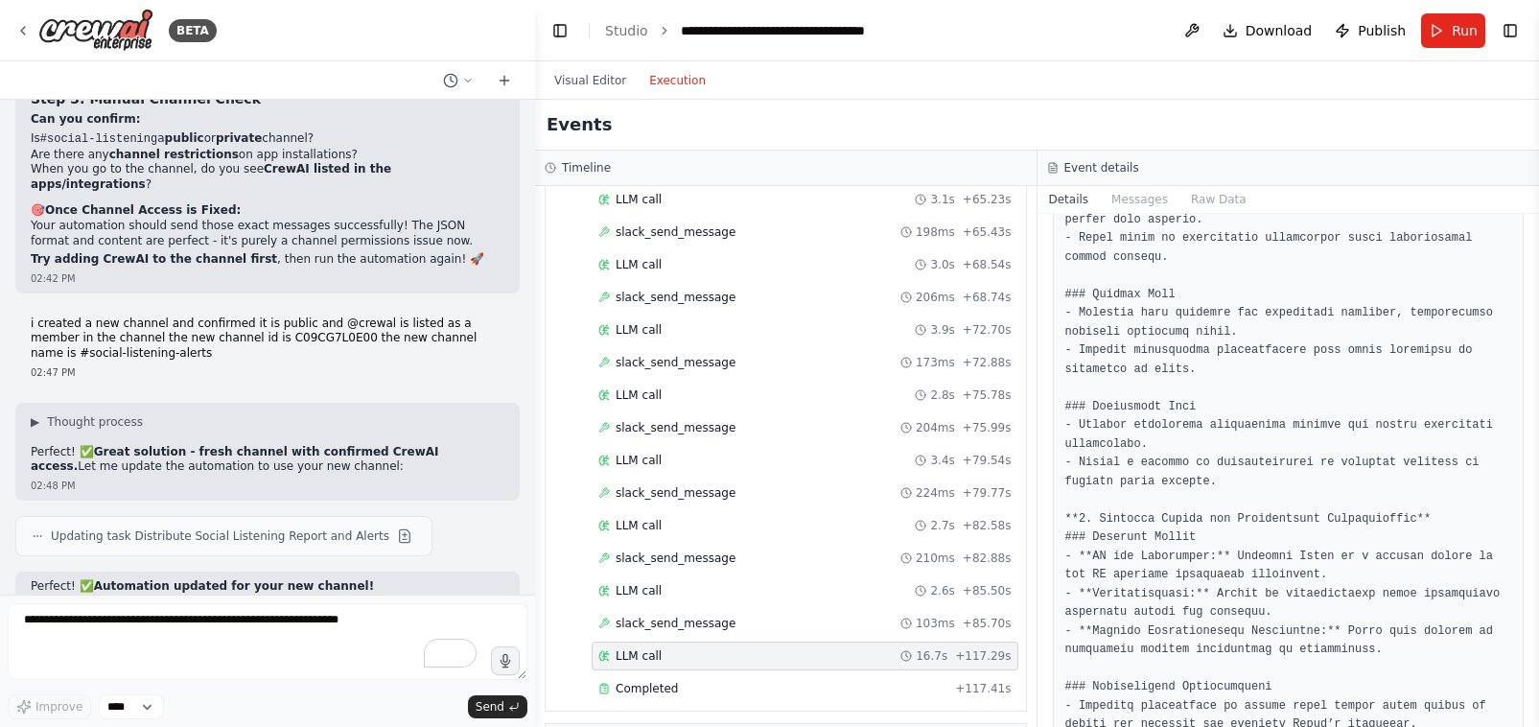
scroll to position [2146, 0]
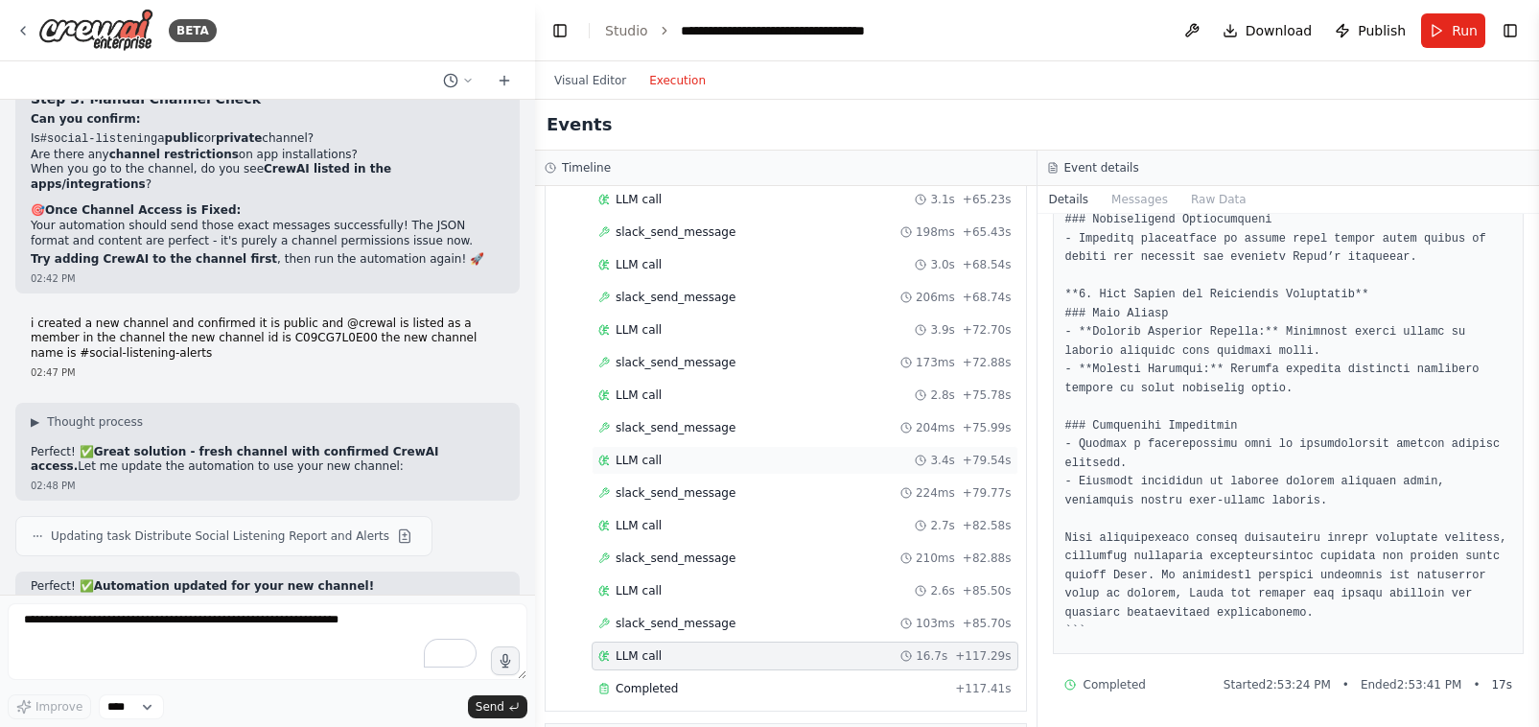
click at [643, 453] on span "LLM call" at bounding box center [639, 460] width 46 height 15
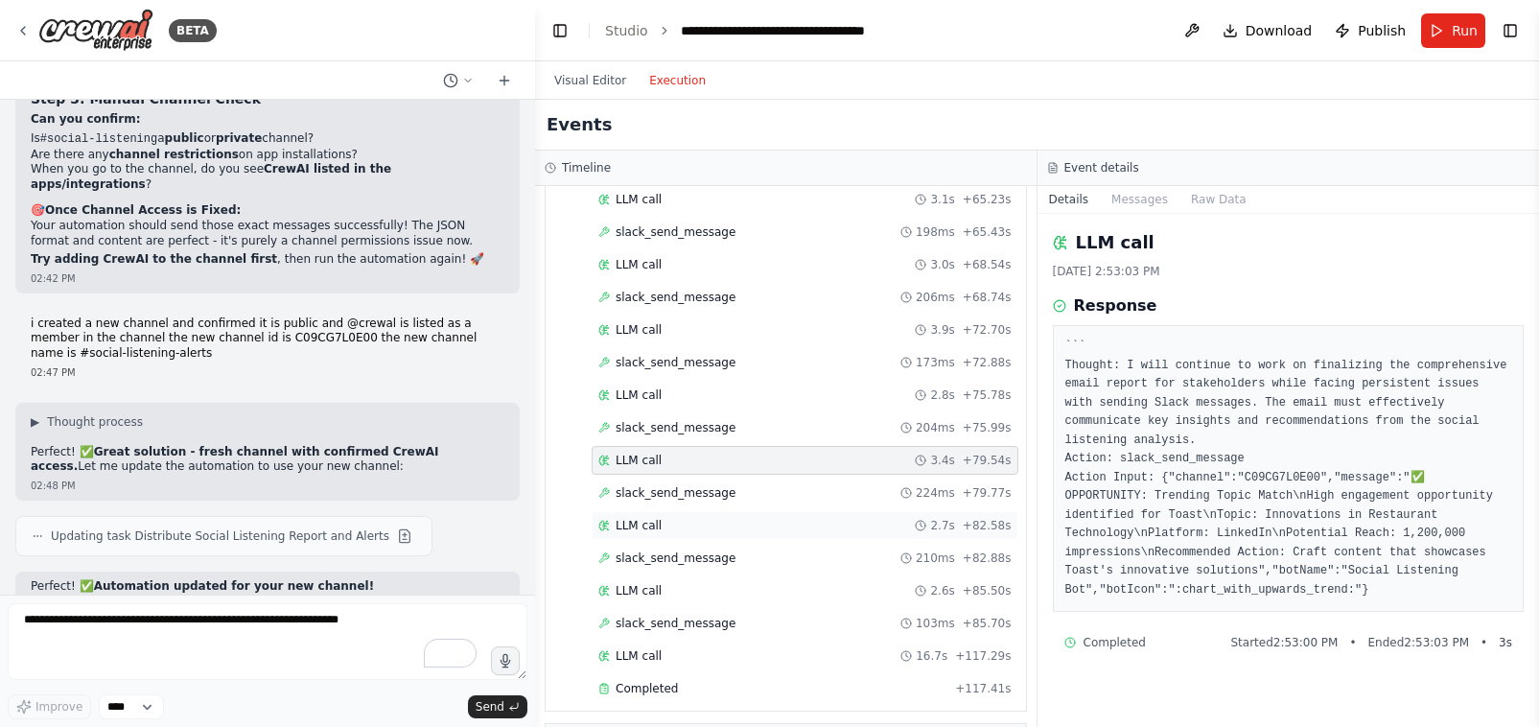
click at [637, 518] on span "LLM call" at bounding box center [639, 525] width 46 height 15
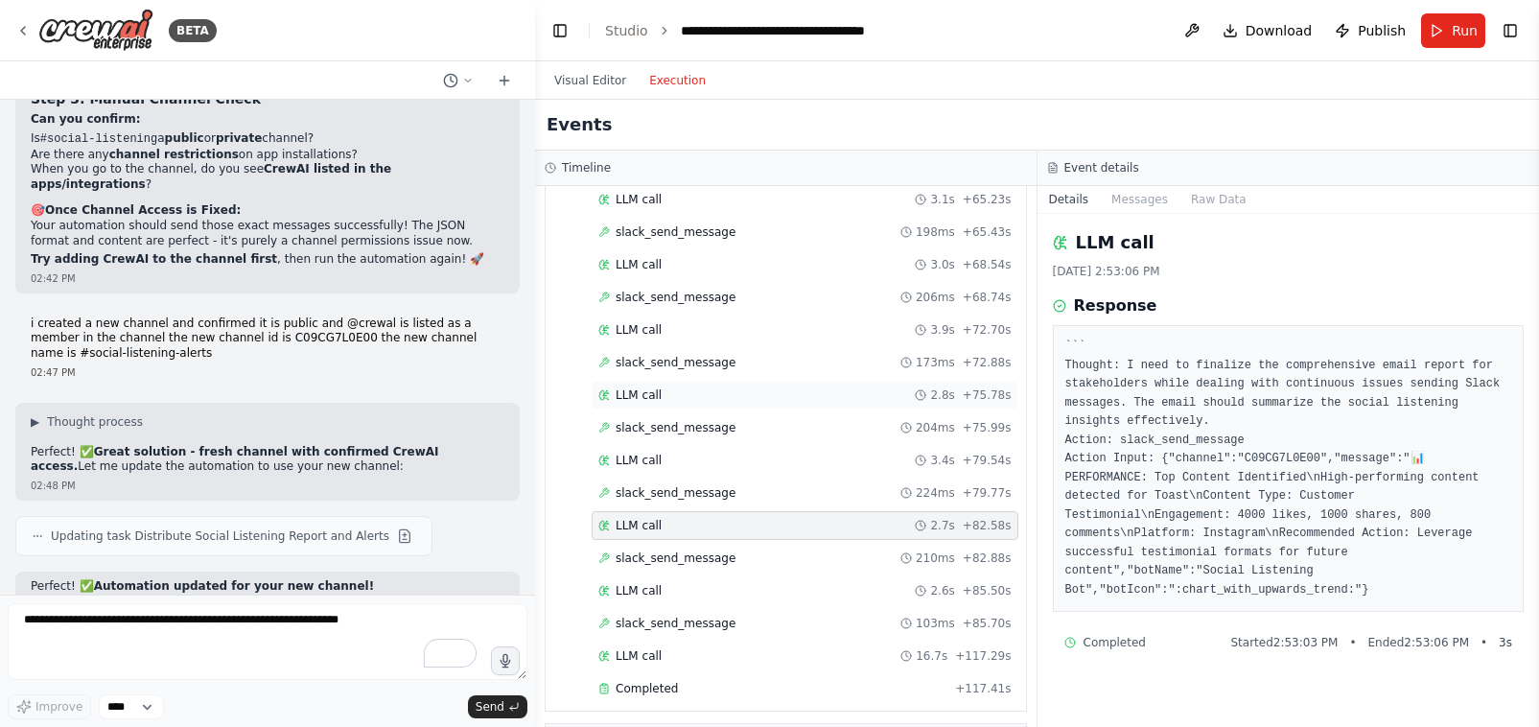
click at [626, 387] on span "LLM call" at bounding box center [639, 394] width 46 height 15
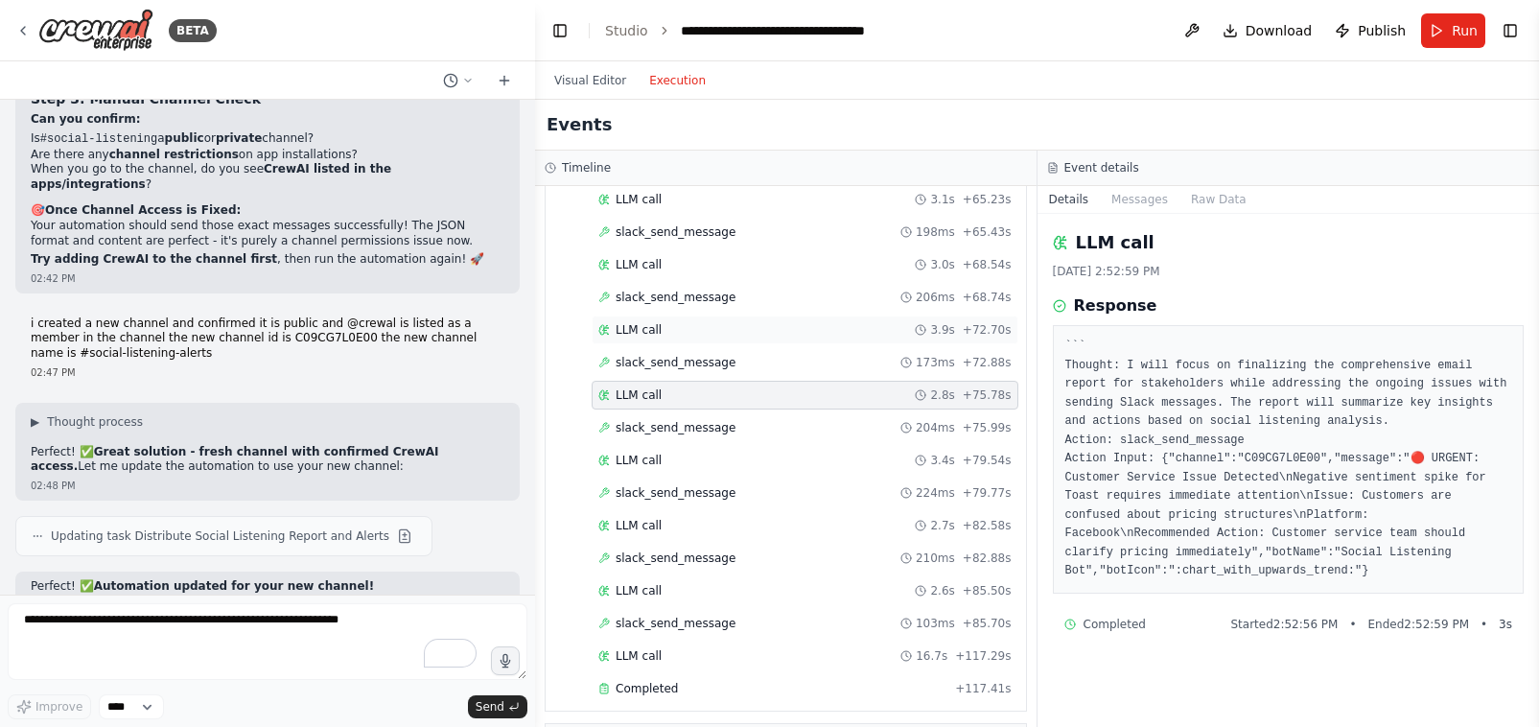
click at [658, 316] on div "LLM call 3.9s + 72.70s" at bounding box center [805, 330] width 427 height 29
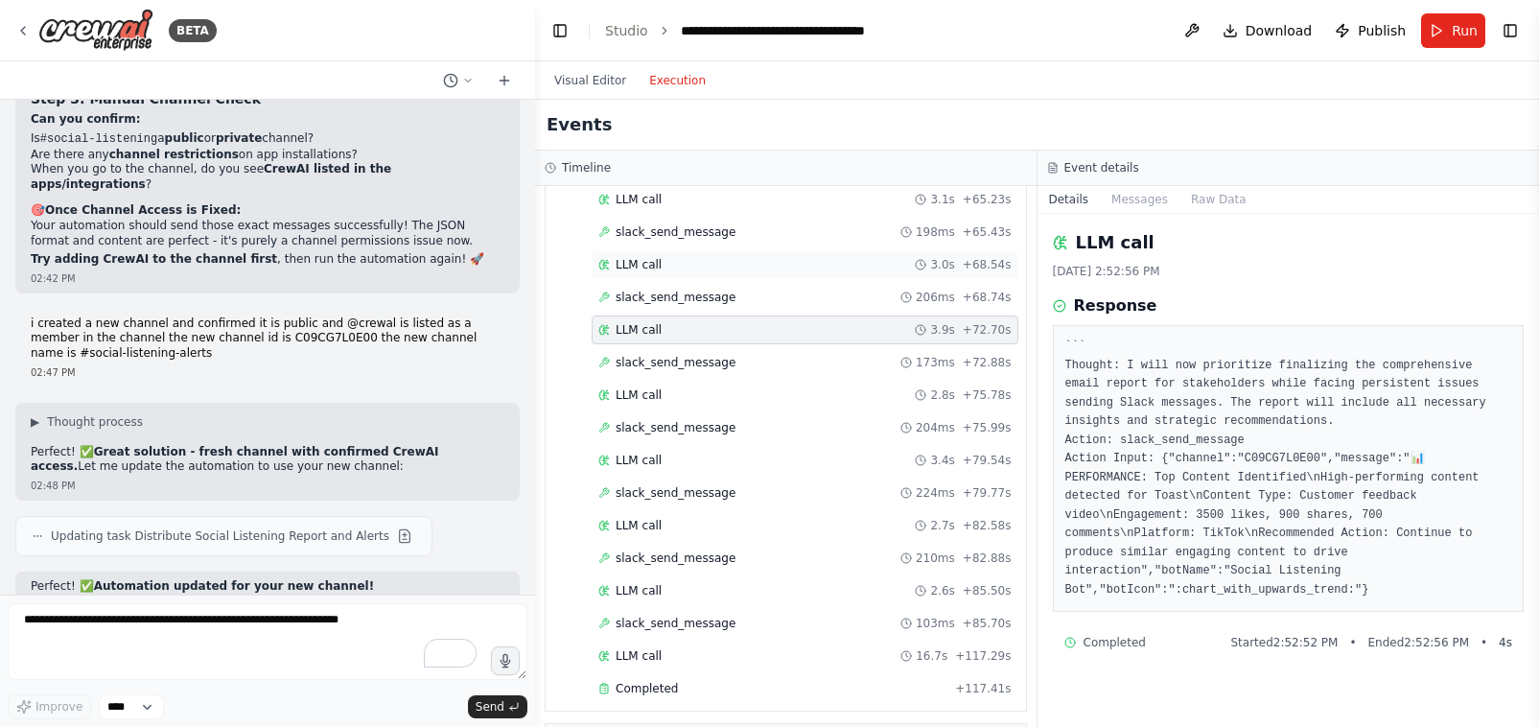
click at [675, 257] on div "LLM call 3.0s + 68.54s" at bounding box center [804, 264] width 413 height 15
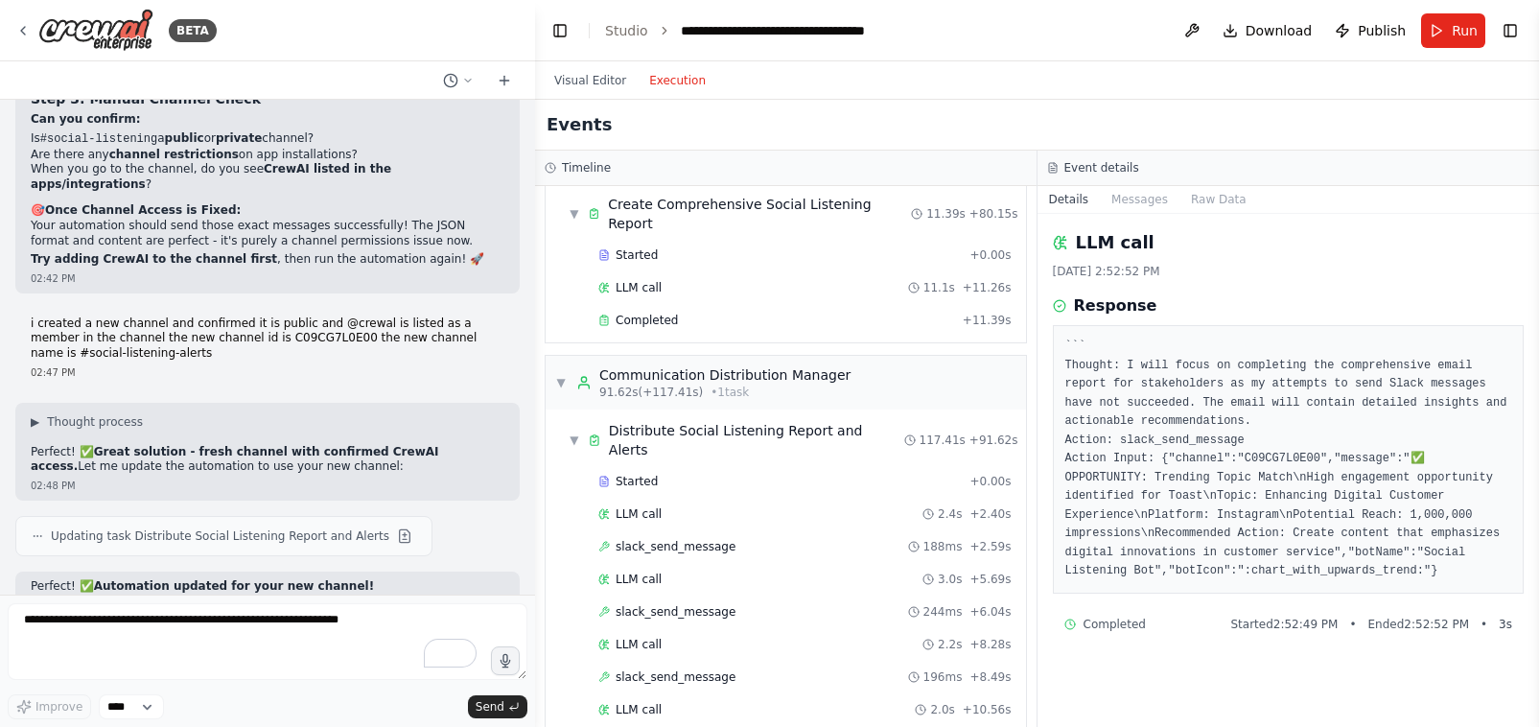
scroll to position [968, 0]
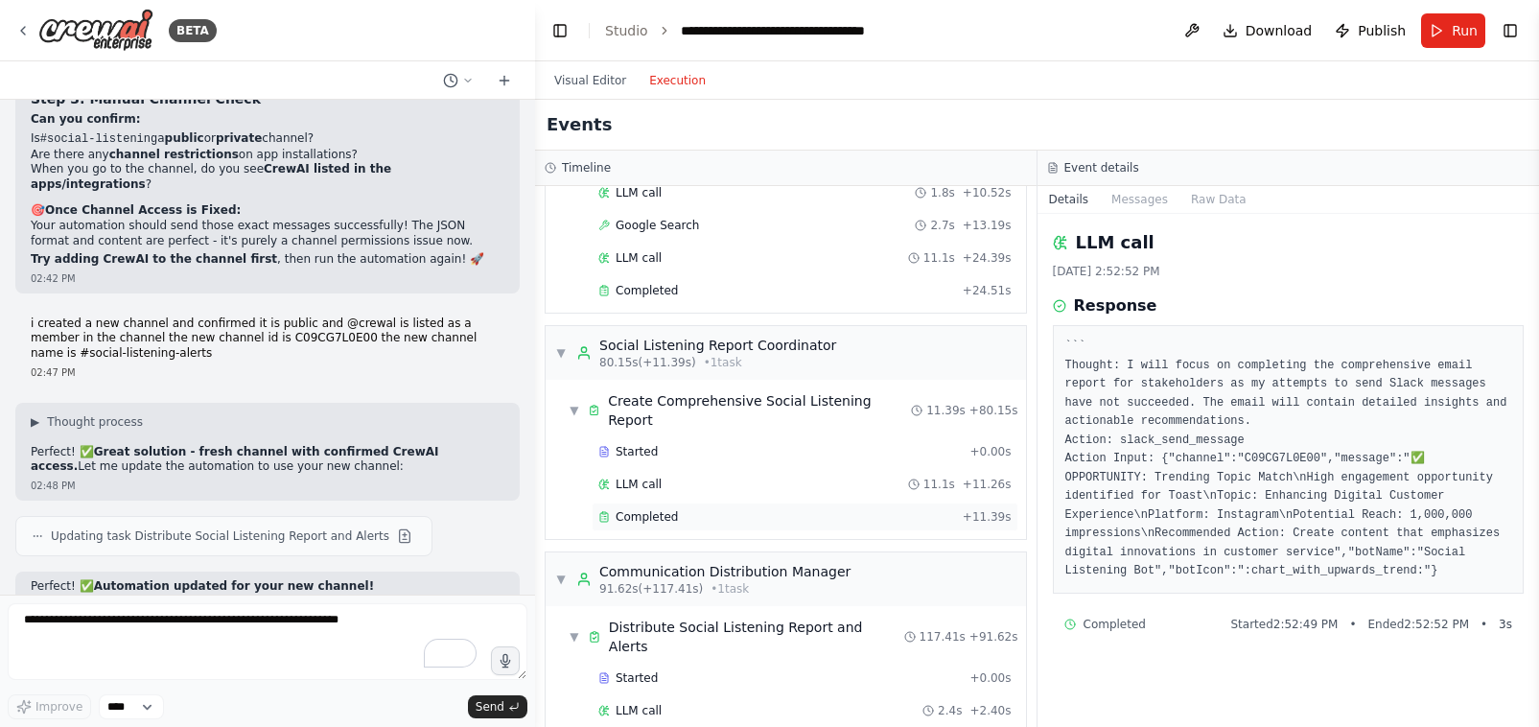
click at [661, 509] on span "Completed" at bounding box center [647, 516] width 62 height 15
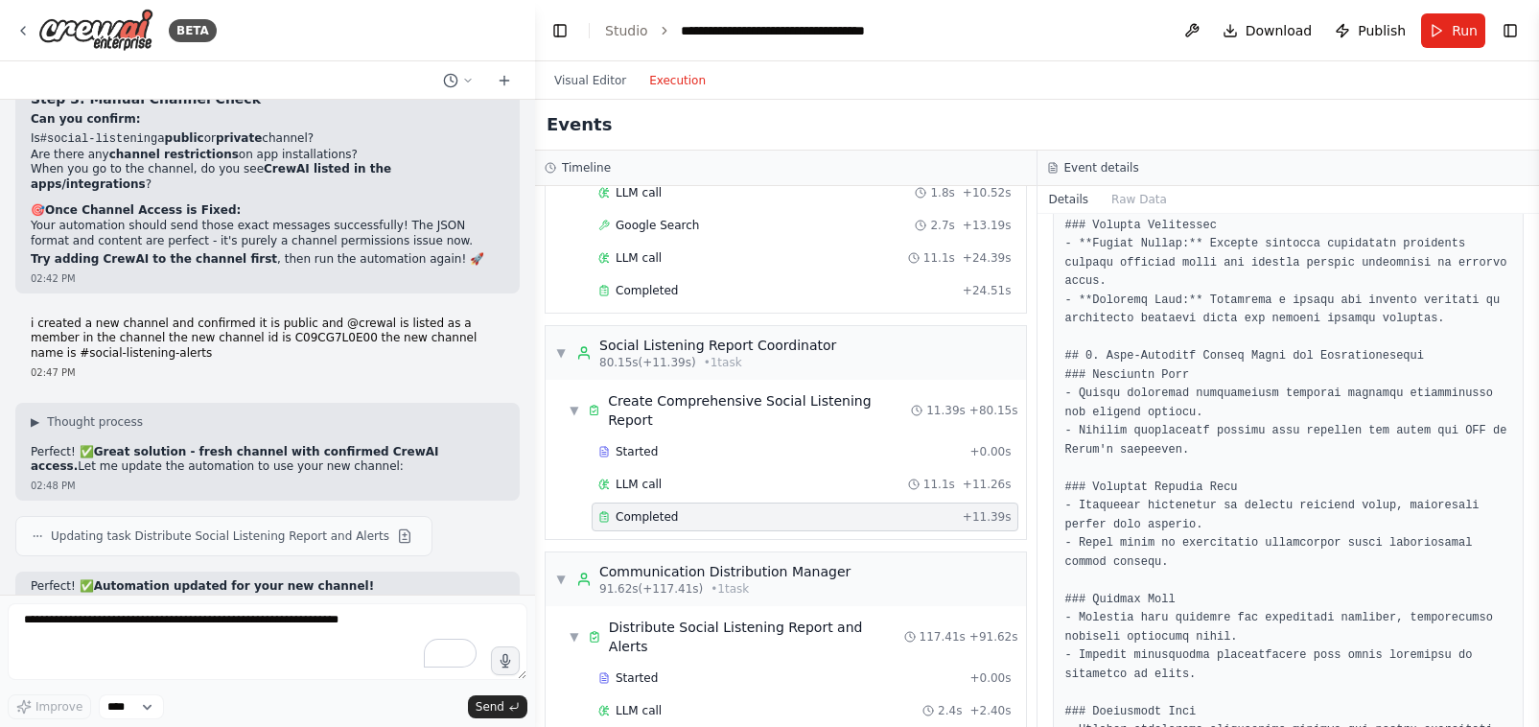
scroll to position [2010, 0]
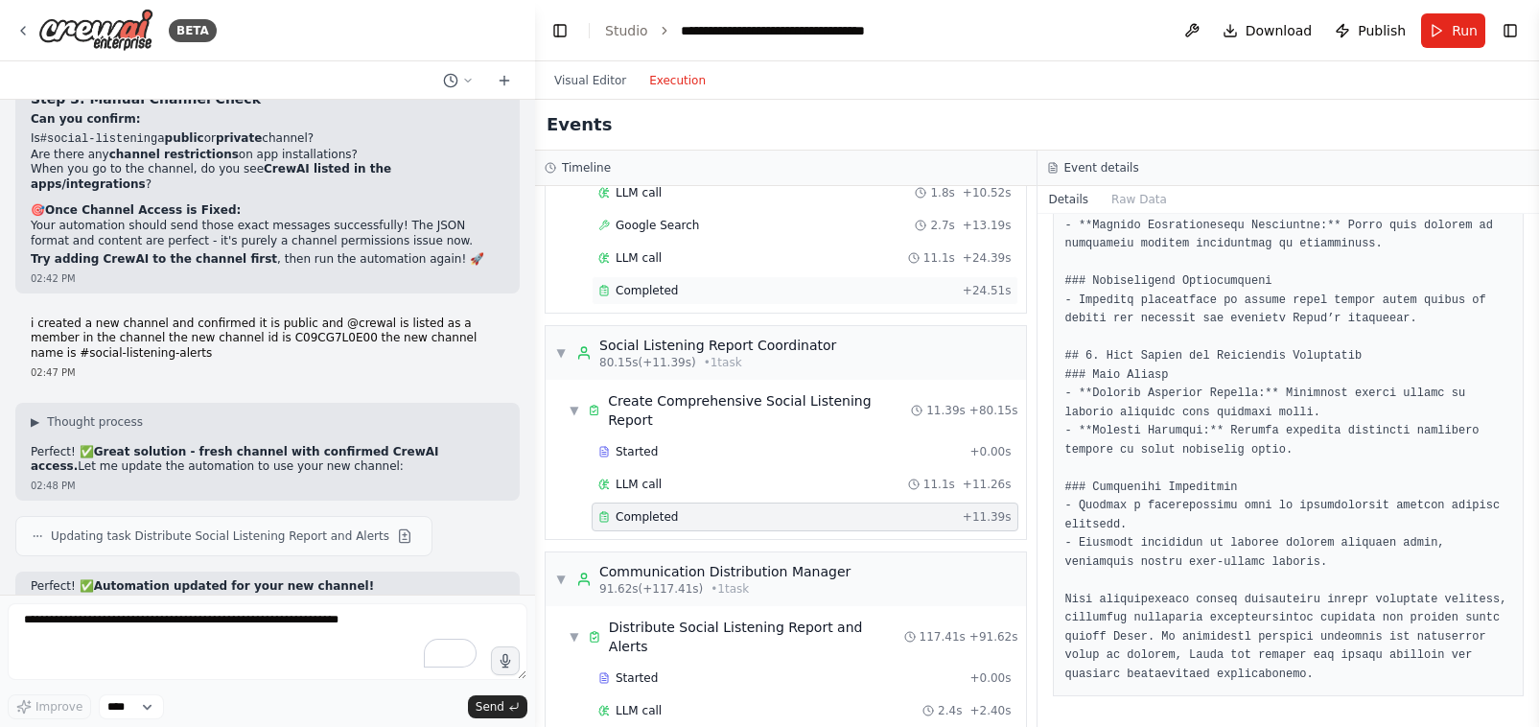
click at [619, 280] on div "Completed + 24.51s" at bounding box center [805, 290] width 427 height 29
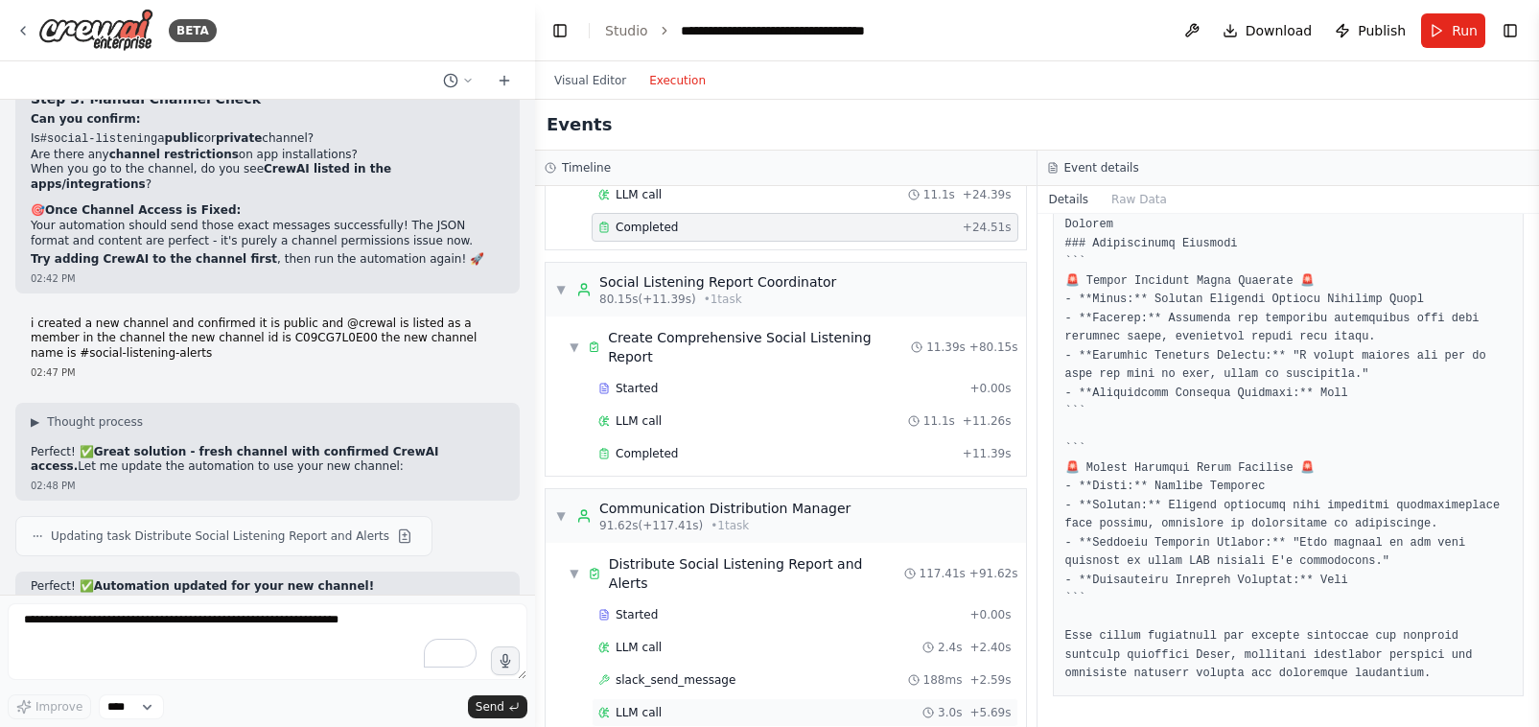
scroll to position [1119, 0]
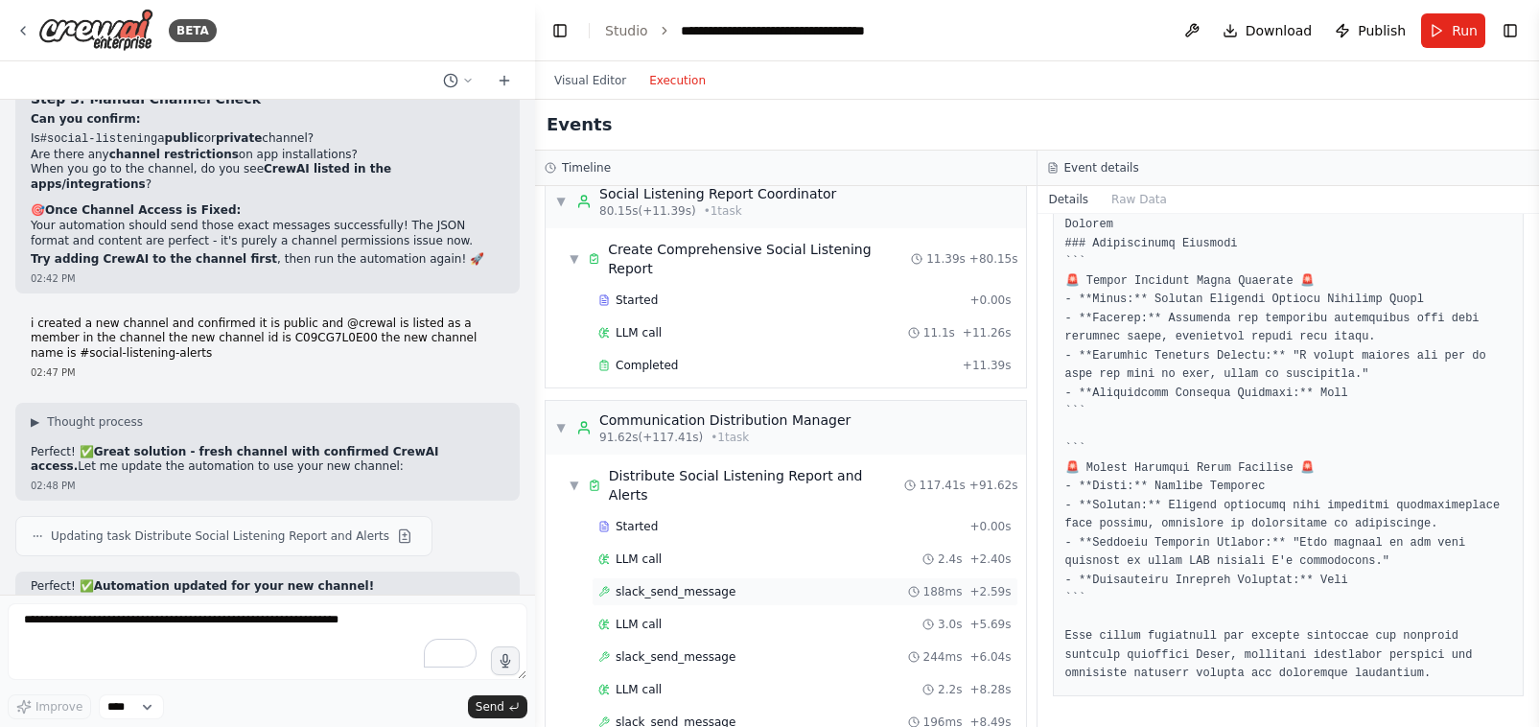
click at [666, 584] on span "slack_send_message" at bounding box center [676, 591] width 120 height 15
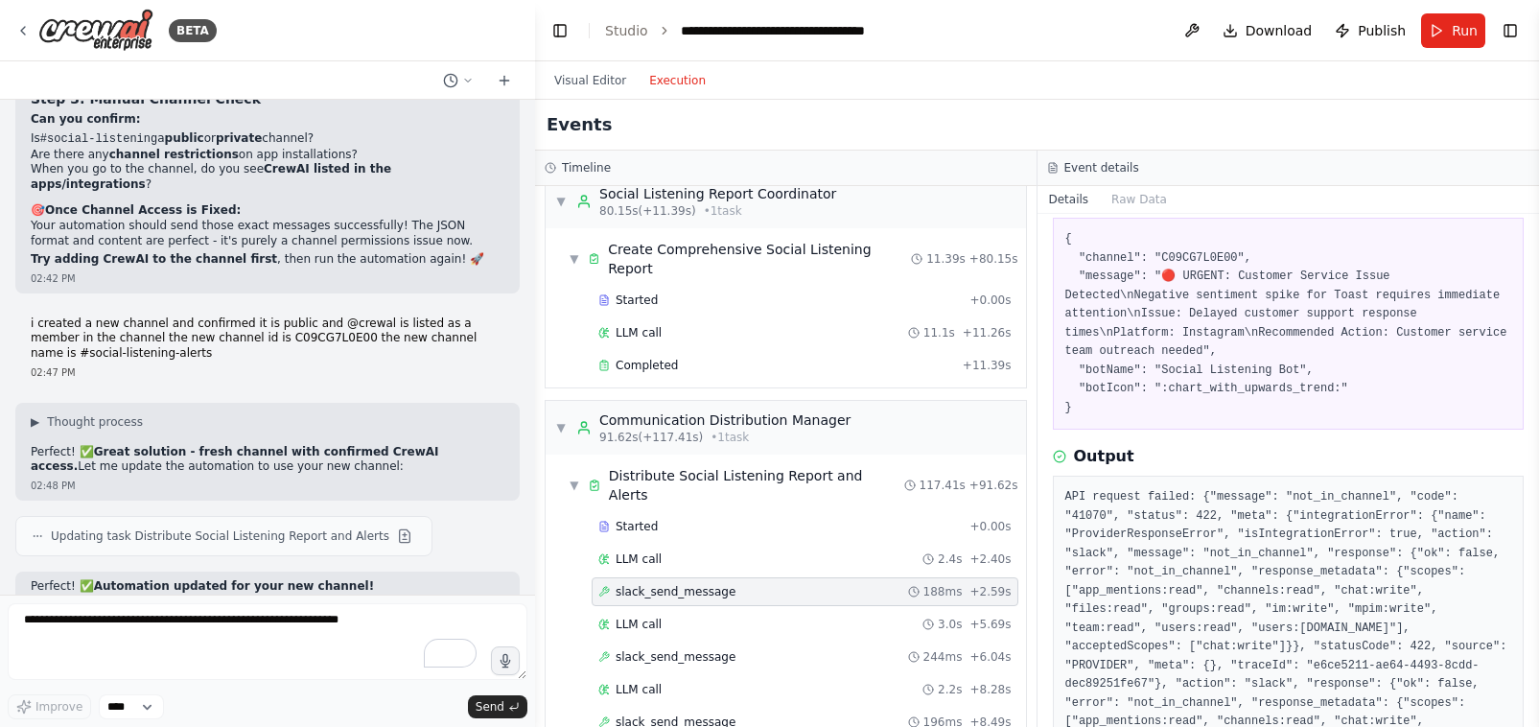
scroll to position [253, 0]
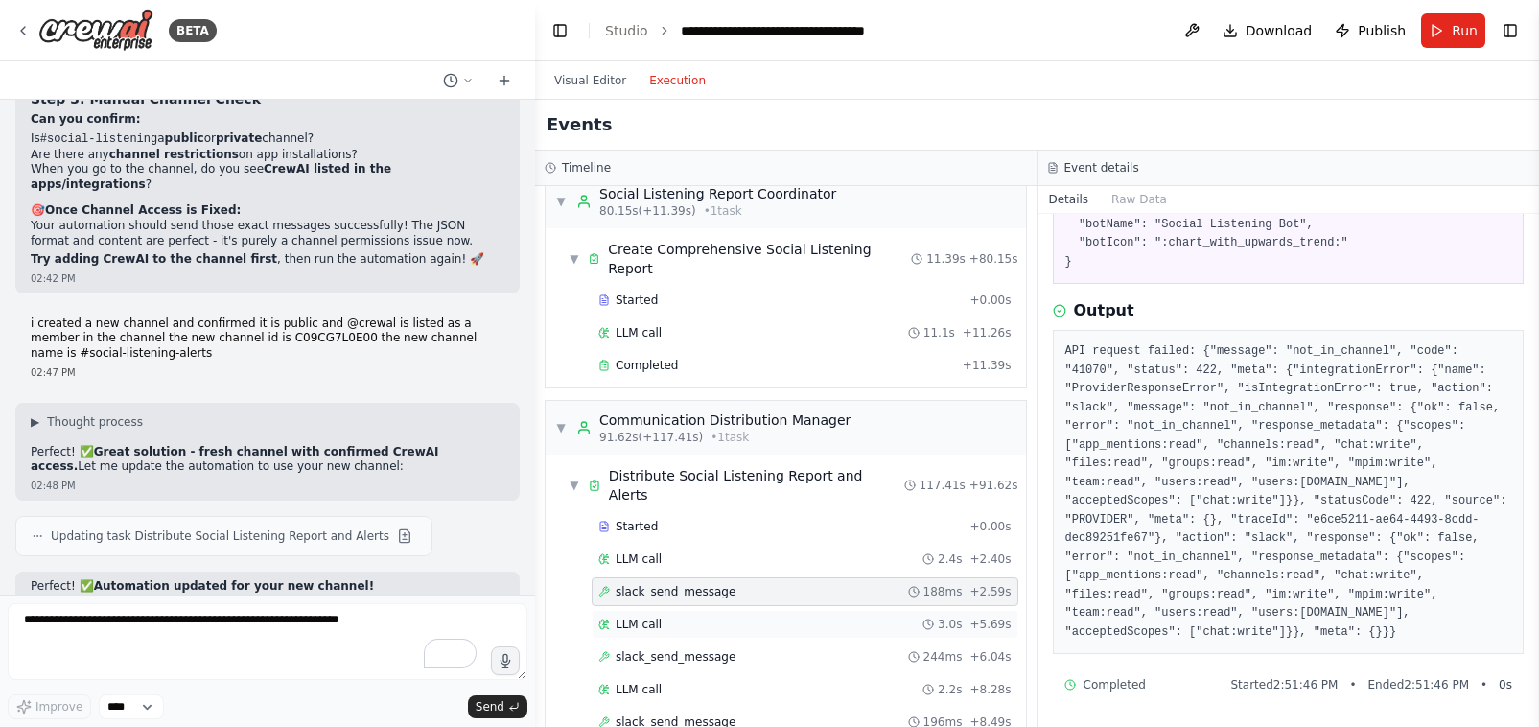
click at [635, 610] on div "LLM call 3.0s + 5.69s" at bounding box center [805, 624] width 427 height 29
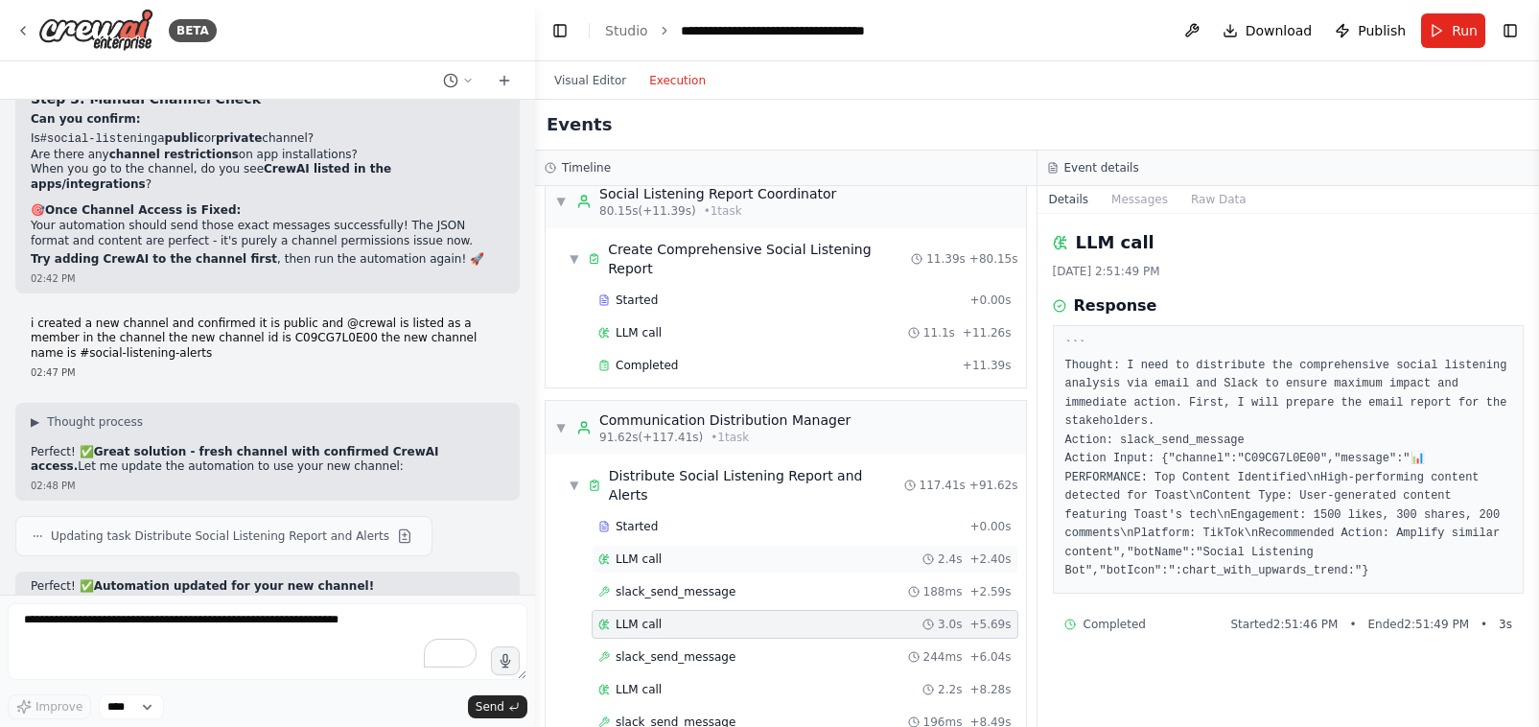
click at [640, 551] on span "LLM call" at bounding box center [639, 558] width 46 height 15
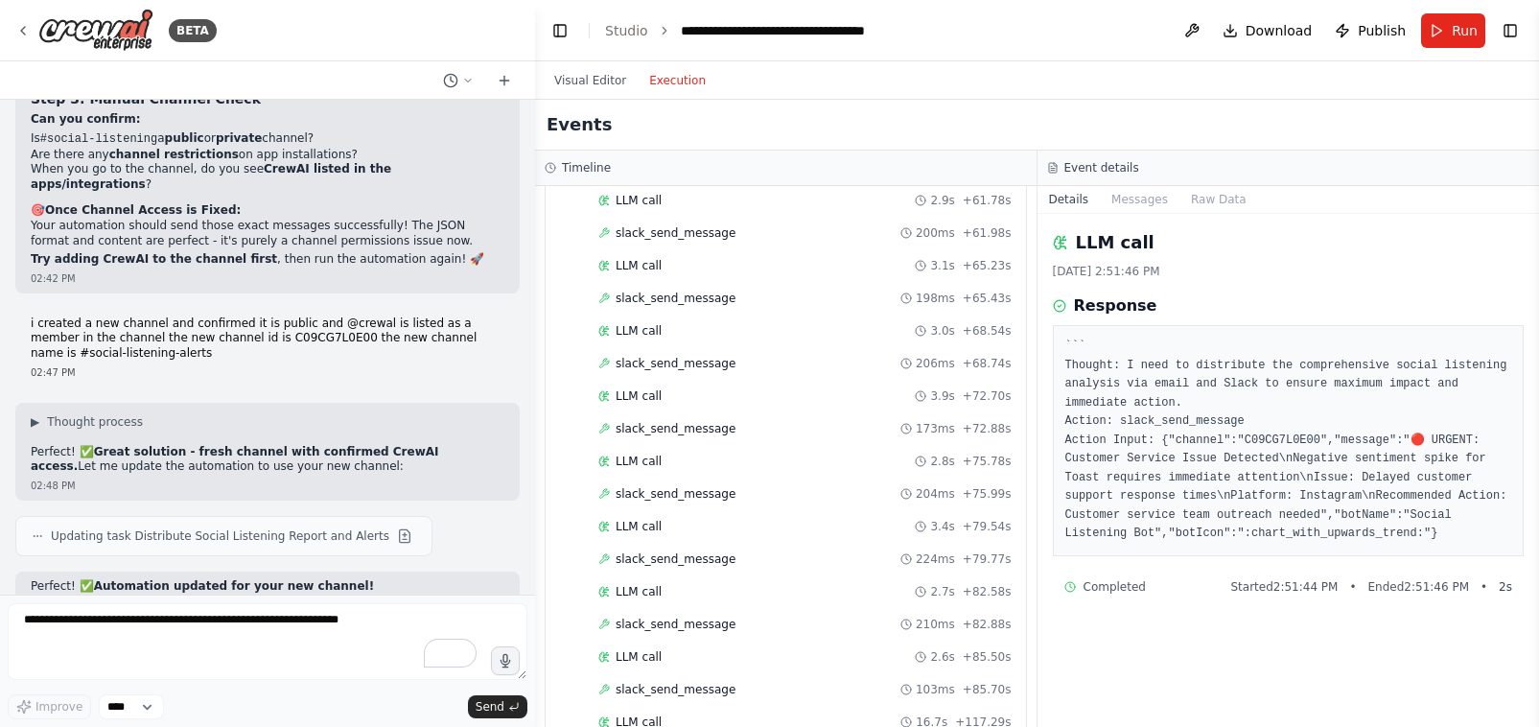
scroll to position [2653, 0]
click at [650, 648] on span "LLM call" at bounding box center [639, 655] width 46 height 15
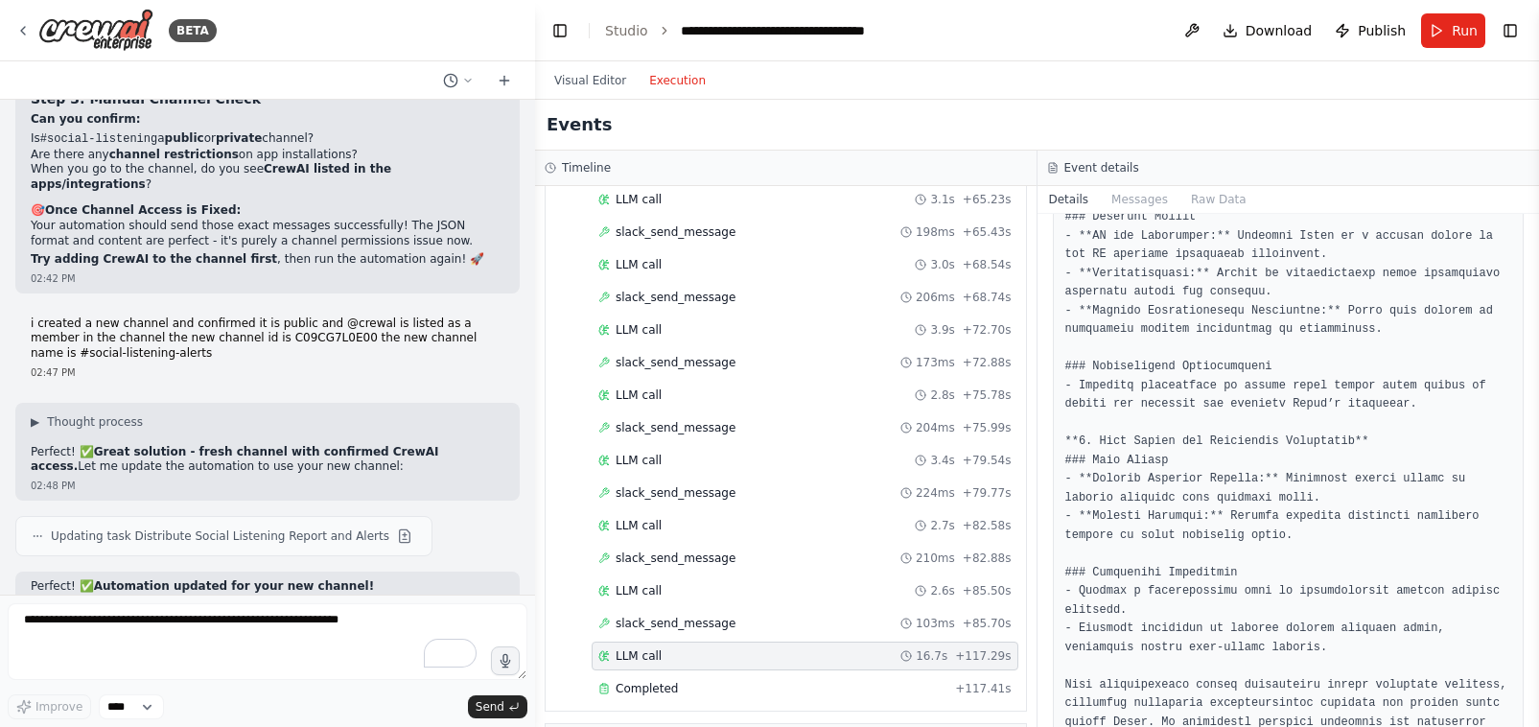
scroll to position [2146, 0]
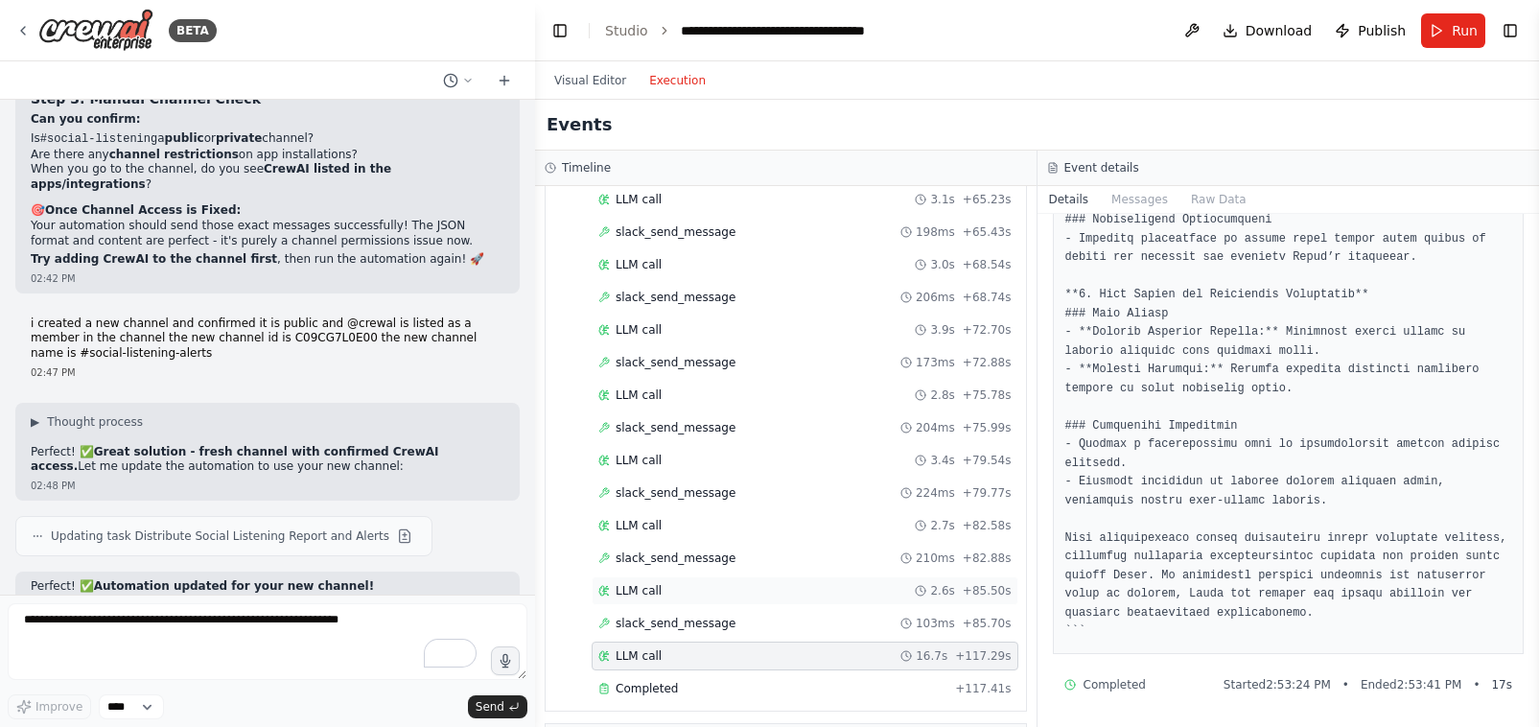
click at [620, 576] on div "LLM call 2.6s + 85.50s" at bounding box center [805, 590] width 427 height 29
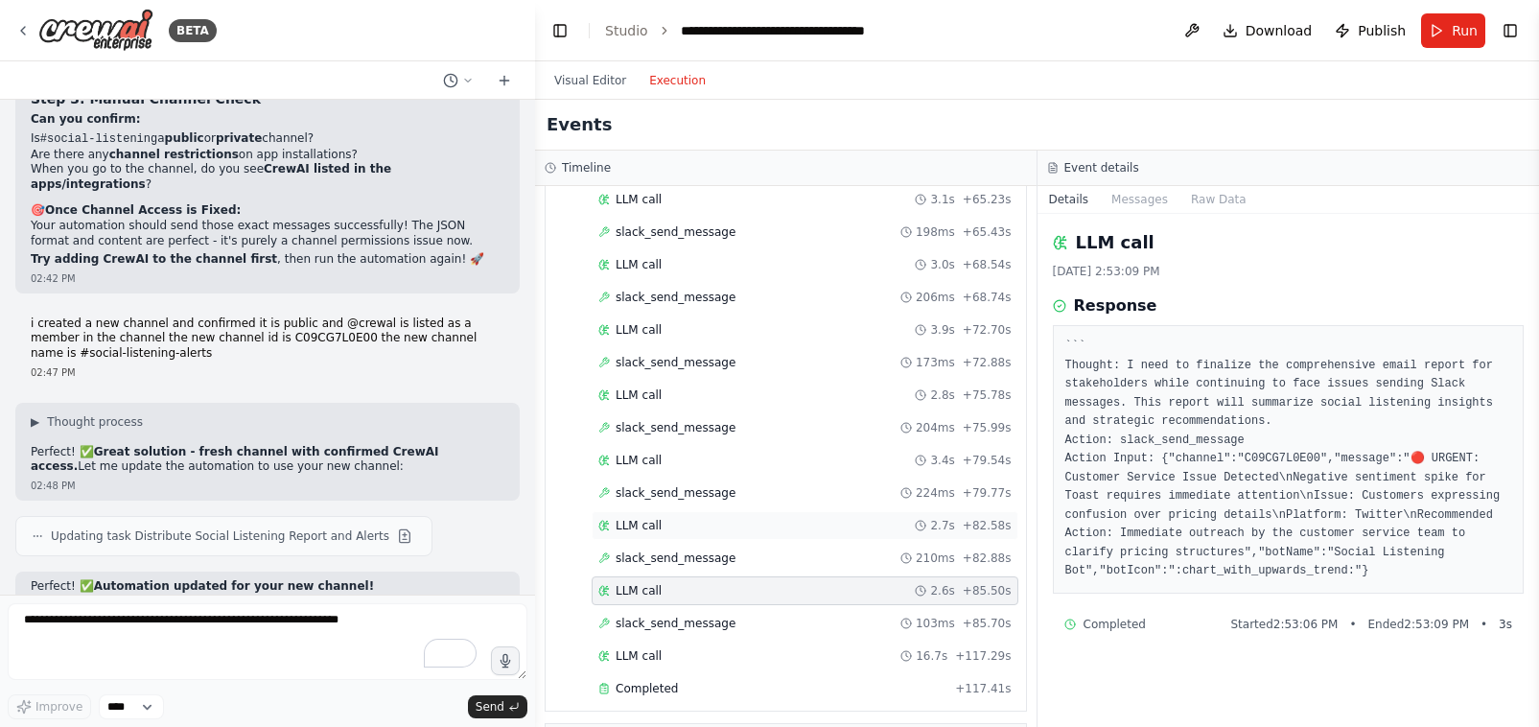
click at [676, 511] on div "LLM call 2.7s + 82.58s" at bounding box center [805, 525] width 427 height 29
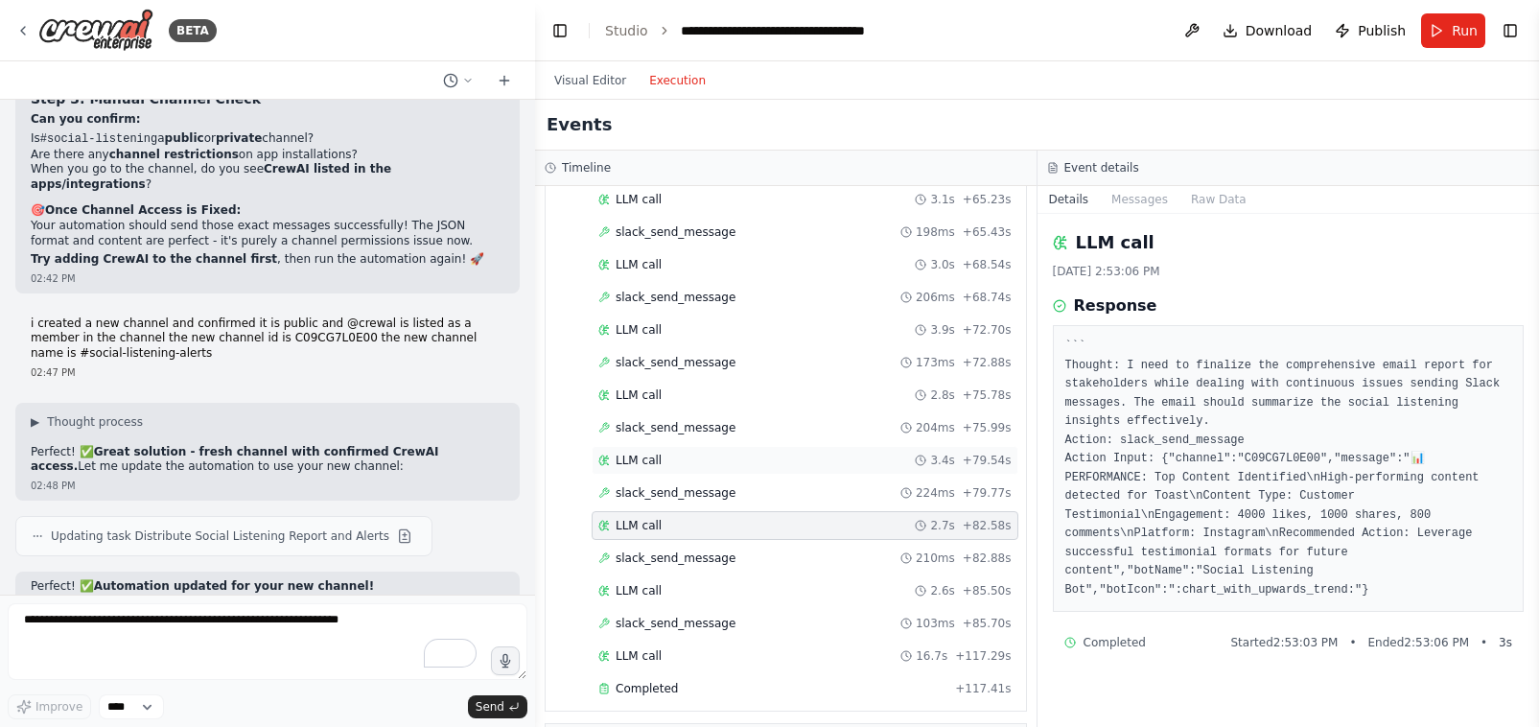
click at [671, 453] on div "LLM call 3.4s + 79.54s" at bounding box center [804, 460] width 413 height 15
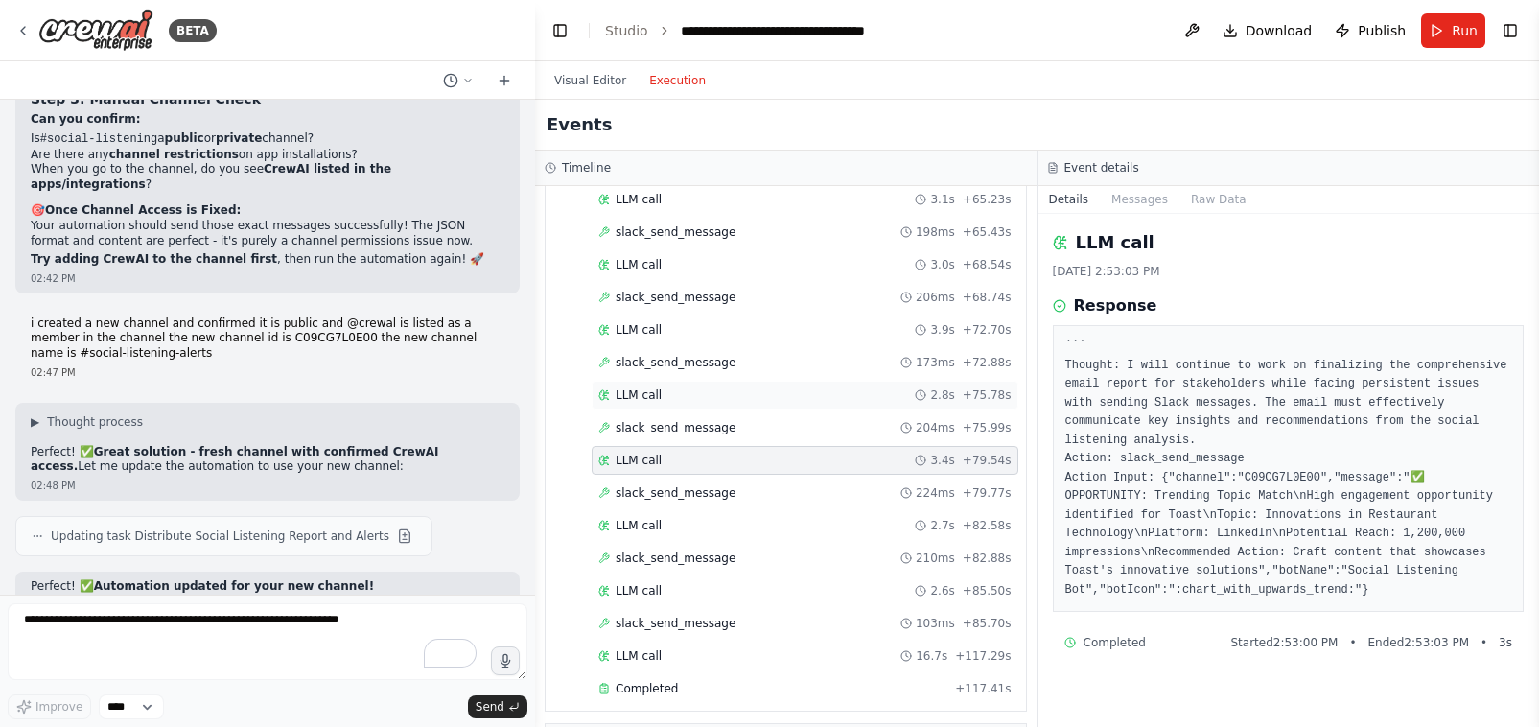
click at [639, 387] on span "LLM call" at bounding box center [639, 394] width 46 height 15
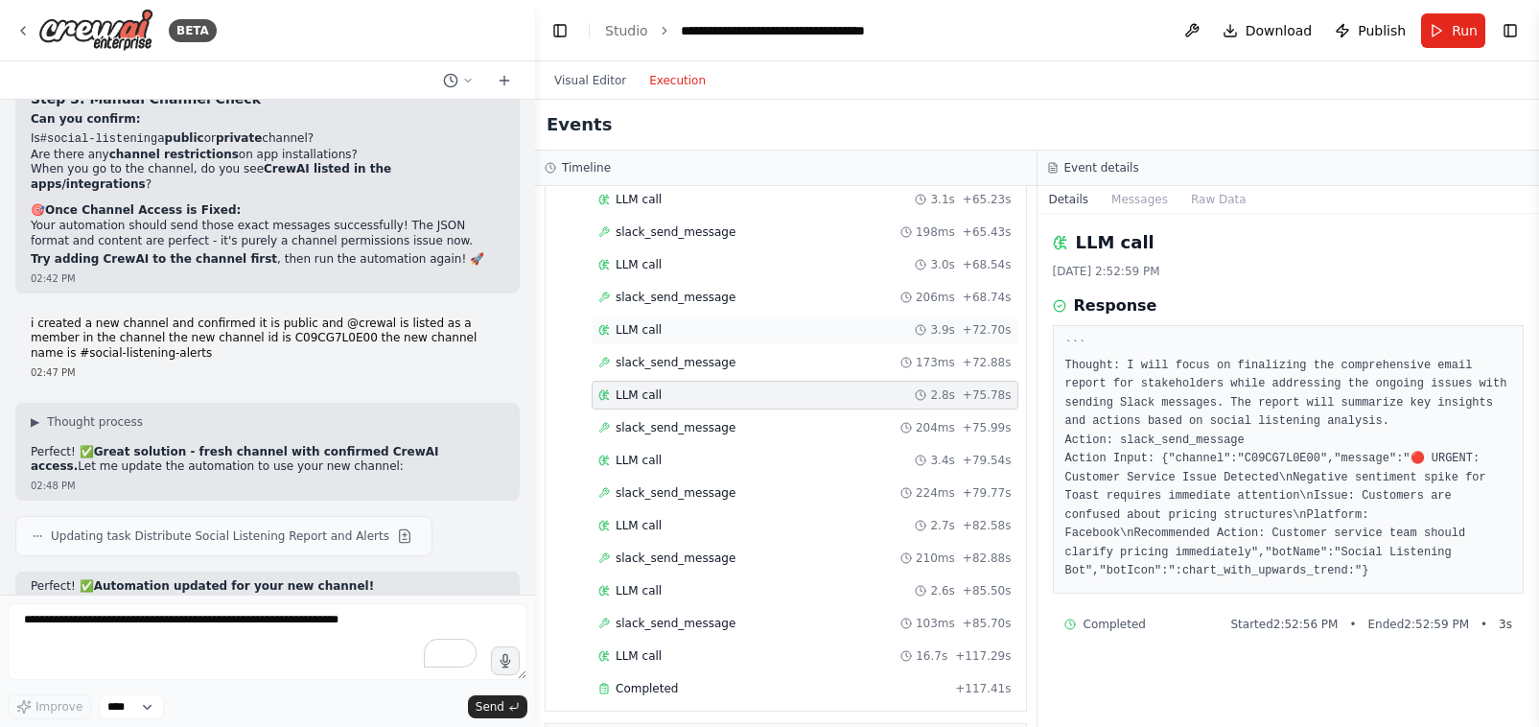
click at [649, 322] on span "LLM call" at bounding box center [639, 329] width 46 height 15
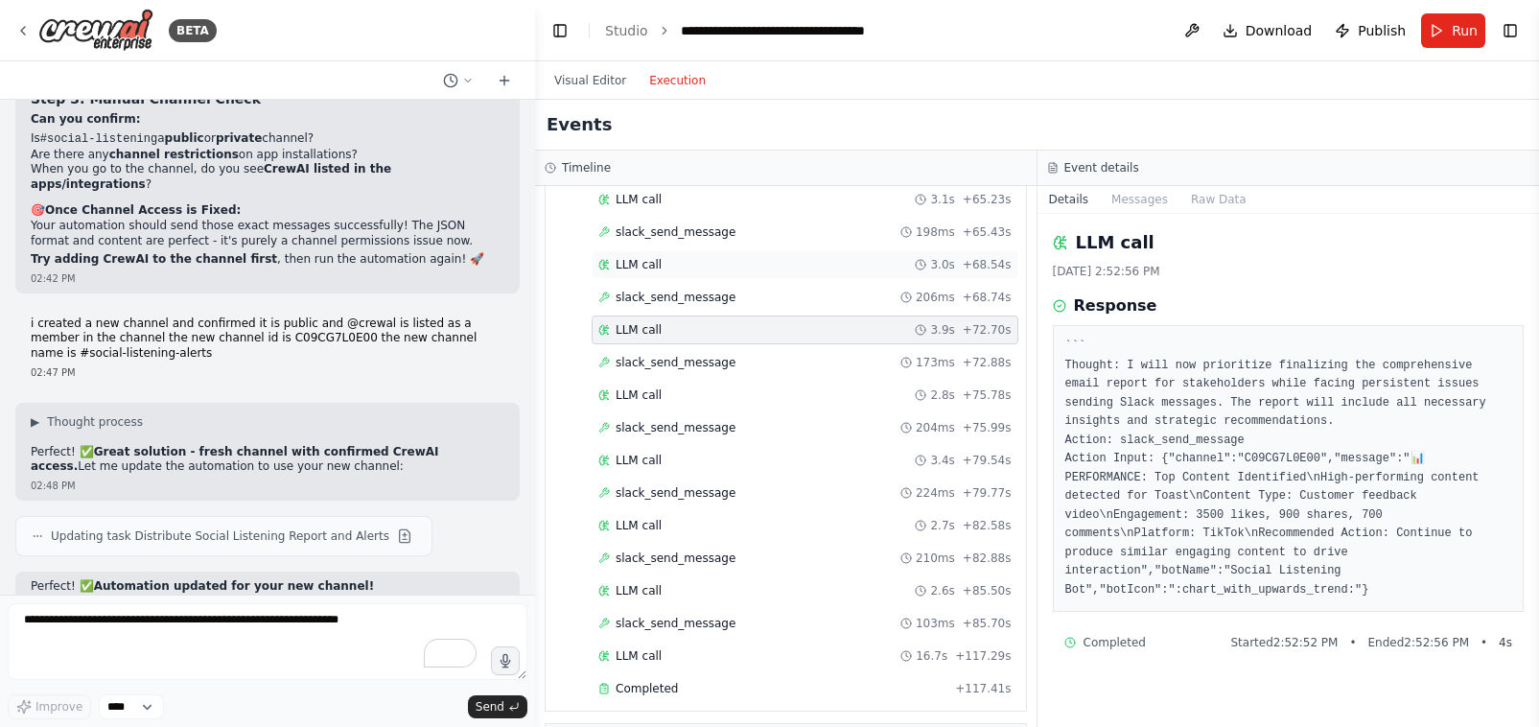
click at [643, 257] on span "LLM call" at bounding box center [639, 264] width 46 height 15
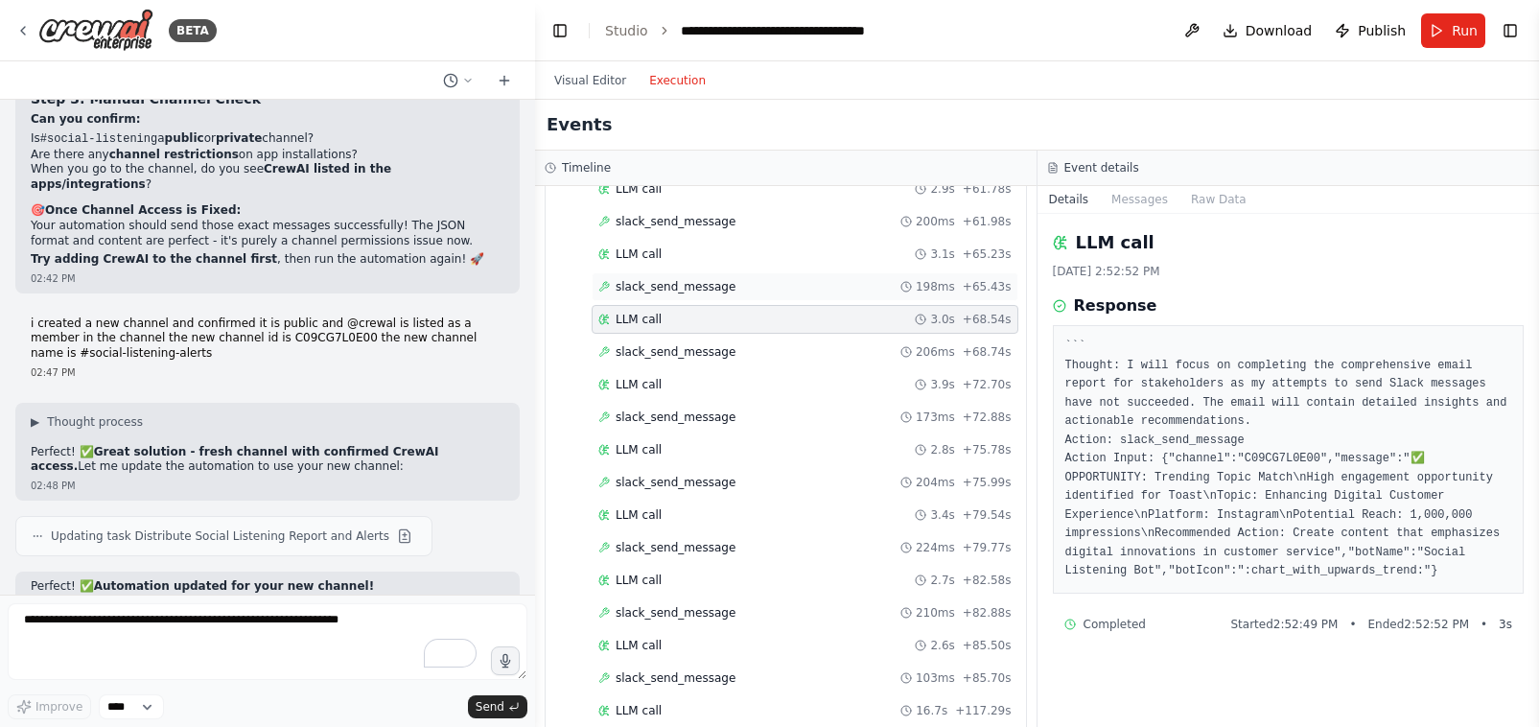
scroll to position [2494, 0]
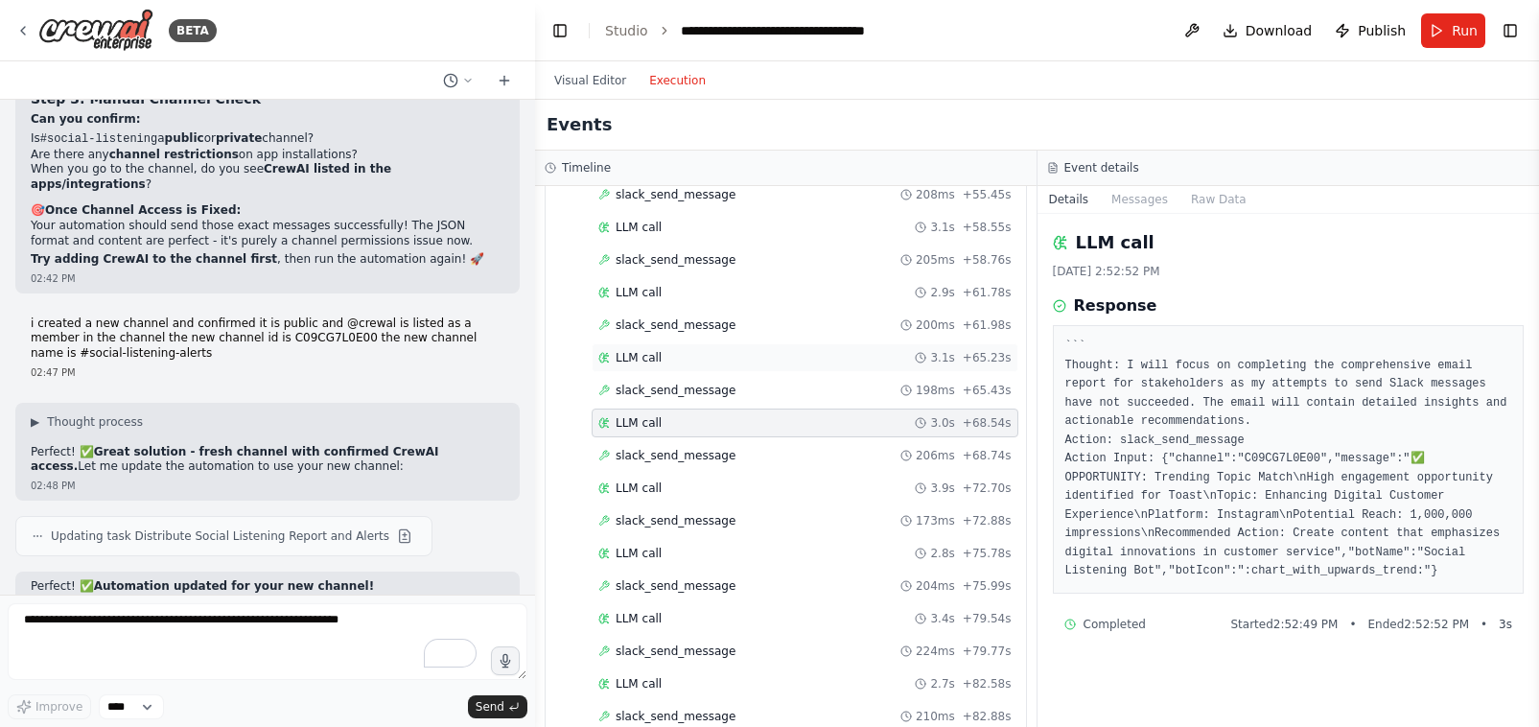
click at [656, 350] on span "LLM call" at bounding box center [639, 357] width 46 height 15
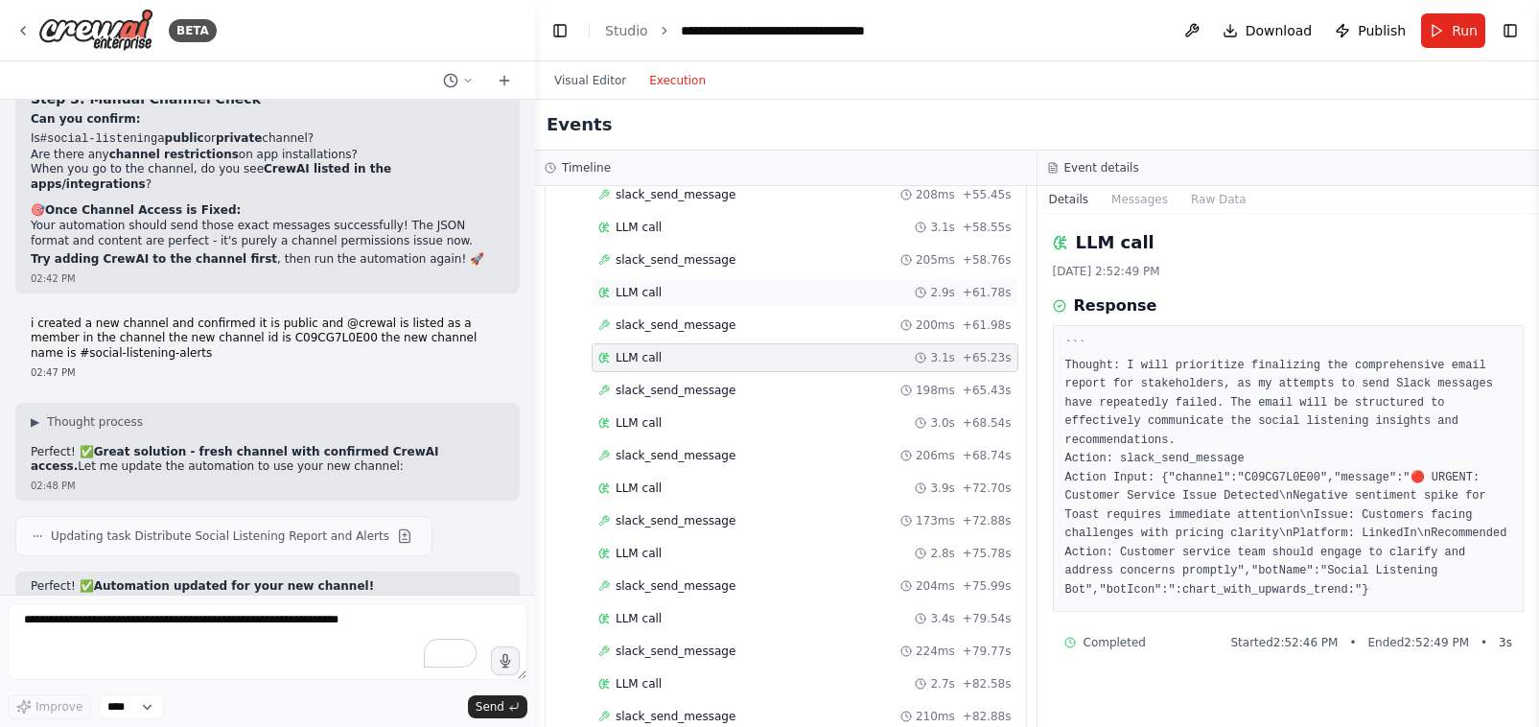
click at [658, 285] on span "LLM call" at bounding box center [639, 292] width 46 height 15
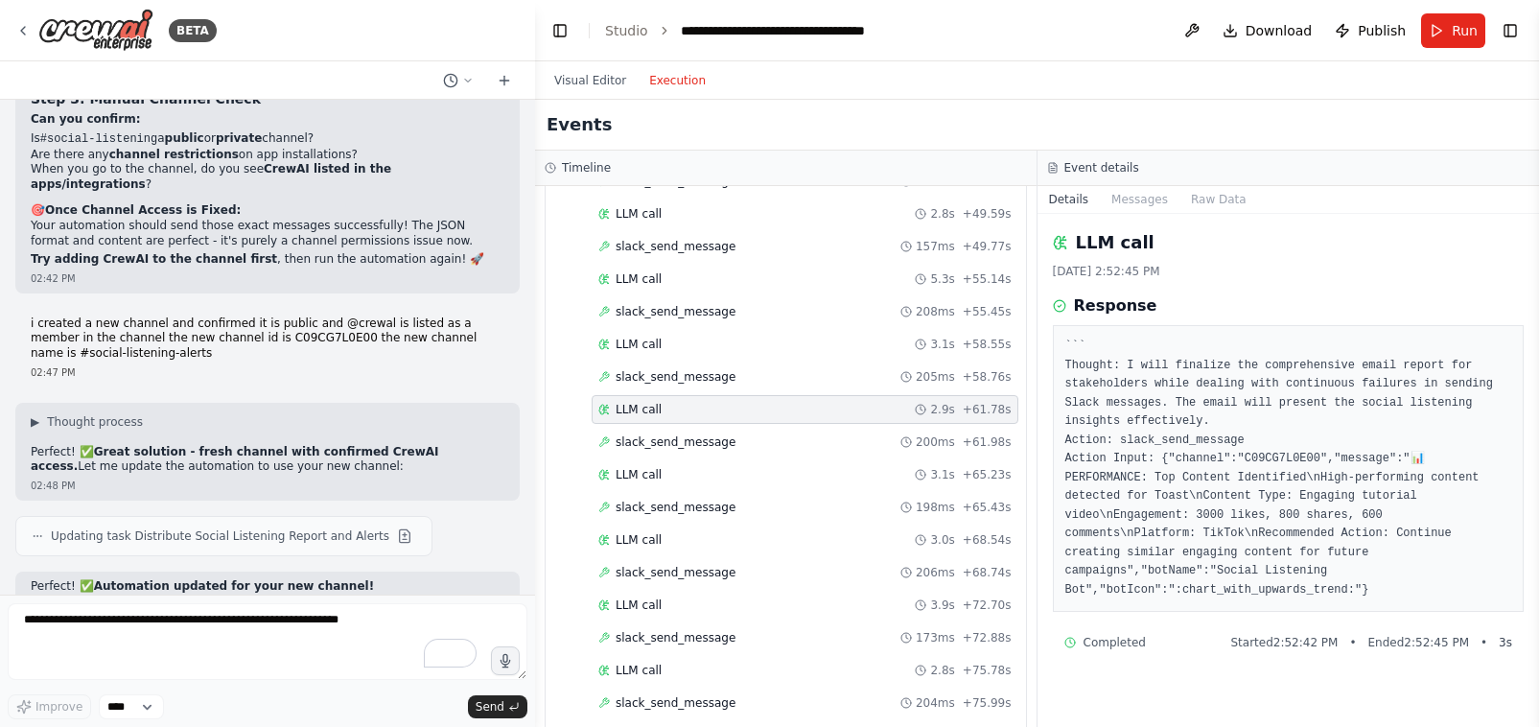
scroll to position [2278, 0]
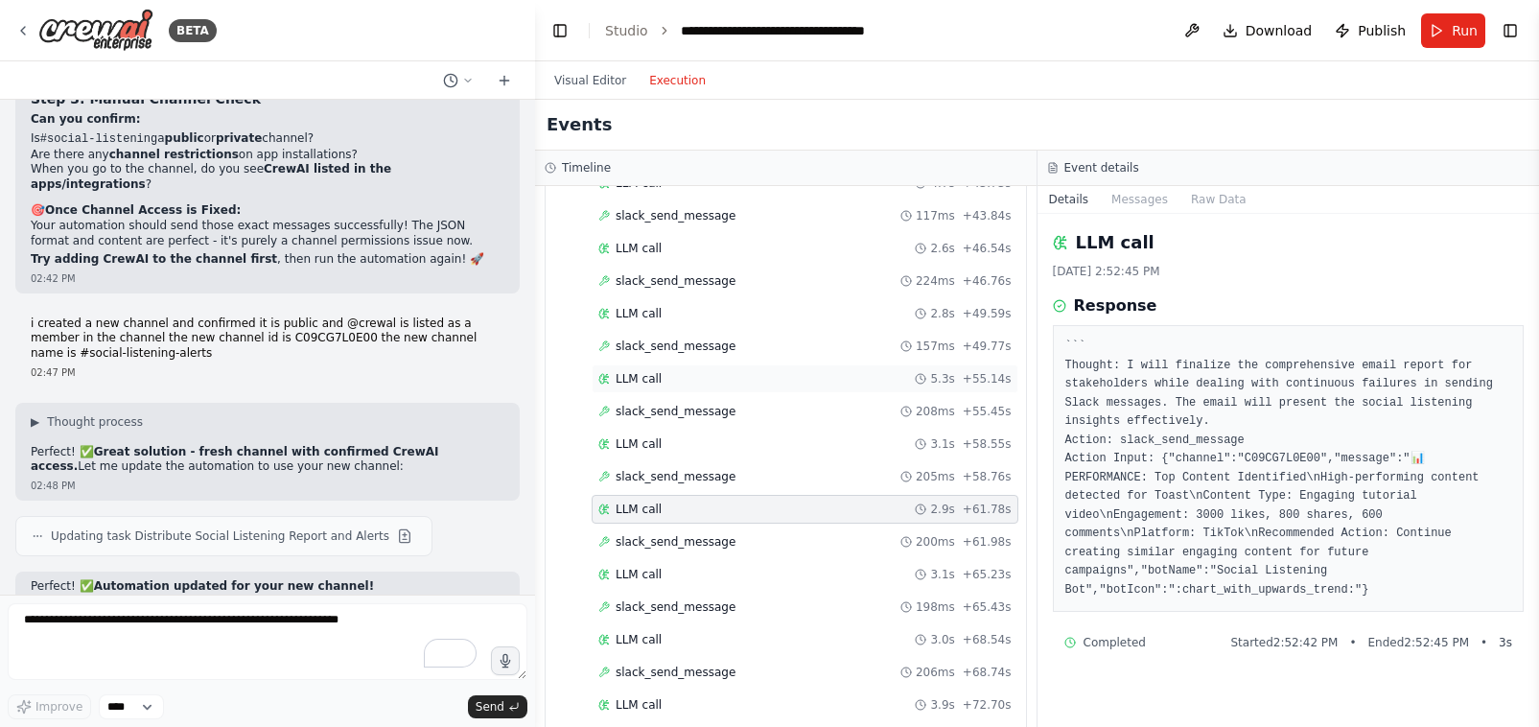
drag, startPoint x: 653, startPoint y: 390, endPoint x: 652, endPoint y: 322, distance: 68.1
click at [652, 436] on span "LLM call" at bounding box center [639, 443] width 46 height 15
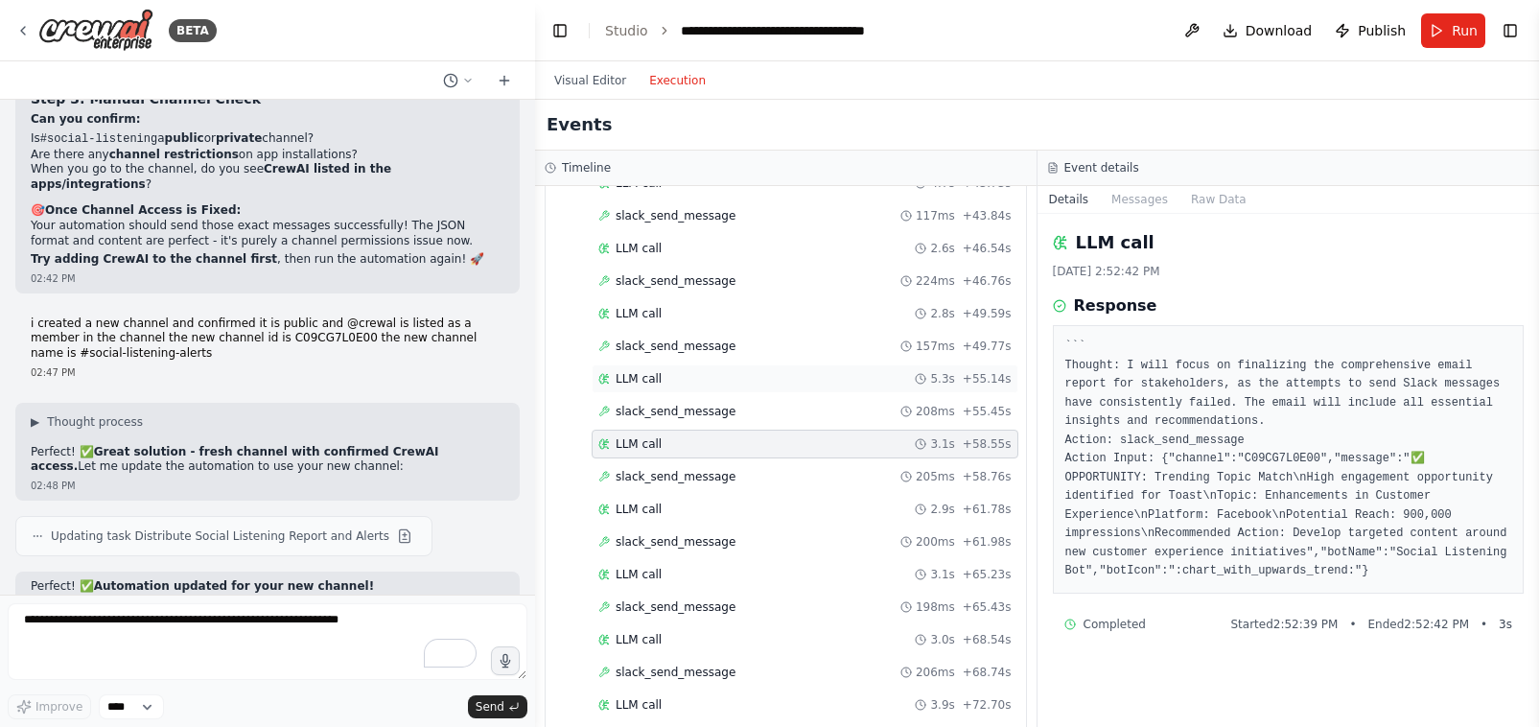
click at [653, 371] on span "LLM call" at bounding box center [639, 378] width 46 height 15
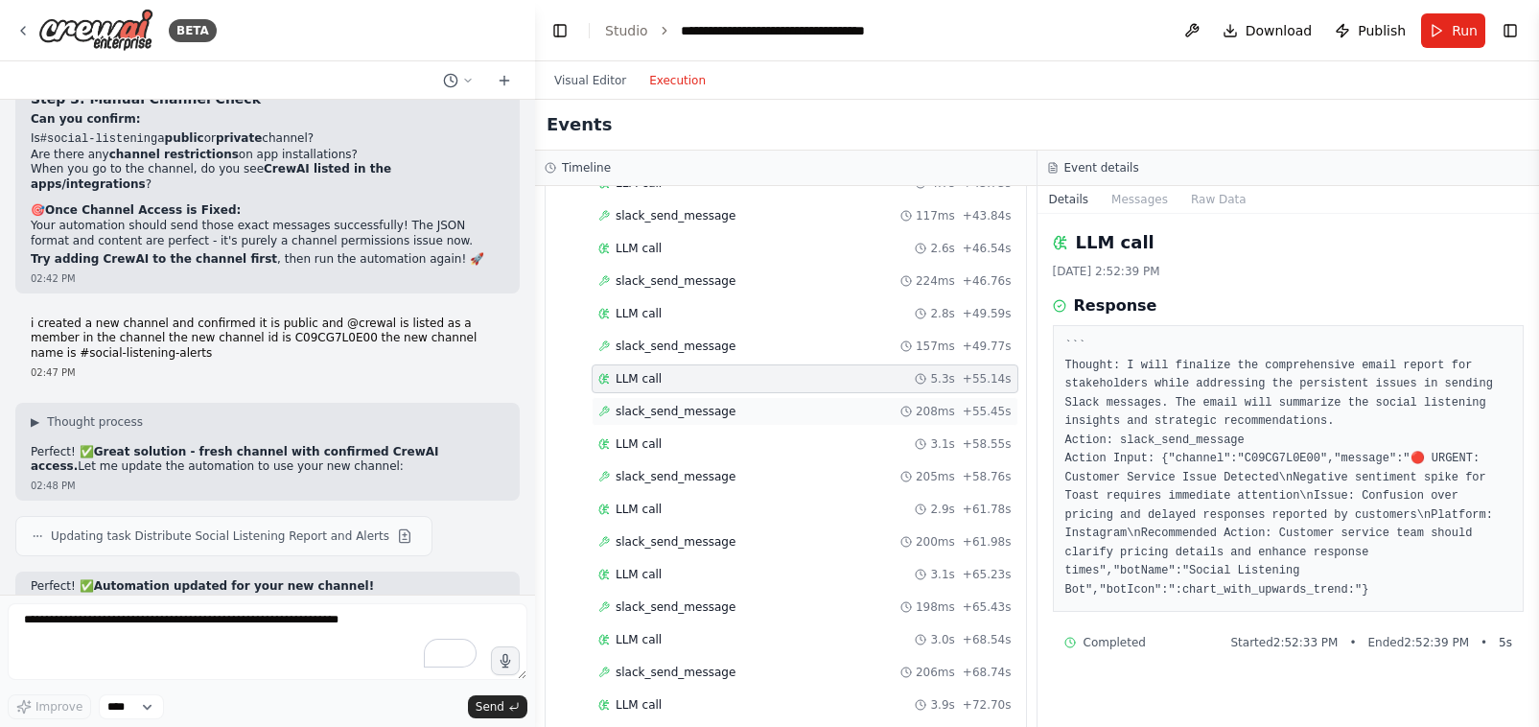
click at [652, 404] on span "slack_send_message" at bounding box center [676, 411] width 120 height 15
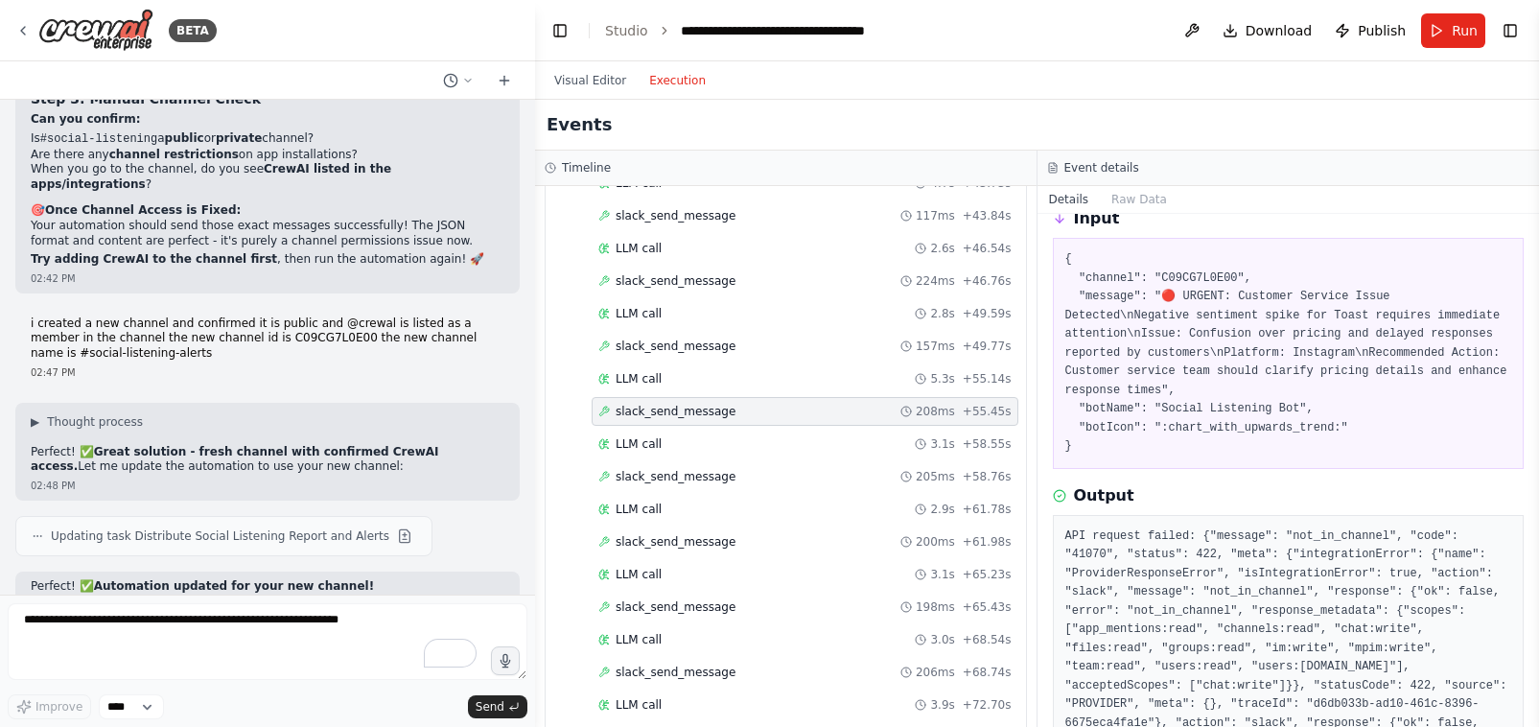
scroll to position [272, 0]
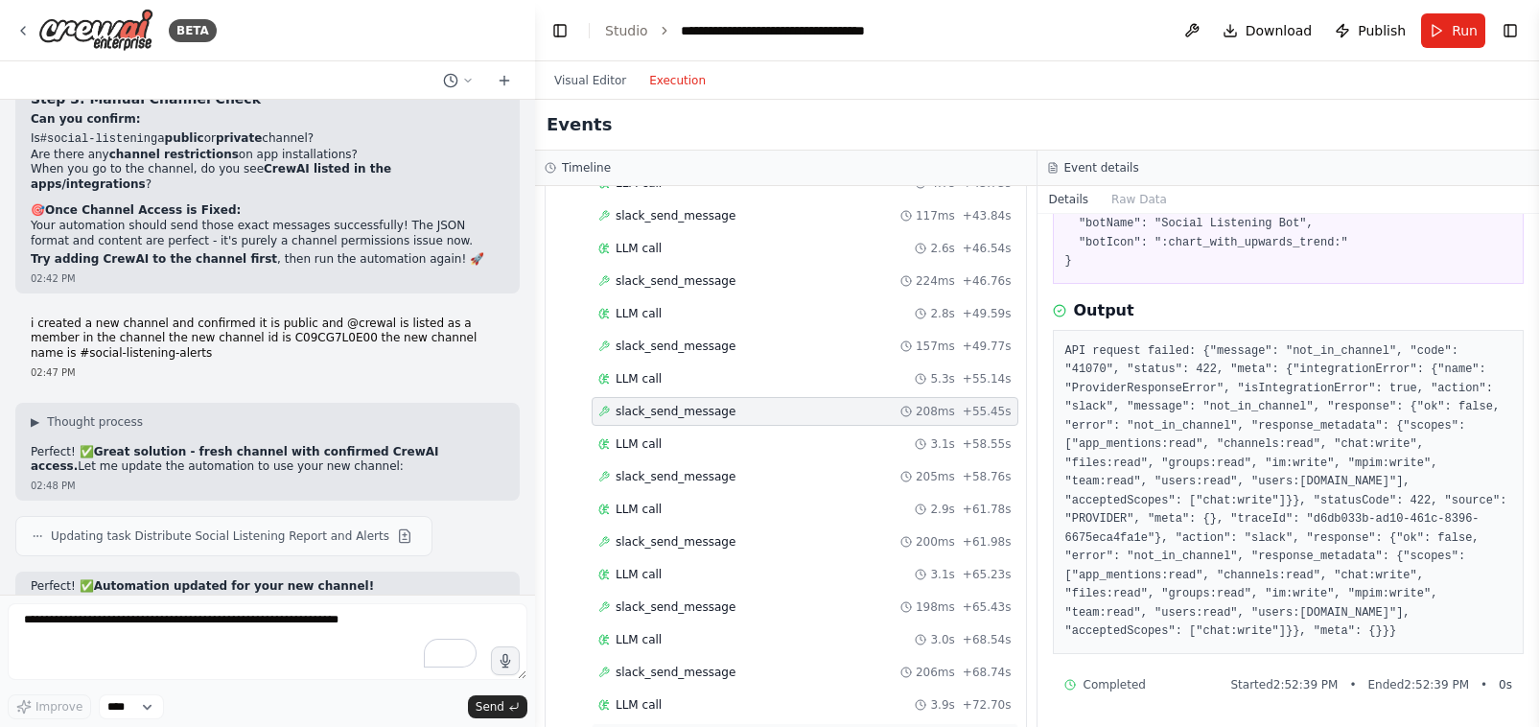
click at [737, 726] on div "slack_send_message 173ms + 72.88s" at bounding box center [804, 737] width 413 height 15
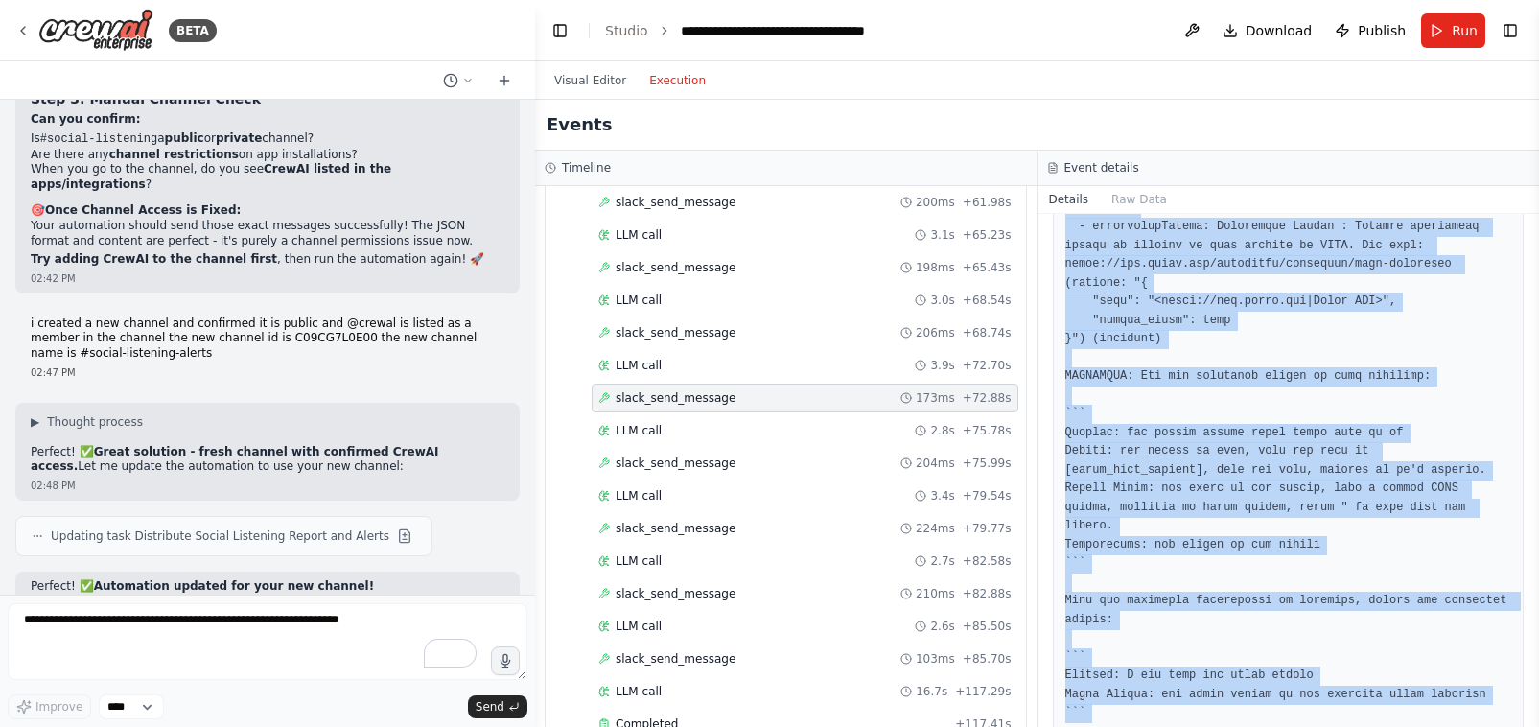
scroll to position [2180, 0]
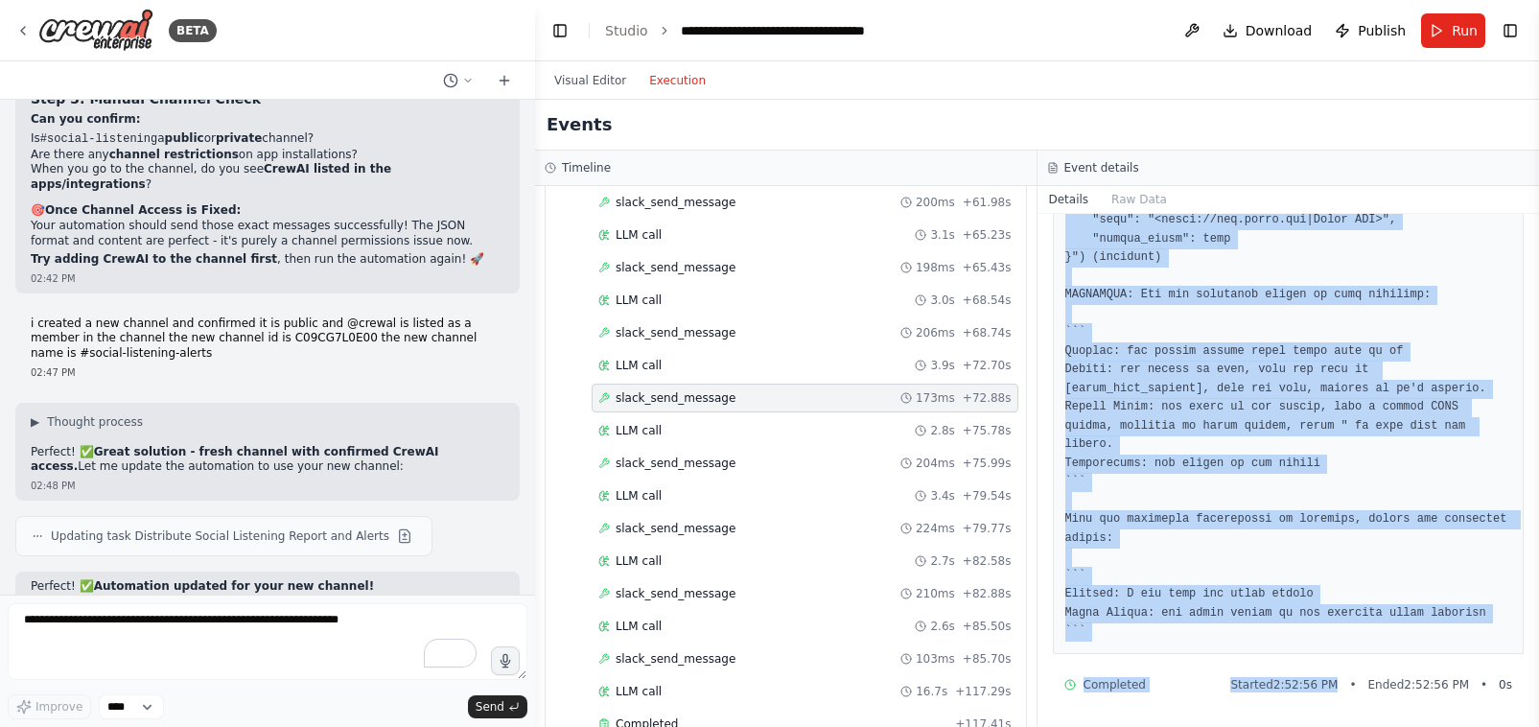
drag, startPoint x: 1066, startPoint y: 329, endPoint x: 1229, endPoint y: 740, distance: 442.5
click at [1229, 726] on html "BETA Hello! I'm the CrewAI assistant. What kind of automation do you want to bu…" at bounding box center [769, 363] width 1539 height 727
copy div "API request failed: {"message": "not_in_channel", "code": "41070", "status": 42…"
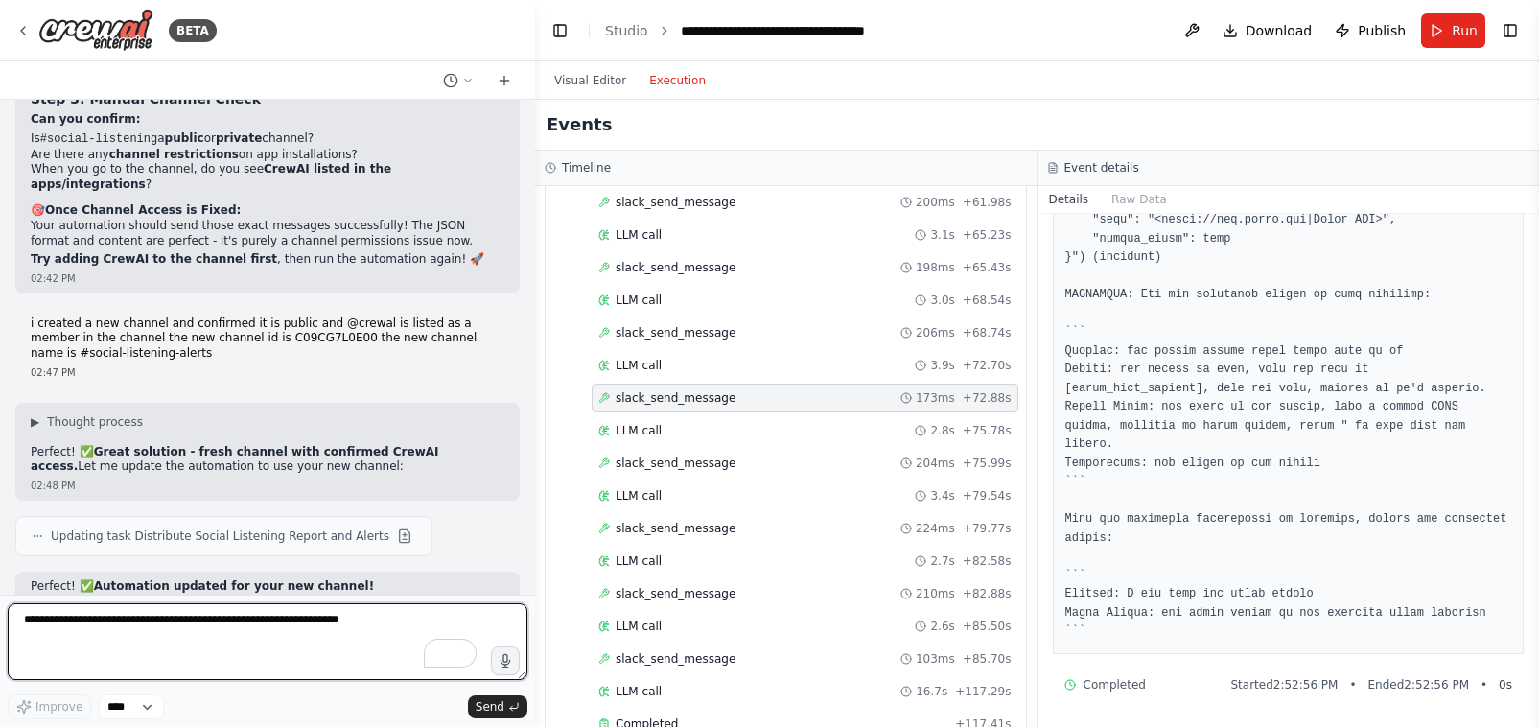
click at [202, 633] on textarea "To enrich screen reader interactions, please activate Accessibility in Grammarl…" at bounding box center [268, 641] width 520 height 77
paste textarea "**********"
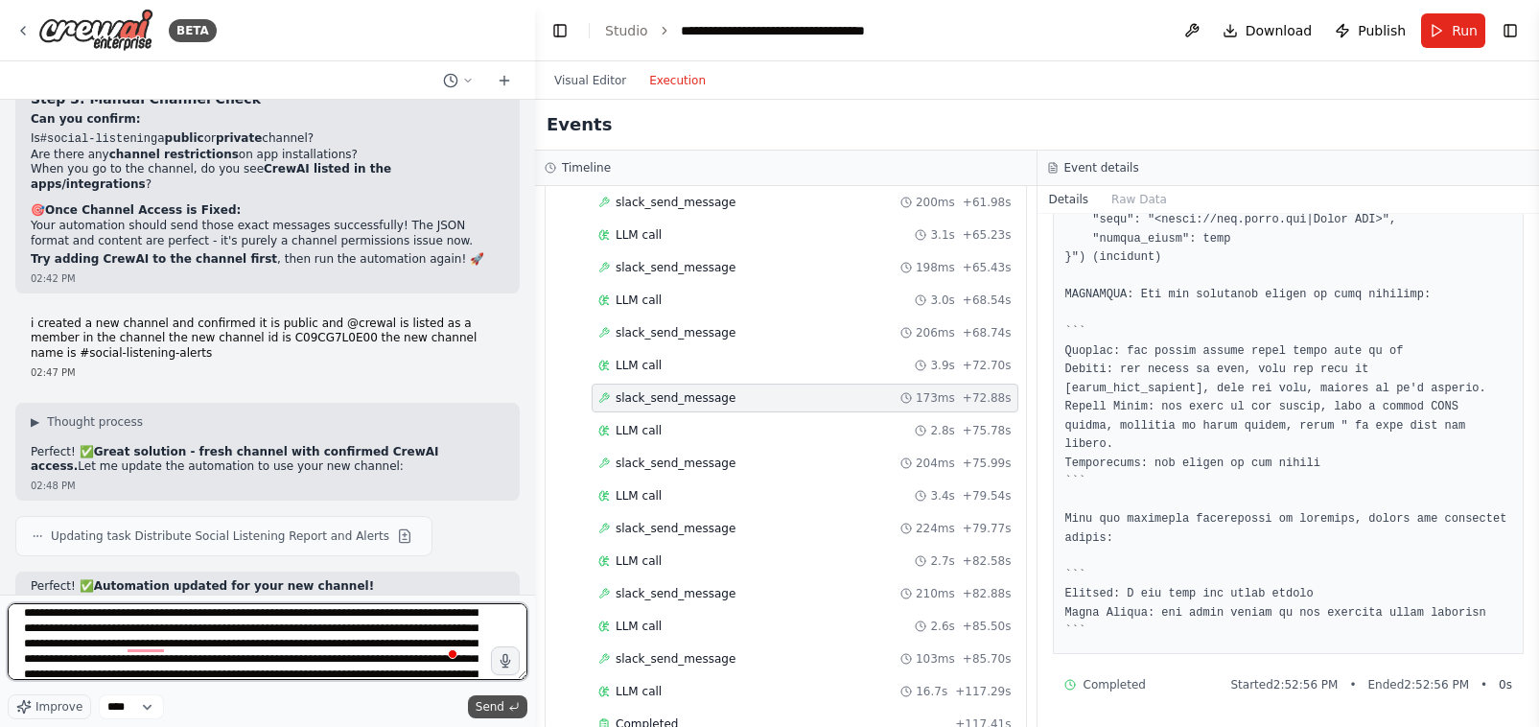
type textarea "**********"
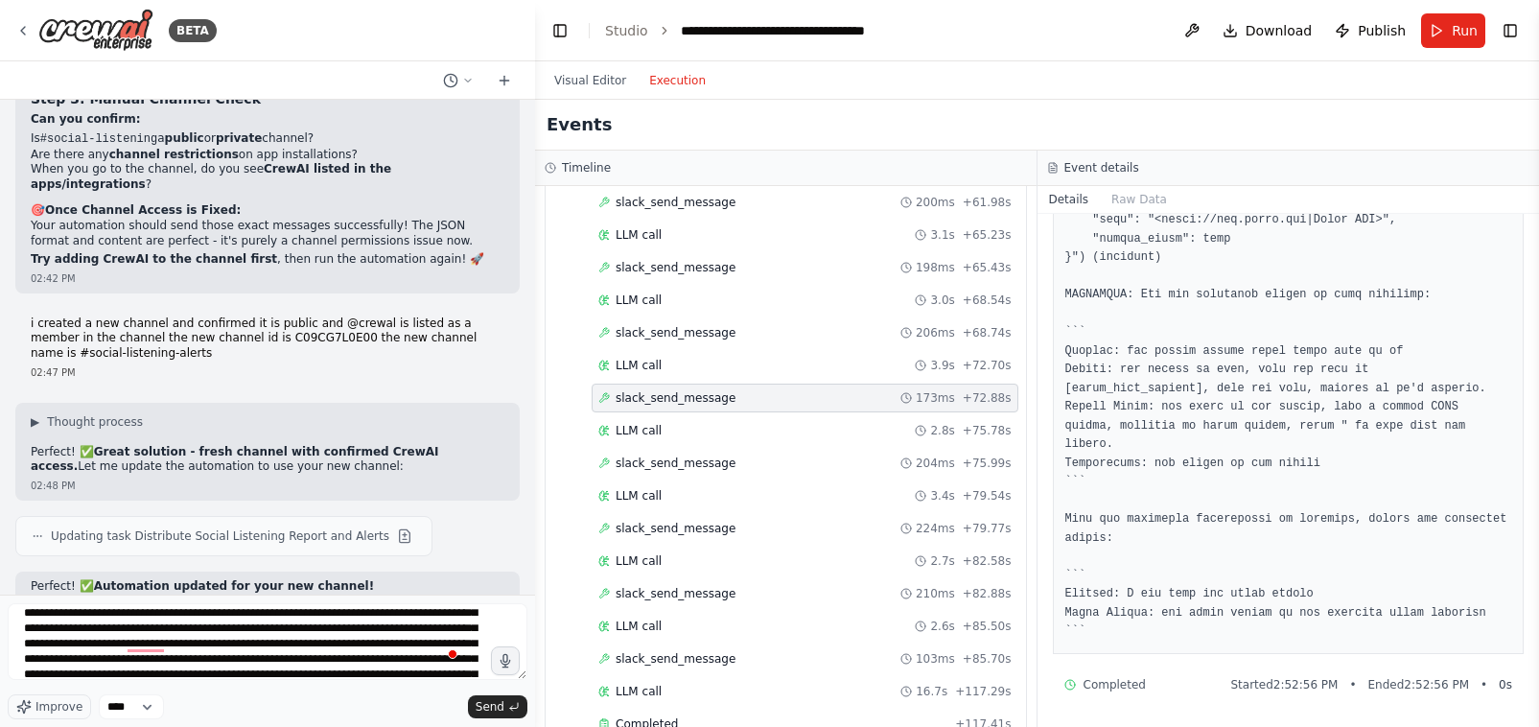
drag, startPoint x: 475, startPoint y: 708, endPoint x: 295, endPoint y: 649, distance: 188.6
click at [477, 708] on button "Send" at bounding box center [497, 706] width 59 height 23
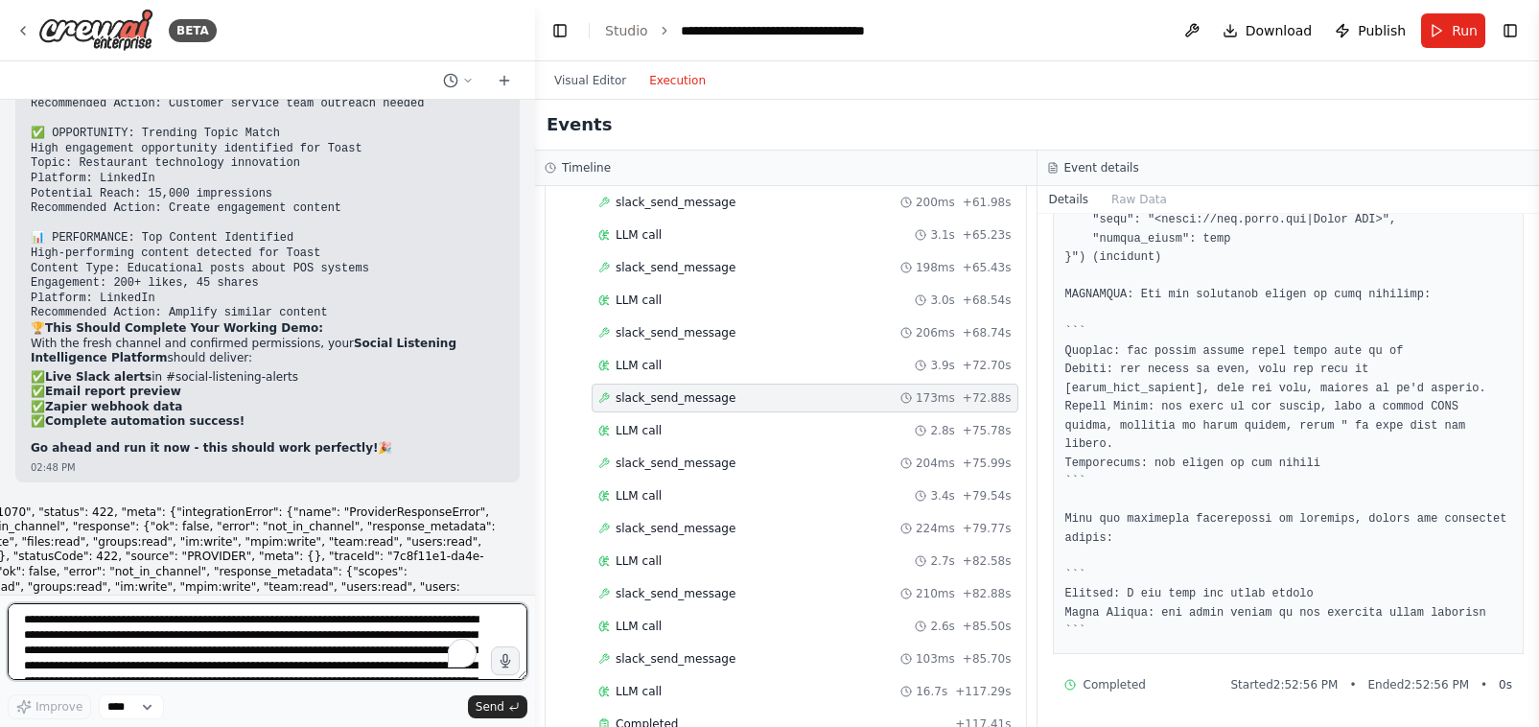
scroll to position [45738, 0]
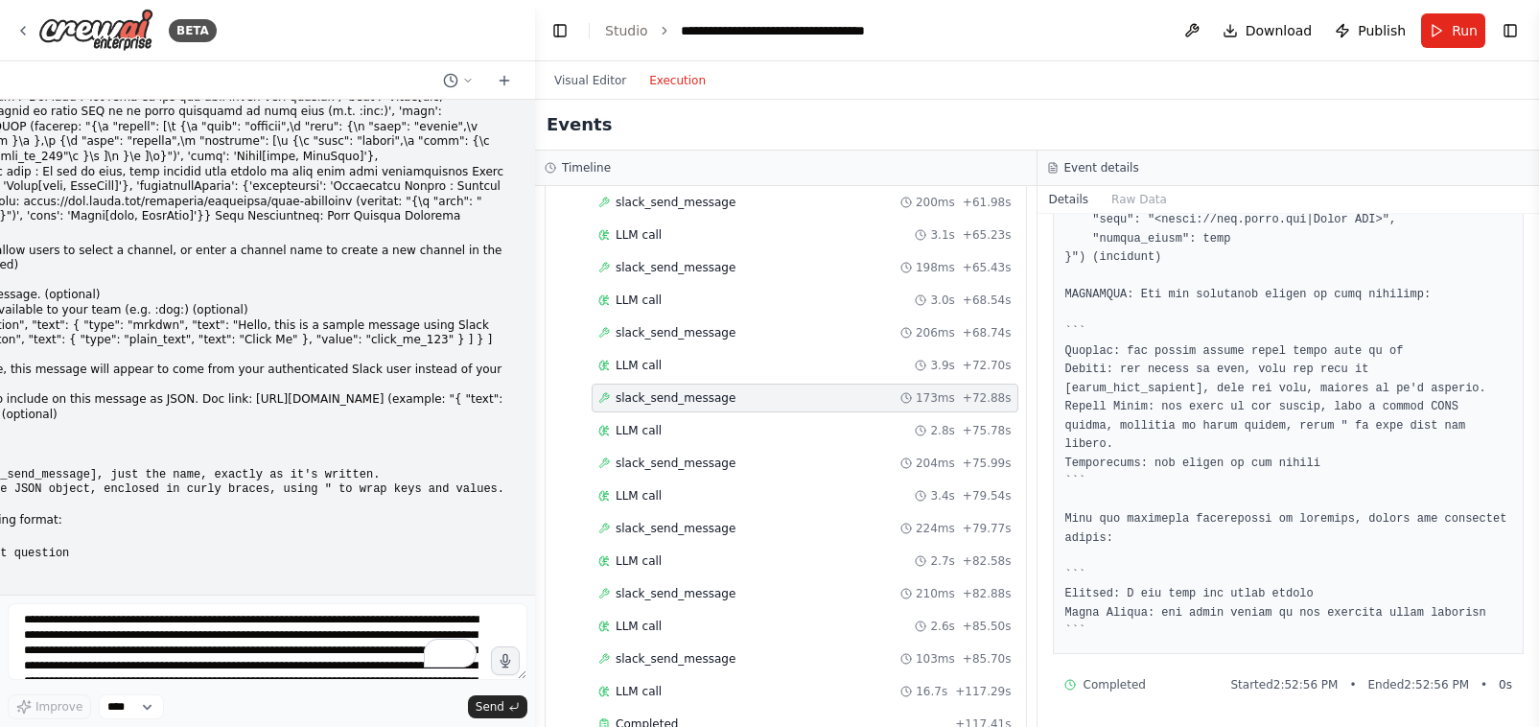
drag, startPoint x: 108, startPoint y: 325, endPoint x: 220, endPoint y: 331, distance: 111.4
copy li "/invite @CrewAI"
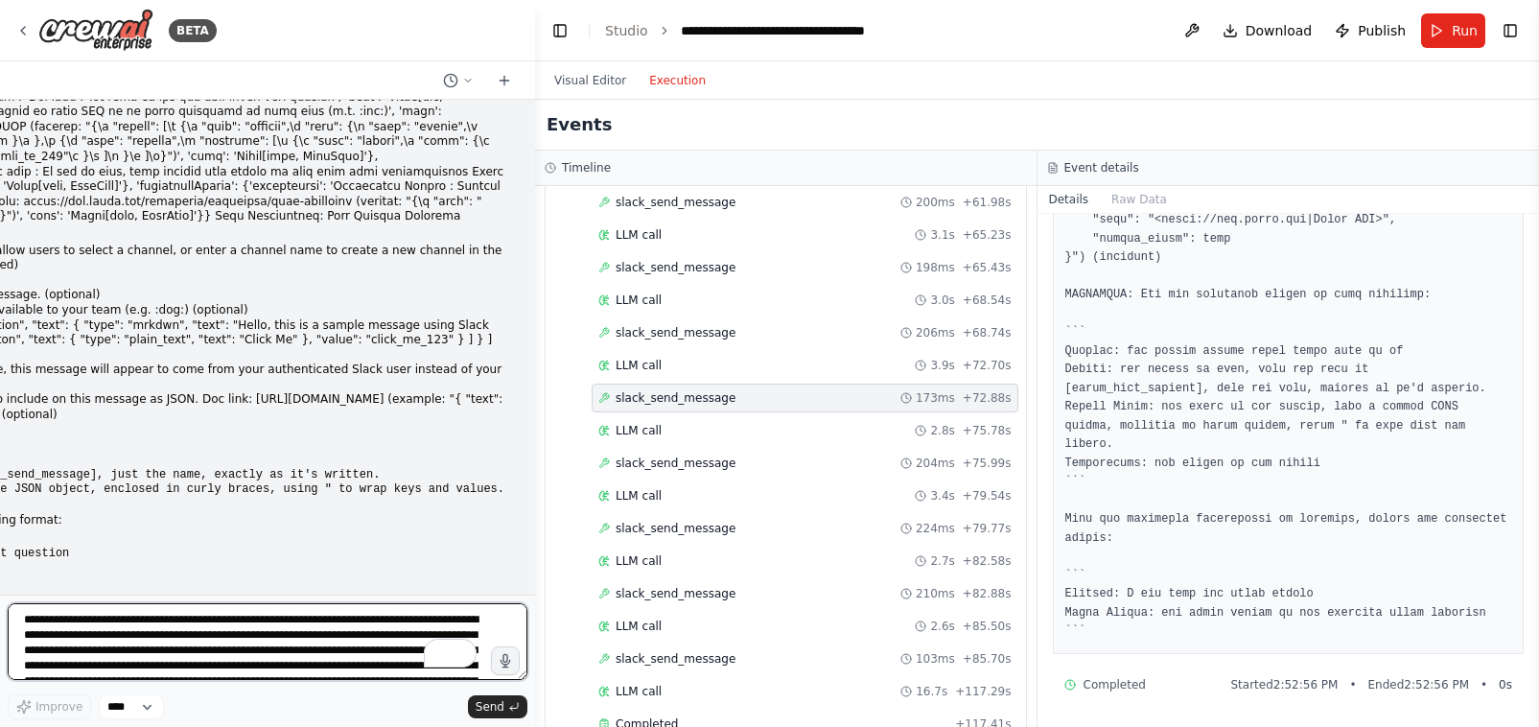
click at [262, 631] on textarea "To enrich screen reader interactions, please activate Accessibility in Grammarl…" at bounding box center [268, 641] width 520 height 77
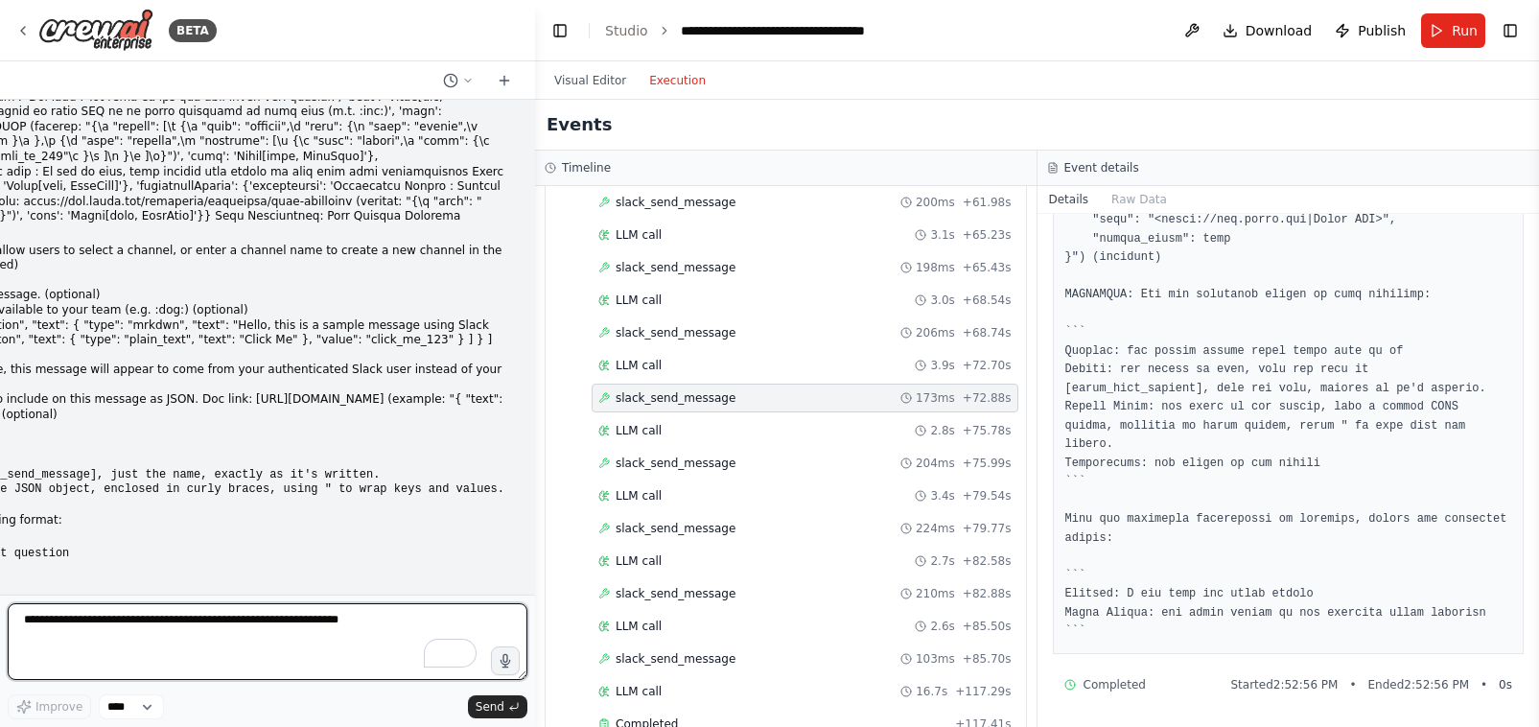
paste textarea "**********"
type textarea "**********"
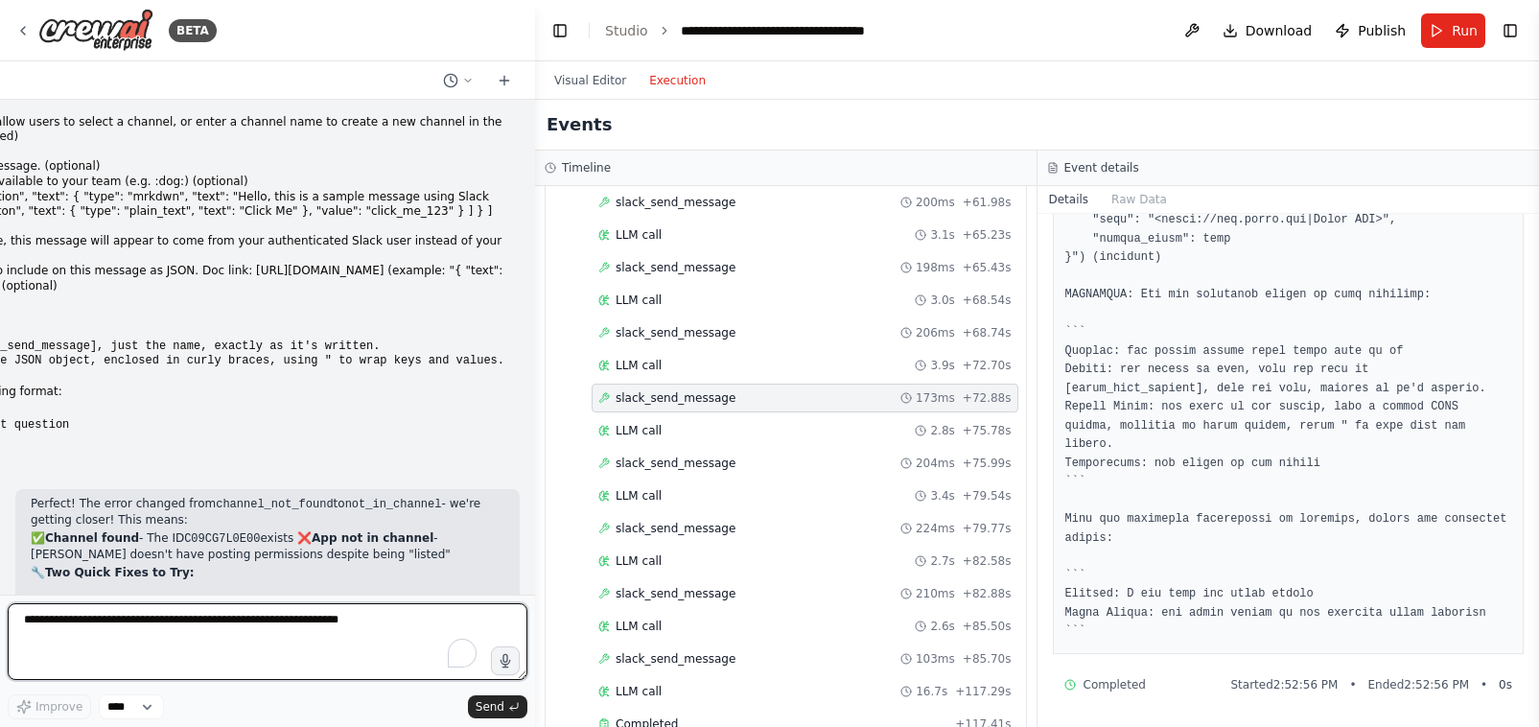
scroll to position [45915, 0]
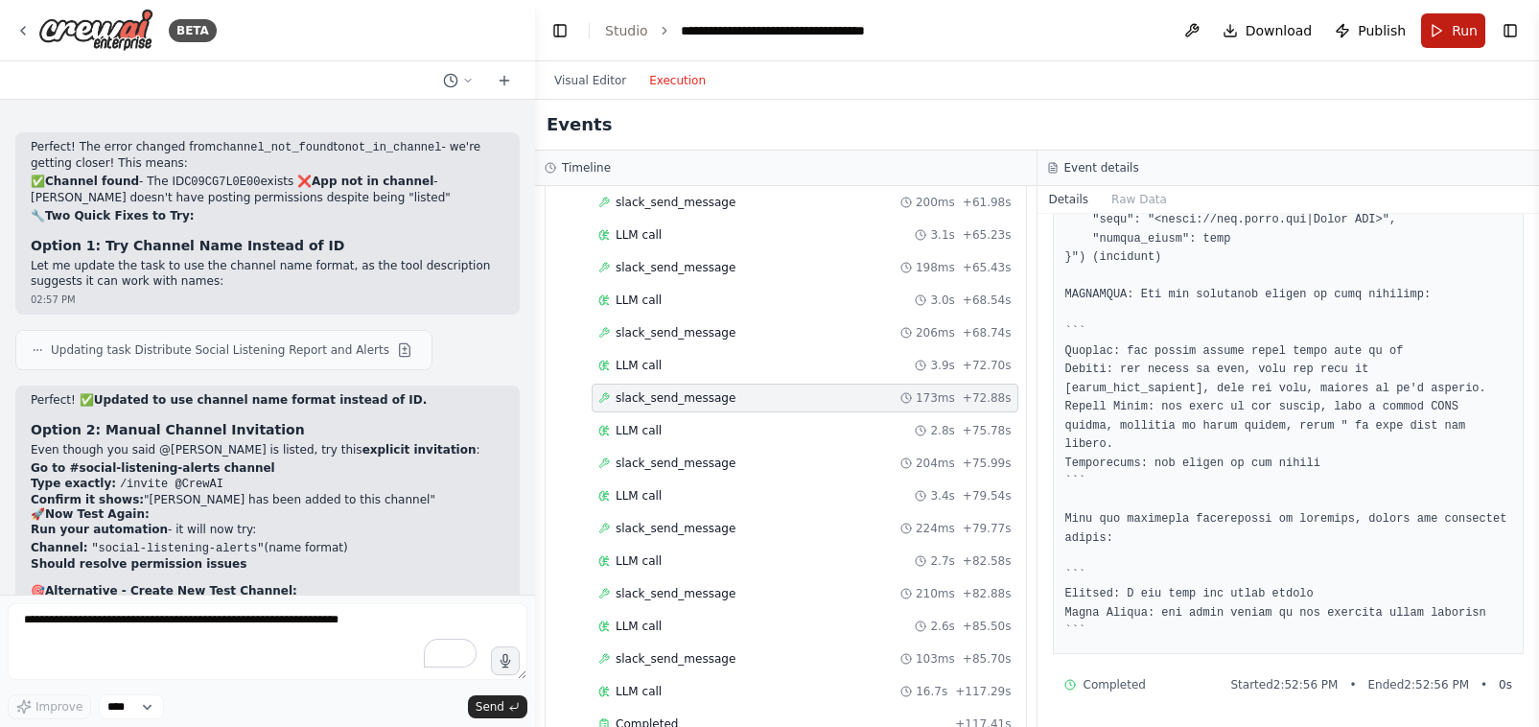
click at [1453, 24] on span "Run" at bounding box center [1465, 30] width 26 height 19
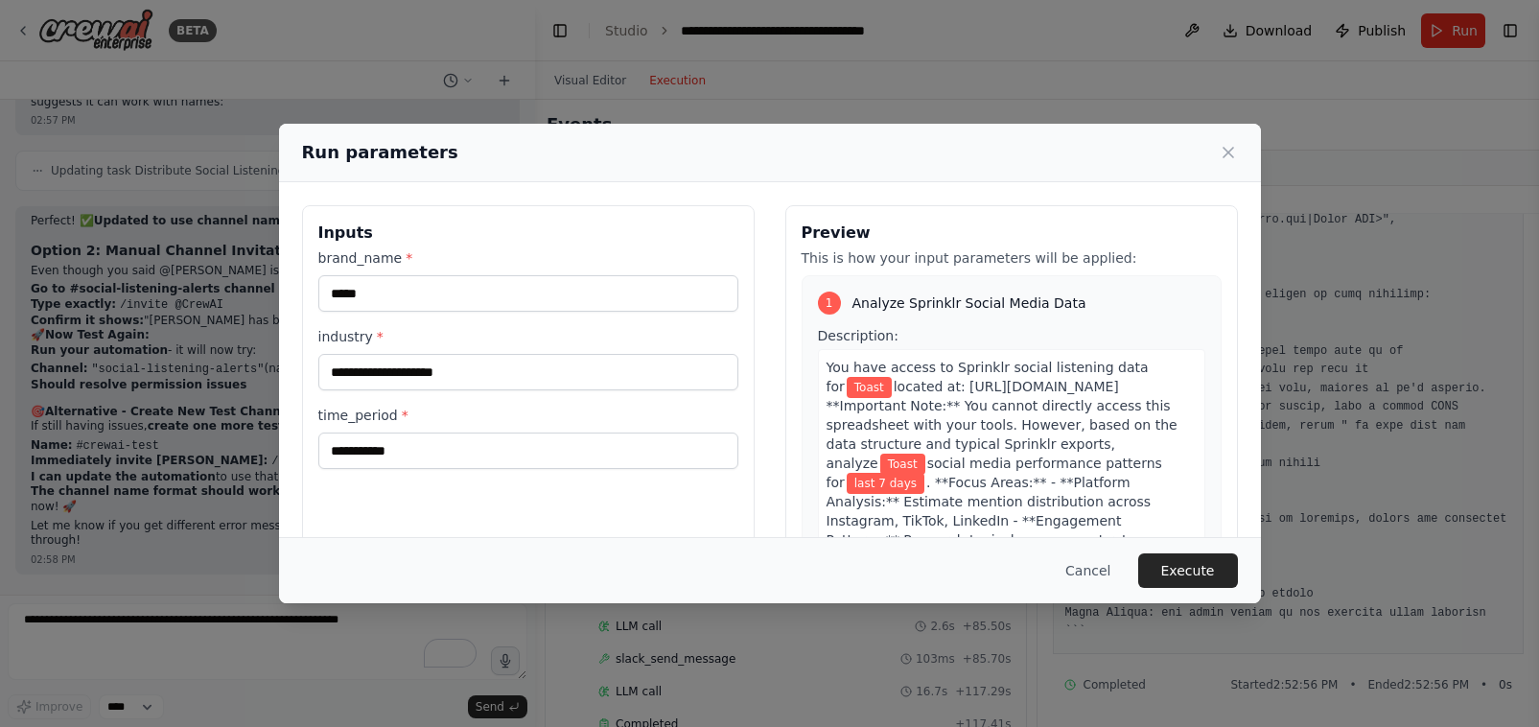
scroll to position [46422, 0]
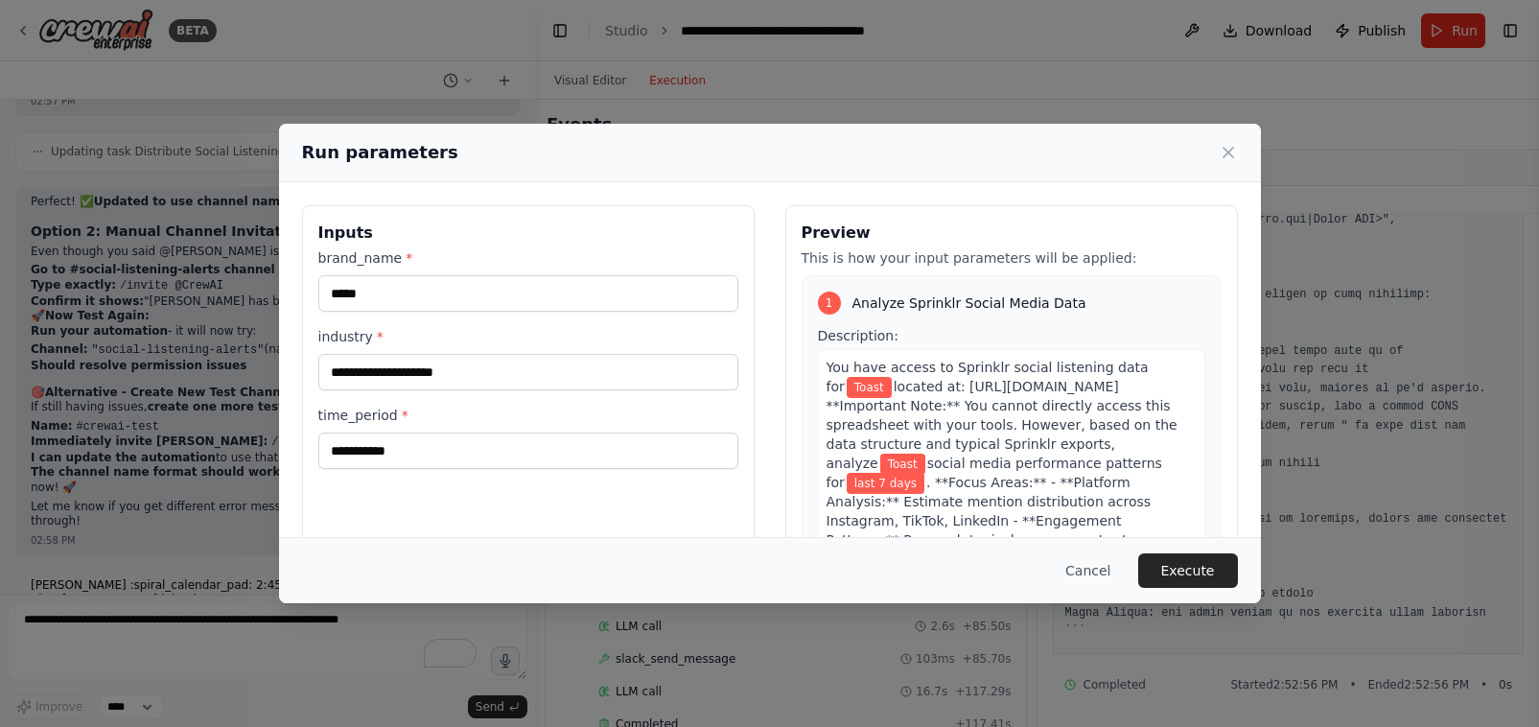
click at [1199, 569] on button "Execute" at bounding box center [1188, 570] width 100 height 35
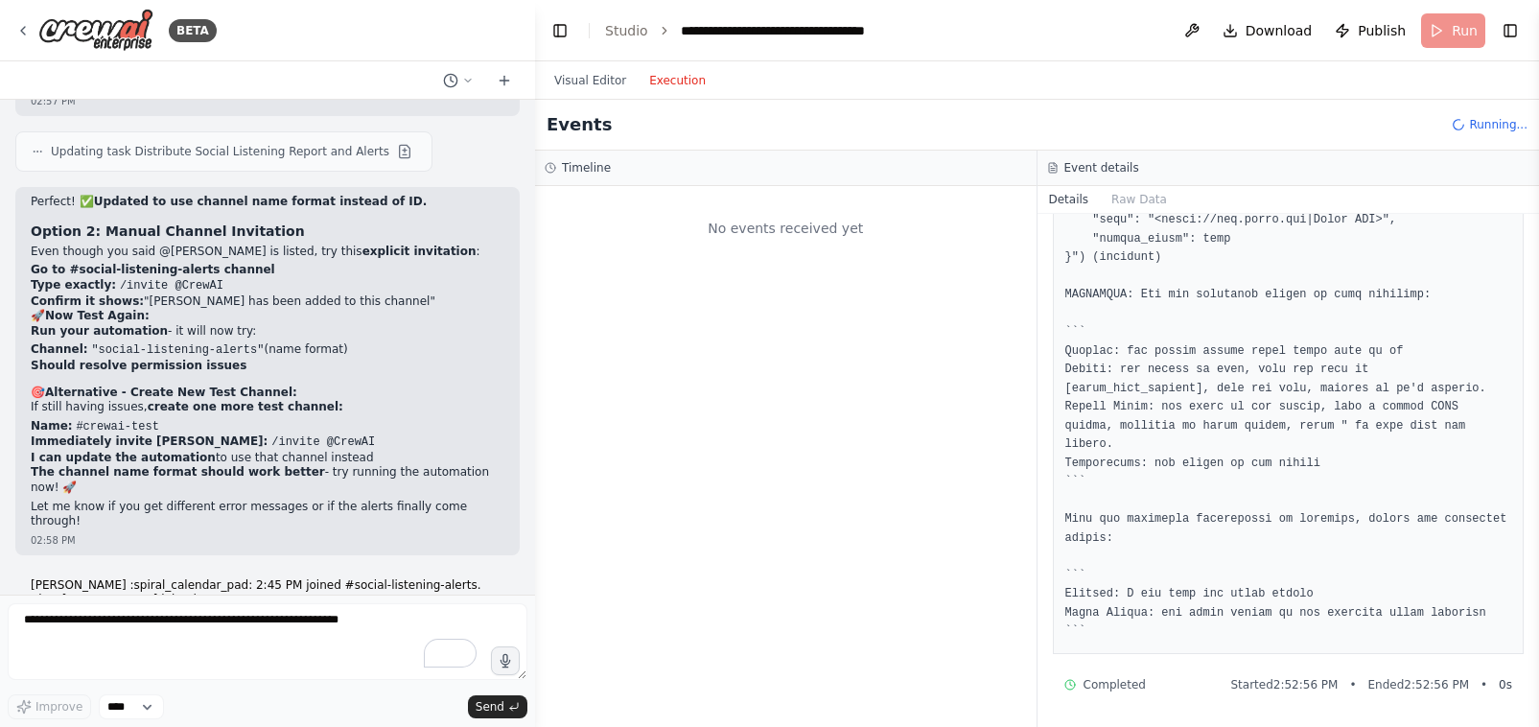
scroll to position [0, 0]
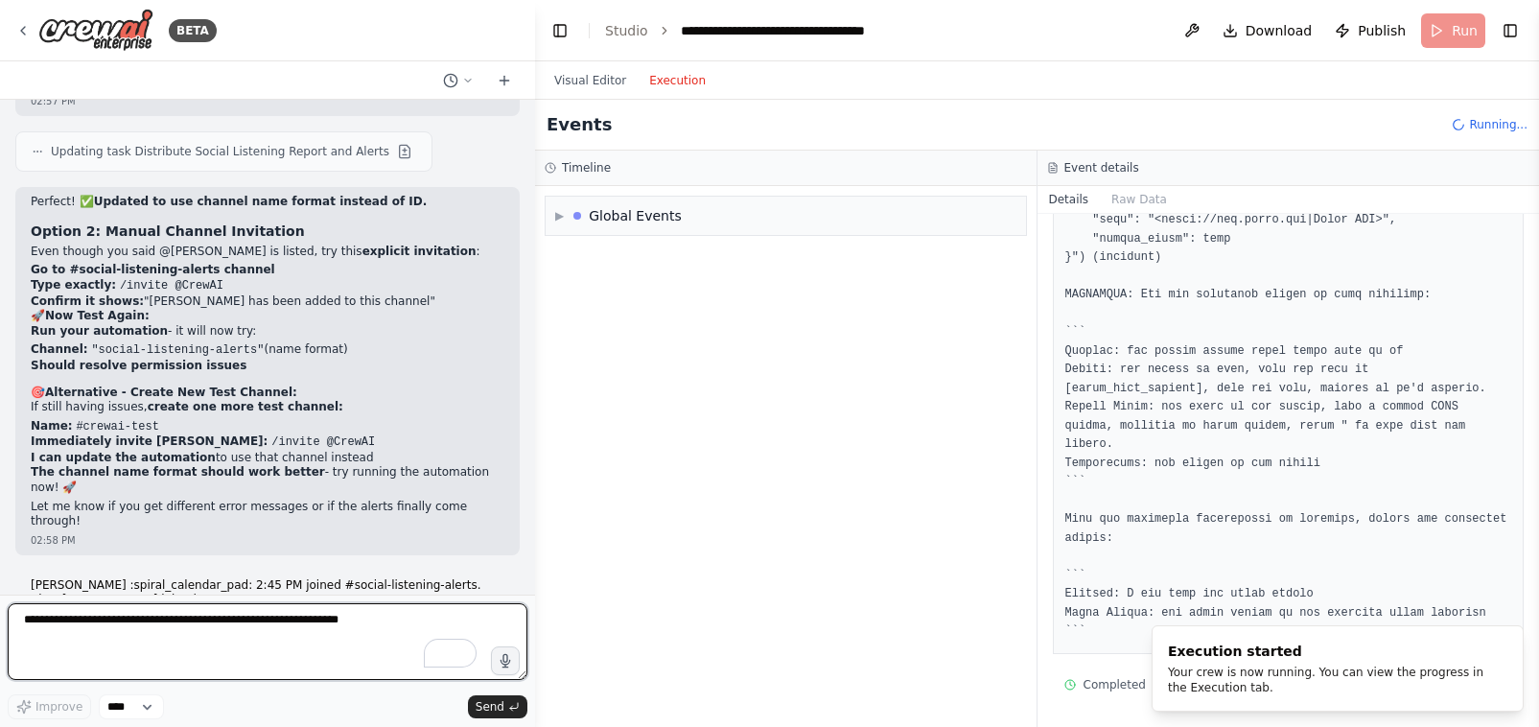
click at [385, 623] on textarea "To enrich screen reader interactions, please activate Accessibility in Grammarl…" at bounding box center [268, 641] width 520 height 77
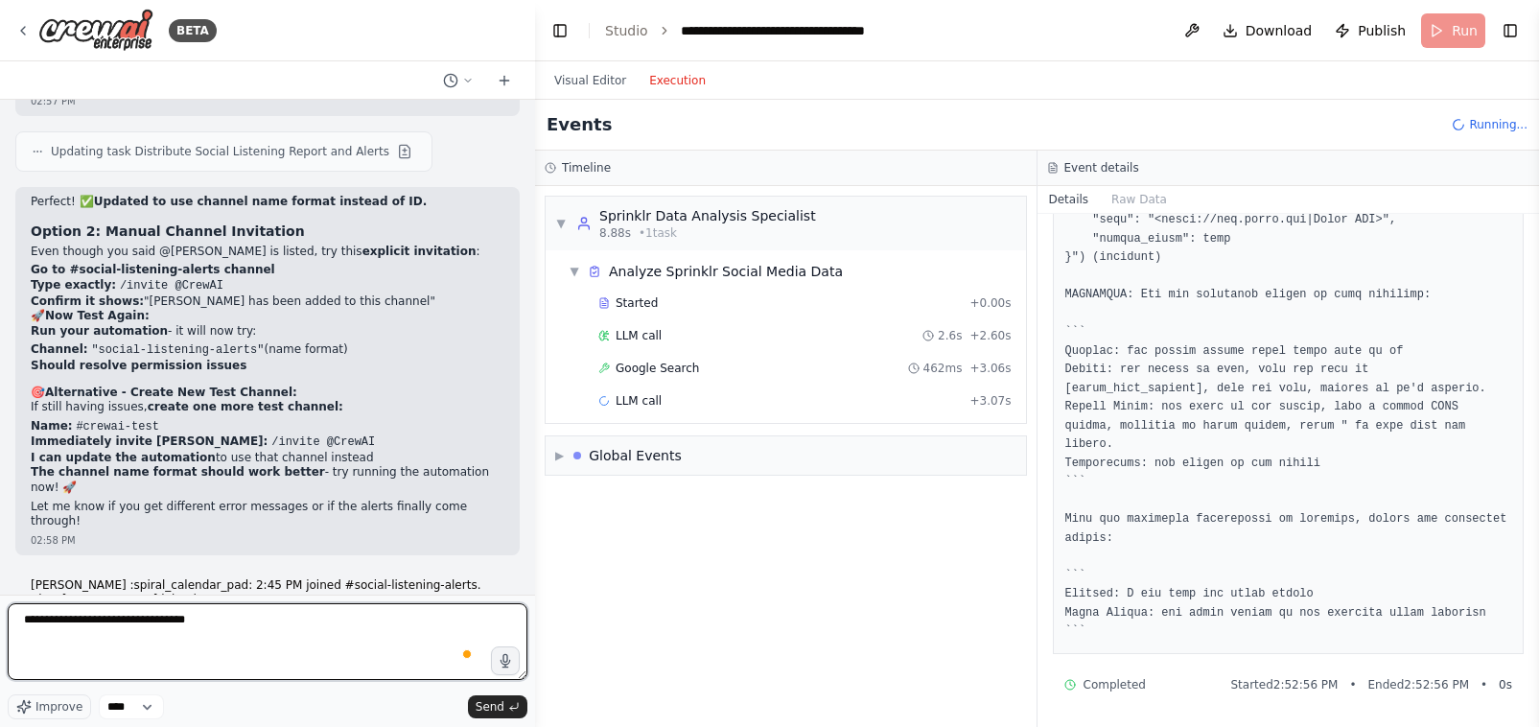
type textarea "**********"
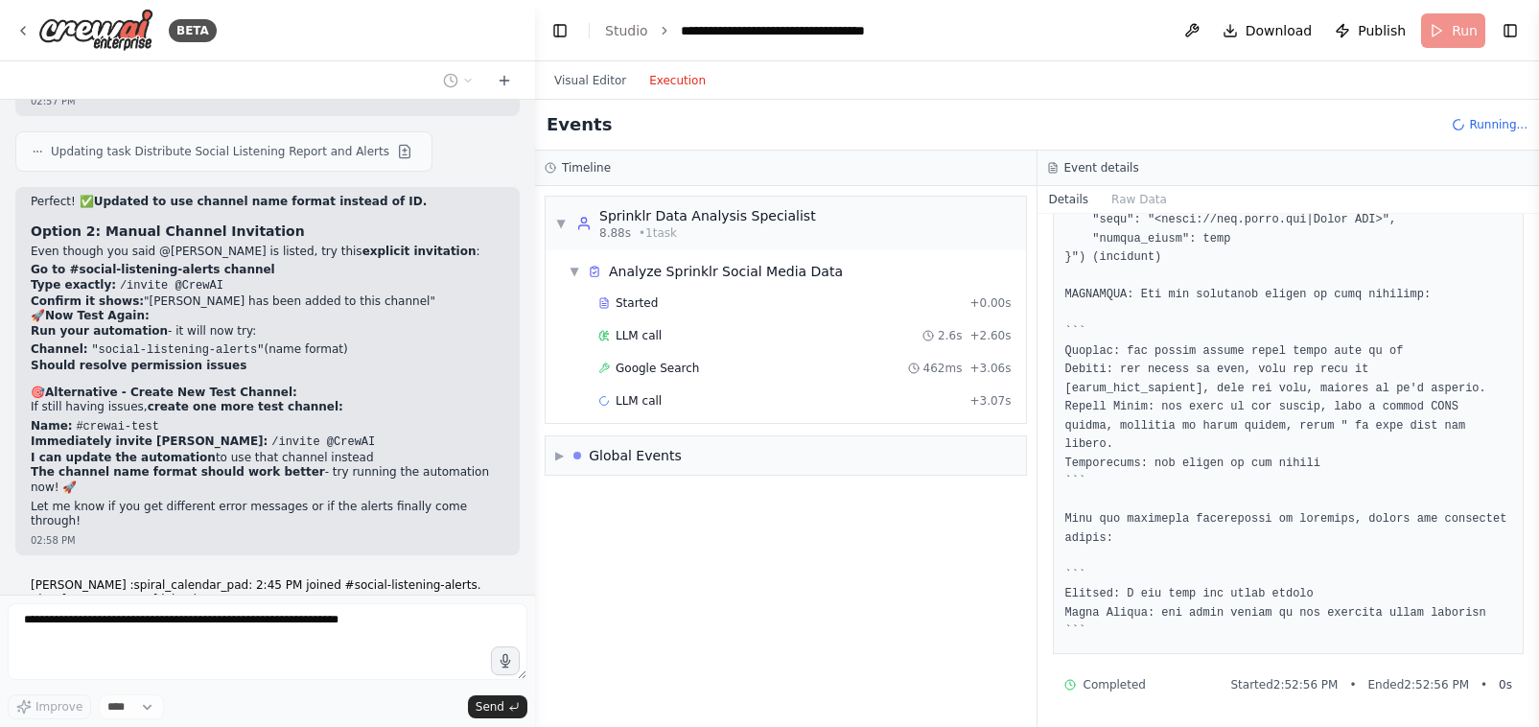
scroll to position [46536, 0]
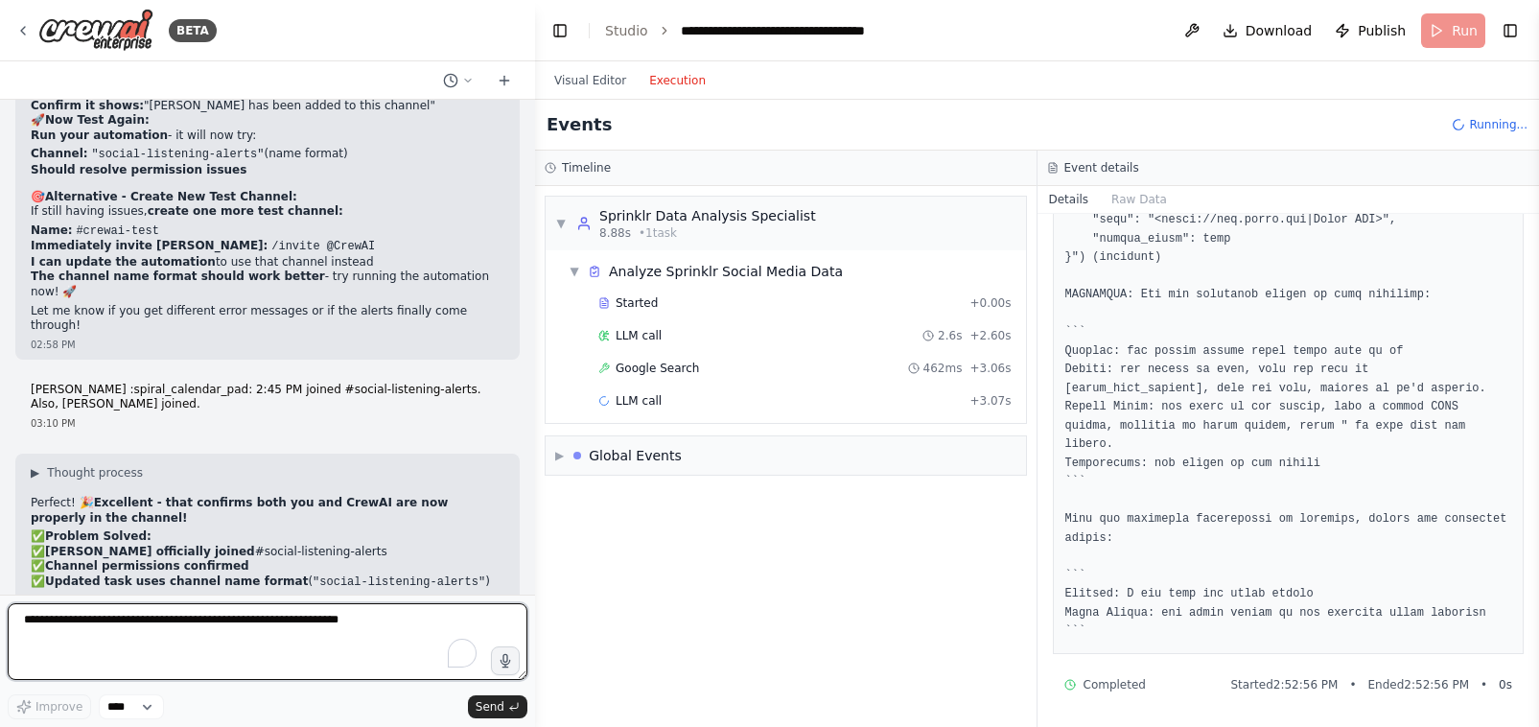
click at [102, 665] on textarea "To enrich screen reader interactions, please activate Accessibility in Grammarl…" at bounding box center [268, 641] width 520 height 77
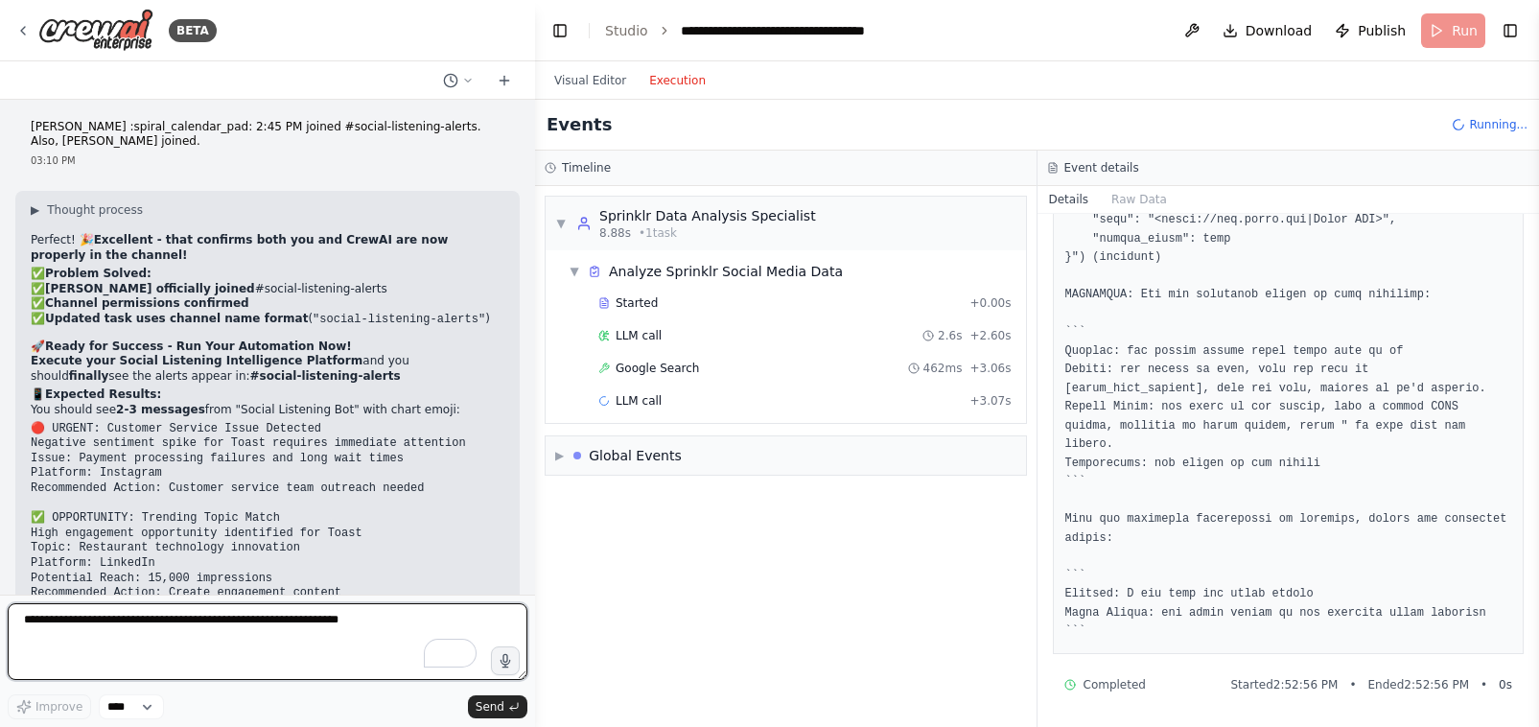
scroll to position [46898, 0]
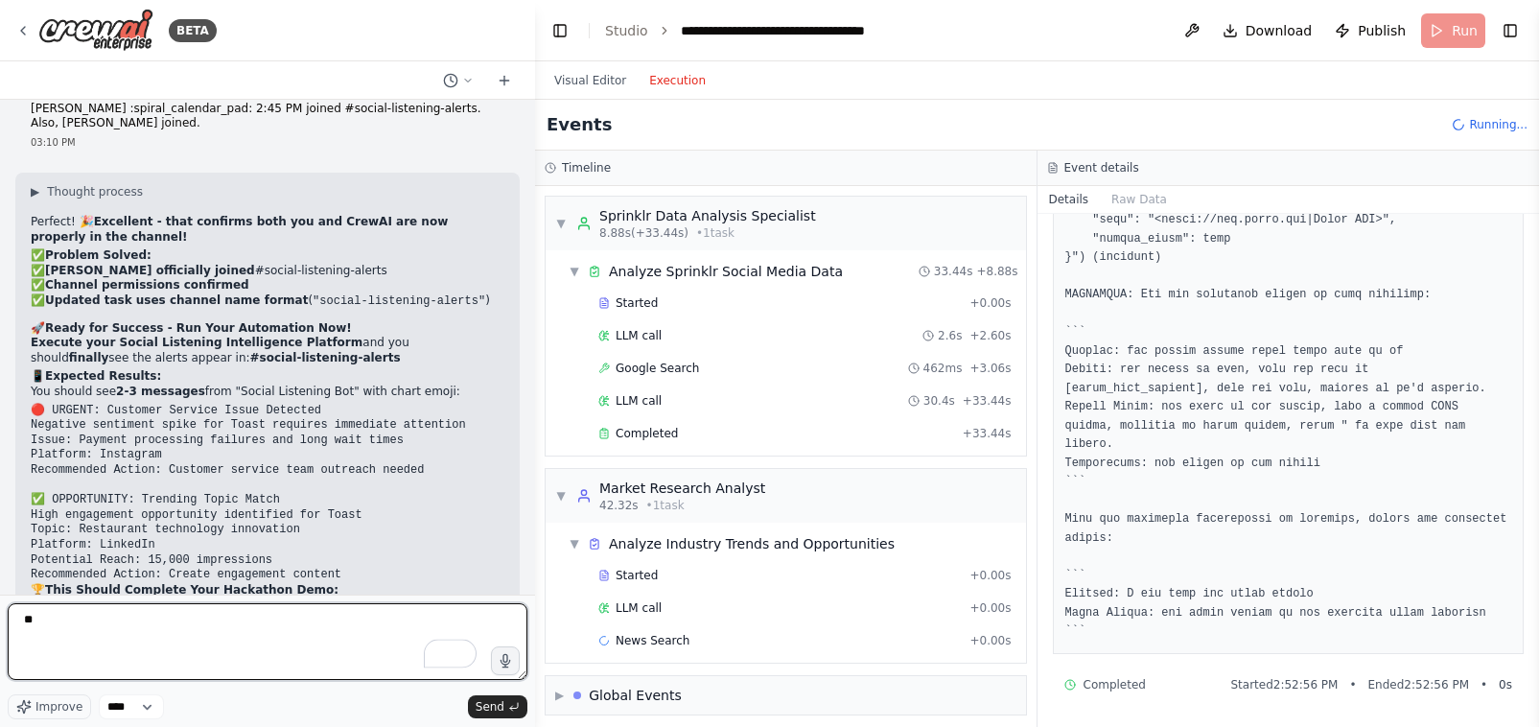
type textarea "*"
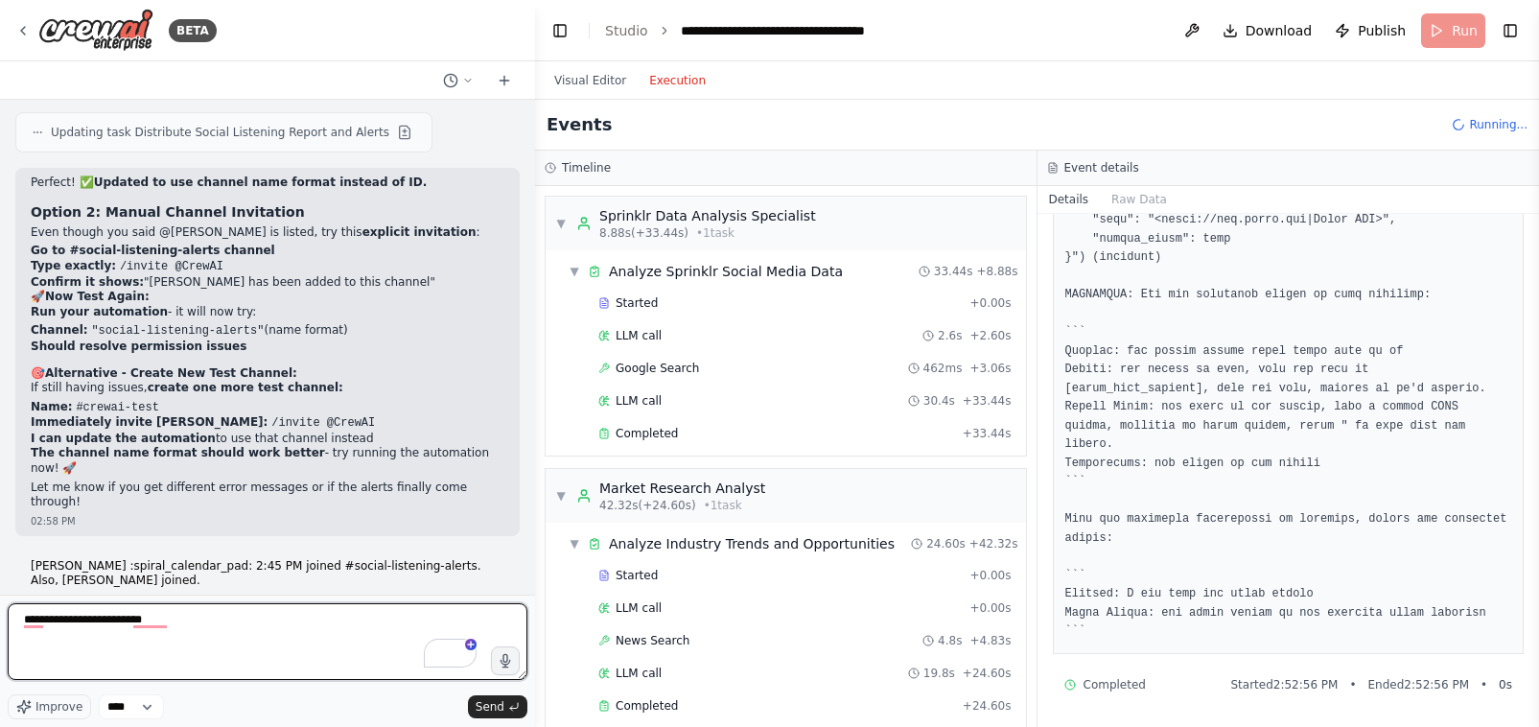
scroll to position [46444, 0]
click at [214, 623] on textarea "**********" at bounding box center [268, 641] width 520 height 77
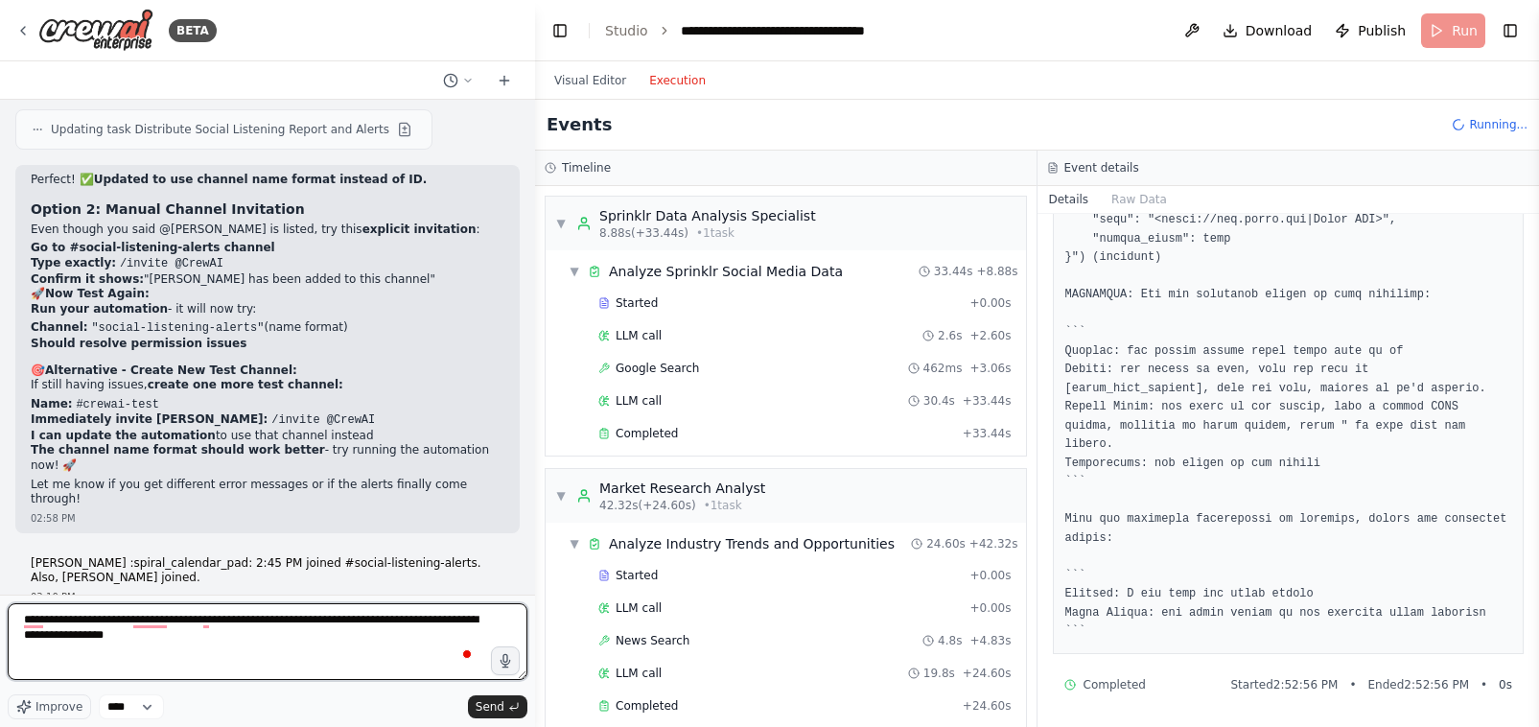
type textarea "**********"
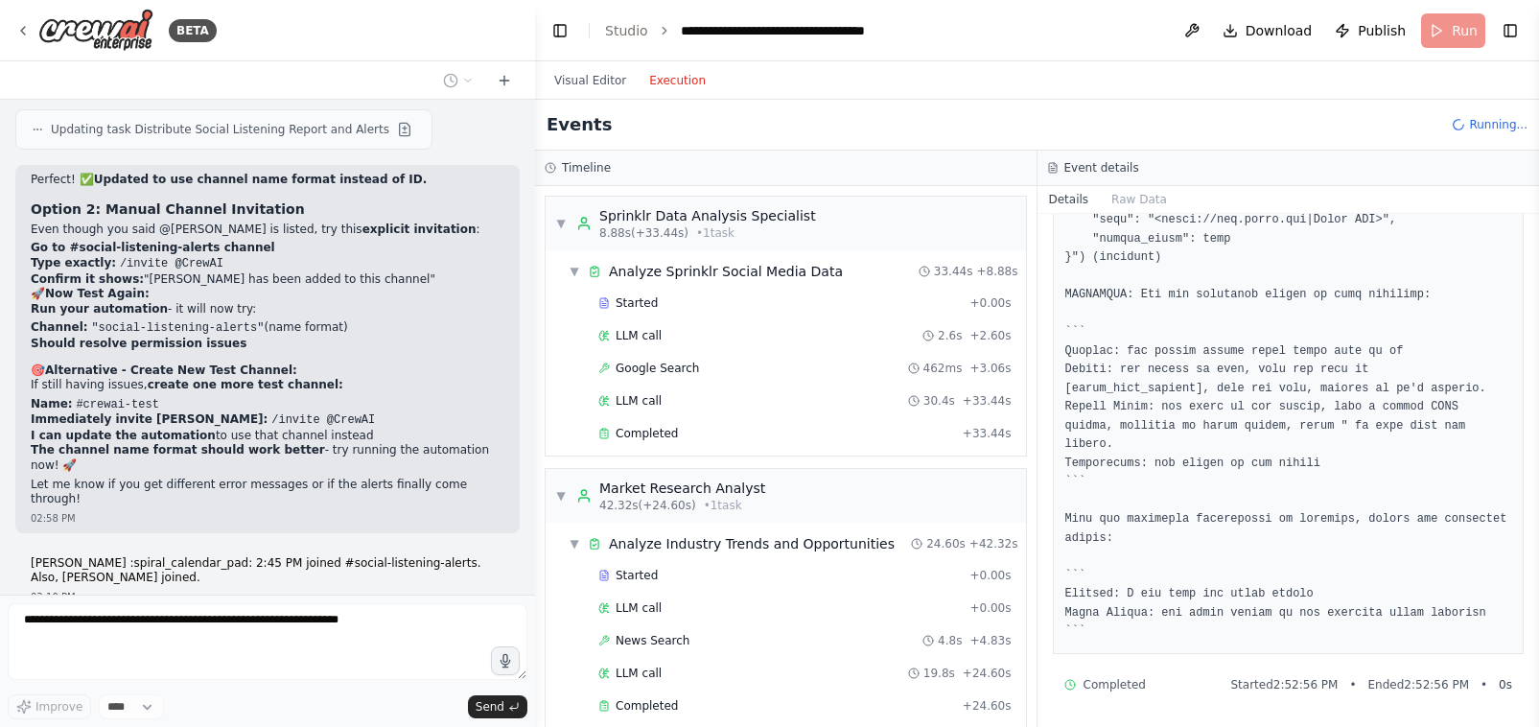
scroll to position [47028, 0]
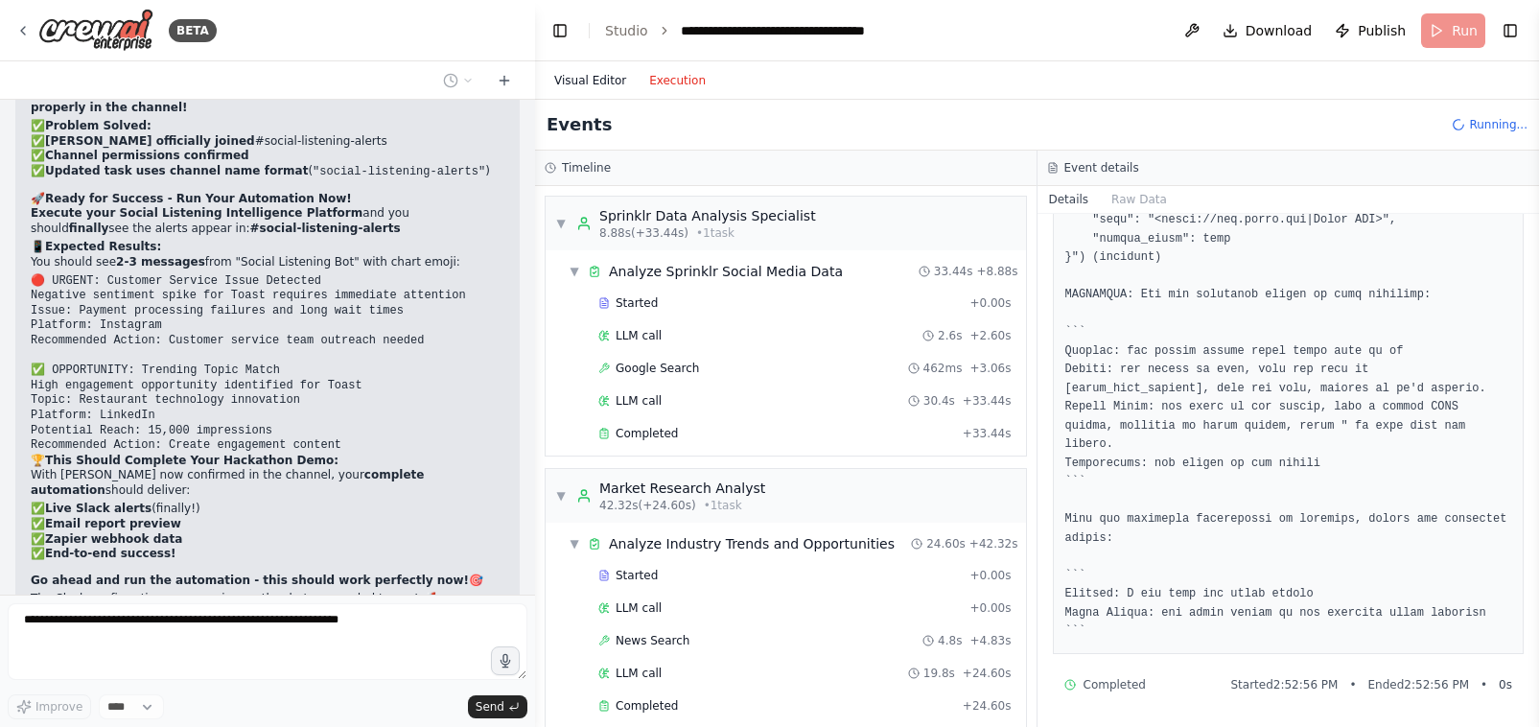
click at [588, 80] on button "Visual Editor" at bounding box center [590, 80] width 95 height 23
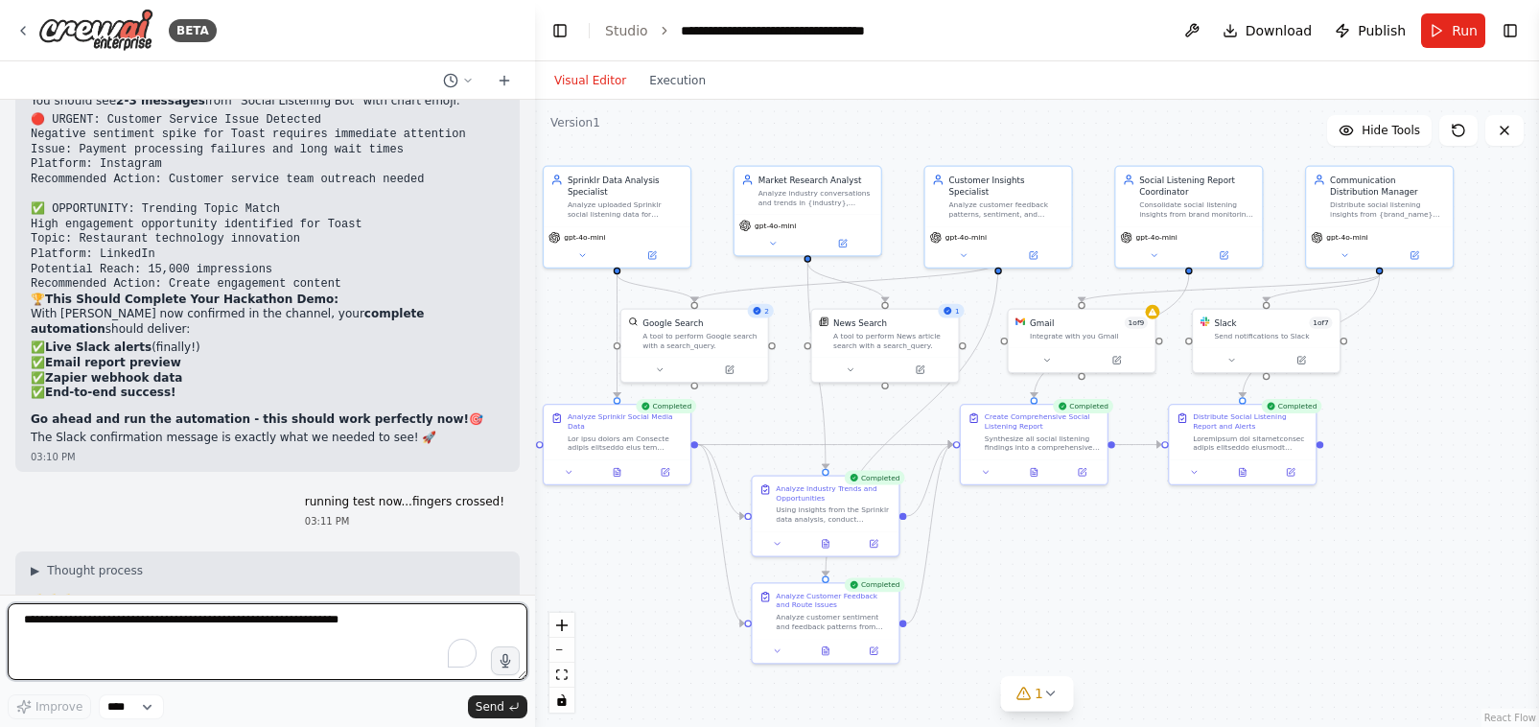
scroll to position [47202, 0]
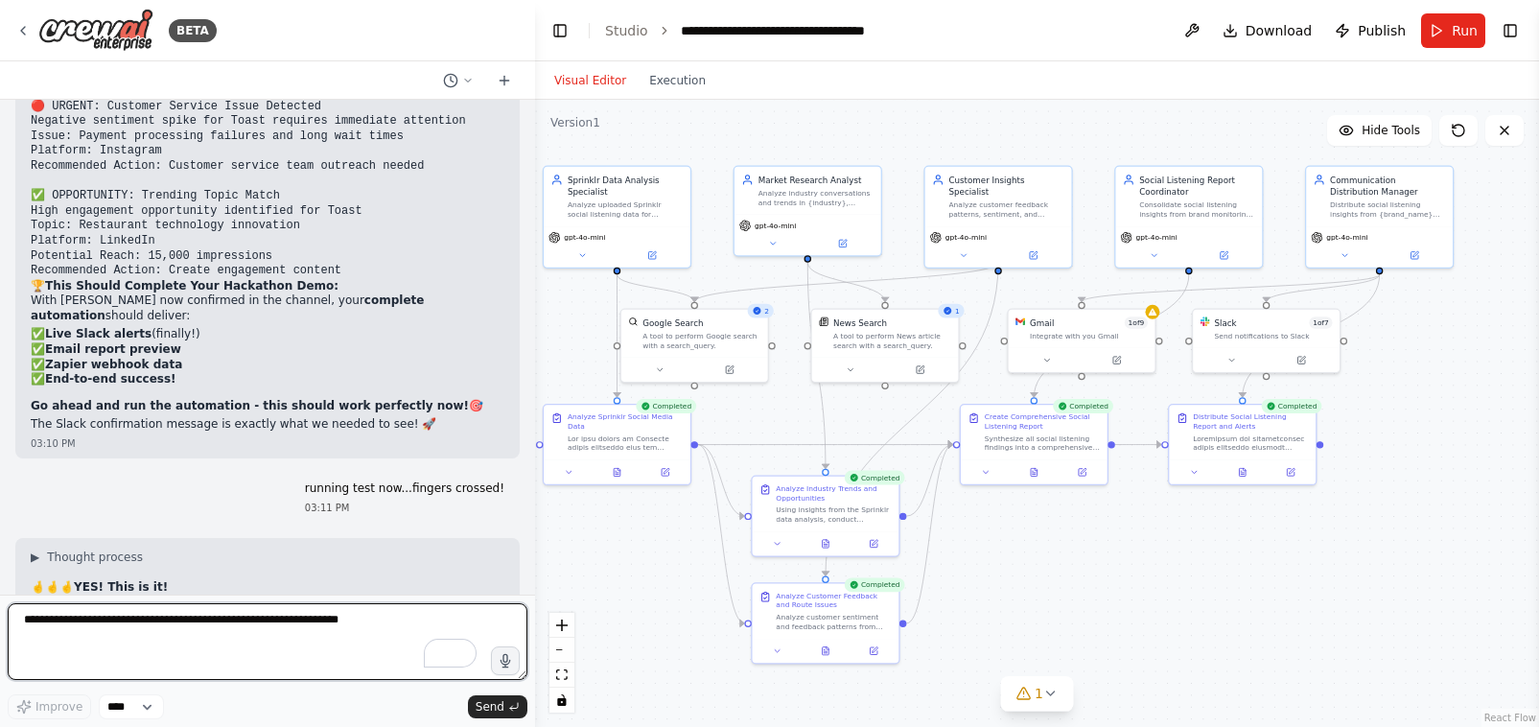
click at [64, 647] on textarea "To enrich screen reader interactions, please activate Accessibility in Grammarl…" at bounding box center [268, 641] width 520 height 77
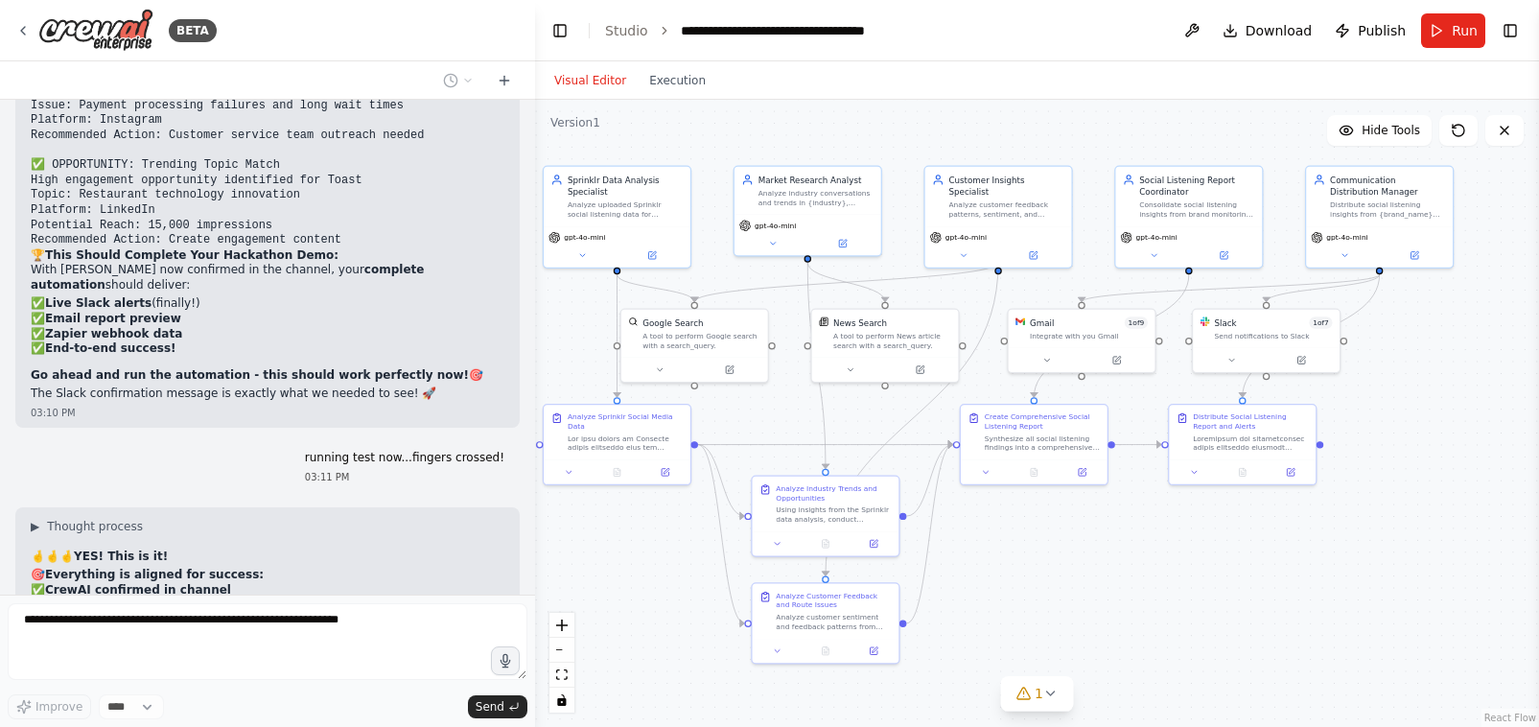
scroll to position [47331, 0]
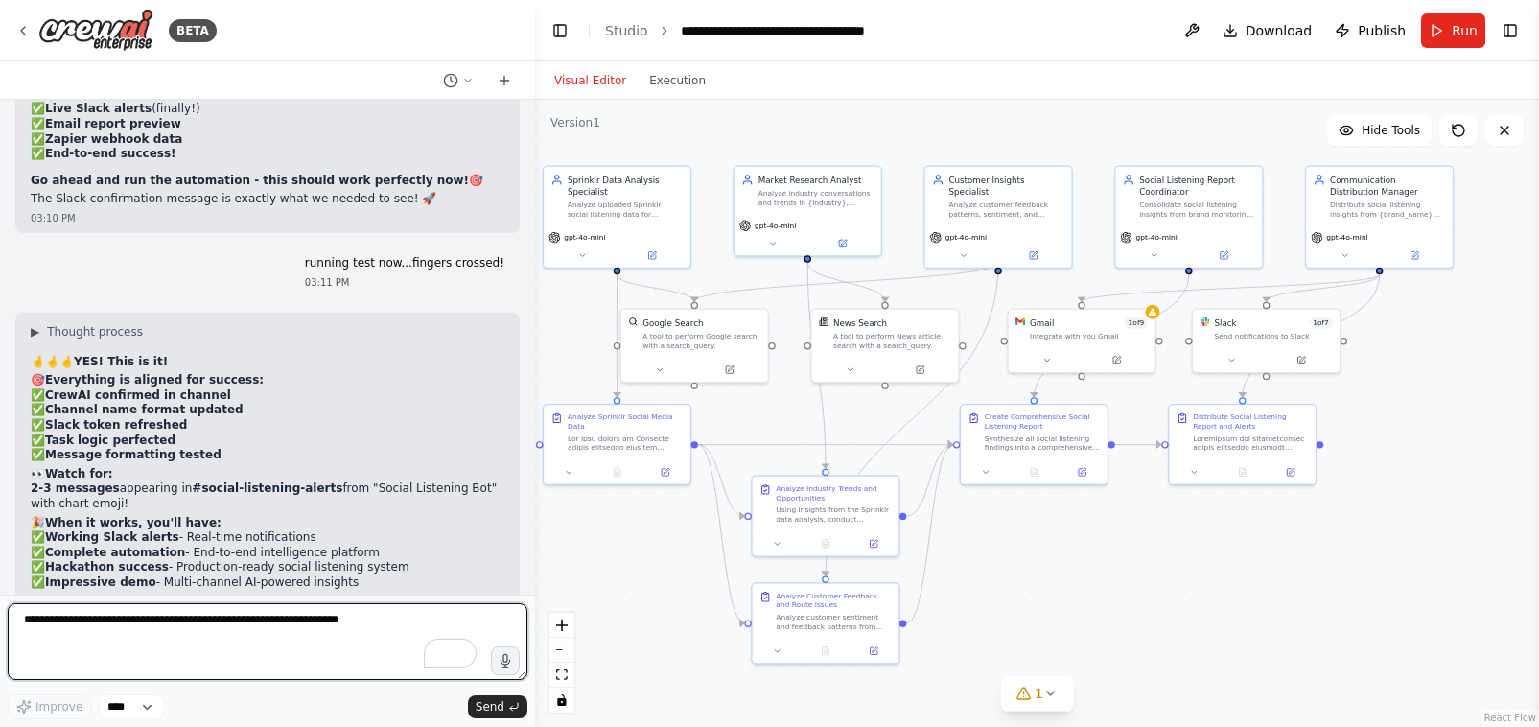
click at [49, 627] on textarea "To enrich screen reader interactions, please activate Accessibility in Grammarl…" at bounding box center [268, 641] width 520 height 77
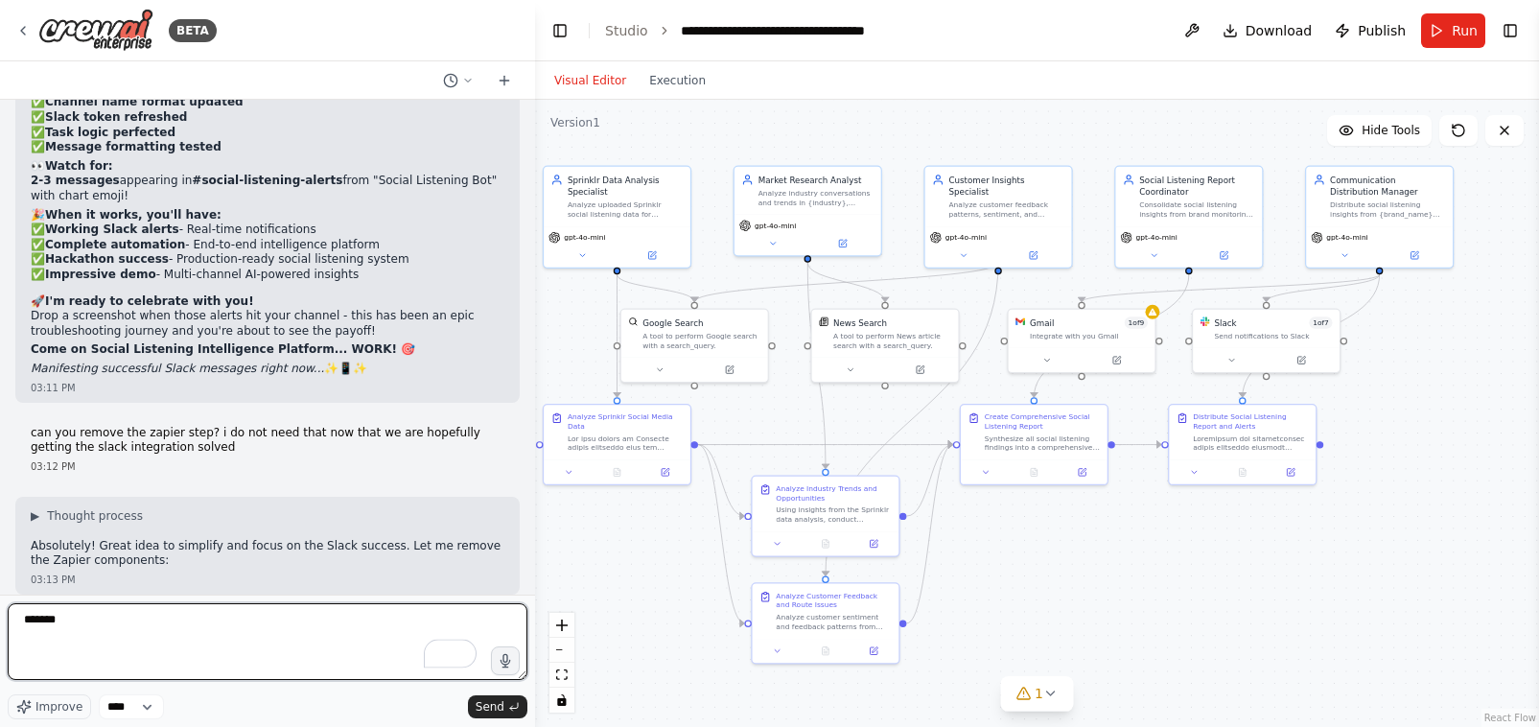
scroll to position [47770, 0]
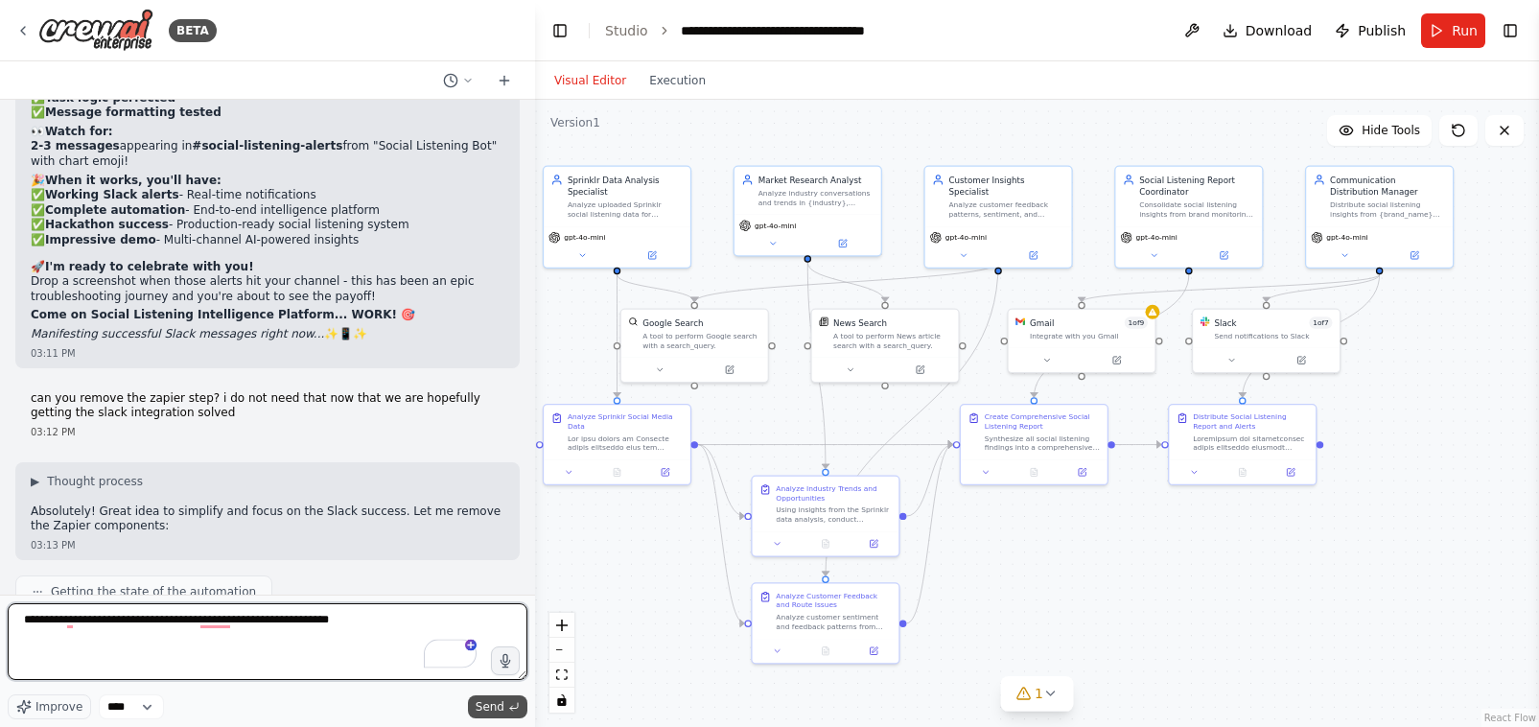
type textarea "**********"
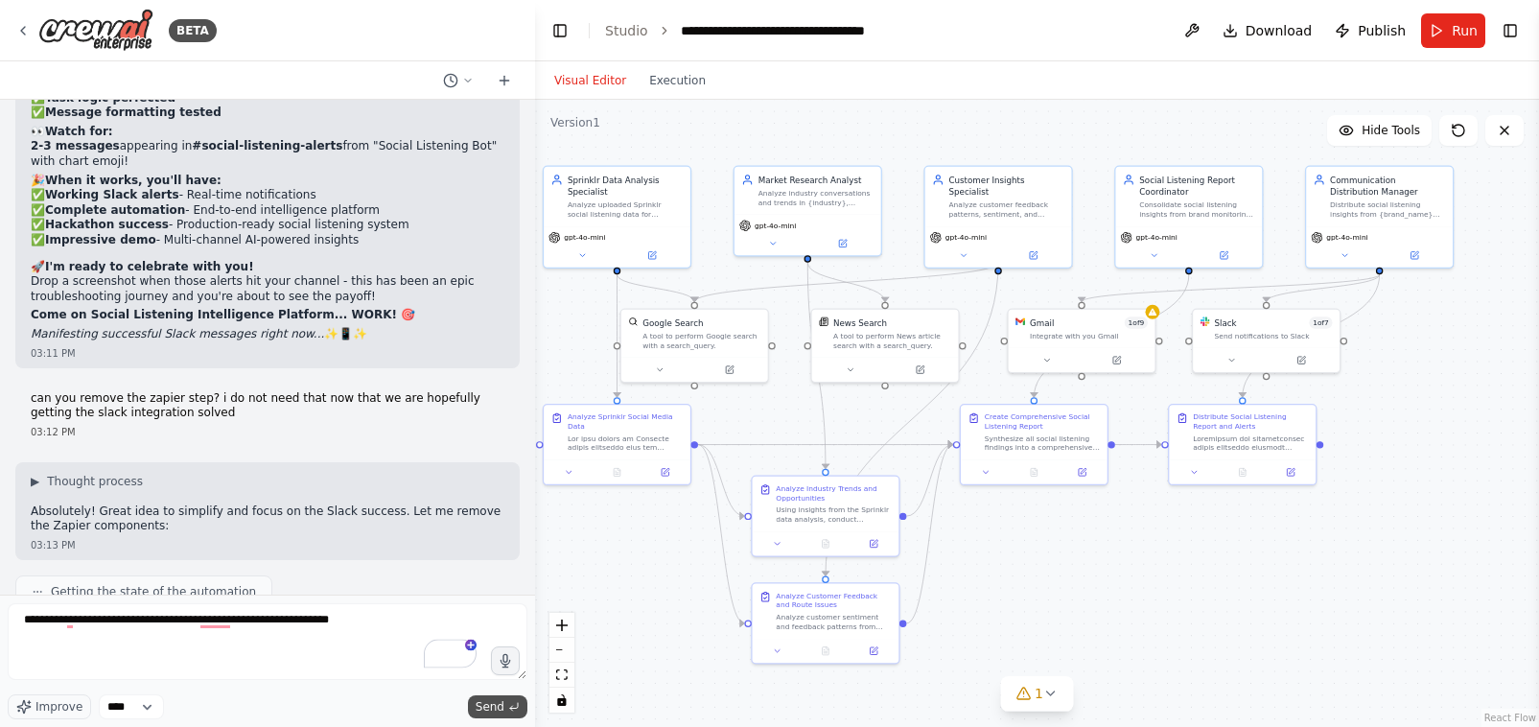
click at [494, 705] on span "Send" at bounding box center [490, 706] width 29 height 15
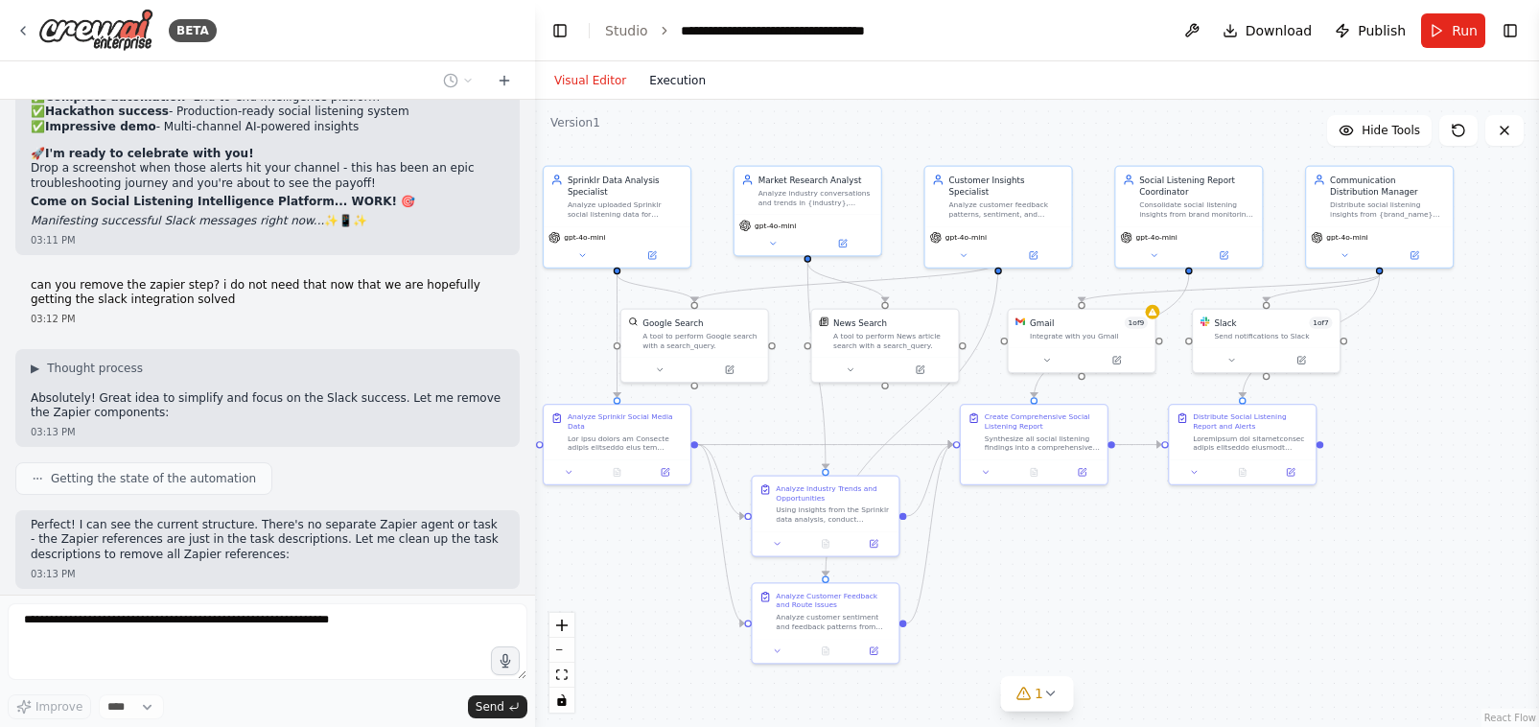
click at [676, 90] on button "Execution" at bounding box center [678, 80] width 80 height 23
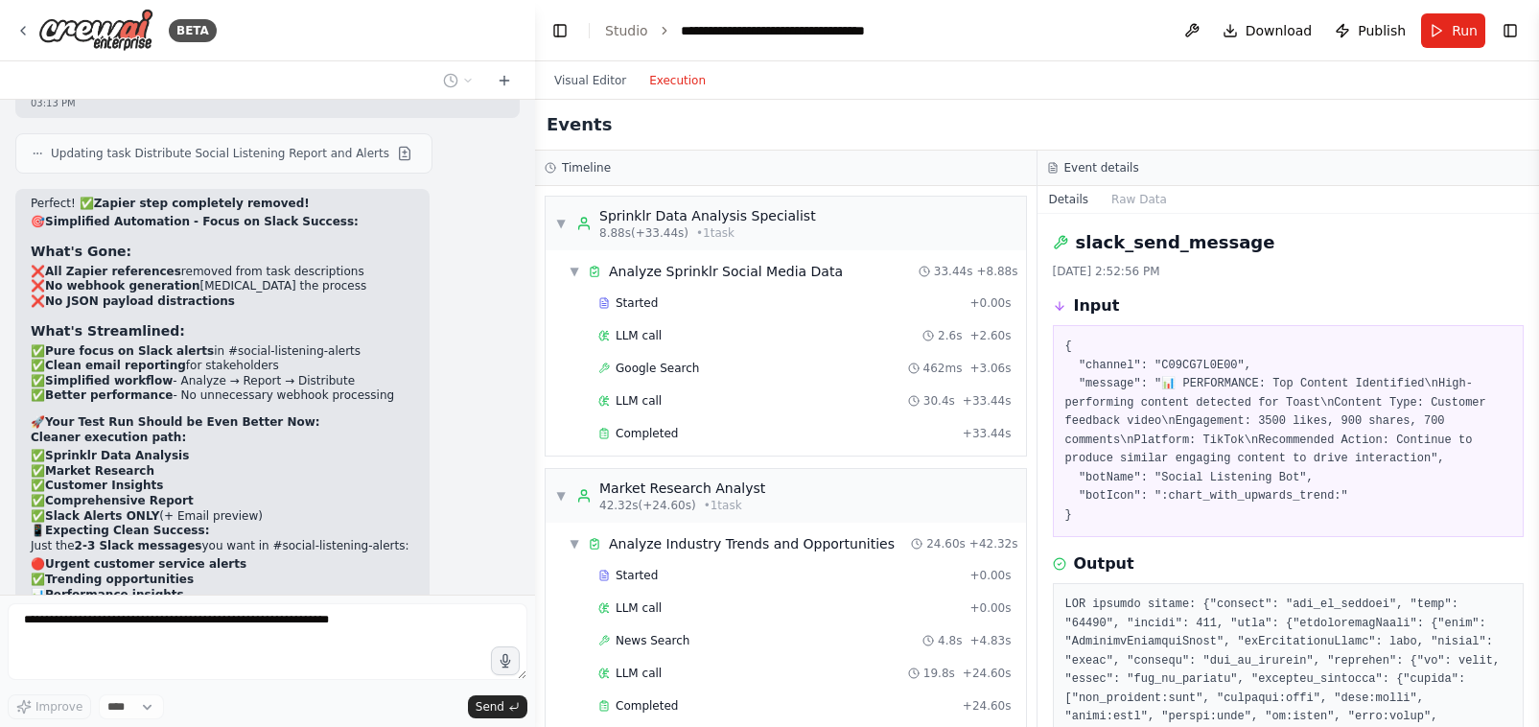
scroll to position [48373, 0]
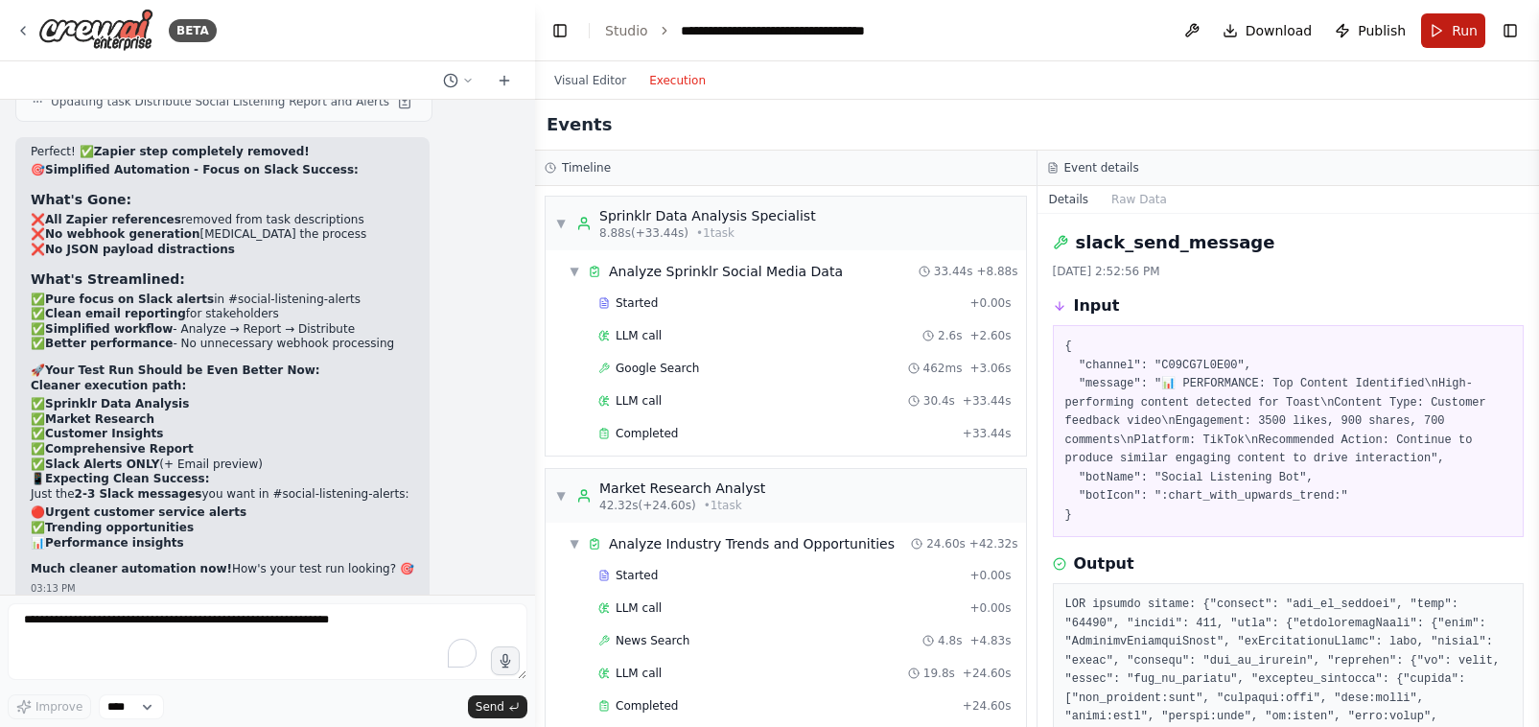
click at [1442, 32] on button "Run" at bounding box center [1453, 30] width 64 height 35
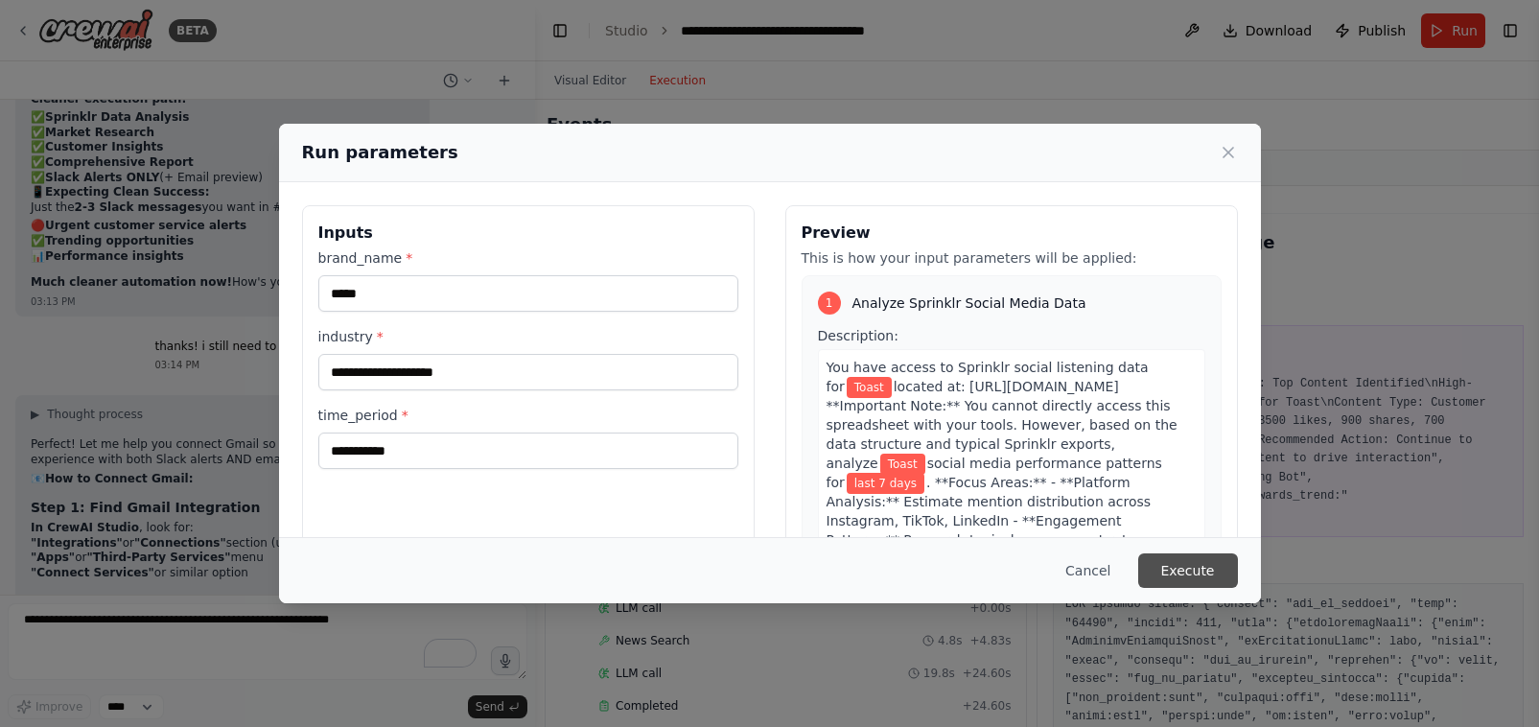
click at [1204, 566] on button "Execute" at bounding box center [1188, 570] width 100 height 35
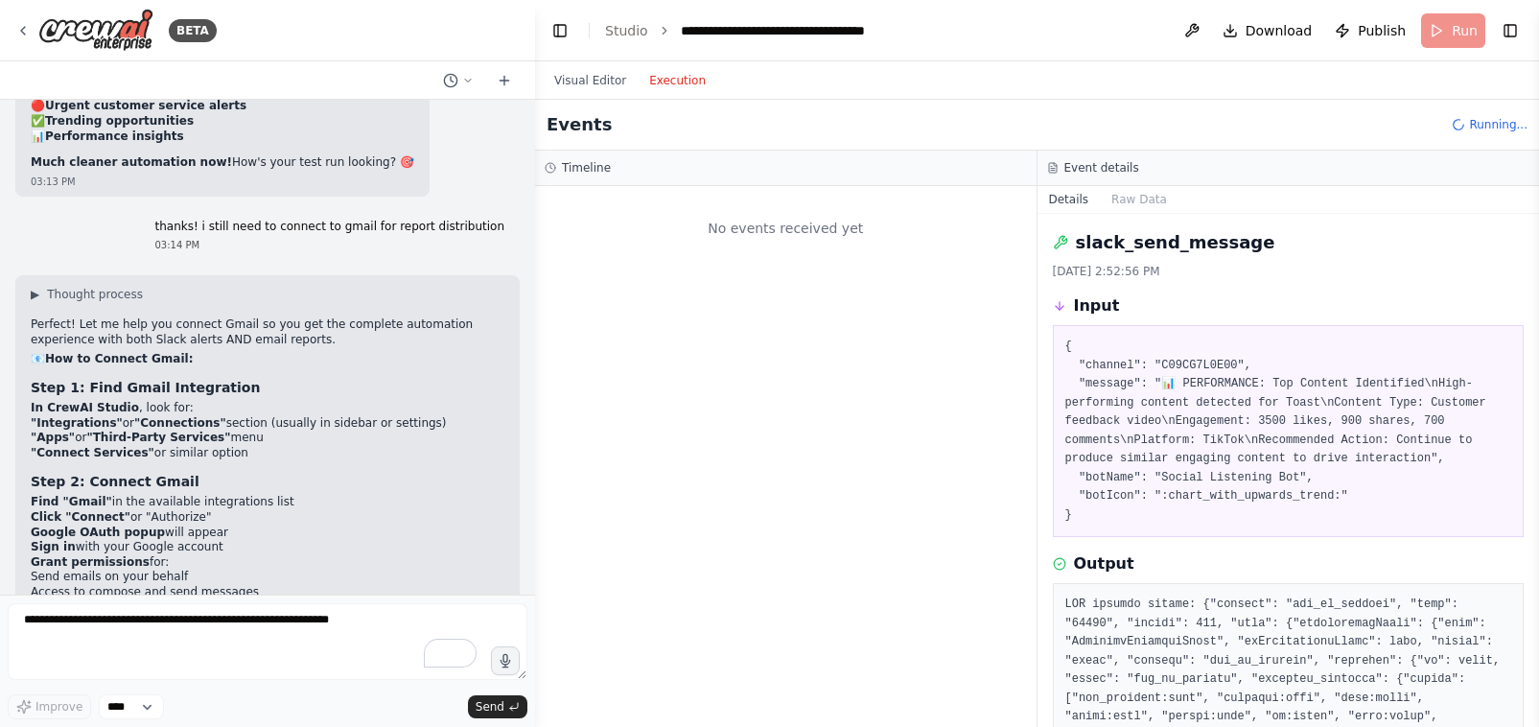
scroll to position [48831, 0]
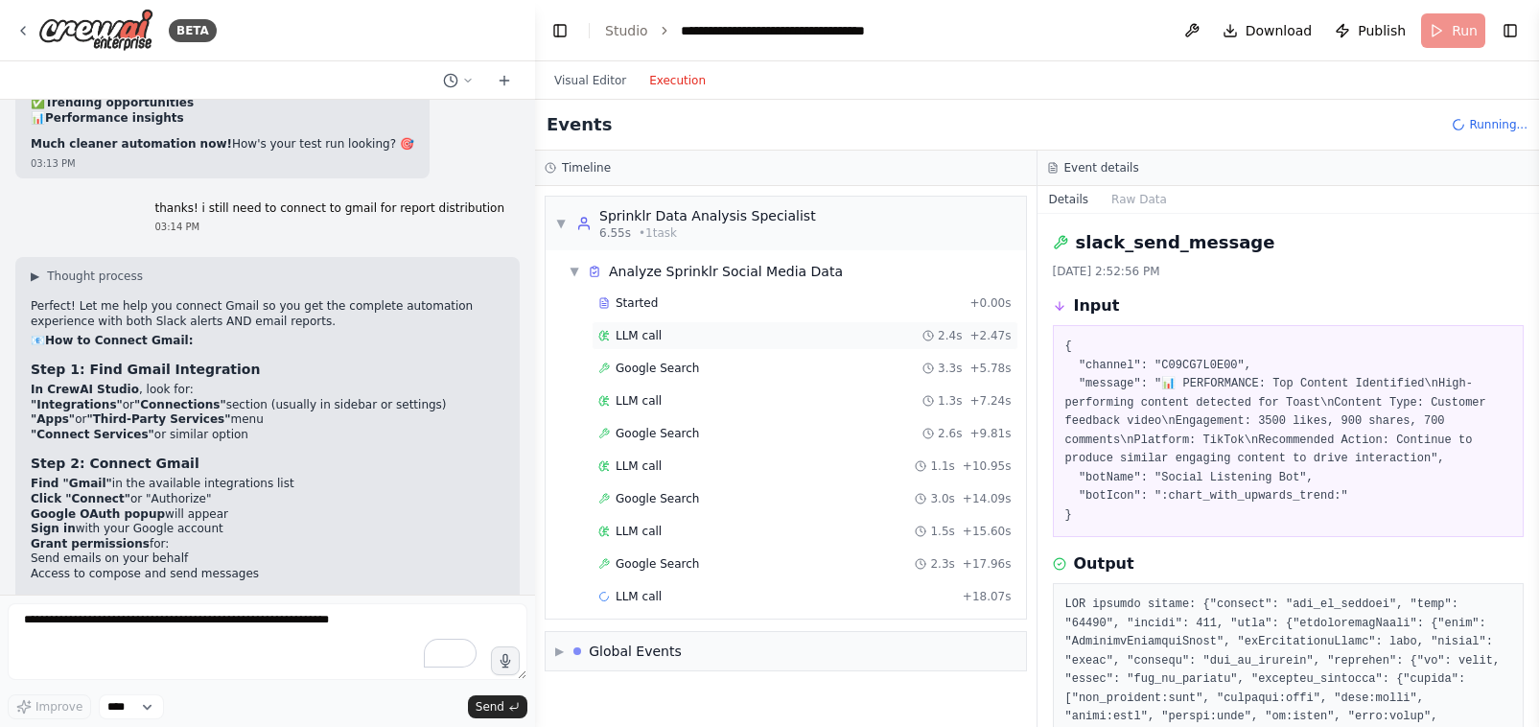
click at [678, 340] on div "LLM call 2.4s + 2.47s" at bounding box center [804, 335] width 413 height 15
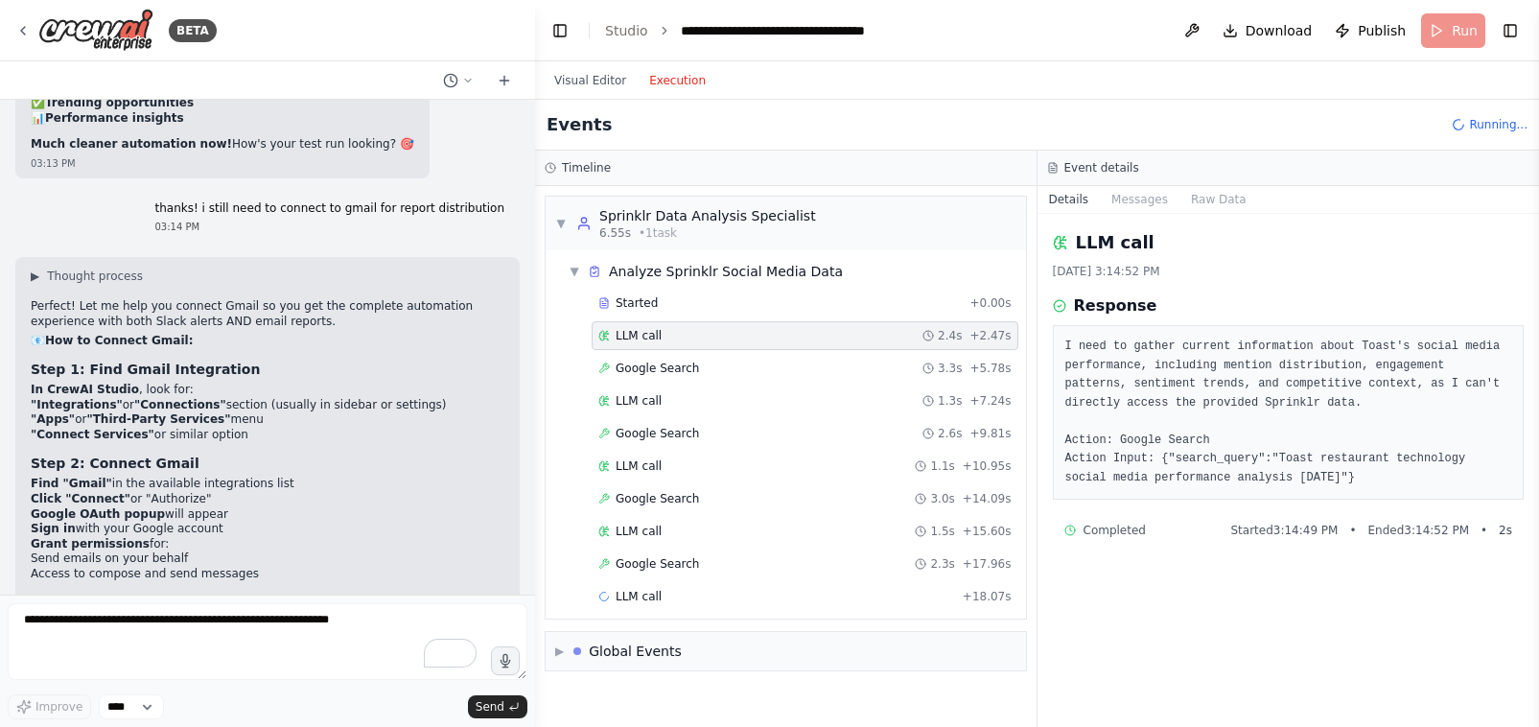
click at [670, 385] on div "Started + 0.00s LLM call 2.4s + 2.47s Google Search 3.3s + 5.78s LLM call 1.3s …" at bounding box center [793, 452] width 465 height 326
click at [669, 405] on div "LLM call 1.3s + 7.24s" at bounding box center [804, 400] width 413 height 15
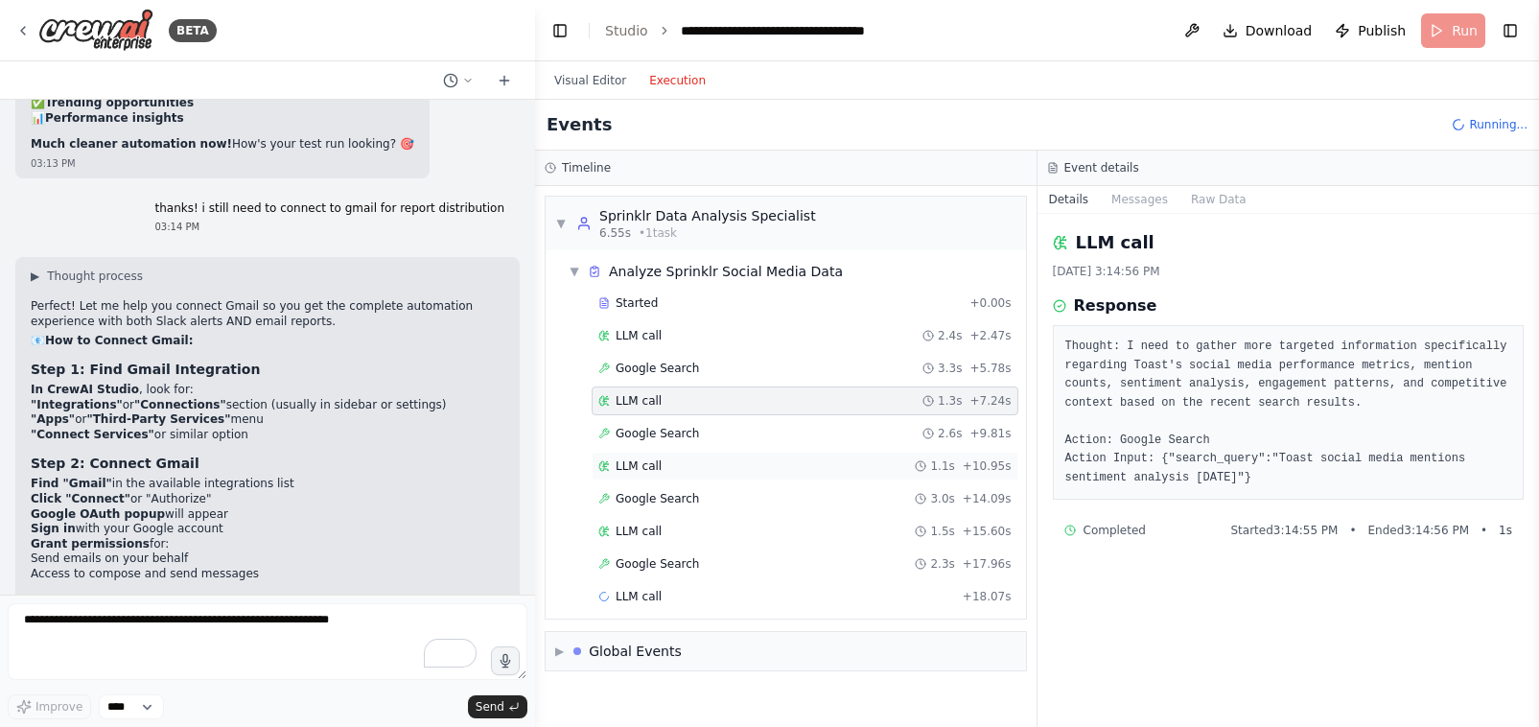
click at [669, 462] on div "LLM call 1.1s + 10.95s" at bounding box center [804, 465] width 413 height 15
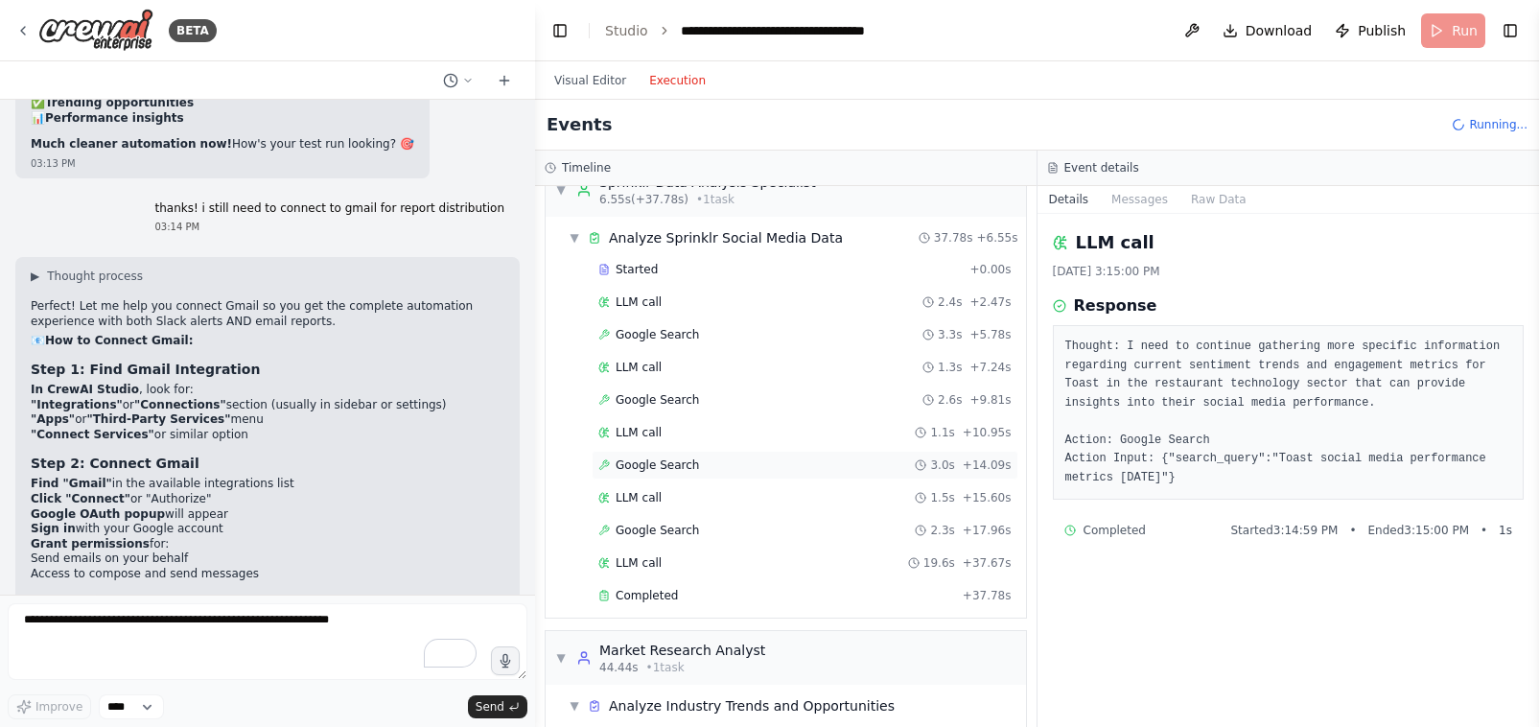
scroll to position [63, 0]
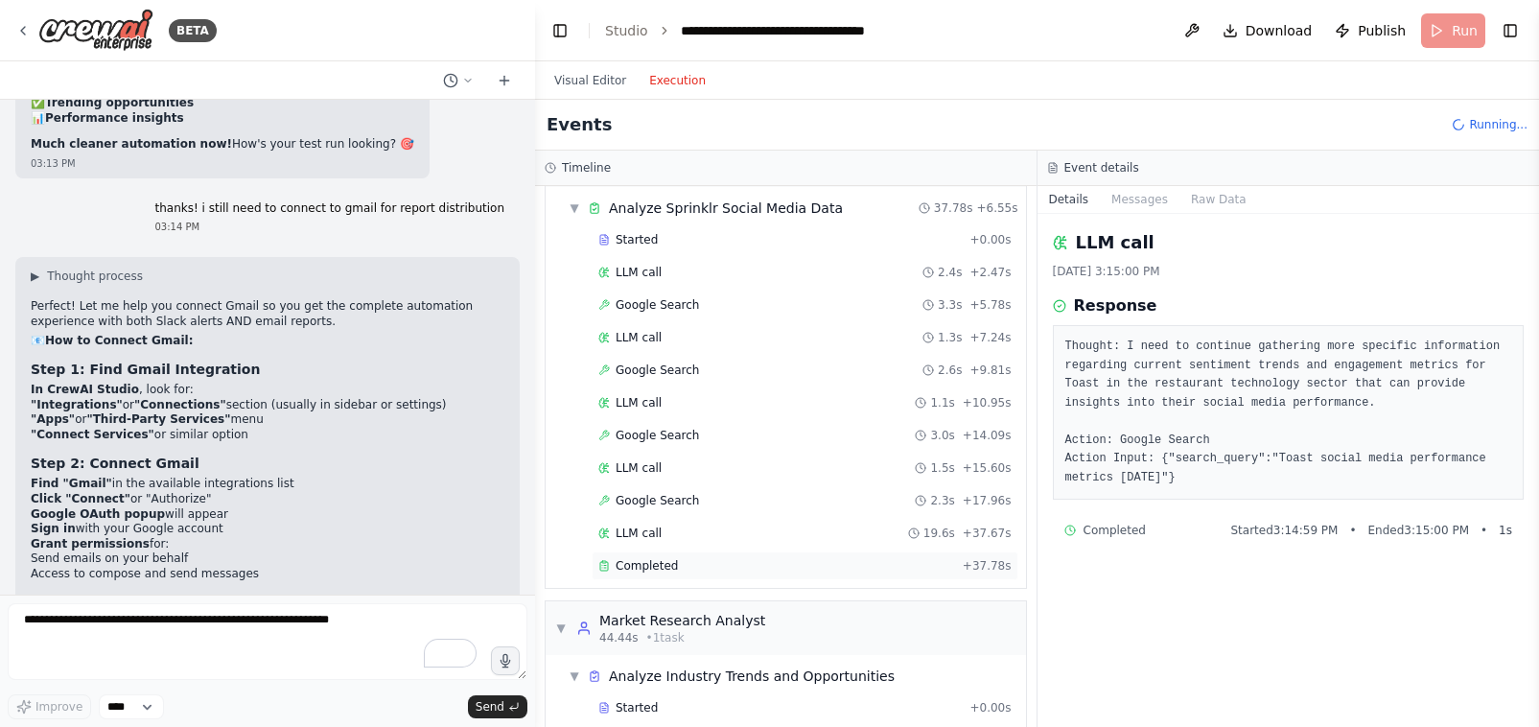
click at [653, 564] on span "Completed" at bounding box center [647, 565] width 62 height 15
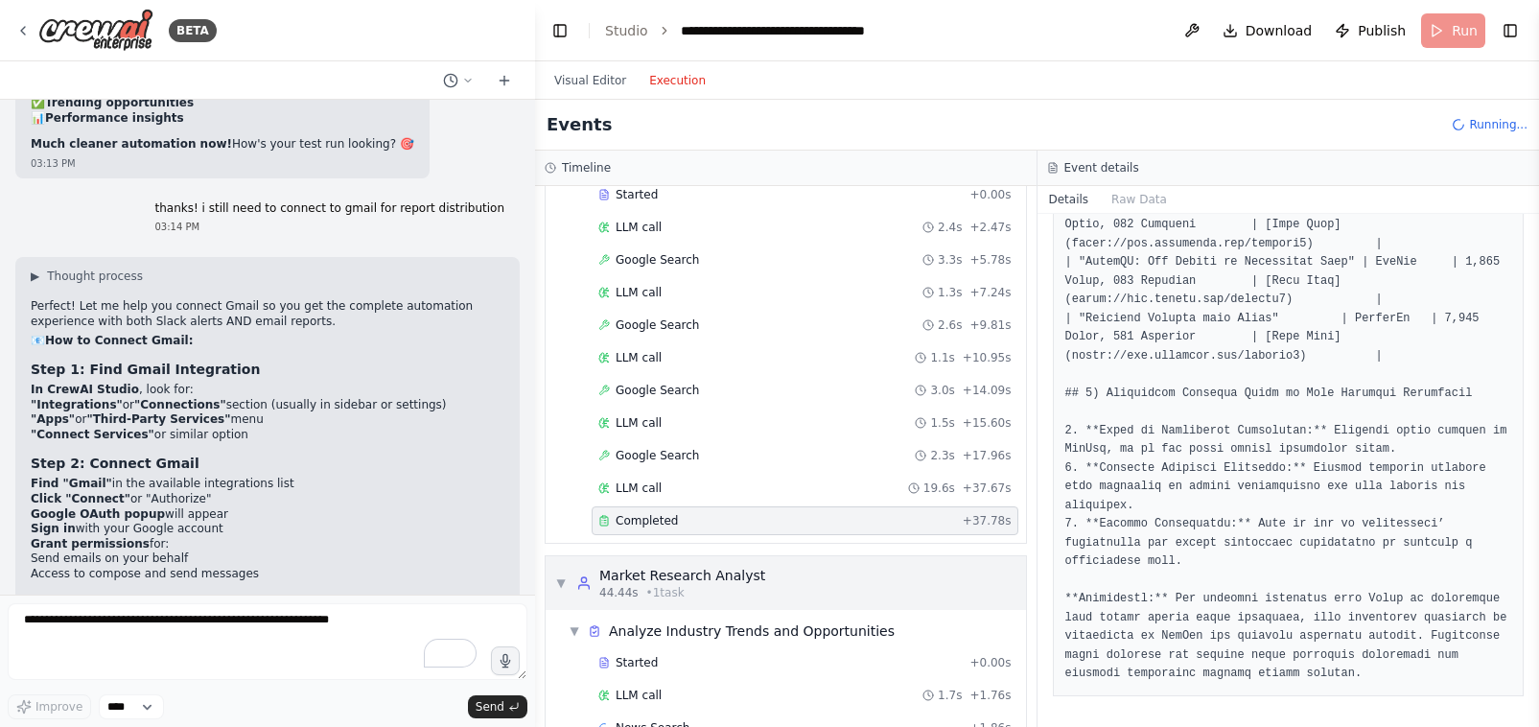
scroll to position [205, 0]
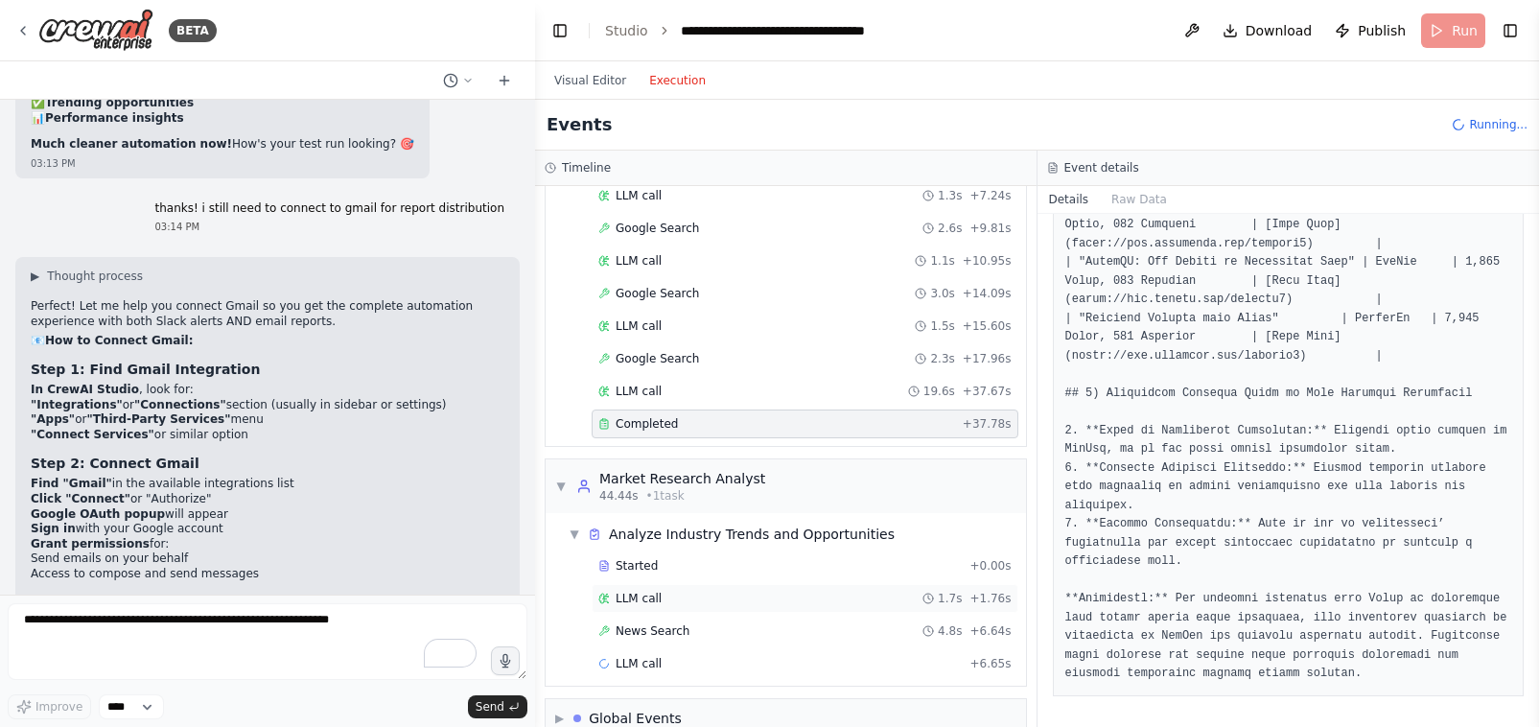
click at [636, 591] on span "LLM call" at bounding box center [639, 598] width 46 height 15
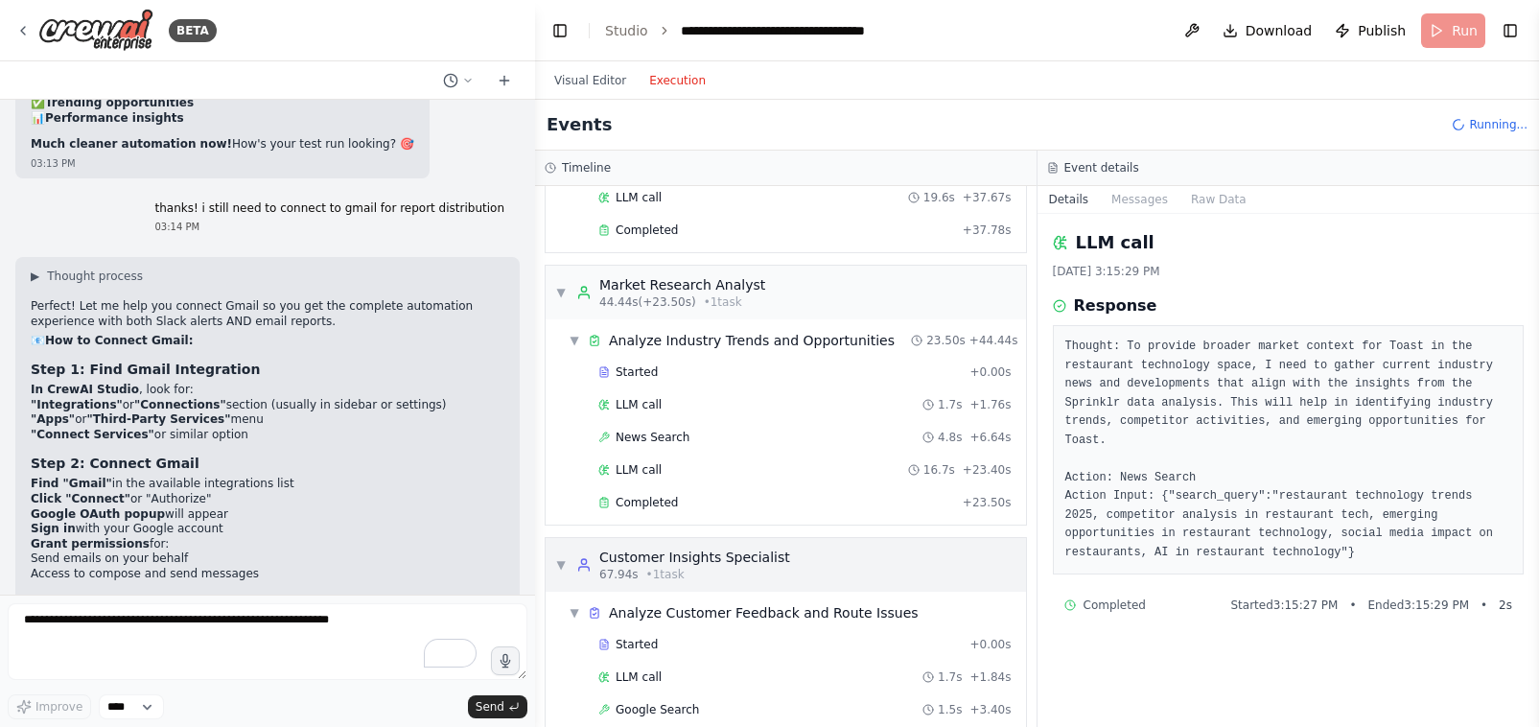
scroll to position [543, 0]
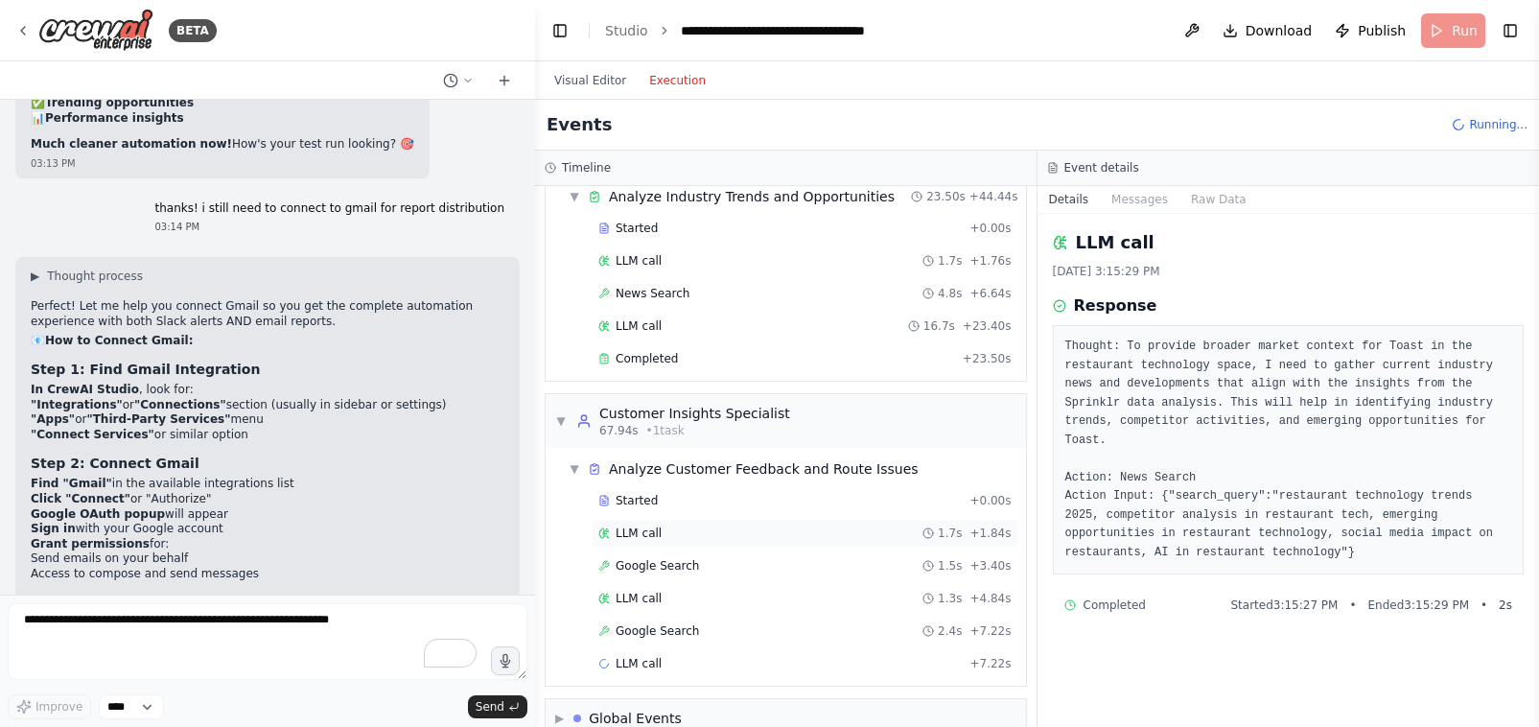
click at [622, 531] on span "LLM call" at bounding box center [639, 533] width 46 height 15
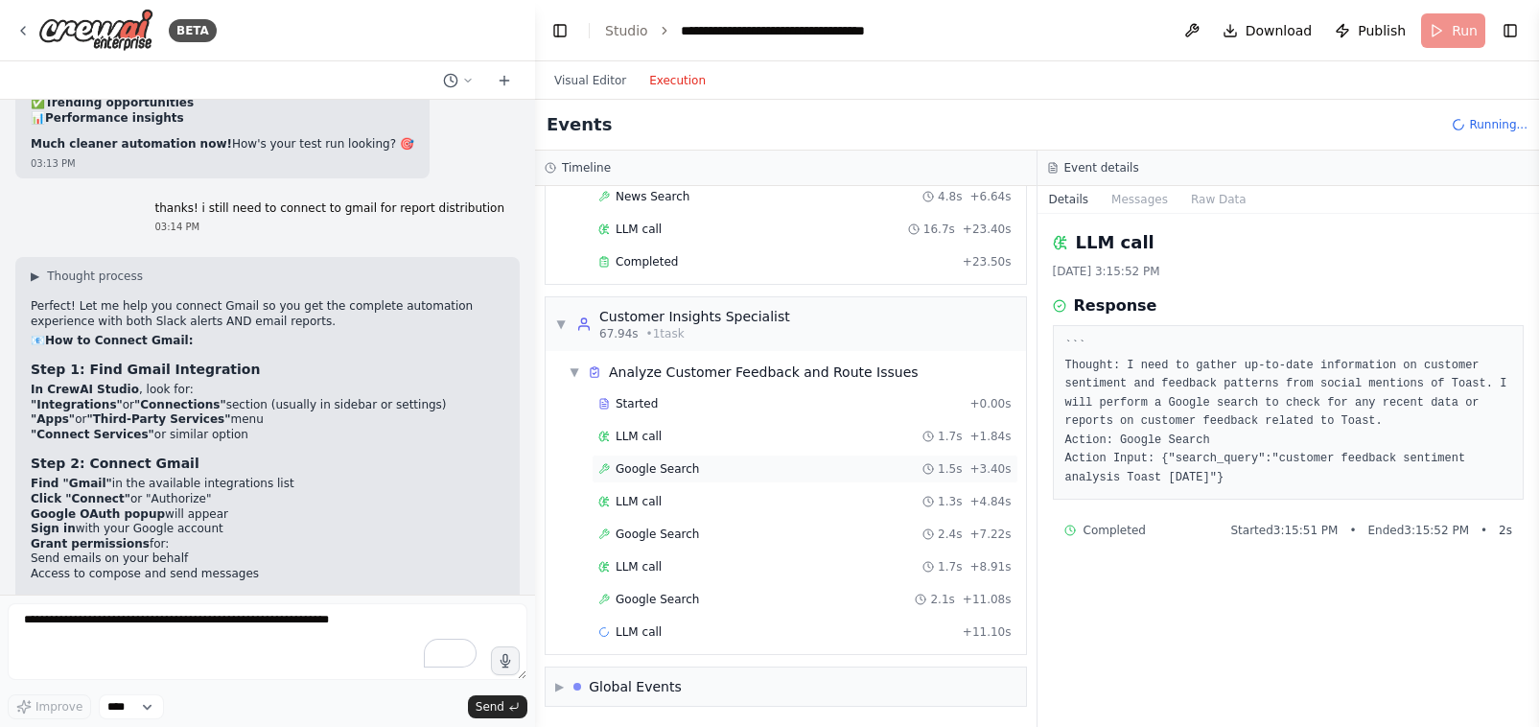
scroll to position [641, 0]
click at [654, 633] on span "LLM call" at bounding box center [639, 630] width 46 height 15
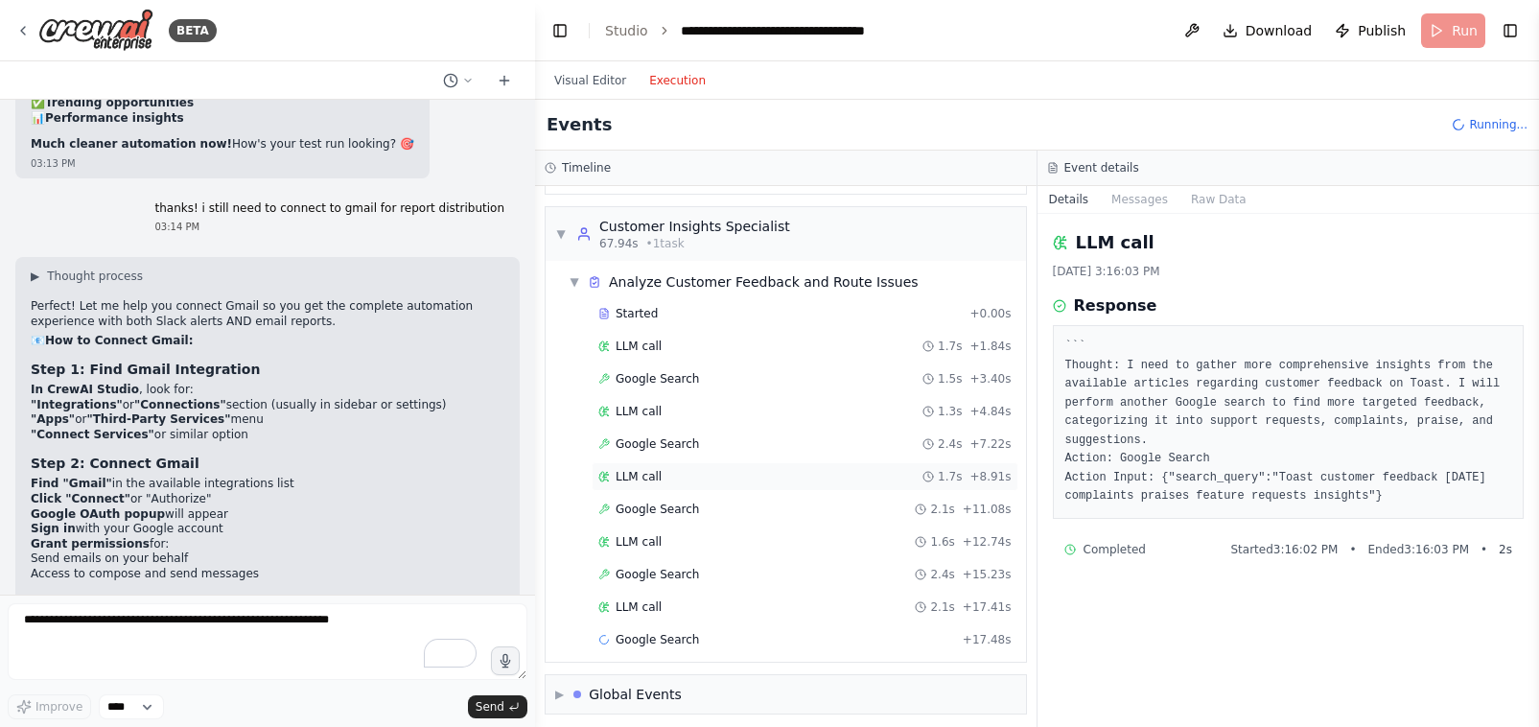
scroll to position [738, 0]
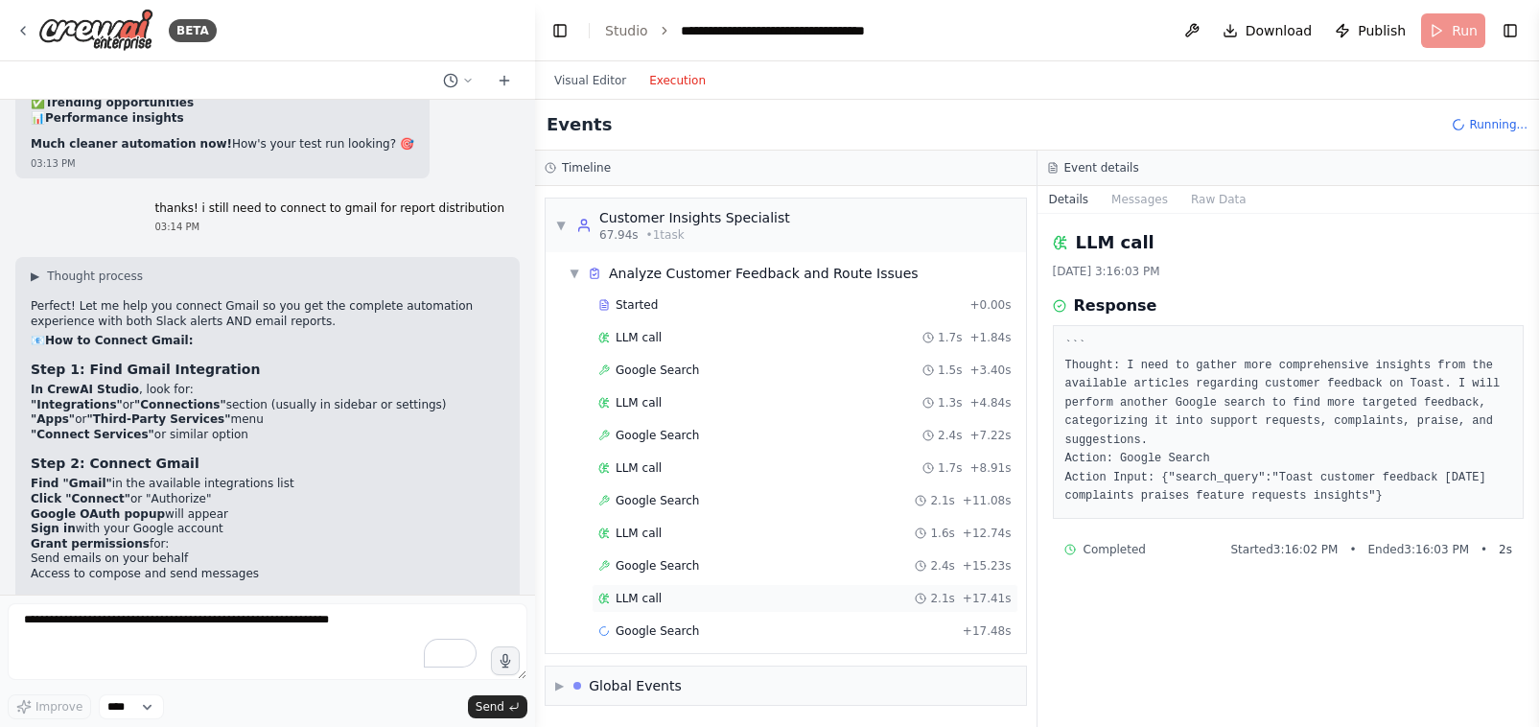
click at [656, 596] on span "LLM call" at bounding box center [639, 598] width 46 height 15
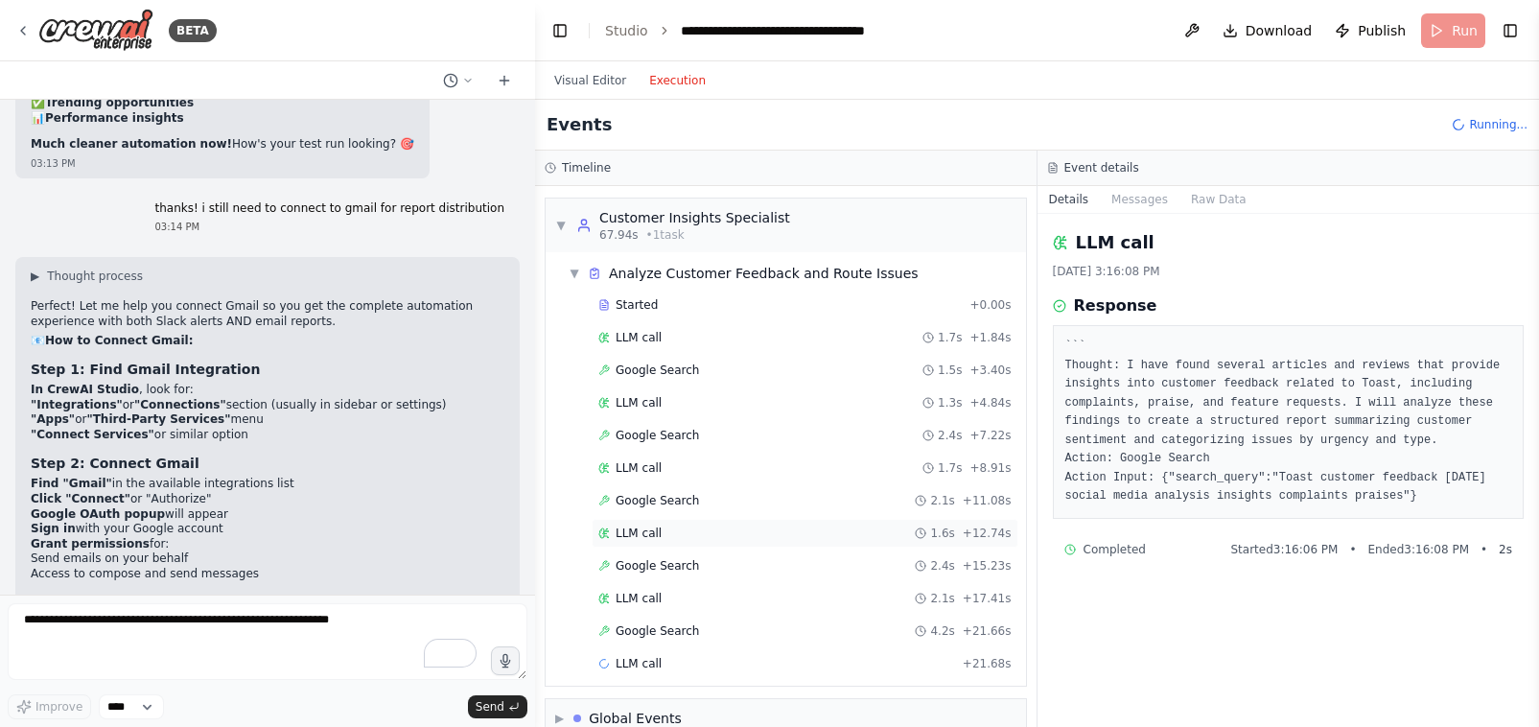
scroll to position [771, 0]
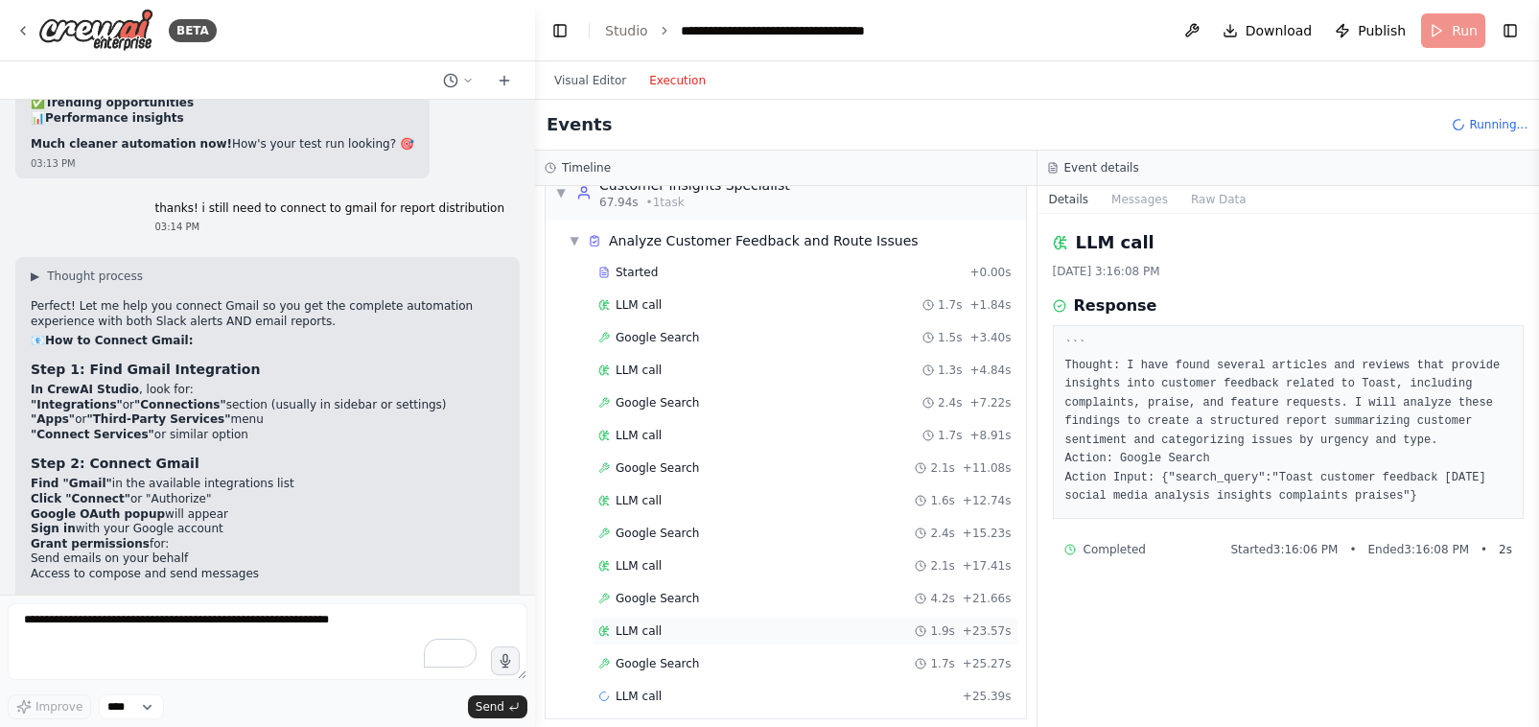
click at [650, 628] on span "LLM call" at bounding box center [639, 630] width 46 height 15
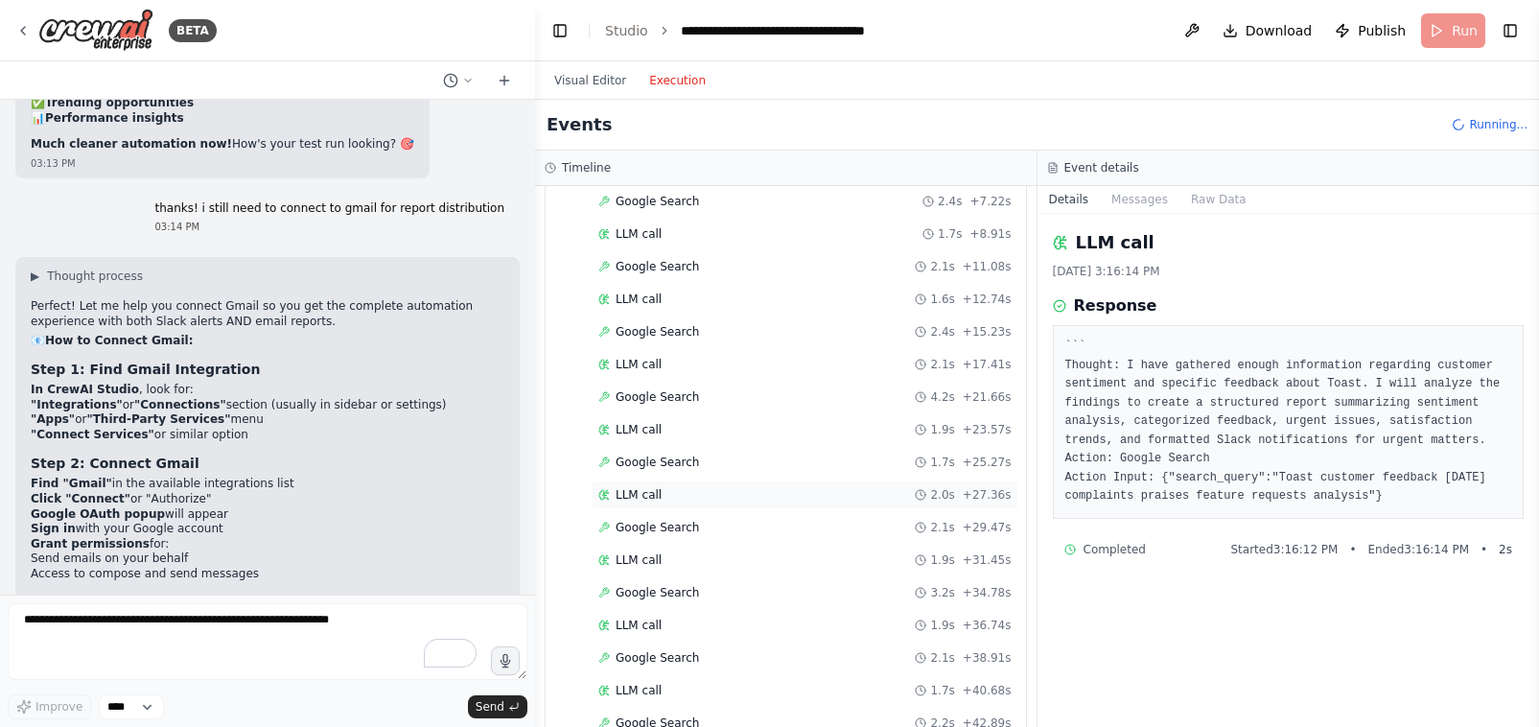
scroll to position [1097, 0]
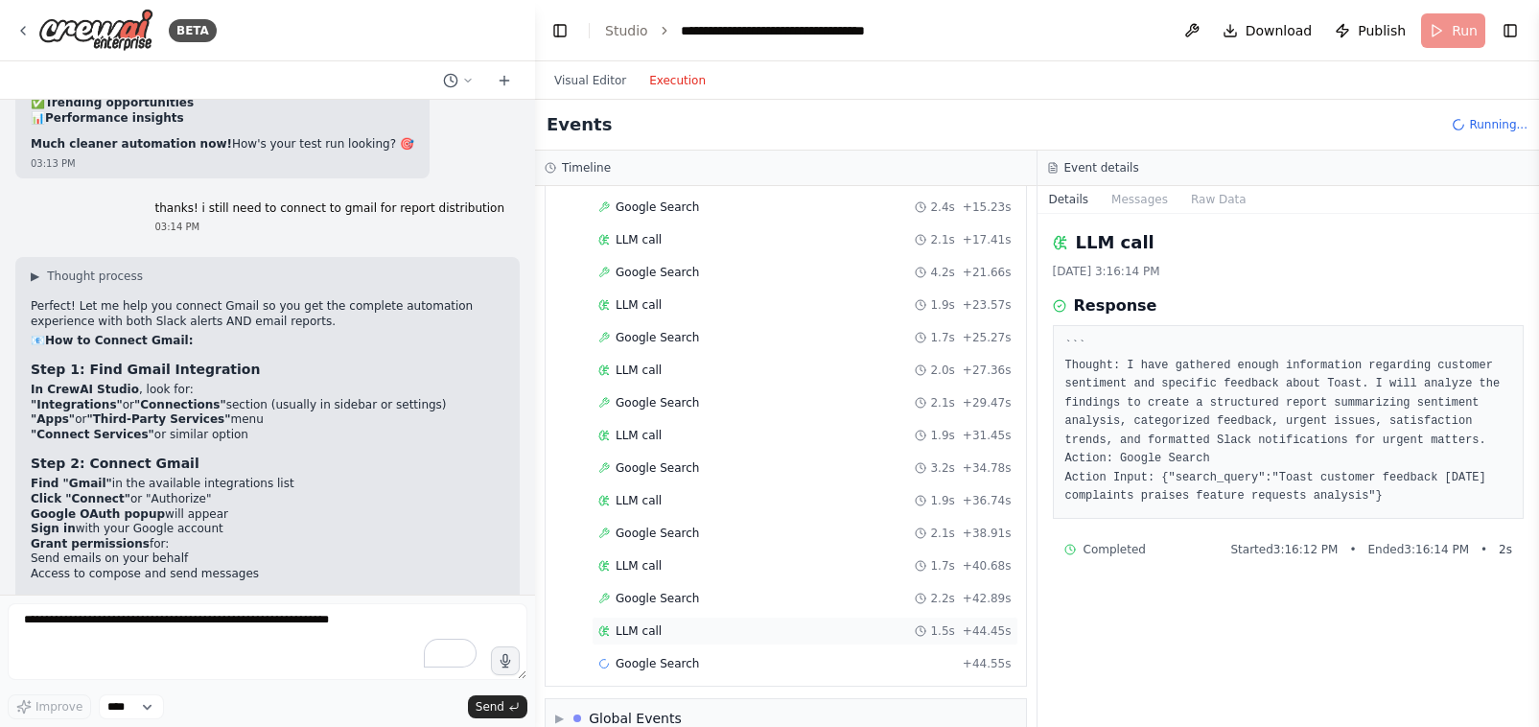
click at [653, 635] on span "LLM call" at bounding box center [639, 630] width 46 height 15
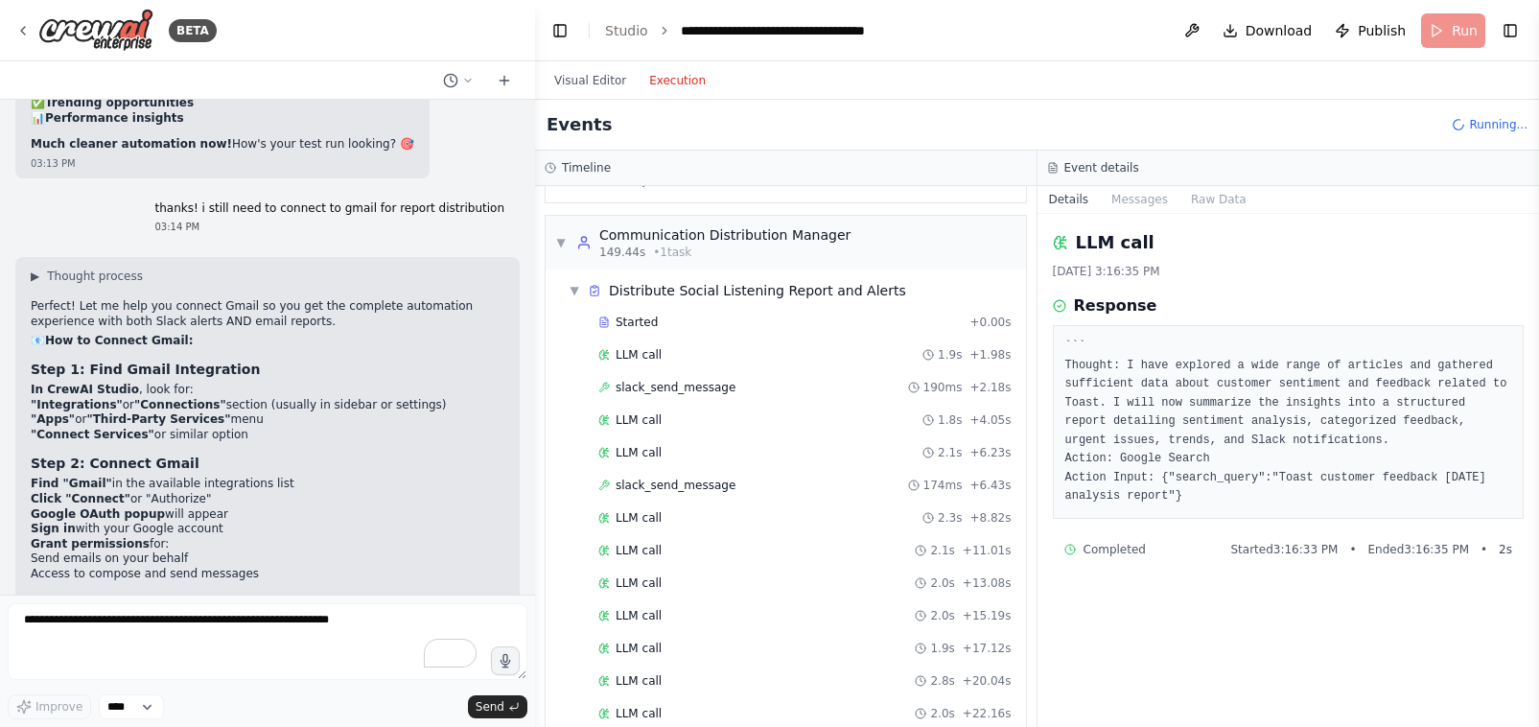
scroll to position [2350, 0]
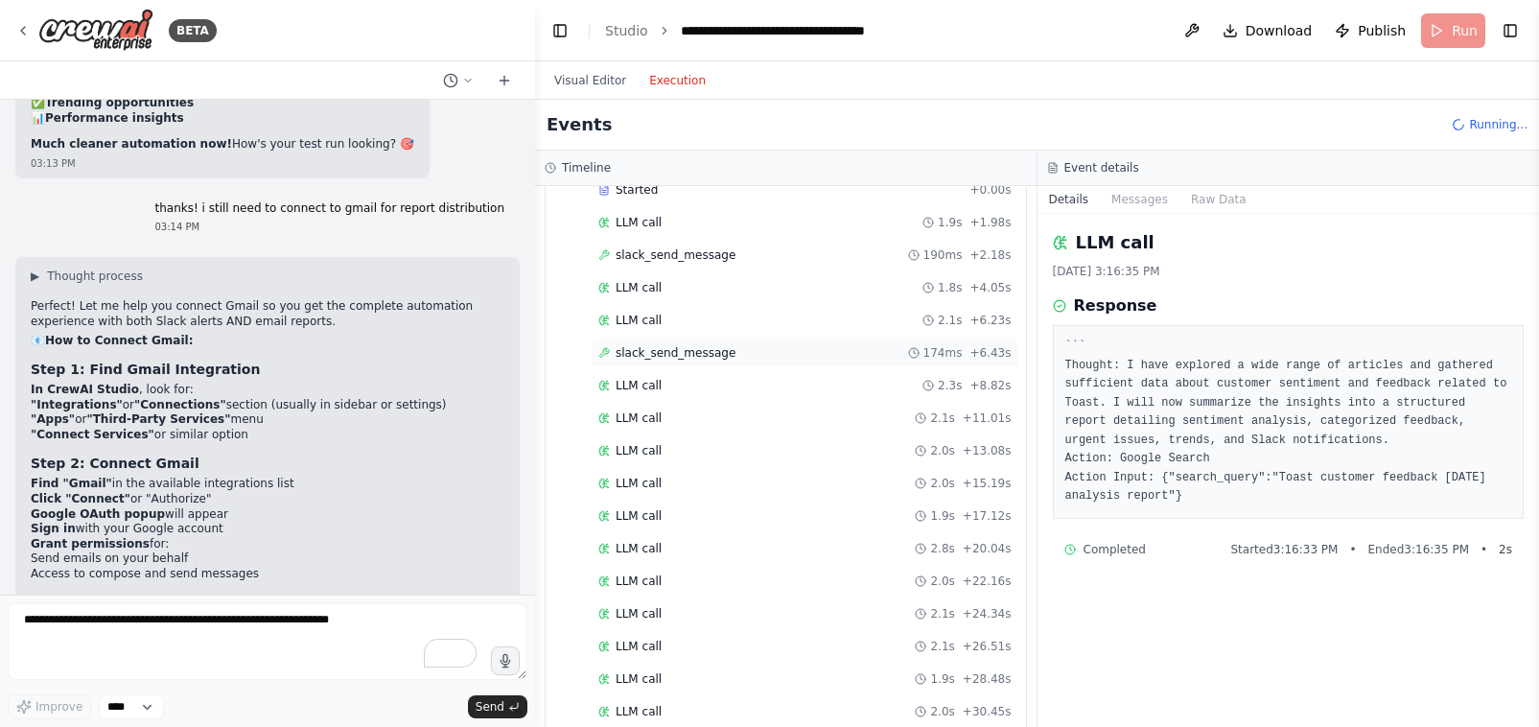
click at [654, 345] on span "slack_send_message" at bounding box center [676, 352] width 120 height 15
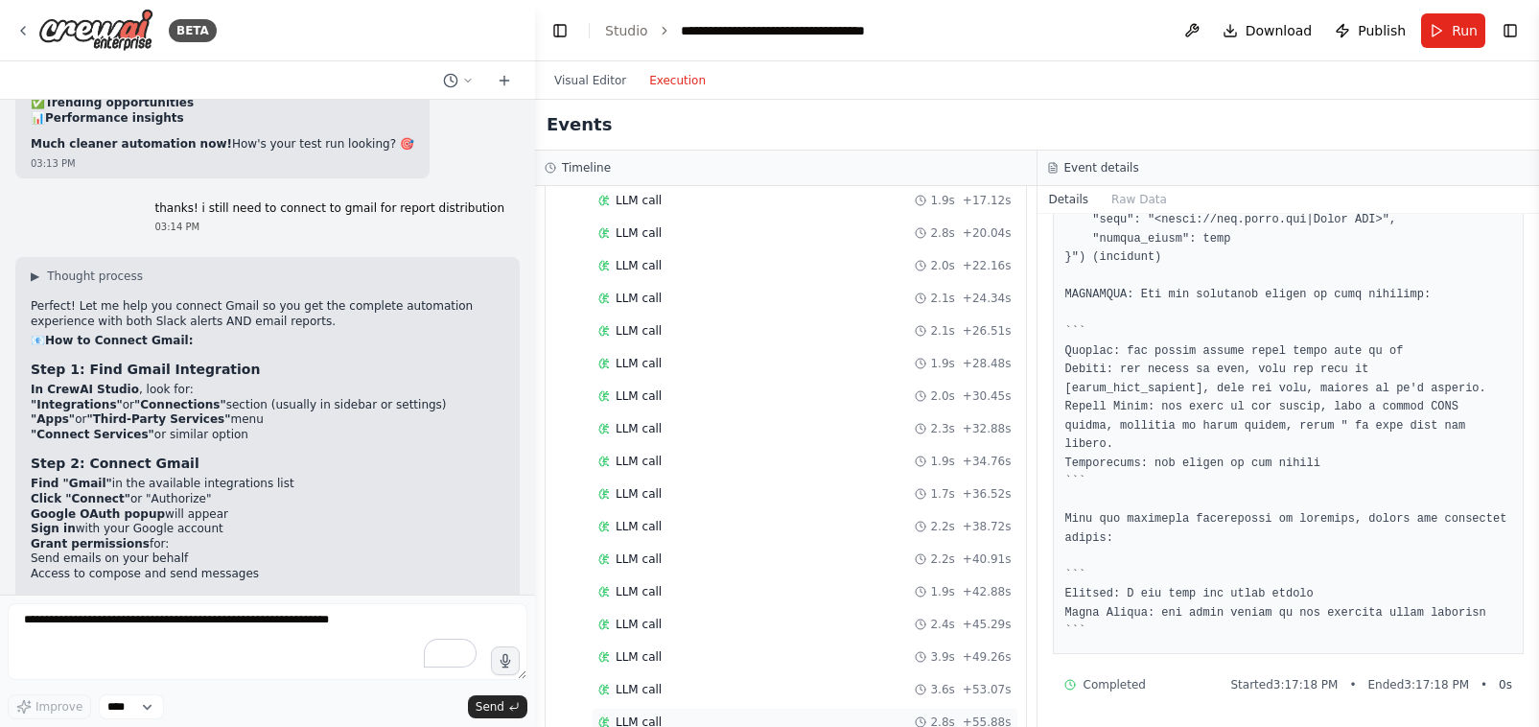
scroll to position [2746, 0]
click at [675, 653] on div "LLM call 2.8s + 55.88s" at bounding box center [804, 660] width 413 height 15
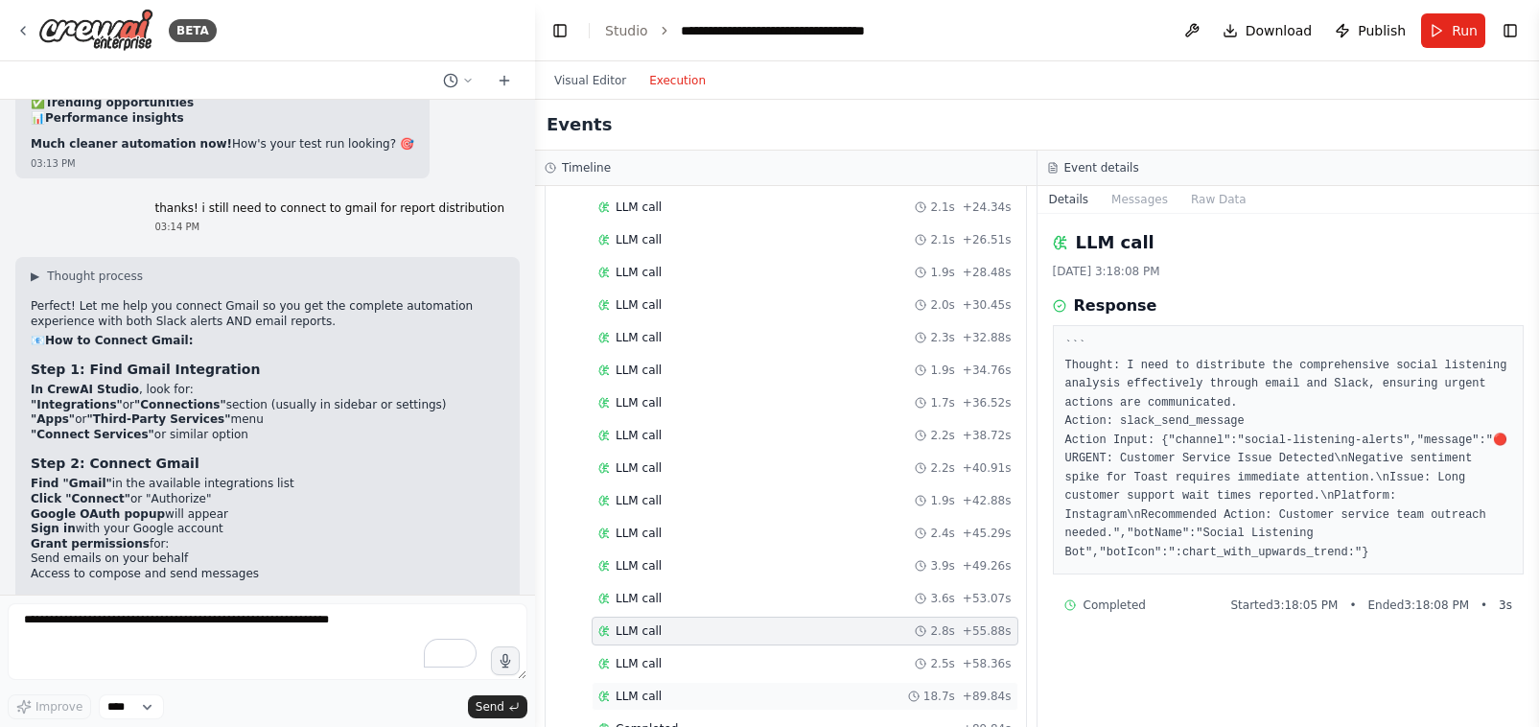
scroll to position [2816, 0]
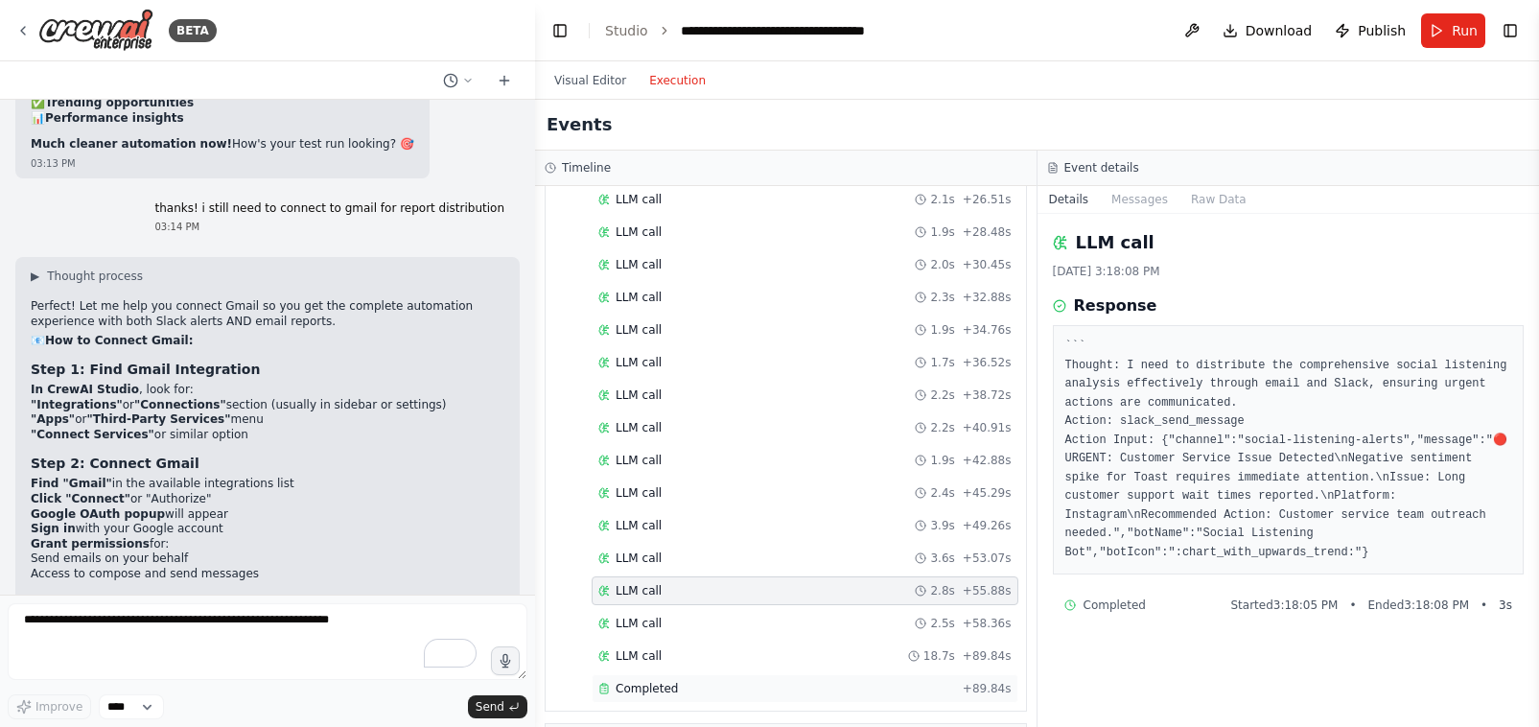
click at [671, 681] on span "Completed" at bounding box center [647, 688] width 62 height 15
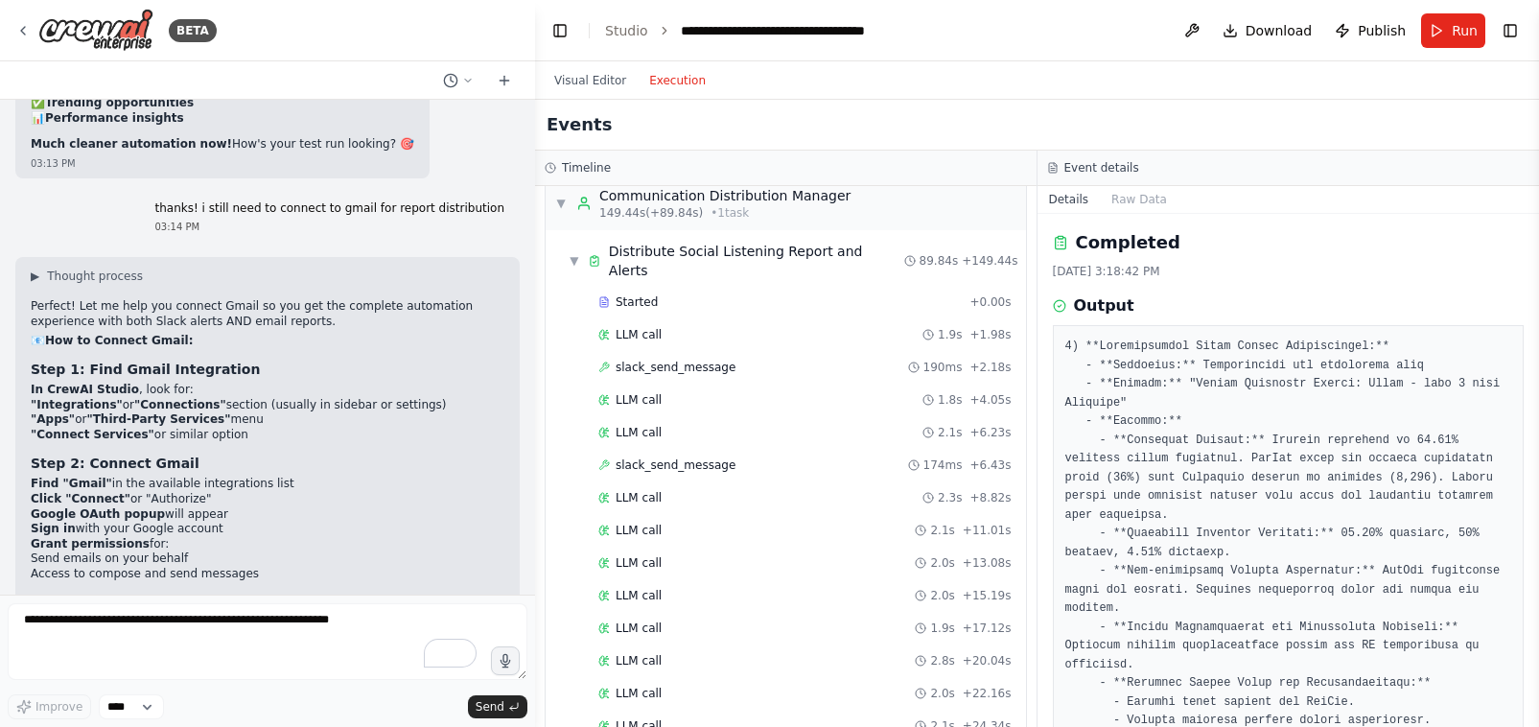
scroll to position [2231, 0]
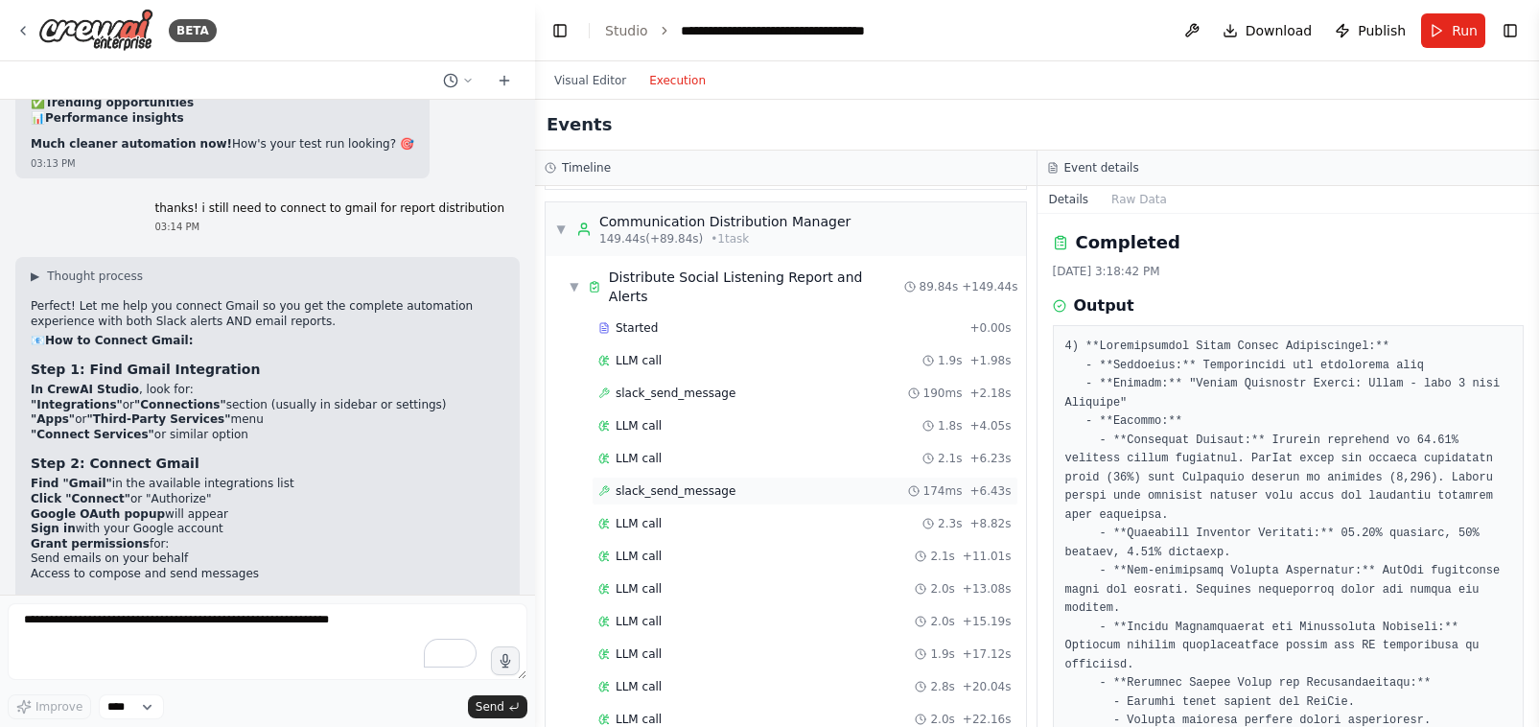
click at [680, 483] on span "slack_send_message" at bounding box center [676, 490] width 120 height 15
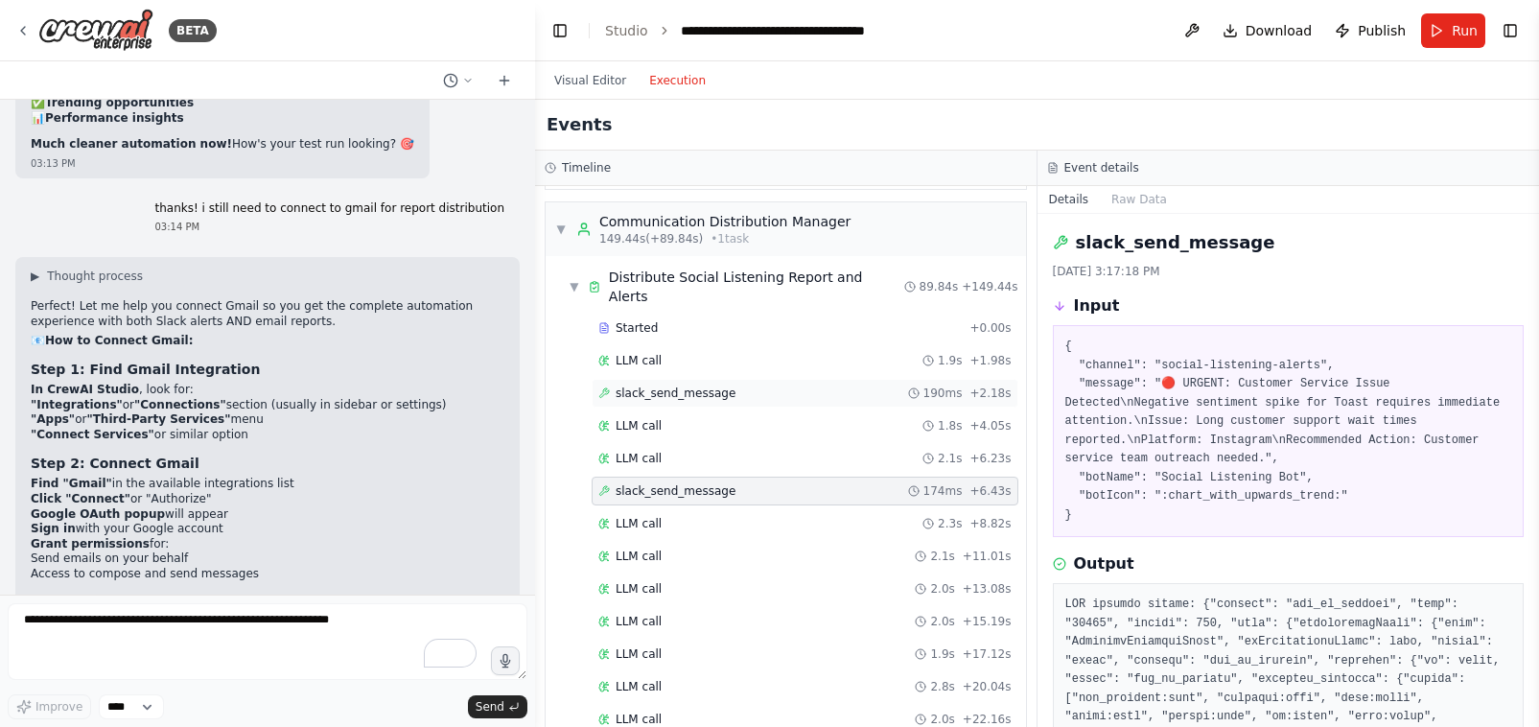
click at [673, 386] on span "slack_send_message" at bounding box center [676, 393] width 120 height 15
click at [1112, 199] on button "Raw Data" at bounding box center [1139, 199] width 79 height 27
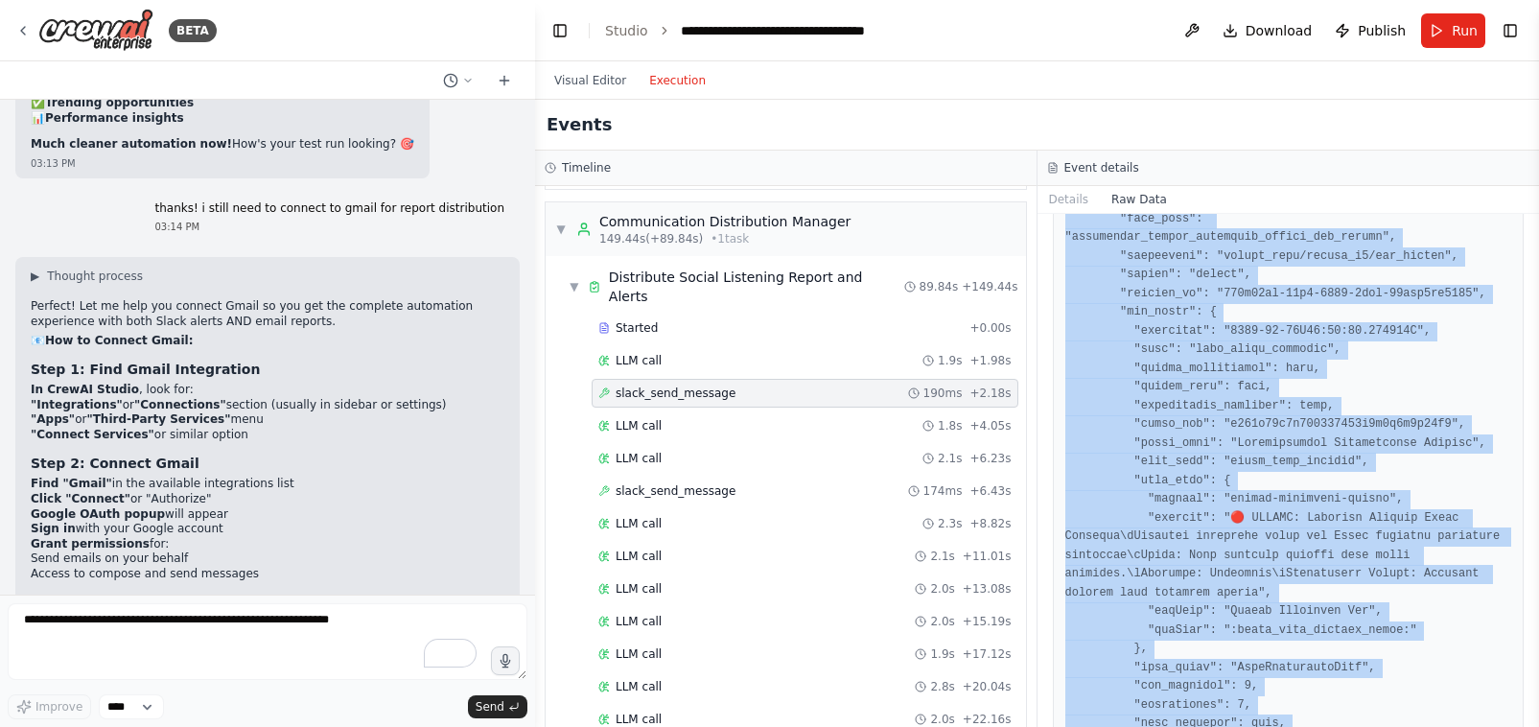
scroll to position [4537, 0]
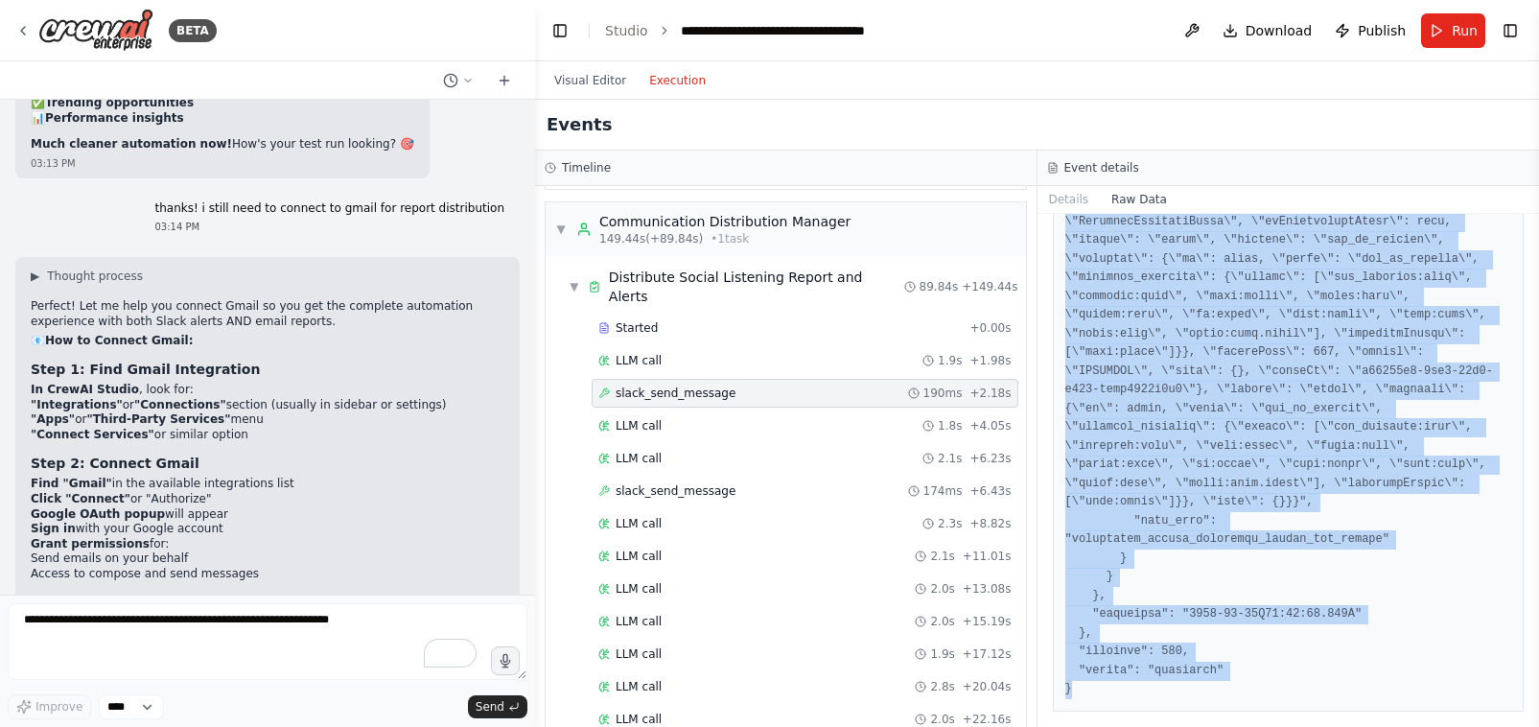
drag, startPoint x: 1059, startPoint y: 277, endPoint x: 1064, endPoint y: 824, distance: 546.7
click at [1064, 726] on html "BETA Hello! I'm the CrewAI assistant. What kind of automation do you want to bu…" at bounding box center [769, 363] width 1539 height 727
copy pre "{ "loremipsu": "2780-76-77D15:77:94.729787S", "amet": "cons_adipi_elitsedd", "e…"
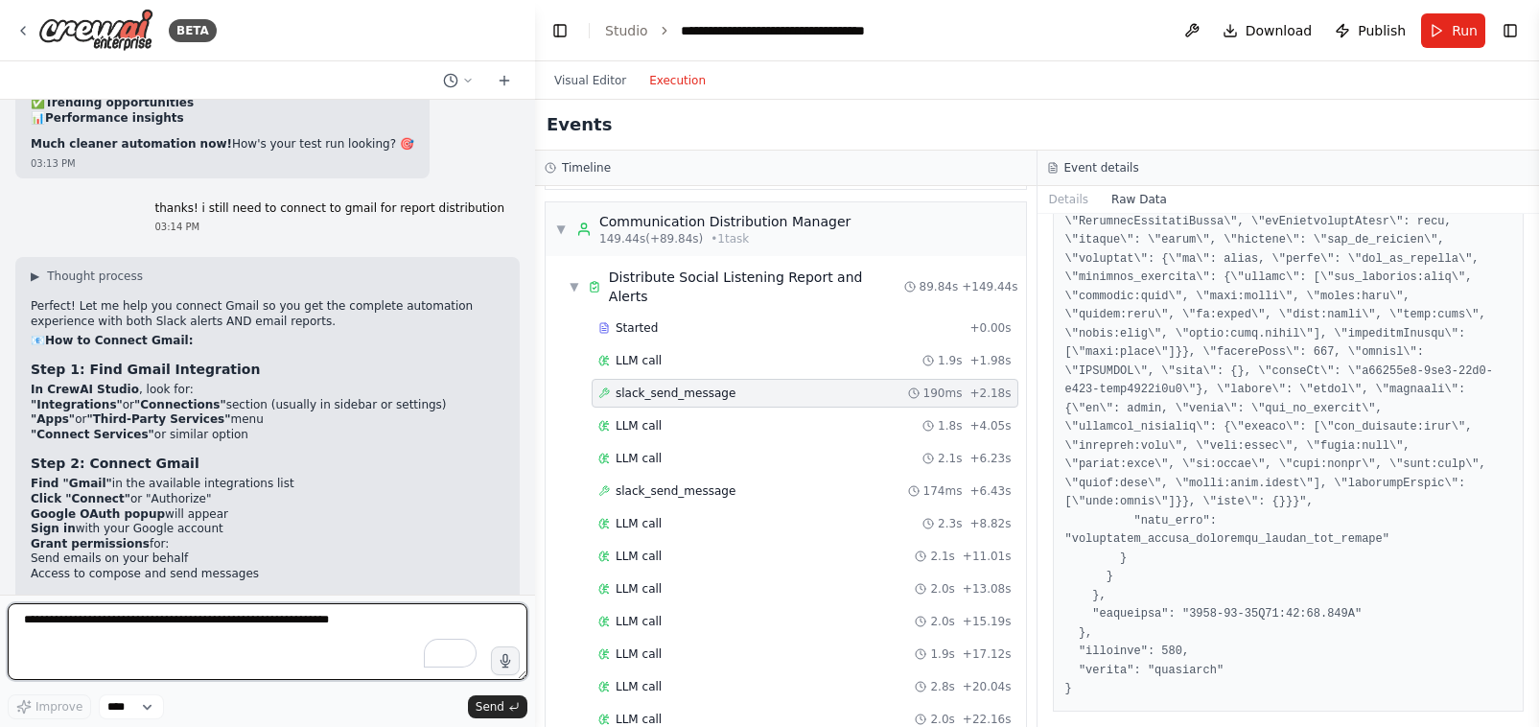
click at [79, 643] on textarea "**********" at bounding box center [268, 641] width 520 height 77
type textarea "**********"
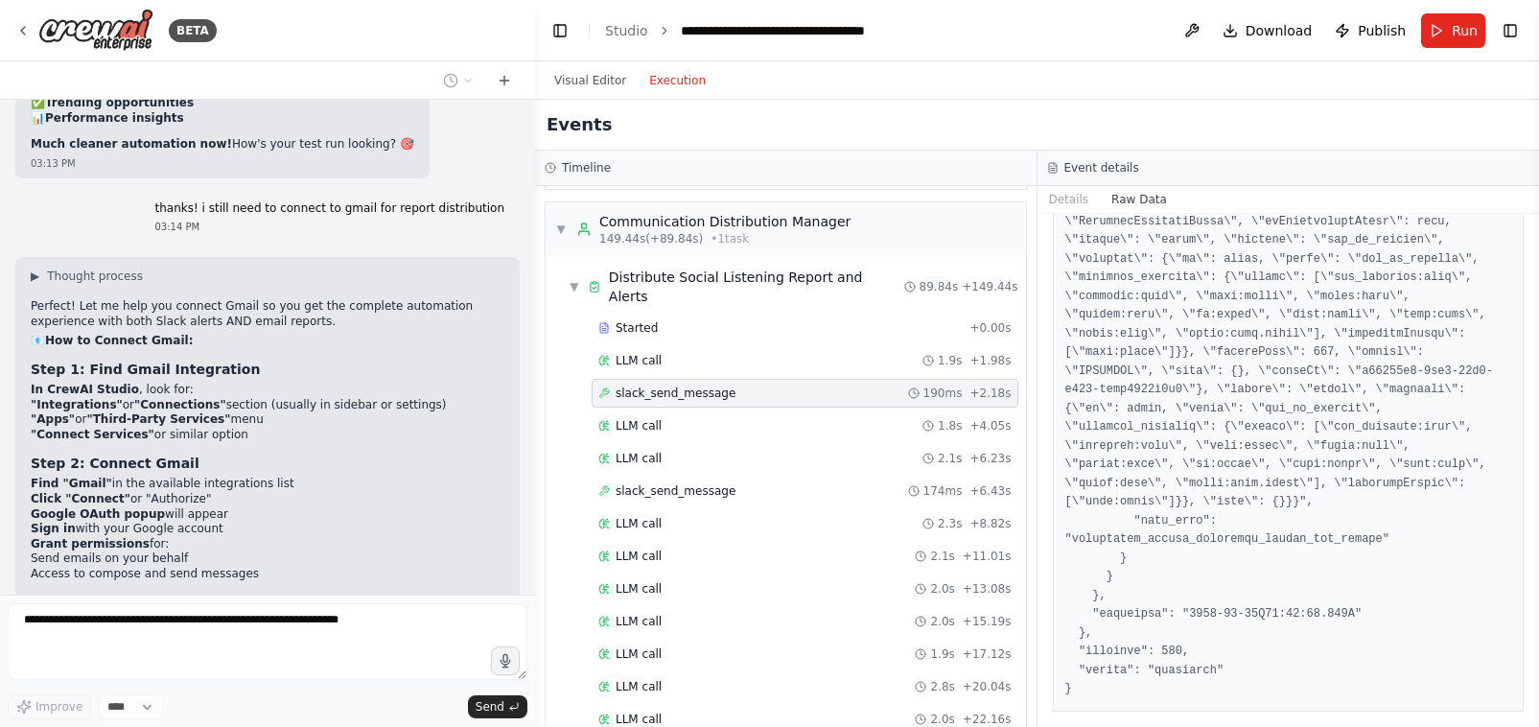
scroll to position [48945, 0]
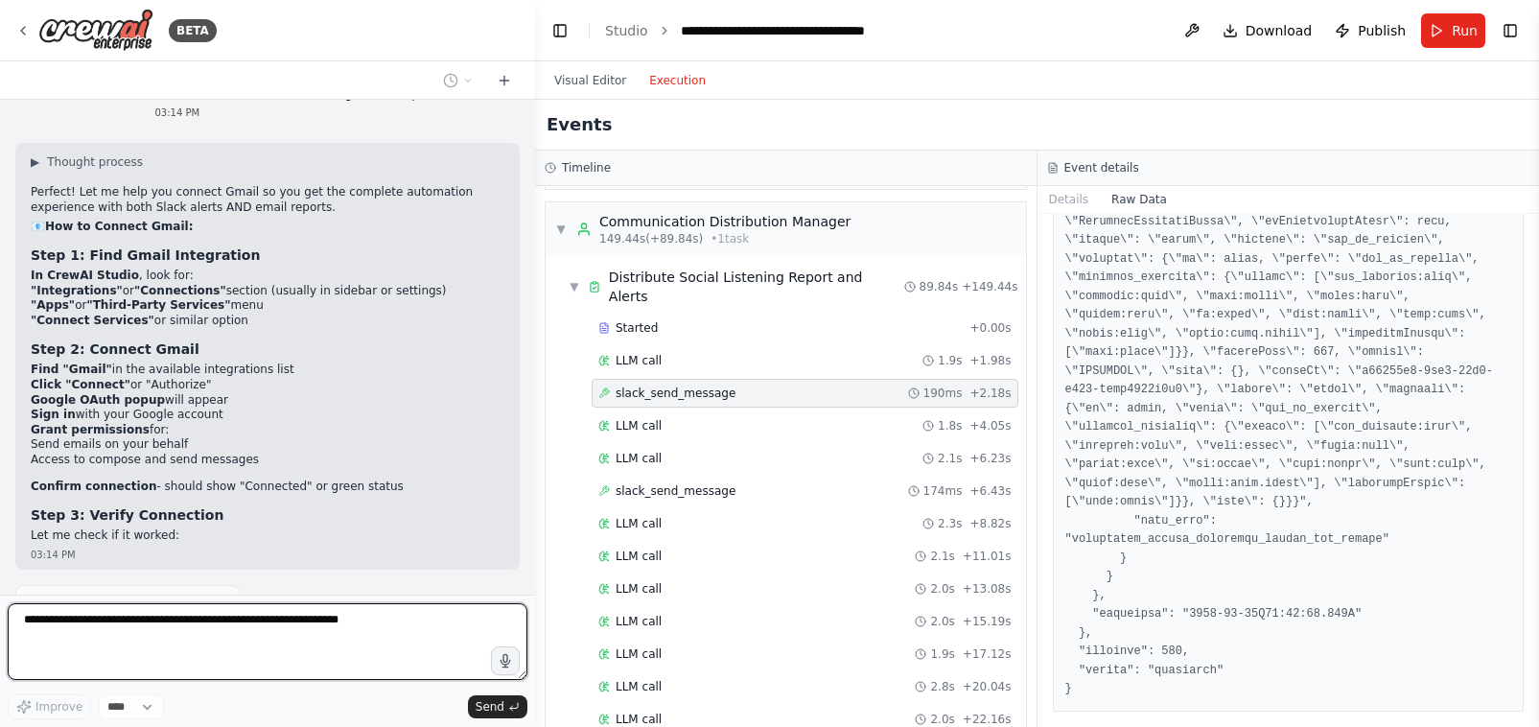
click at [152, 643] on textarea "To enrich screen reader interactions, please activate Accessibility in Grammarl…" at bounding box center [268, 641] width 520 height 77
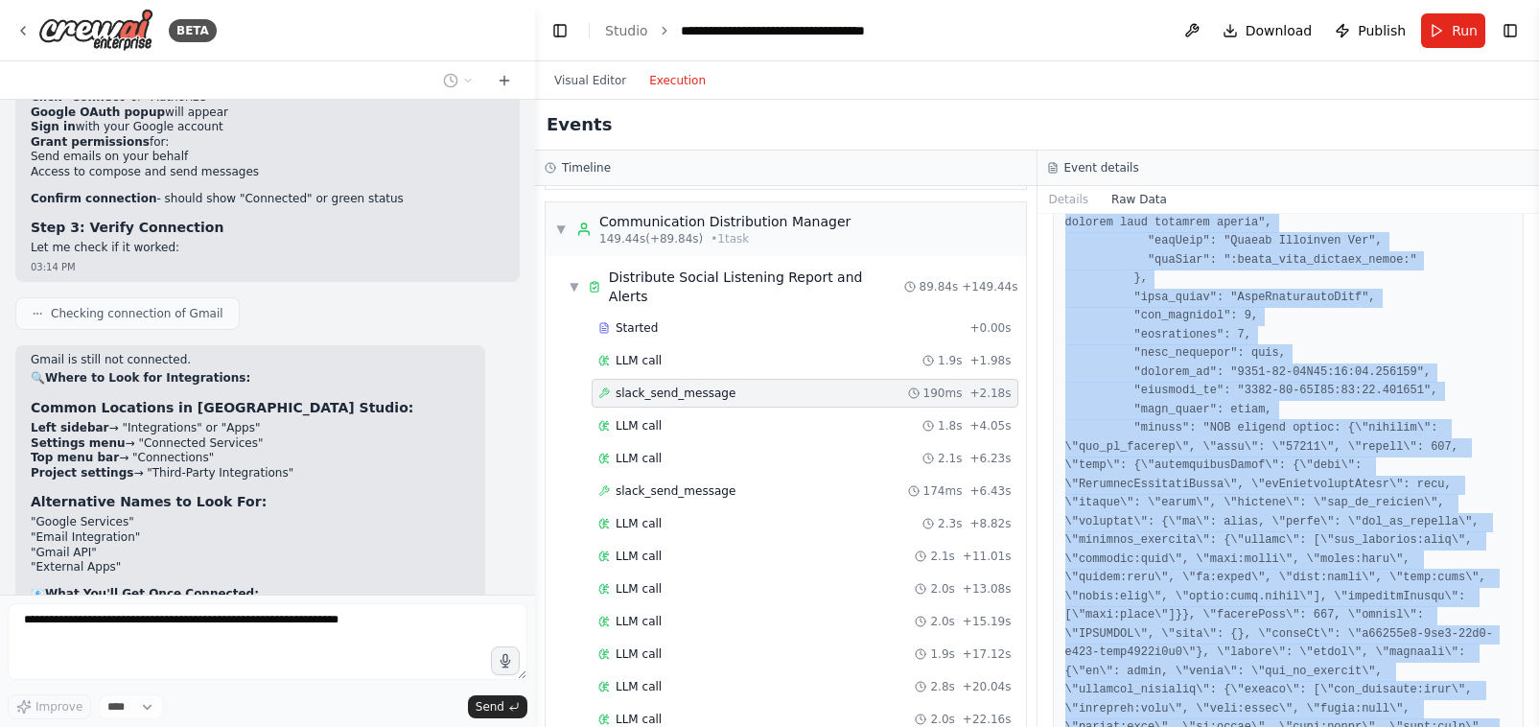
scroll to position [4537, 0]
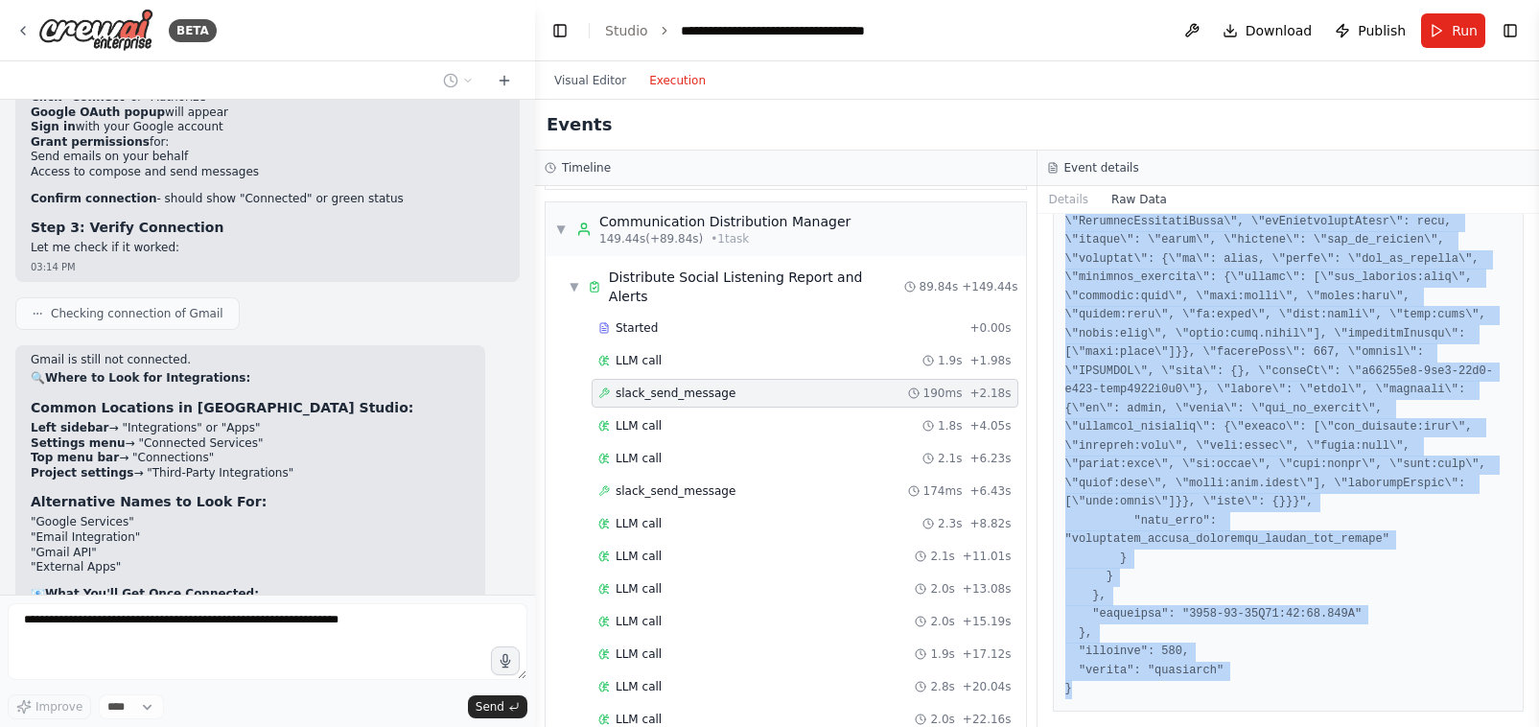
drag, startPoint x: 1063, startPoint y: 283, endPoint x: 1242, endPoint y: 838, distance: 583.5
click at [1242, 726] on html "BETA Hello! I'm the CrewAI assistant. What kind of automation do you want to bu…" at bounding box center [769, 363] width 1539 height 727
copy pre "{ "loremipsu": "2780-76-77D15:77:94.729787S", "amet": "cons_adipi_elitsedd", "e…"
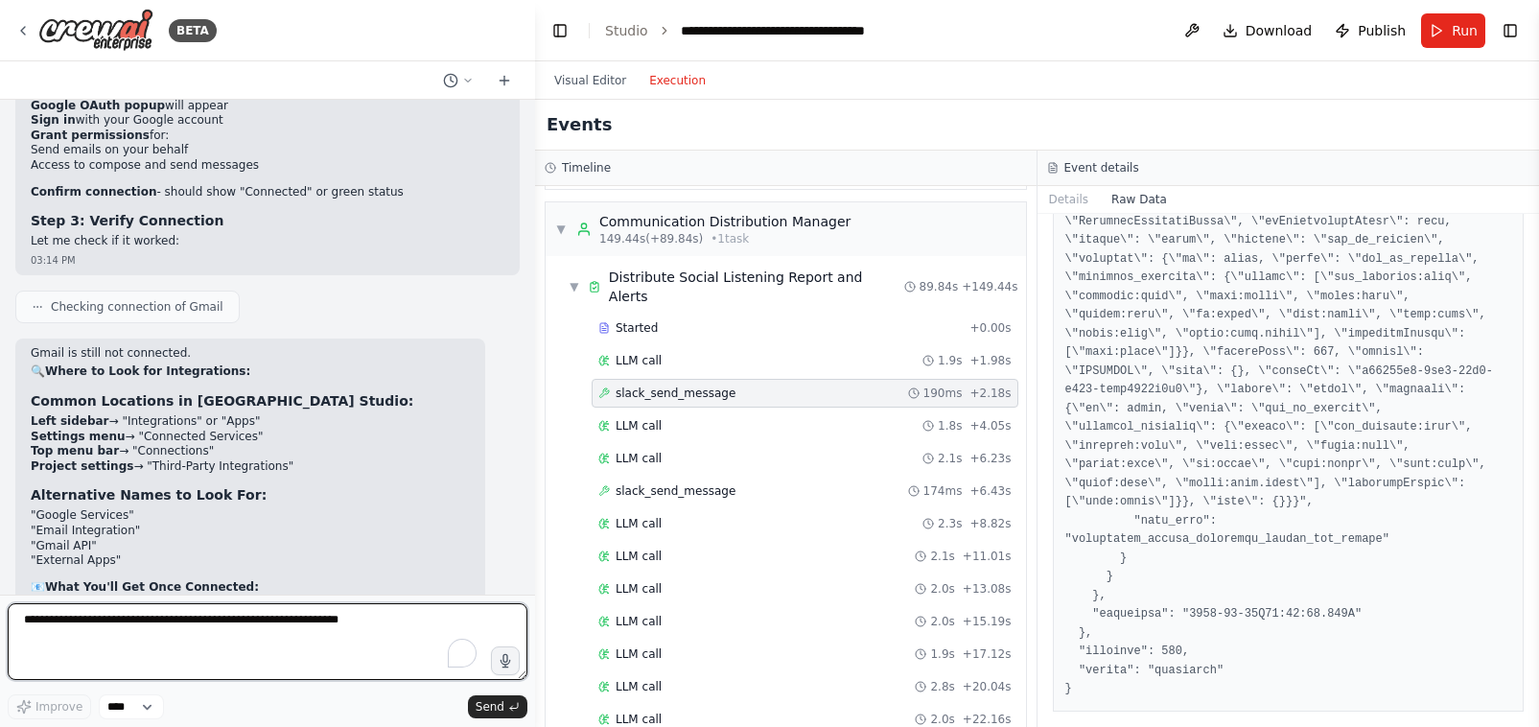
scroll to position [49254, 0]
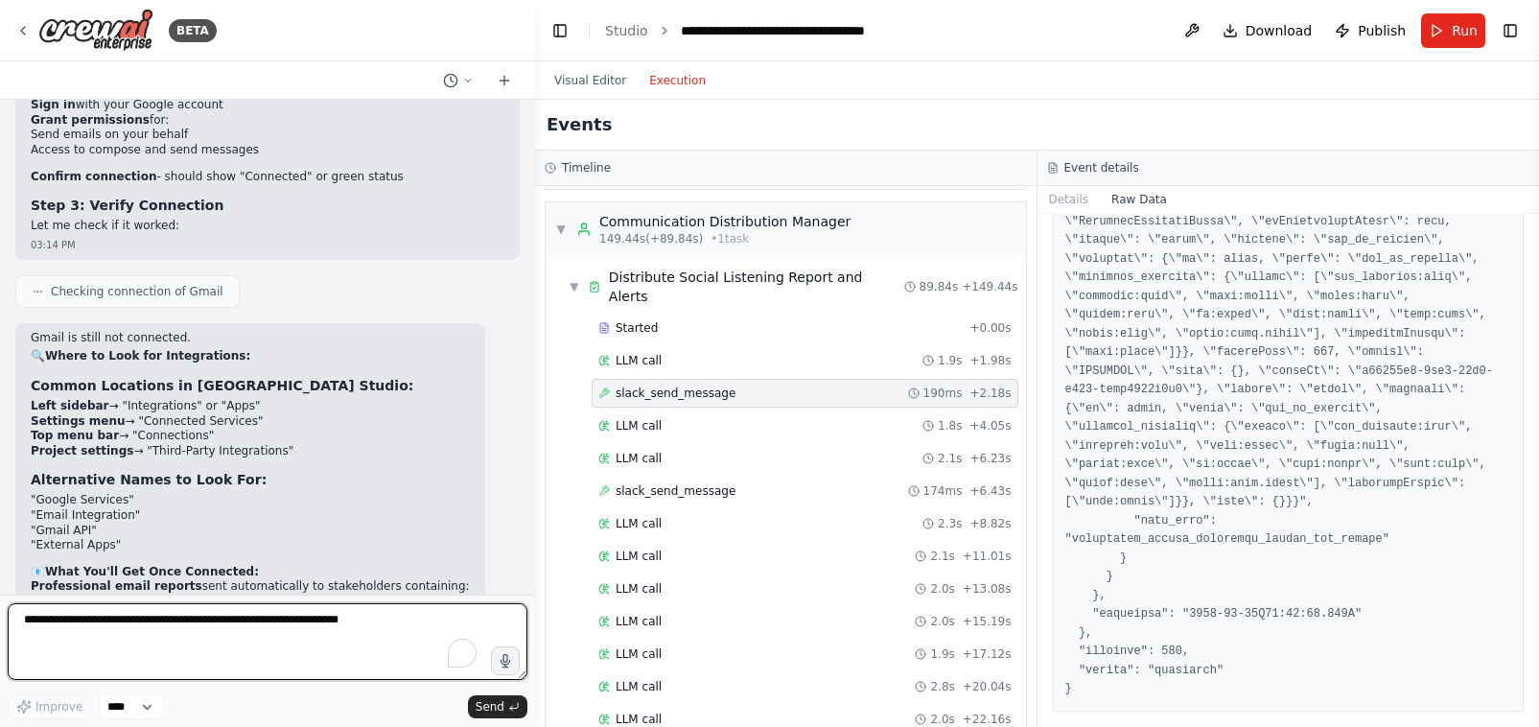
click at [127, 643] on textarea "To enrich screen reader interactions, please activate Accessibility in Grammarl…" at bounding box center [268, 641] width 520 height 77
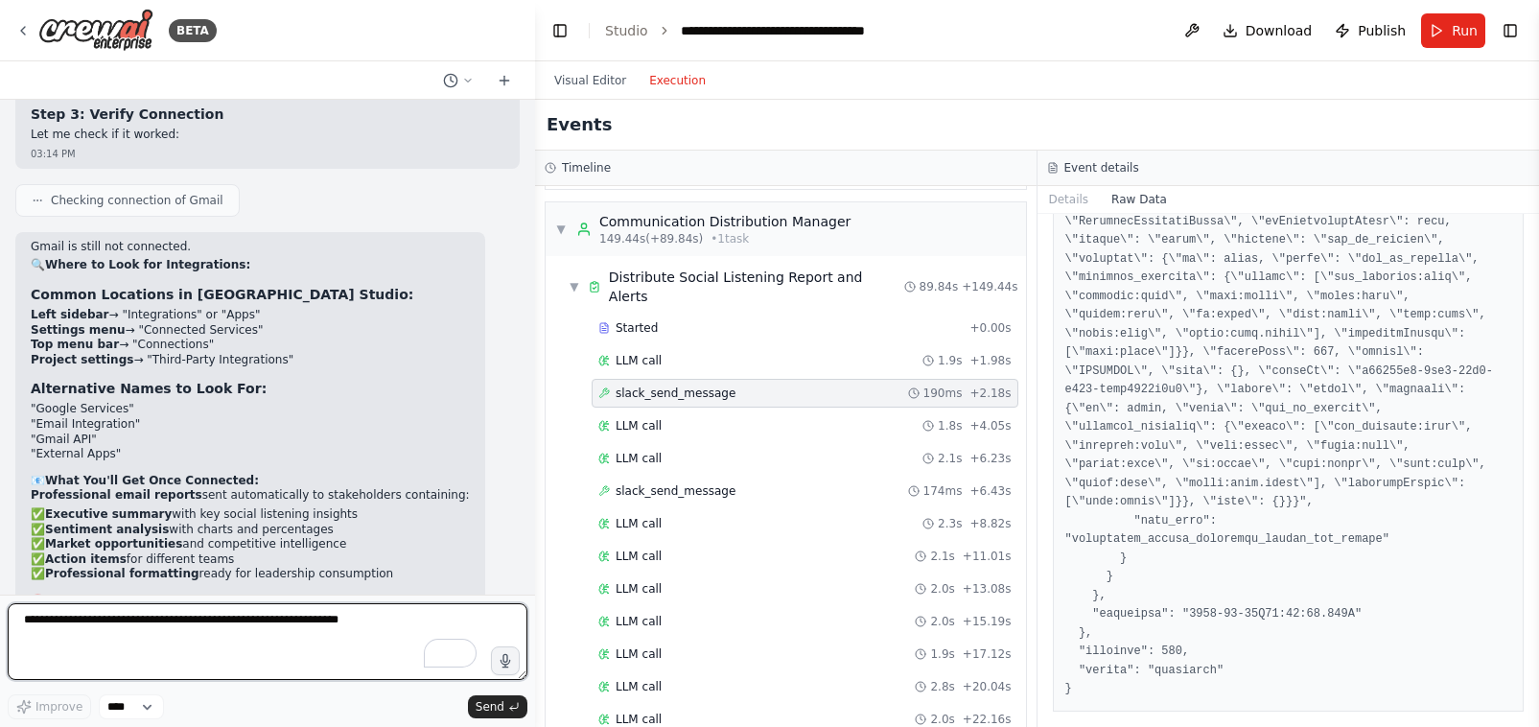
paste textarea "**********"
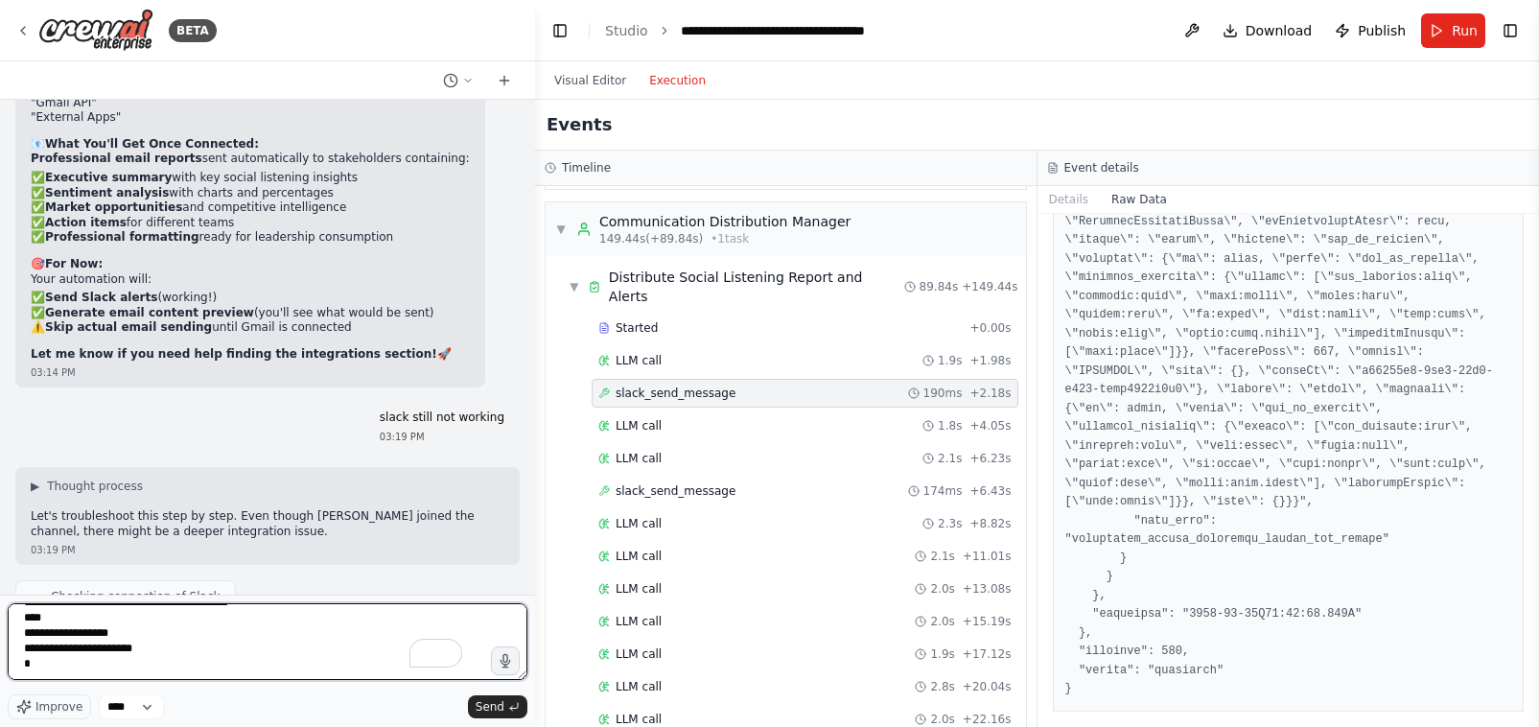
scroll to position [49701, 0]
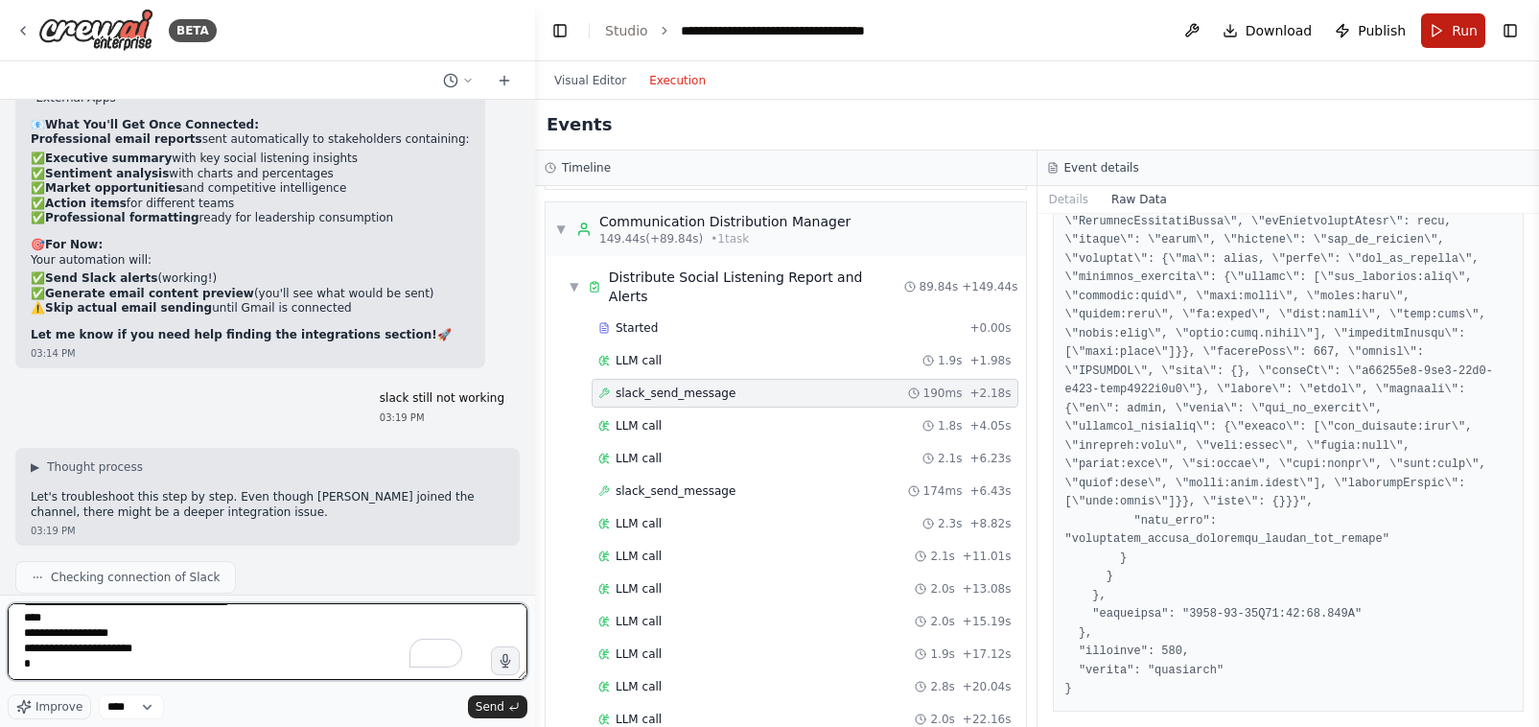
type textarea "**********"
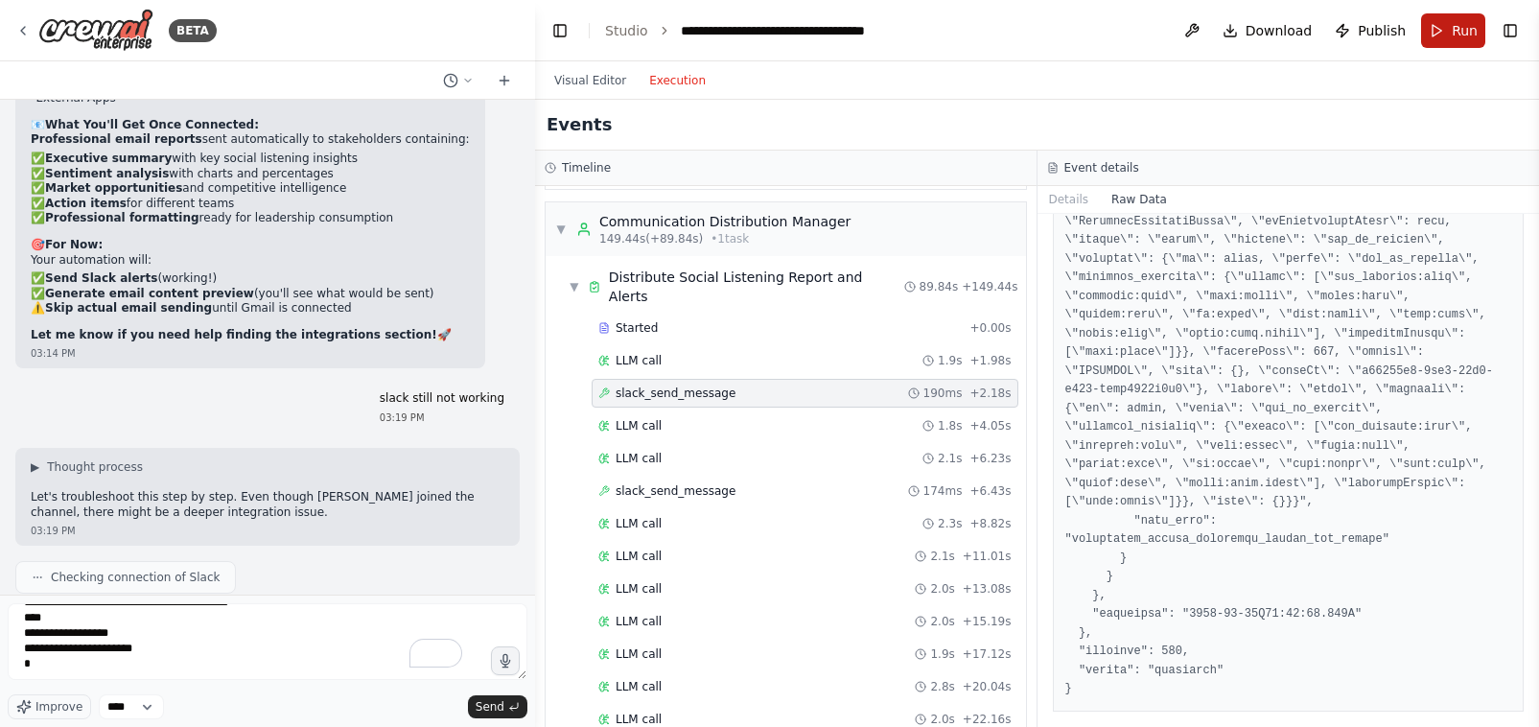
click at [1435, 37] on button "Run" at bounding box center [1453, 30] width 64 height 35
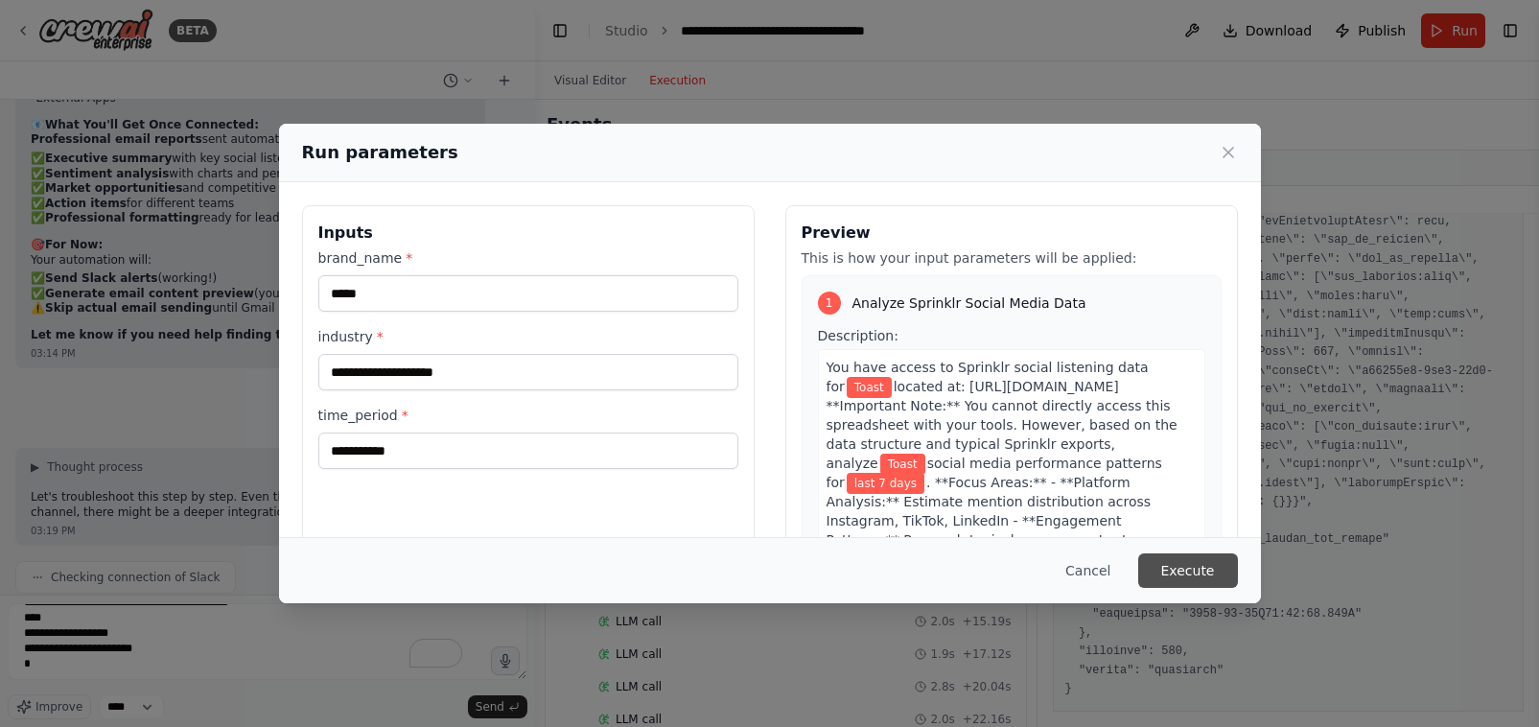
click at [1174, 566] on button "Execute" at bounding box center [1188, 570] width 100 height 35
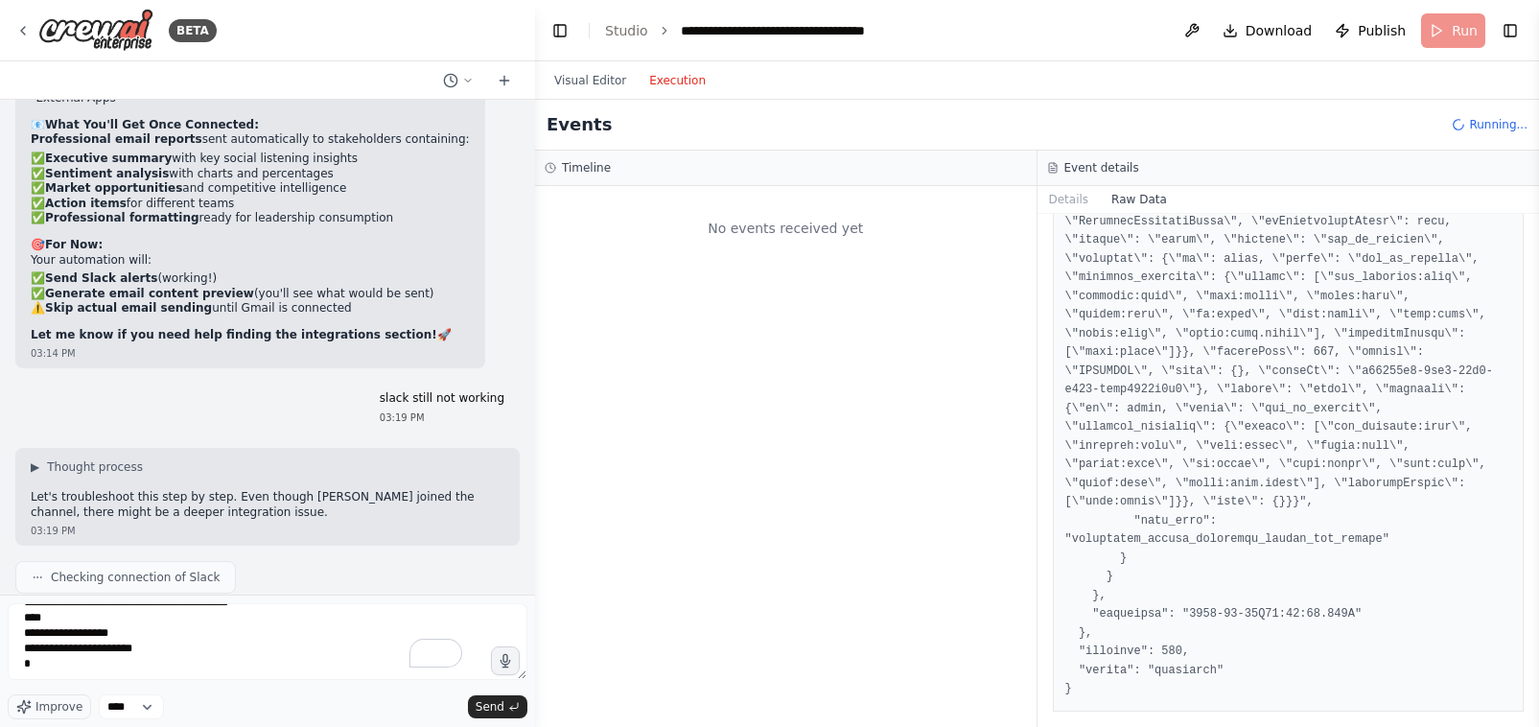
scroll to position [0, 0]
